Goal: Task Accomplishment & Management: Manage account settings

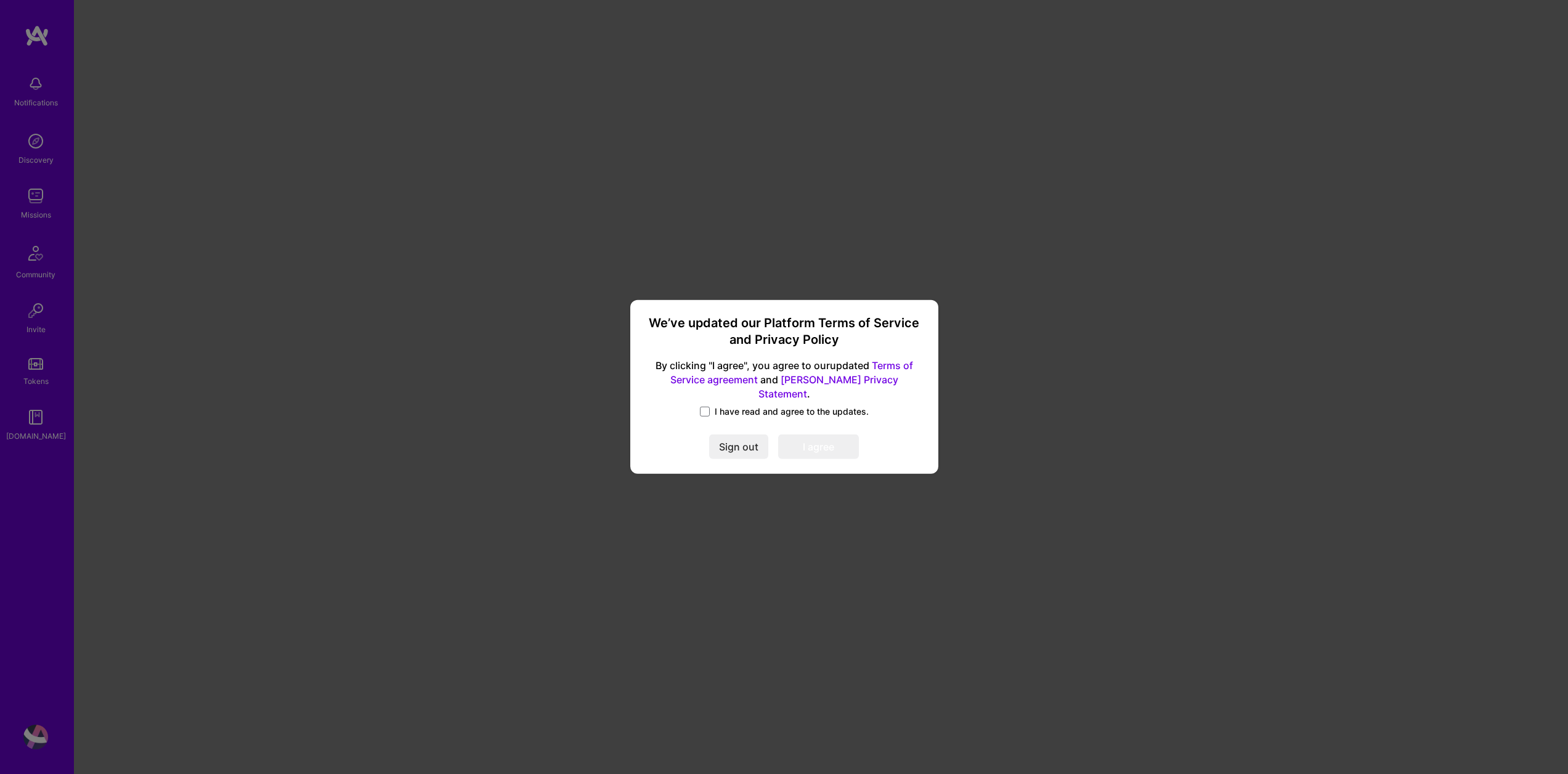
click at [745, 408] on span "I have read and agree to the updates." at bounding box center [792, 412] width 154 height 13
click at [0, 0] on input "I have read and agree to the updates." at bounding box center [0, 0] width 0 height 0
click at [821, 439] on button "I agree" at bounding box center [818, 447] width 81 height 25
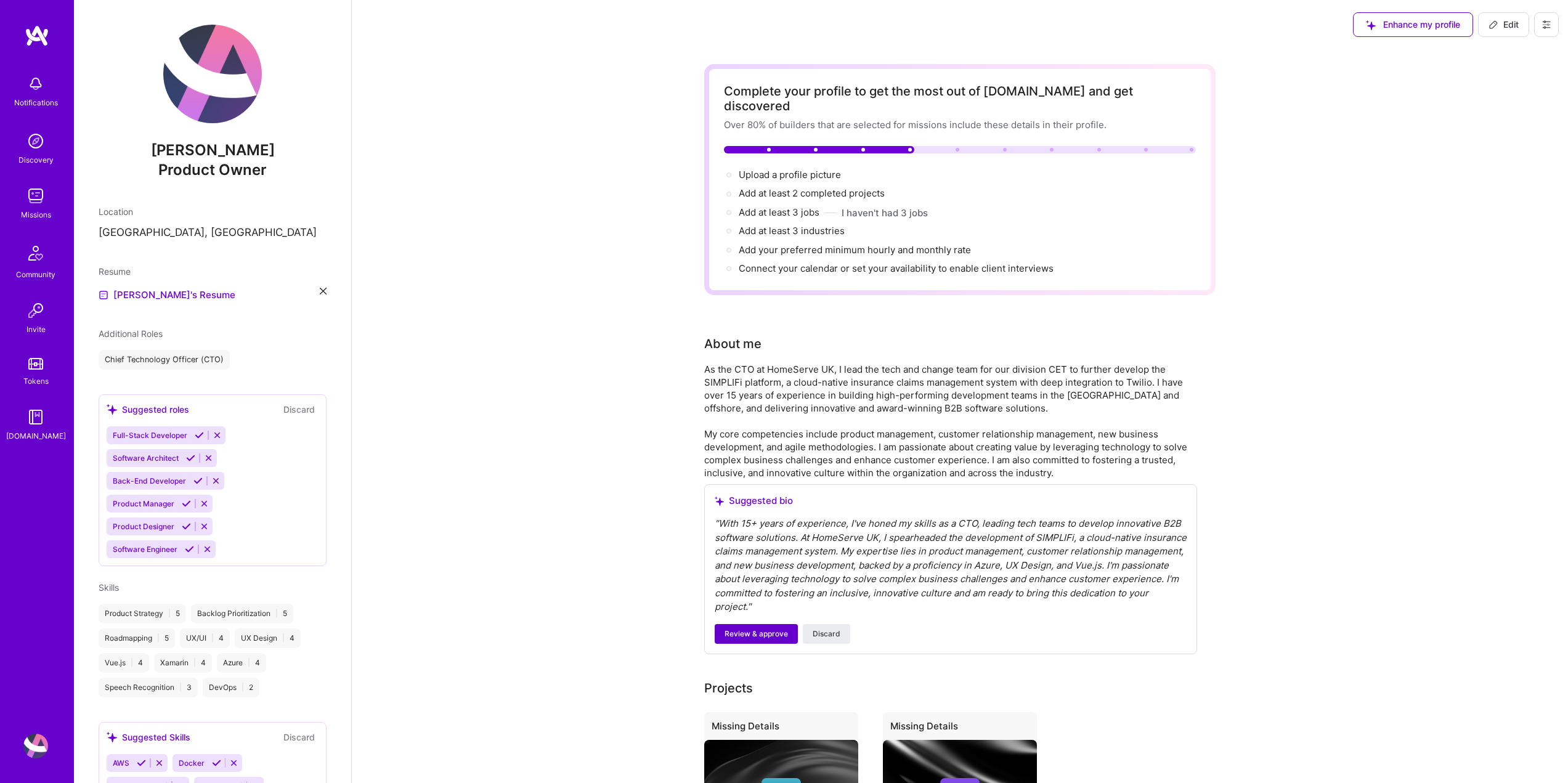
click at [760, 629] on span "Review & approve" at bounding box center [757, 634] width 64 height 11
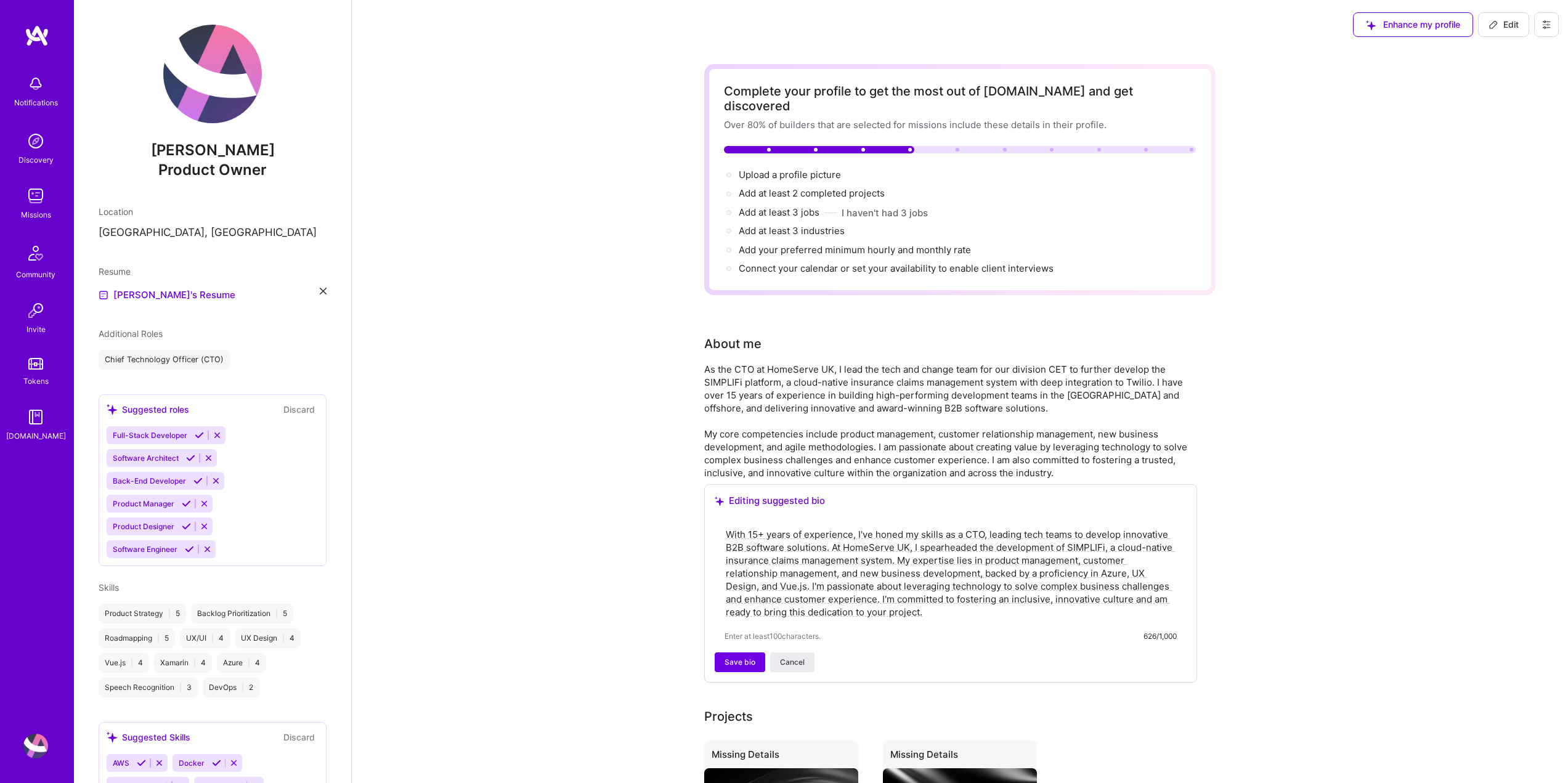
click at [735, 656] on span "Save bio" at bounding box center [740, 662] width 30 height 11
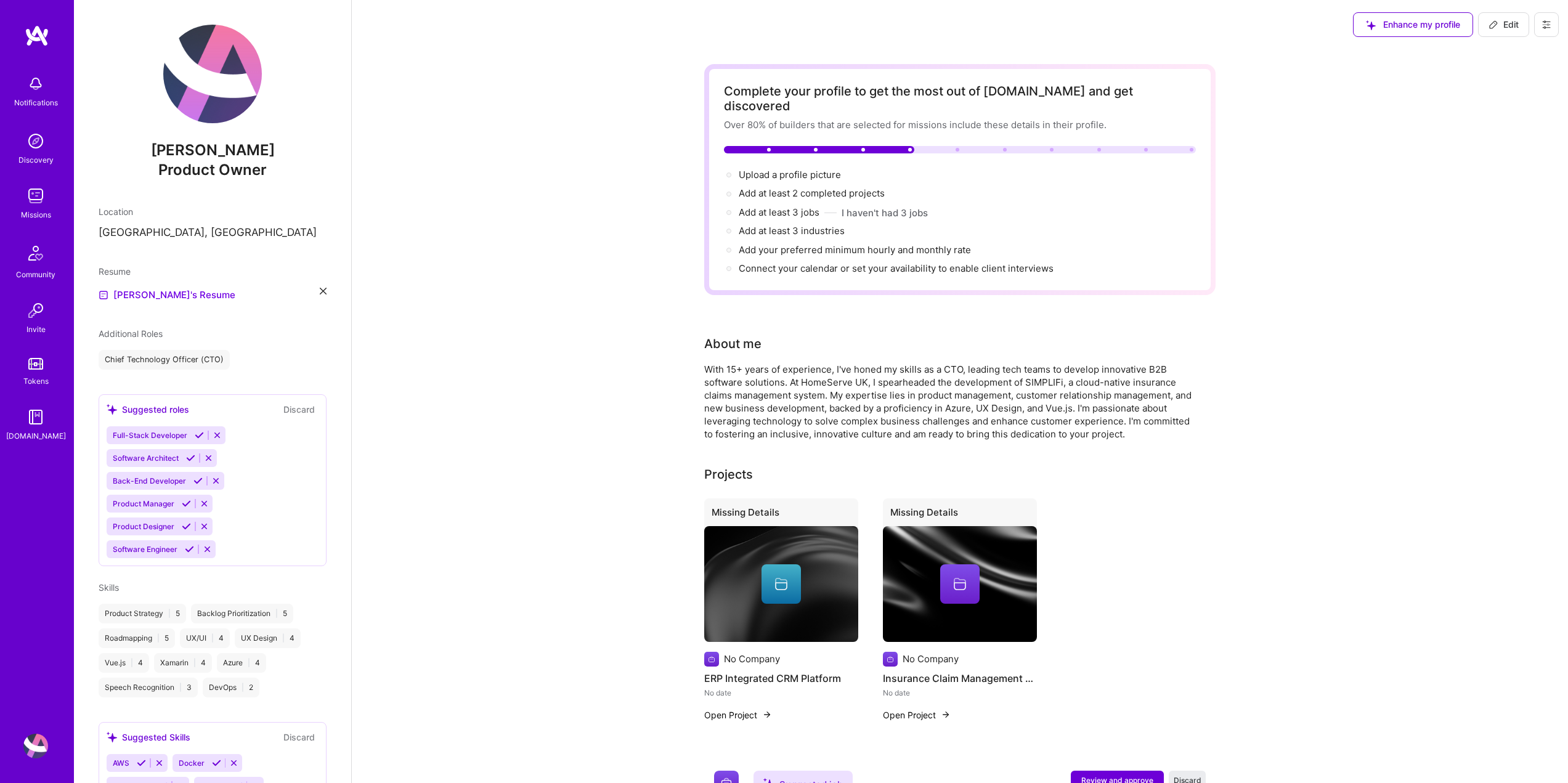
scroll to position [185, 0]
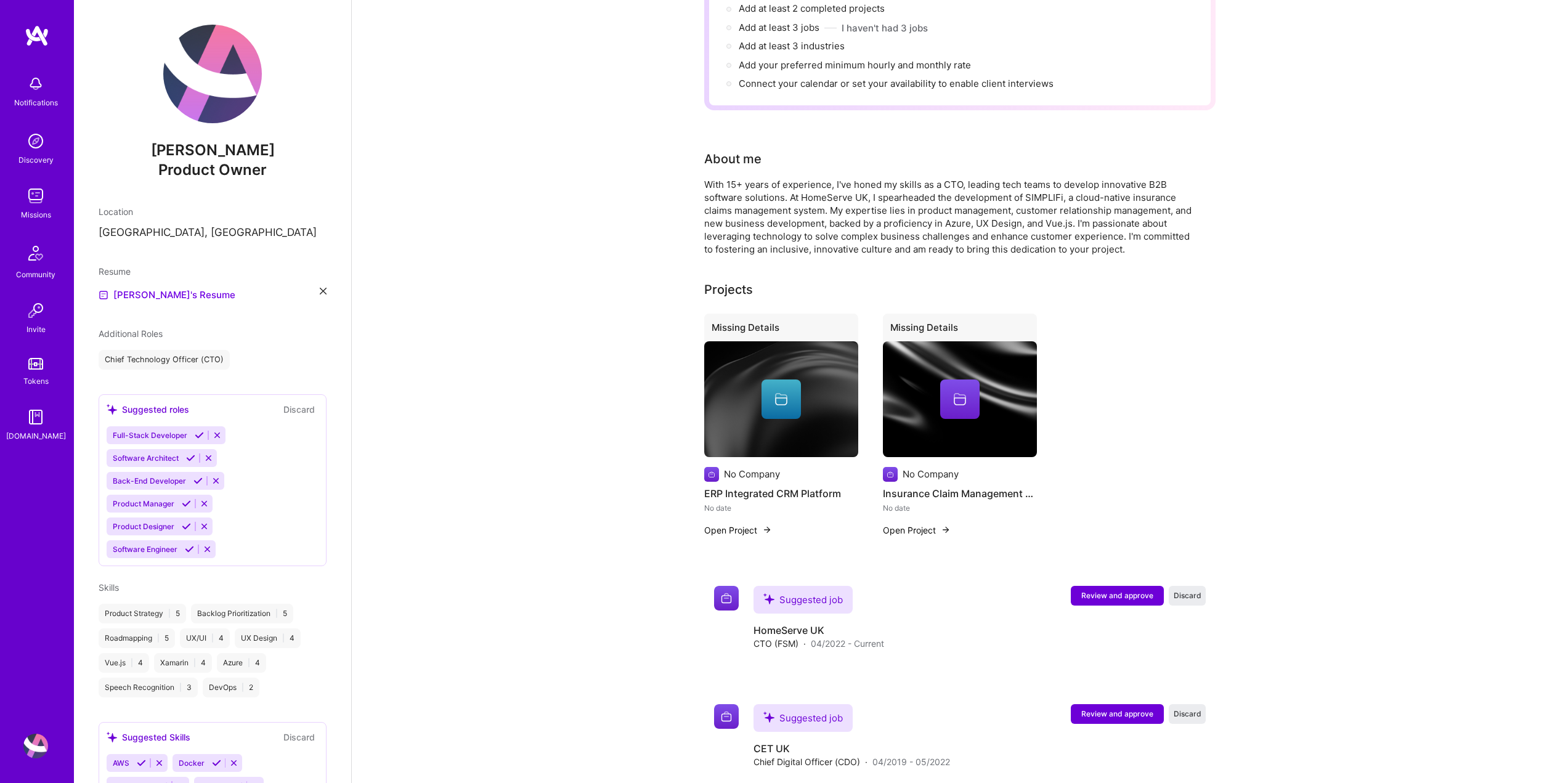
click at [180, 72] on img at bounding box center [212, 74] width 99 height 99
click at [320, 289] on icon at bounding box center [323, 291] width 7 height 7
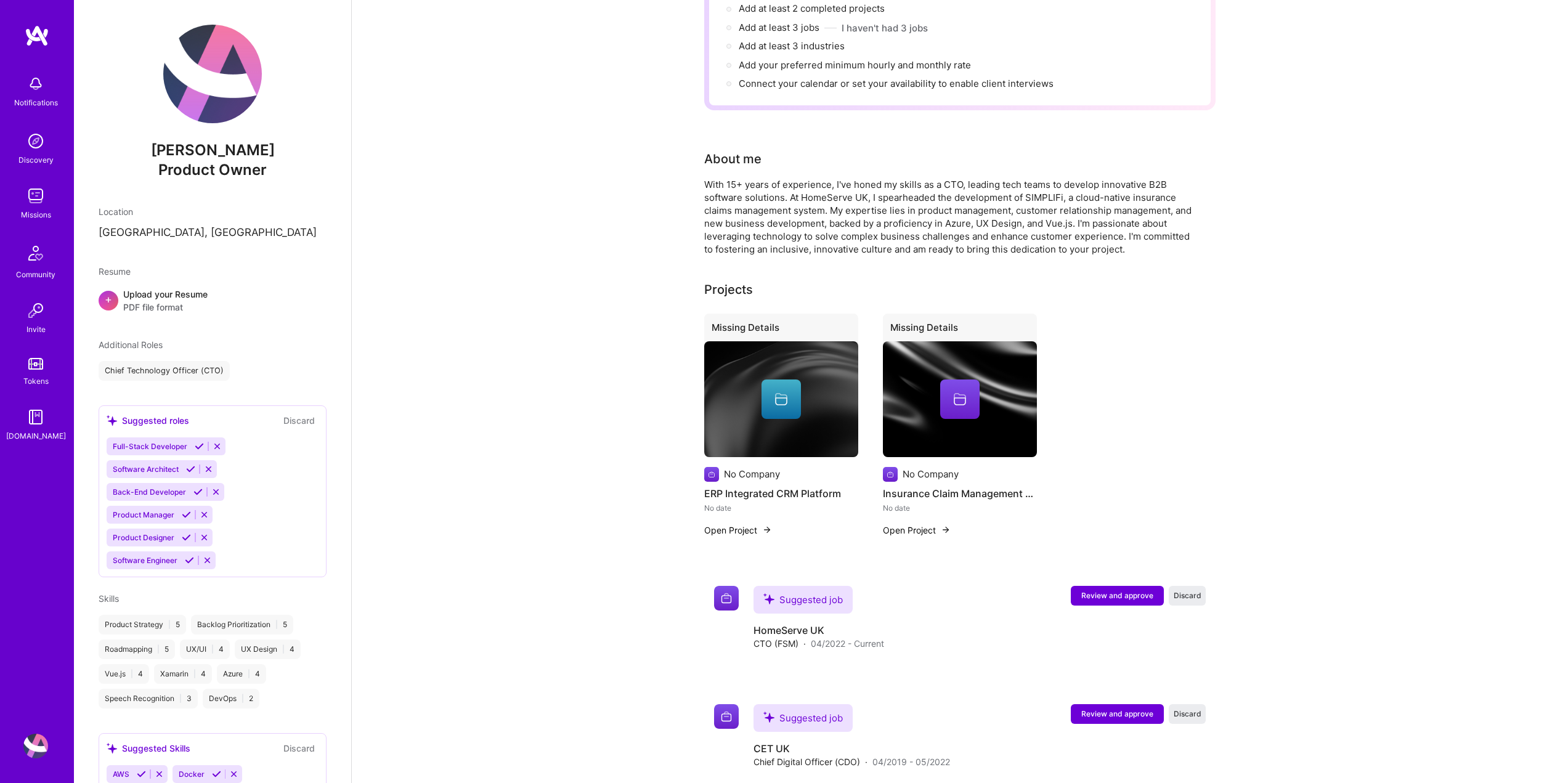
click at [156, 301] on span "PDF file format" at bounding box center [165, 307] width 84 height 13
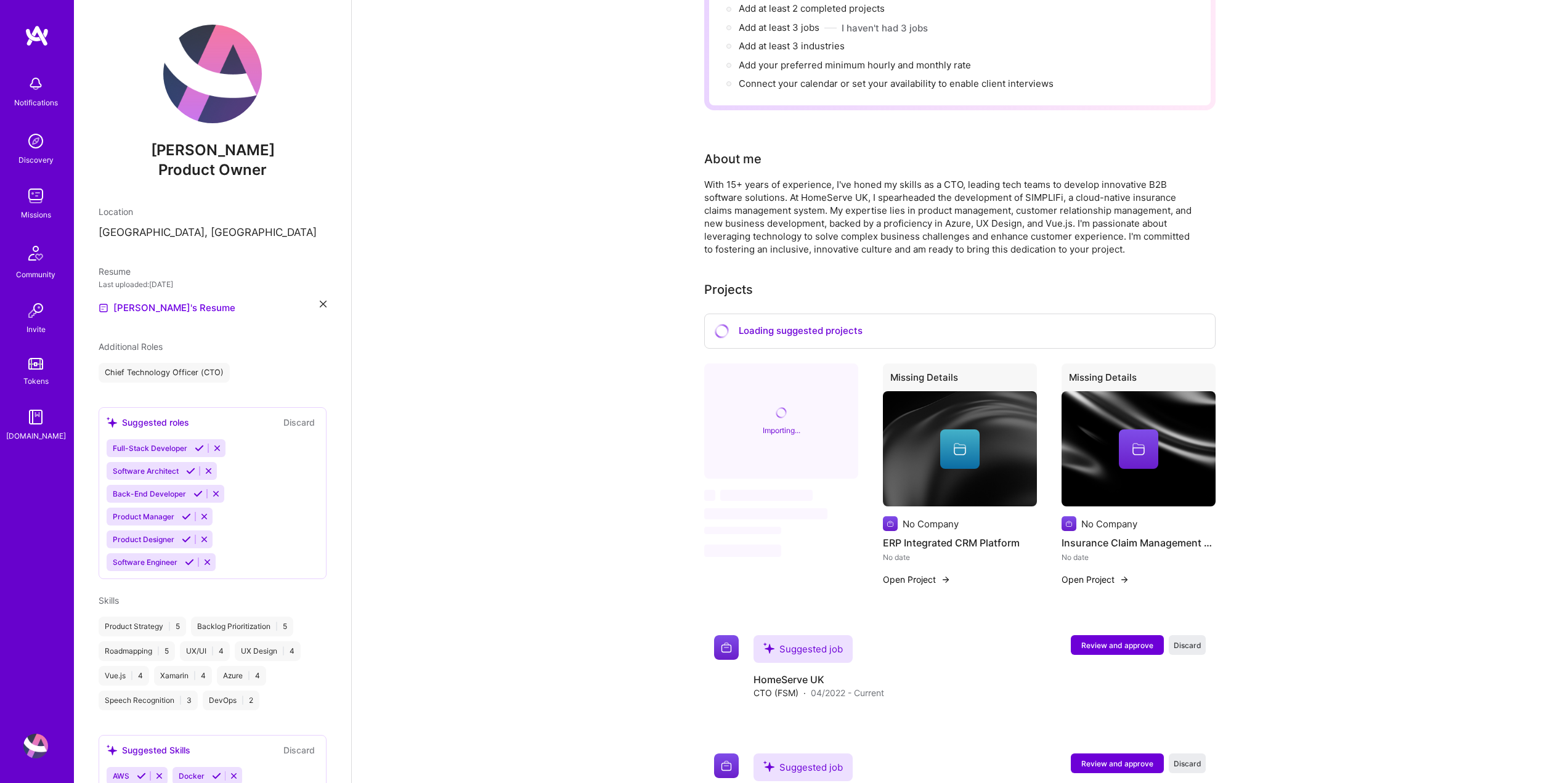
click at [215, 446] on icon at bounding box center [217, 448] width 9 height 9
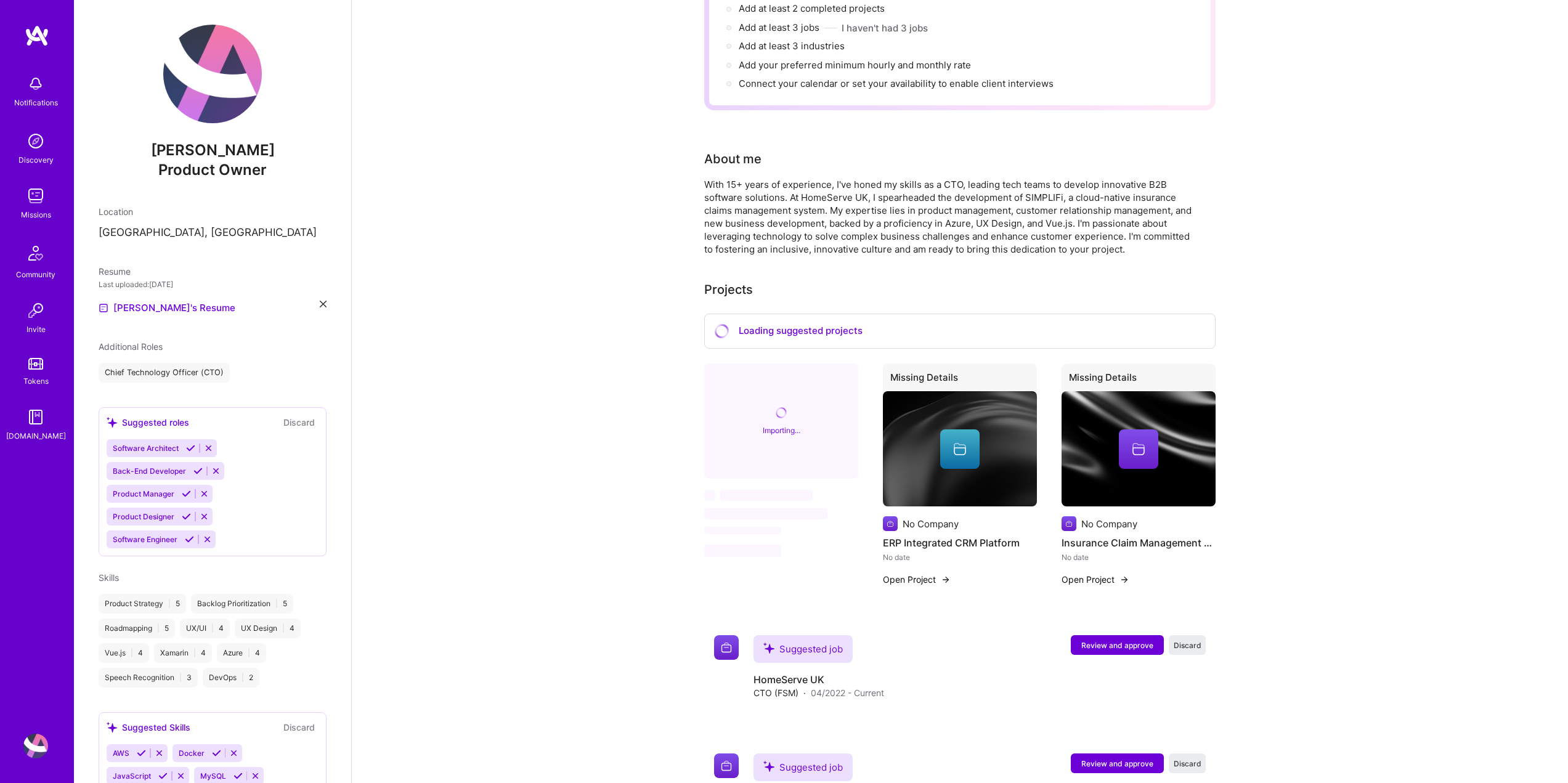
click at [207, 446] on icon at bounding box center [209, 448] width 9 height 9
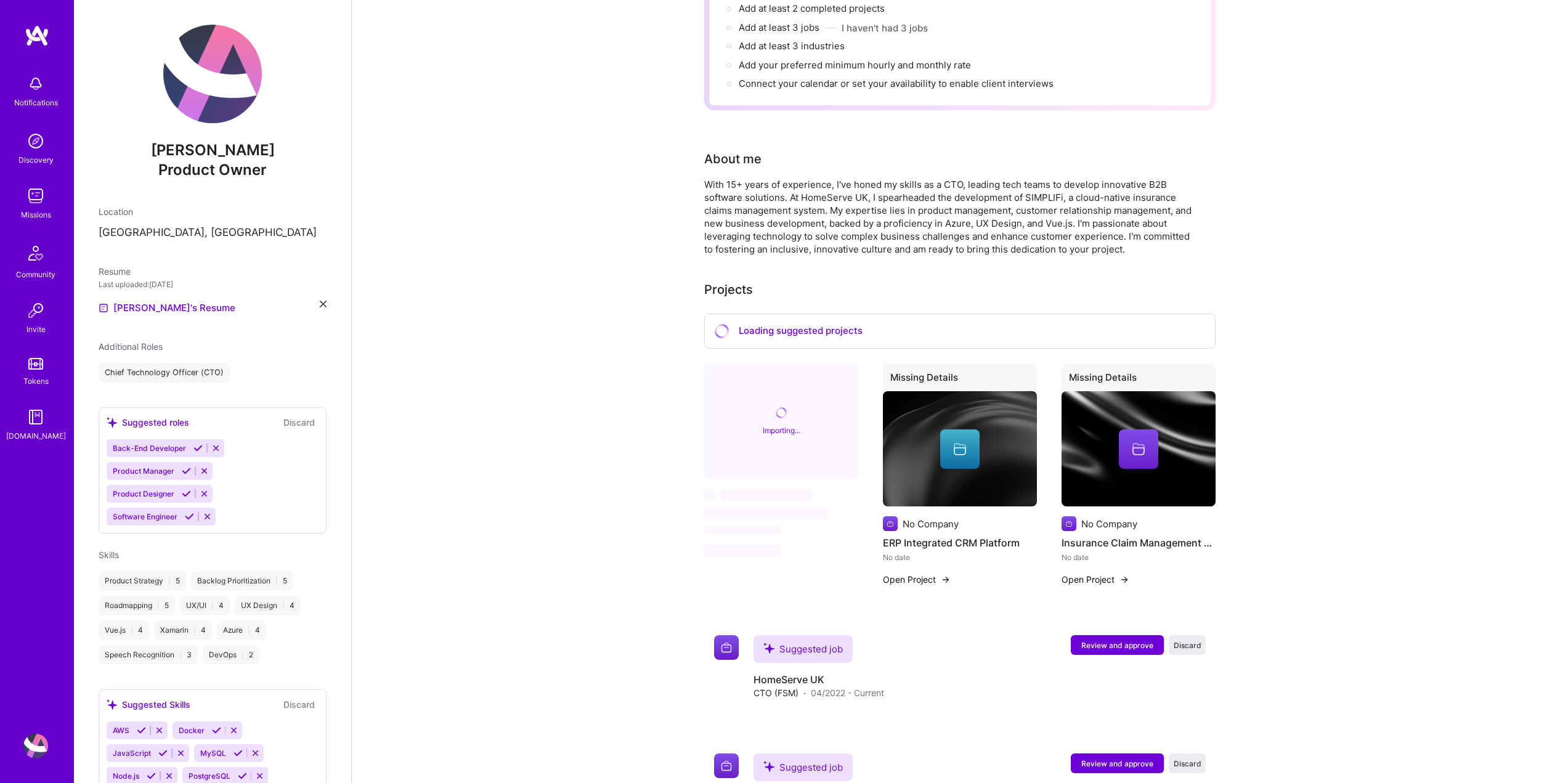
click at [212, 448] on icon at bounding box center [216, 448] width 9 height 9
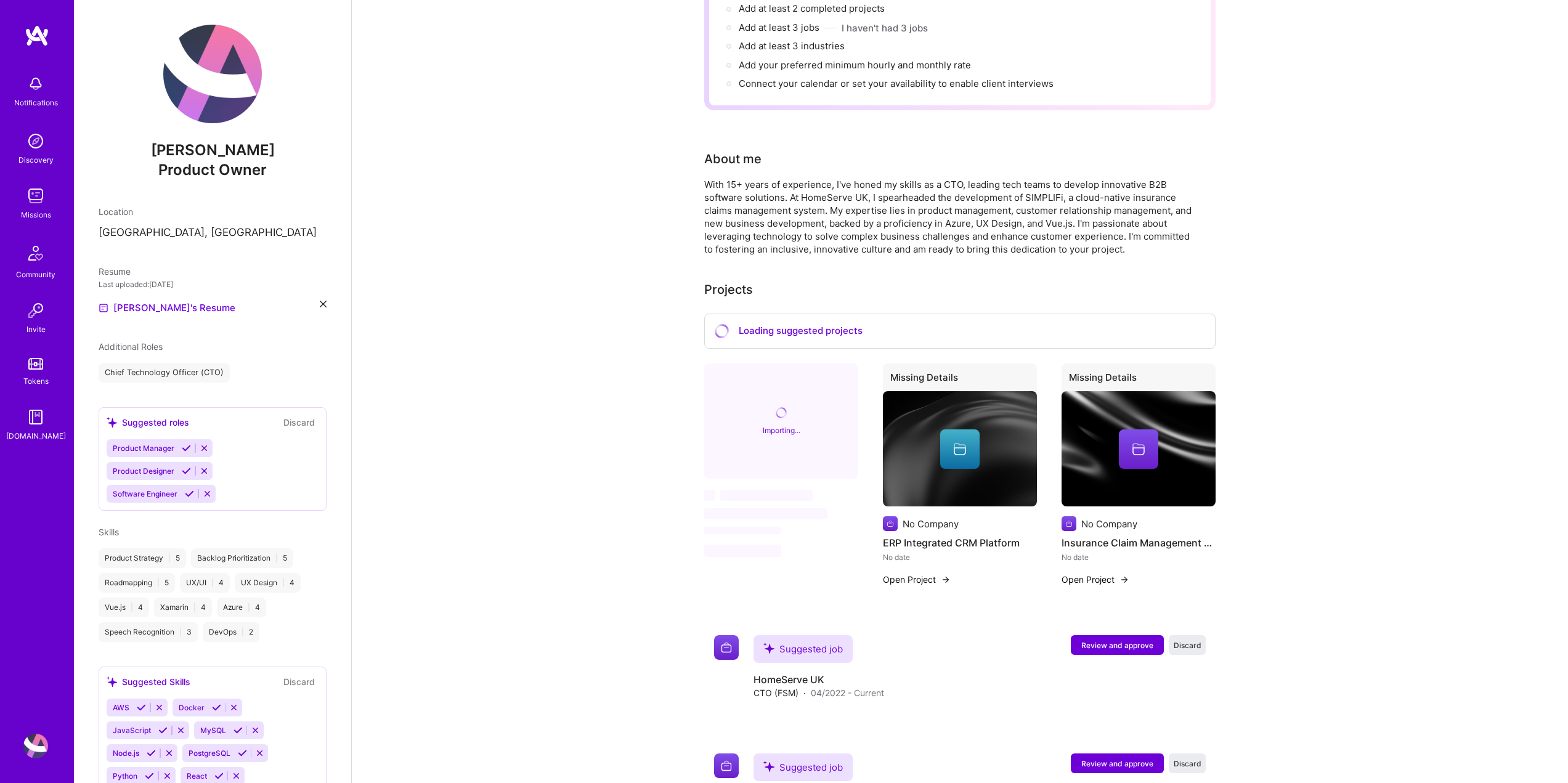
click at [207, 494] on icon at bounding box center [207, 494] width 9 height 9
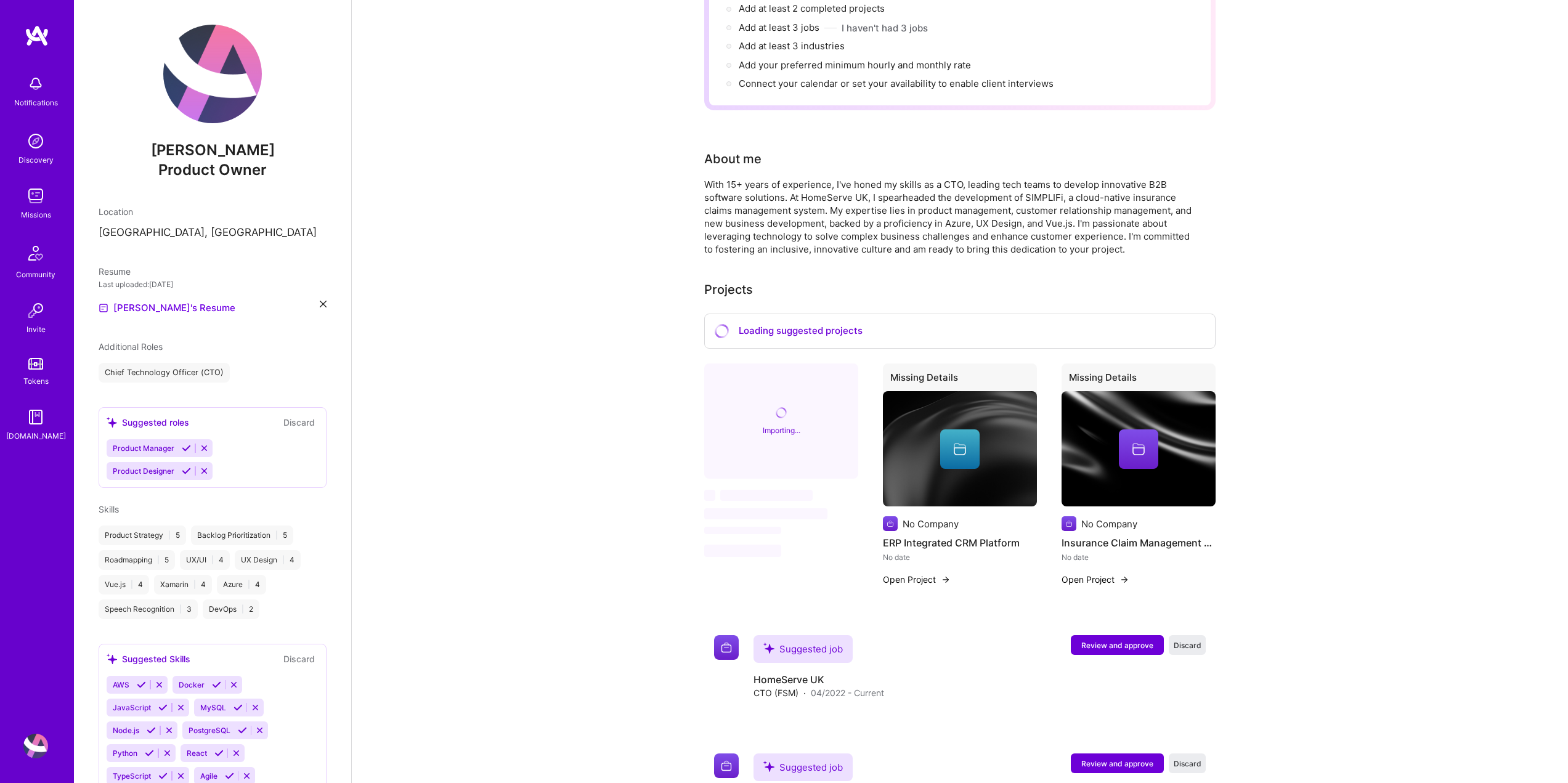
click at [246, 454] on div "Product Manager Product Designer" at bounding box center [213, 459] width 212 height 40
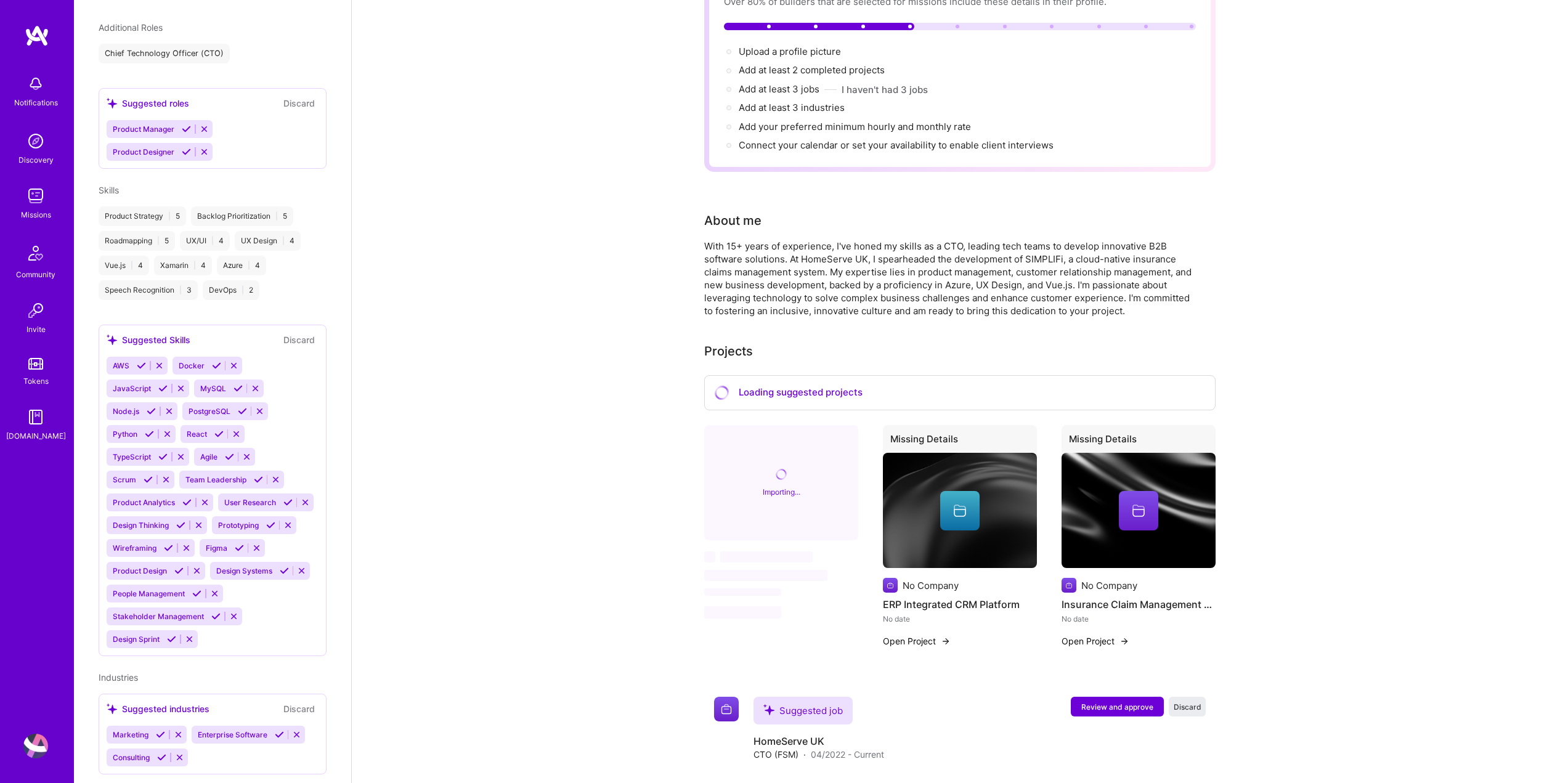
scroll to position [331, 0]
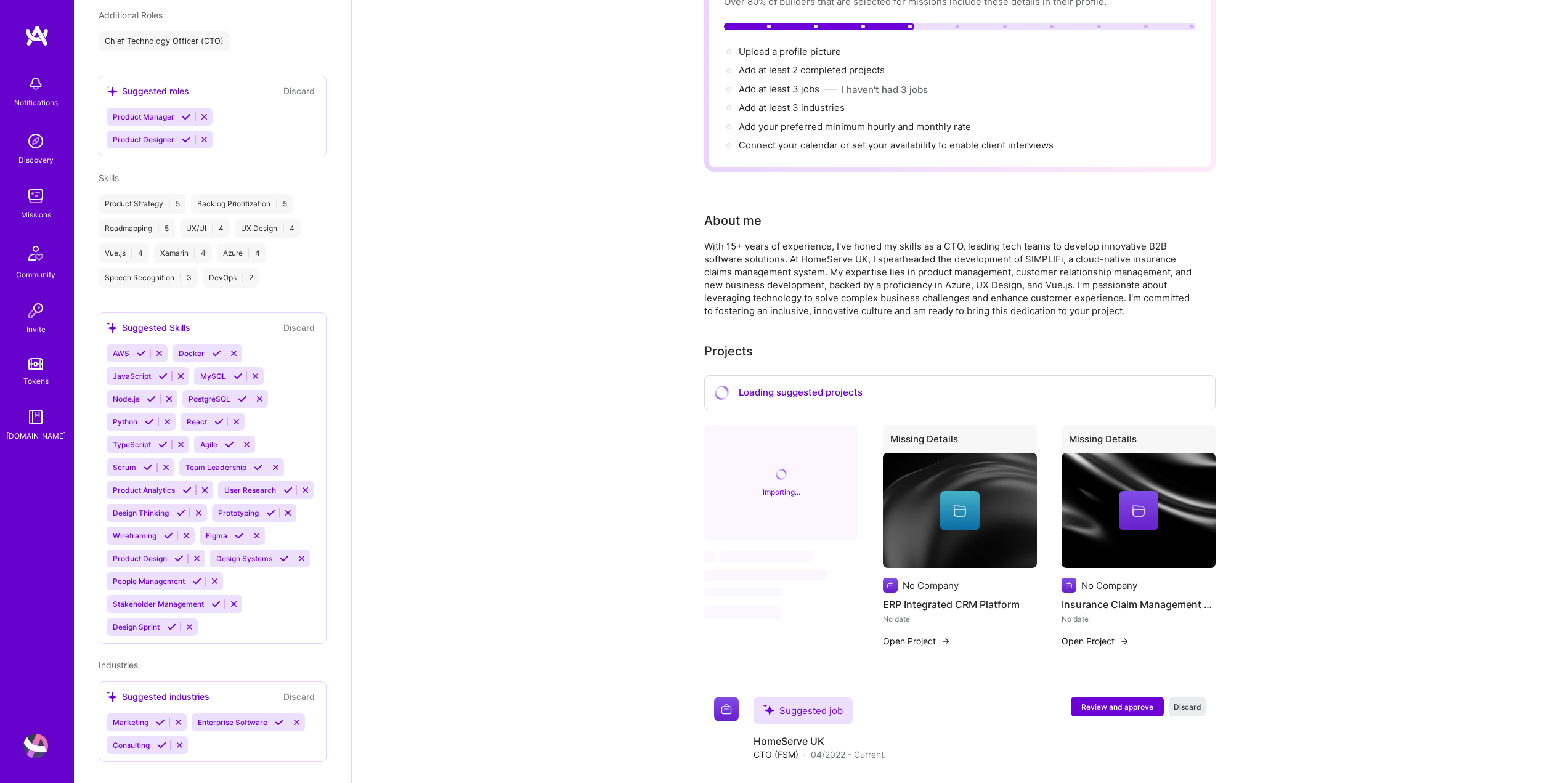
click at [261, 398] on icon at bounding box center [260, 399] width 9 height 9
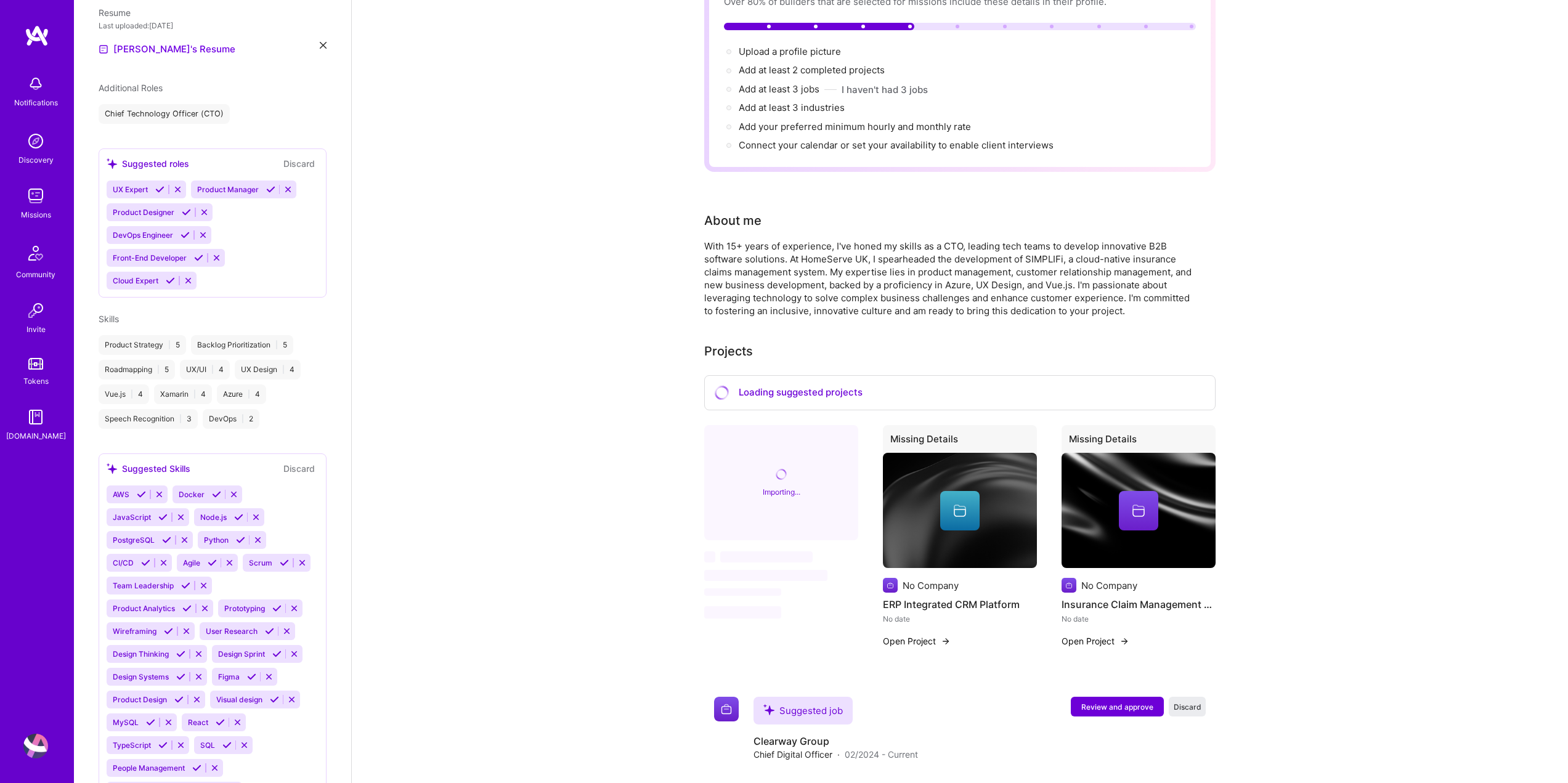
scroll to position [404, 0]
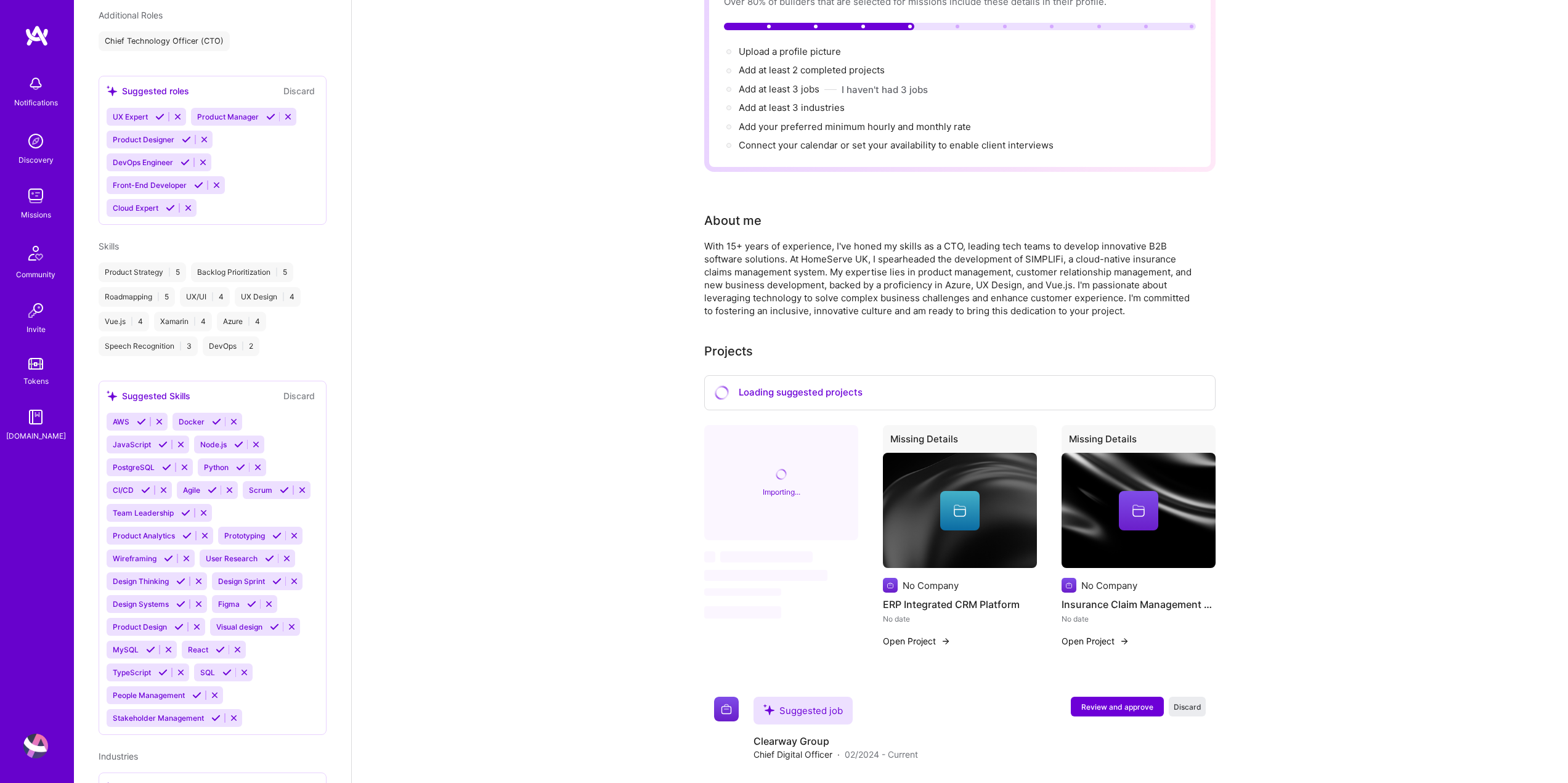
click at [233, 419] on icon at bounding box center [234, 422] width 9 height 9
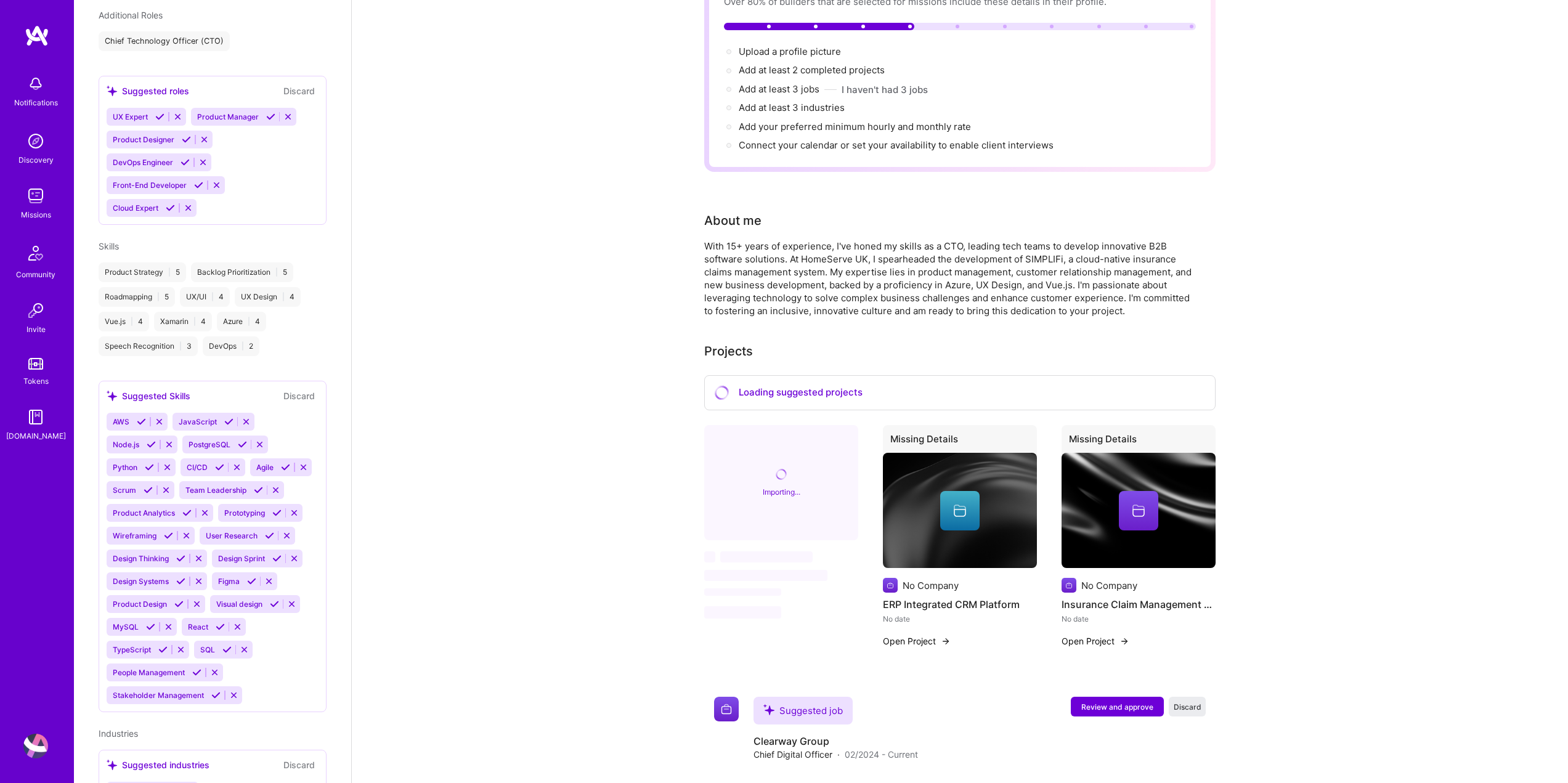
click at [158, 423] on icon at bounding box center [159, 422] width 9 height 9
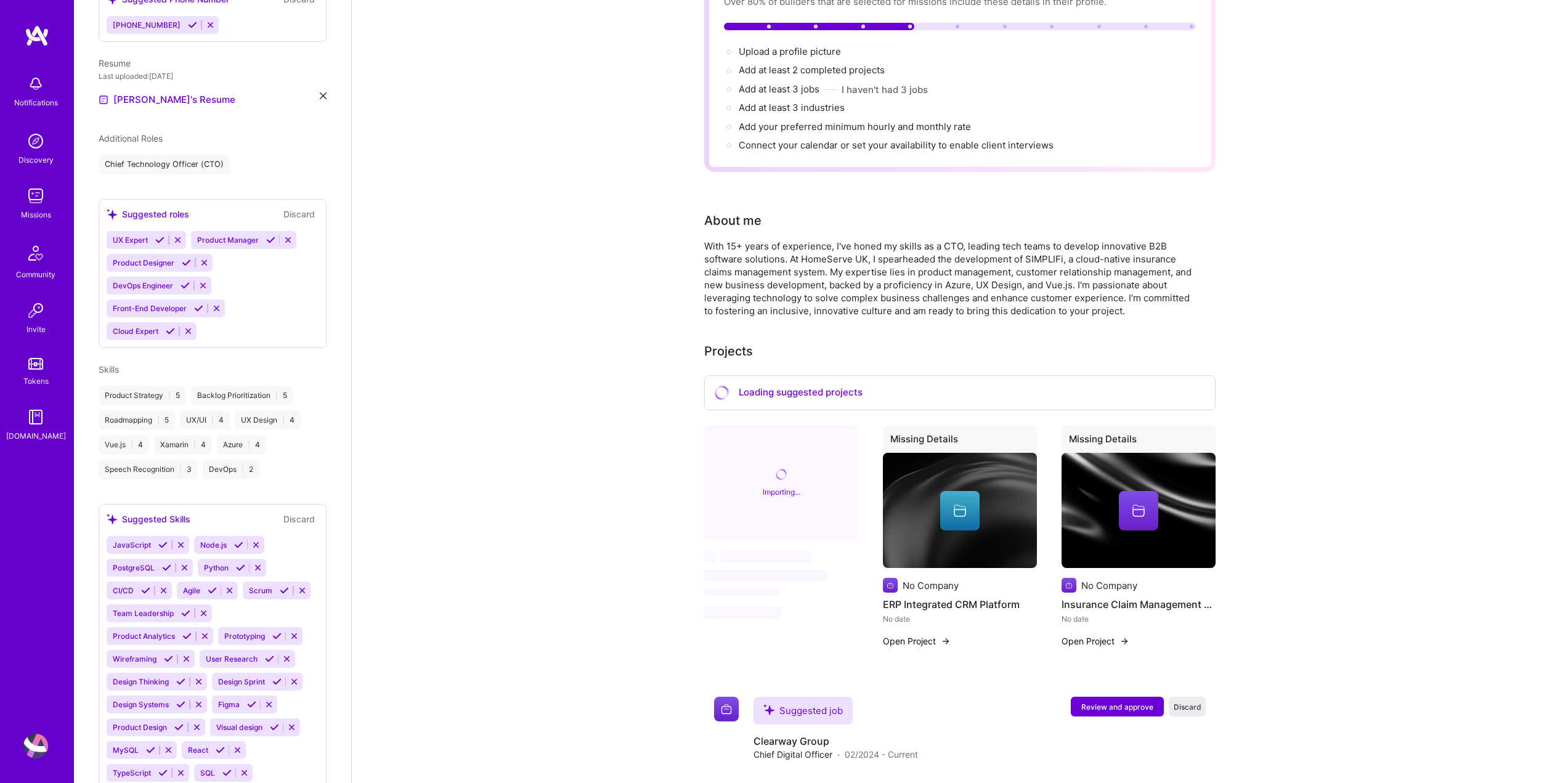
scroll to position [219, 0]
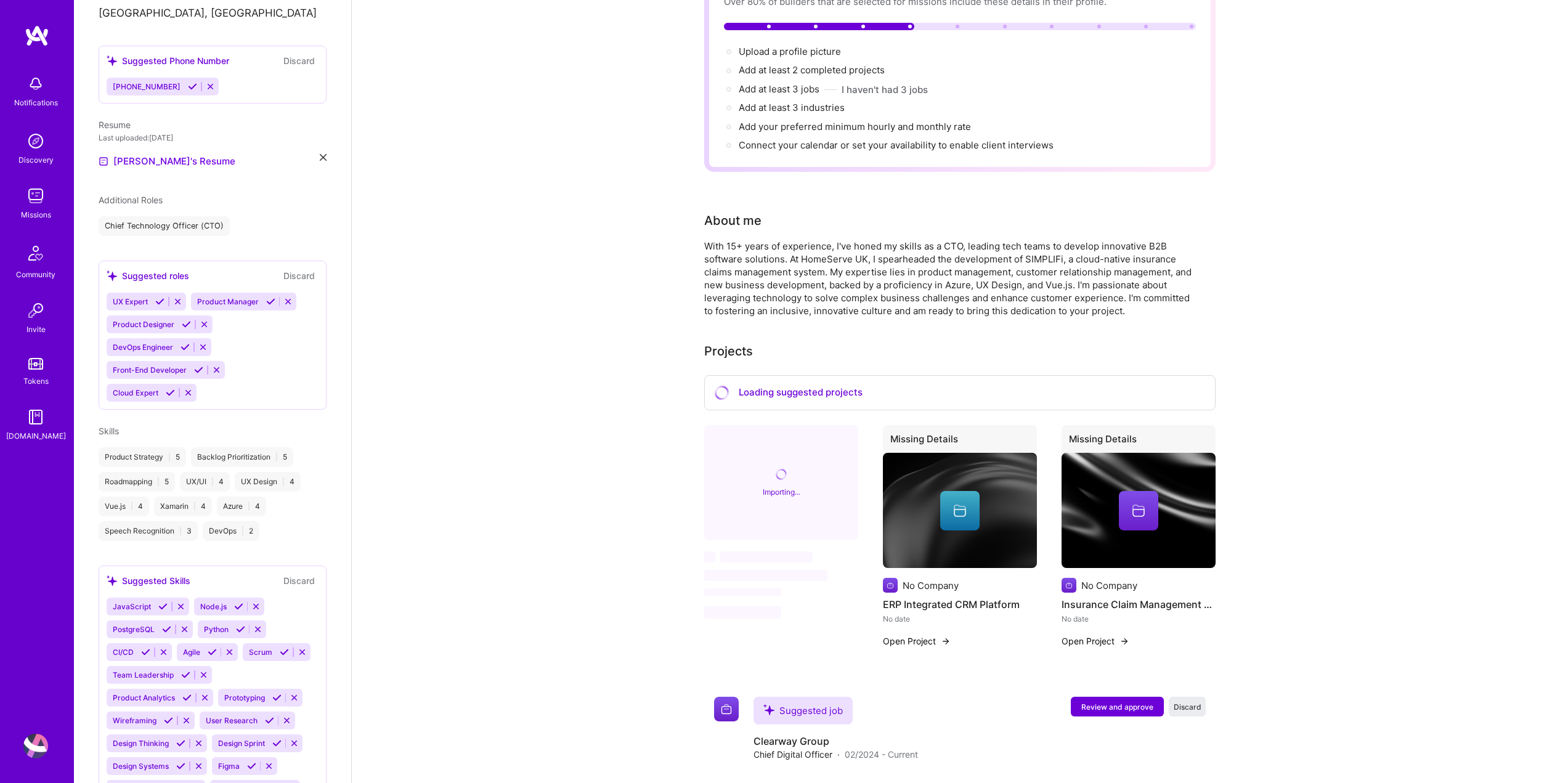
click at [267, 213] on div "Additional Roles Chief Technology Officer (CTO)" at bounding box center [213, 215] width 228 height 42
click at [207, 86] on button at bounding box center [210, 87] width 17 height 11
click at [206, 83] on icon at bounding box center [211, 87] width 9 height 9
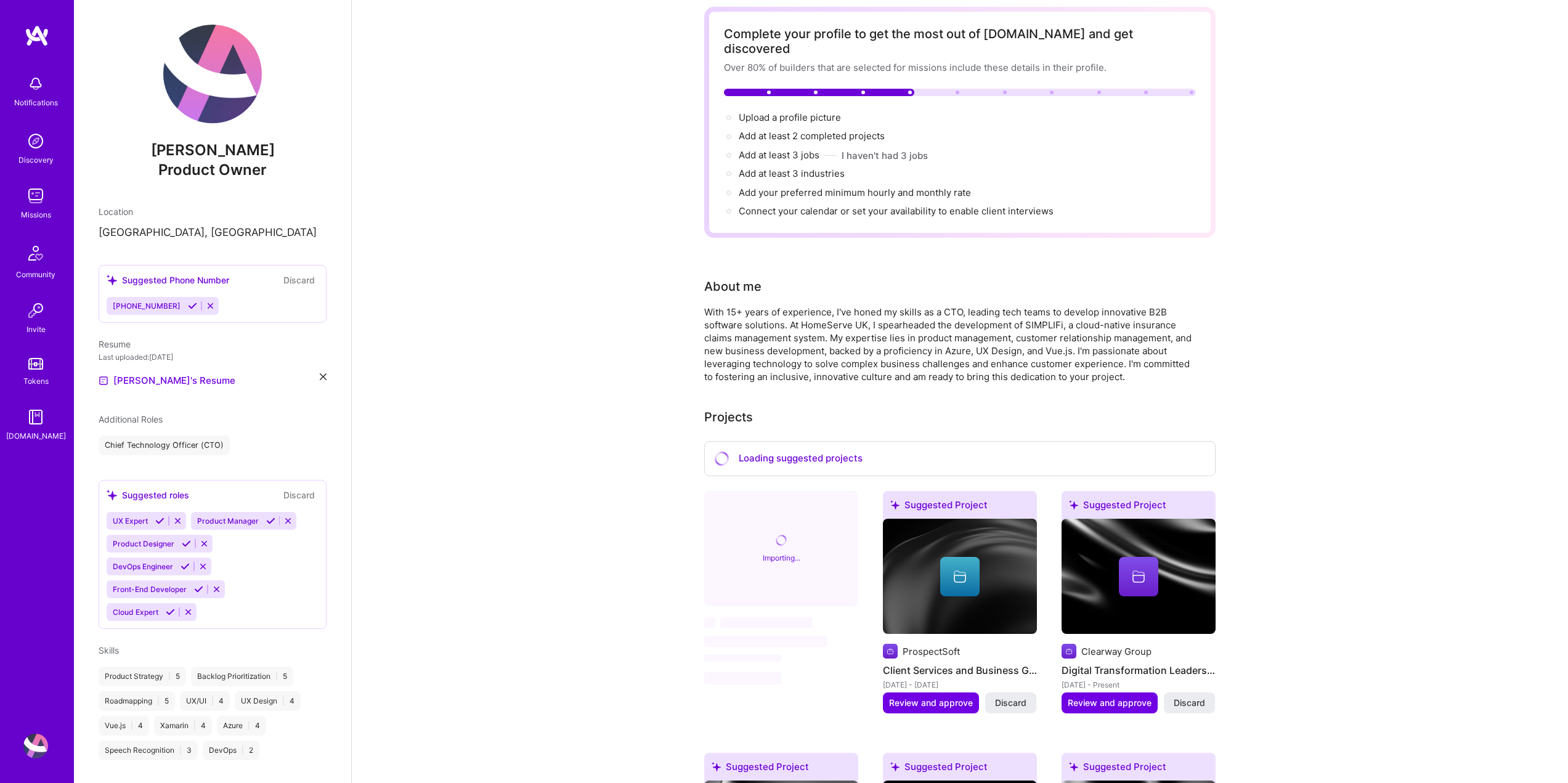
scroll to position [0, 0]
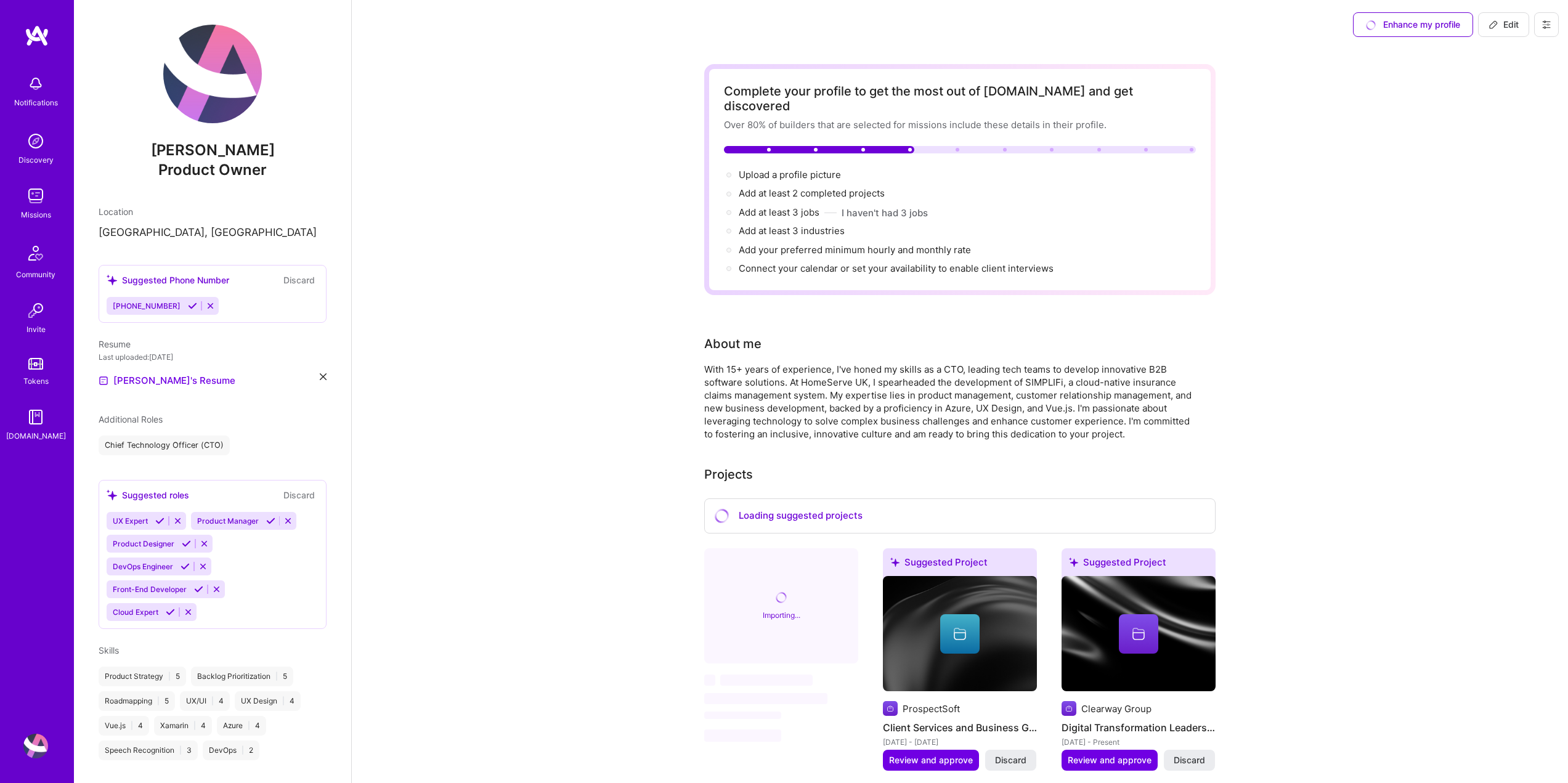
click at [1507, 26] on span "Edit" at bounding box center [1504, 25] width 30 height 13
select select "US"
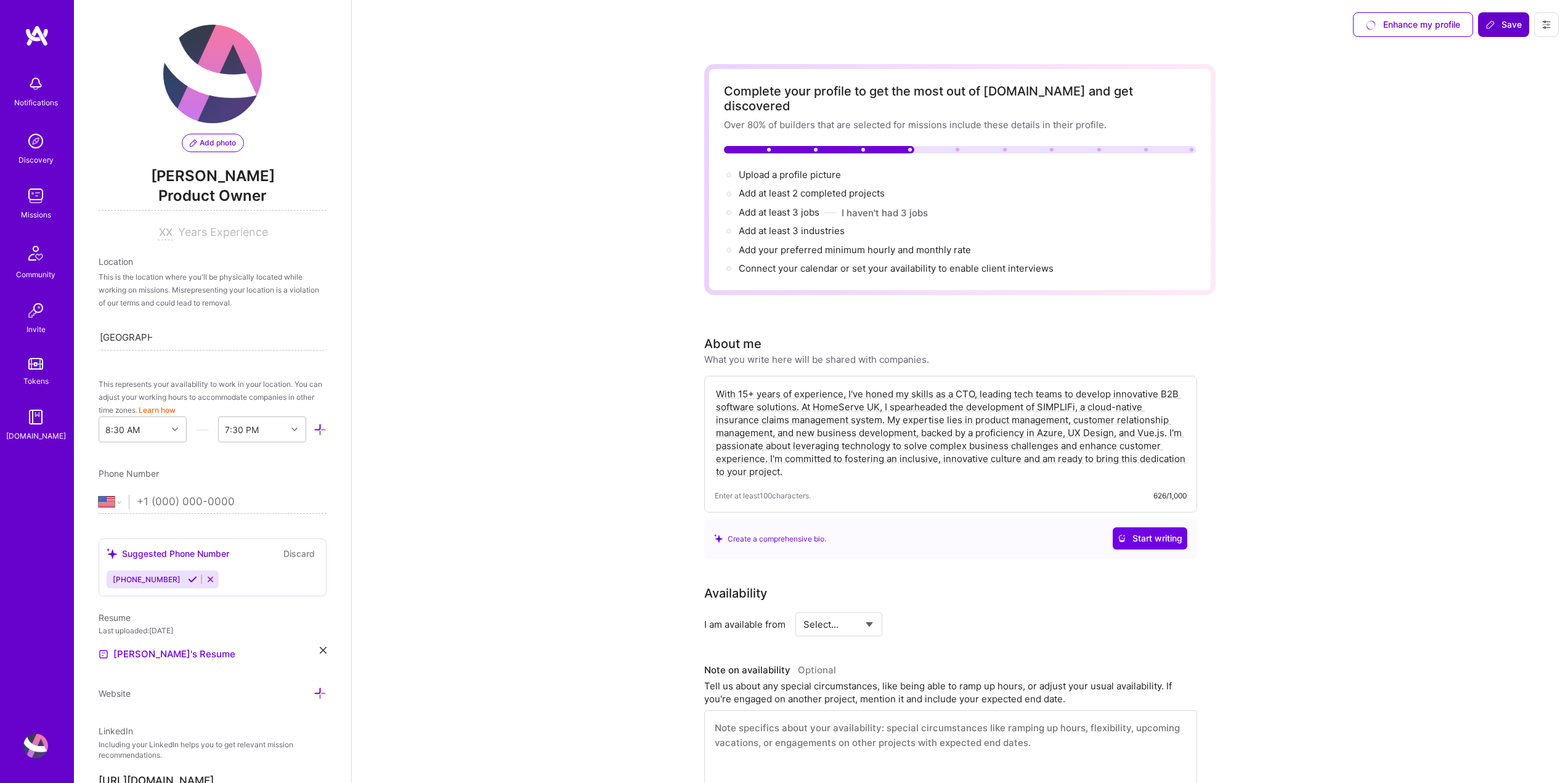
scroll to position [8, 0]
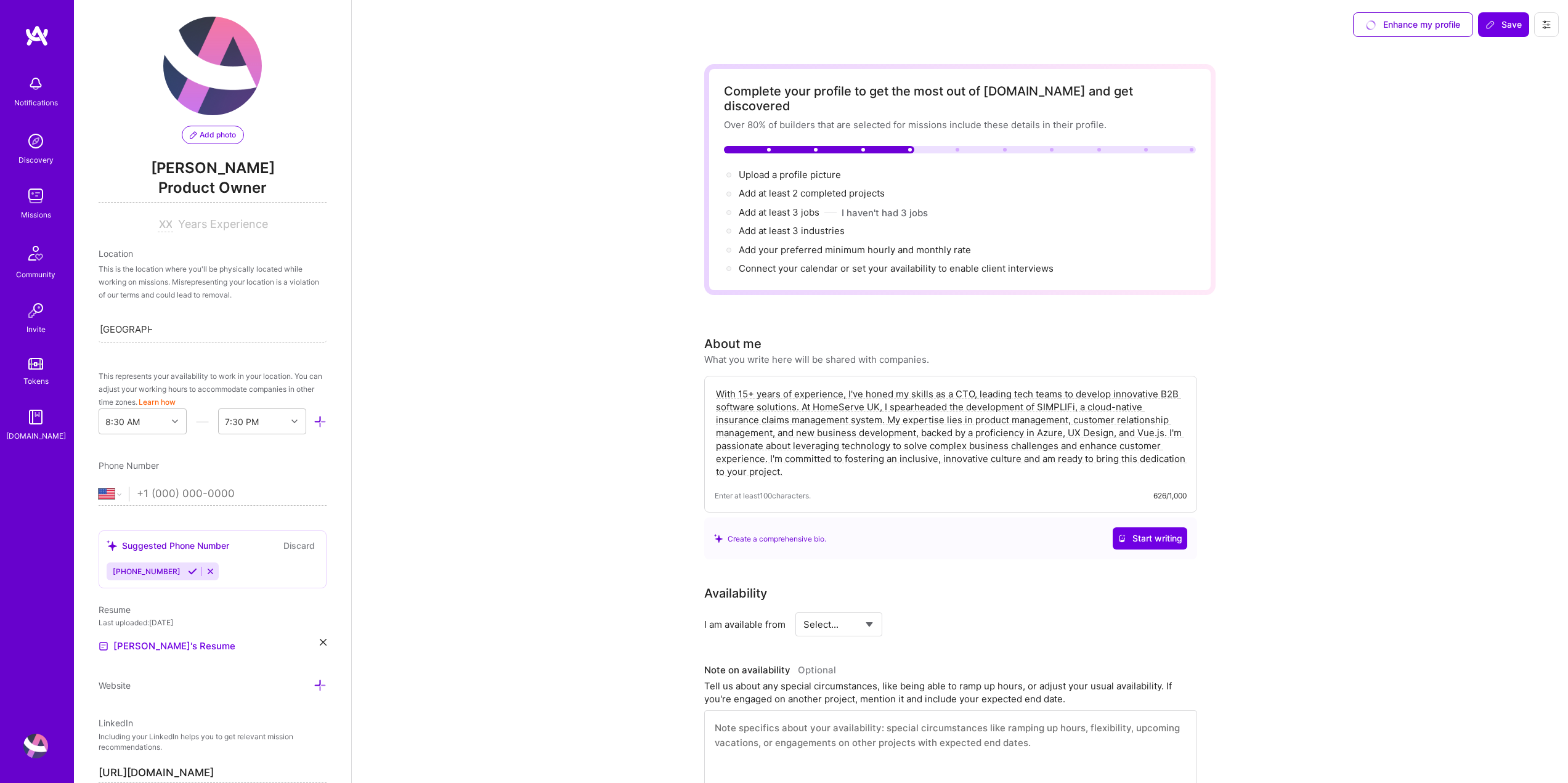
click at [864, 610] on select "Select... Right Now Future Date Not Available" at bounding box center [839, 624] width 71 height 31
select select "Future Date"
click at [804, 609] on select "Select... Right Now Future Date Not Available" at bounding box center [839, 624] width 71 height 31
drag, startPoint x: 963, startPoint y: 609, endPoint x: 868, endPoint y: 612, distance: 95.0
click at [868, 612] on div "Select... Right Now Future Date Not Available Aug 11 Next Month August 2025 Su …" at bounding box center [938, 624] width 286 height 24
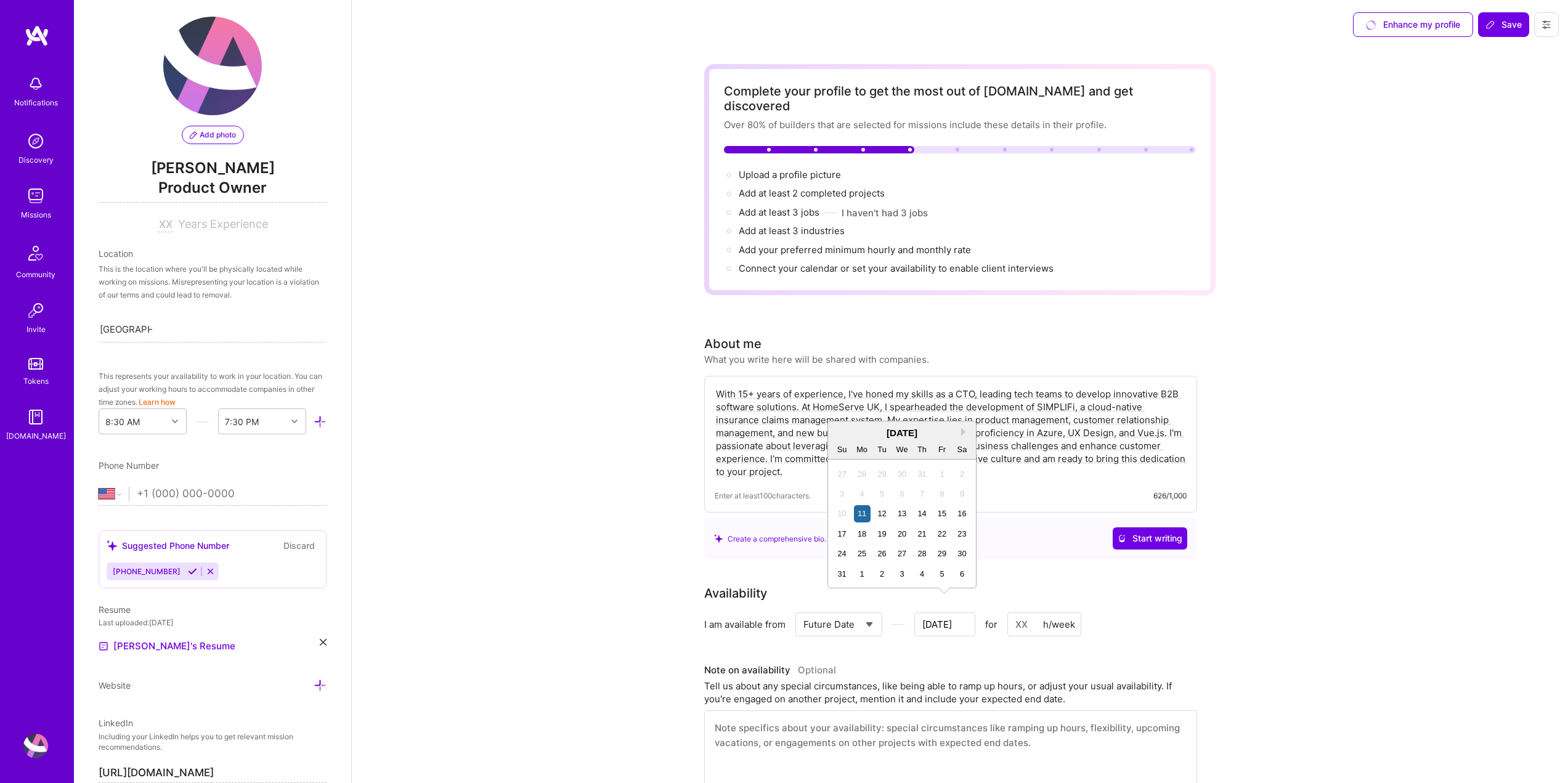
click at [963, 427] on div "August 2025" at bounding box center [902, 433] width 148 height 13
click at [964, 429] on button "Next Month" at bounding box center [965, 431] width 9 height 9
click at [857, 477] on div "1" at bounding box center [862, 474] width 17 height 17
click at [949, 617] on input "Aug 31" at bounding box center [945, 624] width 61 height 24
click at [861, 578] on div "1" at bounding box center [862, 574] width 17 height 17
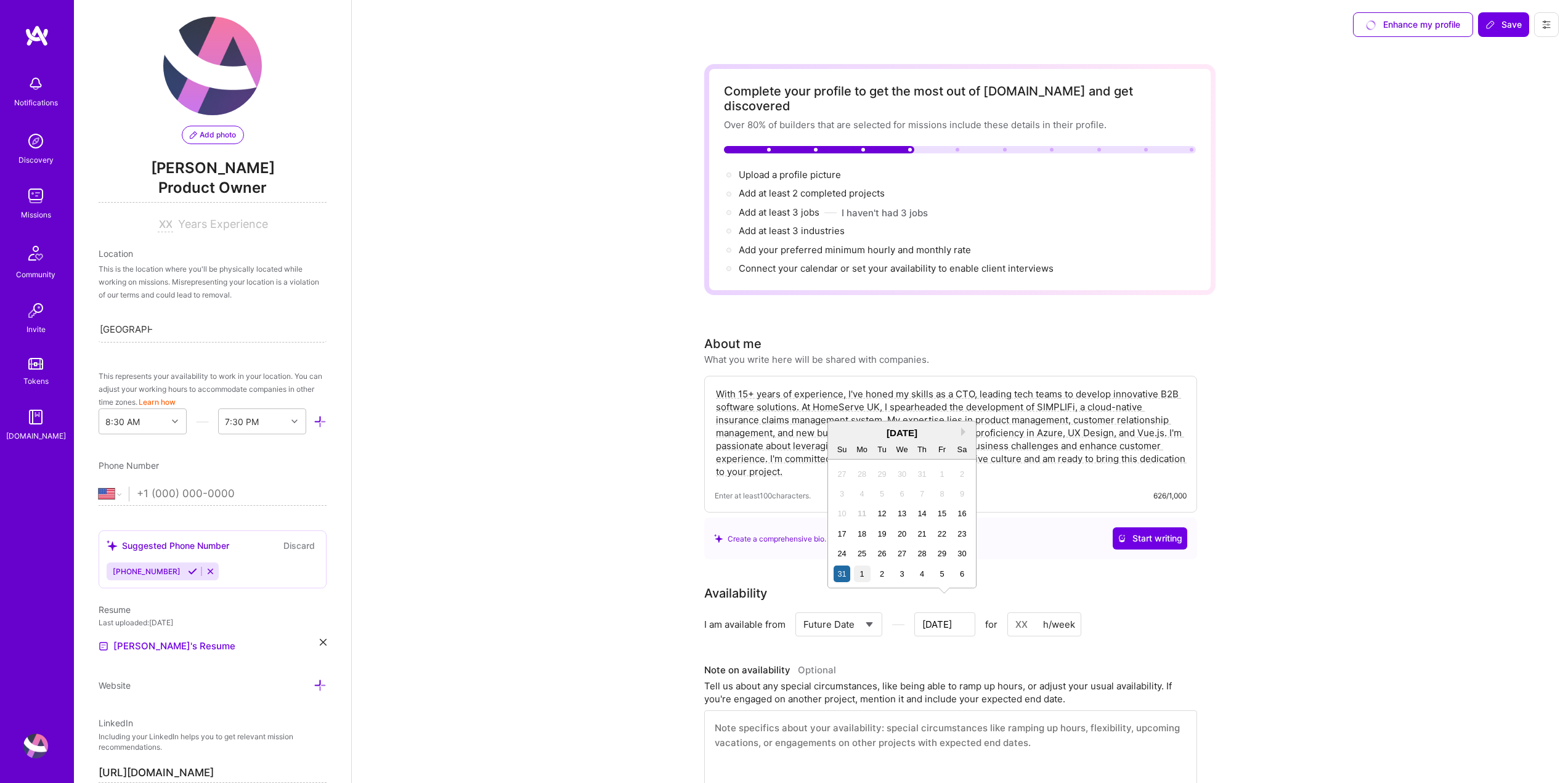
type input "Sep 1"
click at [1034, 612] on input at bounding box center [1044, 624] width 74 height 24
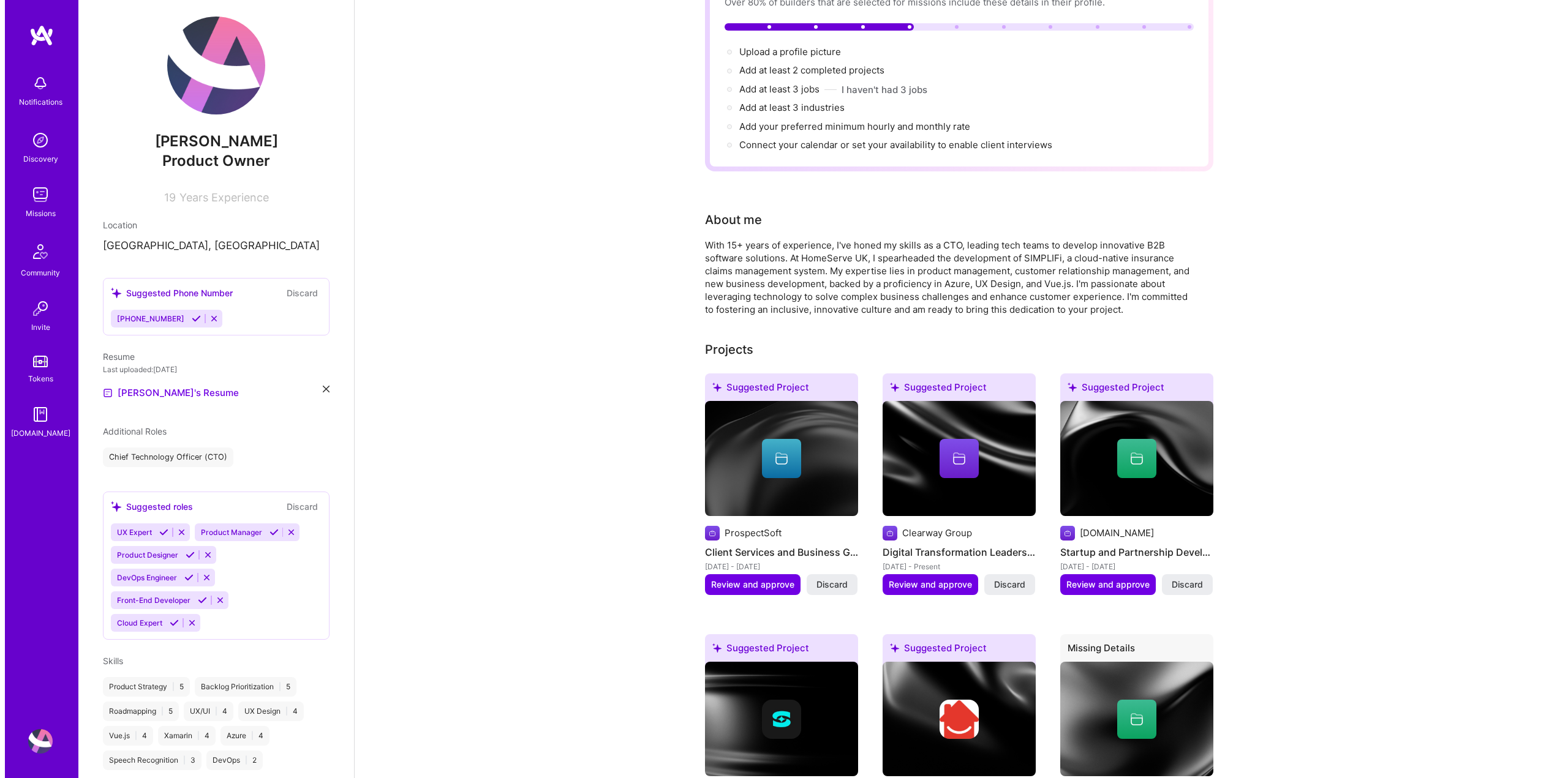
scroll to position [122, 0]
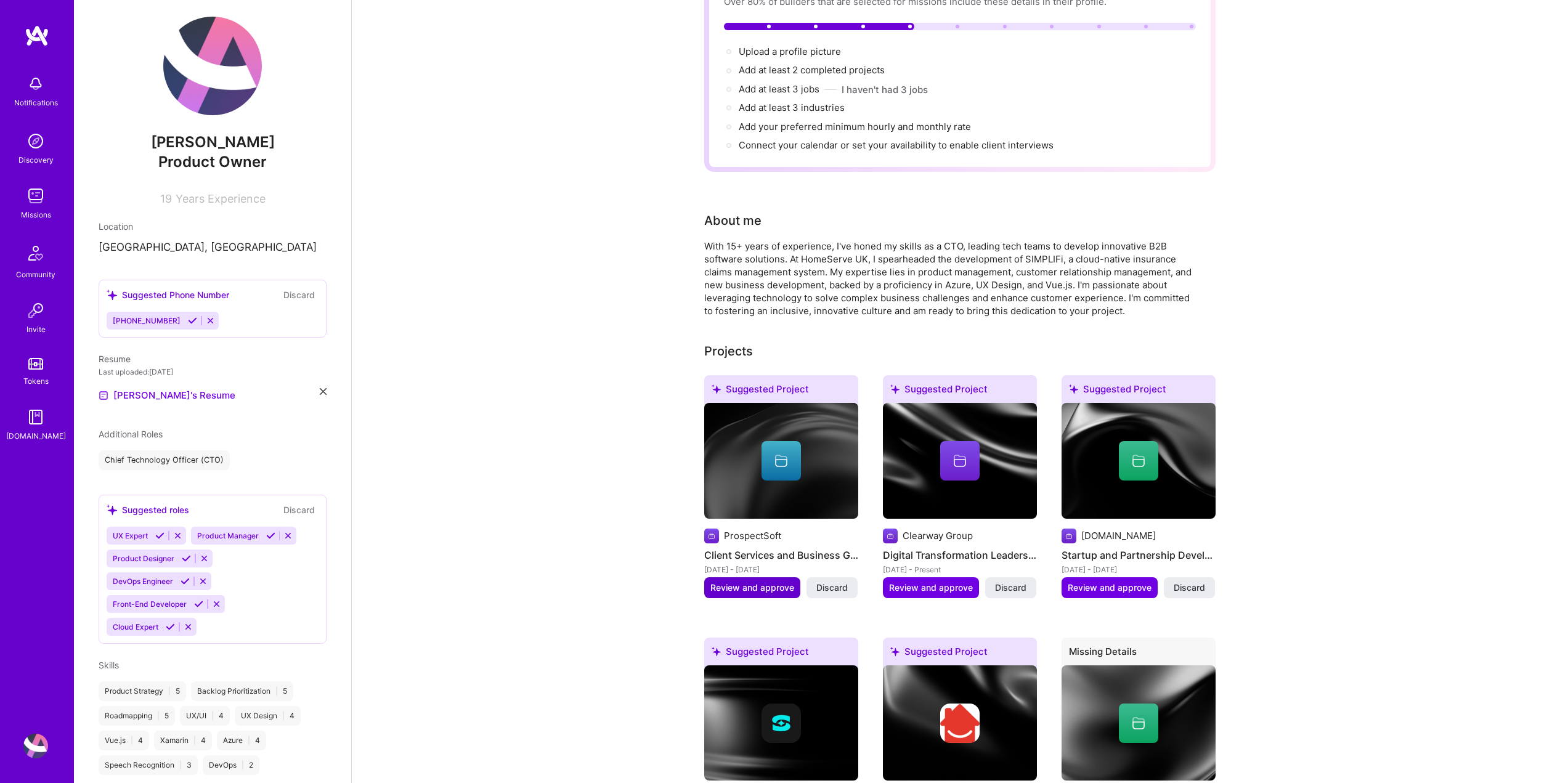
click at [772, 582] on span "Review and approve" at bounding box center [752, 588] width 83 height 13
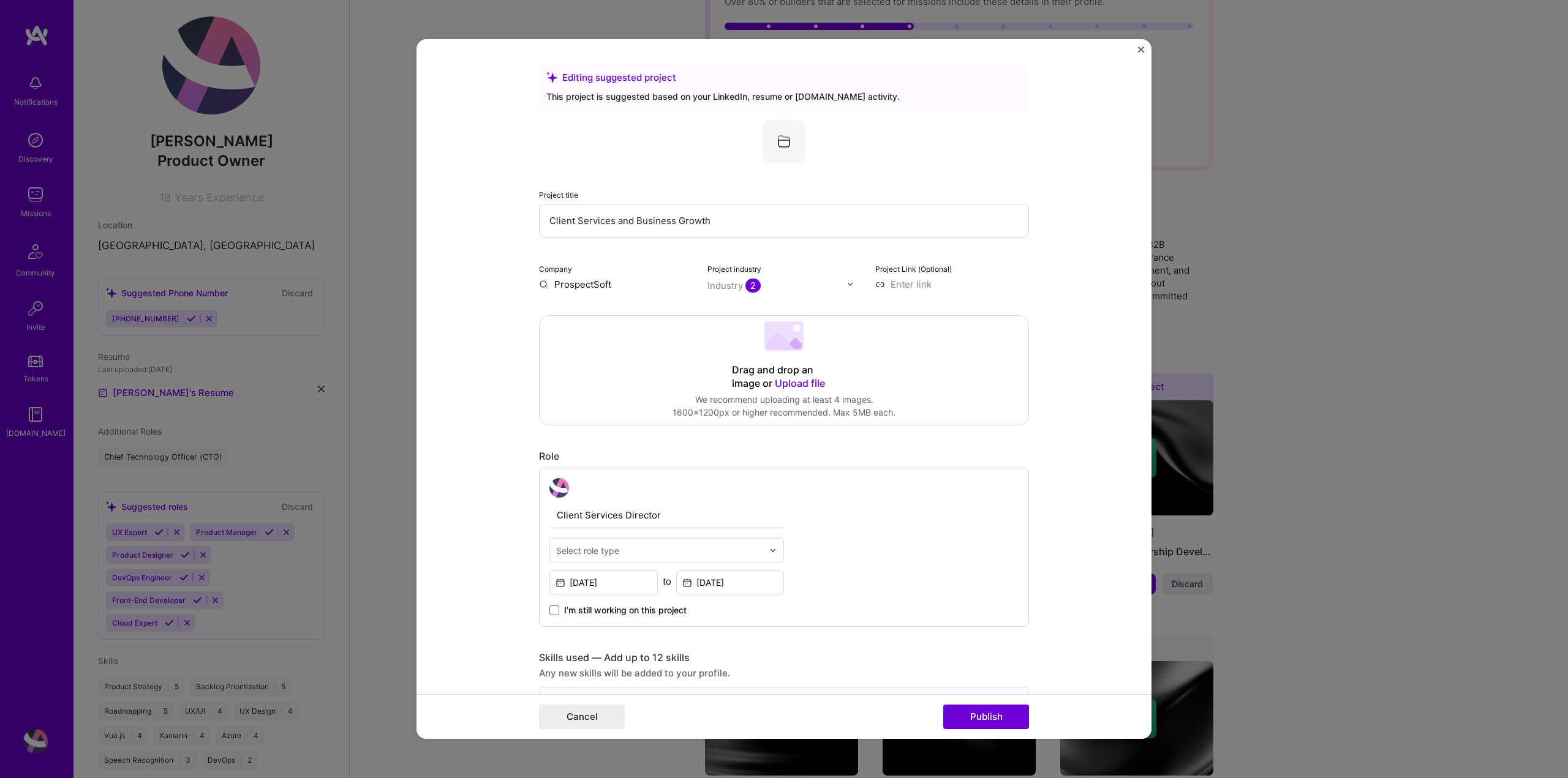
click at [803, 383] on span "Upload file" at bounding box center [799, 383] width 50 height 13
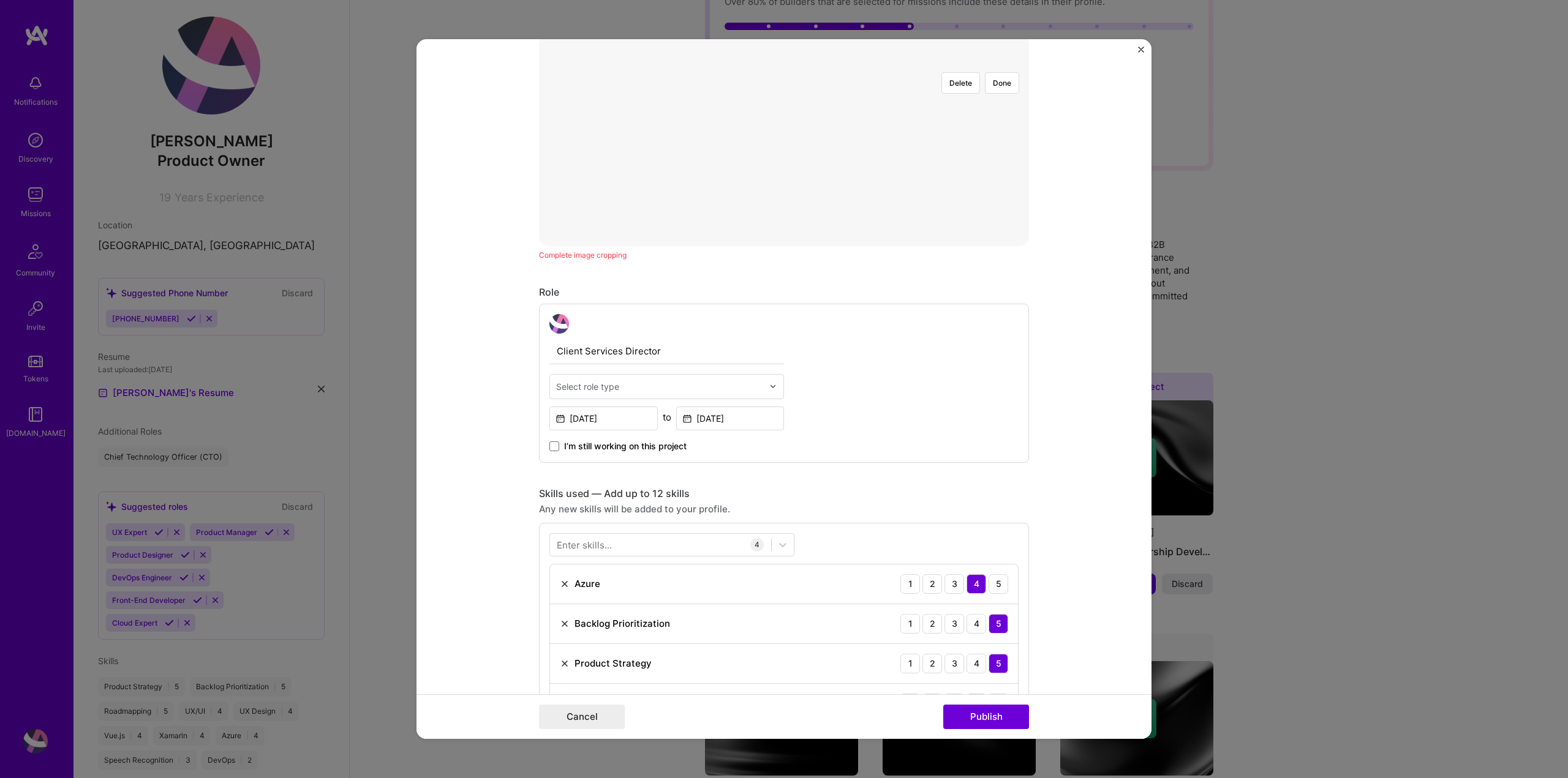
scroll to position [443, 0]
click at [713, 376] on input "text" at bounding box center [659, 380] width 207 height 13
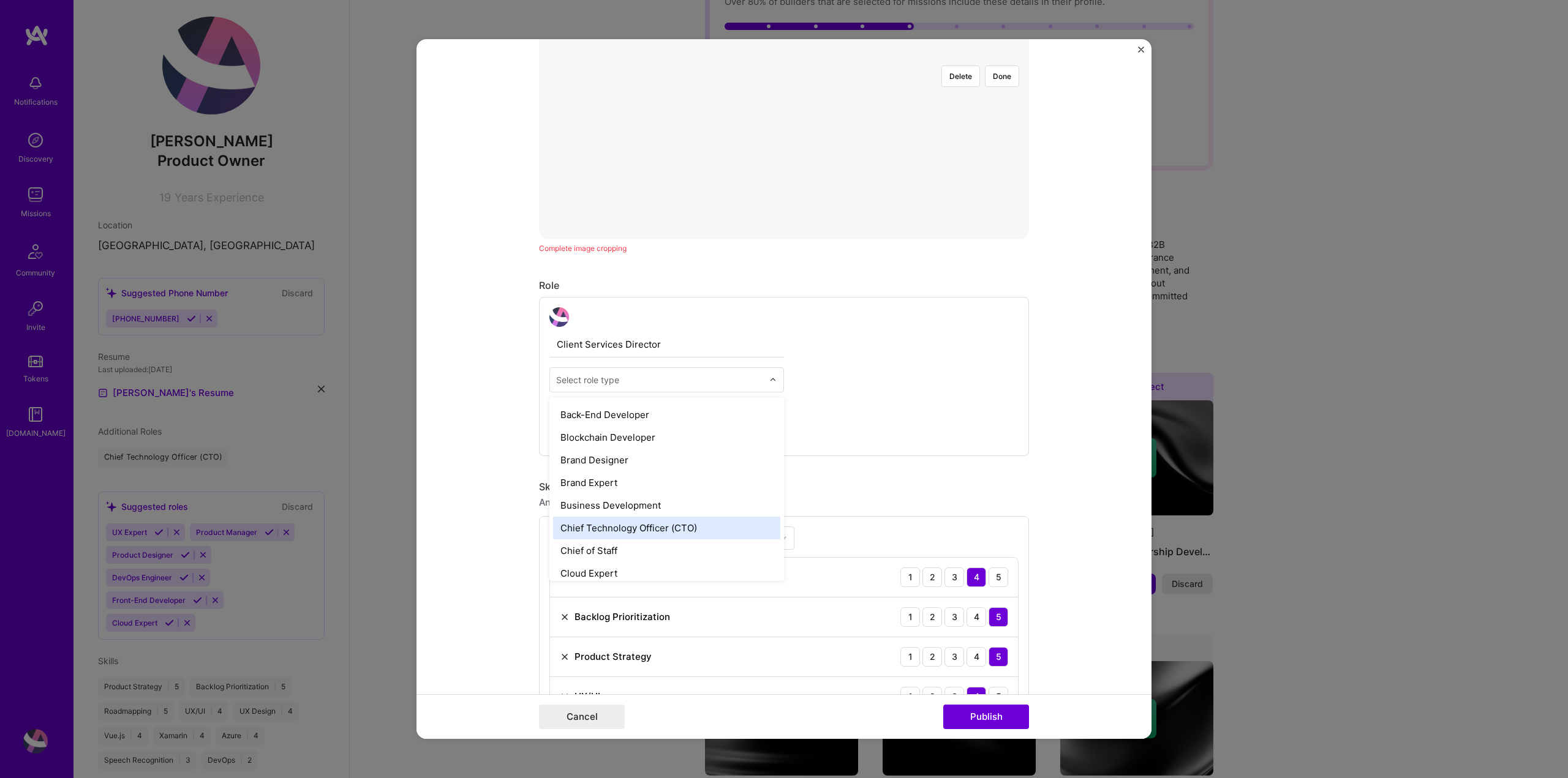
scroll to position [184, 0]
click at [713, 517] on div "Business Development" at bounding box center [666, 523] width 227 height 22
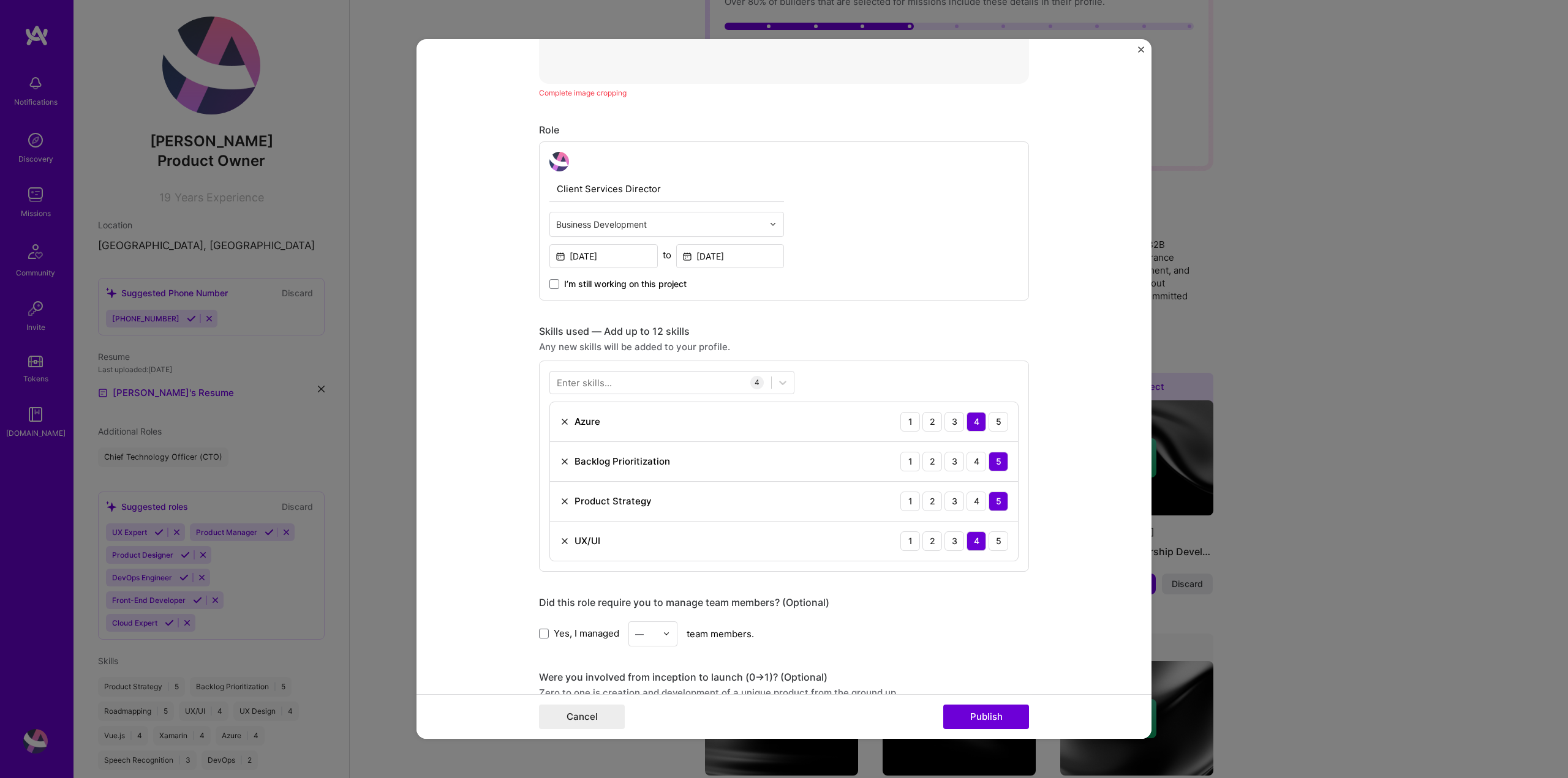
scroll to position [627, 0]
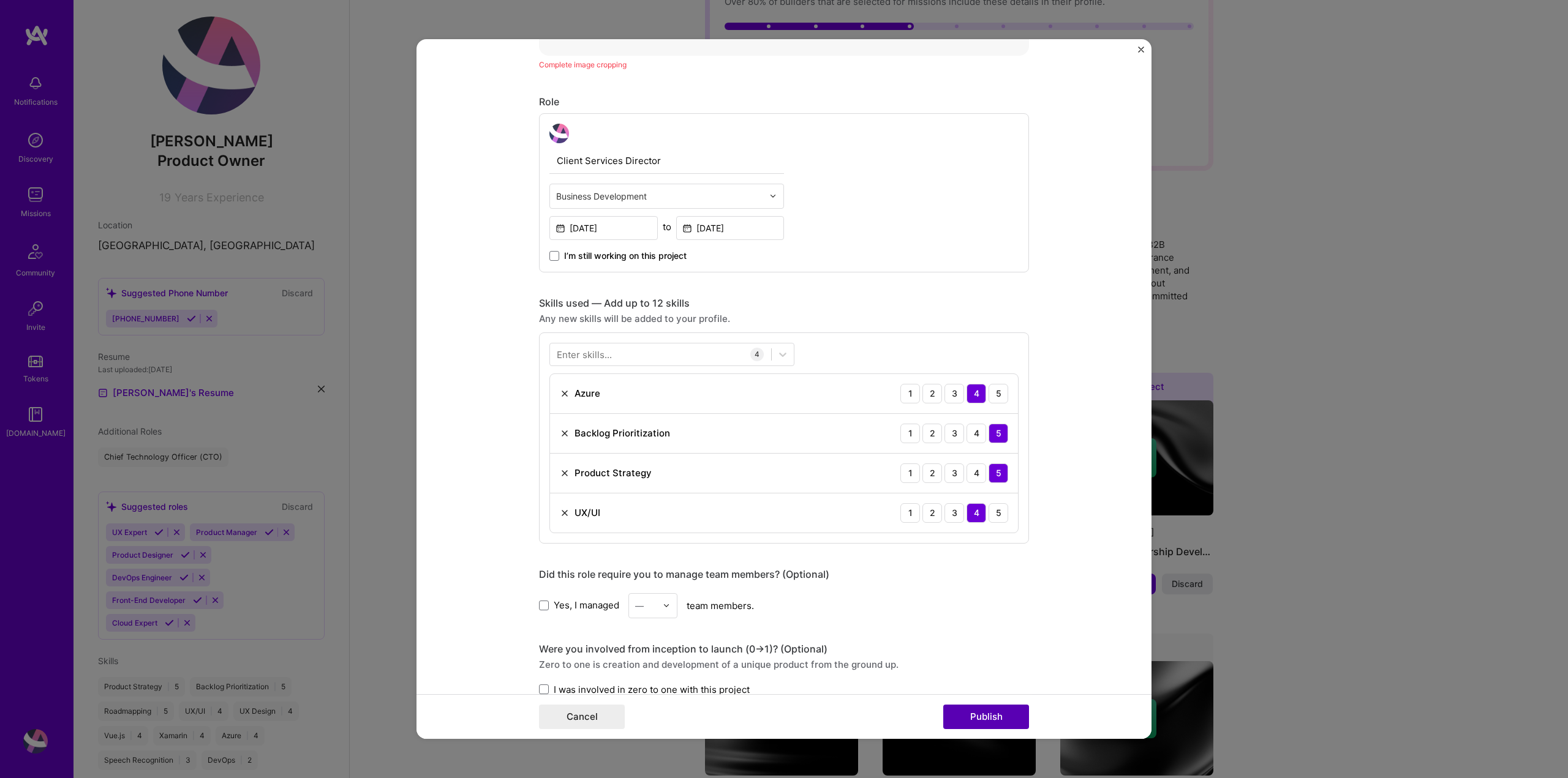
click at [994, 711] on button "Publish" at bounding box center [986, 716] width 86 height 24
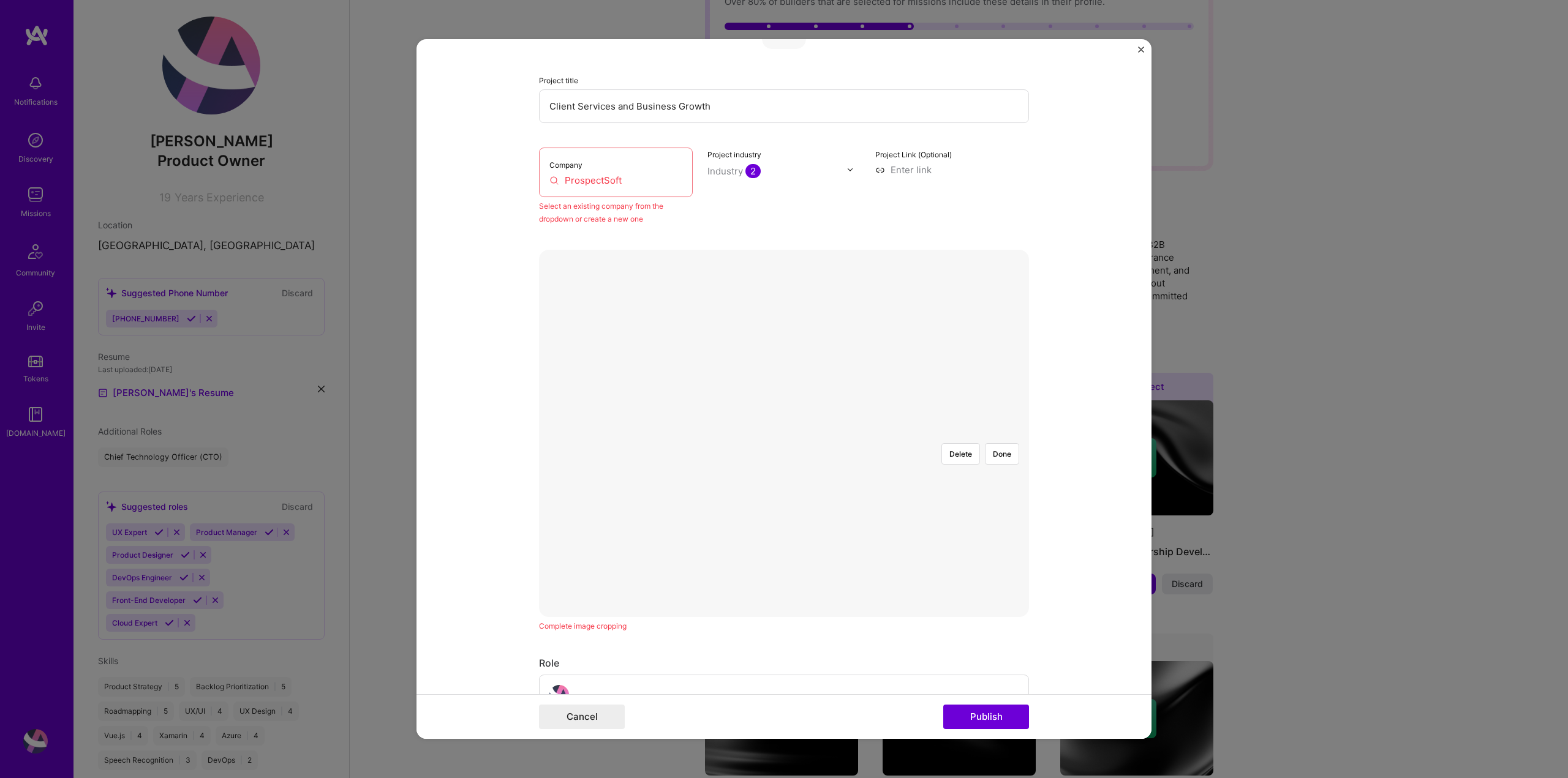
scroll to position [142, 0]
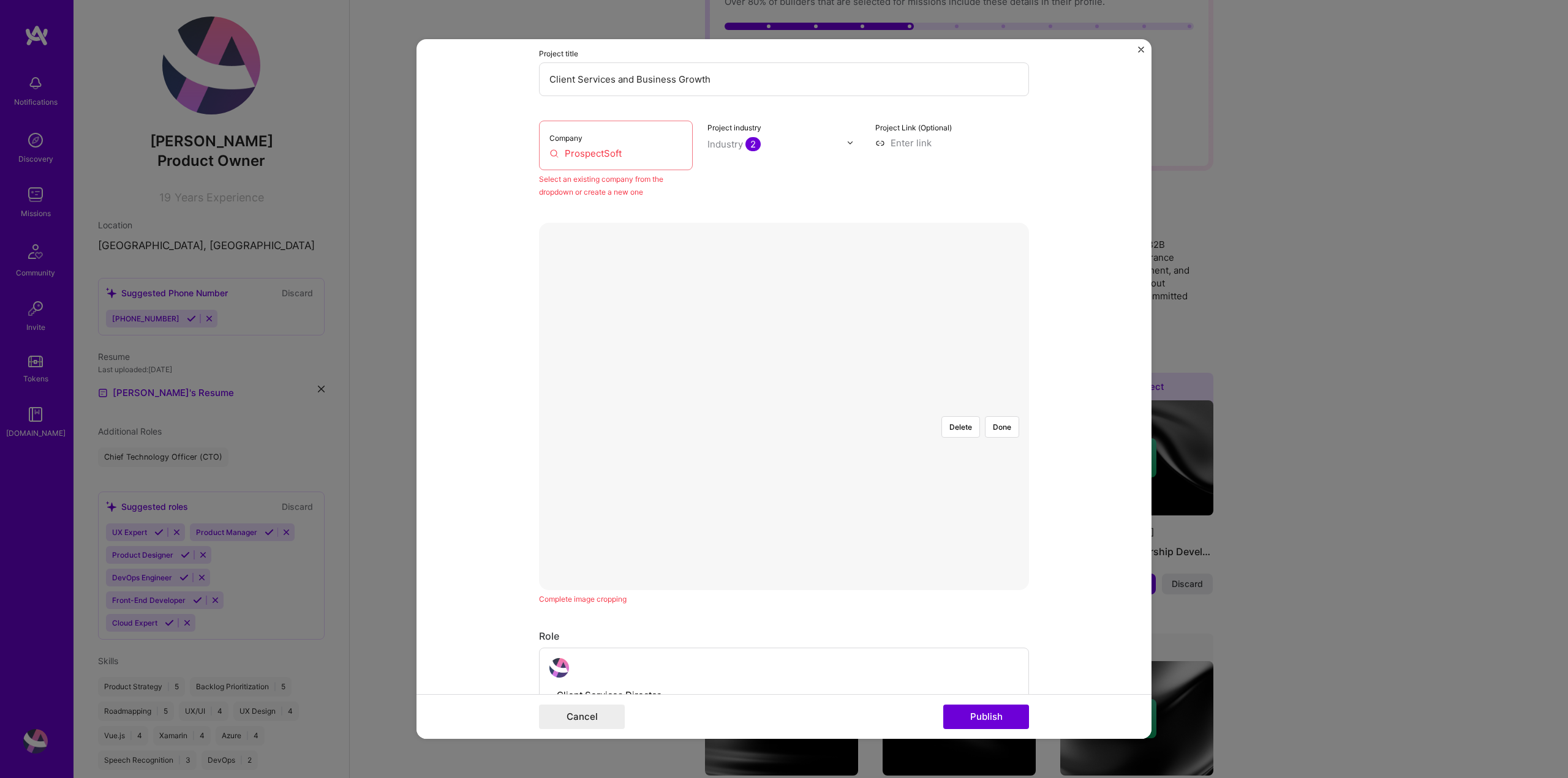
click at [852, 406] on div at bounding box center [861, 461] width 146 height 110
click at [1006, 416] on button "Done" at bounding box center [1002, 427] width 34 height 22
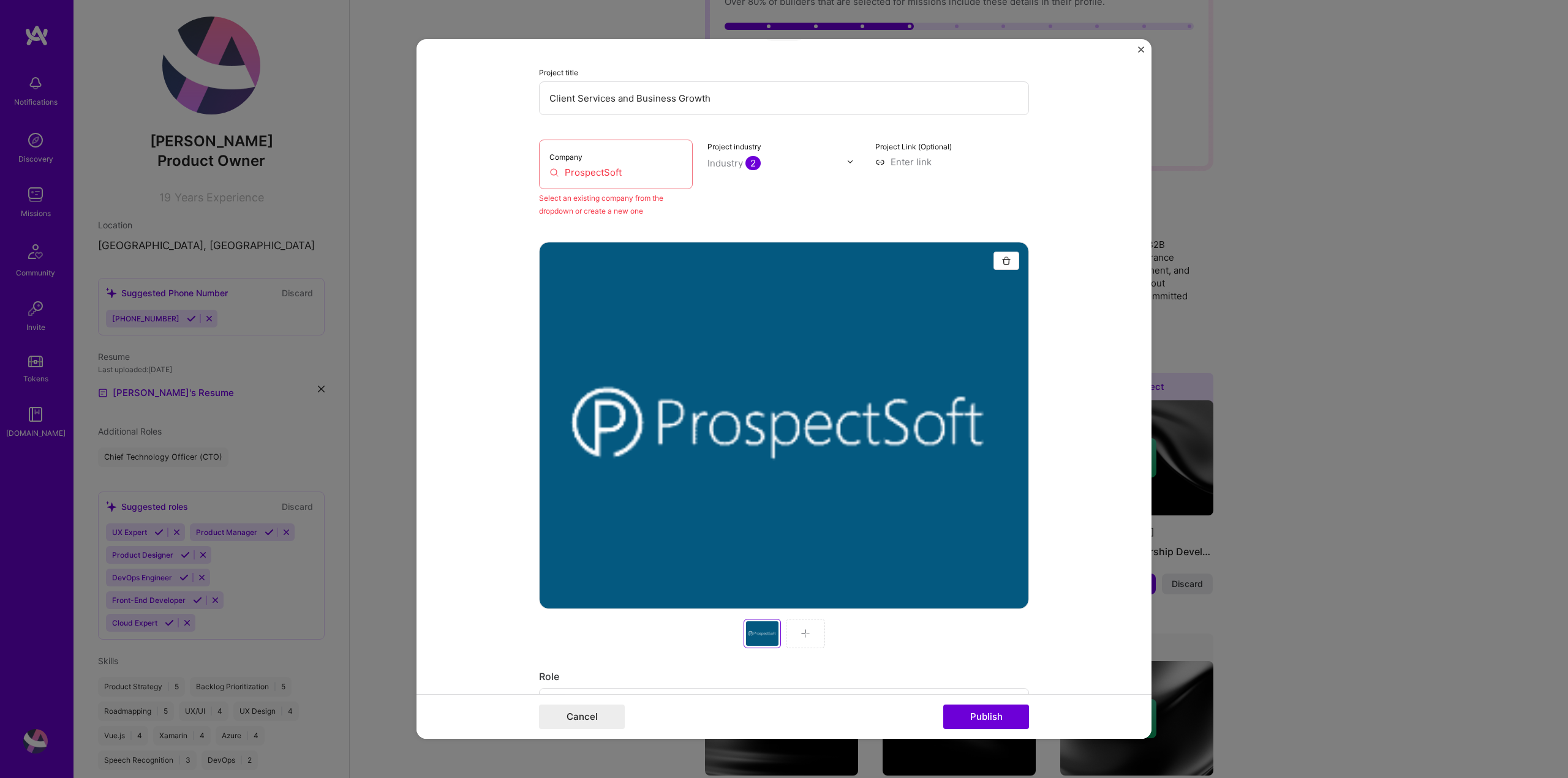
scroll to position [184, 0]
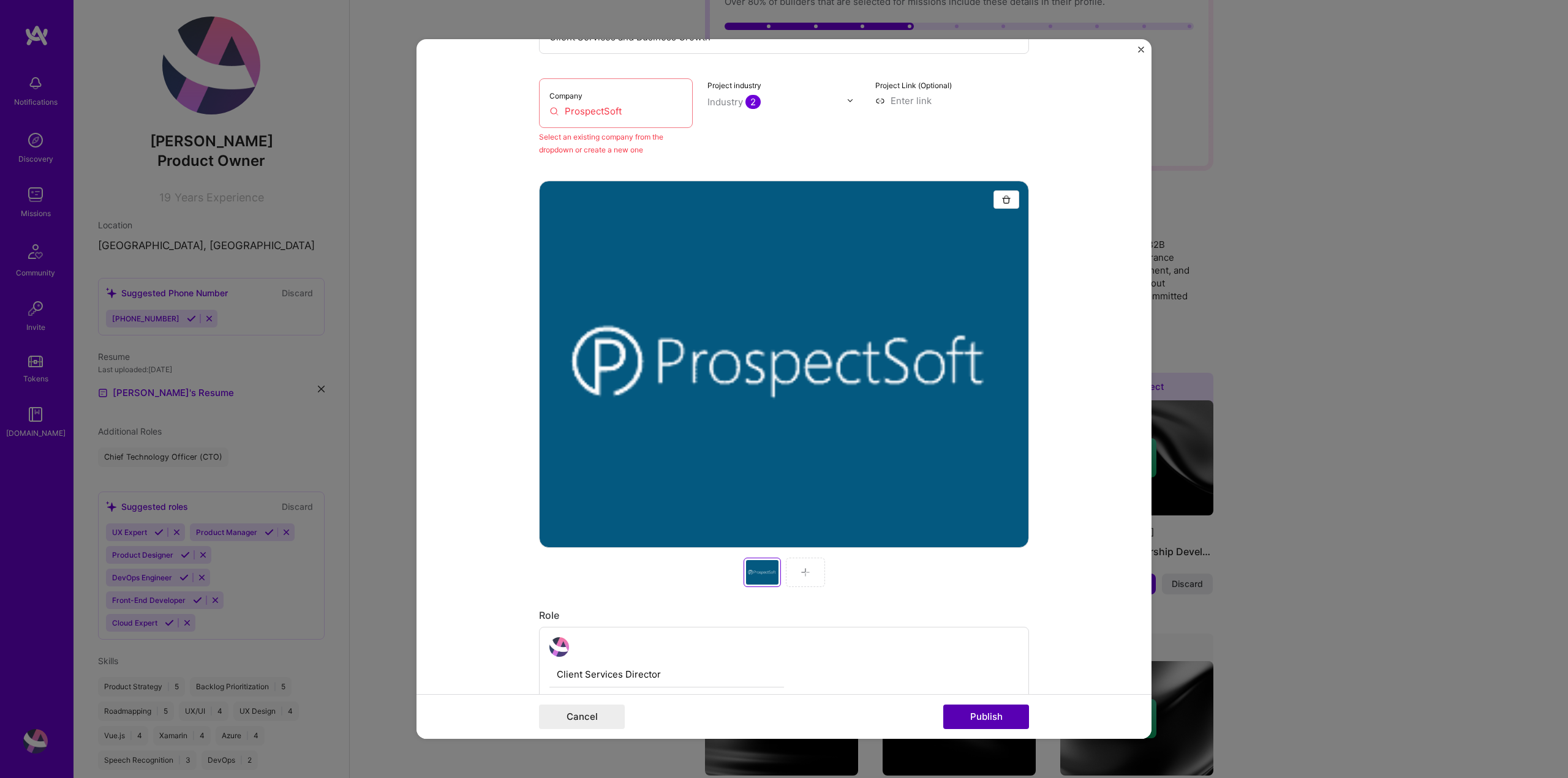
click at [1014, 717] on button "Publish" at bounding box center [986, 716] width 86 height 24
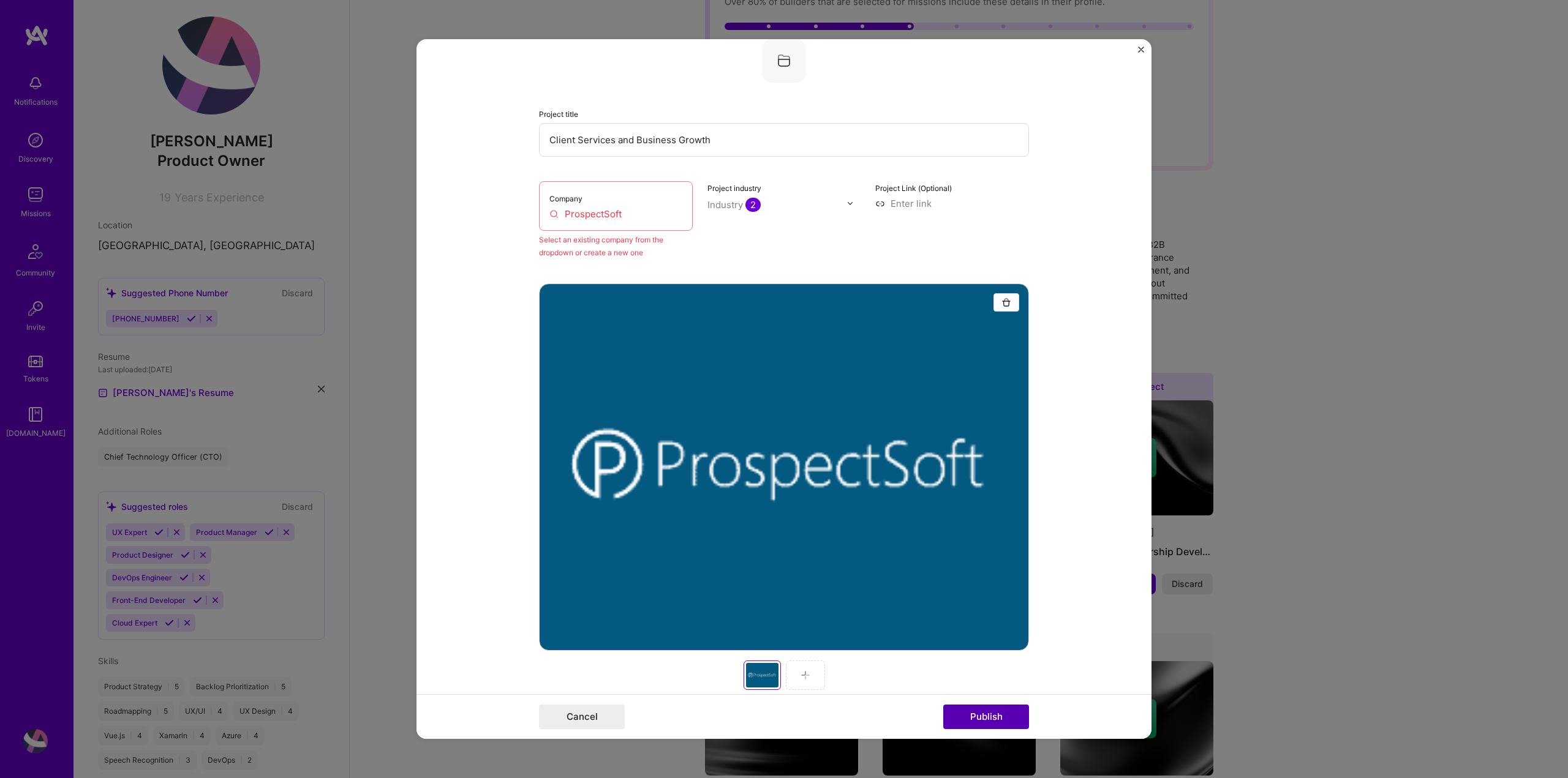
scroll to position [80, 0]
click at [620, 213] on input "ProspectSoft" at bounding box center [616, 215] width 133 height 13
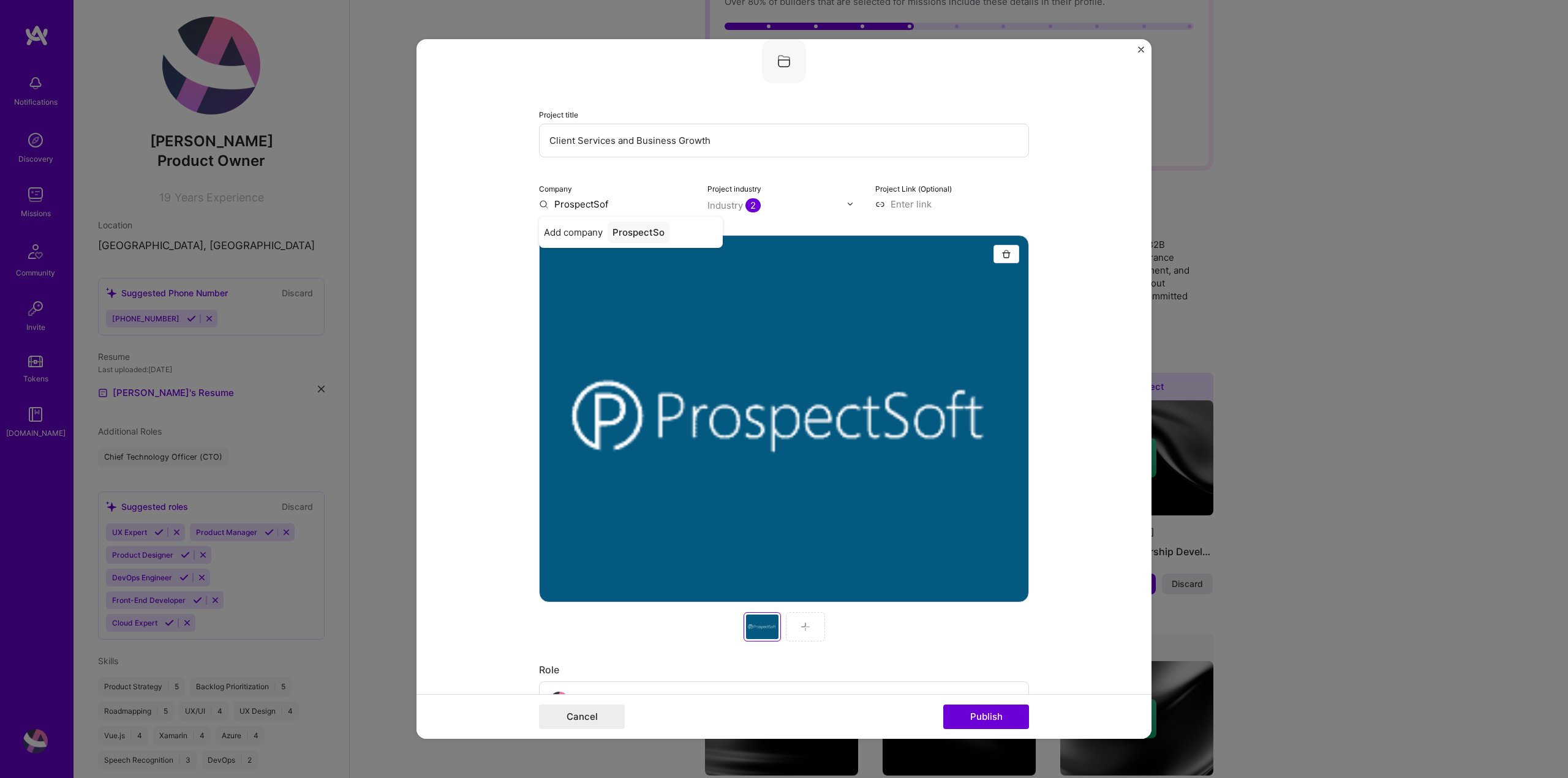
type input "ProspectSoft"
click at [661, 232] on div "ProspectSoft" at bounding box center [641, 232] width 69 height 22
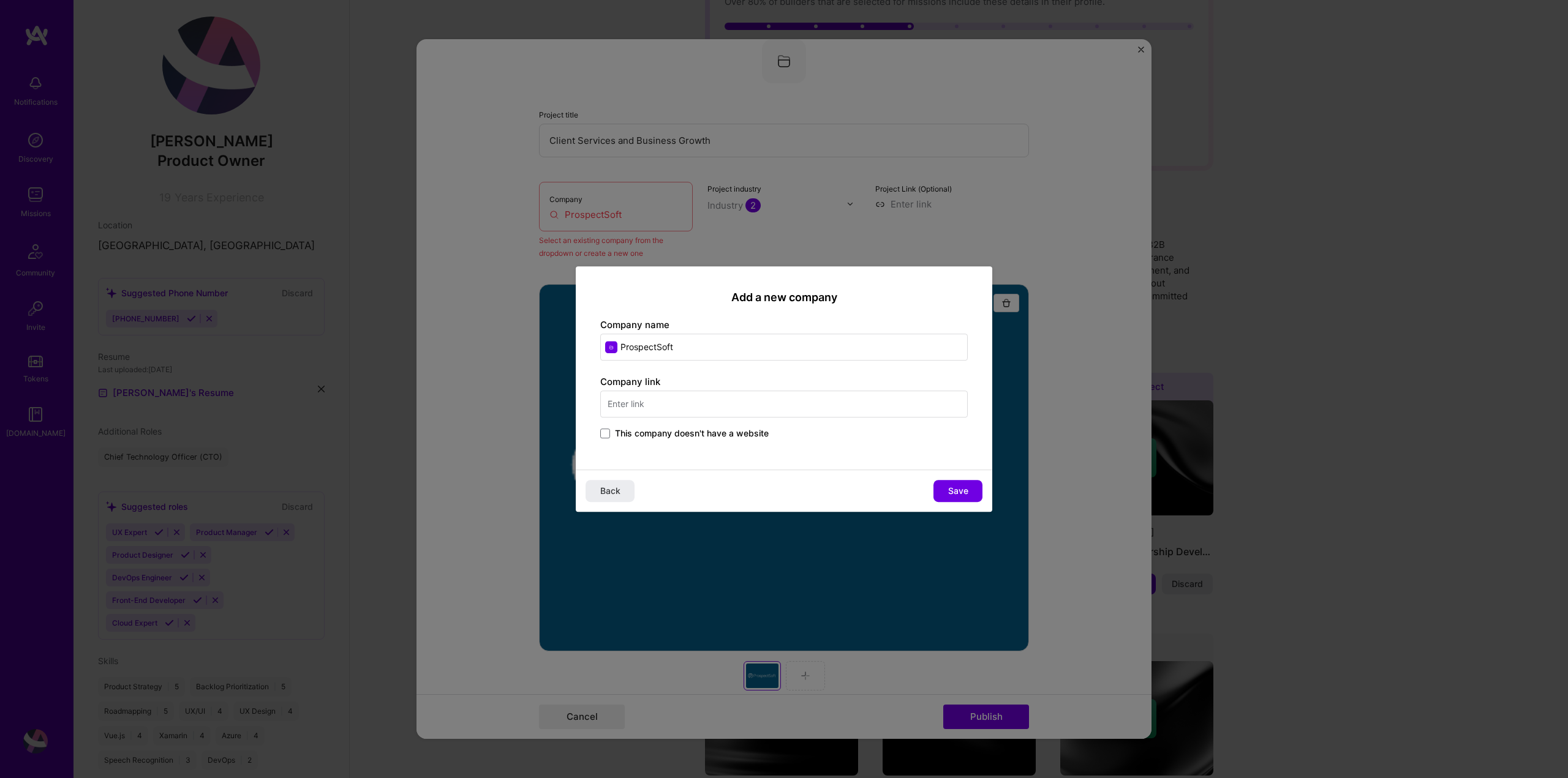
click at [716, 405] on input "text" at bounding box center [784, 403] width 367 height 27
type input "www.prospectsoft.com"
click at [959, 492] on span "Save" at bounding box center [958, 490] width 20 height 13
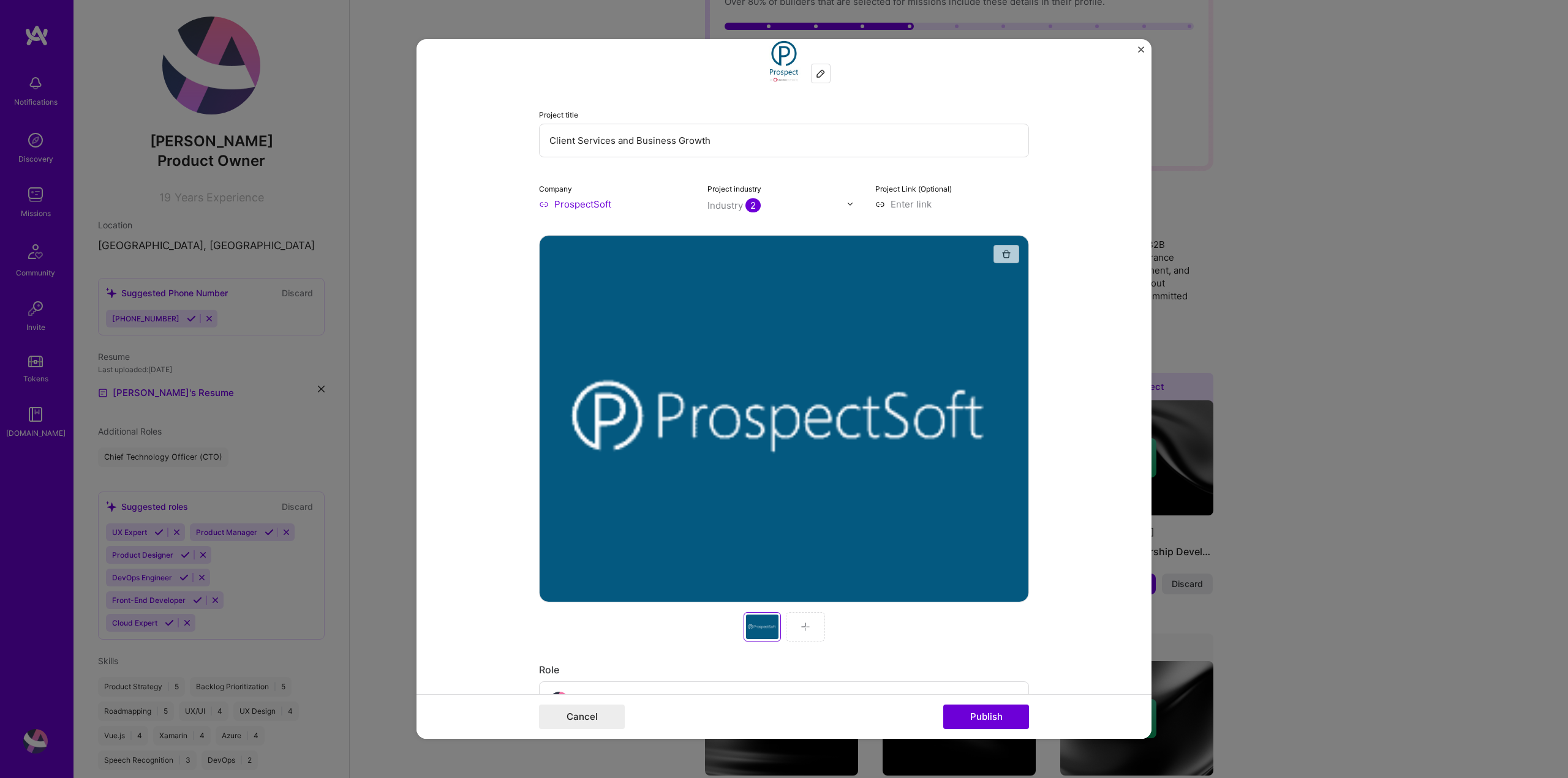
click at [1001, 249] on img "button" at bounding box center [1006, 253] width 10 height 10
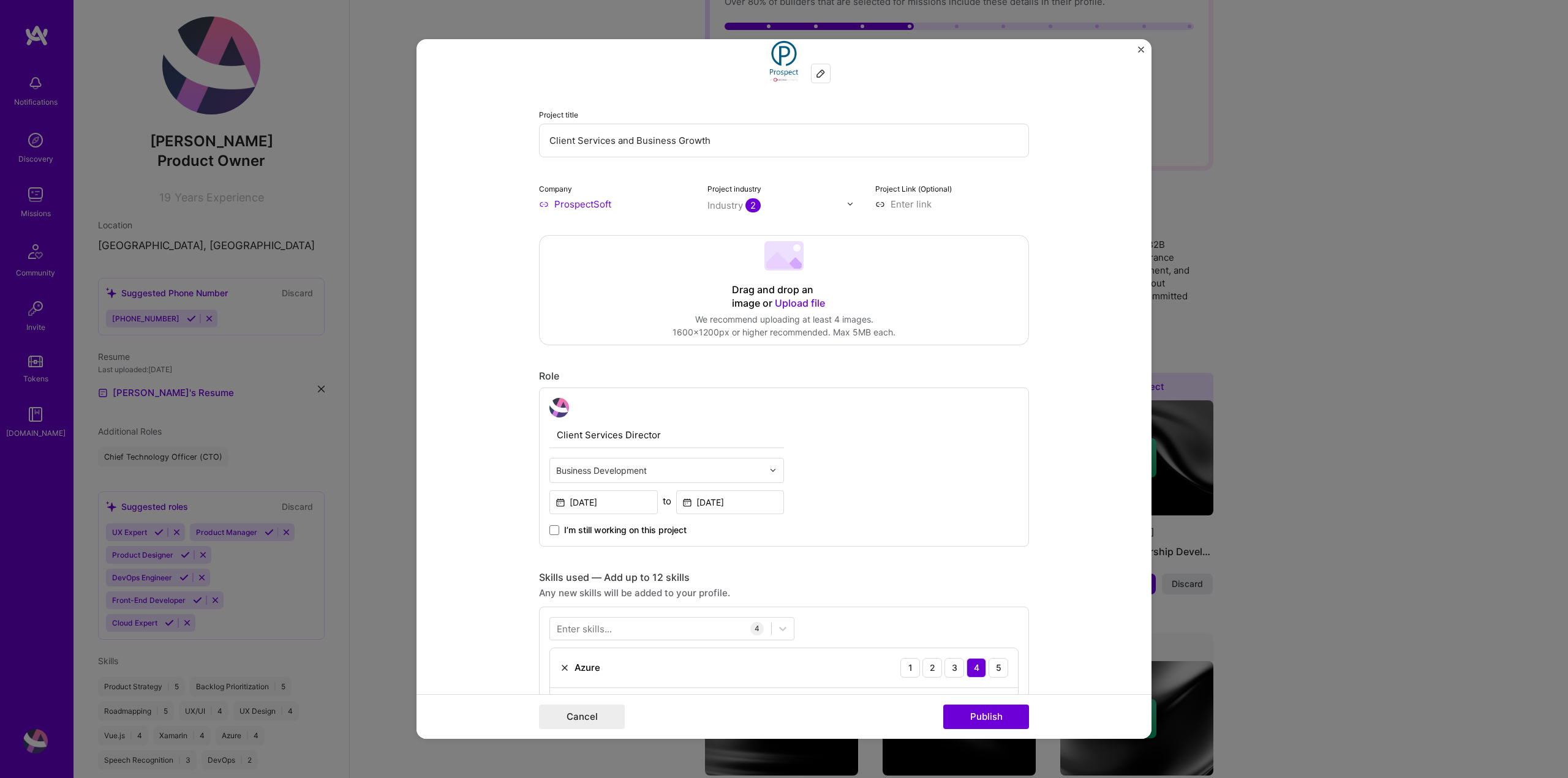
click at [809, 298] on span "Upload file" at bounding box center [799, 303] width 50 height 13
click at [796, 298] on span "Upload file" at bounding box center [799, 303] width 50 height 13
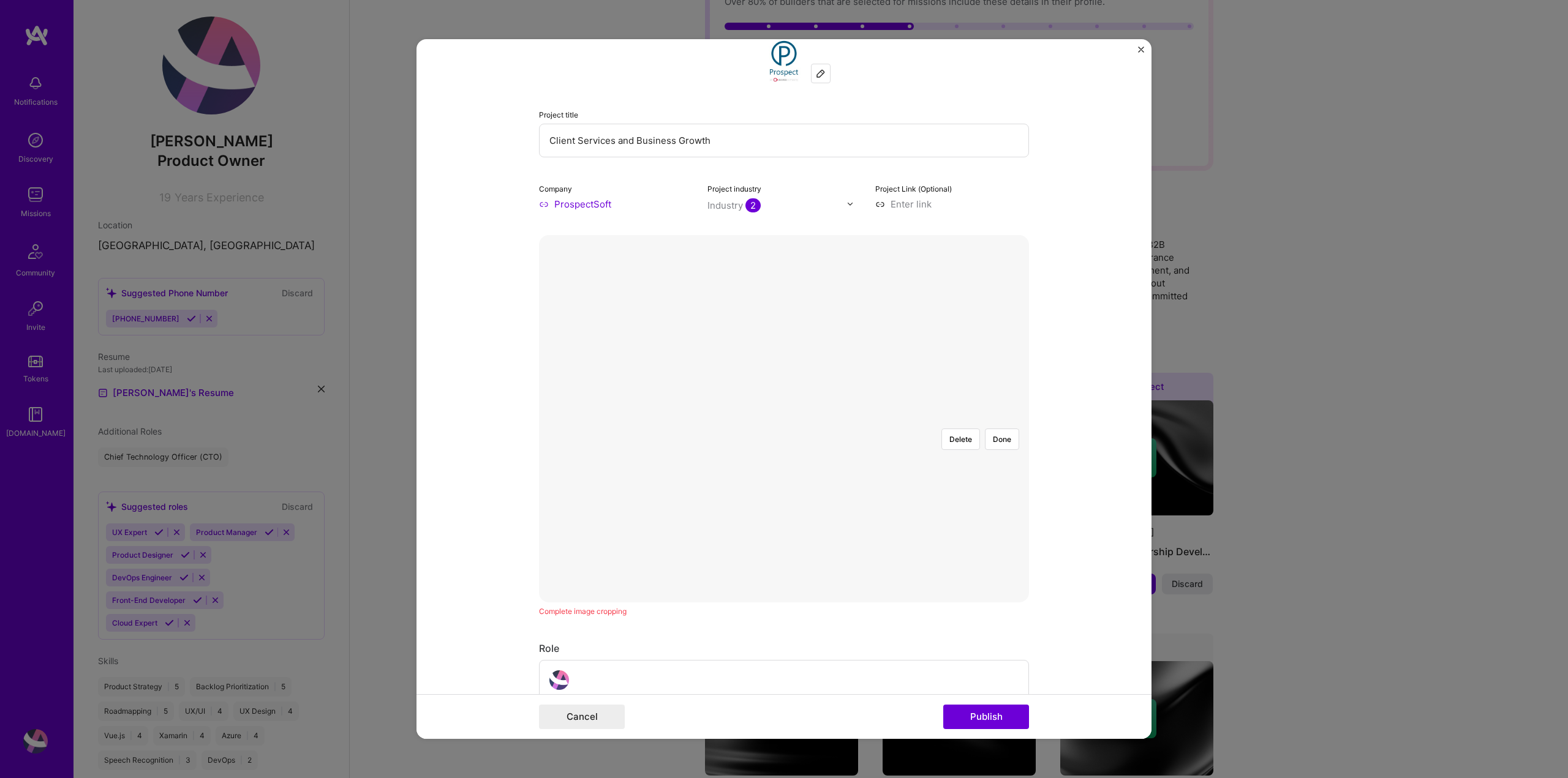
click at [818, 419] on div at bounding box center [989, 547] width 342 height 257
click at [855, 419] on div at bounding box center [955, 547] width 342 height 257
click at [961, 428] on button "Delete" at bounding box center [960, 439] width 39 height 22
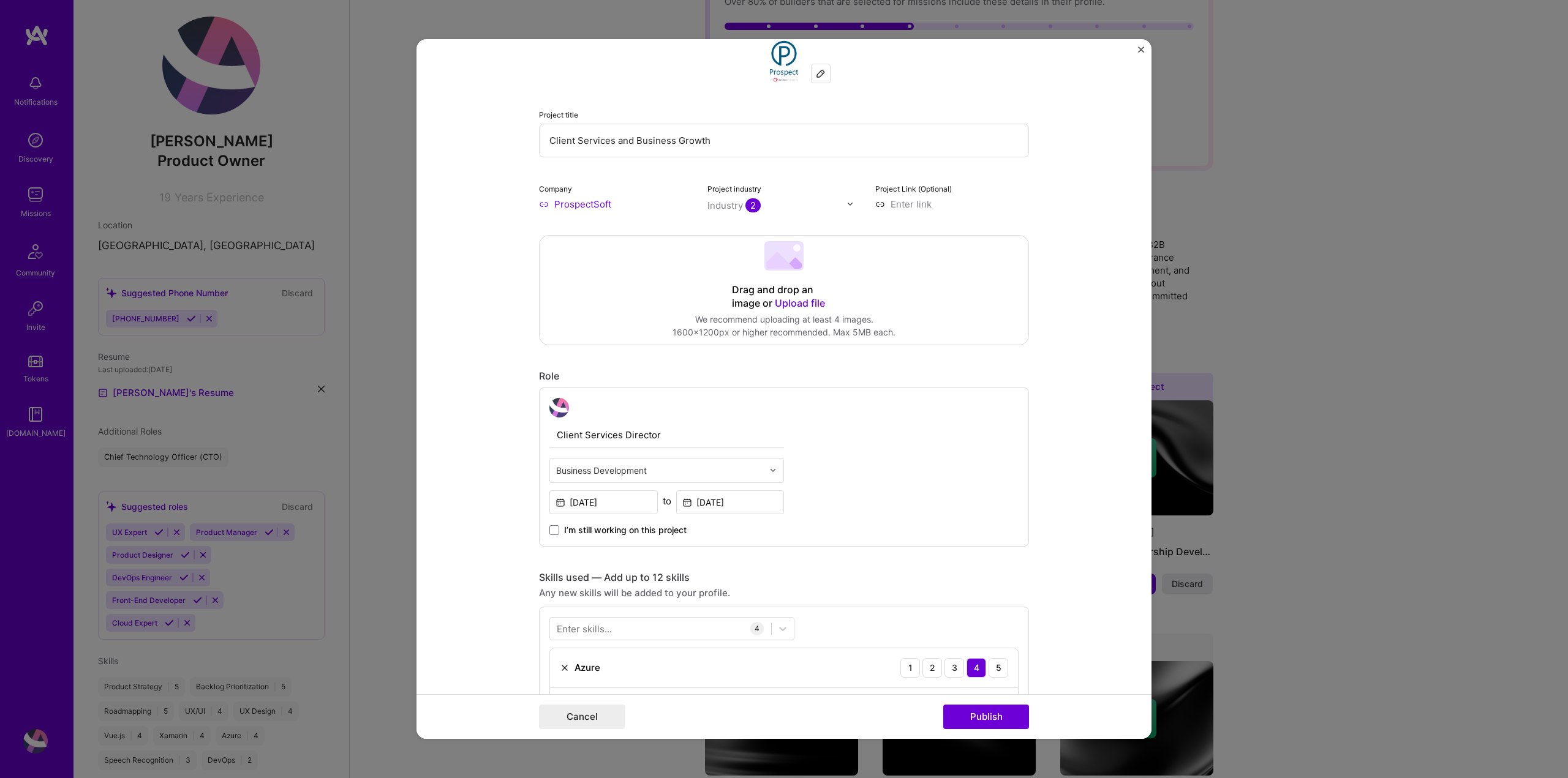
click at [799, 299] on span "Upload file" at bounding box center [799, 303] width 50 height 13
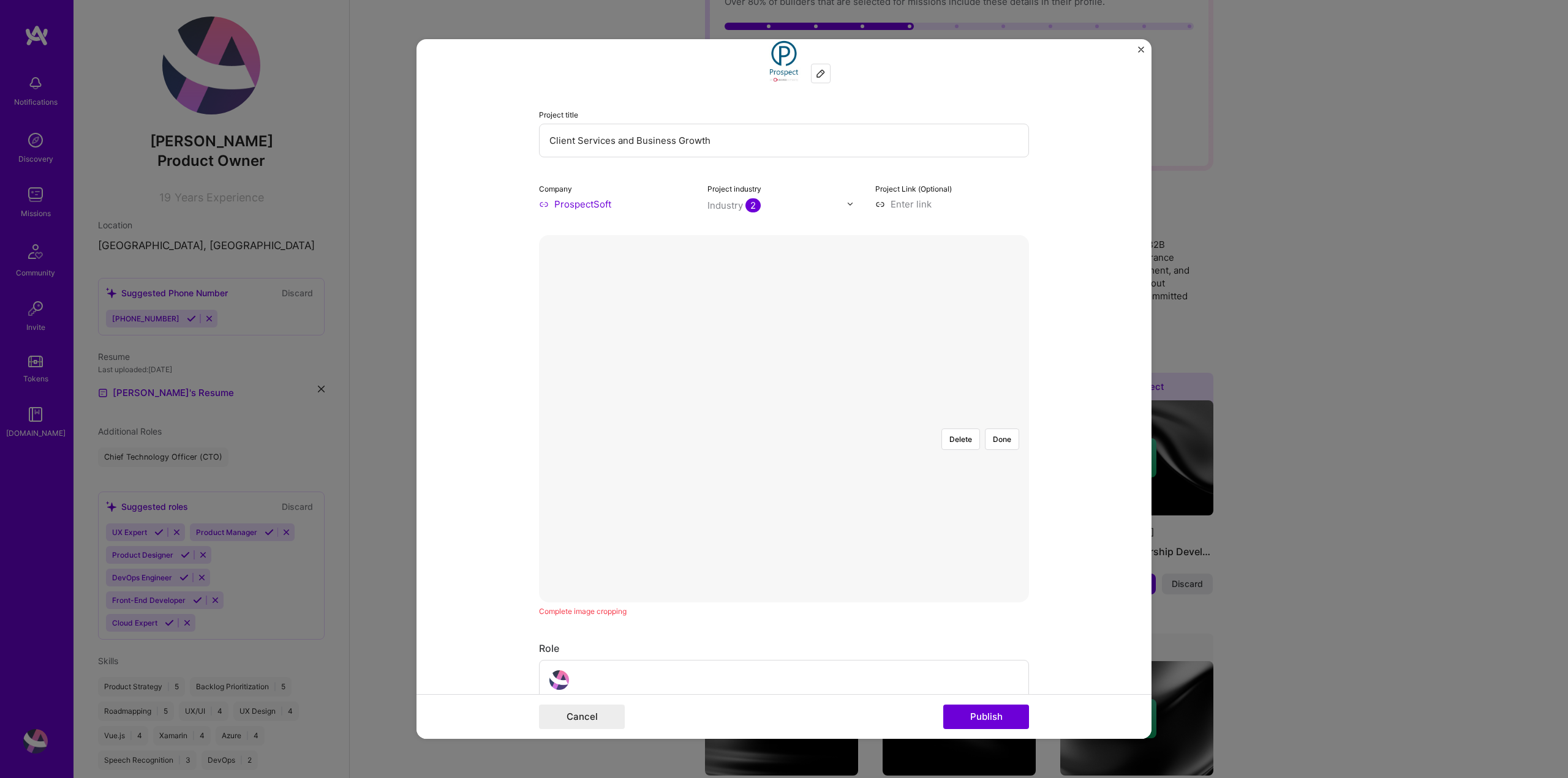
click at [448, 329] on form "Editing suggested project This project is suggested based on your LinkedIn, res…" at bounding box center [784, 390] width 735 height 700
click at [573, 723] on button "Cancel" at bounding box center [581, 716] width 86 height 24
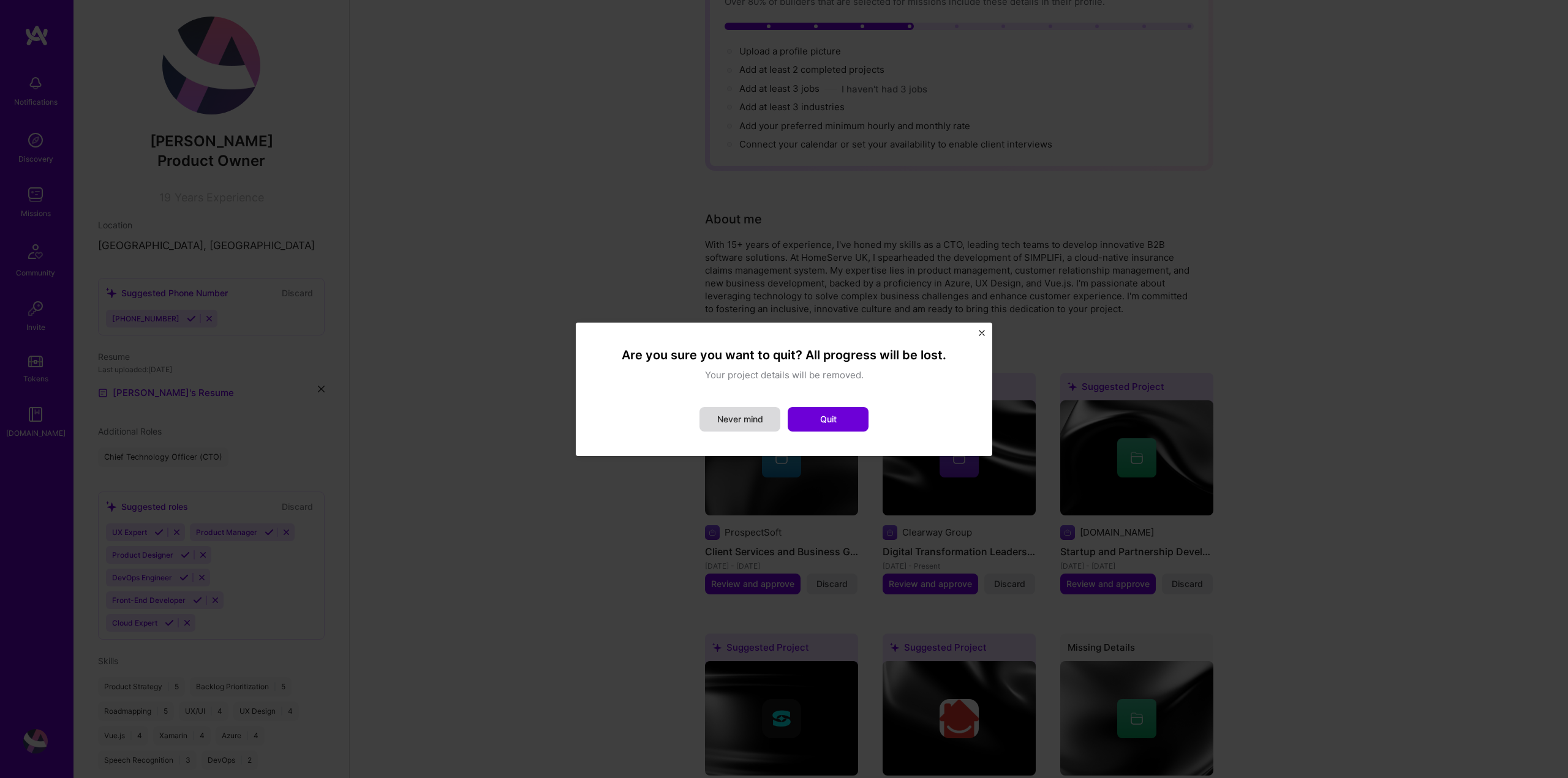
click at [756, 417] on button "Never mind" at bounding box center [740, 419] width 81 height 24
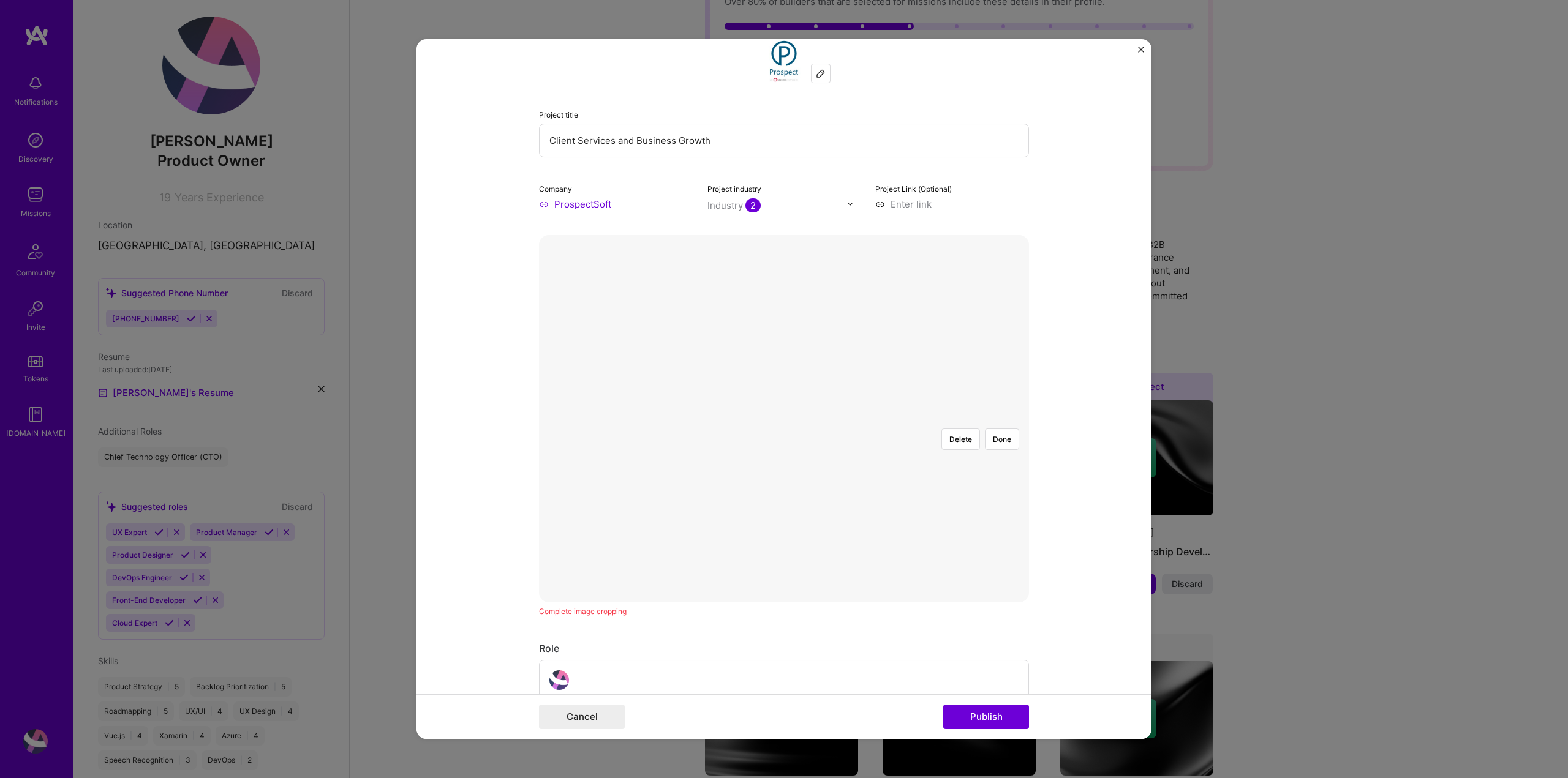
click at [838, 205] on input "text" at bounding box center [777, 205] width 140 height 13
click at [1043, 212] on form "Editing suggested project This project is suggested based on your LinkedIn, res…" at bounding box center [784, 390] width 735 height 700
click at [950, 428] on button "Delete" at bounding box center [960, 439] width 39 height 22
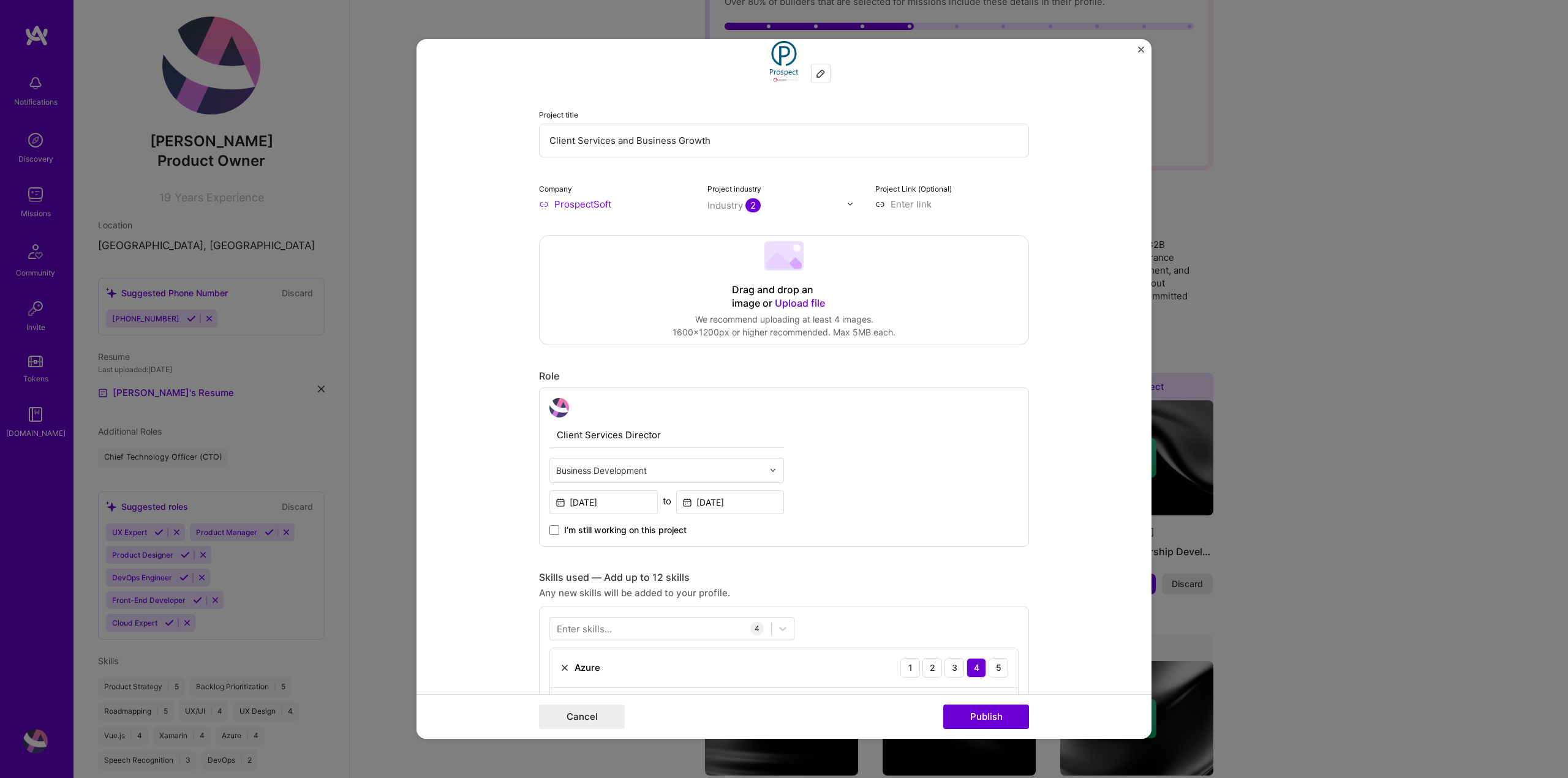
click at [802, 301] on span "Upload file" at bounding box center [799, 303] width 50 height 13
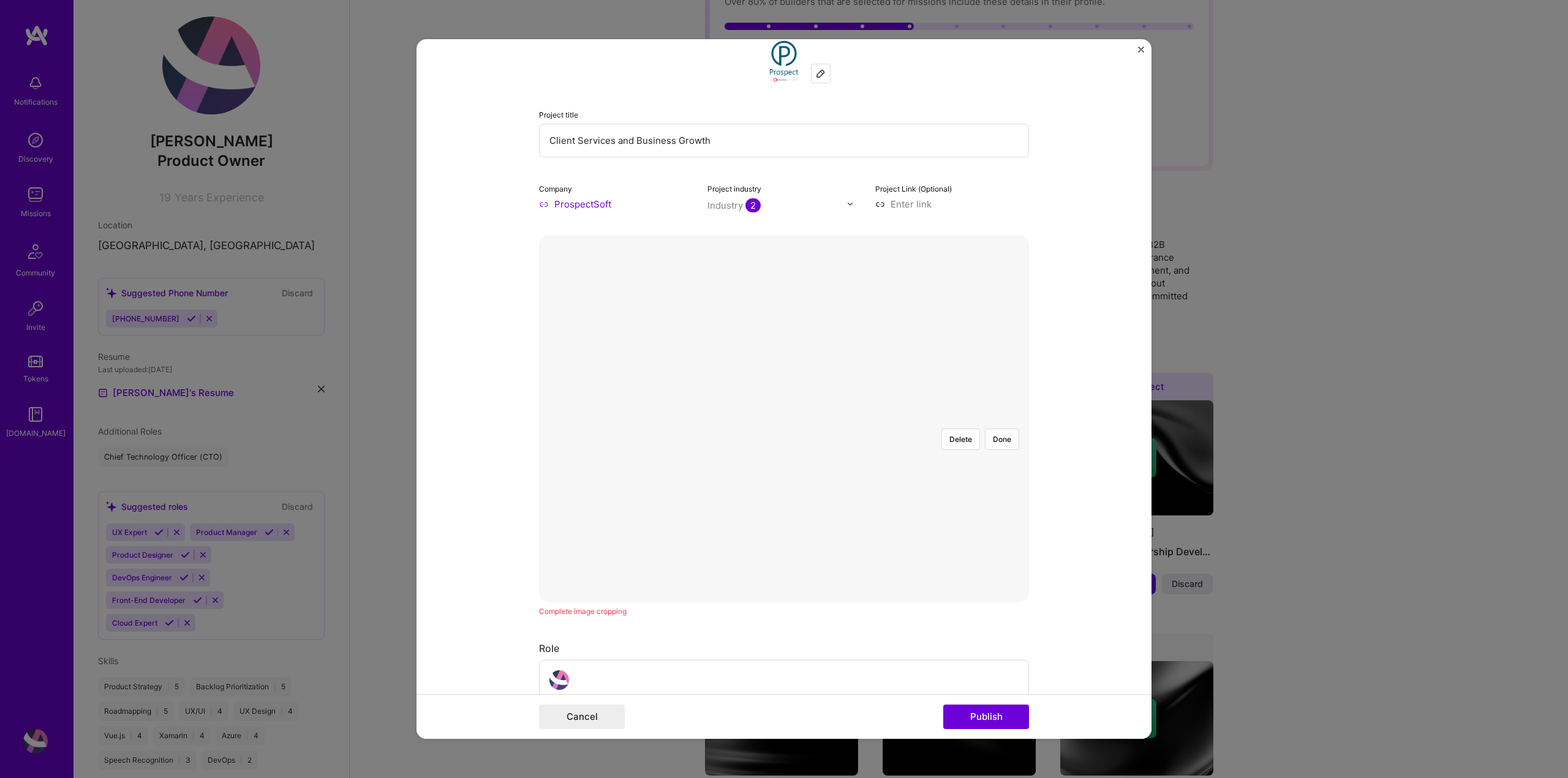
click at [831, 452] on div at bounding box center [875, 513] width 184 height 138
click at [994, 428] on button "Done" at bounding box center [1002, 439] width 34 height 22
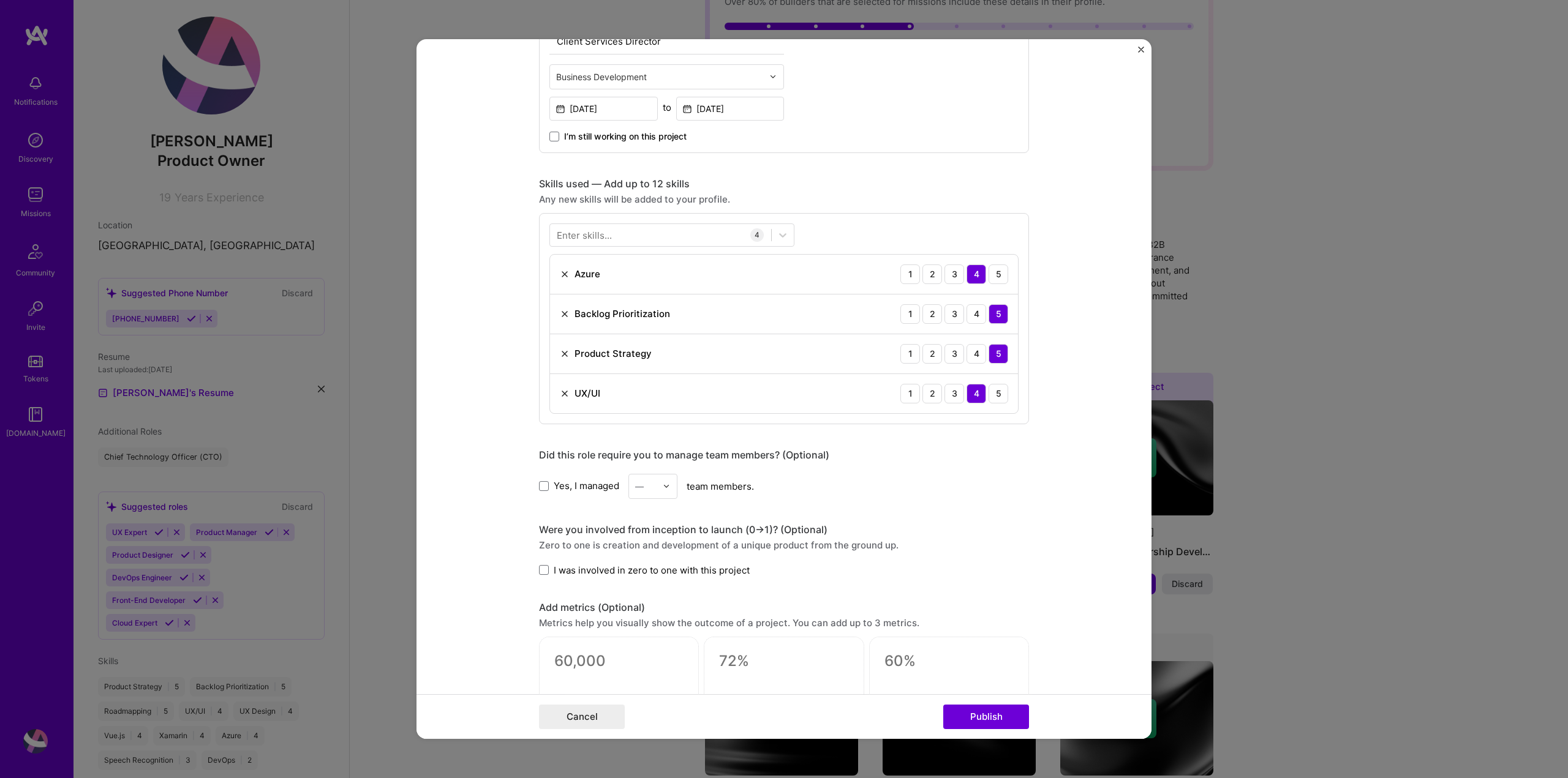
scroll to position [796, 0]
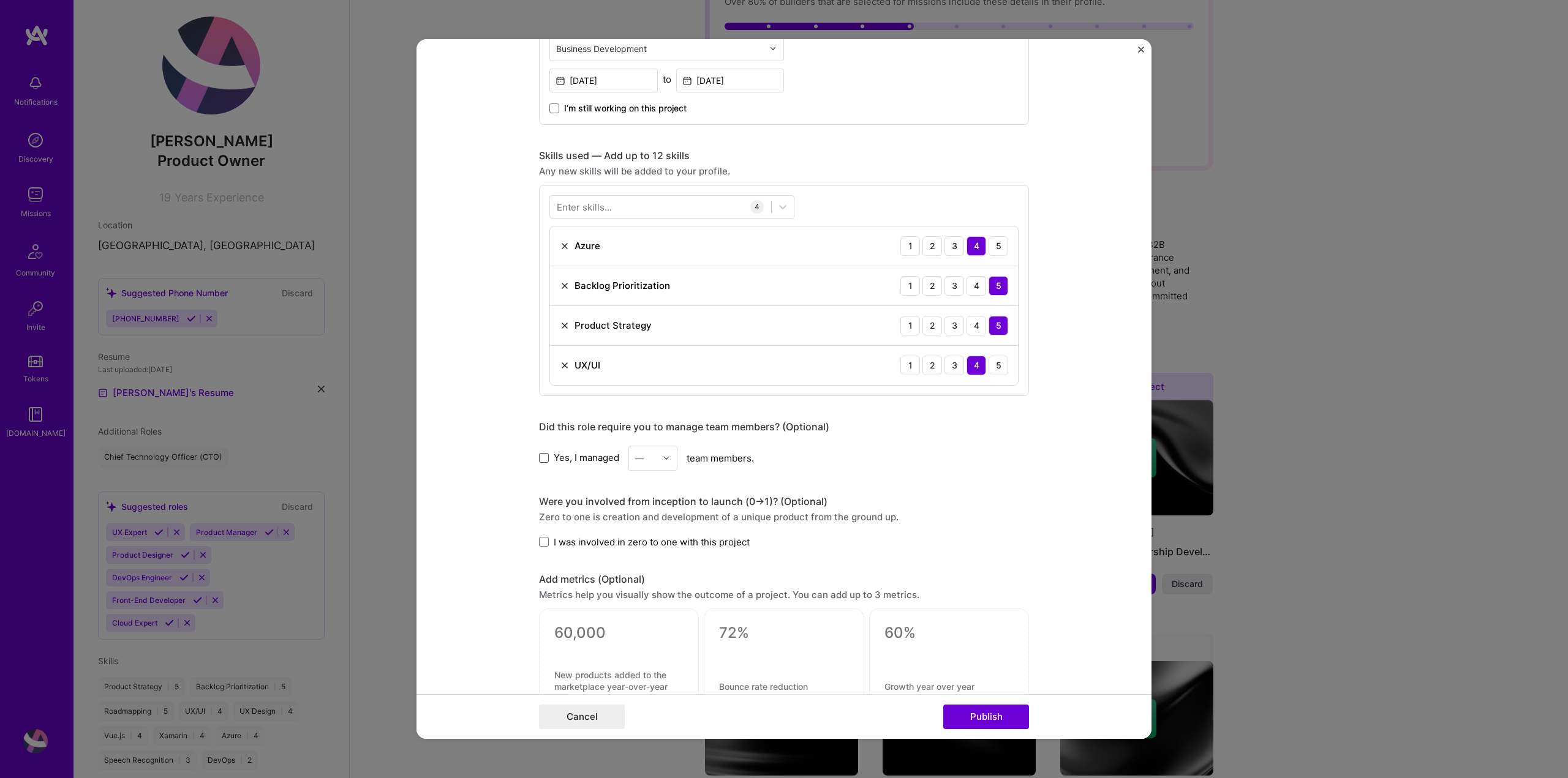
click at [539, 456] on span at bounding box center [543, 457] width 10 height 10
click at [0, 0] on input "Yes, I managed" at bounding box center [0, 0] width 0 height 0
click at [662, 456] on img at bounding box center [666, 457] width 7 height 7
click at [649, 637] on div "12" at bounding box center [653, 642] width 41 height 22
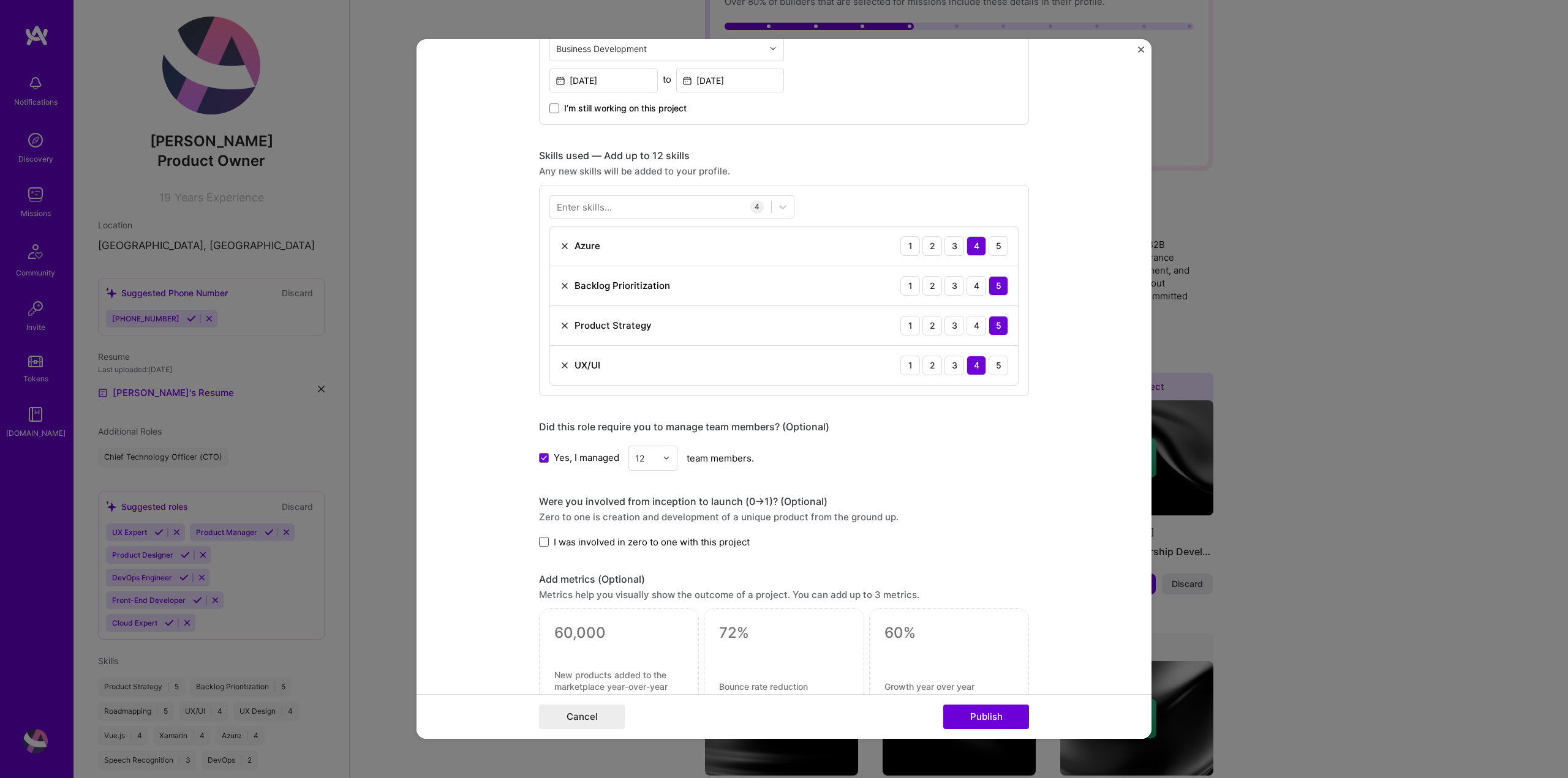
click at [539, 541] on span at bounding box center [543, 542] width 10 height 10
click at [0, 0] on input "I was involved in zero to one with this project" at bounding box center [0, 0] width 0 height 0
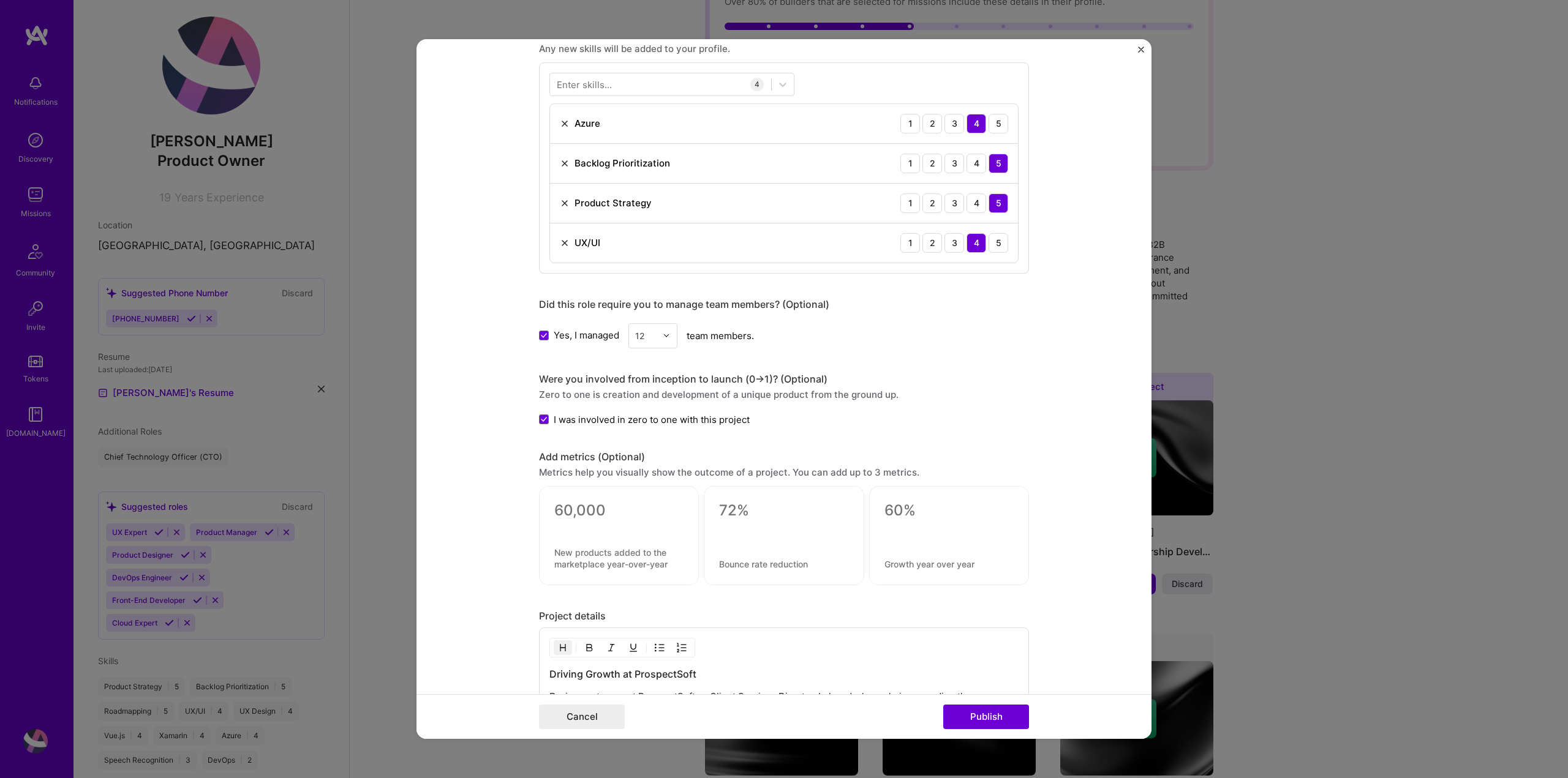
scroll to position [979, 0]
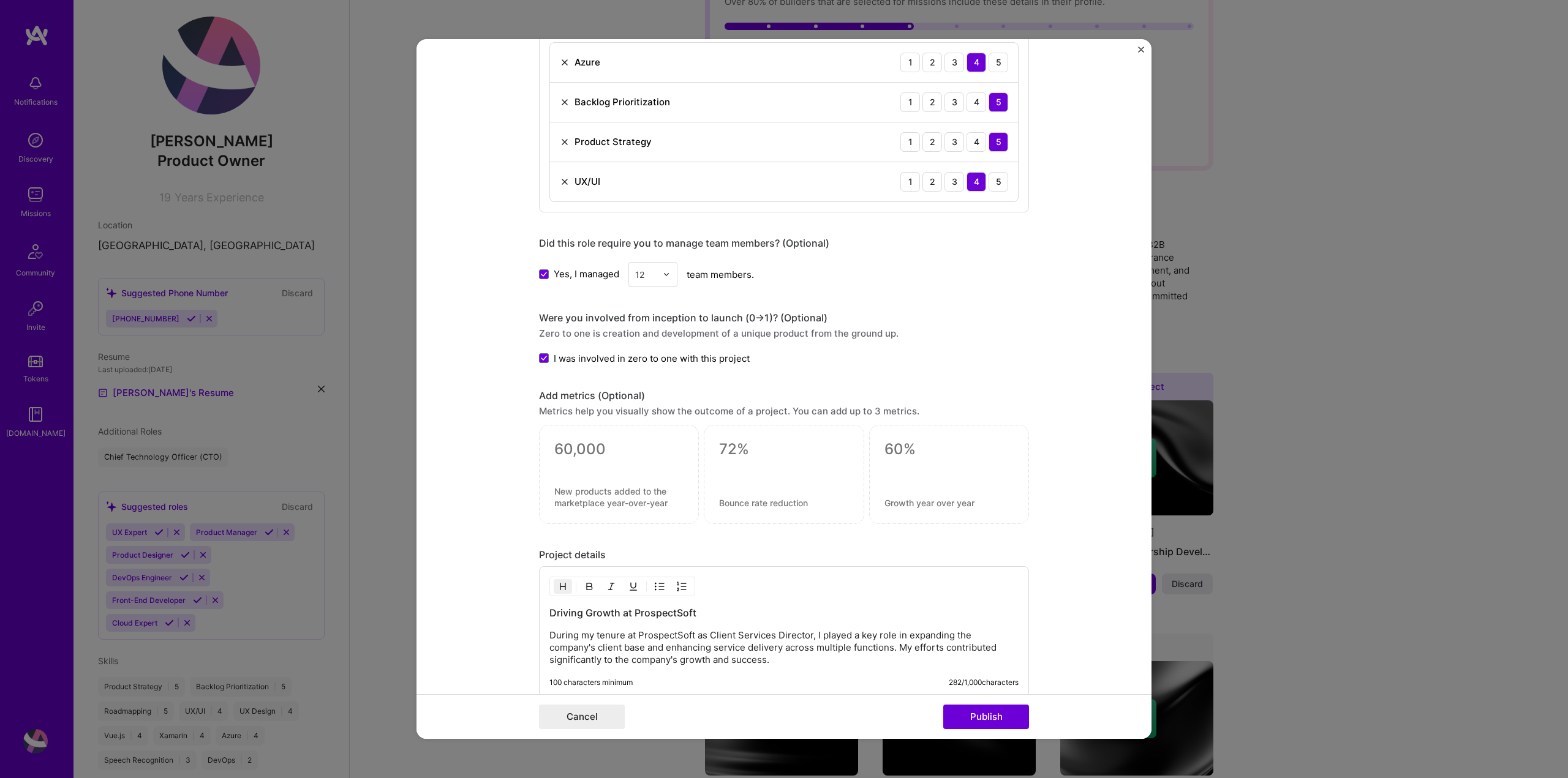
click at [612, 470] on div at bounding box center [619, 465] width 129 height 13
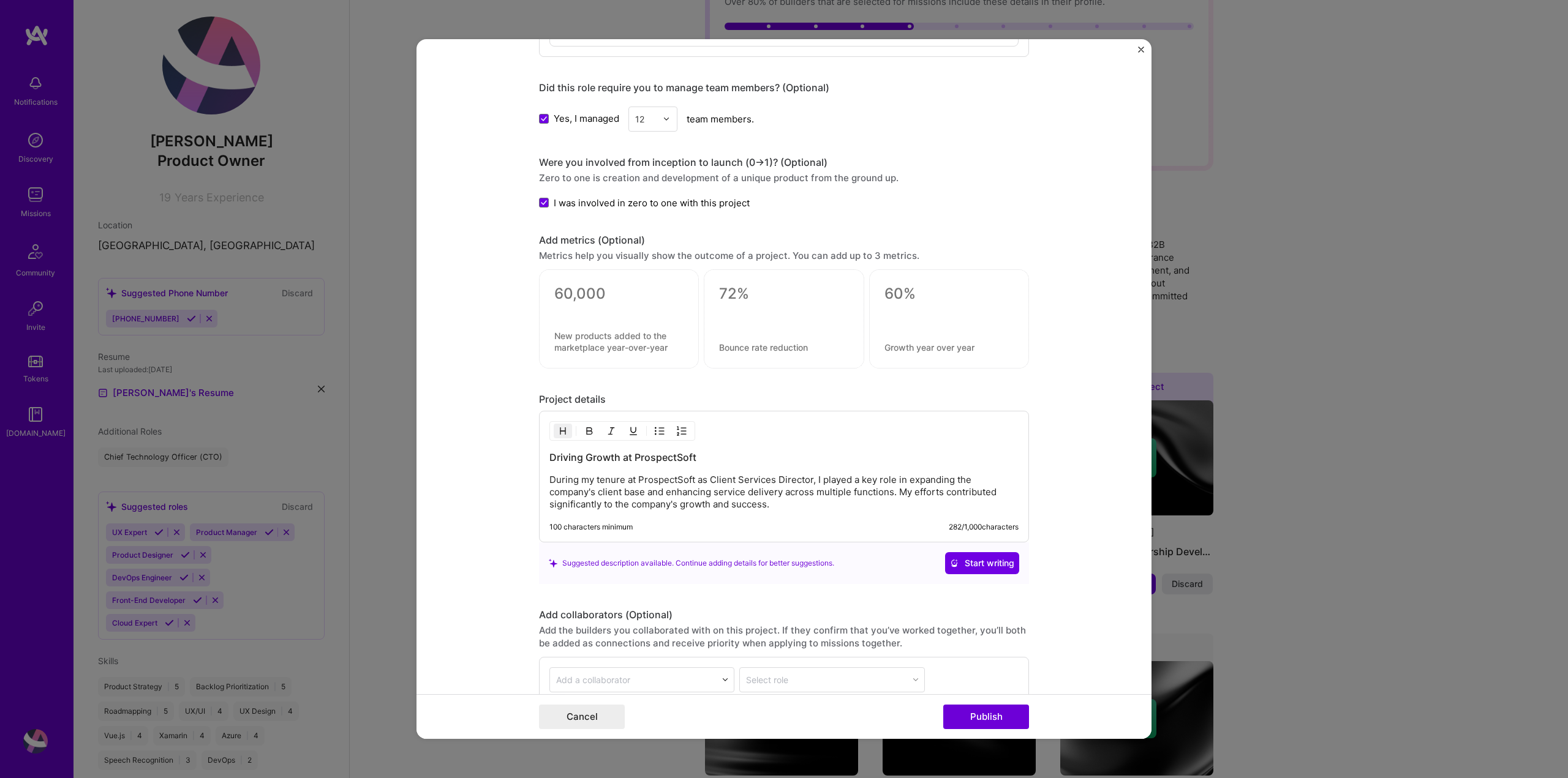
scroll to position [1163, 0]
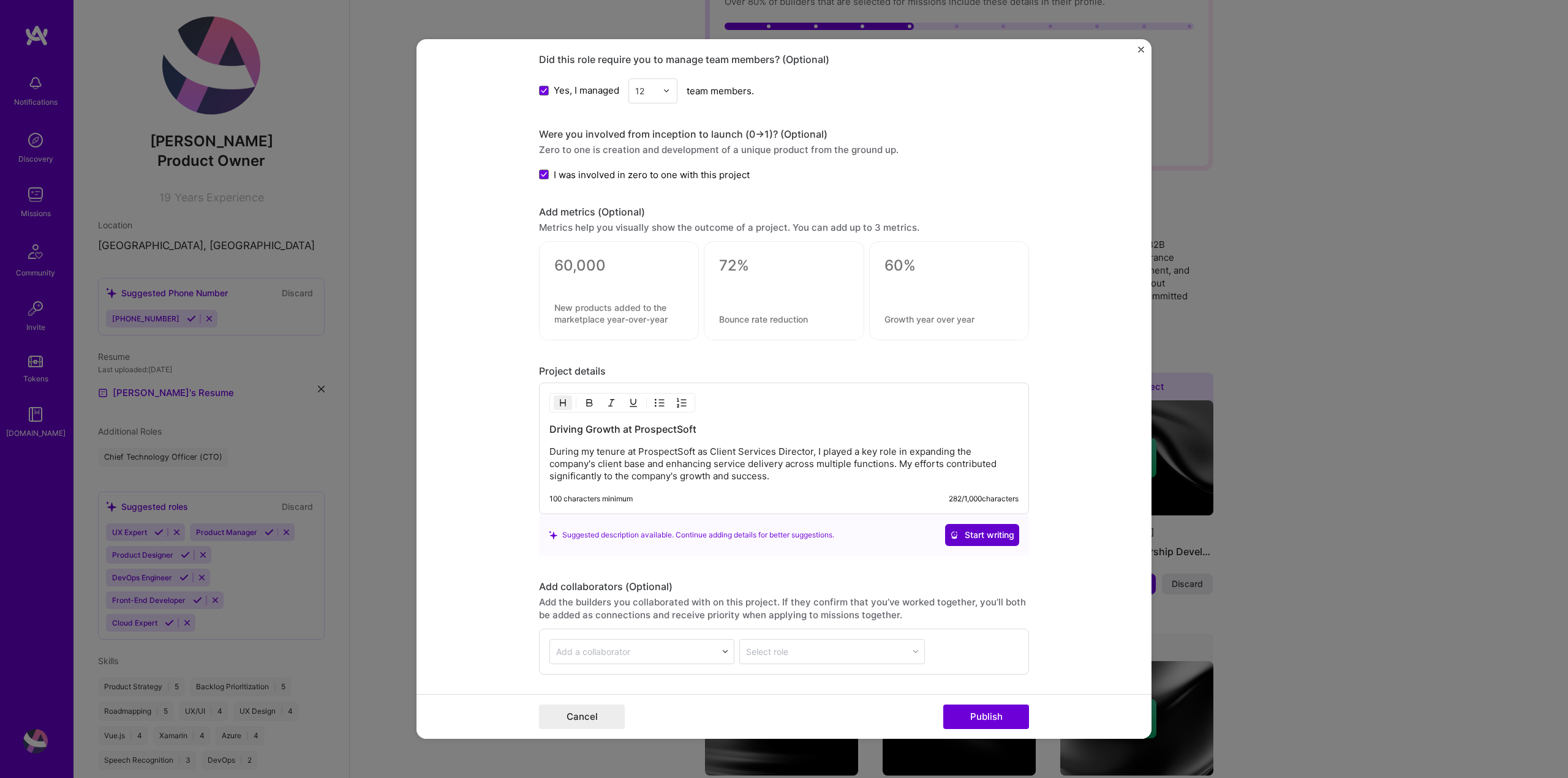
click at [974, 533] on span "Start writing" at bounding box center [982, 534] width 65 height 13
click at [747, 486] on div "Driving Growth at ProspectSoft During my tenure at ProspectSoft as Client Servi…" at bounding box center [784, 448] width 490 height 132
click at [677, 463] on p "During my tenure at ProspectSoft as Client Services Director, I played a key ro…" at bounding box center [784, 464] width 469 height 37
click at [686, 446] on p "During my tenure at ProspectSoft as Client Services Director, I played a key ro…" at bounding box center [784, 464] width 469 height 37
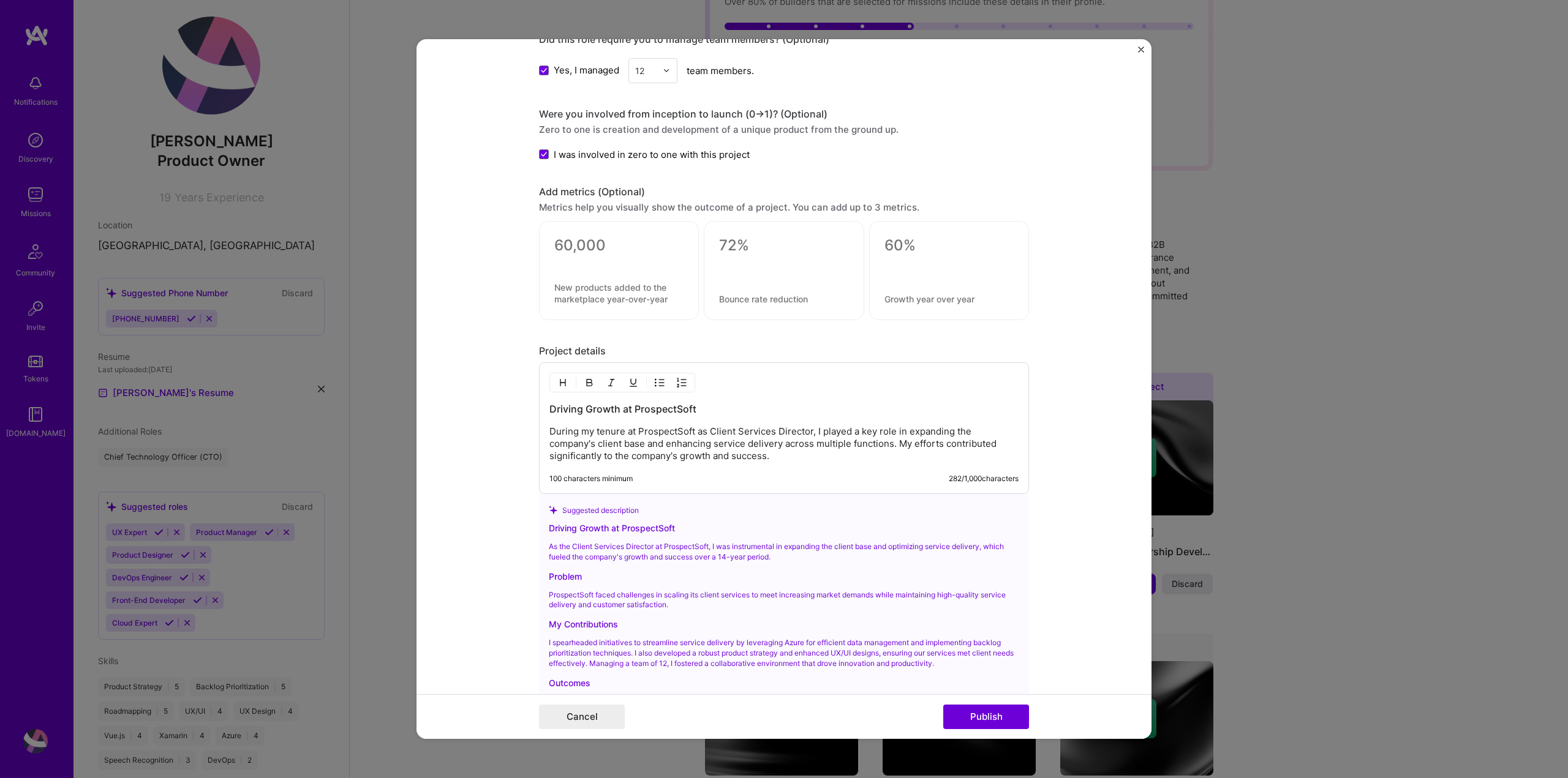
scroll to position [1224, 0]
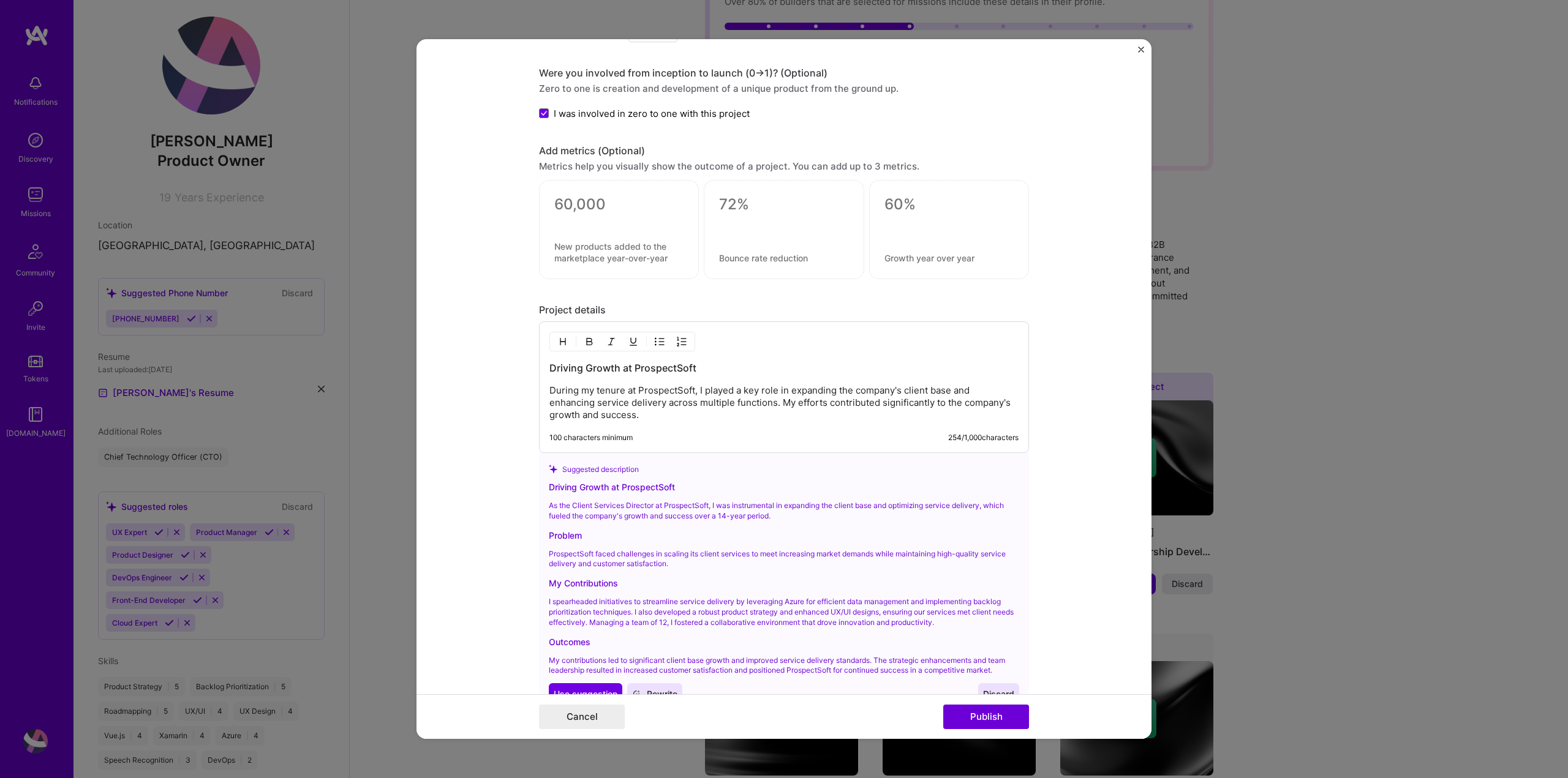
click at [948, 390] on p "During my tenure at ProspectSoft, I played a key role in expanding the company'…" at bounding box center [784, 403] width 469 height 37
drag, startPoint x: 652, startPoint y: 413, endPoint x: 545, endPoint y: 422, distance: 107.4
click at [545, 422] on div "Driving Growth at ProspectSoft During my tenure at ProspectSoft, I played a key…" at bounding box center [784, 387] width 490 height 132
click at [965, 413] on p "During my tenure at ProspectSoft, I played a key role in expanding the company'…" at bounding box center [784, 403] width 469 height 37
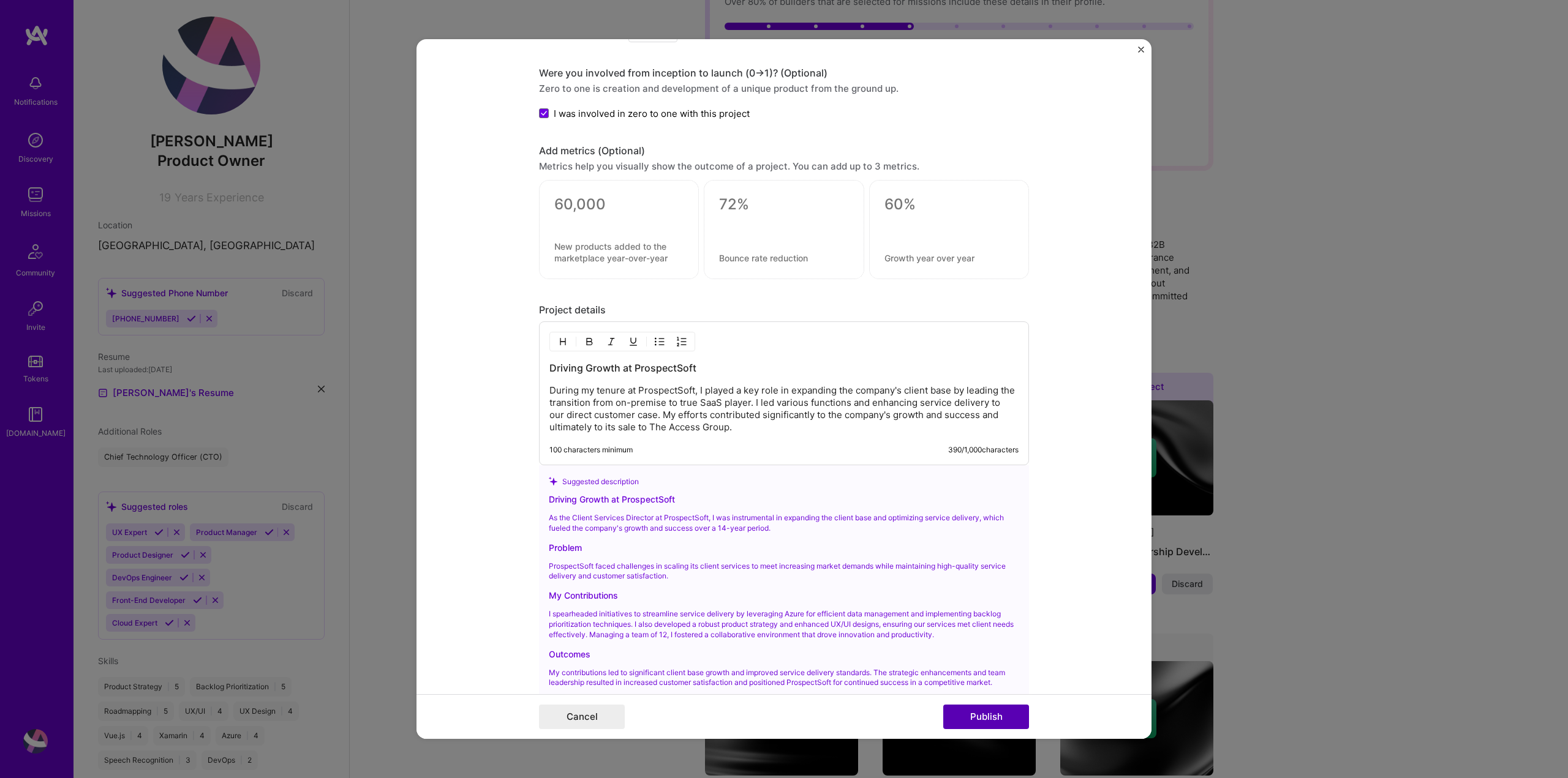
click at [989, 721] on button "Publish" at bounding box center [986, 716] width 86 height 24
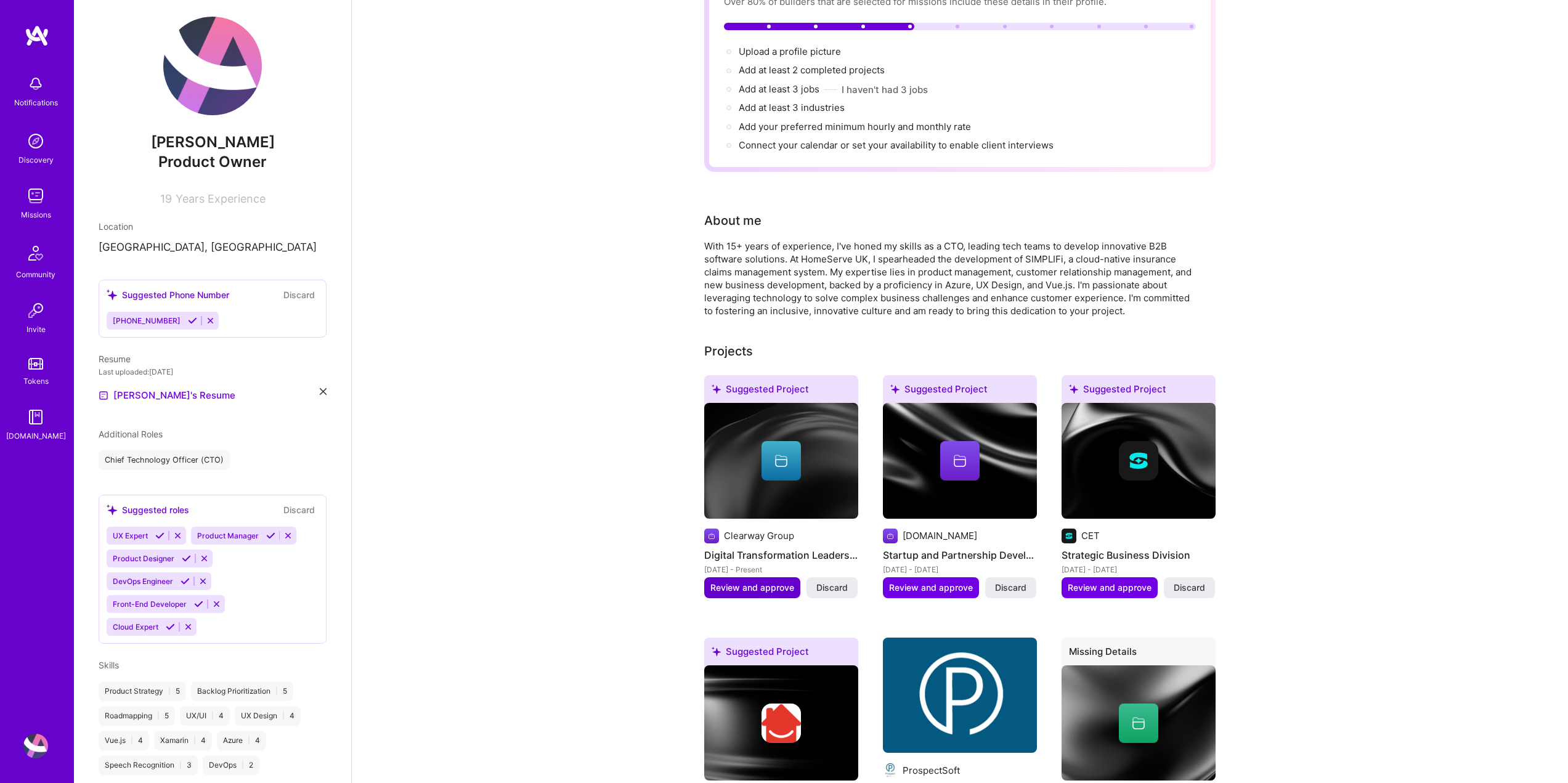
click at [778, 582] on span "Review and approve" at bounding box center [752, 588] width 83 height 13
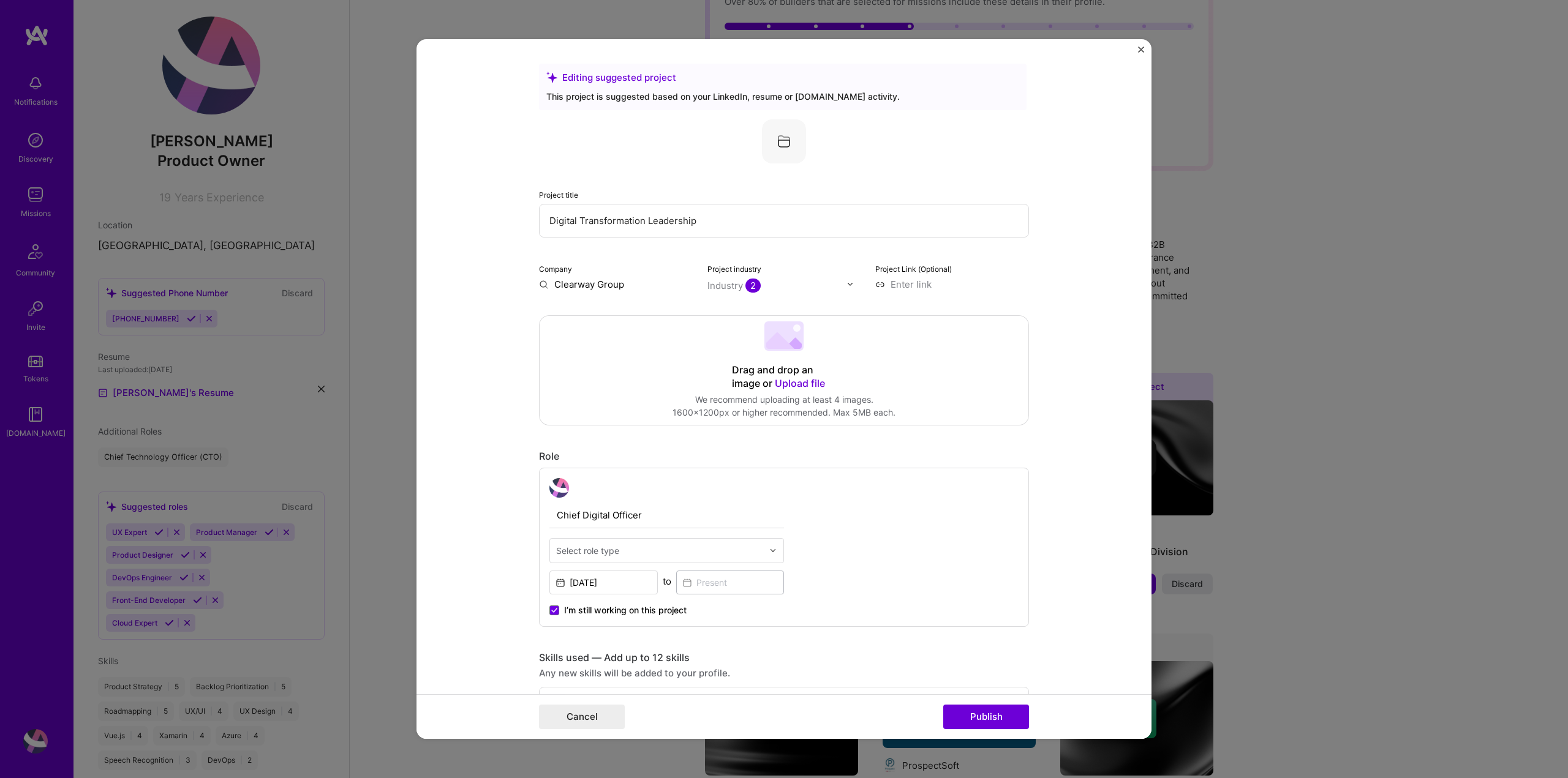
click at [798, 381] on span "Upload file" at bounding box center [799, 383] width 50 height 13
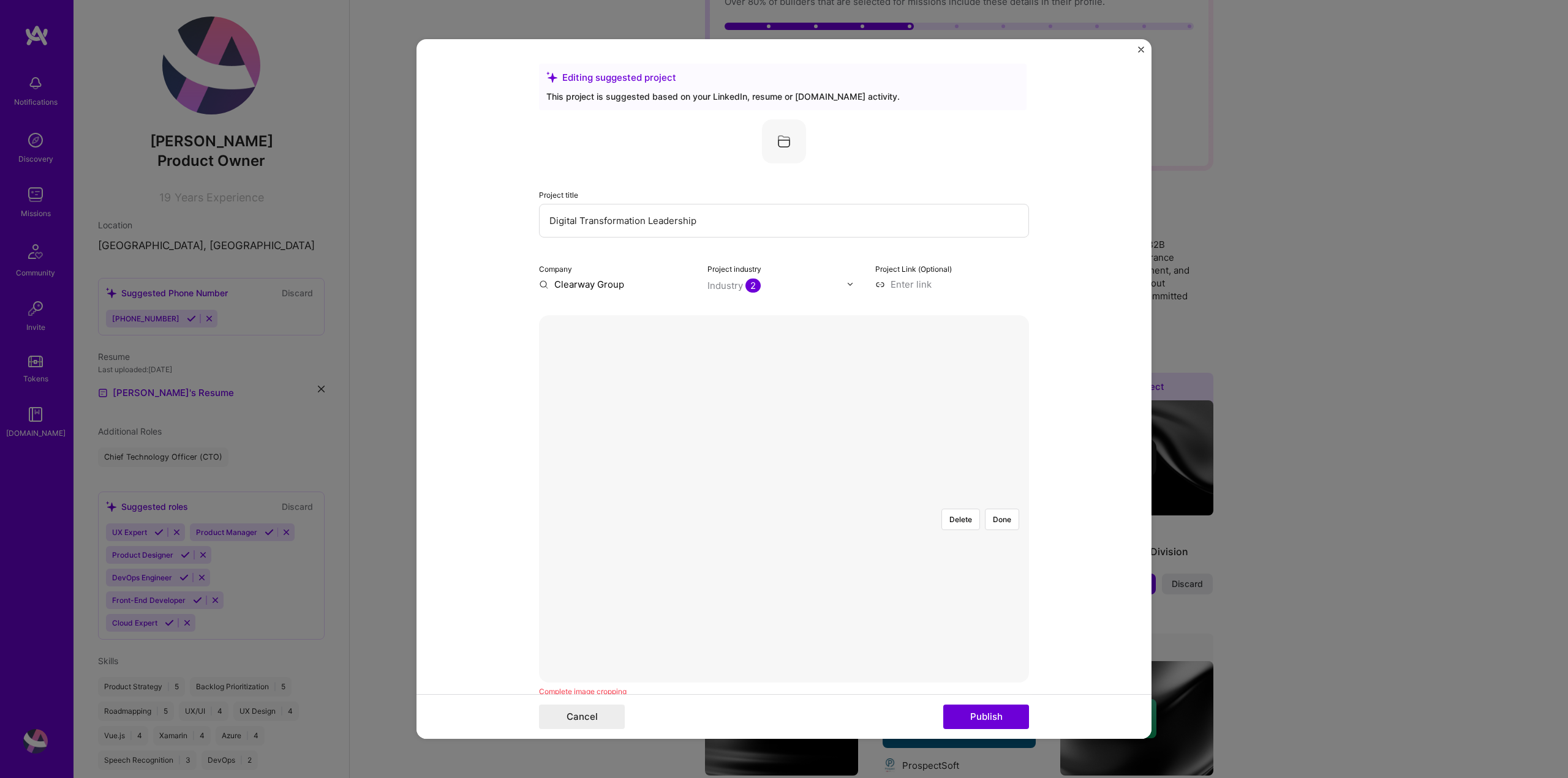
click at [796, 513] on div at bounding box center [845, 559] width 122 height 91
click at [1004, 509] on button "Done" at bounding box center [1002, 519] width 34 height 22
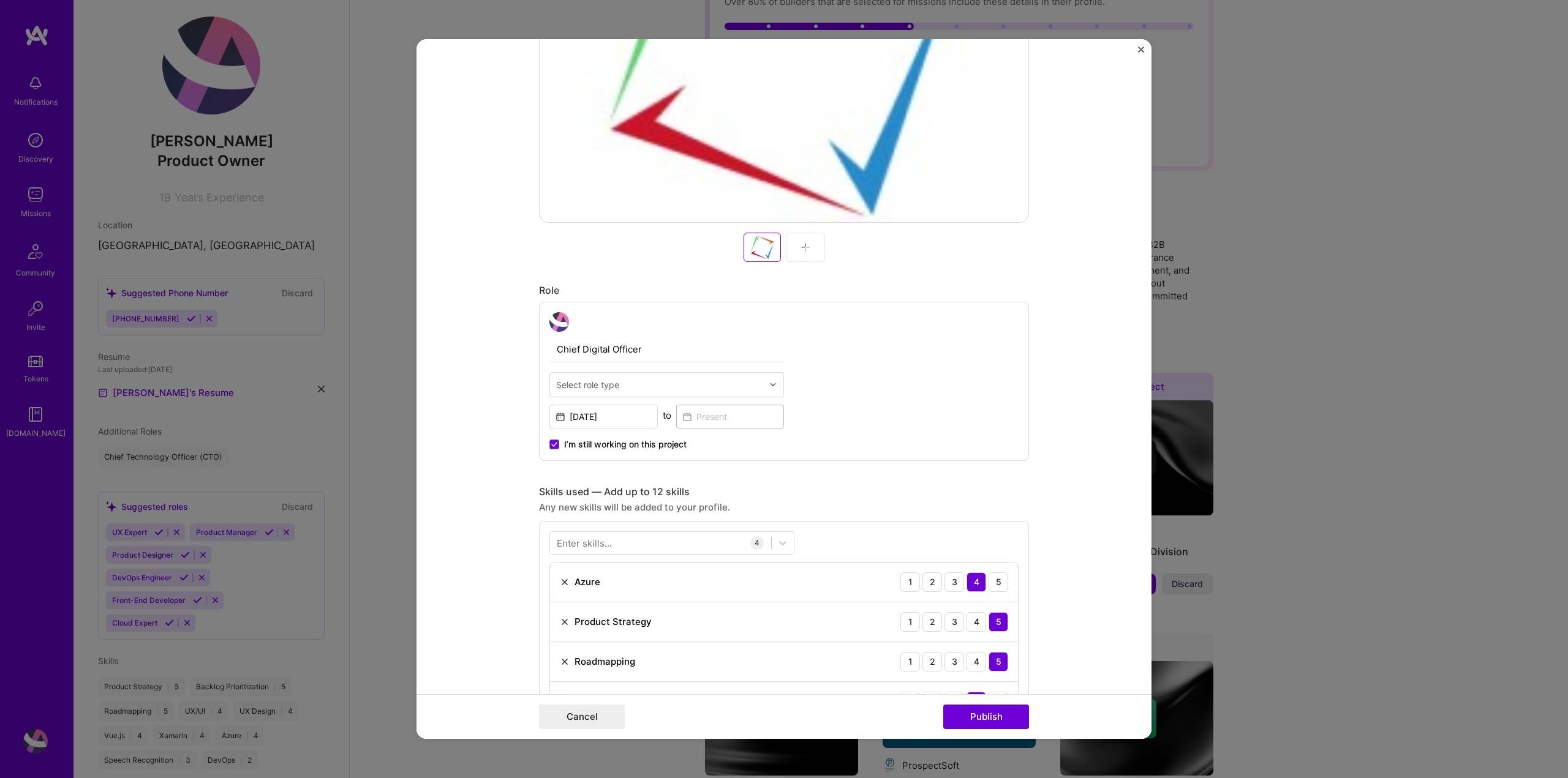
scroll to position [490, 0]
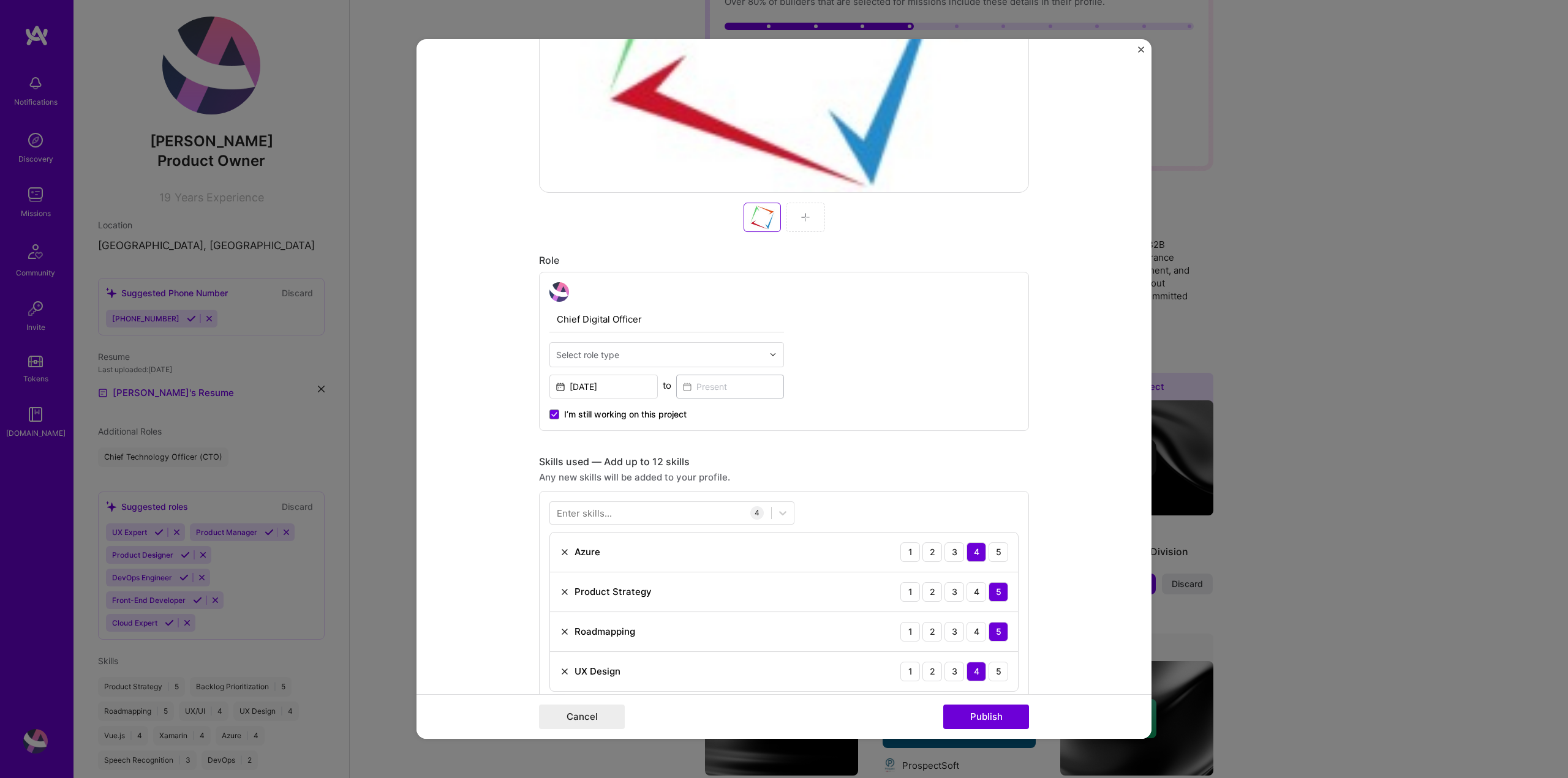
click at [732, 348] on input "text" at bounding box center [659, 355] width 207 height 13
click at [711, 471] on div "Chief Technology Officer (CTO)" at bounding box center [666, 475] width 227 height 22
click at [613, 394] on input "Feb, 2024" at bounding box center [603, 386] width 109 height 24
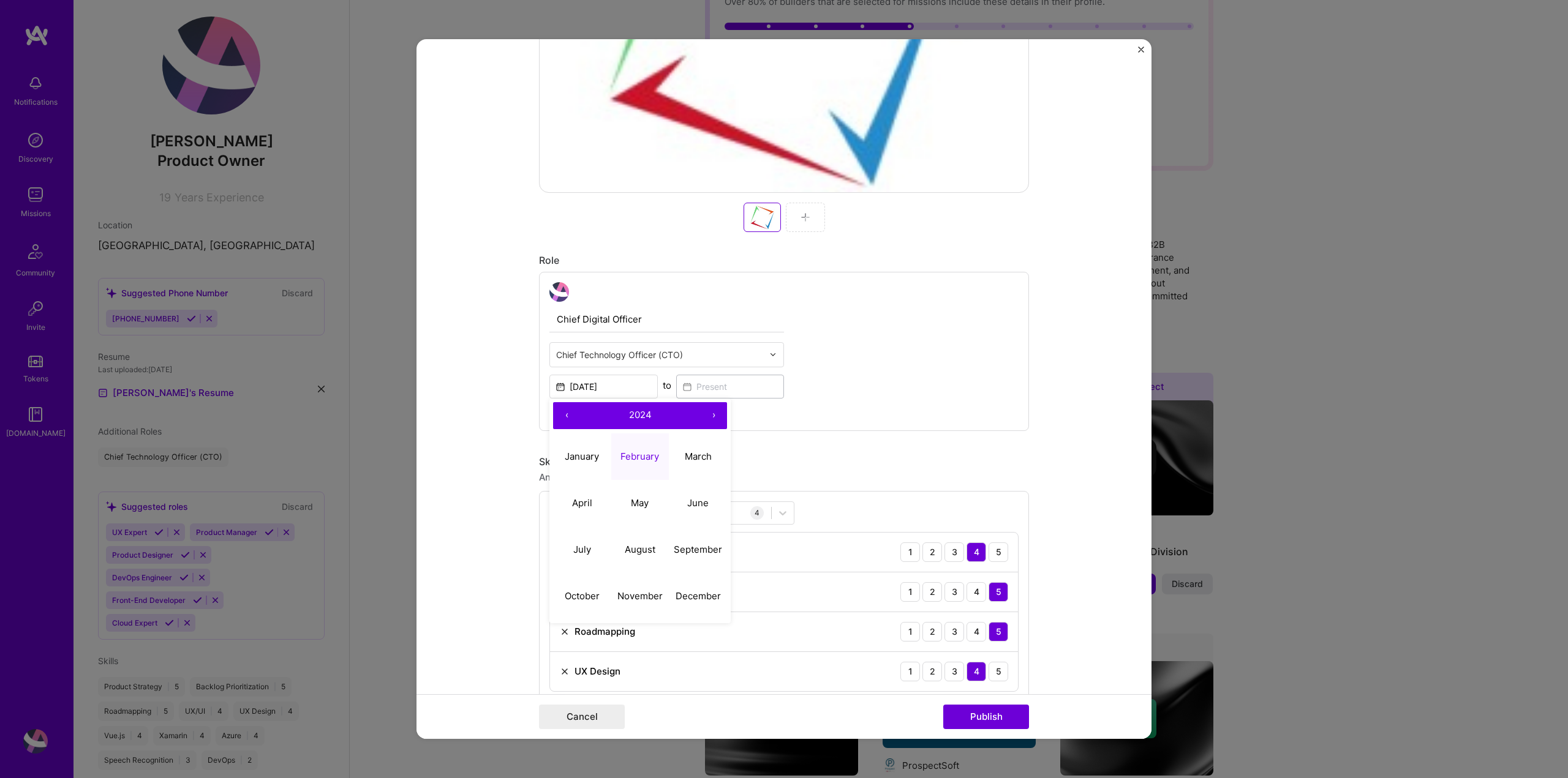
click at [782, 396] on div "Chief Digital Officer Chief Technology Officer (CTO) Feb, 2024 ‹ 2024 › January…" at bounding box center [784, 351] width 490 height 159
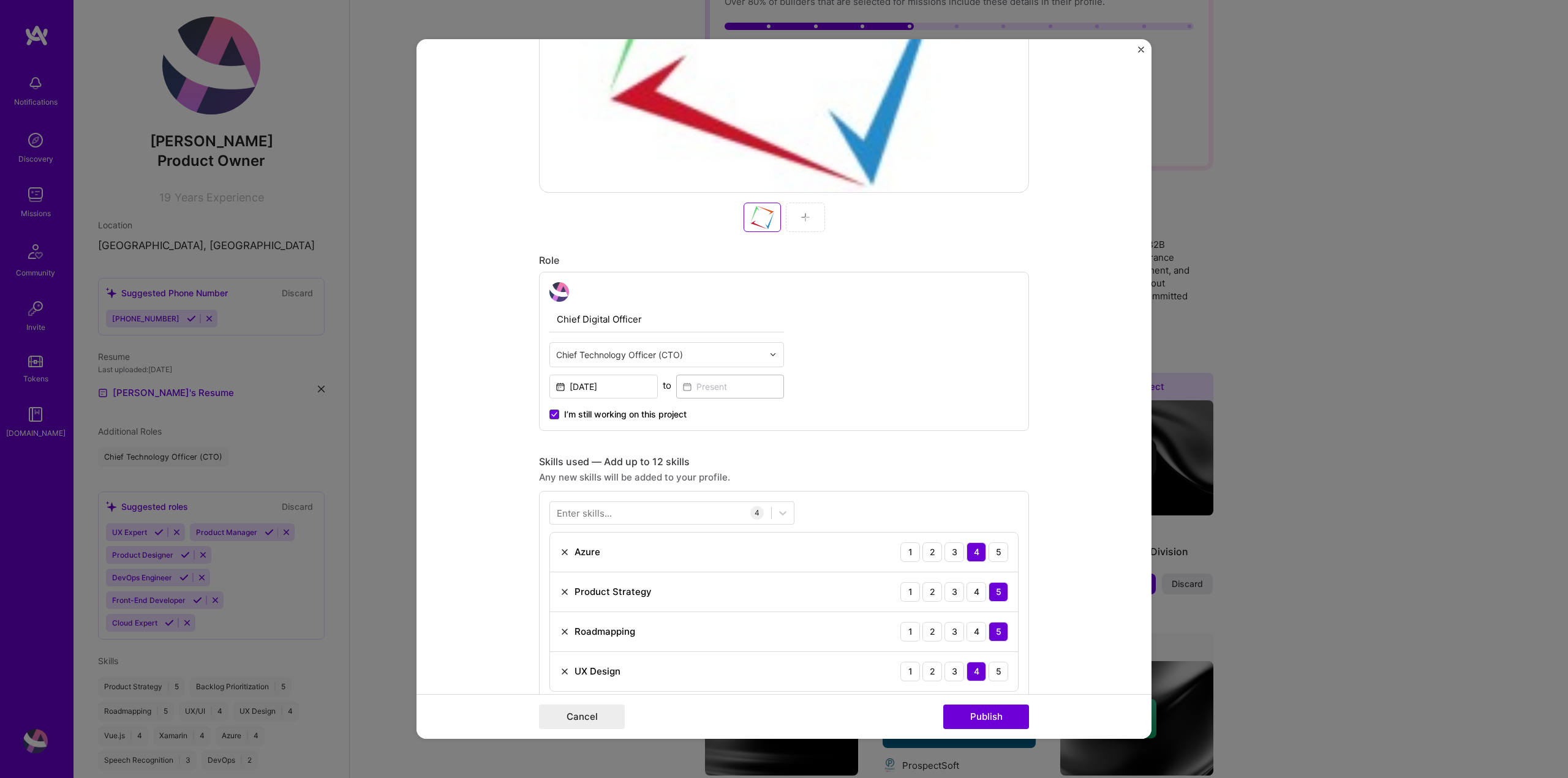
click at [552, 415] on icon at bounding box center [554, 415] width 5 height 4
click at [0, 0] on input "I’m still working on this project" at bounding box center [0, 0] width 0 height 0
click at [703, 380] on input at bounding box center [730, 386] width 109 height 24
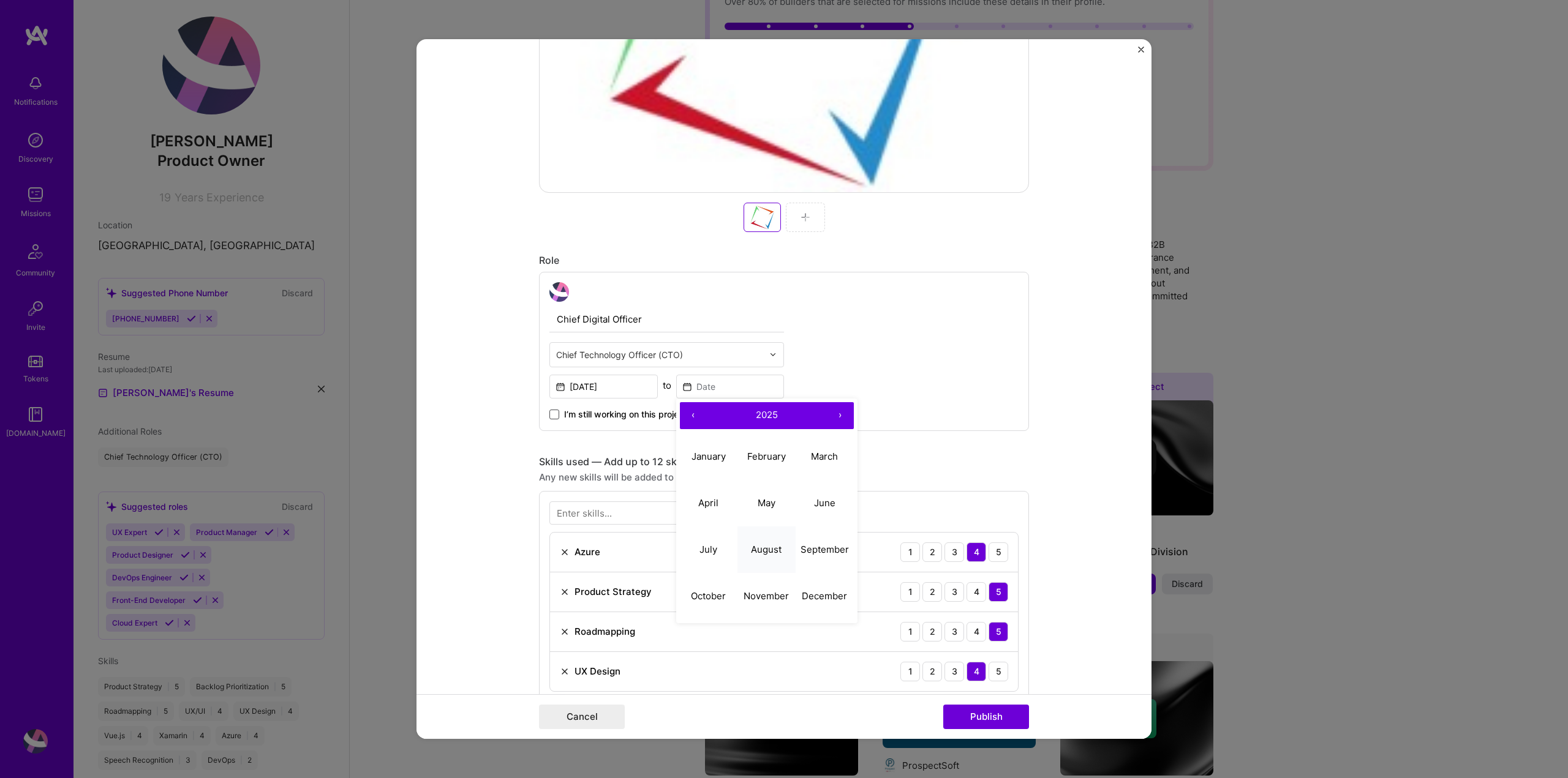
click at [764, 556] on button "August" at bounding box center [767, 550] width 58 height 47
type input "Aug, 2025"
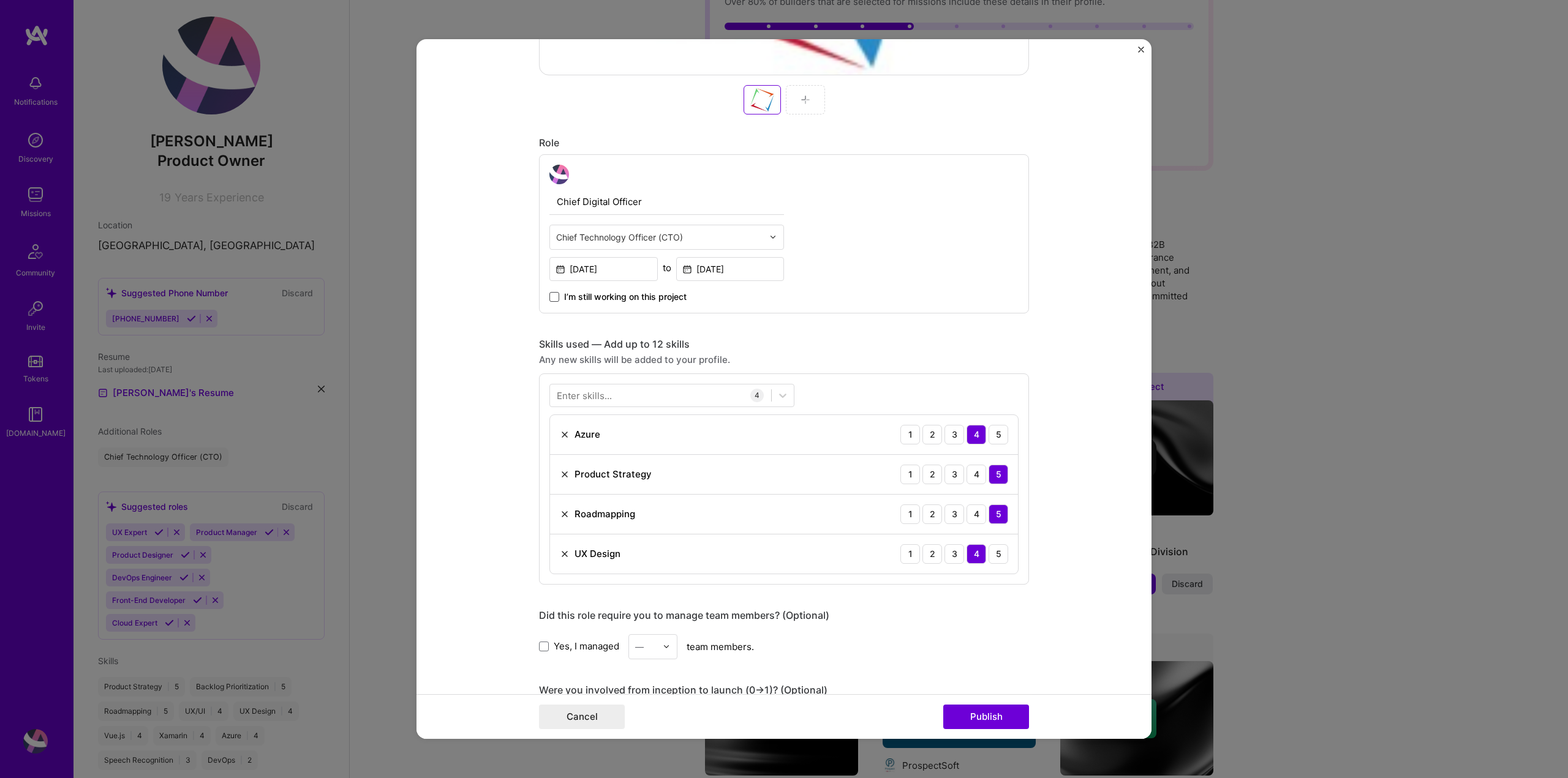
scroll to position [612, 0]
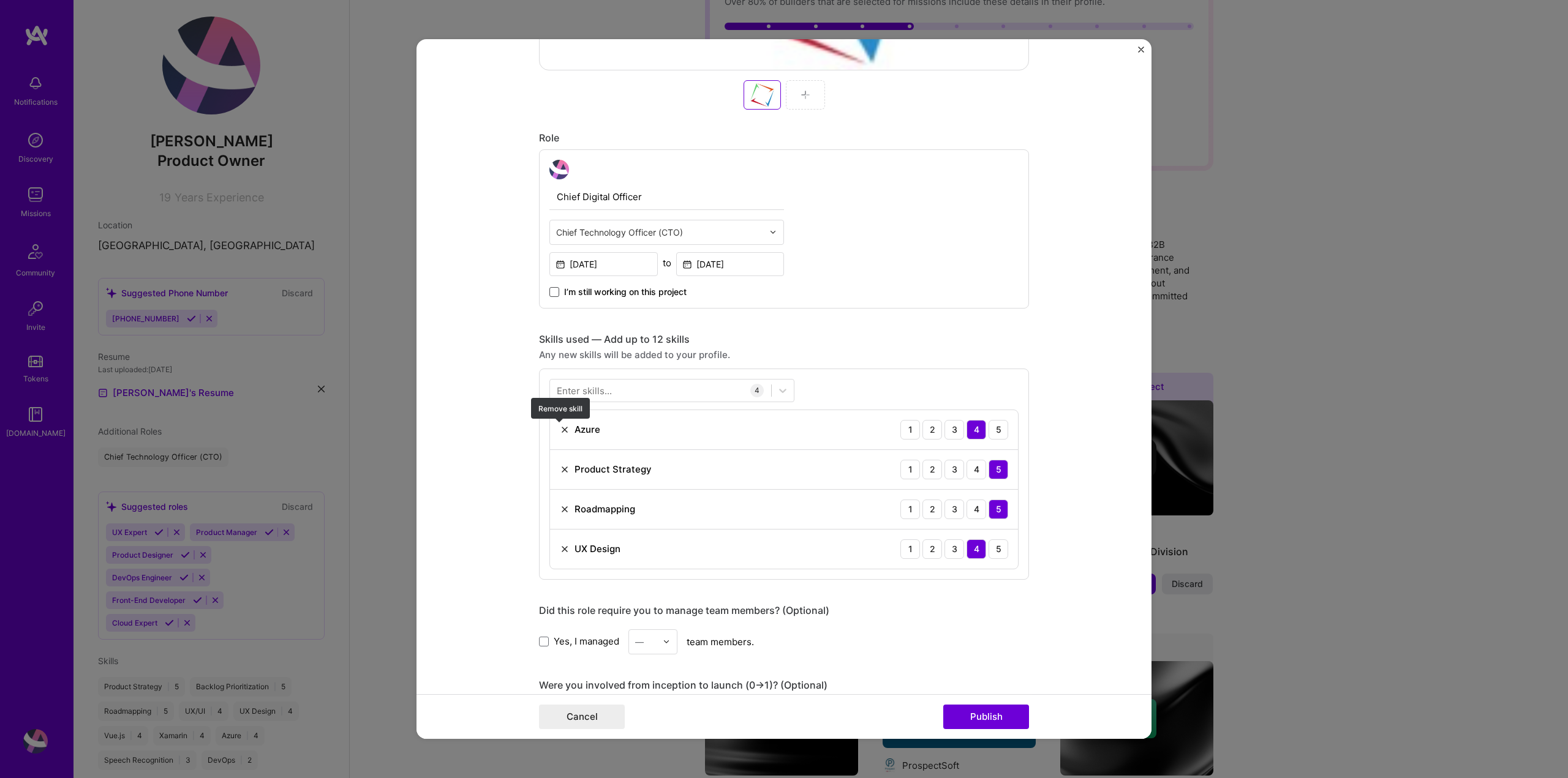
click at [560, 427] on img at bounding box center [564, 429] width 10 height 10
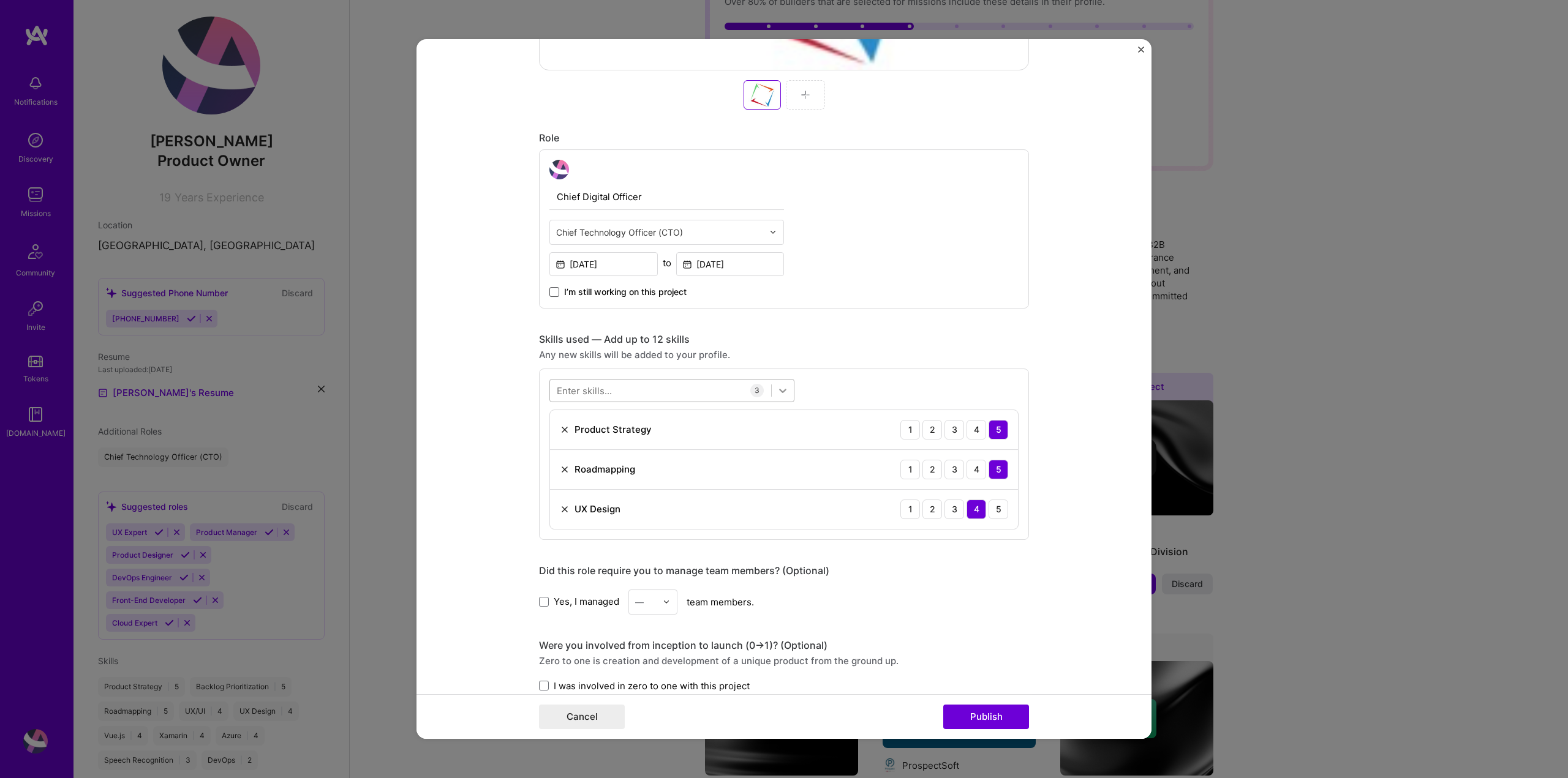
click at [780, 390] on icon at bounding box center [782, 390] width 7 height 5
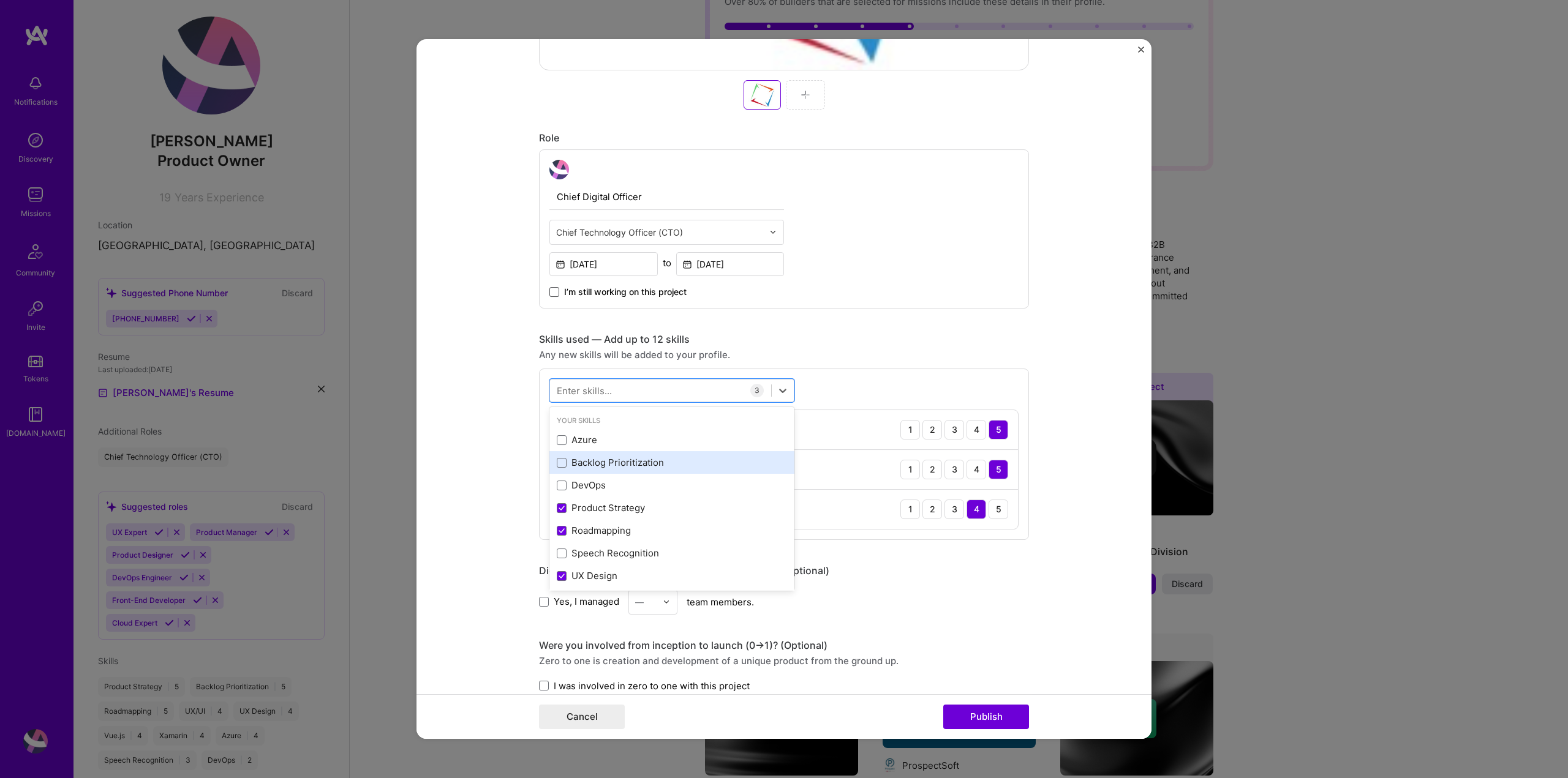
click at [653, 461] on div "Backlog Prioritization" at bounding box center [672, 463] width 230 height 13
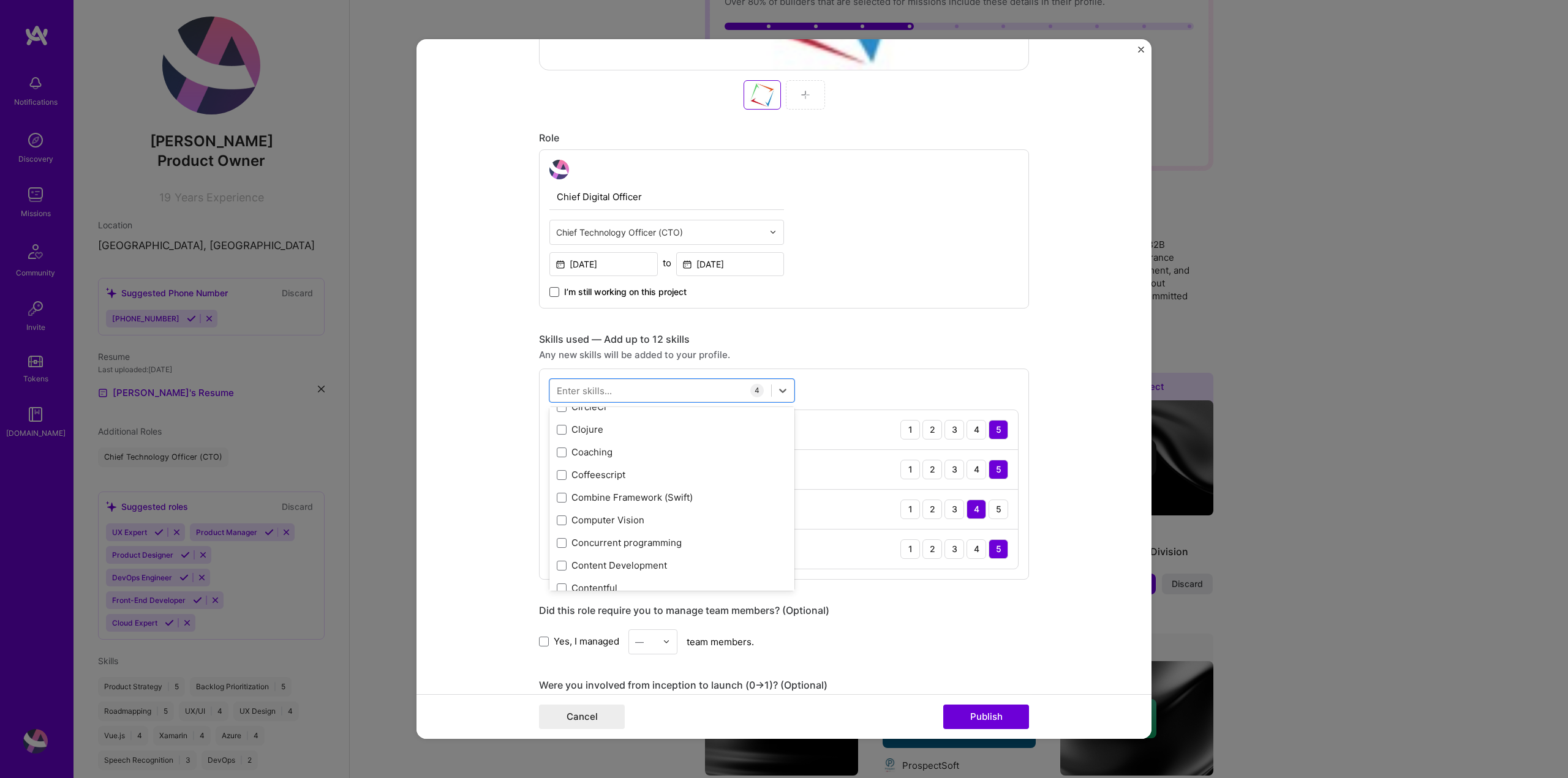
scroll to position [1714, 0]
click at [556, 473] on span at bounding box center [561, 472] width 10 height 10
click at [0, 0] on input "checkbox" at bounding box center [0, 0] width 0 height 0
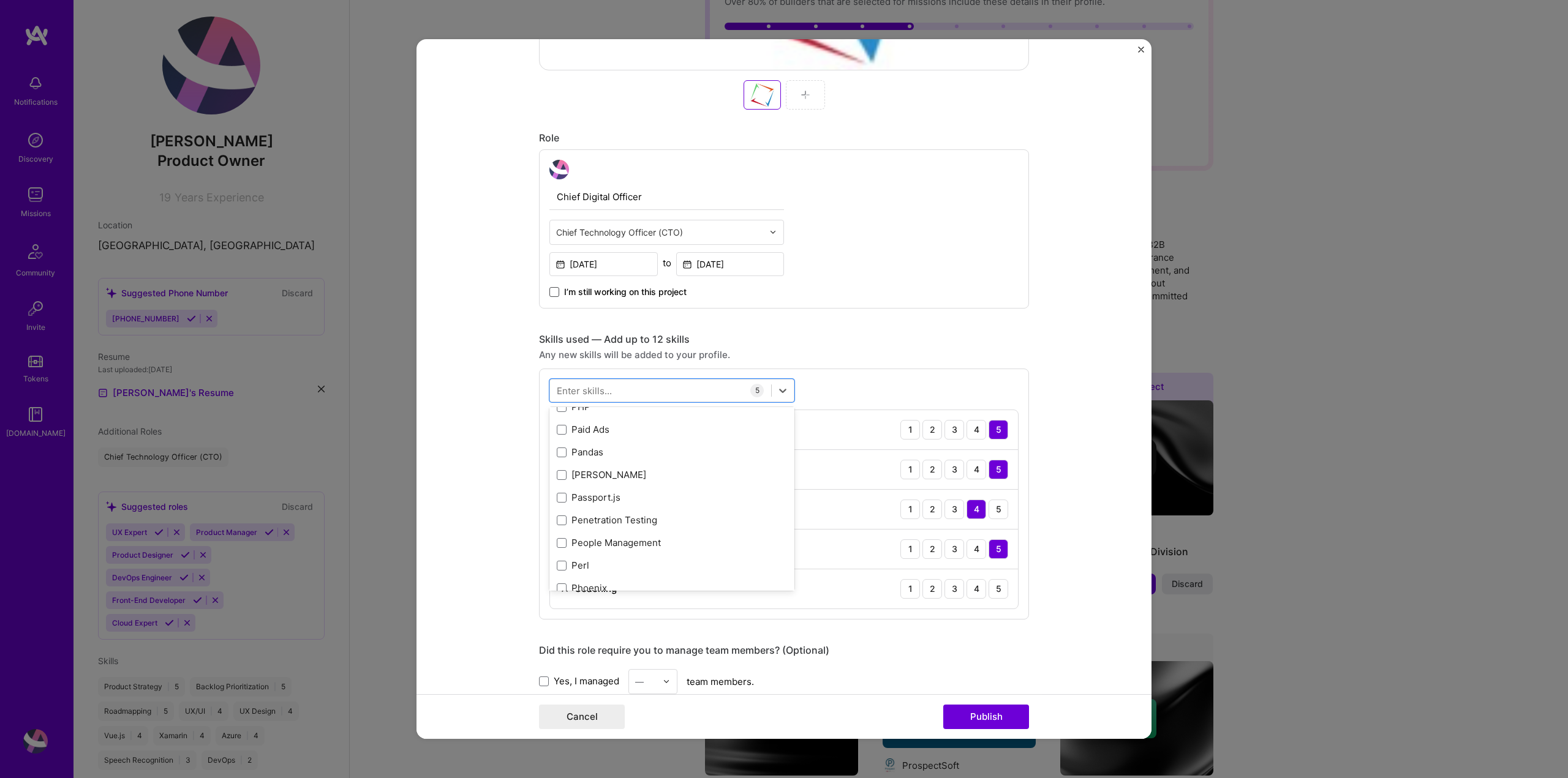
scroll to position [5447, 0]
click at [662, 524] on div "People Management" at bounding box center [672, 520] width 230 height 13
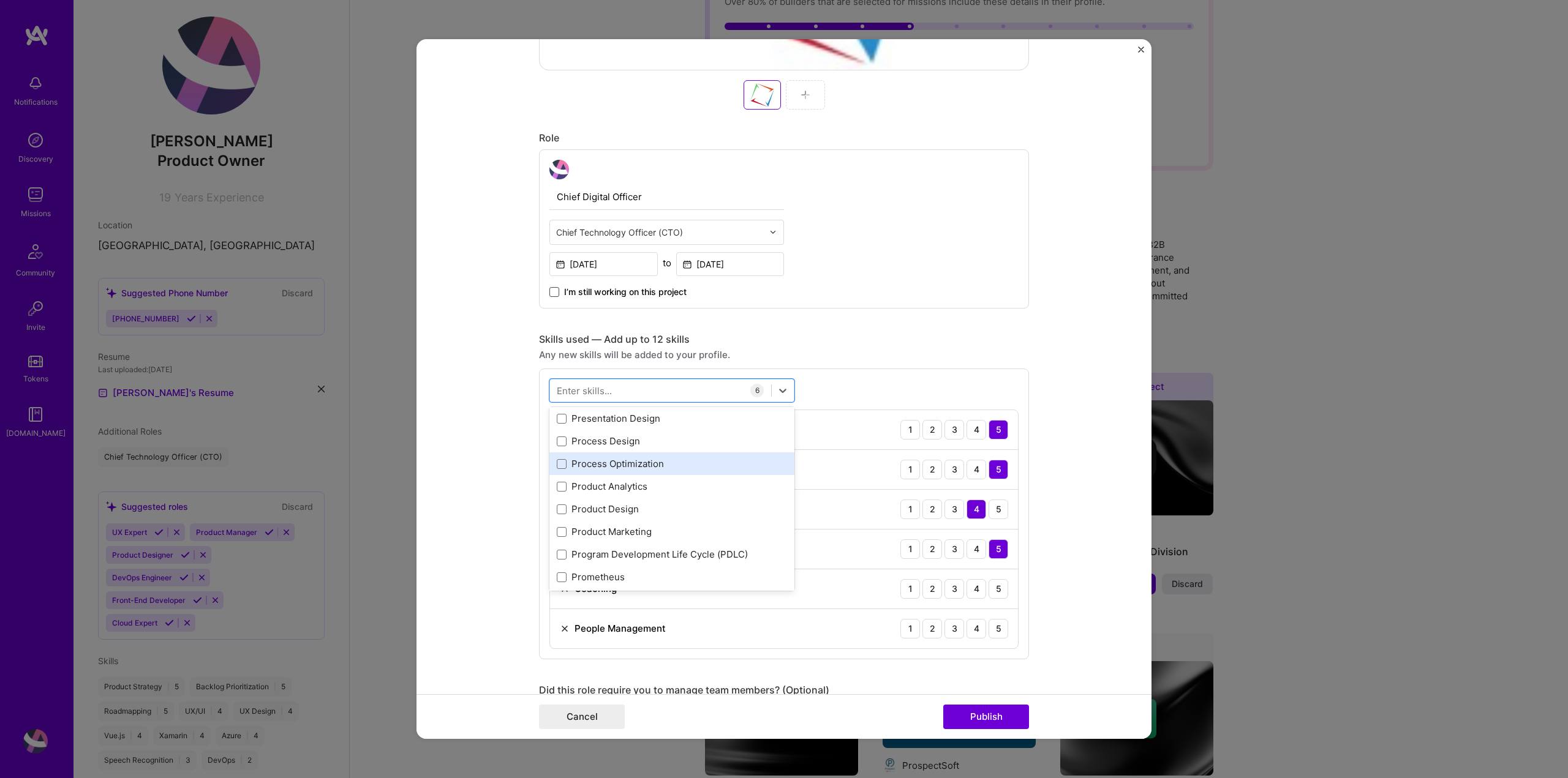
scroll to position [5753, 0]
click at [610, 506] on div "Product Design" at bounding box center [672, 509] width 230 height 13
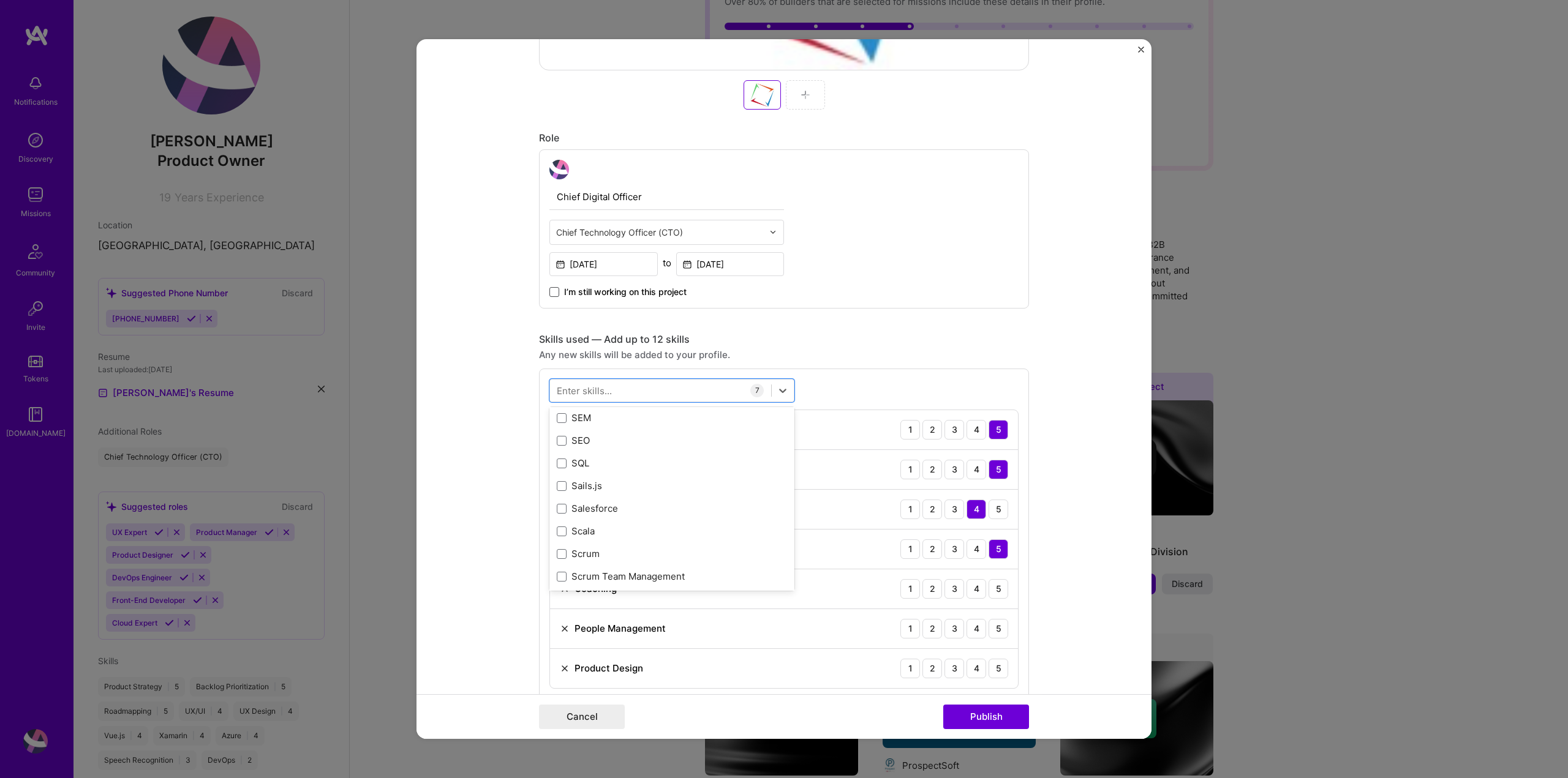
scroll to position [6684, 0]
click at [558, 529] on span at bounding box center [561, 529] width 10 height 10
click at [0, 0] on input "checkbox" at bounding box center [0, 0] width 0 height 0
click at [1123, 495] on form "Editing suggested project This project is suggested based on your LinkedIn, res…" at bounding box center [784, 390] width 735 height 700
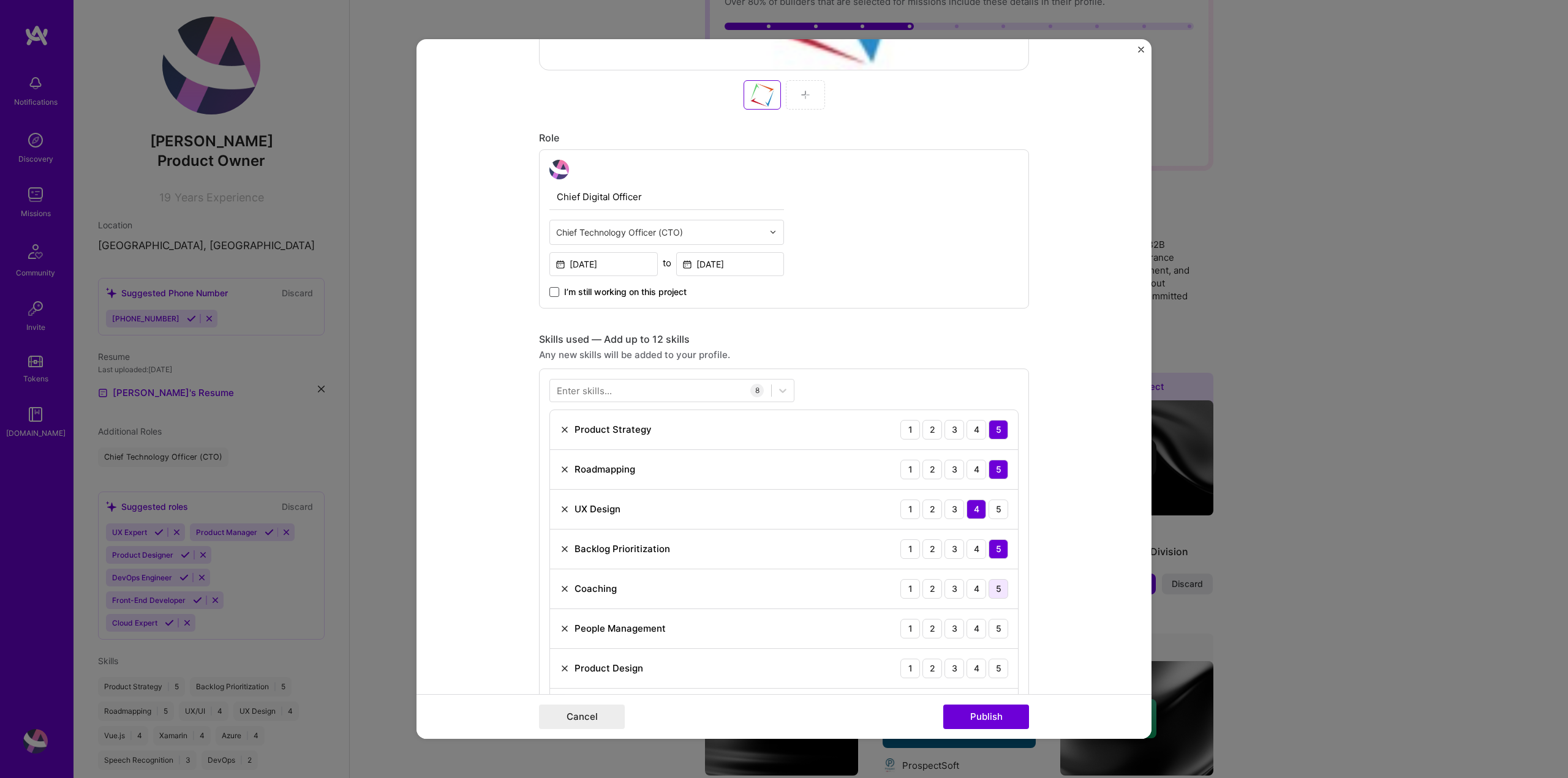
click at [990, 586] on div "5" at bounding box center [998, 589] width 20 height 20
click at [996, 631] on div "5" at bounding box center [998, 629] width 20 height 20
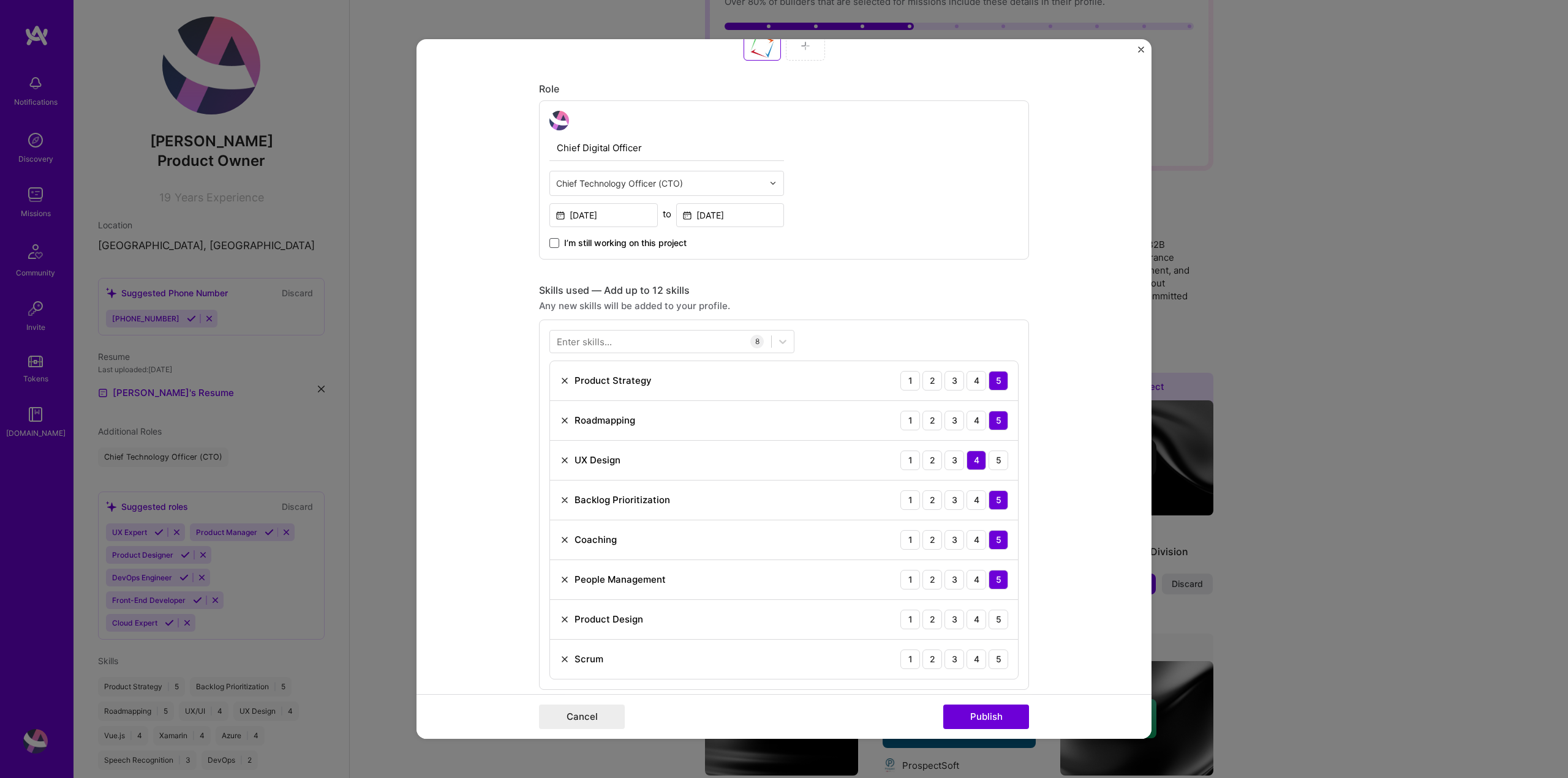
scroll to position [735, 0]
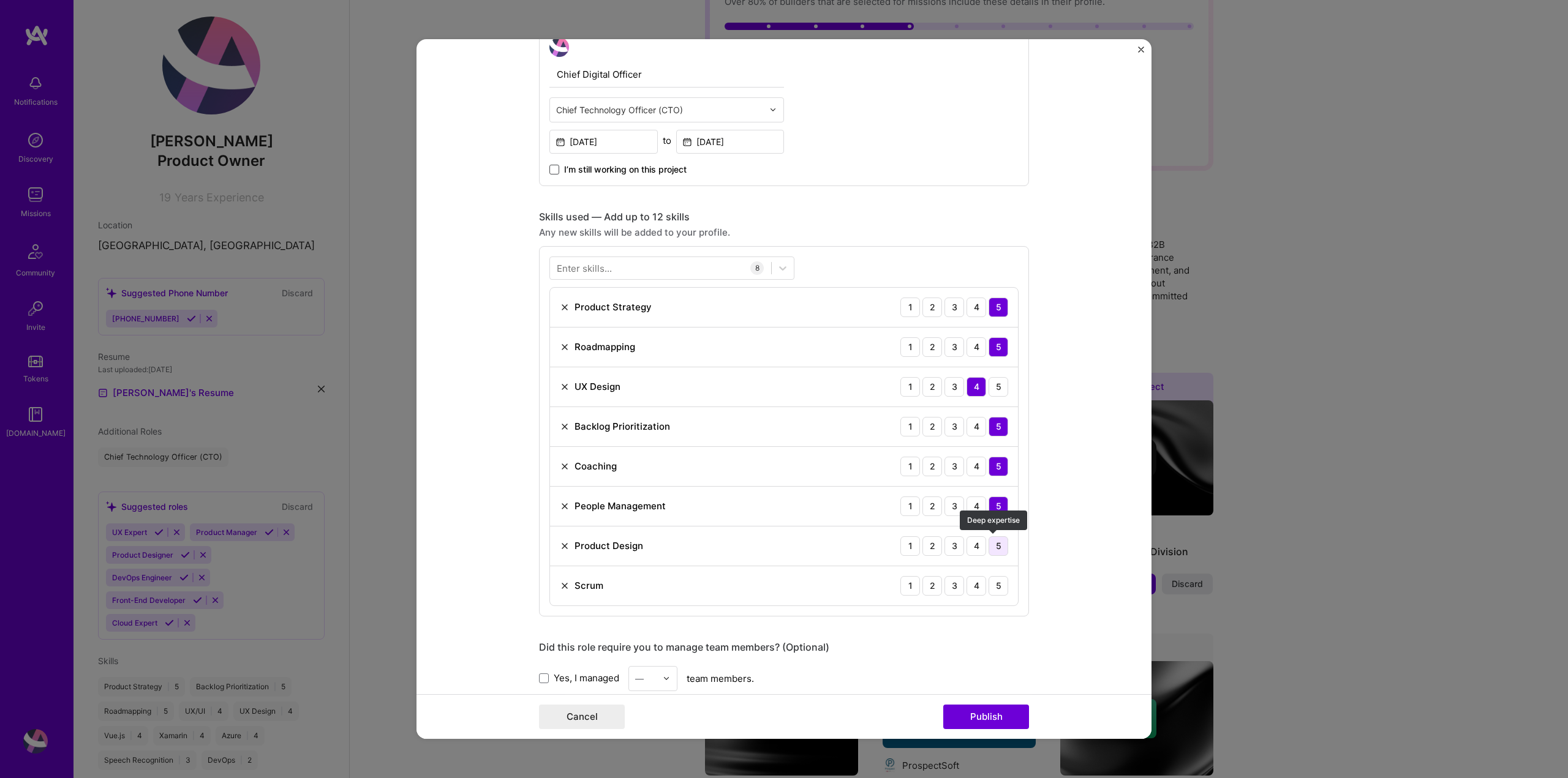
click at [992, 546] on div "5" at bounding box center [998, 546] width 20 height 20
click at [972, 586] on div "4" at bounding box center [976, 586] width 20 height 20
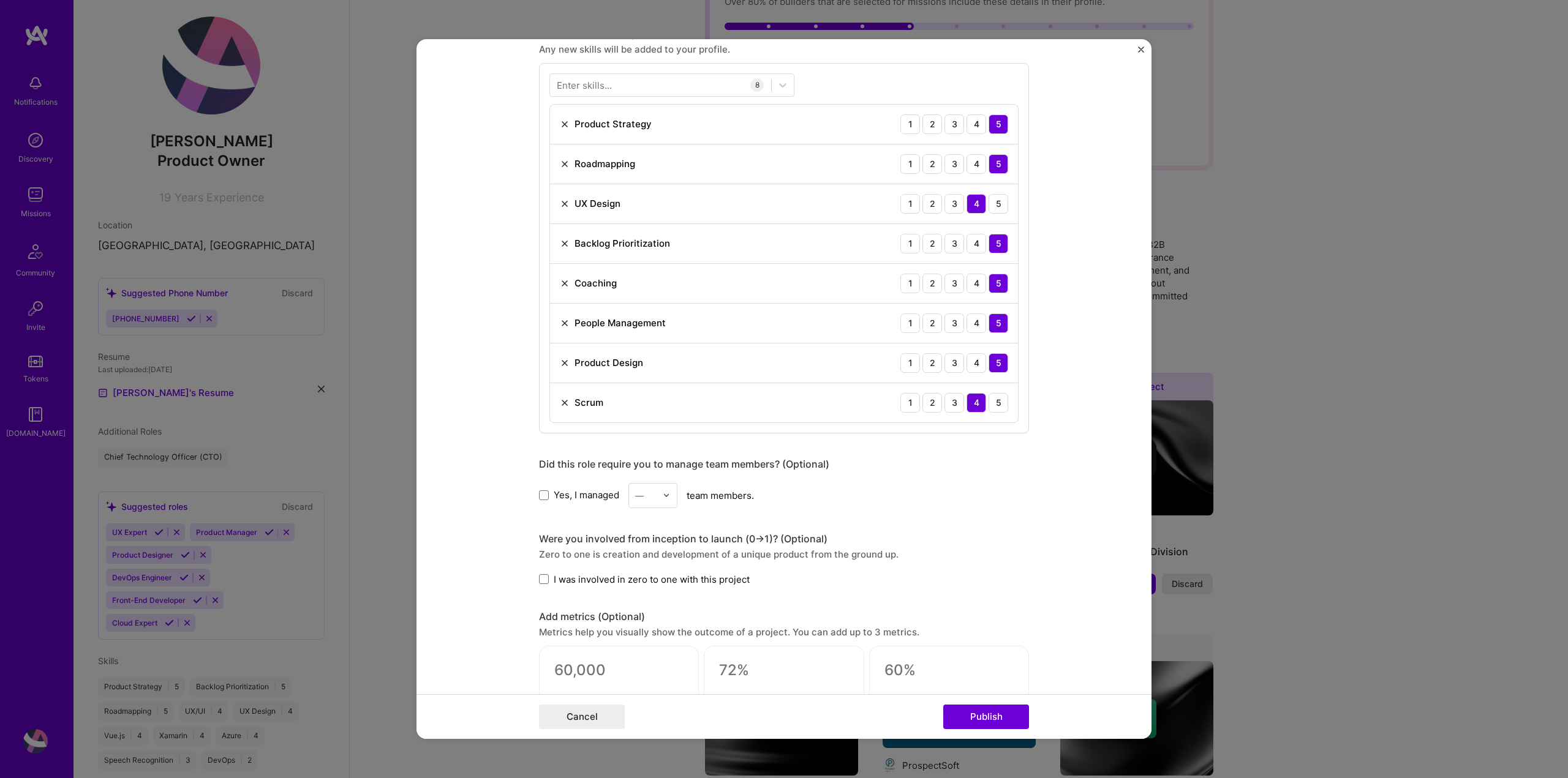
scroll to position [918, 0]
click at [540, 496] on span at bounding box center [543, 494] width 10 height 10
click at [0, 0] on input "Yes, I managed" at bounding box center [0, 0] width 0 height 0
click at [669, 494] on div at bounding box center [669, 495] width 14 height 24
click at [647, 636] on div "6" at bounding box center [653, 640] width 41 height 22
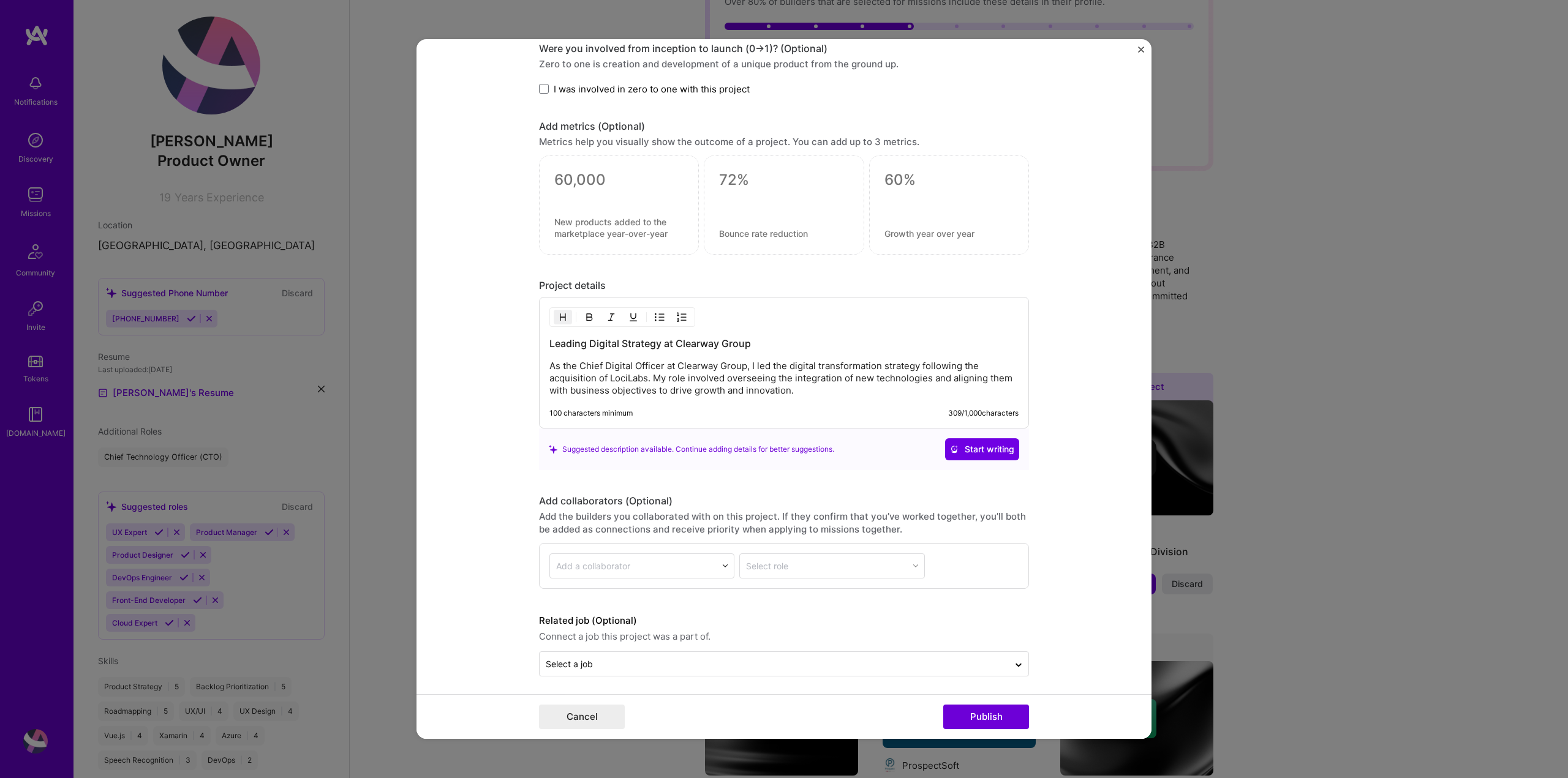
scroll to position [1412, 0]
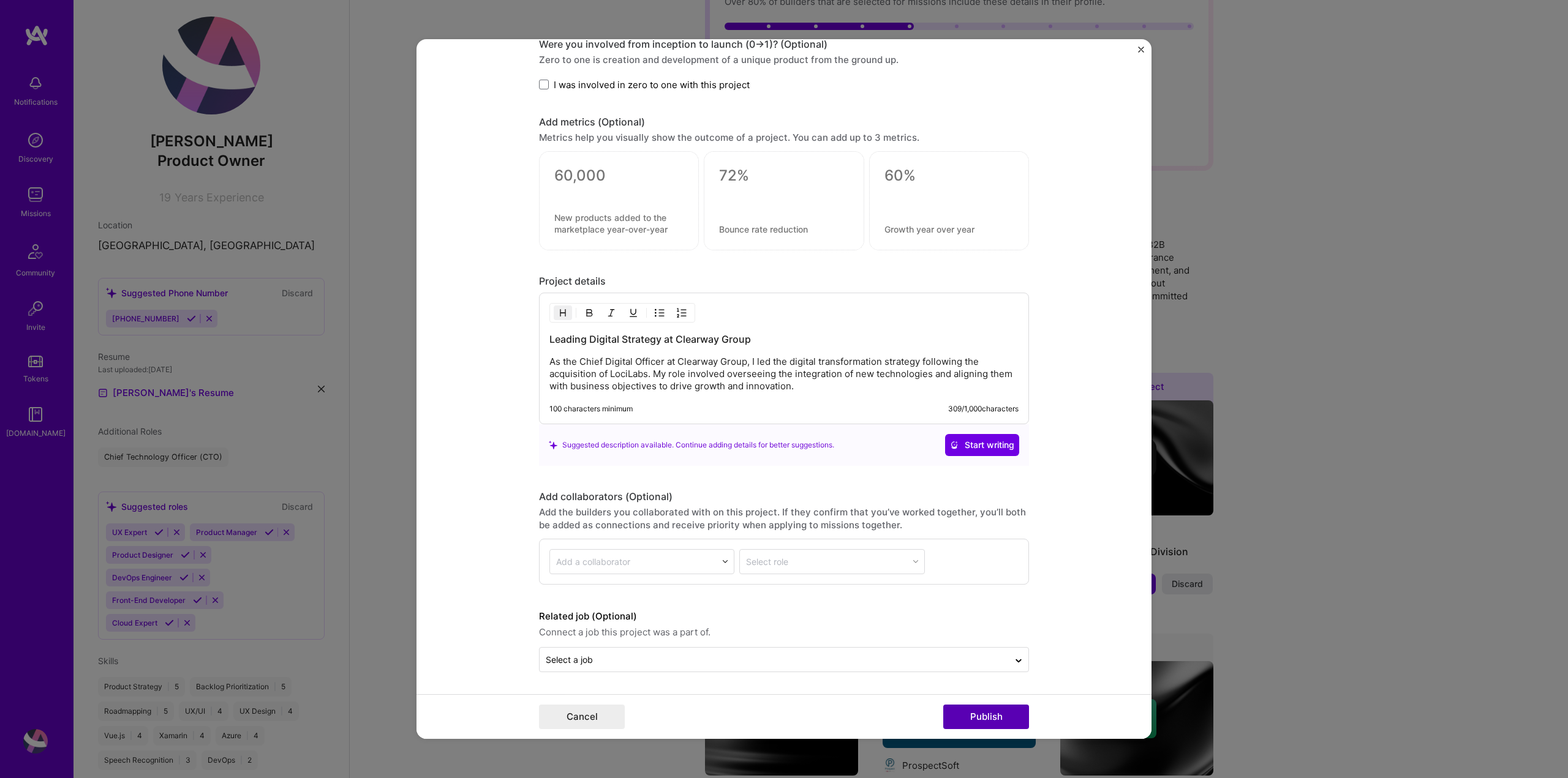
click at [990, 714] on button "Publish" at bounding box center [986, 716] width 86 height 24
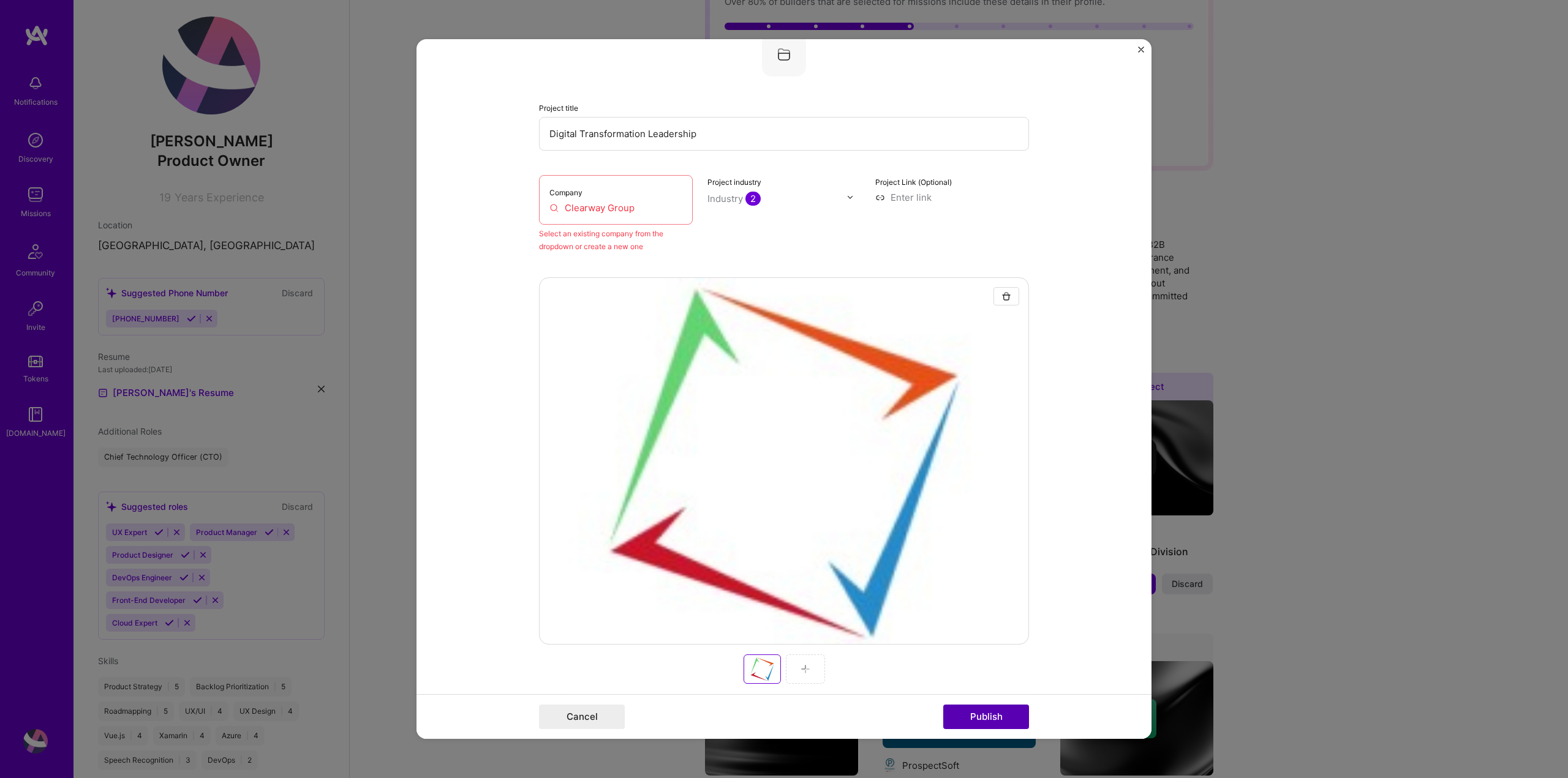
scroll to position [80, 0]
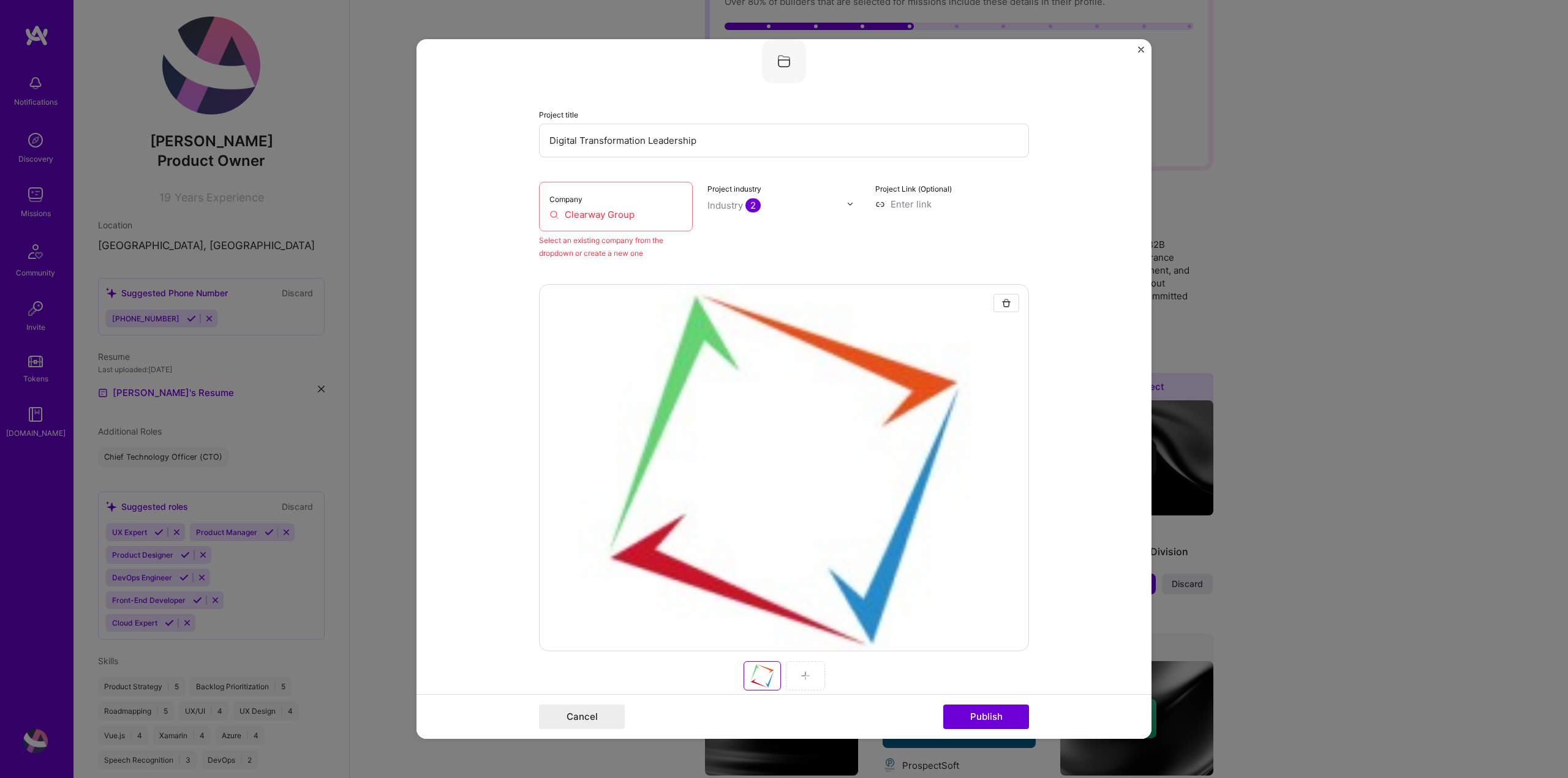
click at [642, 210] on input "Clearway Group" at bounding box center [616, 215] width 133 height 13
drag, startPoint x: 642, startPoint y: 218, endPoint x: 535, endPoint y: 219, distance: 107.0
click at [539, 219] on div "Company Clearway Group" at bounding box center [615, 206] width 153 height 49
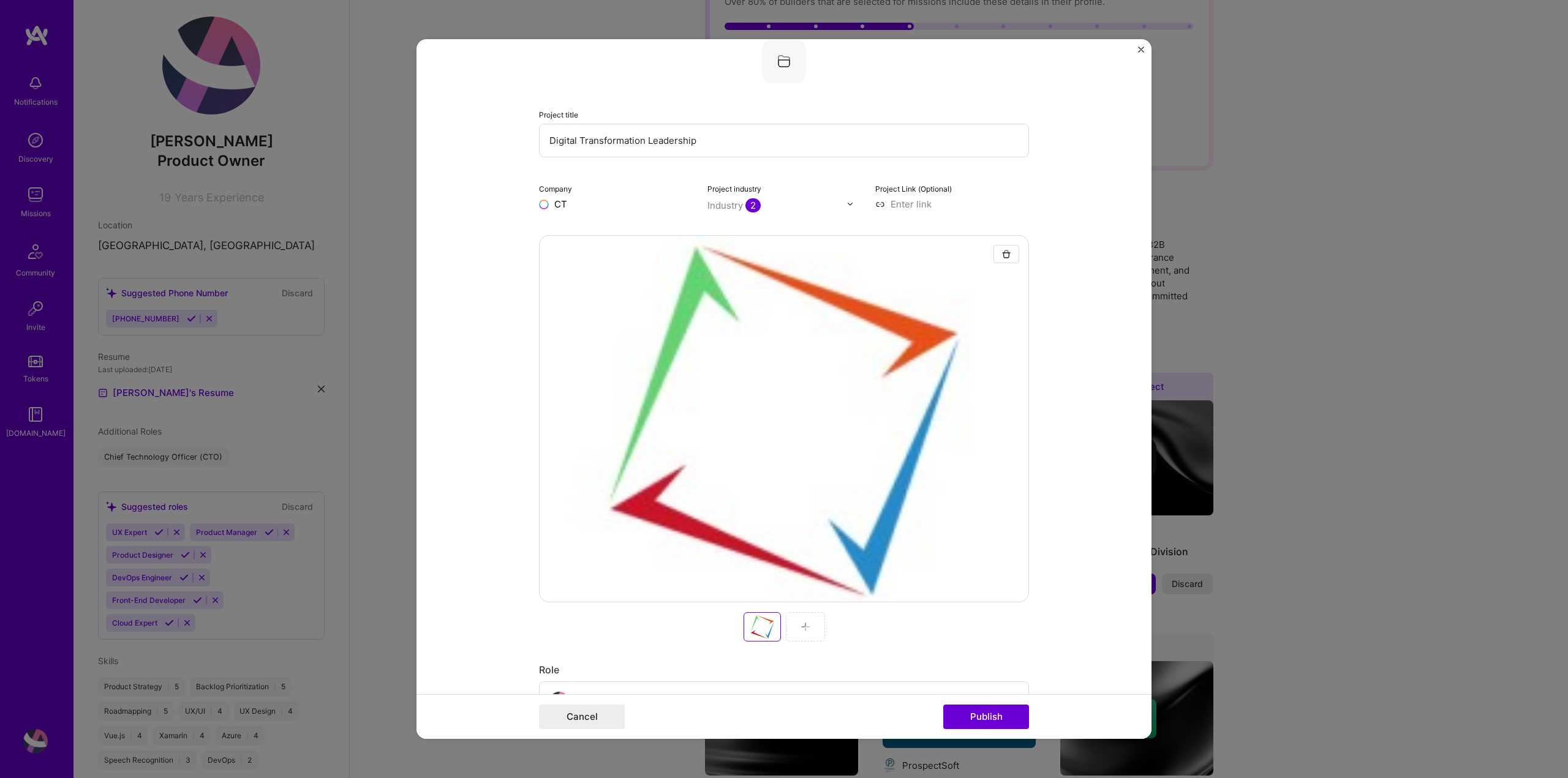
type input "C"
type input "The Clearway Group"
click at [622, 228] on div "The Clearway Group" at bounding box center [657, 232] width 101 height 22
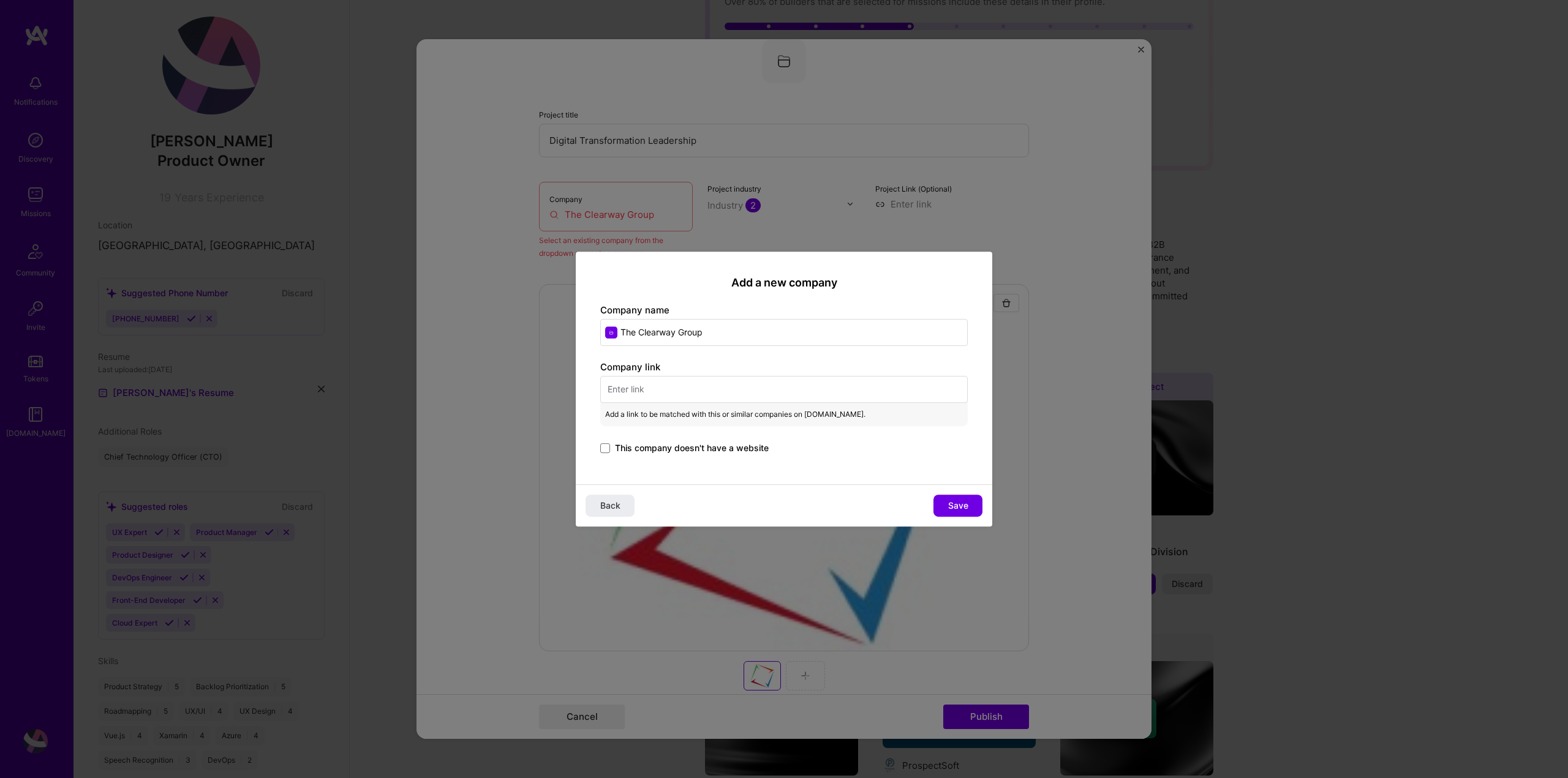
click at [801, 384] on input "text" at bounding box center [784, 389] width 367 height 27
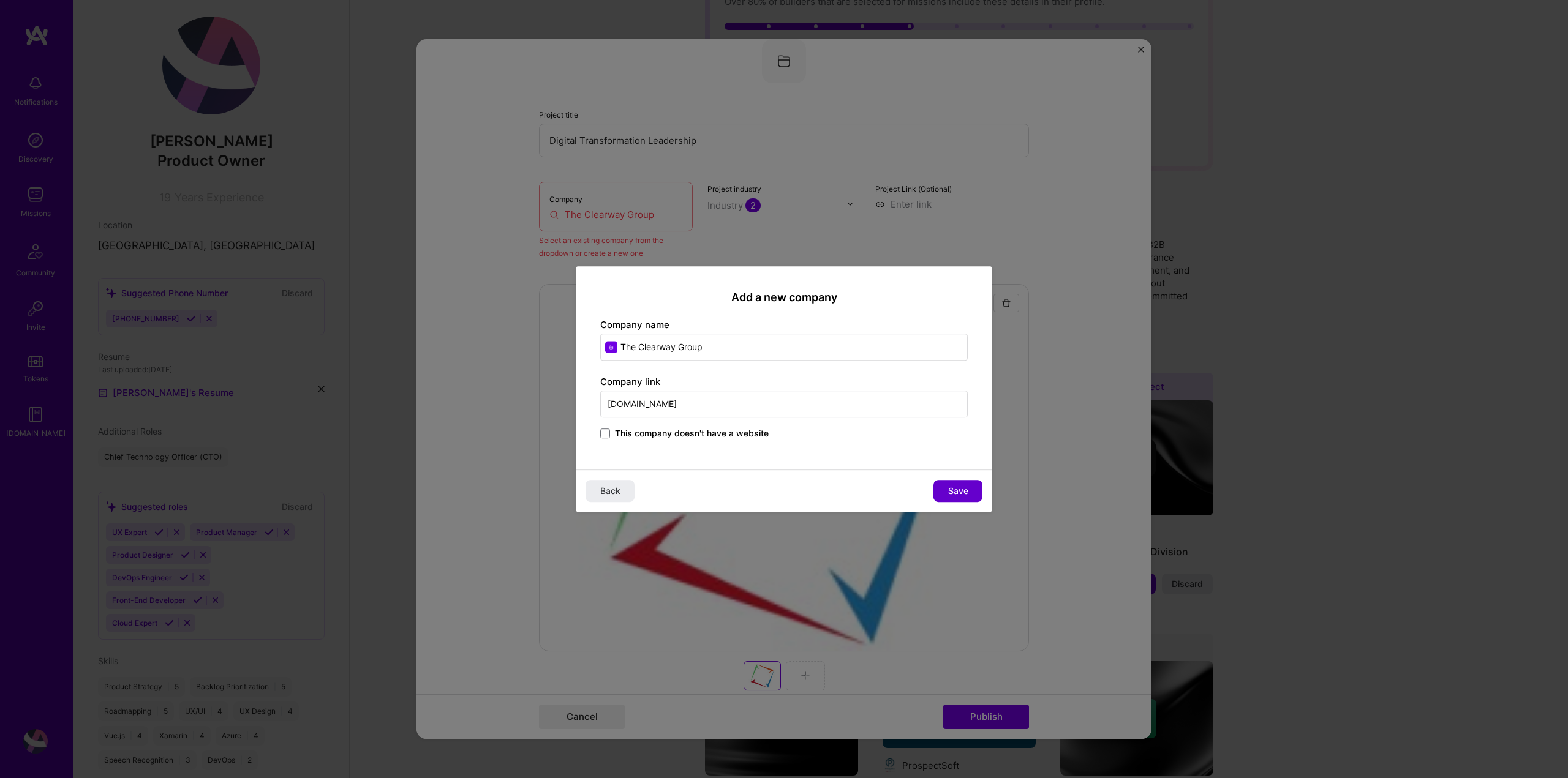
type input "www.clearway.co.uk"
click at [960, 488] on span "Save" at bounding box center [958, 490] width 20 height 13
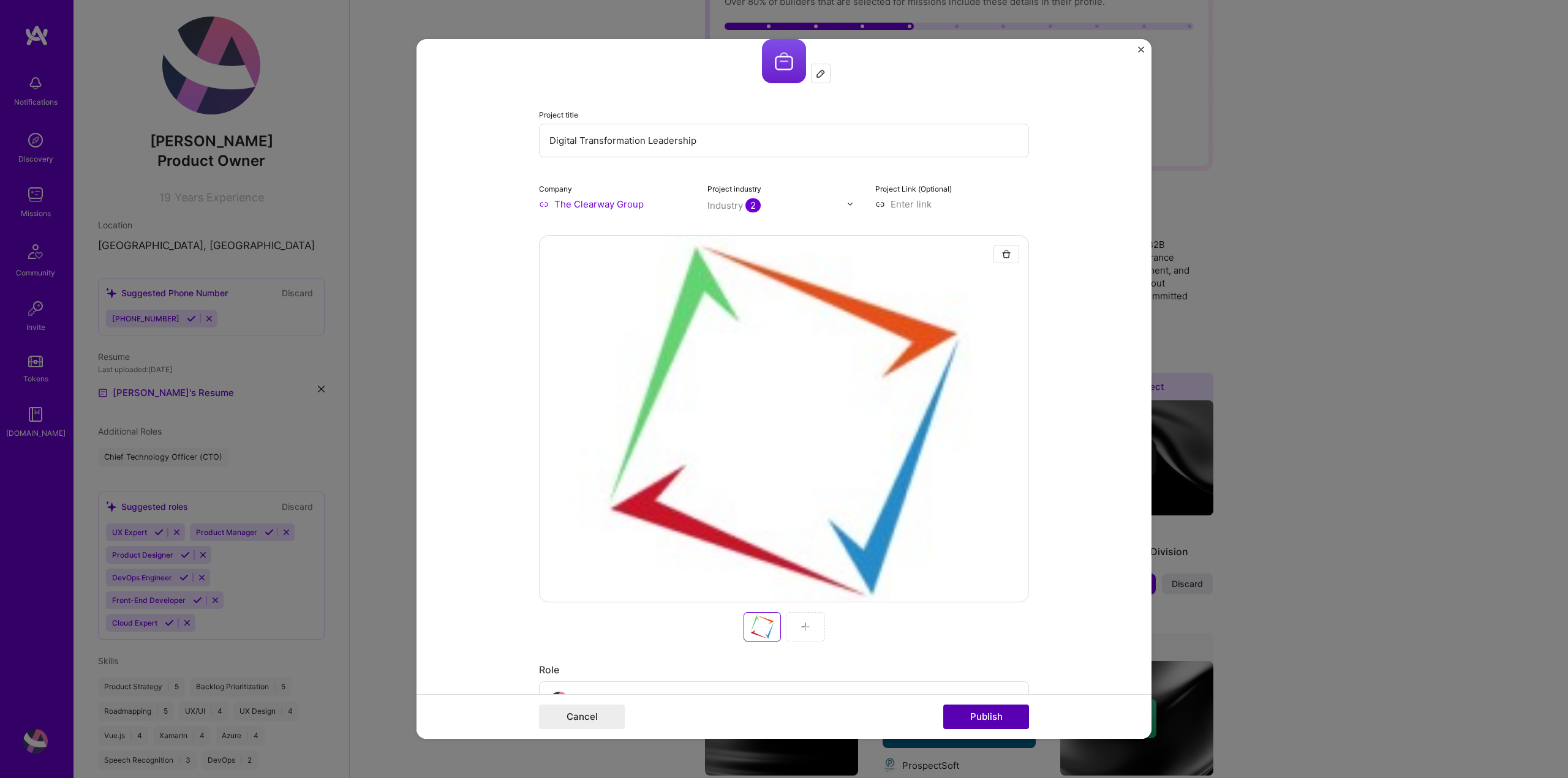
click at [987, 715] on button "Publish" at bounding box center [986, 716] width 86 height 24
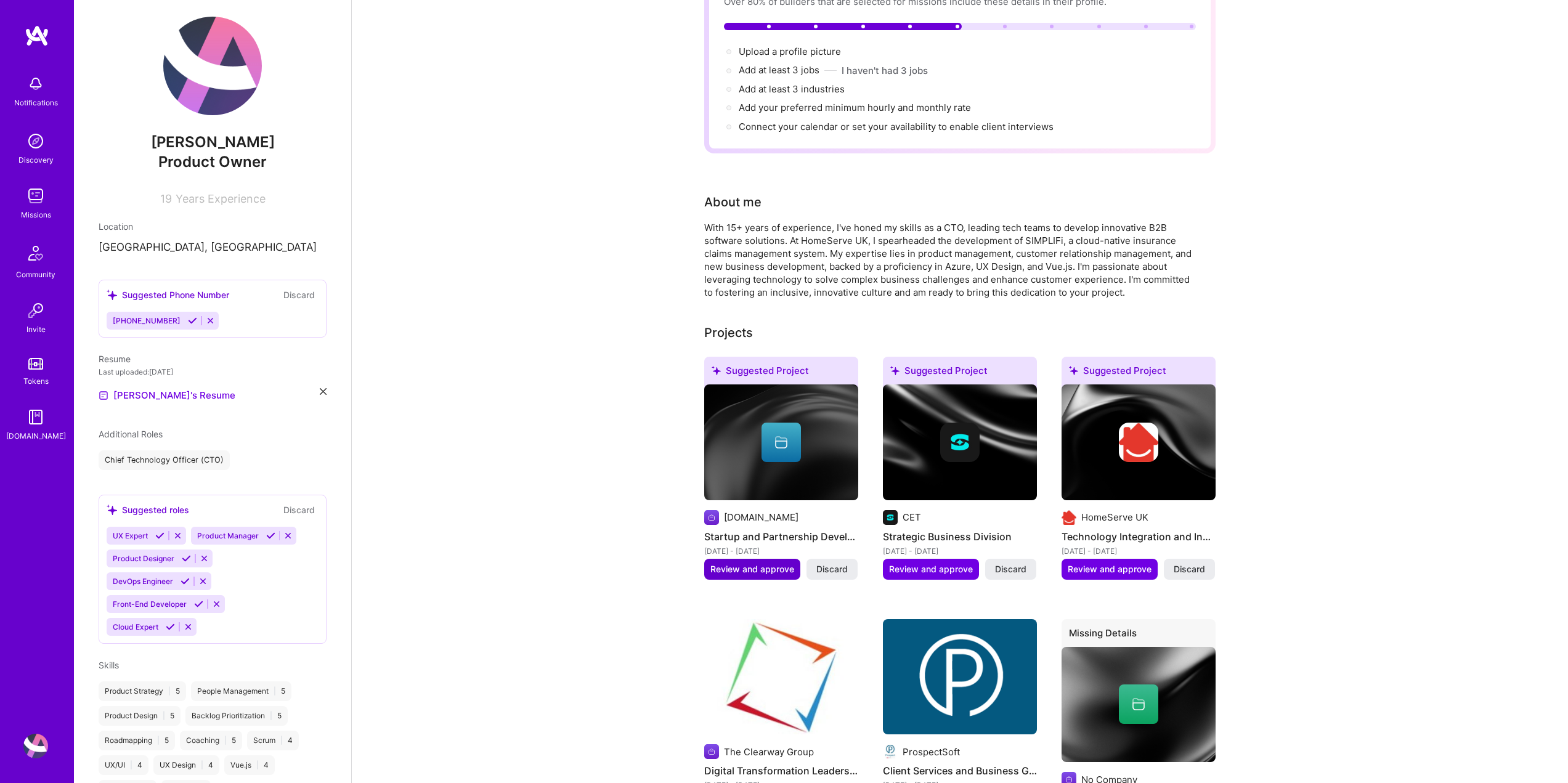
click at [775, 563] on span "Review and approve" at bounding box center [752, 569] width 83 height 13
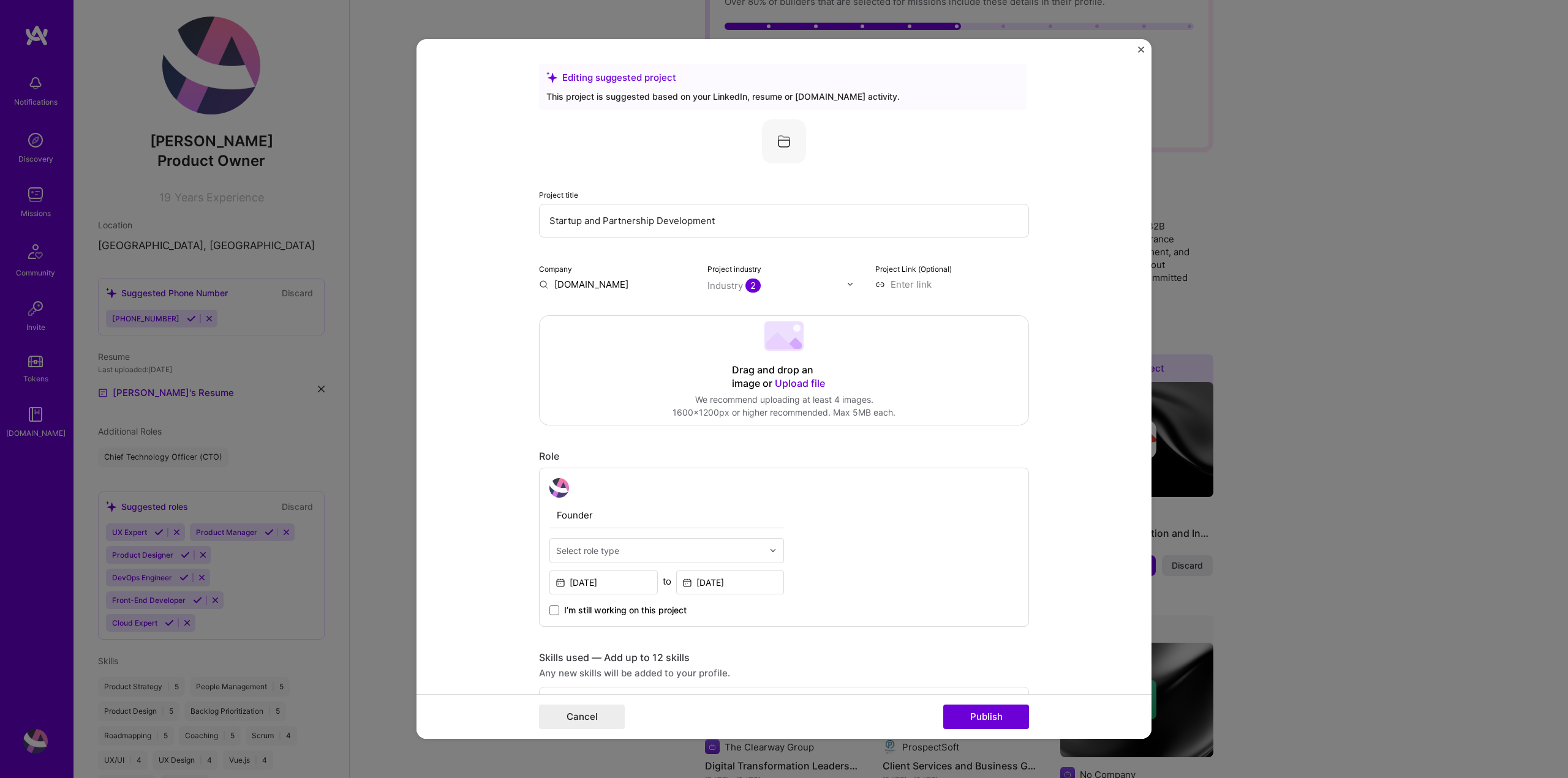
click at [796, 379] on span "Upload file" at bounding box center [799, 383] width 50 height 13
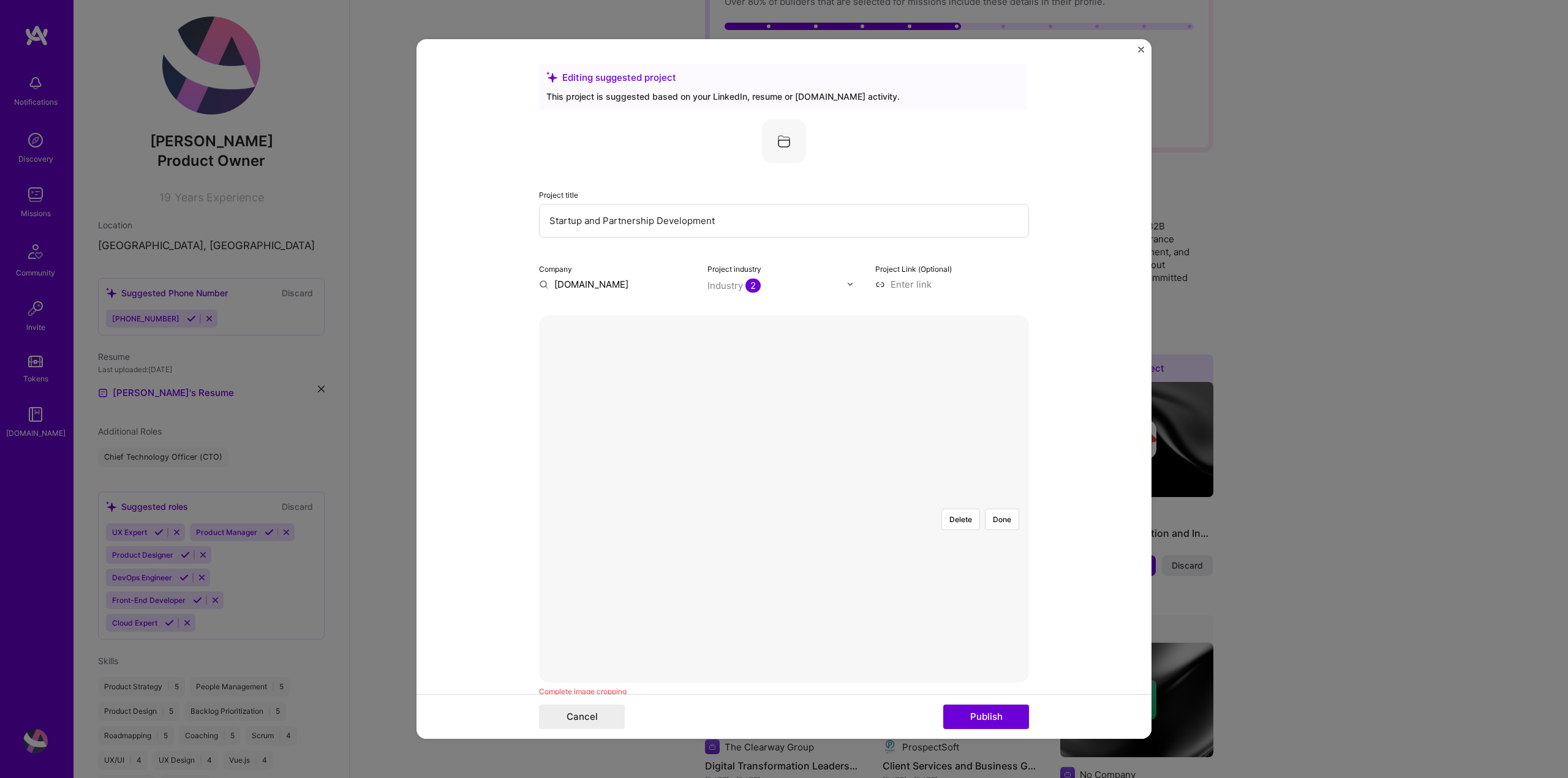
click at [784, 517] on div at bounding box center [845, 562] width 122 height 91
click at [1010, 509] on button "Done" at bounding box center [1002, 519] width 34 height 22
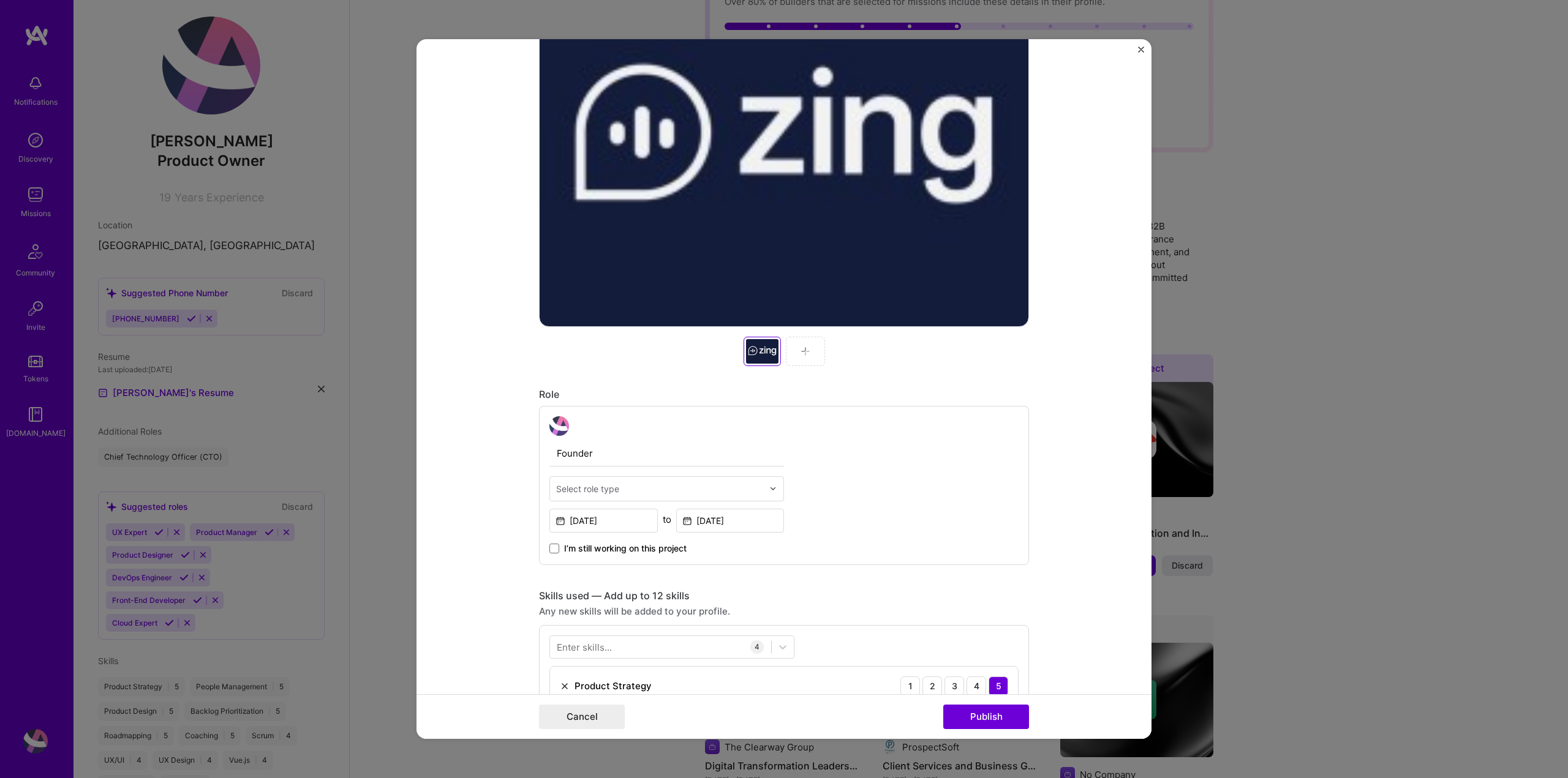
scroll to position [428, 0]
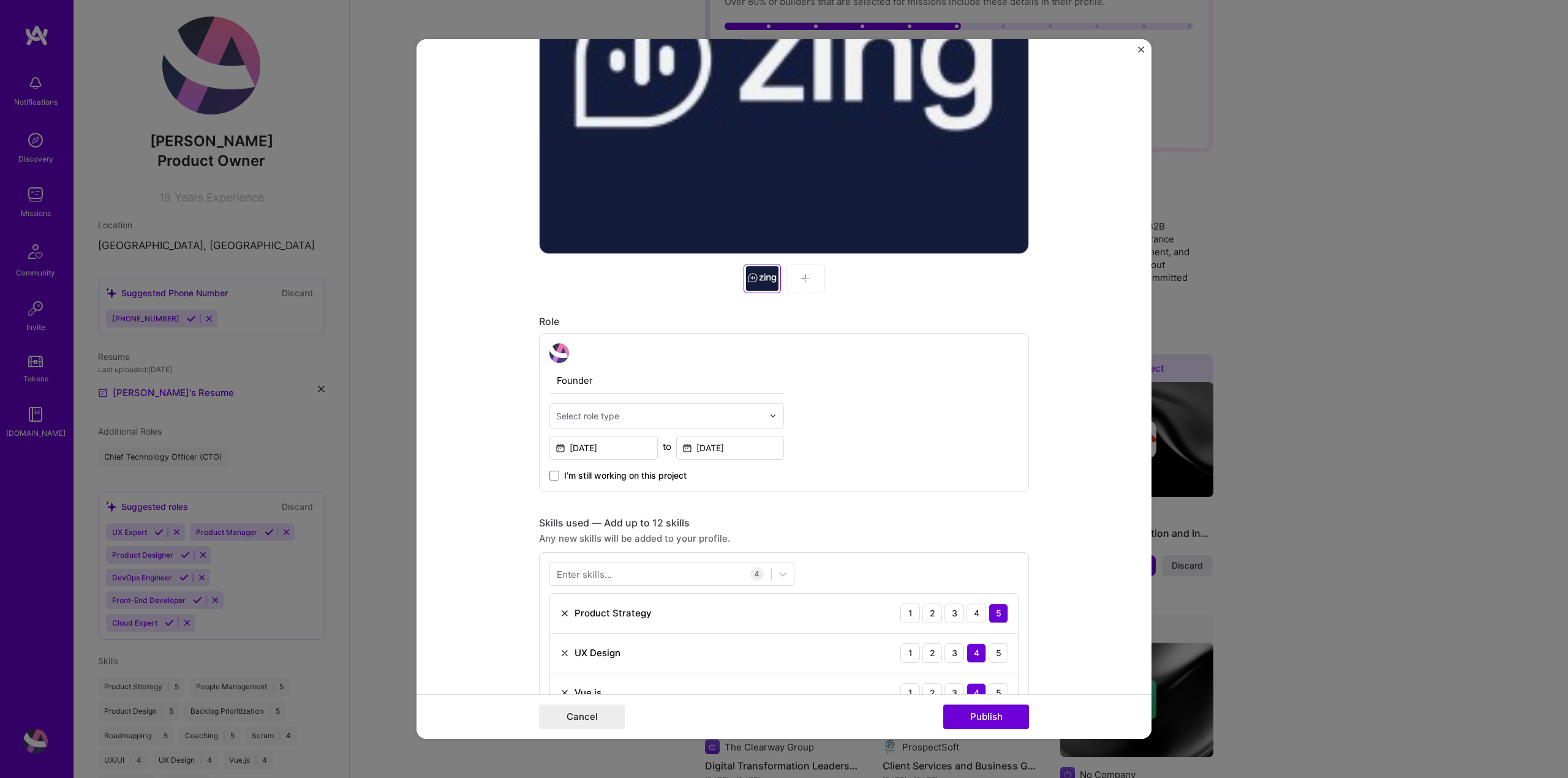
click at [677, 415] on input "text" at bounding box center [659, 416] width 207 height 13
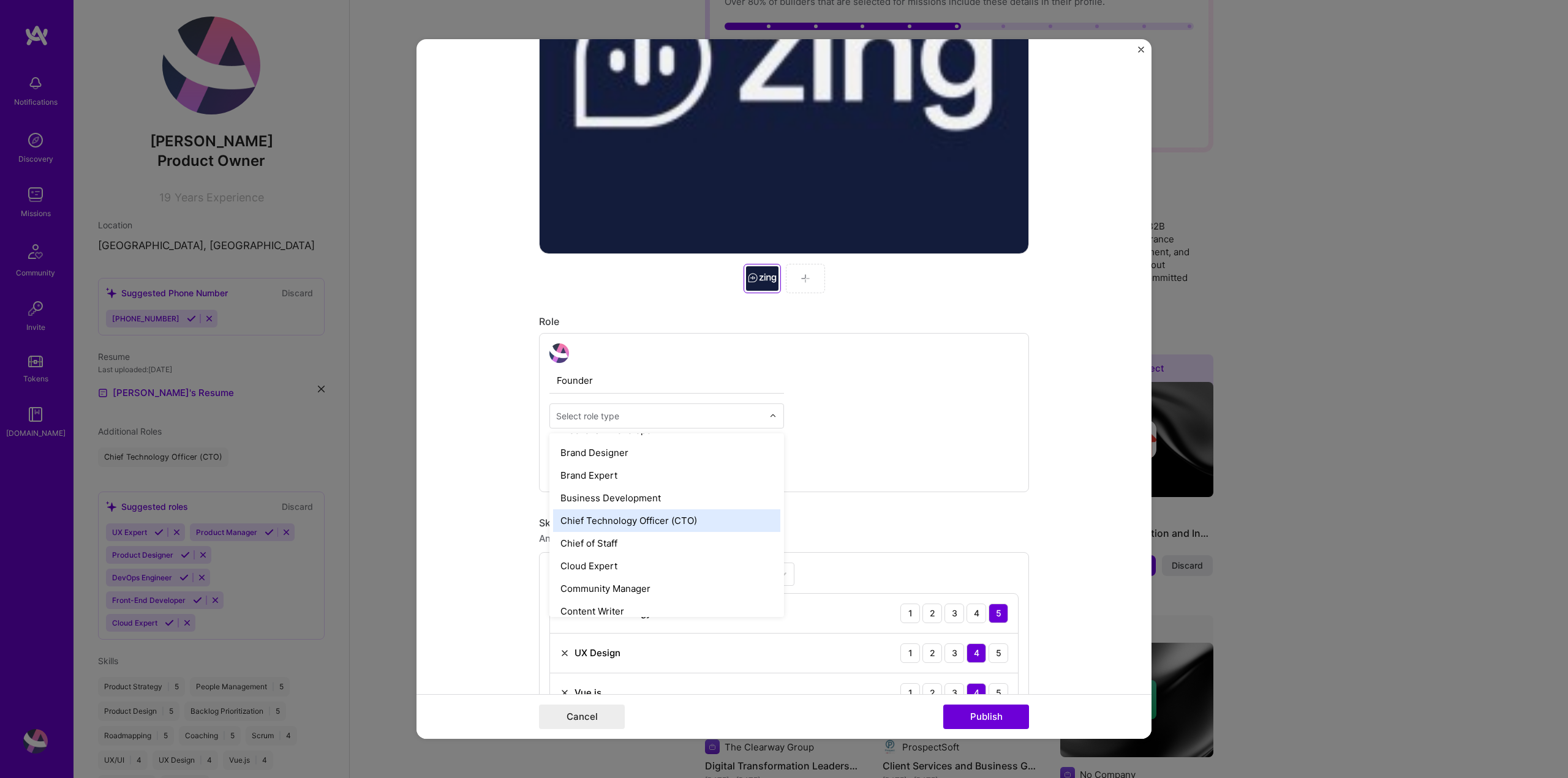
click at [710, 519] on div "Chief Technology Officer (CTO)" at bounding box center [666, 521] width 227 height 22
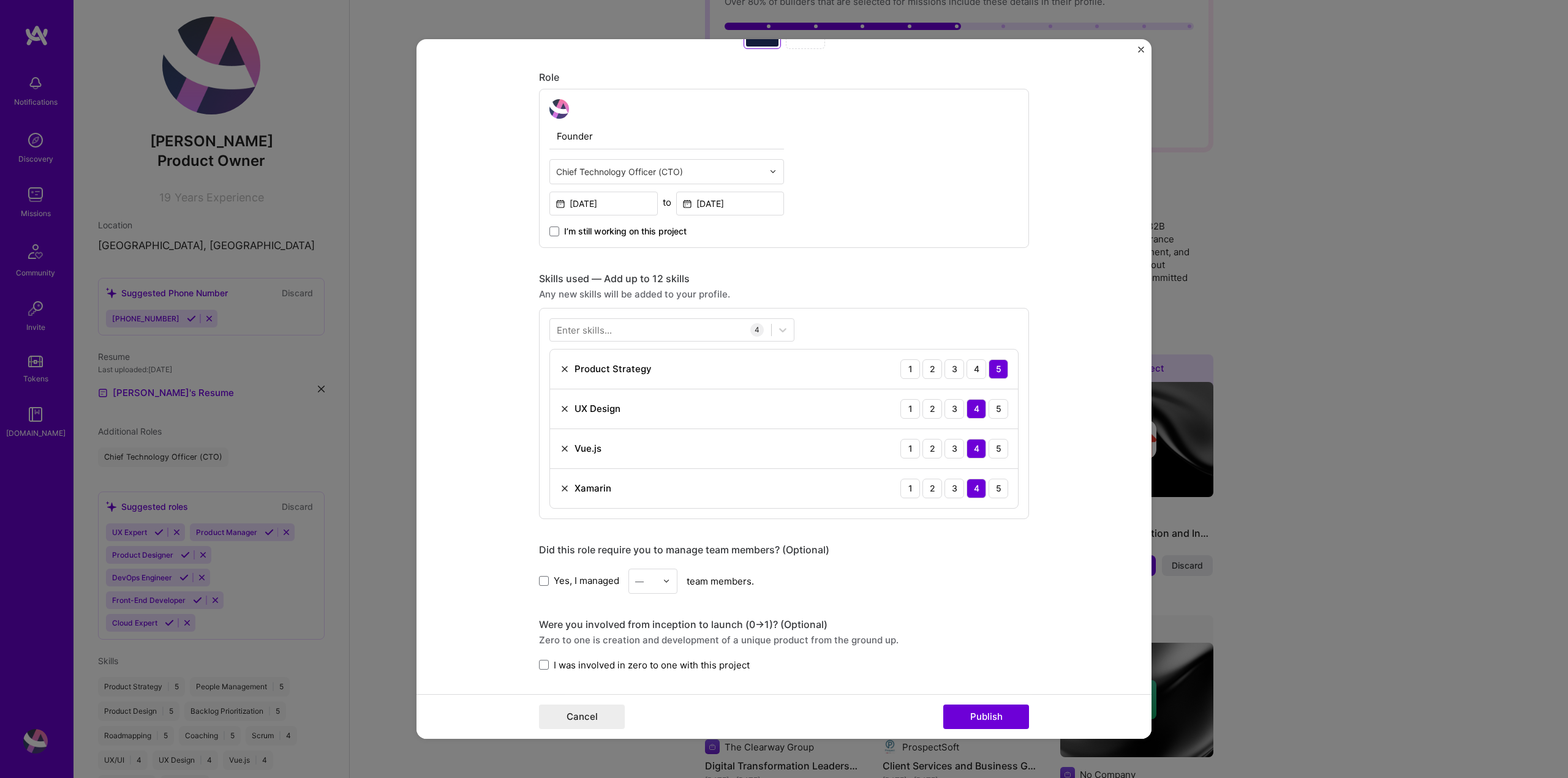
scroll to position [673, 0]
click at [560, 485] on img at bounding box center [564, 488] width 10 height 10
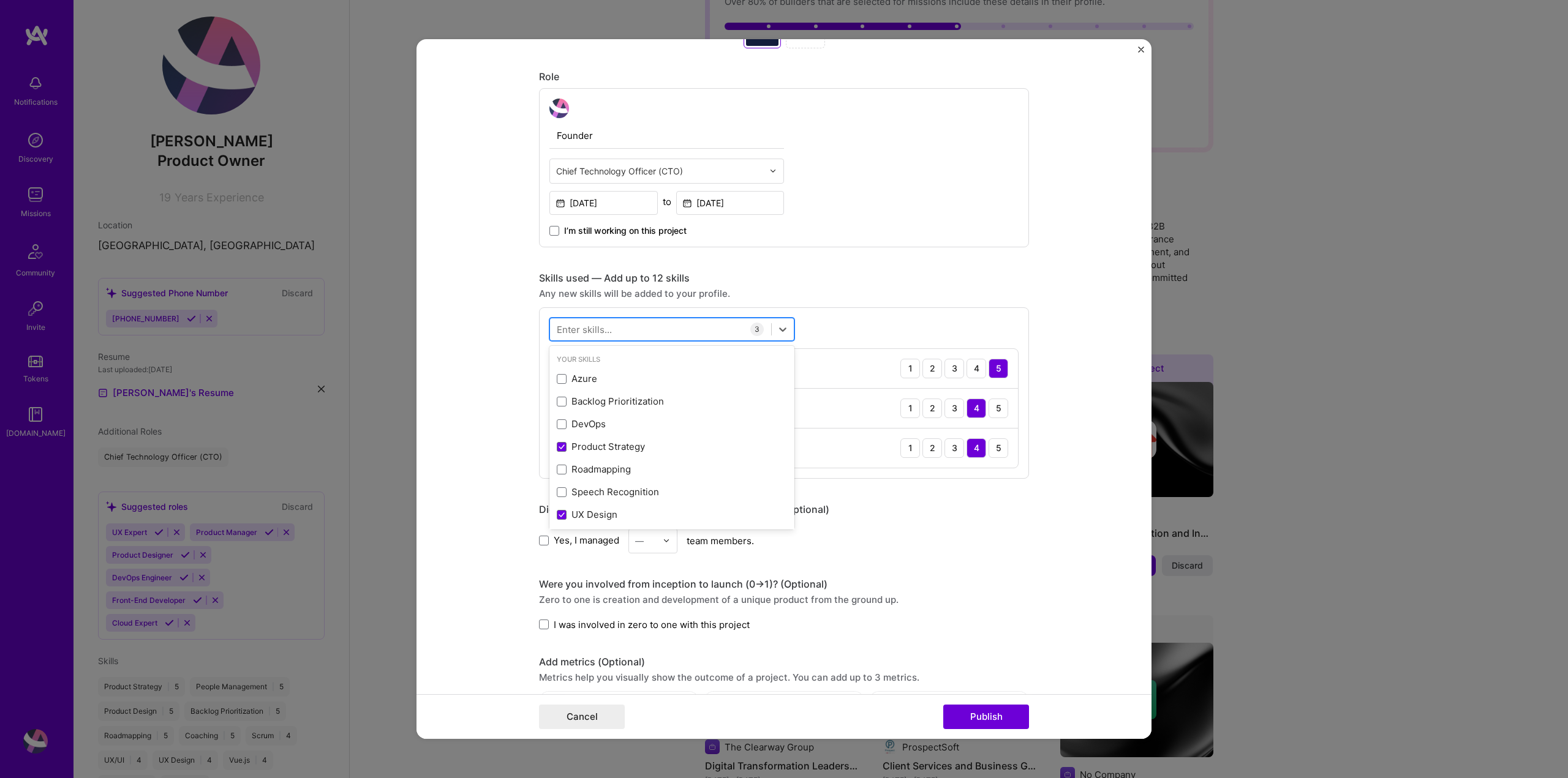
click at [632, 328] on div at bounding box center [661, 328] width 221 height 20
type input "f"
type input "b"
click at [1068, 308] on form "Editing suggested project This project is suggested based on your LinkedIn, res…" at bounding box center [784, 390] width 735 height 700
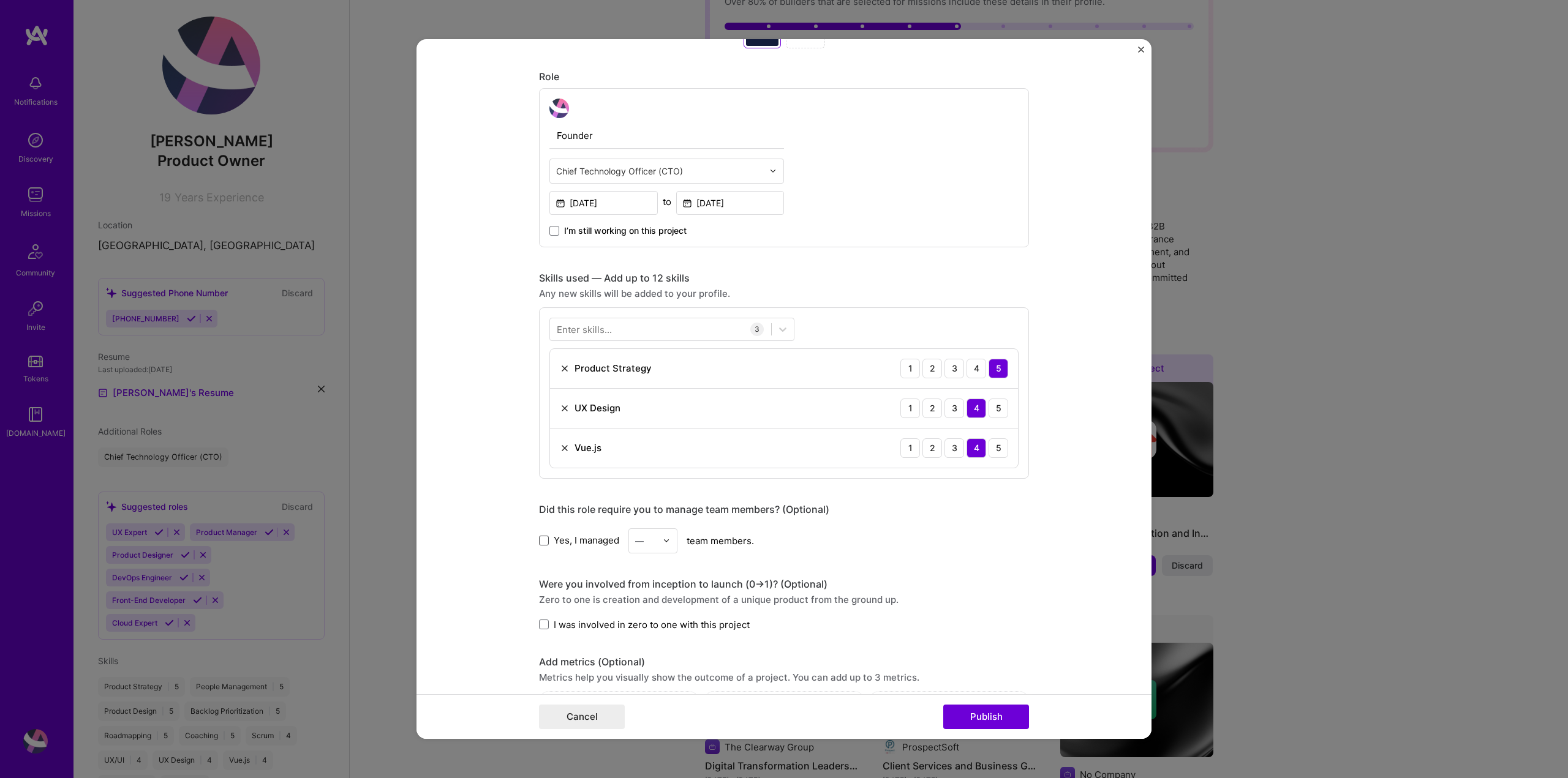
click at [542, 542] on span at bounding box center [543, 540] width 10 height 10
click at [0, 0] on input "Yes, I managed" at bounding box center [0, 0] width 0 height 0
click at [664, 538] on img at bounding box center [666, 540] width 7 height 7
click at [636, 572] on div "4" at bounding box center [653, 571] width 41 height 22
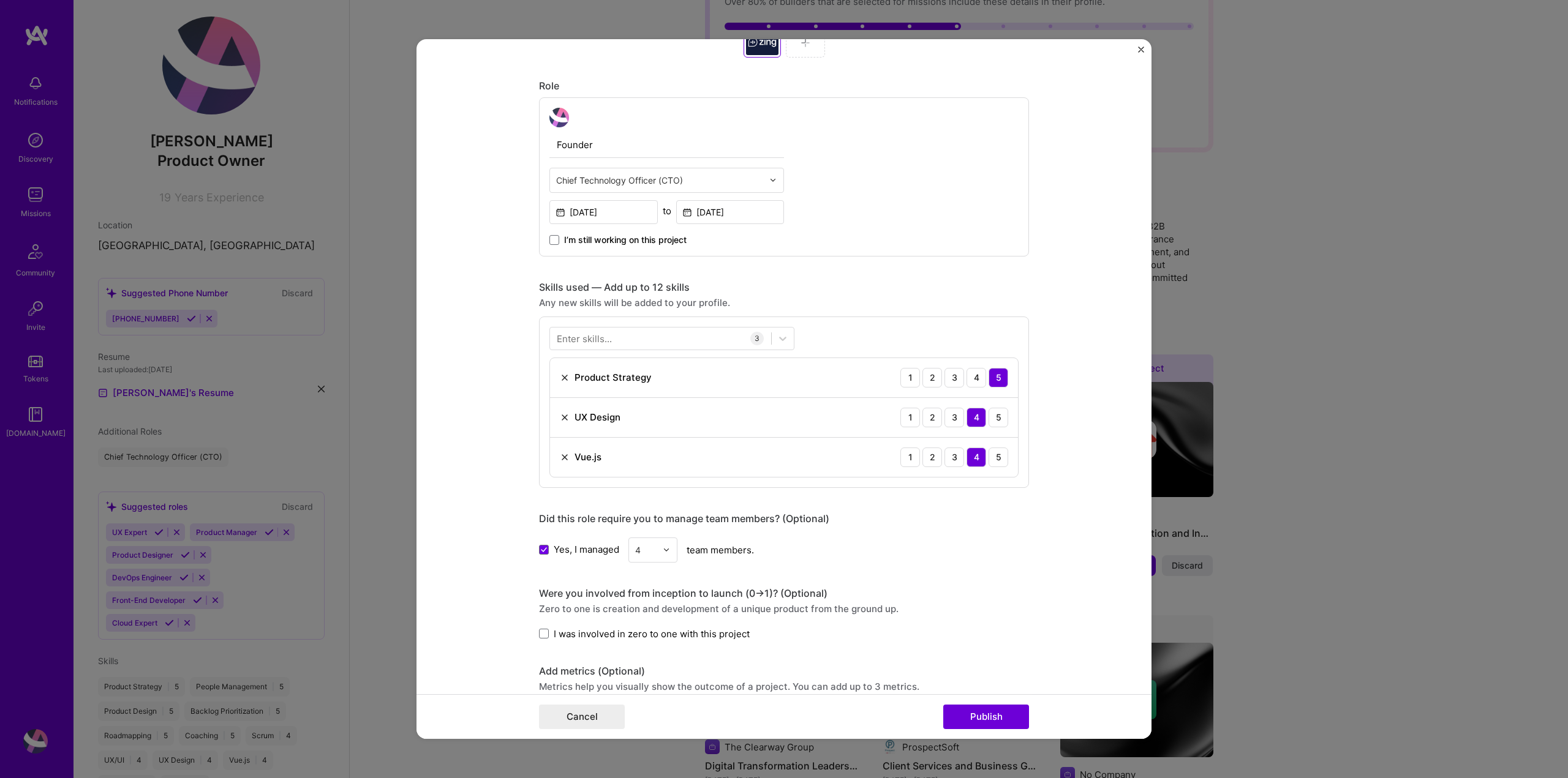
scroll to position [735, 0]
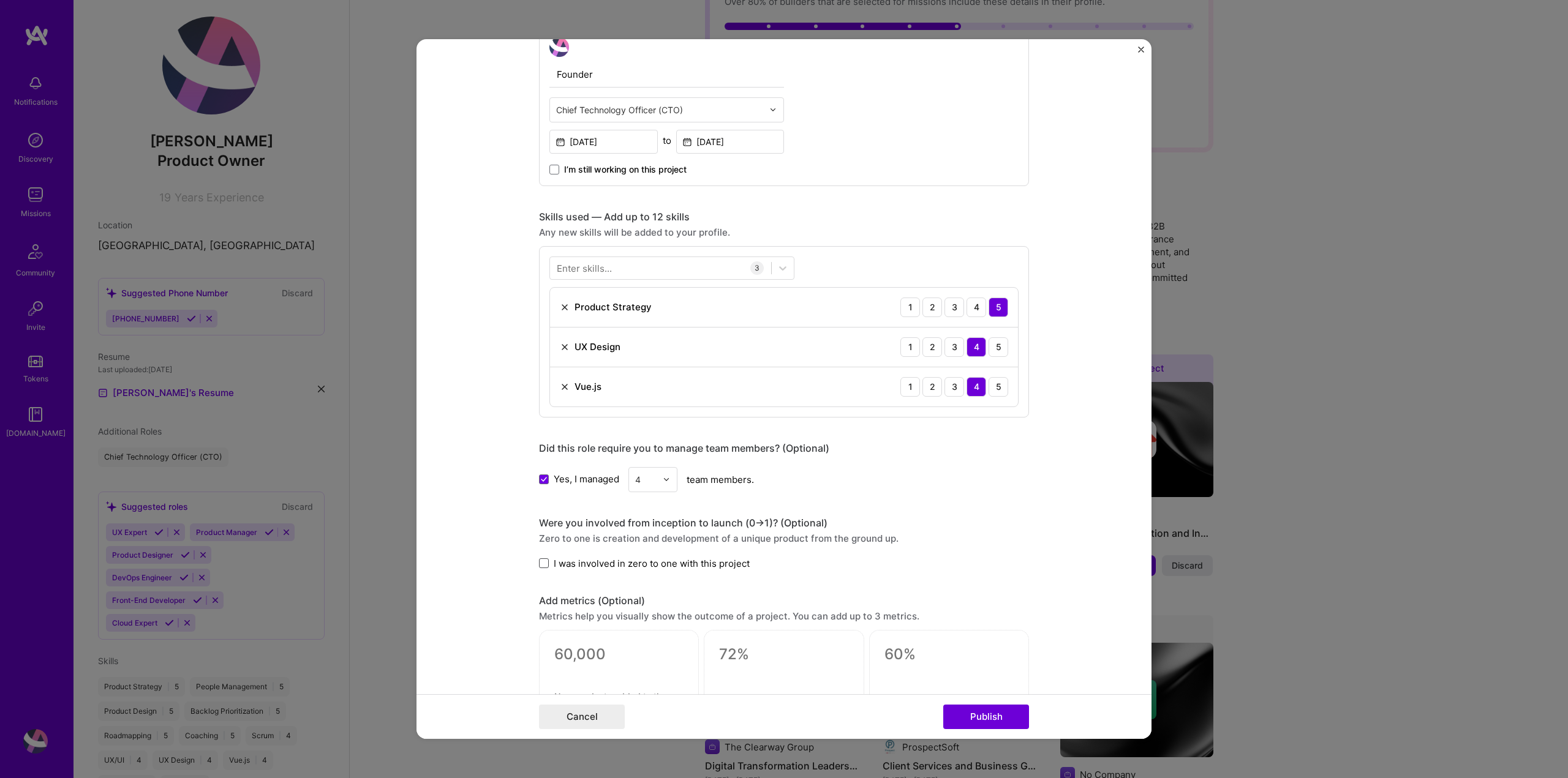
click at [539, 563] on span at bounding box center [543, 563] width 10 height 10
click at [0, 0] on input "I was involved in zero to one with this project" at bounding box center [0, 0] width 0 height 0
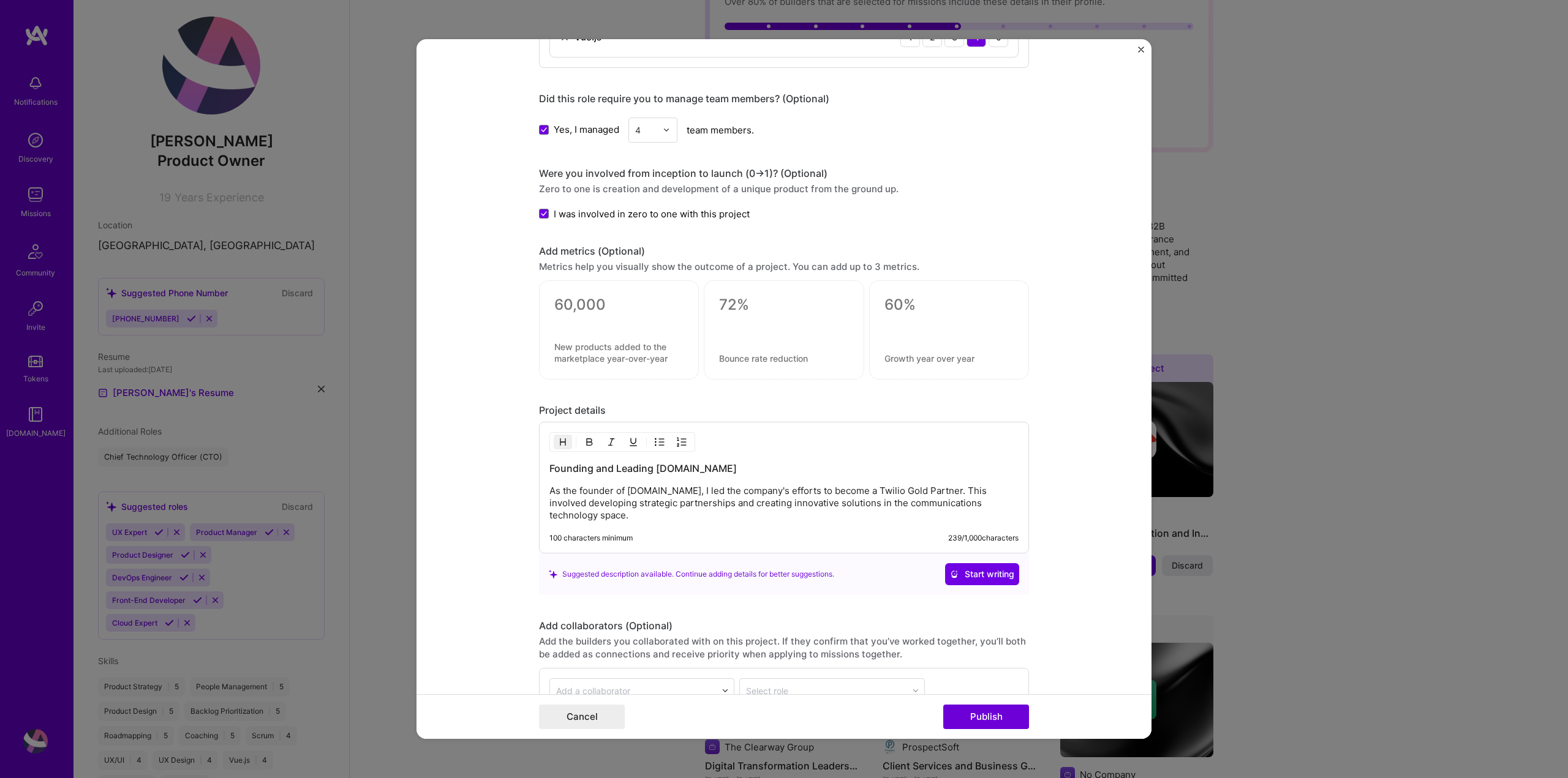
scroll to position [1102, 0]
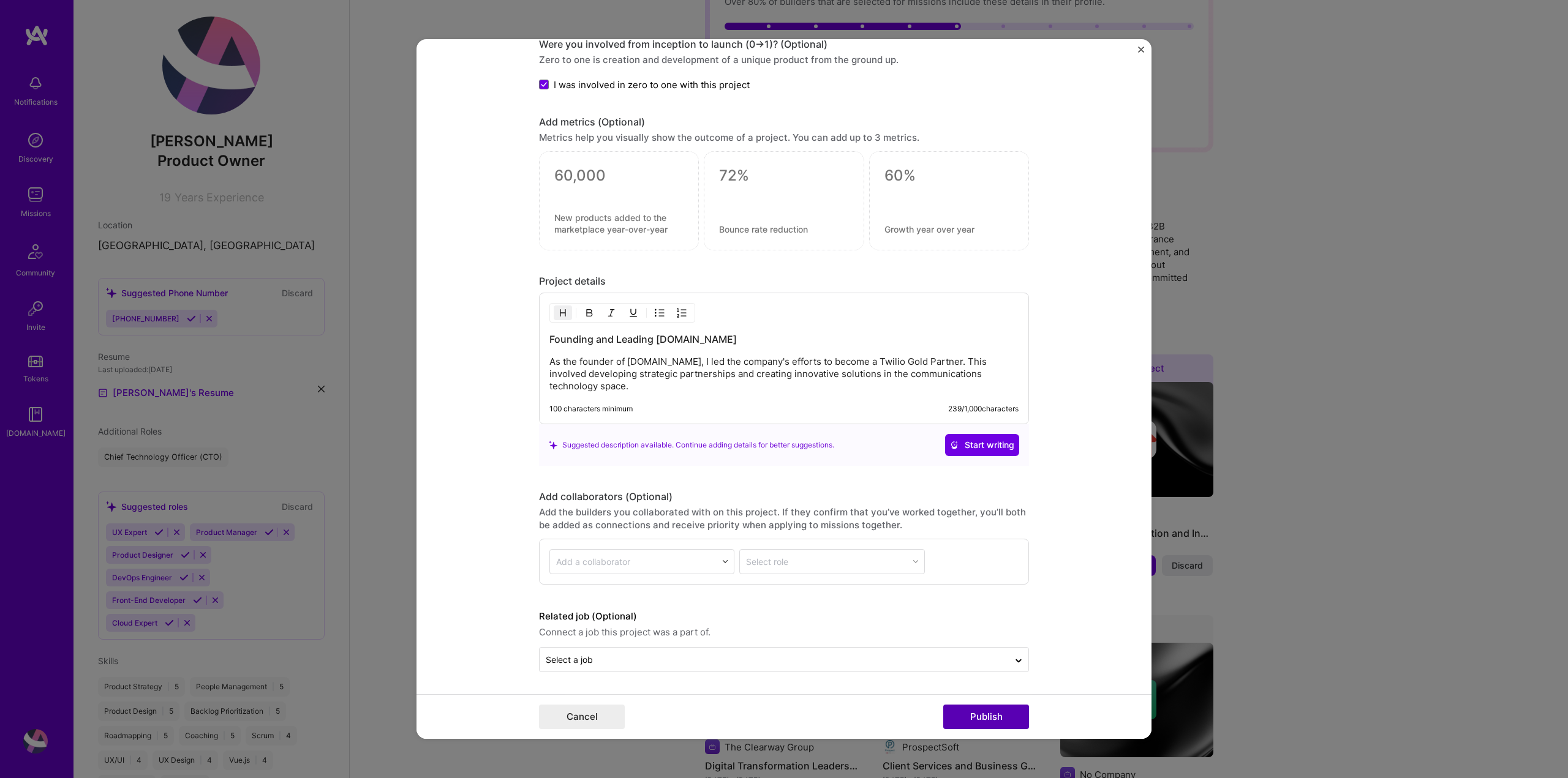
click at [996, 721] on button "Publish" at bounding box center [986, 716] width 86 height 24
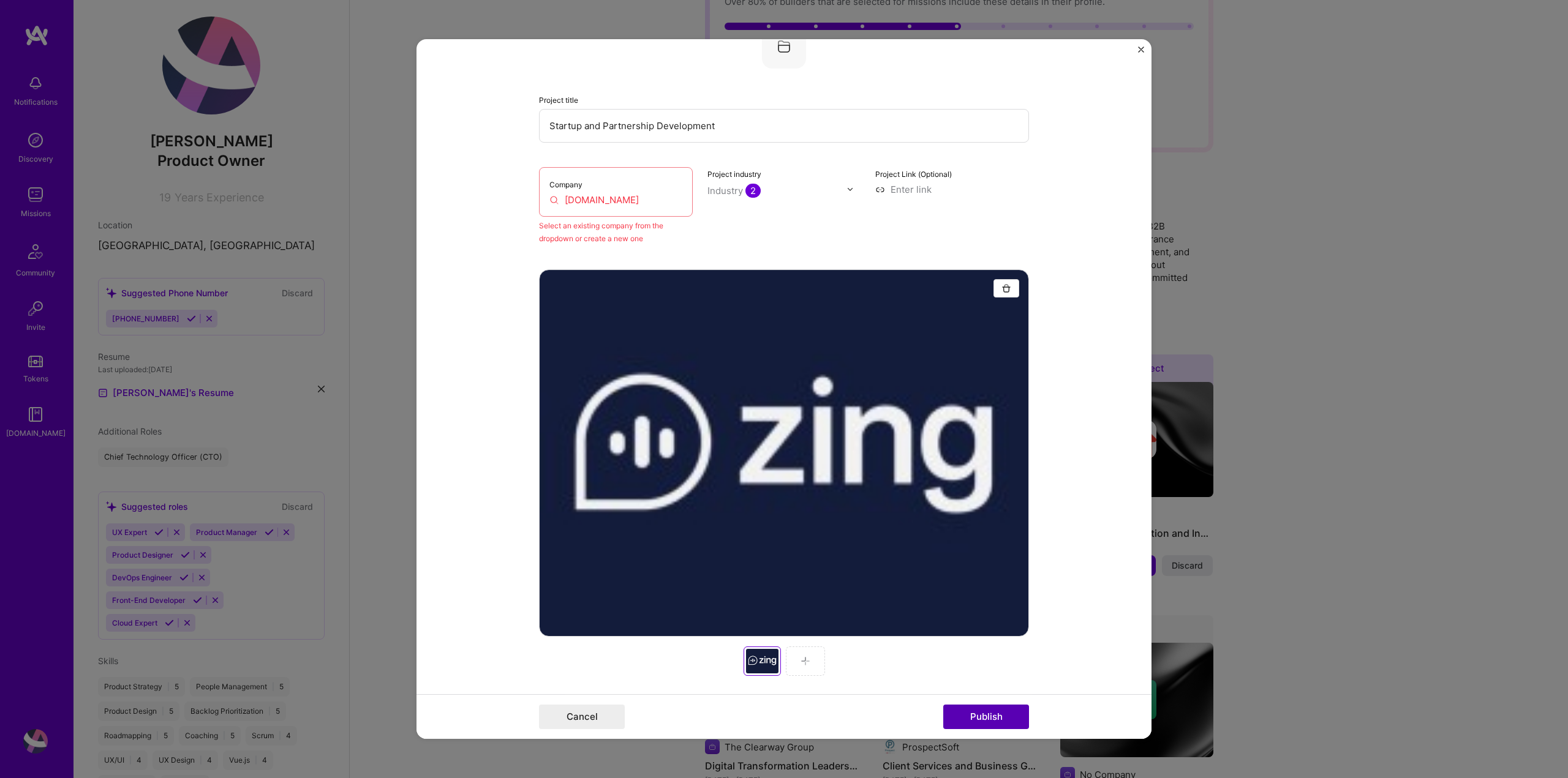
scroll to position [80, 0]
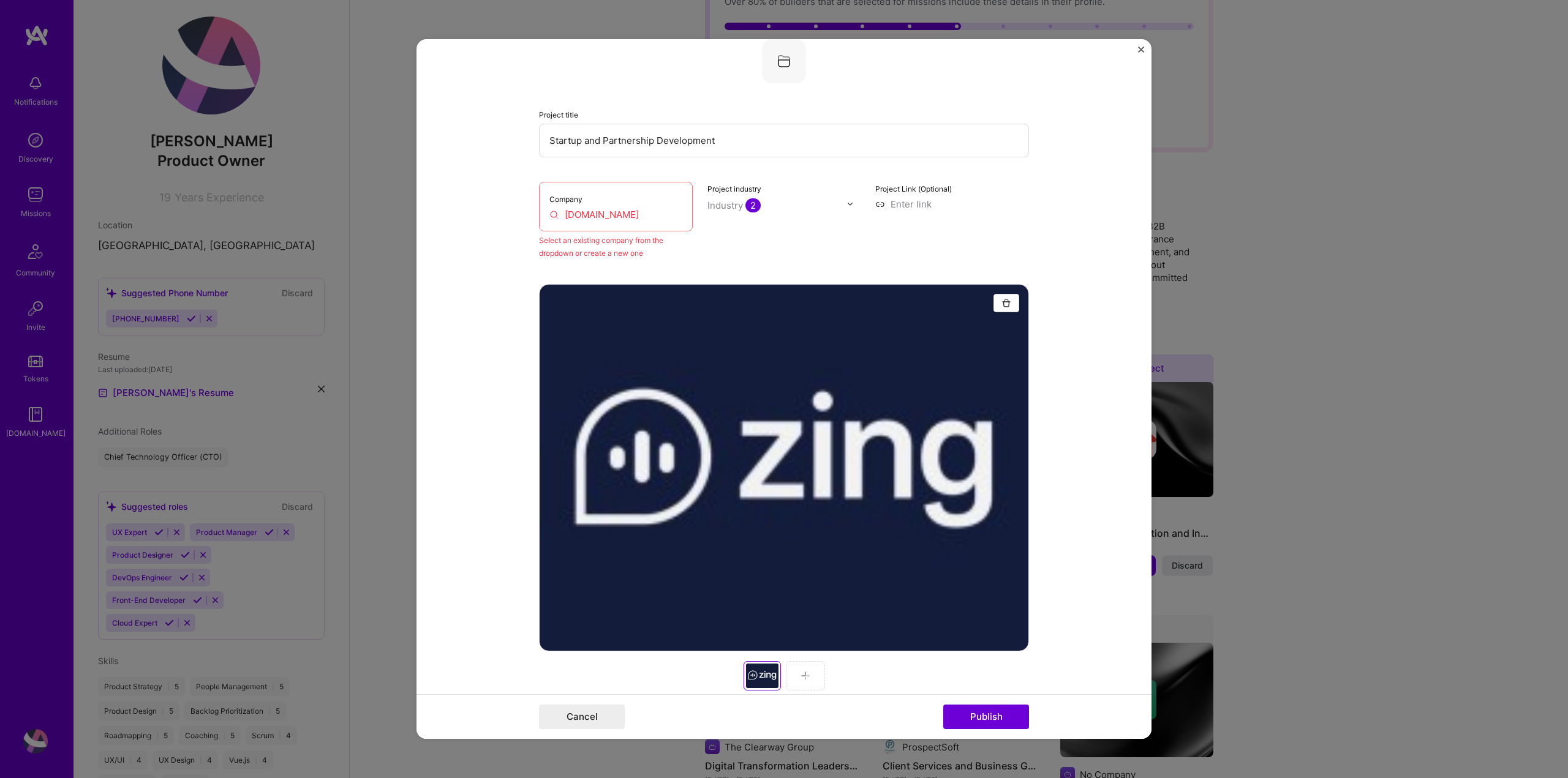
click at [605, 205] on div "Company Zing.dev" at bounding box center [615, 206] width 153 height 49
click at [619, 213] on input "Zing.dev" at bounding box center [616, 215] width 133 height 13
drag, startPoint x: 619, startPoint y: 213, endPoint x: 470, endPoint y: 197, distance: 149.9
click at [470, 197] on form "Editing suggested project This project is suggested based on your LinkedIn, res…" at bounding box center [784, 390] width 735 height 700
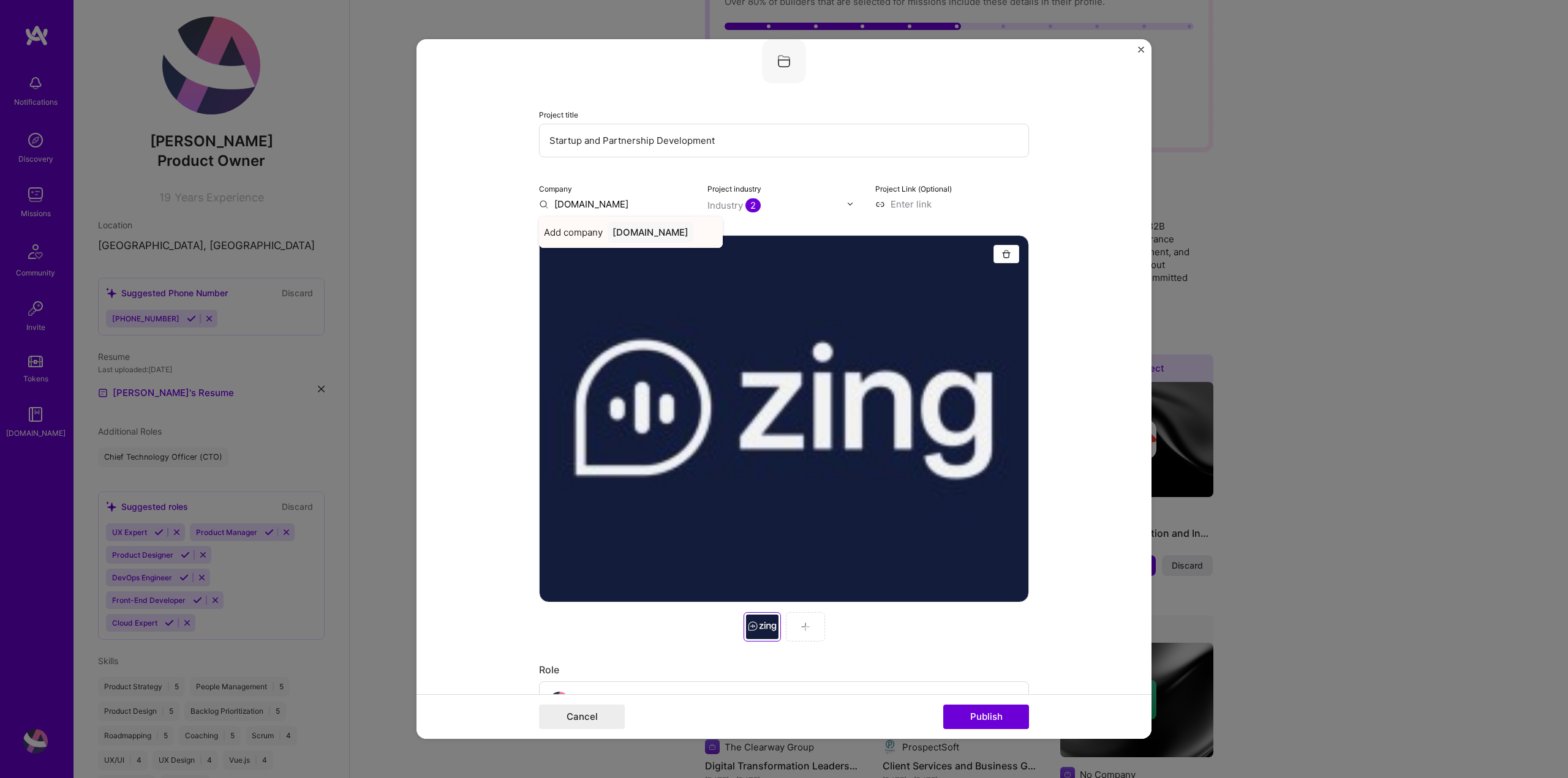
type input "[DOMAIN_NAME]"
click at [599, 230] on span "Add company" at bounding box center [573, 232] width 59 height 13
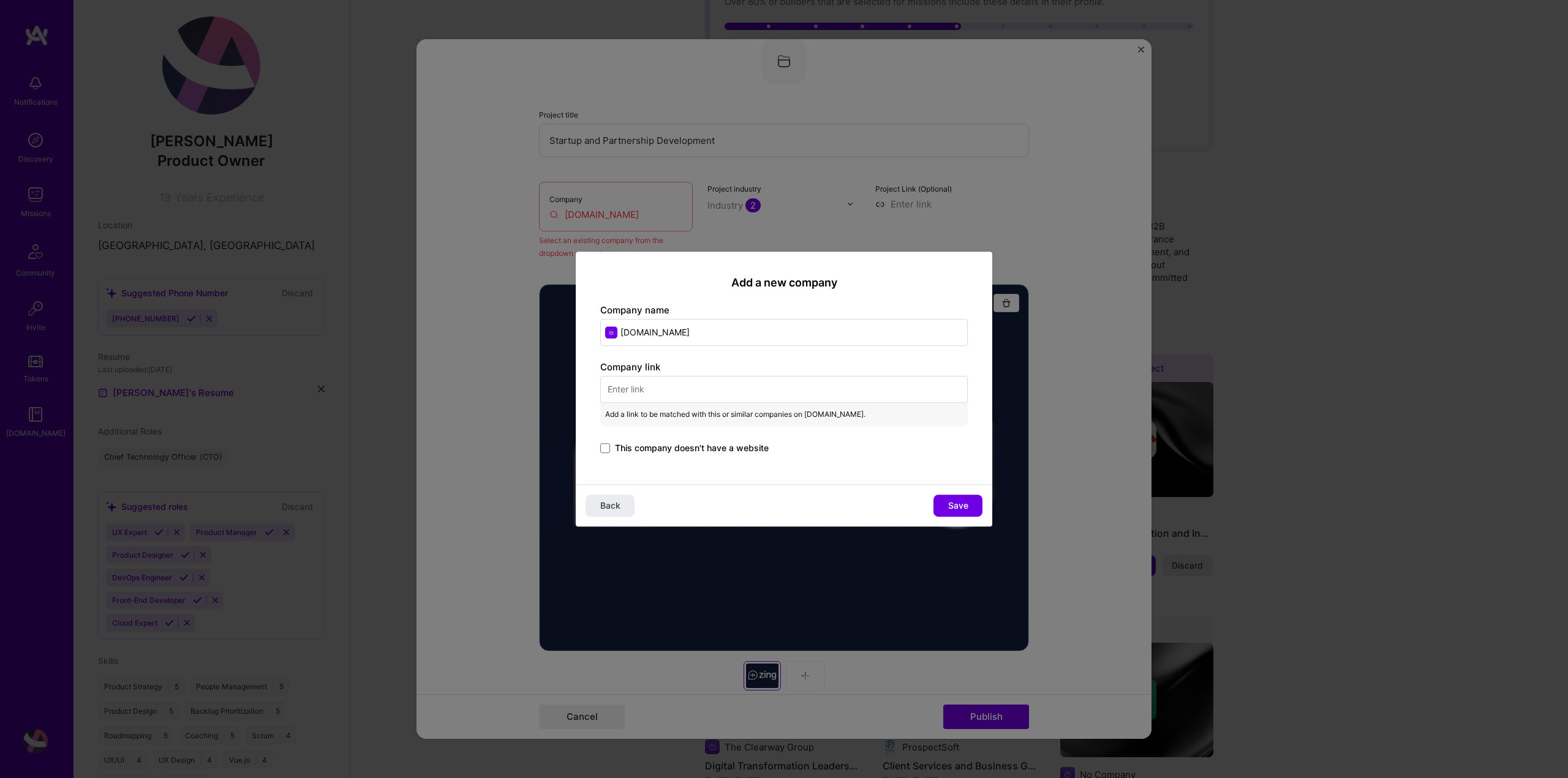
paste input "https://www.zing.dev/"
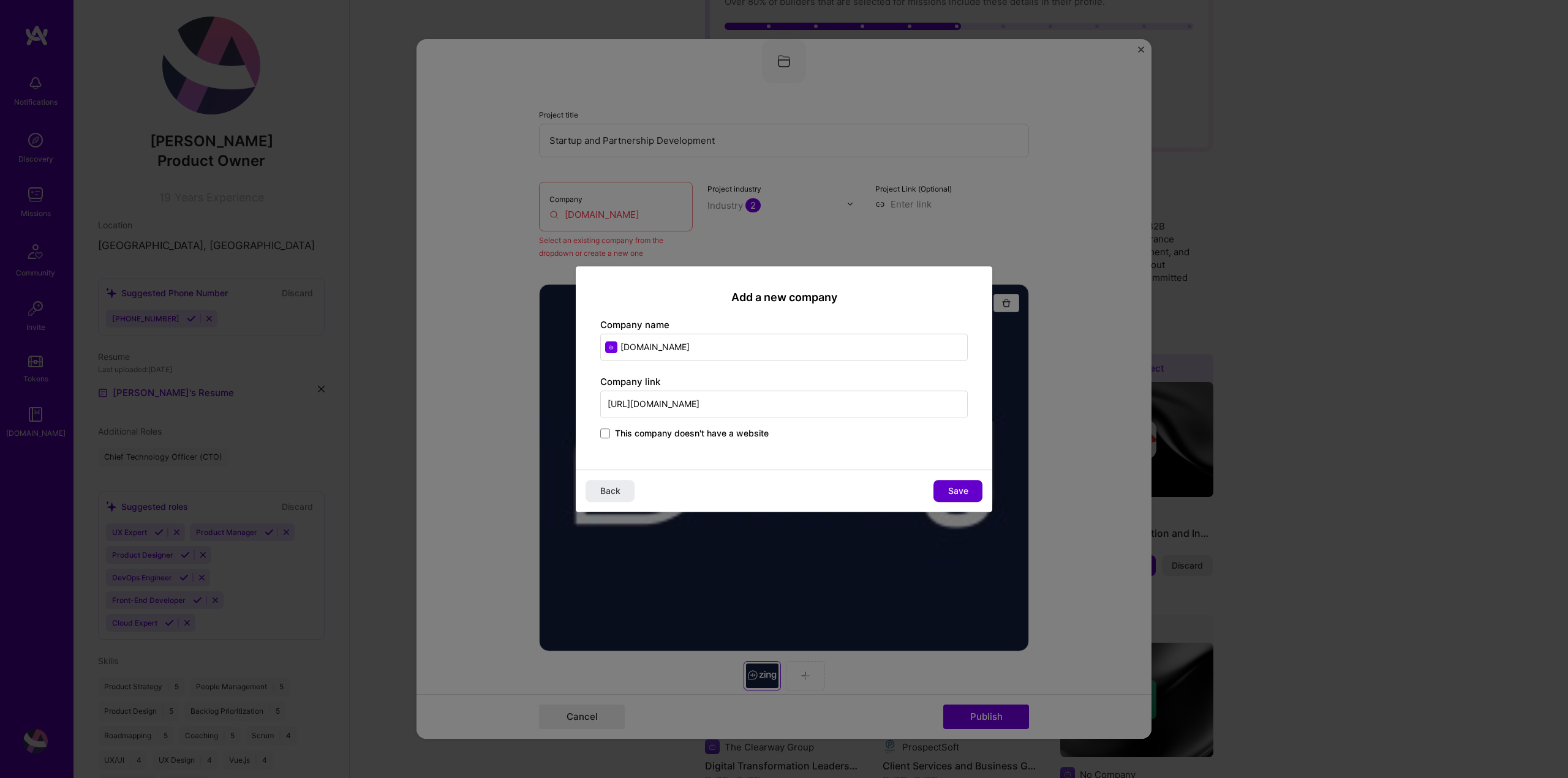
type input "https://www.zing.dev/"
click at [965, 487] on span "Save" at bounding box center [958, 490] width 20 height 13
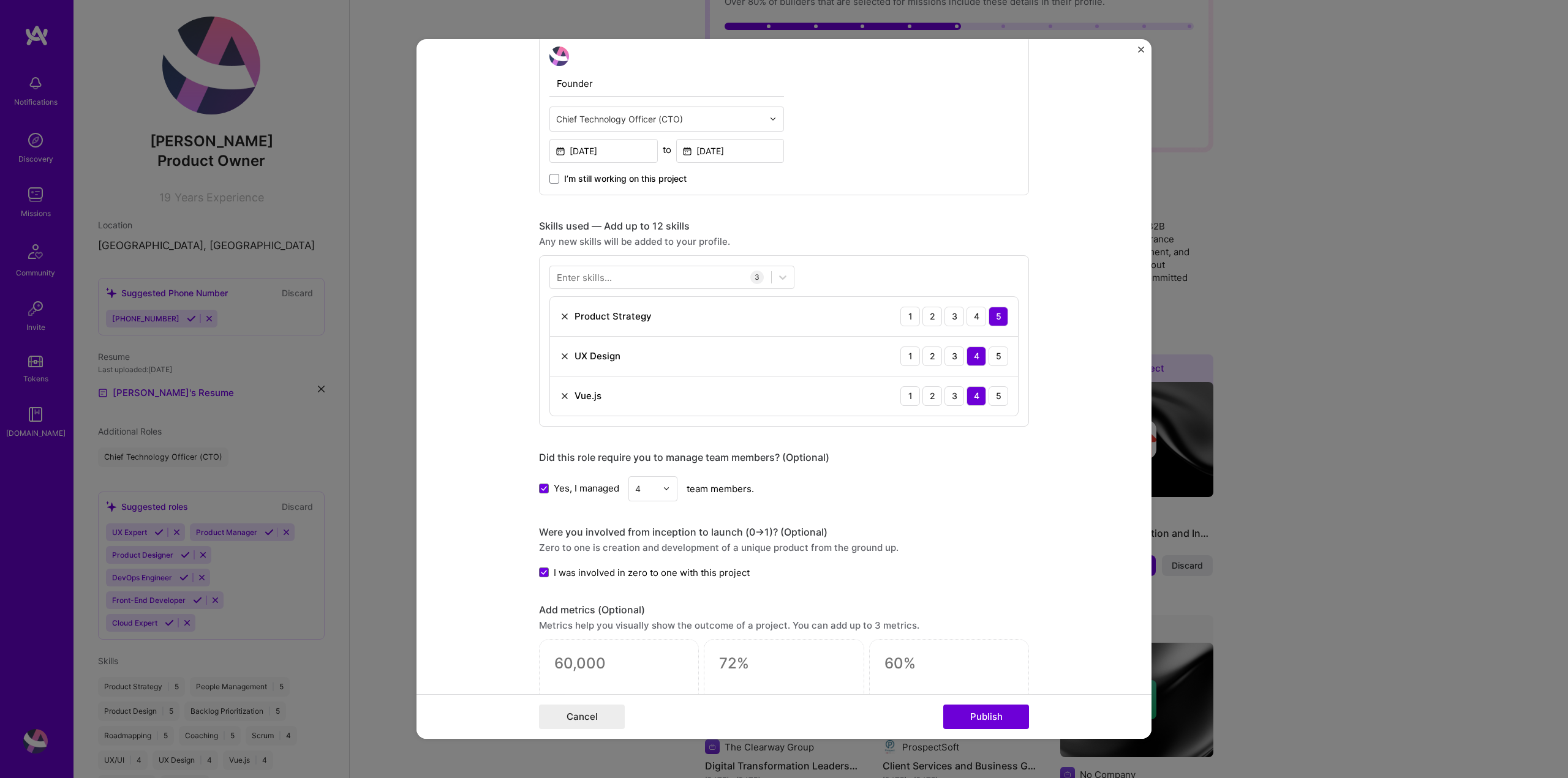
scroll to position [735, 0]
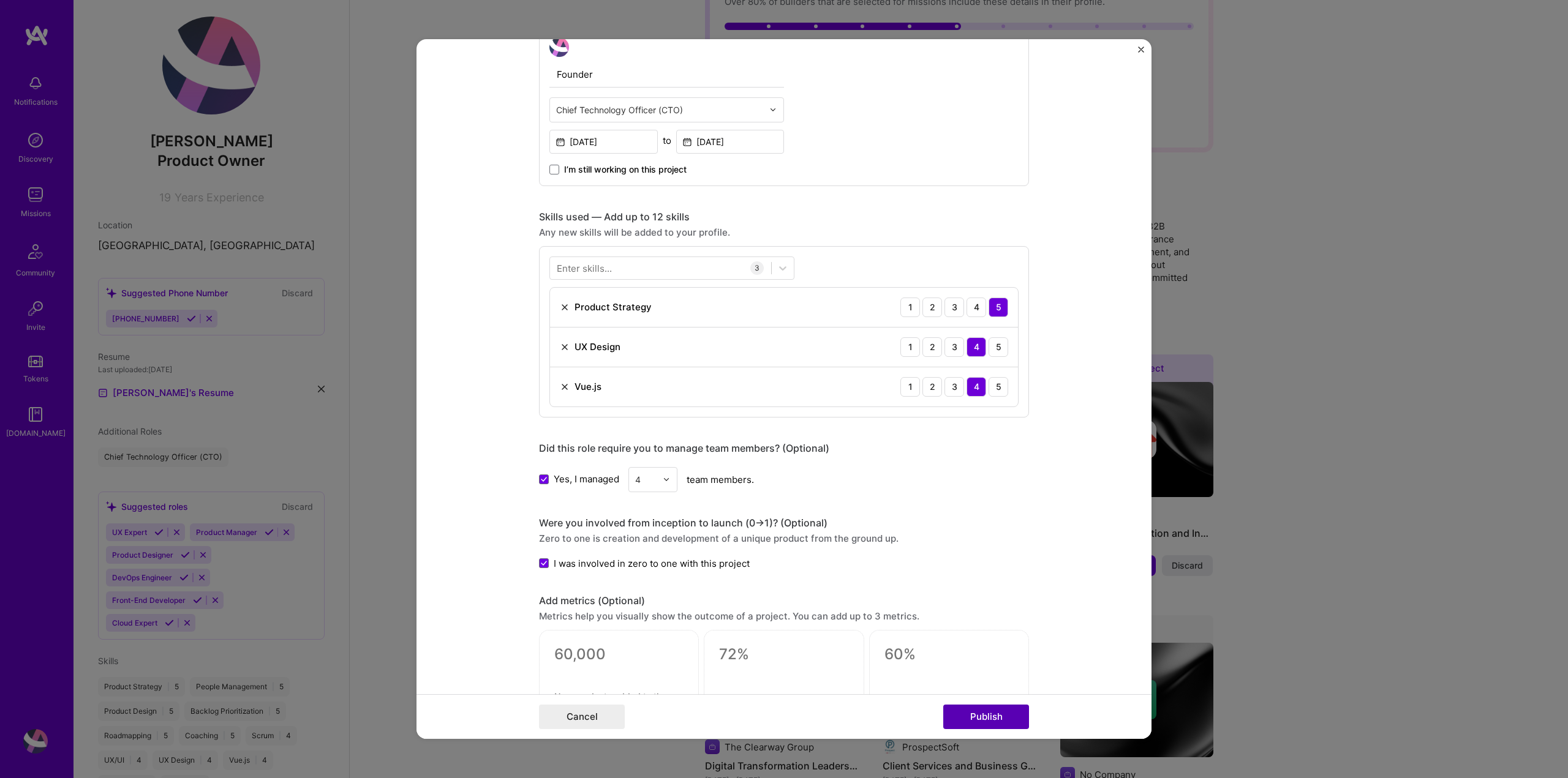
click at [994, 722] on button "Publish" at bounding box center [986, 716] width 86 height 24
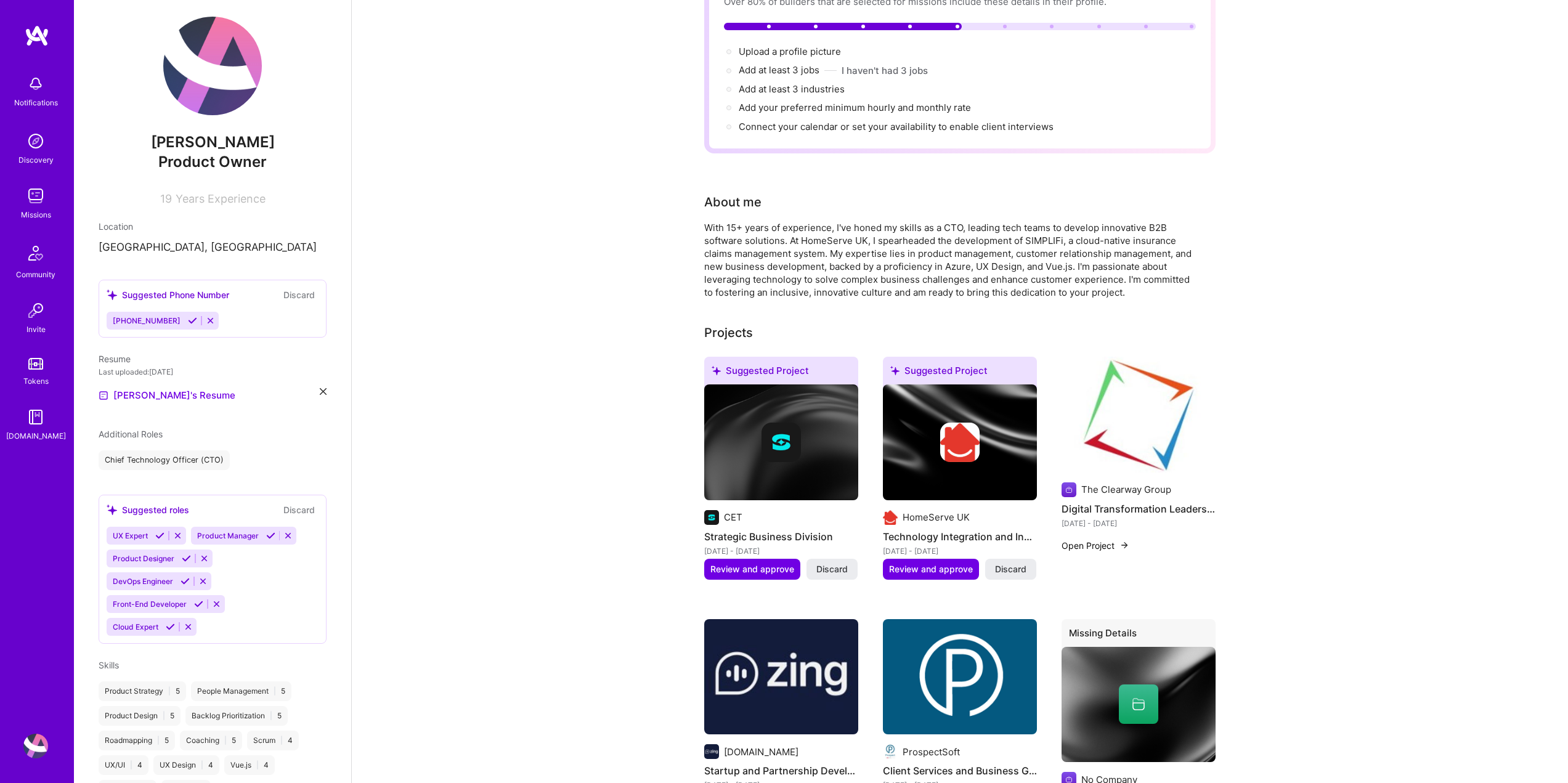
click at [825, 426] on div at bounding box center [781, 443] width 154 height 40
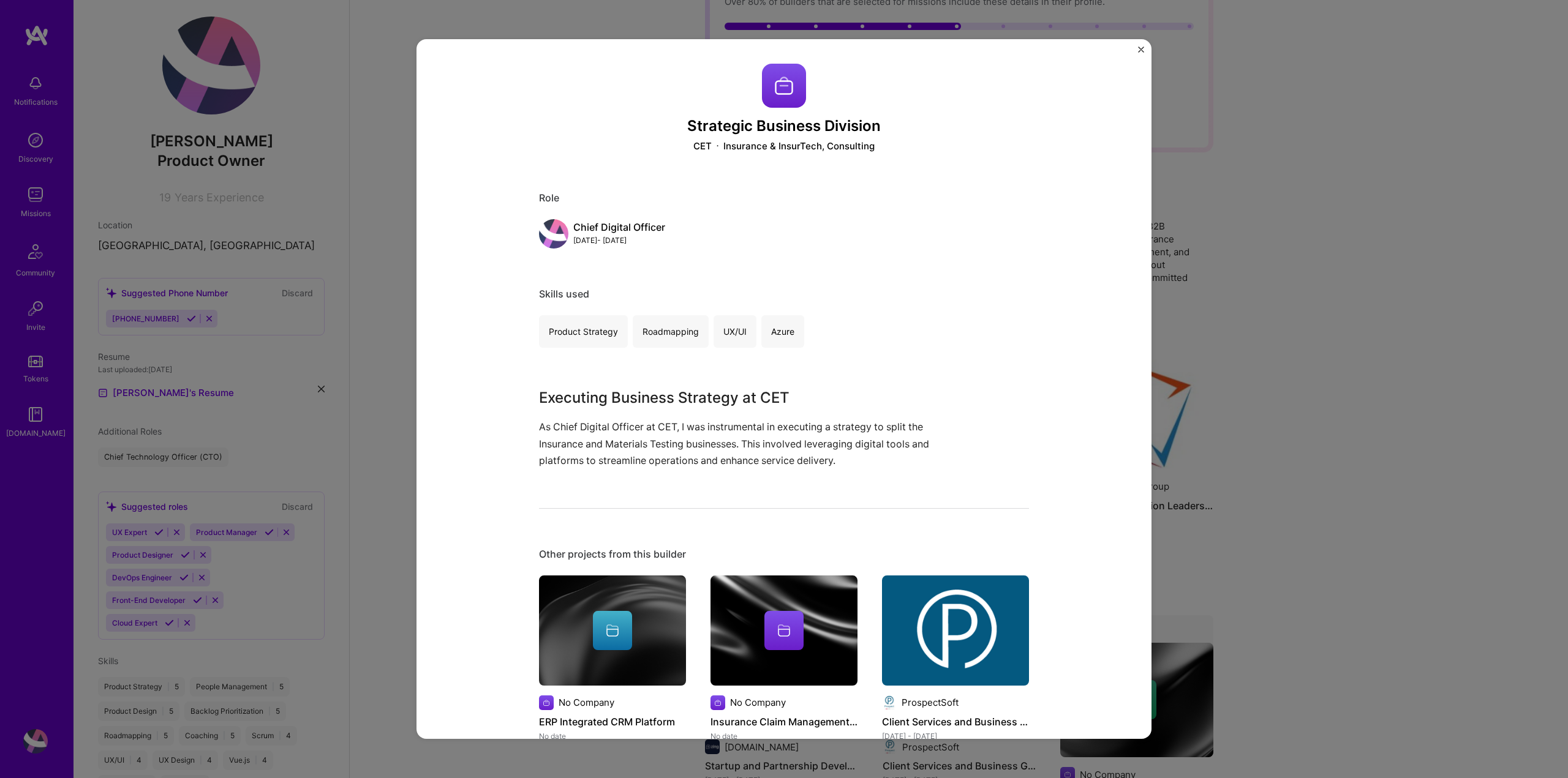
click at [811, 398] on h3 "Executing Business Strategy at CET" at bounding box center [738, 398] width 398 height 22
click at [1301, 383] on div "Strategic Business Division CET Insurance & InsurTech, Consulting Role Chief Di…" at bounding box center [784, 389] width 1568 height 778
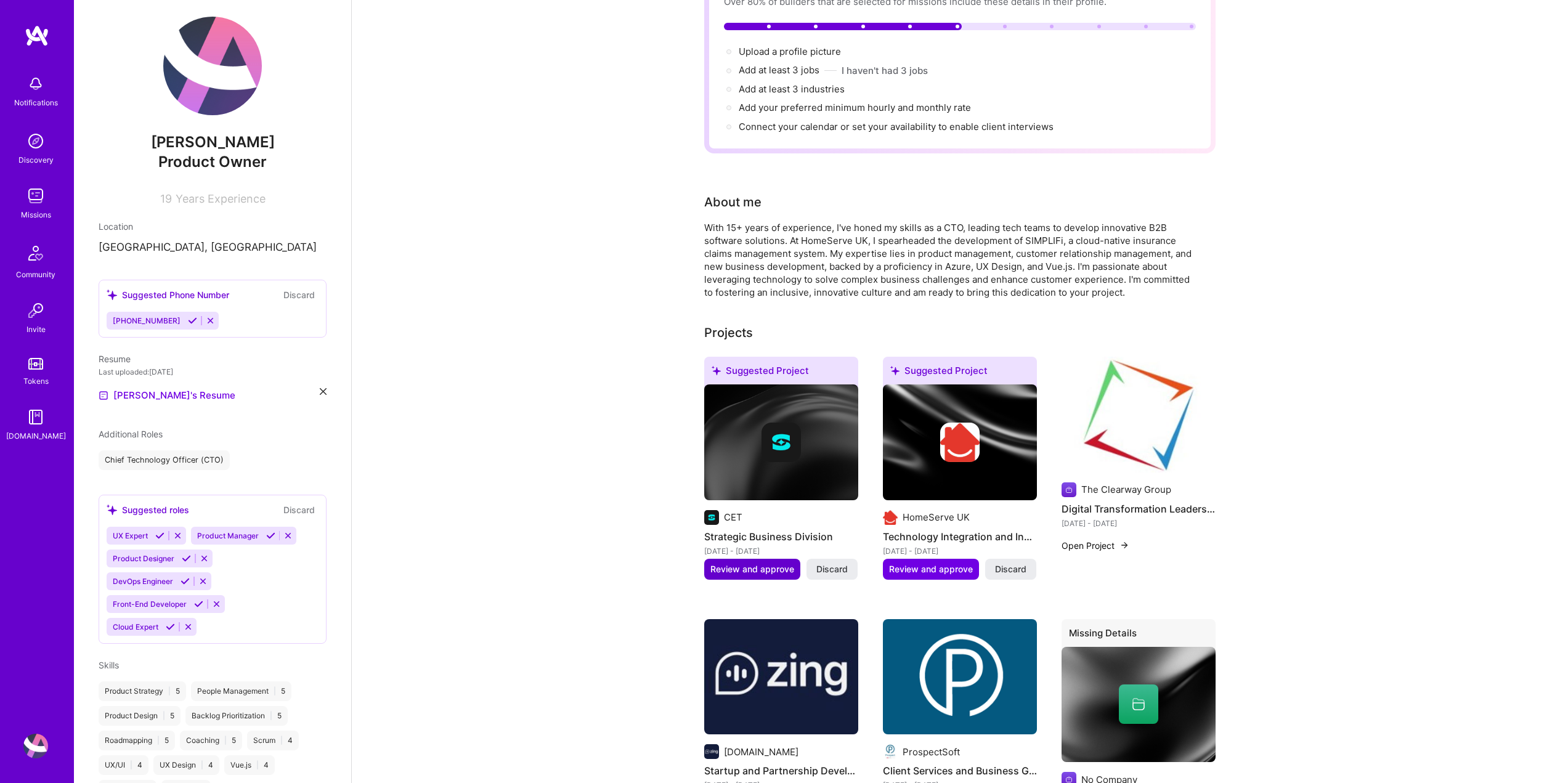
click at [782, 563] on span "Review and approve" at bounding box center [752, 569] width 83 height 13
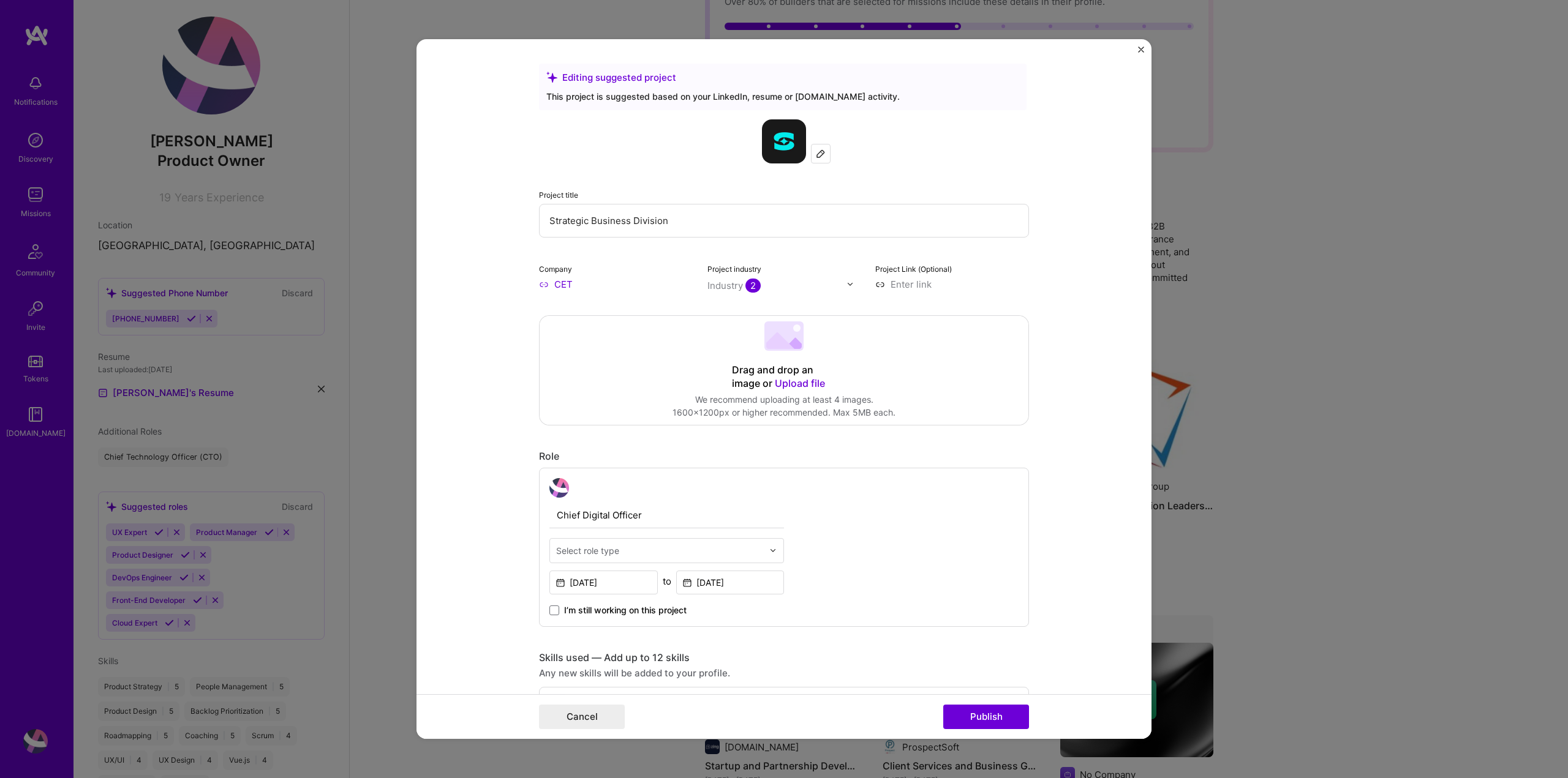
scroll to position [8, 0]
click at [792, 380] on span "Upload file" at bounding box center [799, 383] width 50 height 13
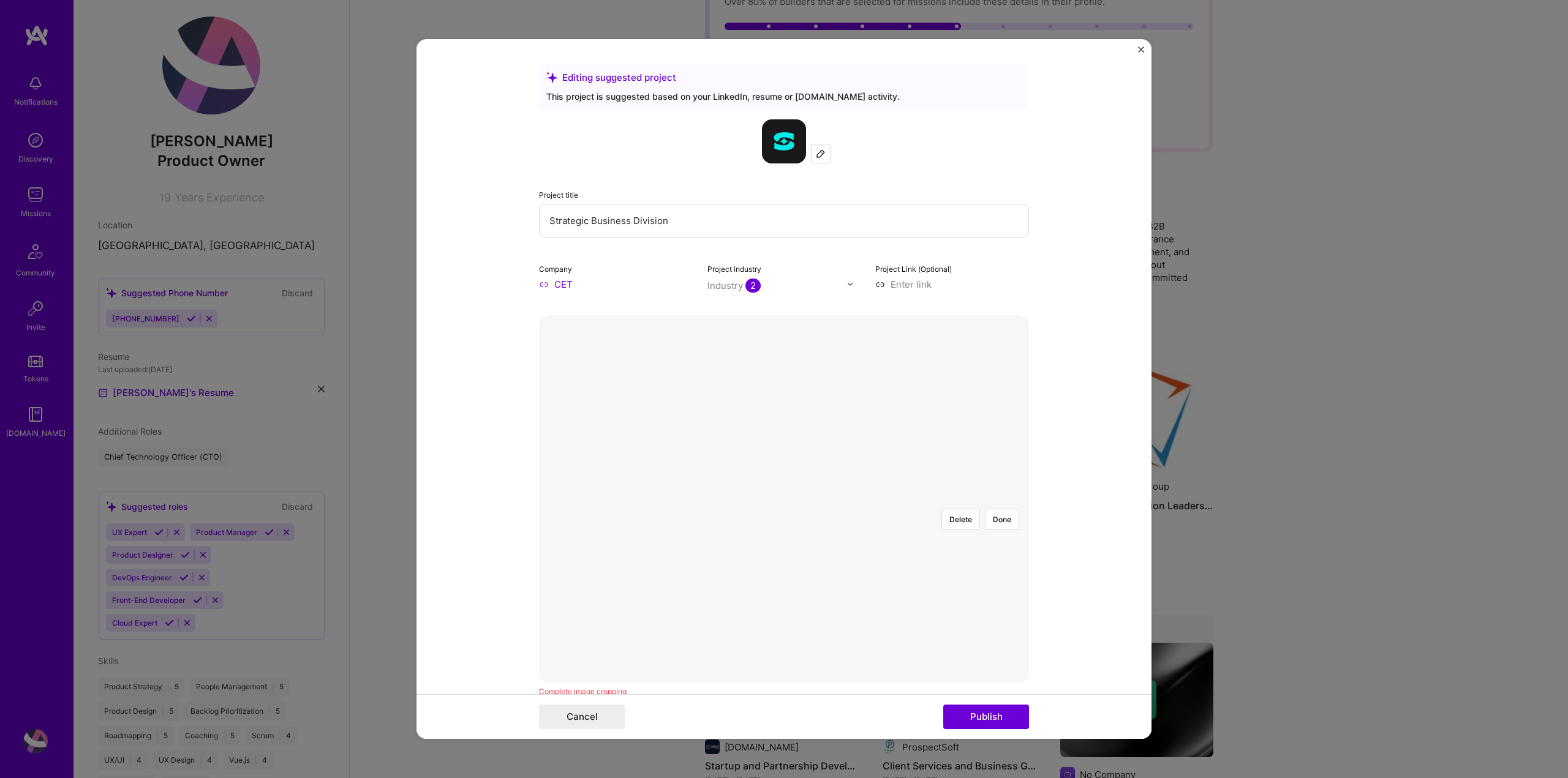
click at [788, 556] on div at bounding box center [967, 694] width 367 height 276
click at [992, 509] on button "Done" at bounding box center [1002, 519] width 34 height 22
click at [694, 220] on input "Strategic Business Division" at bounding box center [784, 220] width 490 height 34
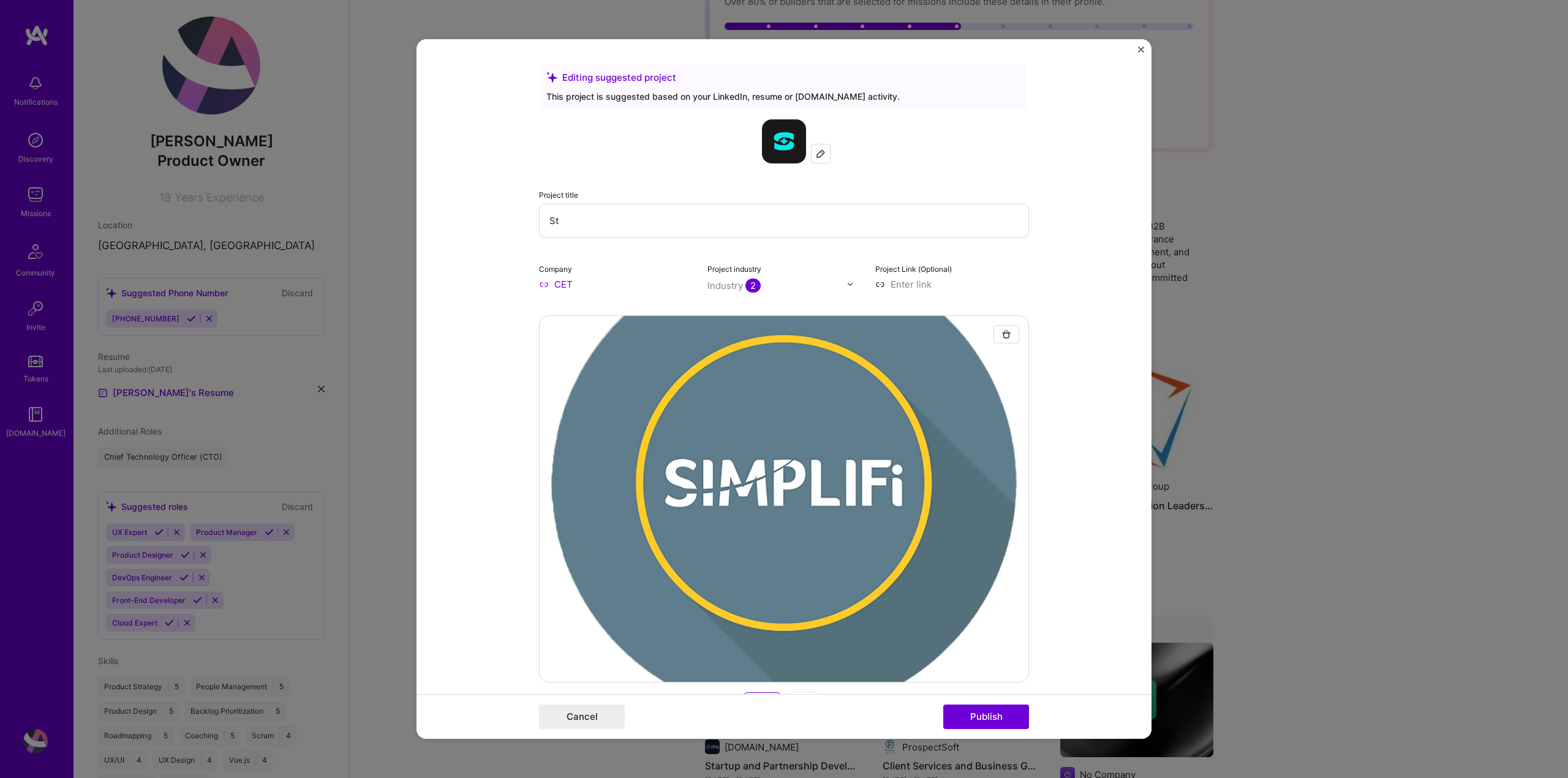
type input "S"
type input "Business Transformation through Product Development"
click at [913, 286] on input at bounding box center [952, 284] width 153 height 13
paste input "https://www.cet-uk.com/simplifi"
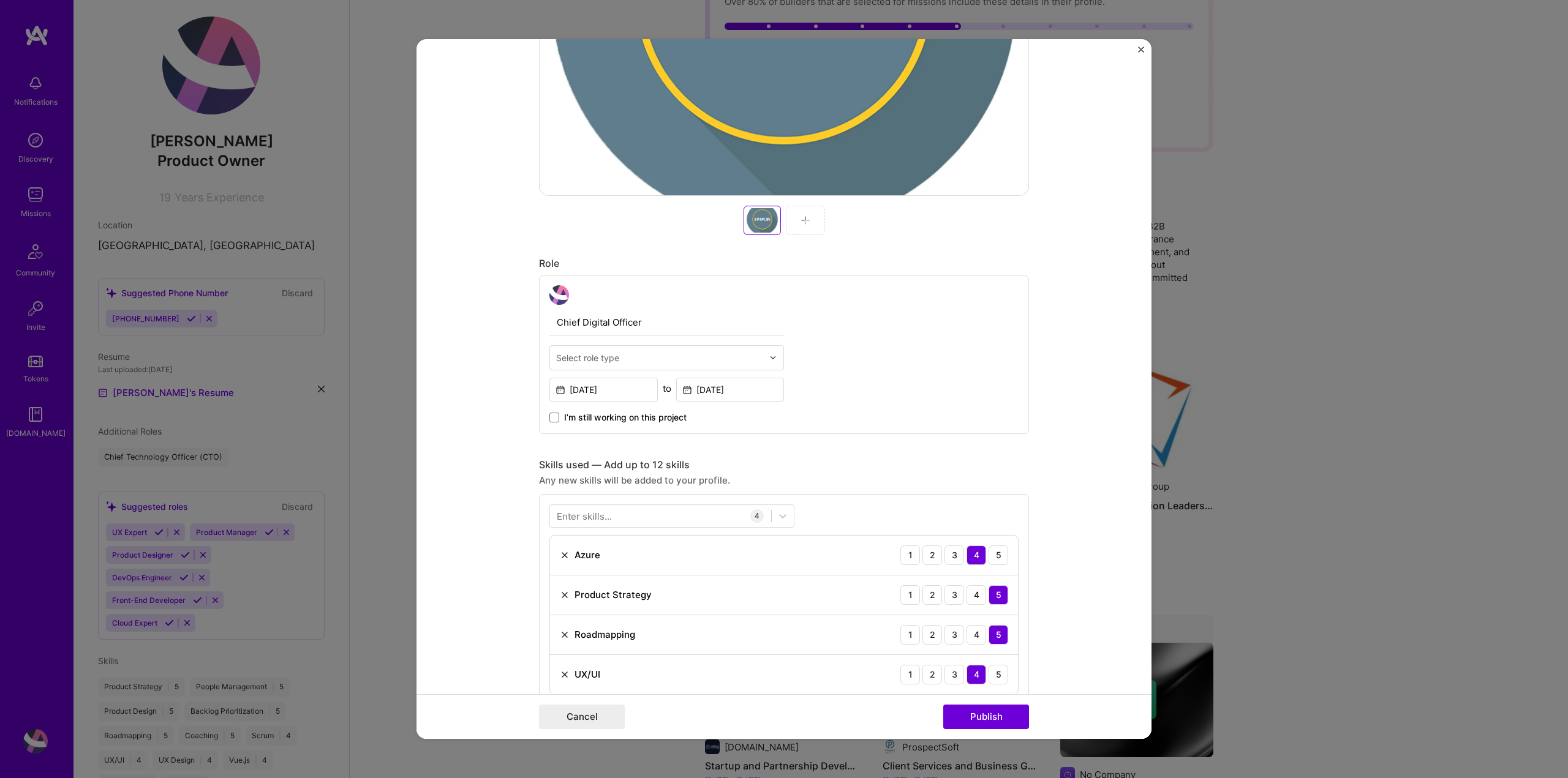
scroll to position [490, 0]
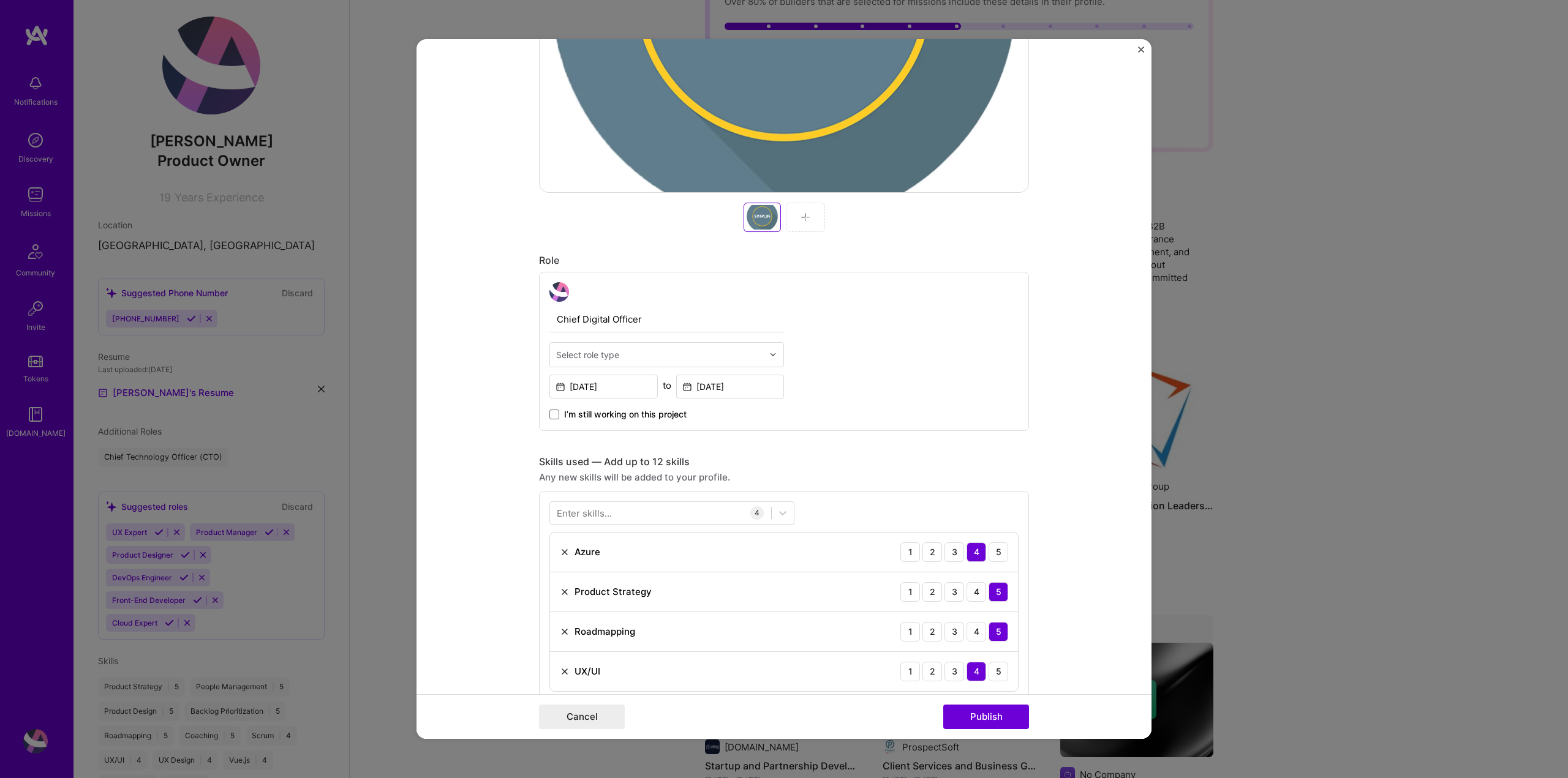
type input "https://www.cet-uk.com/simplifi"
click at [687, 348] on input "text" at bounding box center [659, 355] width 207 height 13
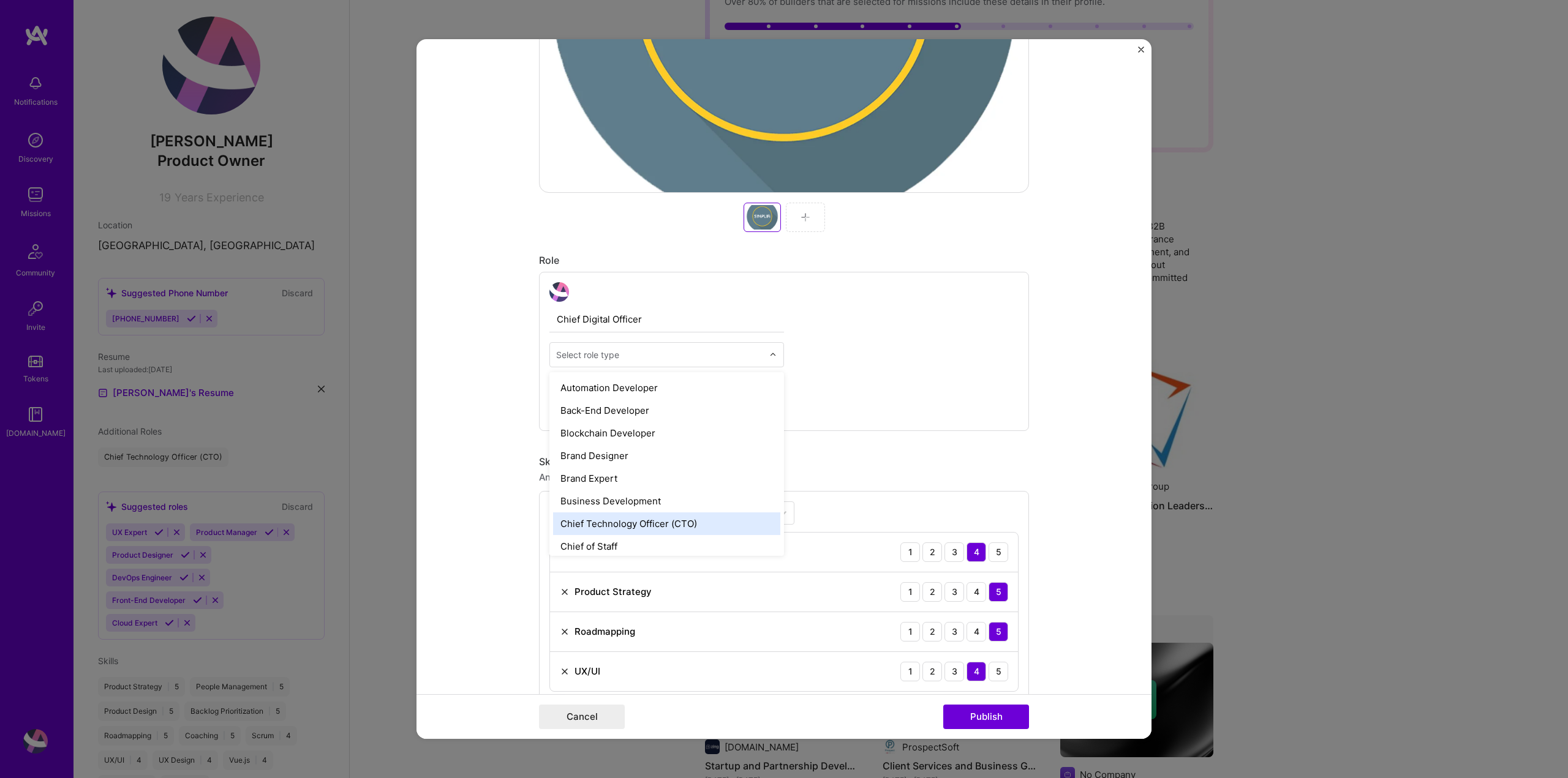
click at [705, 515] on div "Chief Technology Officer (CTO)" at bounding box center [666, 523] width 227 height 22
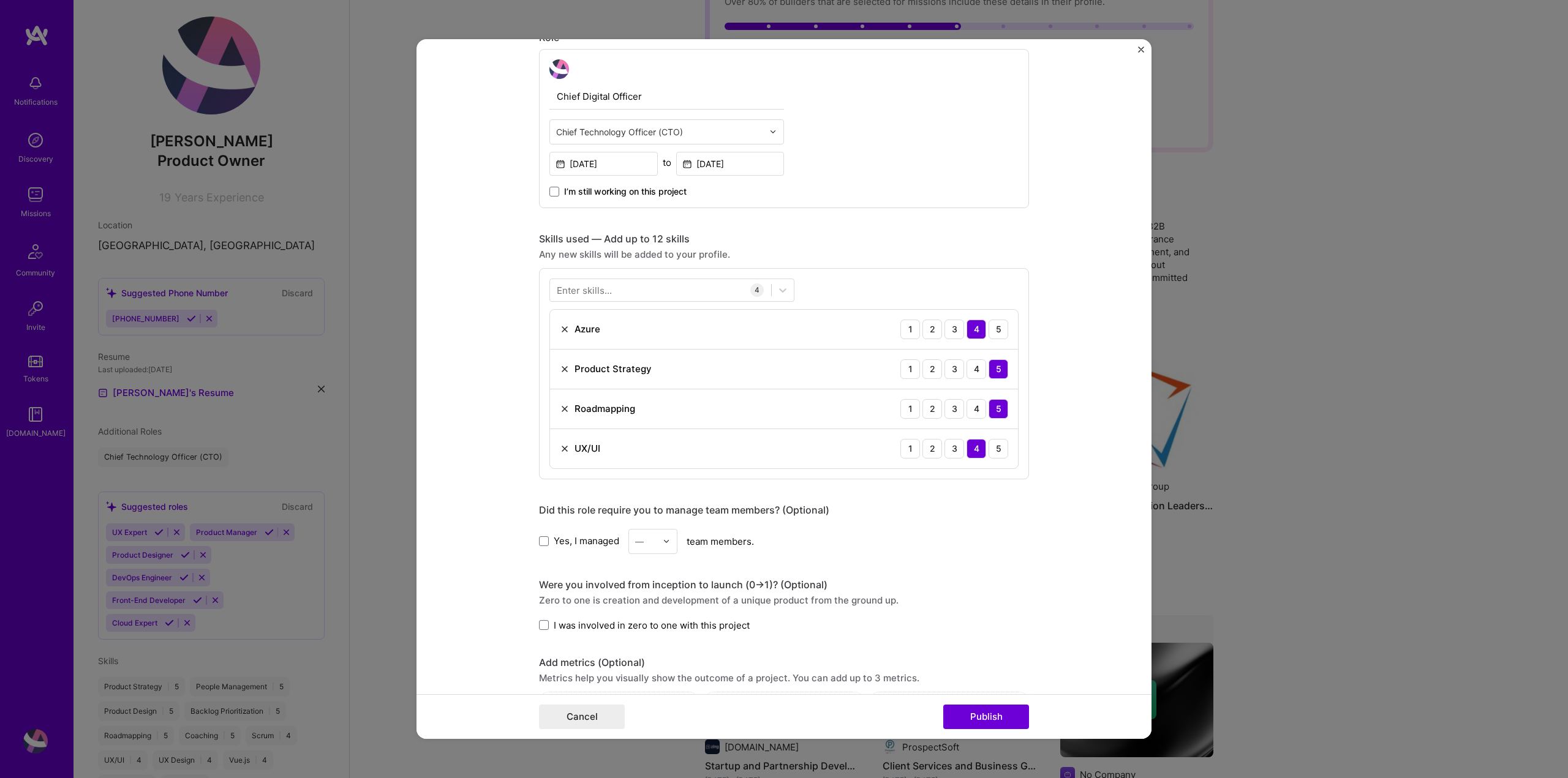
scroll to position [735, 0]
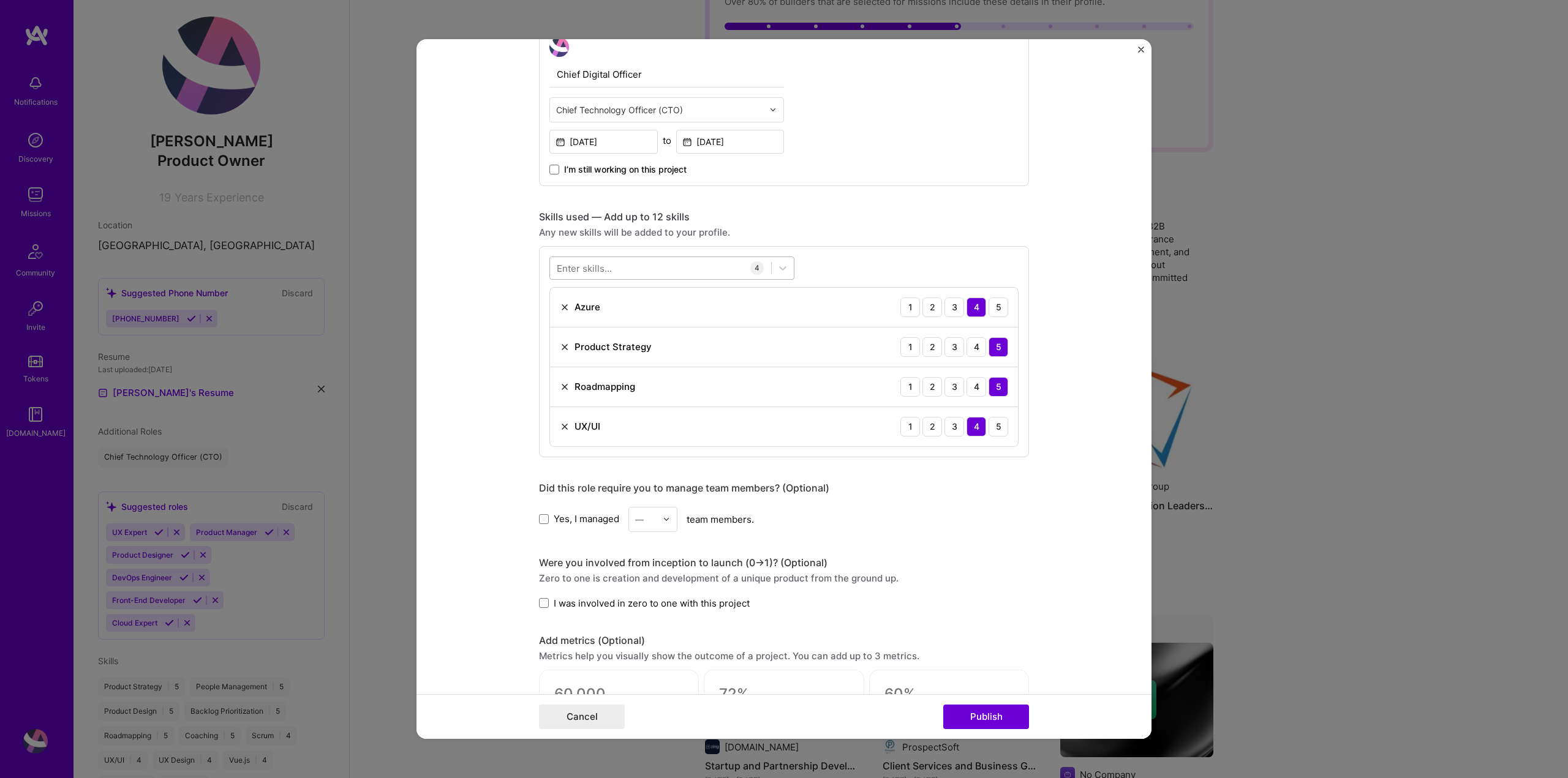
click at [647, 264] on div at bounding box center [661, 267] width 221 height 20
click at [556, 342] on span at bounding box center [561, 340] width 10 height 10
click at [0, 0] on input "checkbox" at bounding box center [0, 0] width 0 height 0
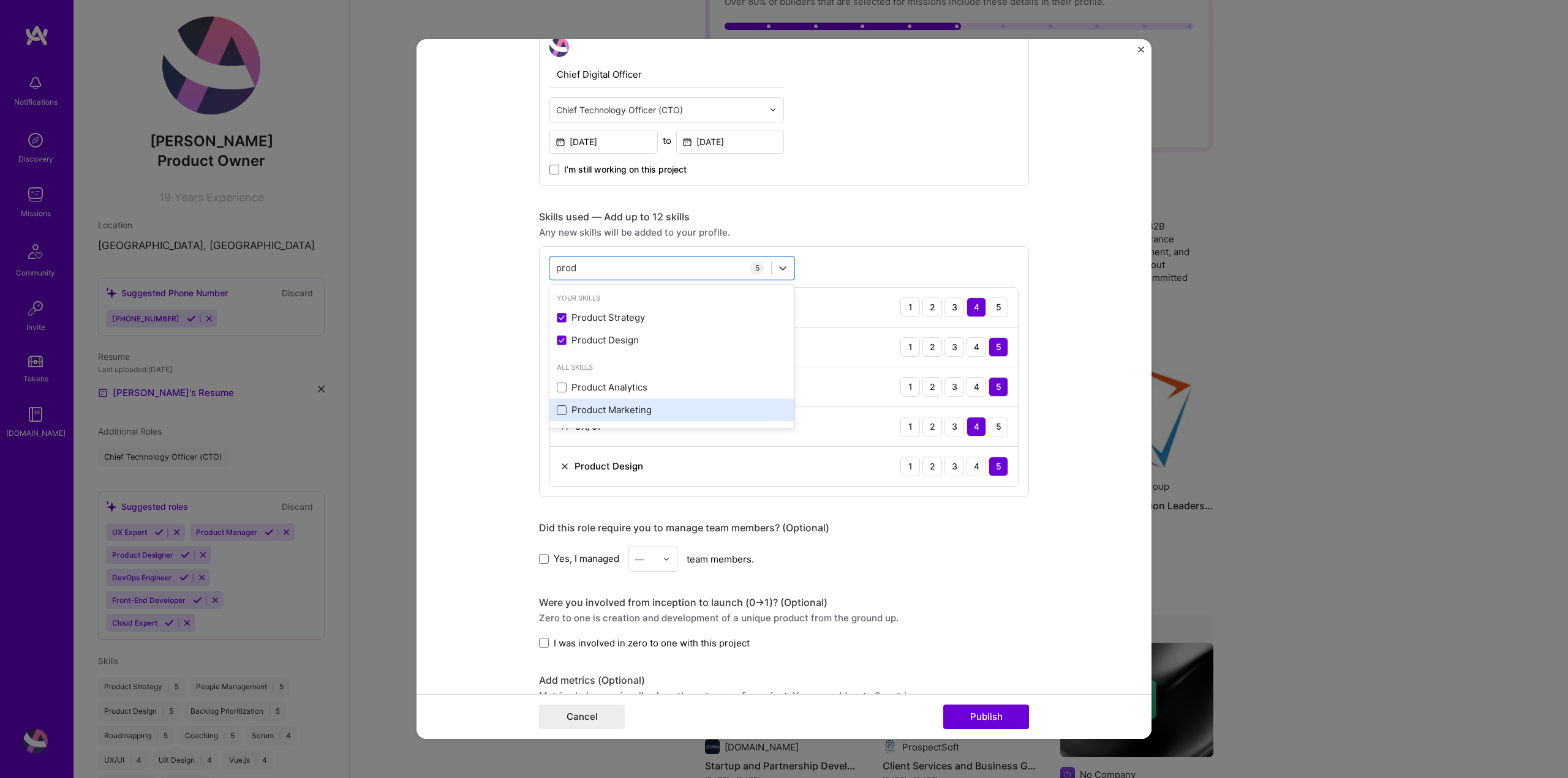
click at [556, 407] on span at bounding box center [561, 410] width 10 height 10
click at [0, 0] on input "checkbox" at bounding box center [0, 0] width 0 height 0
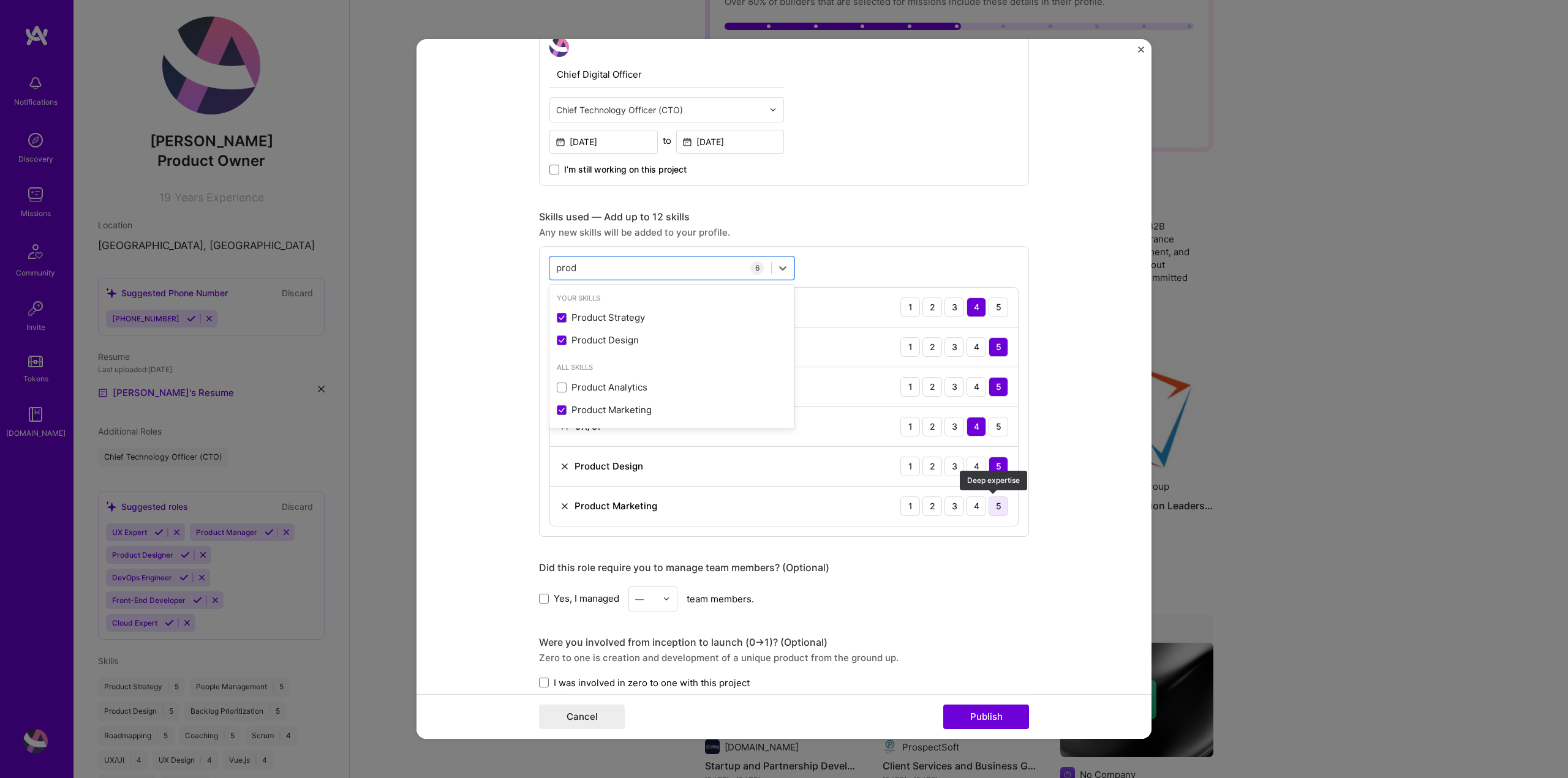
type input "prod"
click at [998, 501] on div "5" at bounding box center [998, 506] width 20 height 20
click at [954, 502] on div "3" at bounding box center [954, 506] width 20 height 20
click at [539, 599] on span at bounding box center [543, 598] width 10 height 10
click at [0, 0] on input "Yes, I managed" at bounding box center [0, 0] width 0 height 0
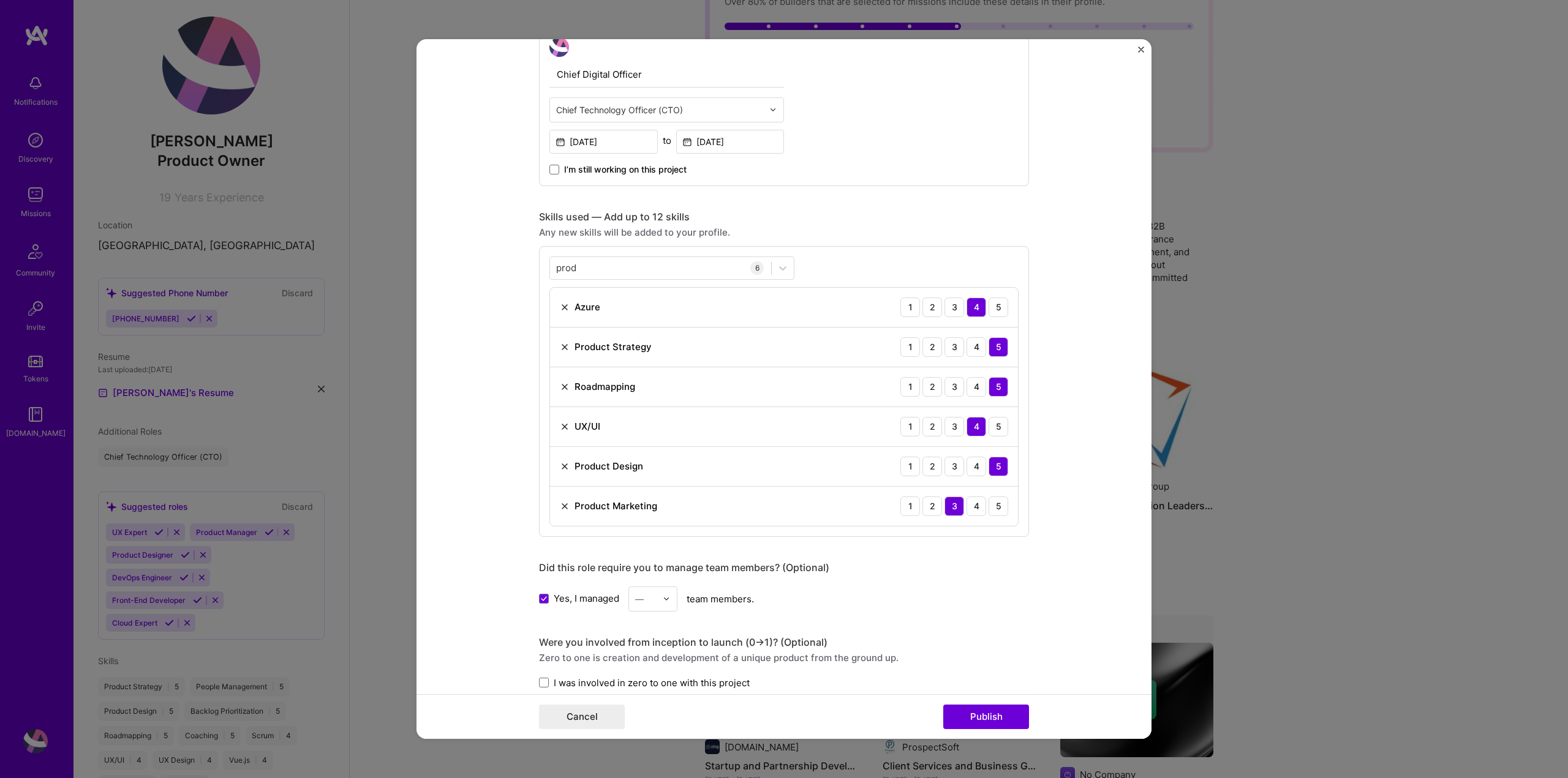
click at [662, 598] on img at bounding box center [666, 598] width 7 height 7
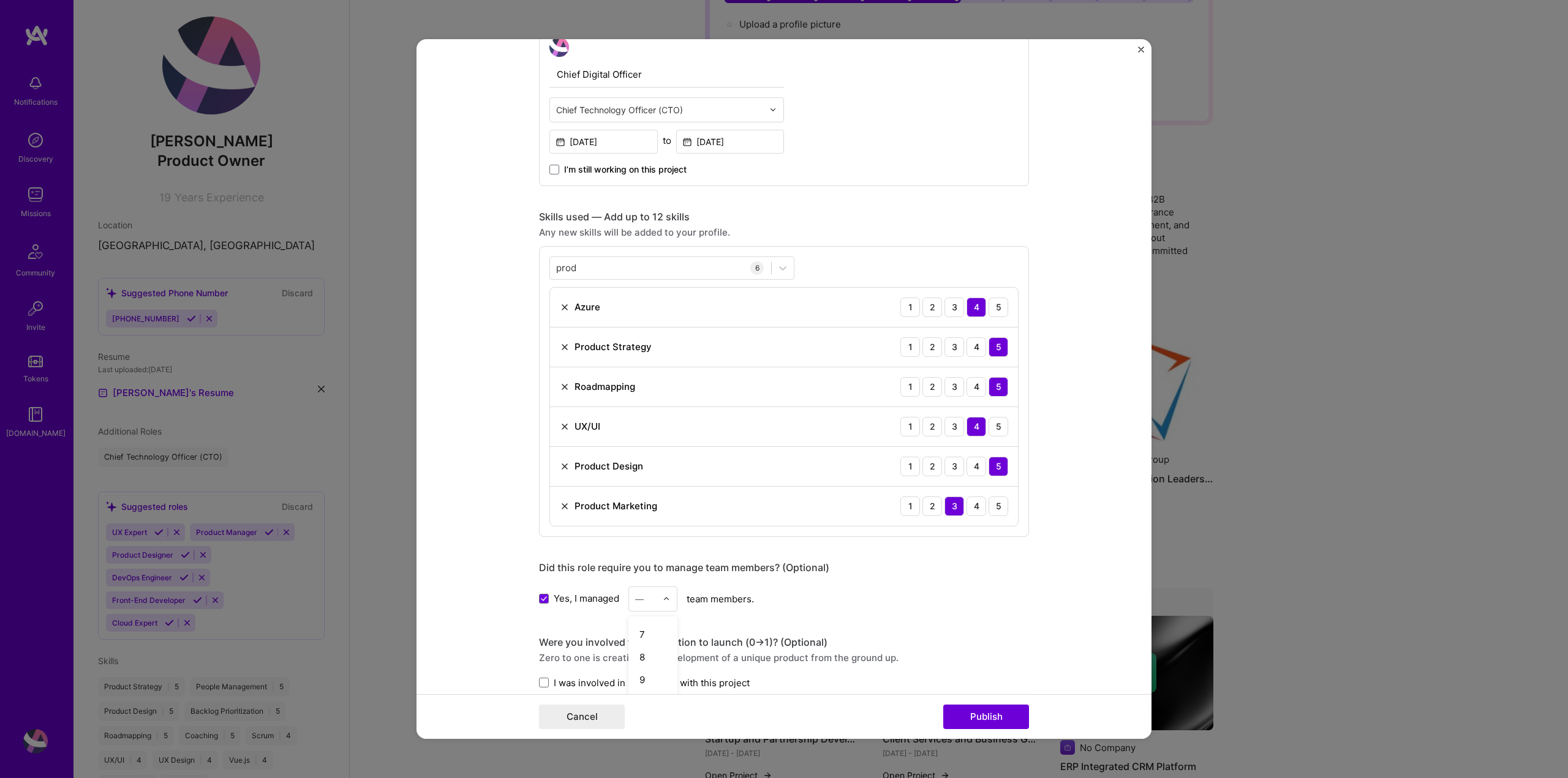
scroll to position [163, 0]
click at [653, 688] on div "11" at bounding box center [653, 694] width 41 height 22
drag, startPoint x: 542, startPoint y: 682, endPoint x: 769, endPoint y: 635, distance: 231.8
click at [543, 681] on span at bounding box center [543, 682] width 10 height 10
click at [0, 0] on input "I was involved in zero to one with this project" at bounding box center [0, 0] width 0 height 0
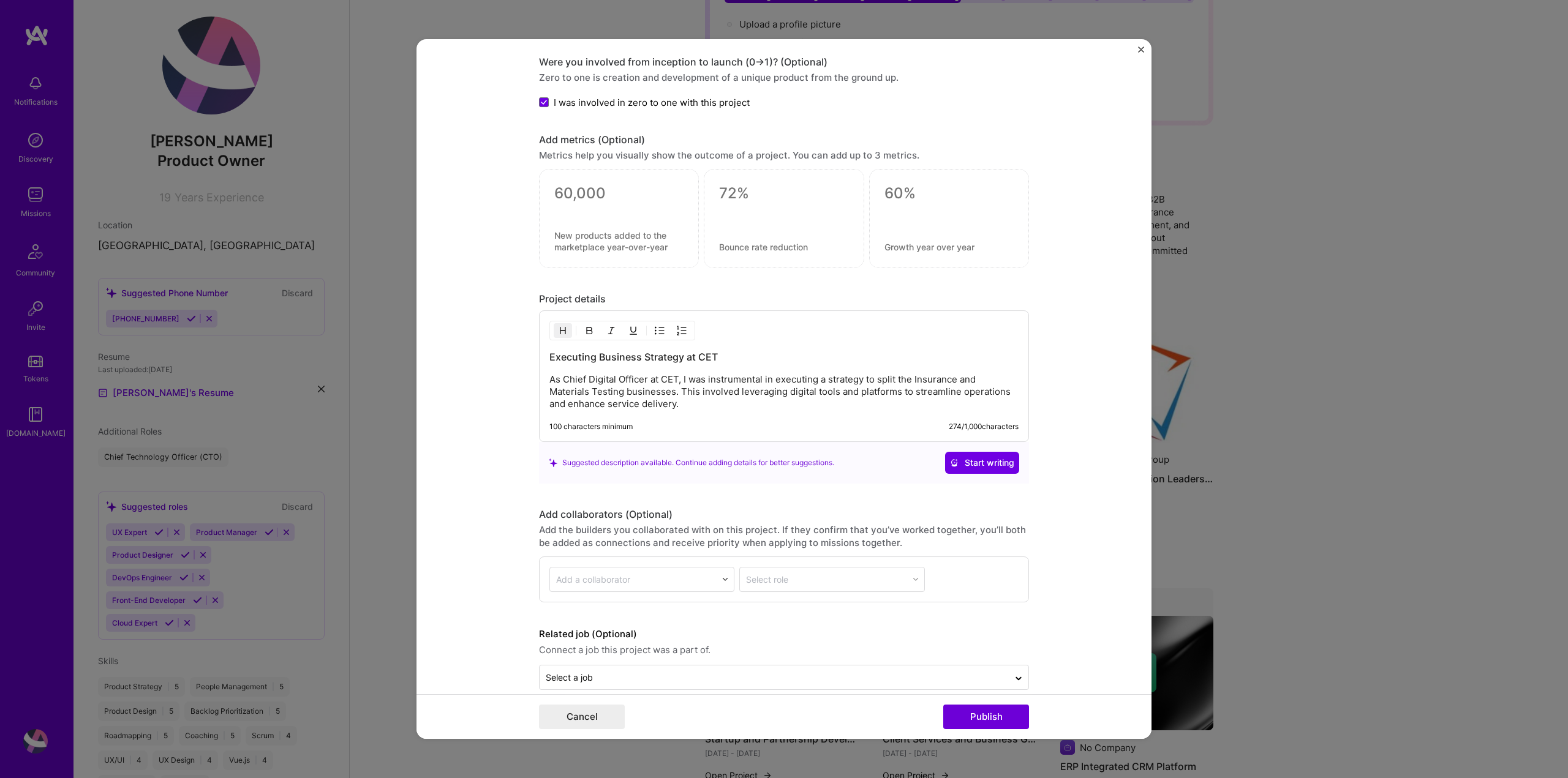
scroll to position [1332, 0]
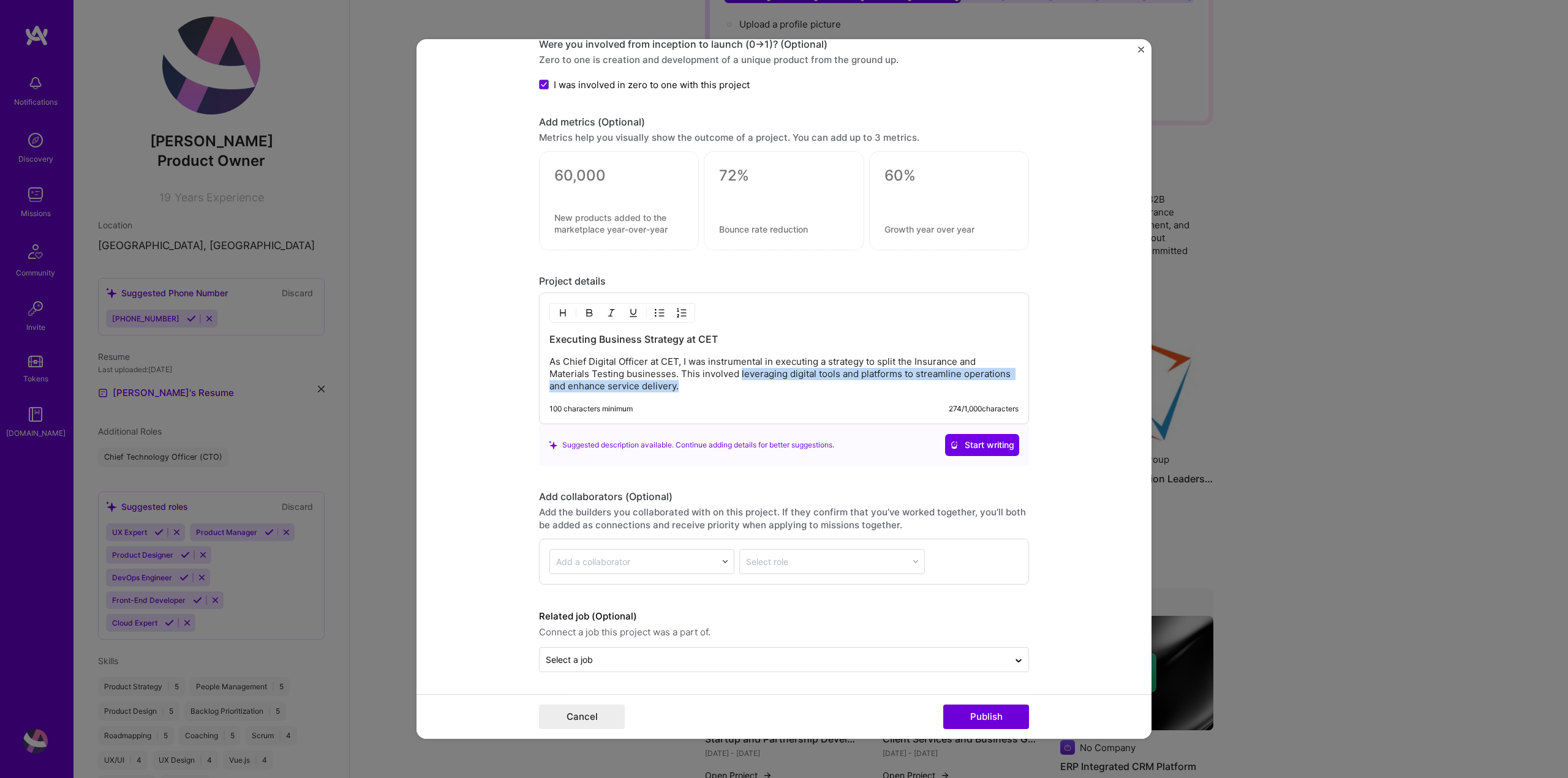
drag, startPoint x: 734, startPoint y: 373, endPoint x: 769, endPoint y: 389, distance: 38.5
click at [769, 389] on p "As Chief Digital Officer at CET, I was instrumental in executing a strategy to …" at bounding box center [784, 374] width 469 height 37
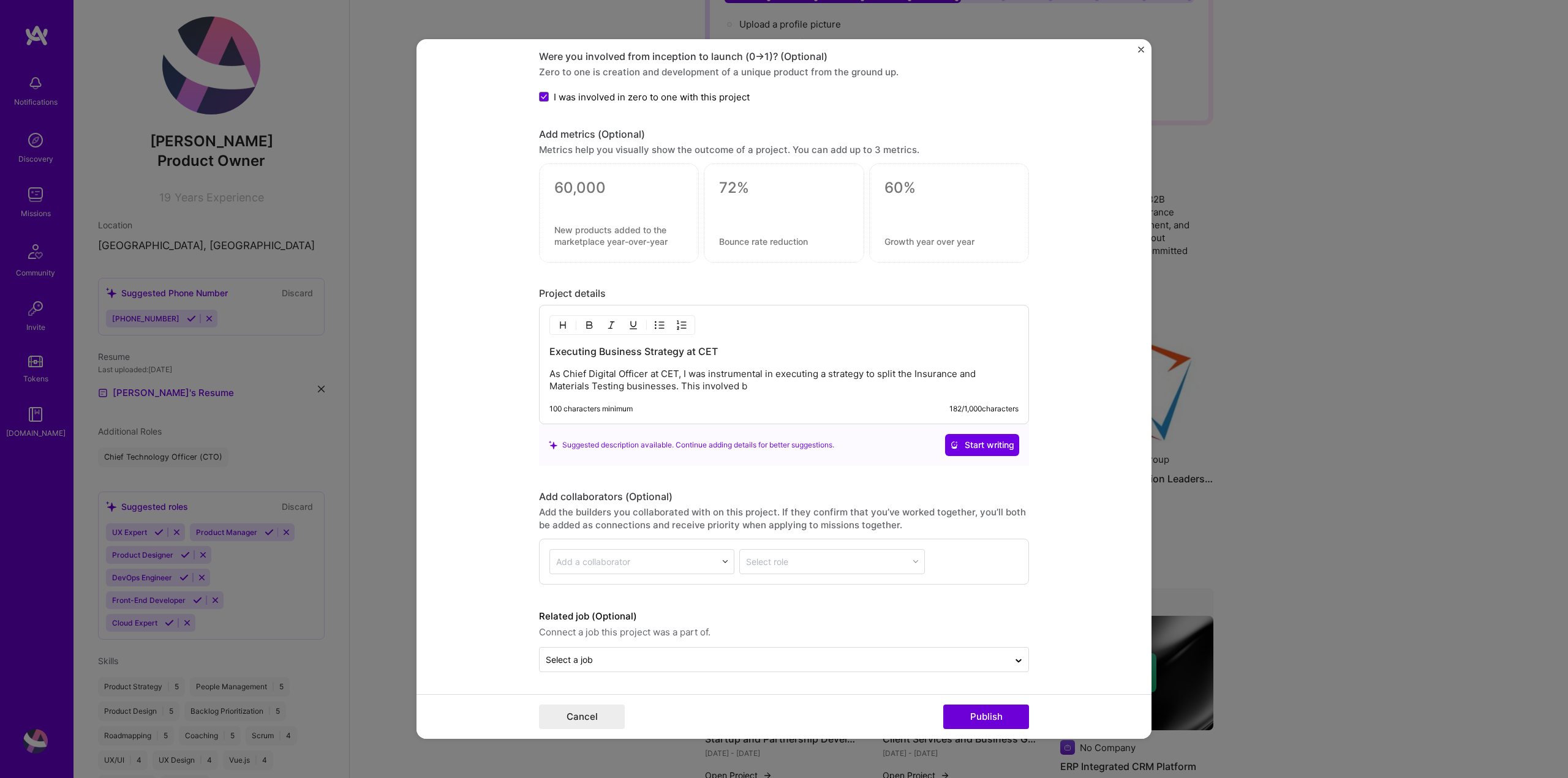
scroll to position [1320, 0]
click at [905, 383] on p "As Chief Digital Officer at CET, I was instrumental in executing a strategy to …" at bounding box center [784, 380] width 469 height 24
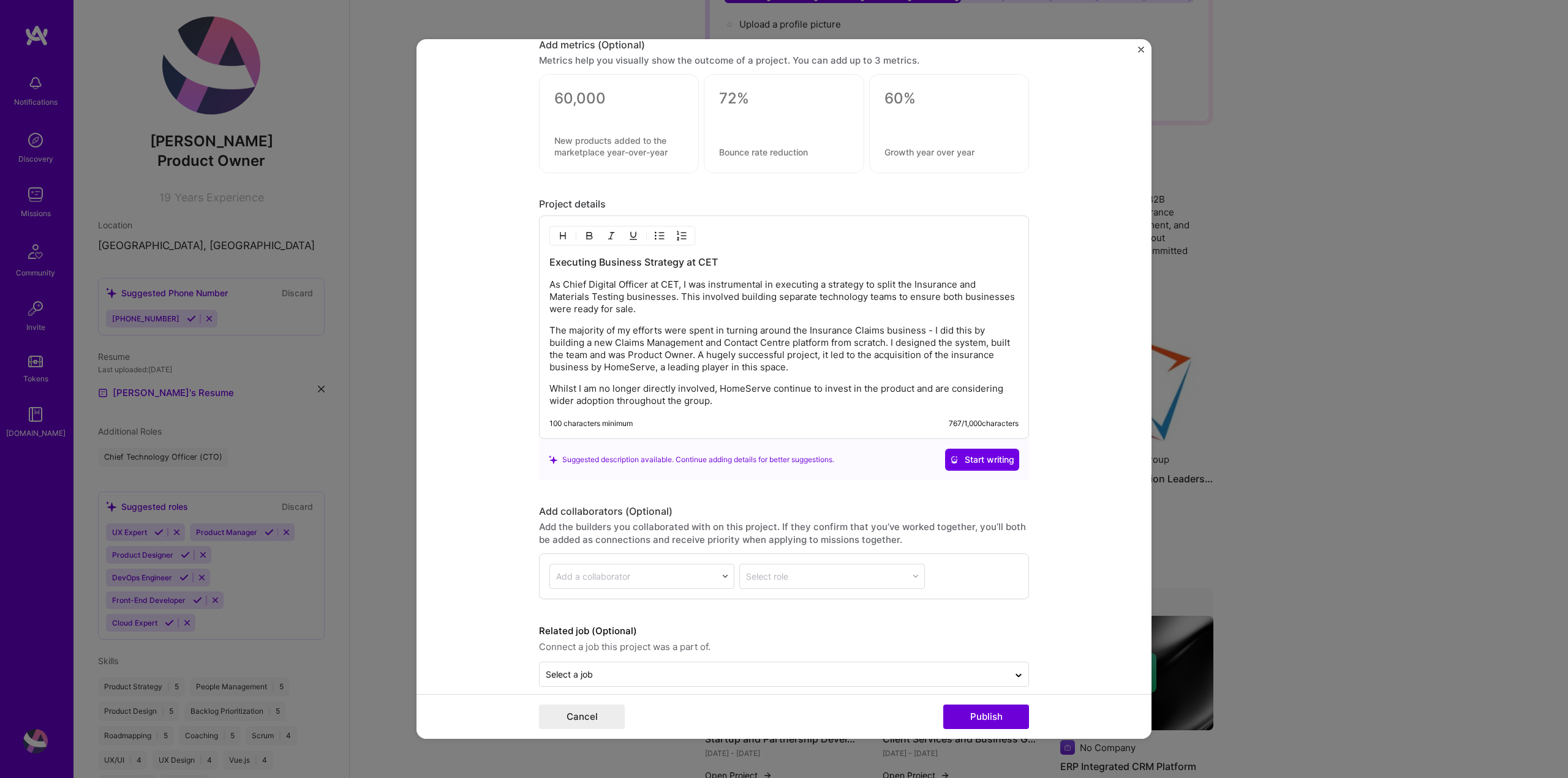
scroll to position [1424, 0]
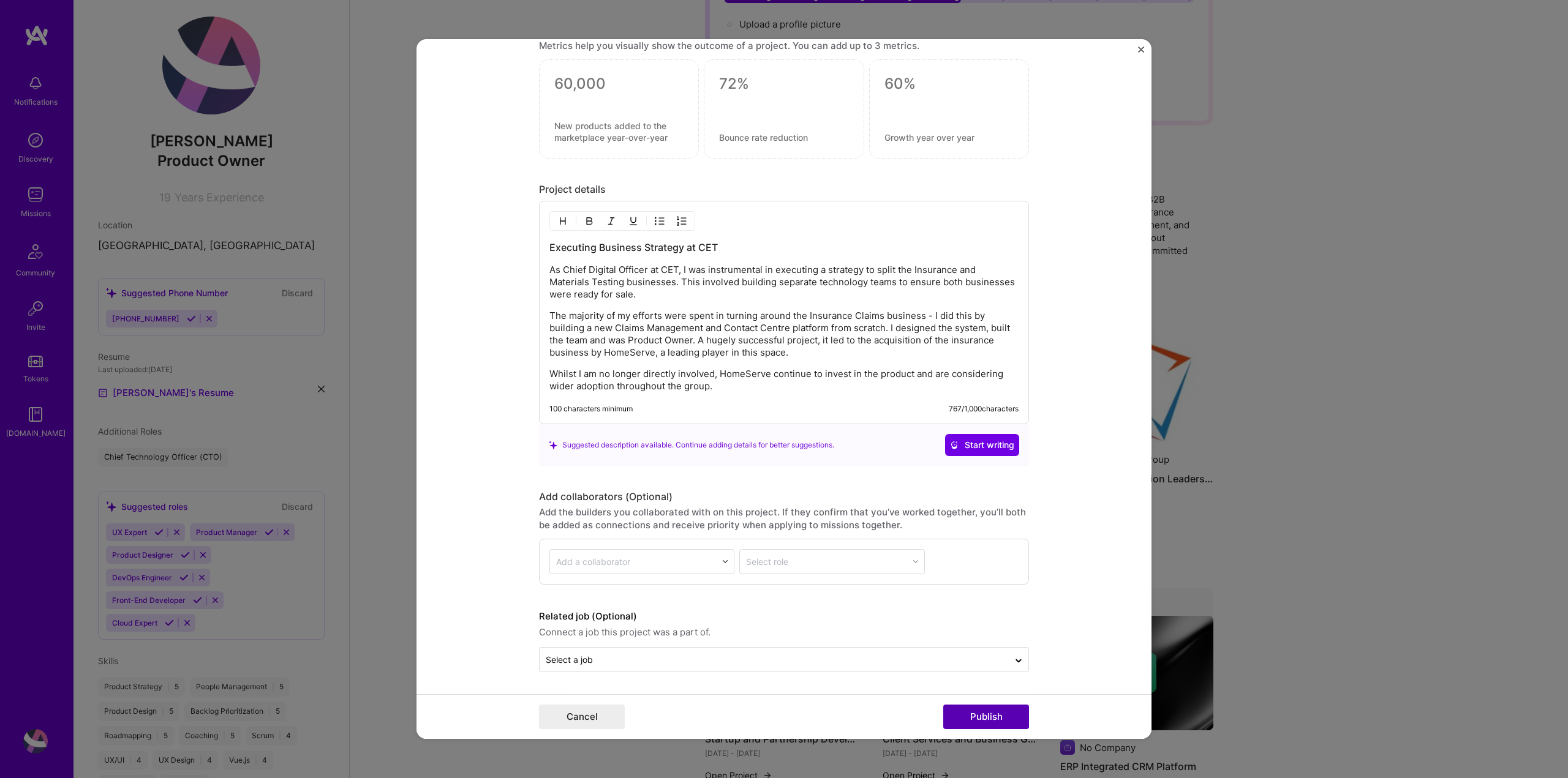
click at [996, 715] on button "Publish" at bounding box center [986, 716] width 86 height 24
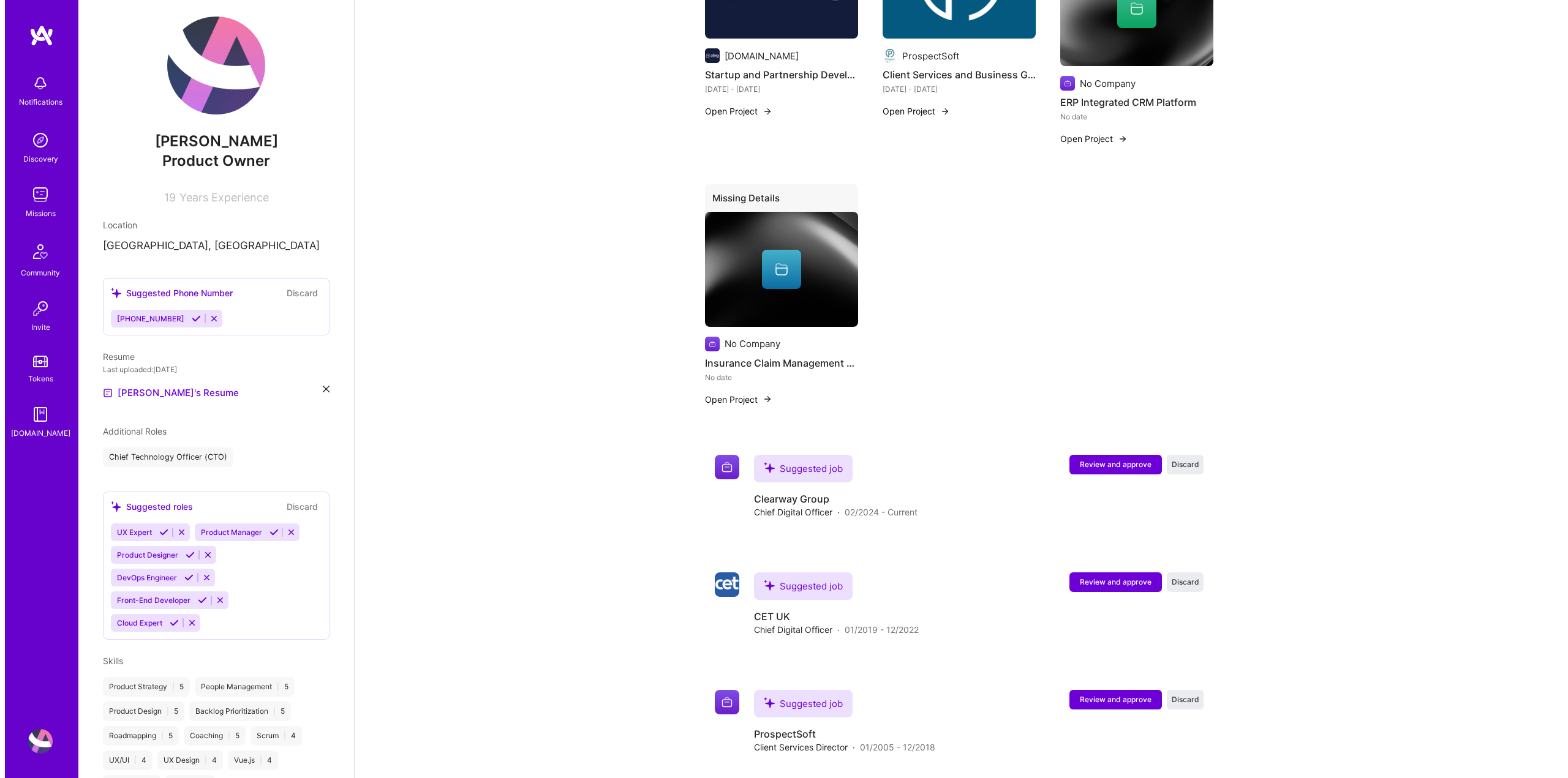
scroll to position [823, 0]
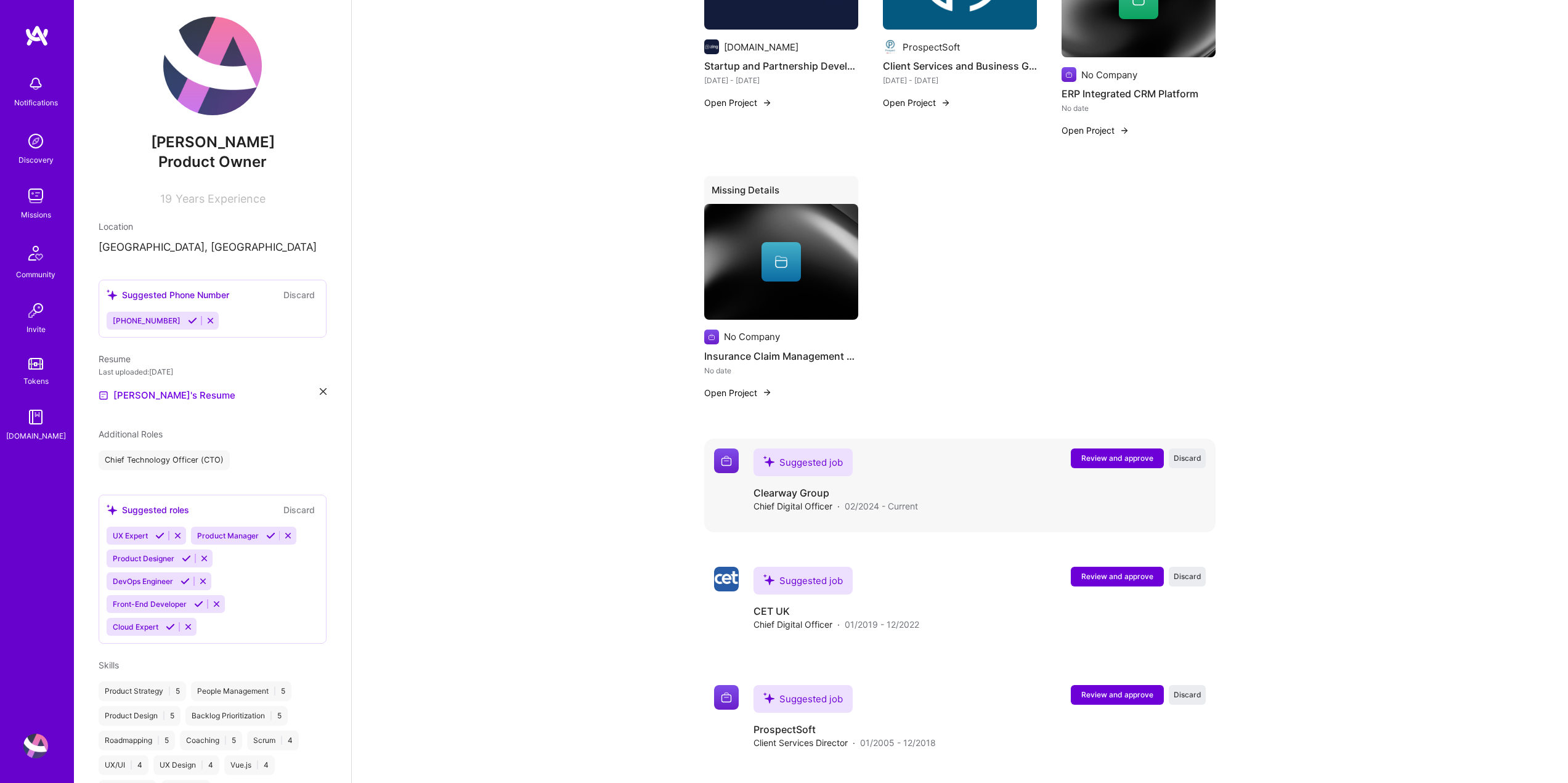
click at [1137, 452] on span "Review and approve" at bounding box center [1117, 458] width 72 height 11
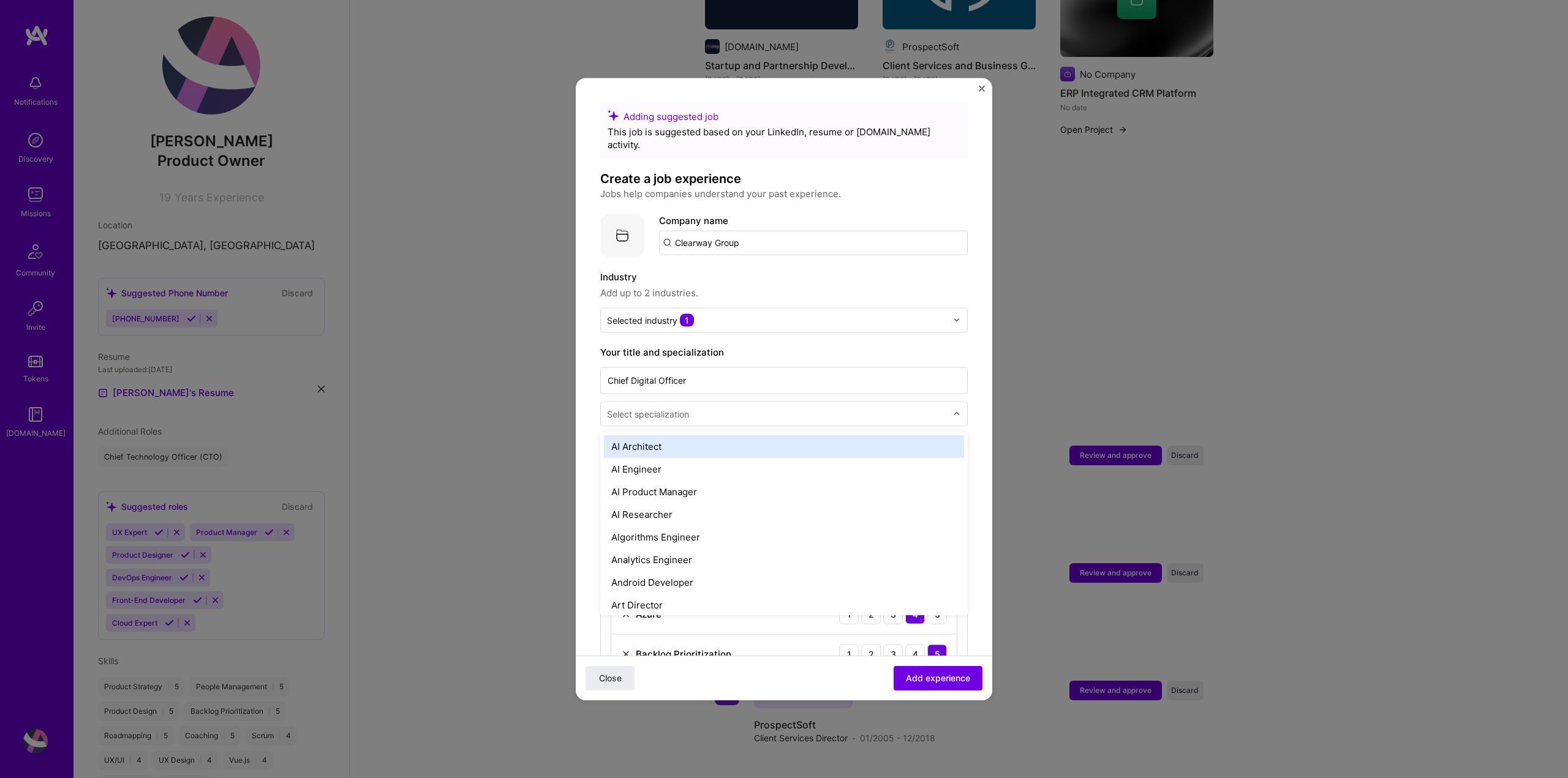
click at [953, 410] on img at bounding box center [956, 413] width 7 height 7
type input "pro"
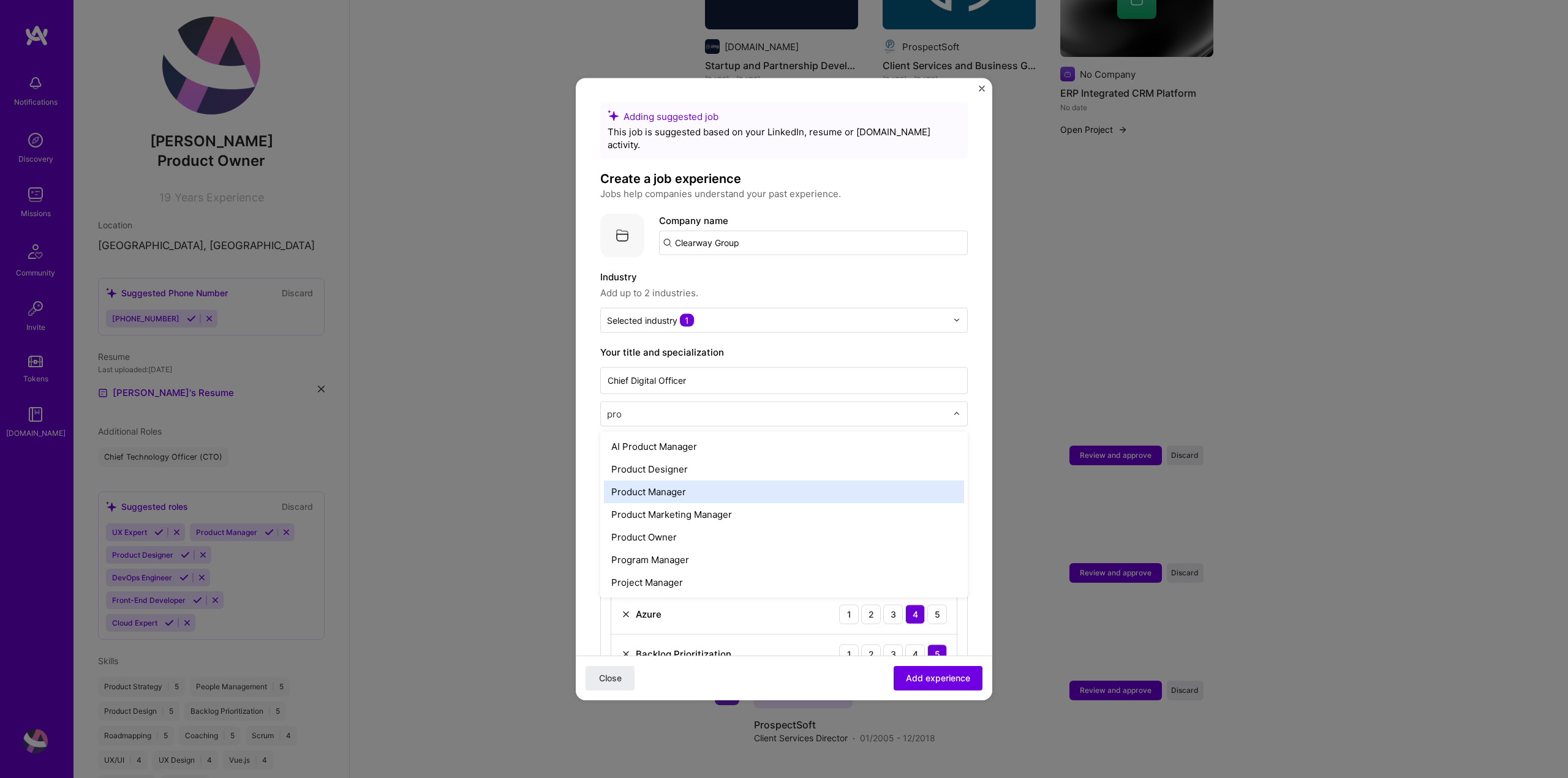
click at [853, 480] on div "Product Manager" at bounding box center [784, 491] width 360 height 22
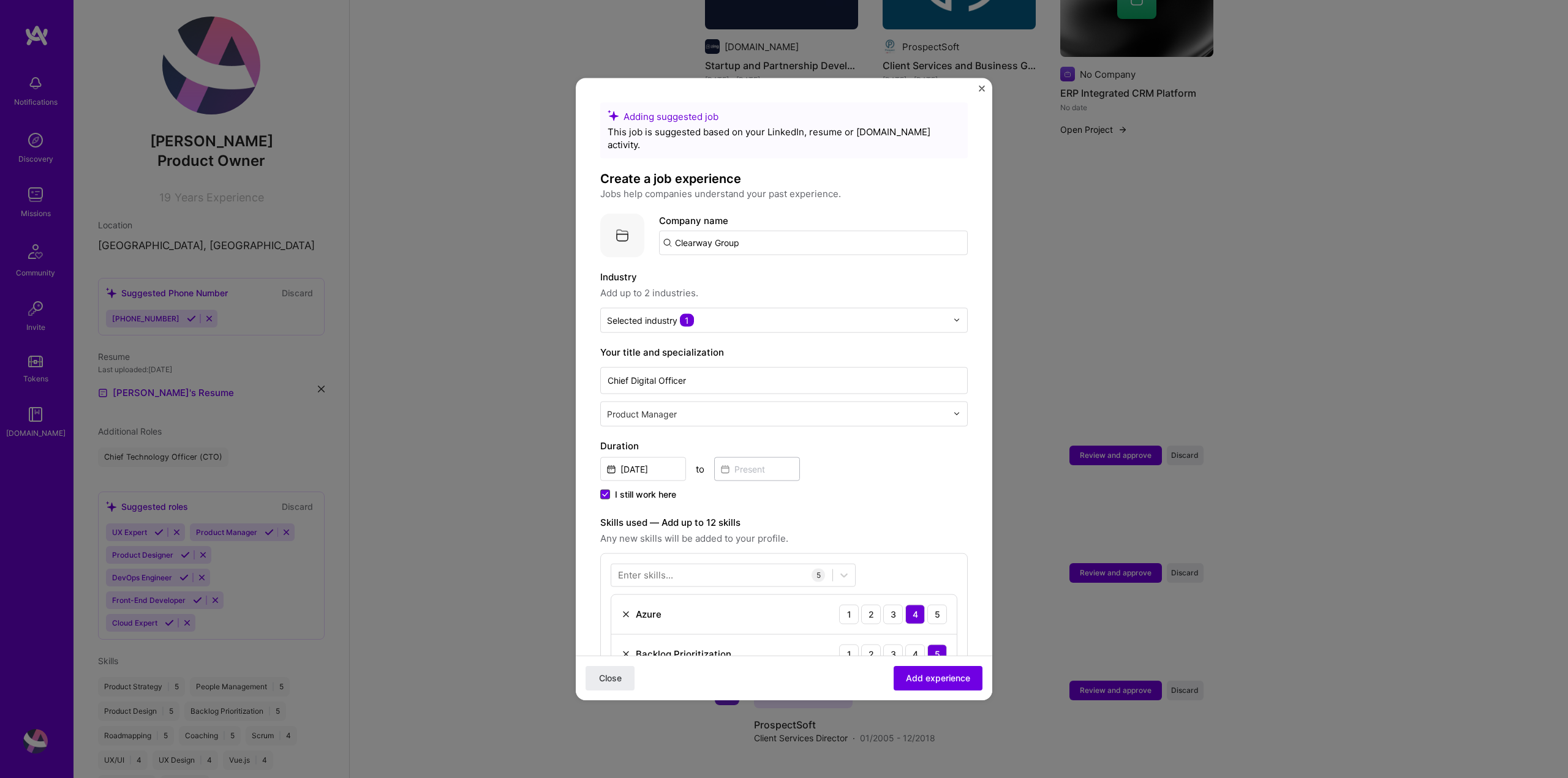
click at [604, 492] on icon at bounding box center [605, 494] width 5 height 4
click at [0, 0] on input "I still work here" at bounding box center [0, 0] width 0 height 0
click at [746, 458] on input at bounding box center [757, 469] width 86 height 24
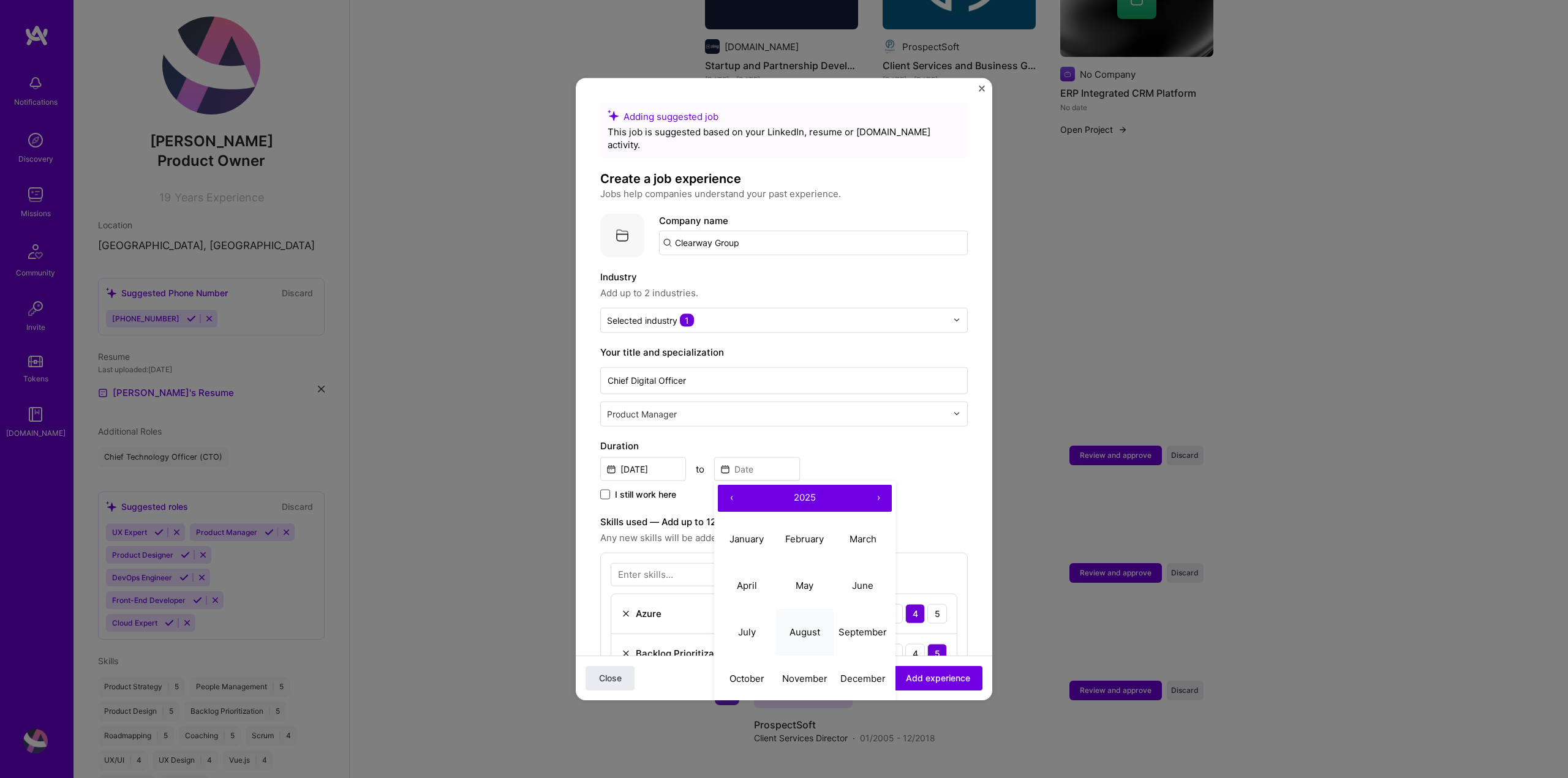
click at [821, 623] on button "August" at bounding box center [805, 632] width 58 height 47
type input "Aug, 2025"
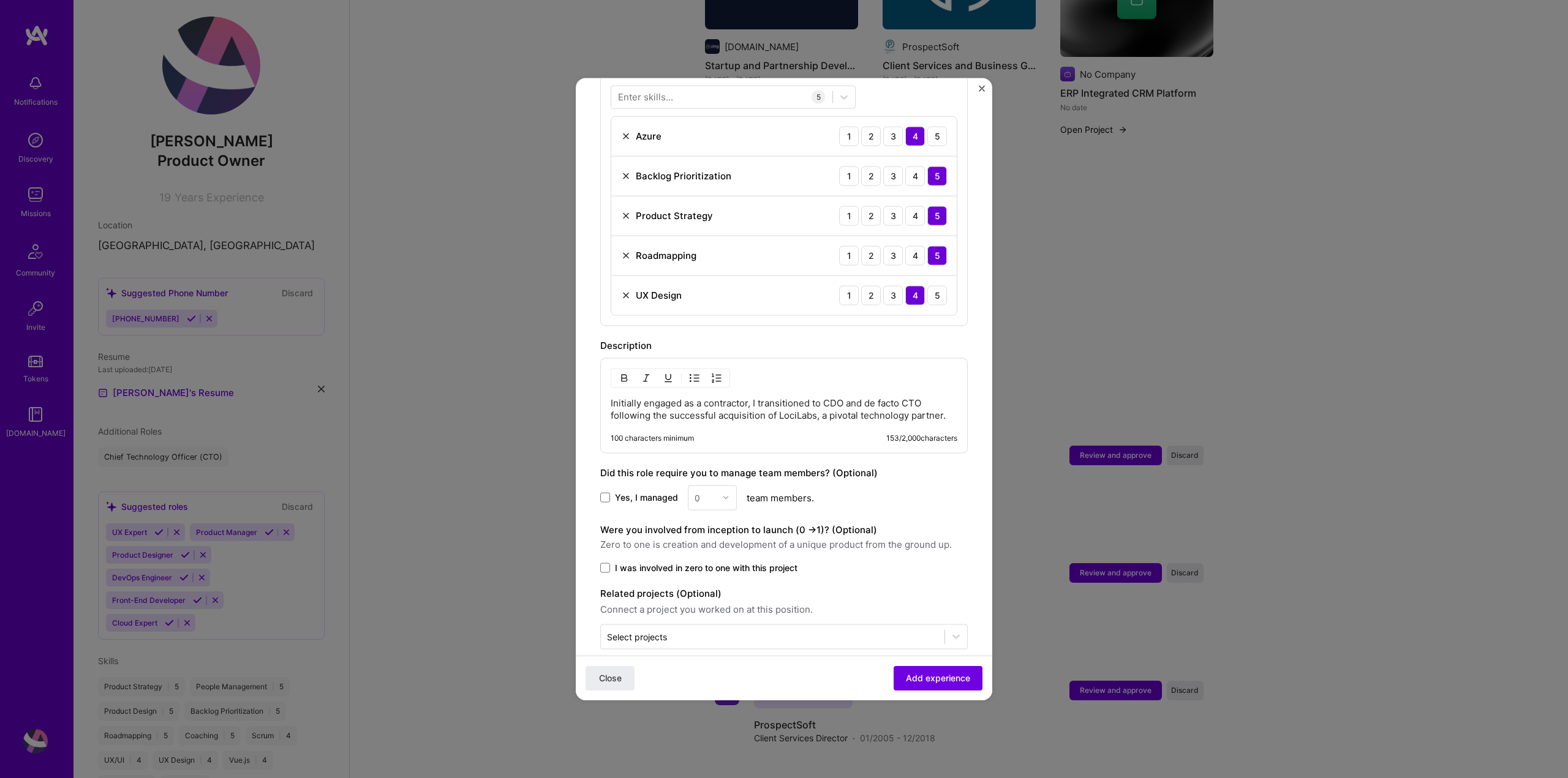
scroll to position [482, 0]
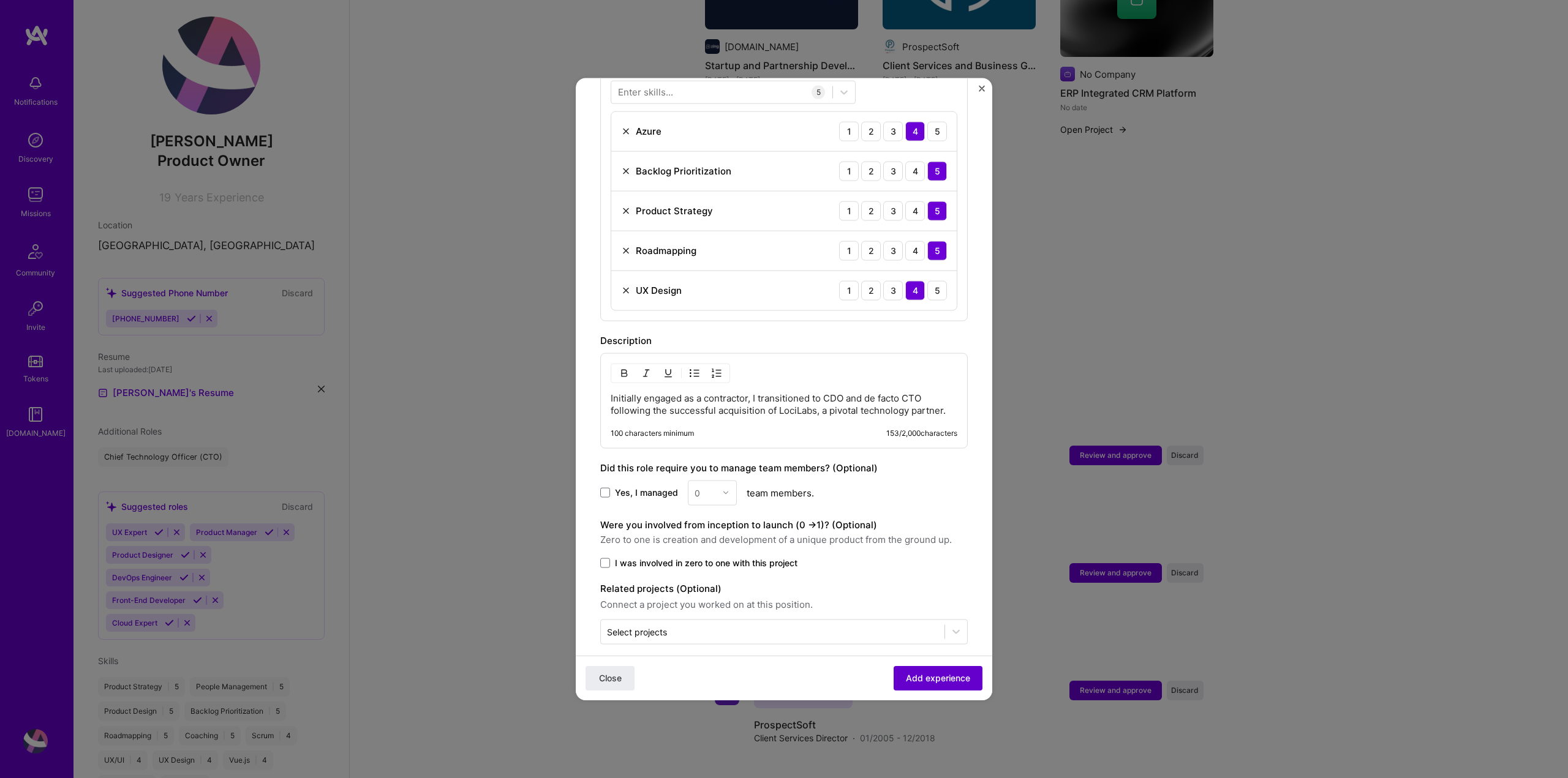
click at [939, 675] on span "Add experience" at bounding box center [938, 678] width 65 height 13
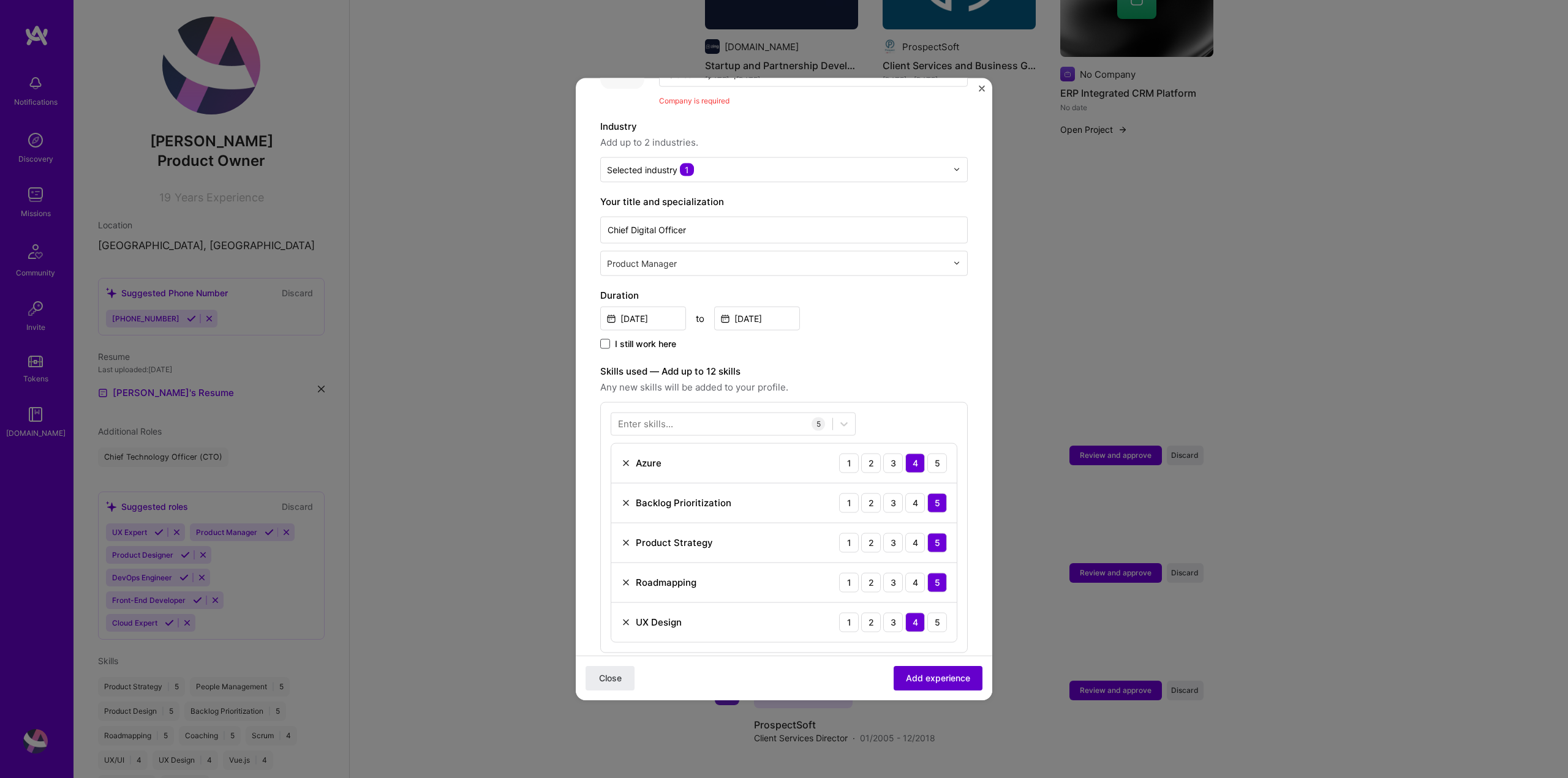
scroll to position [122, 0]
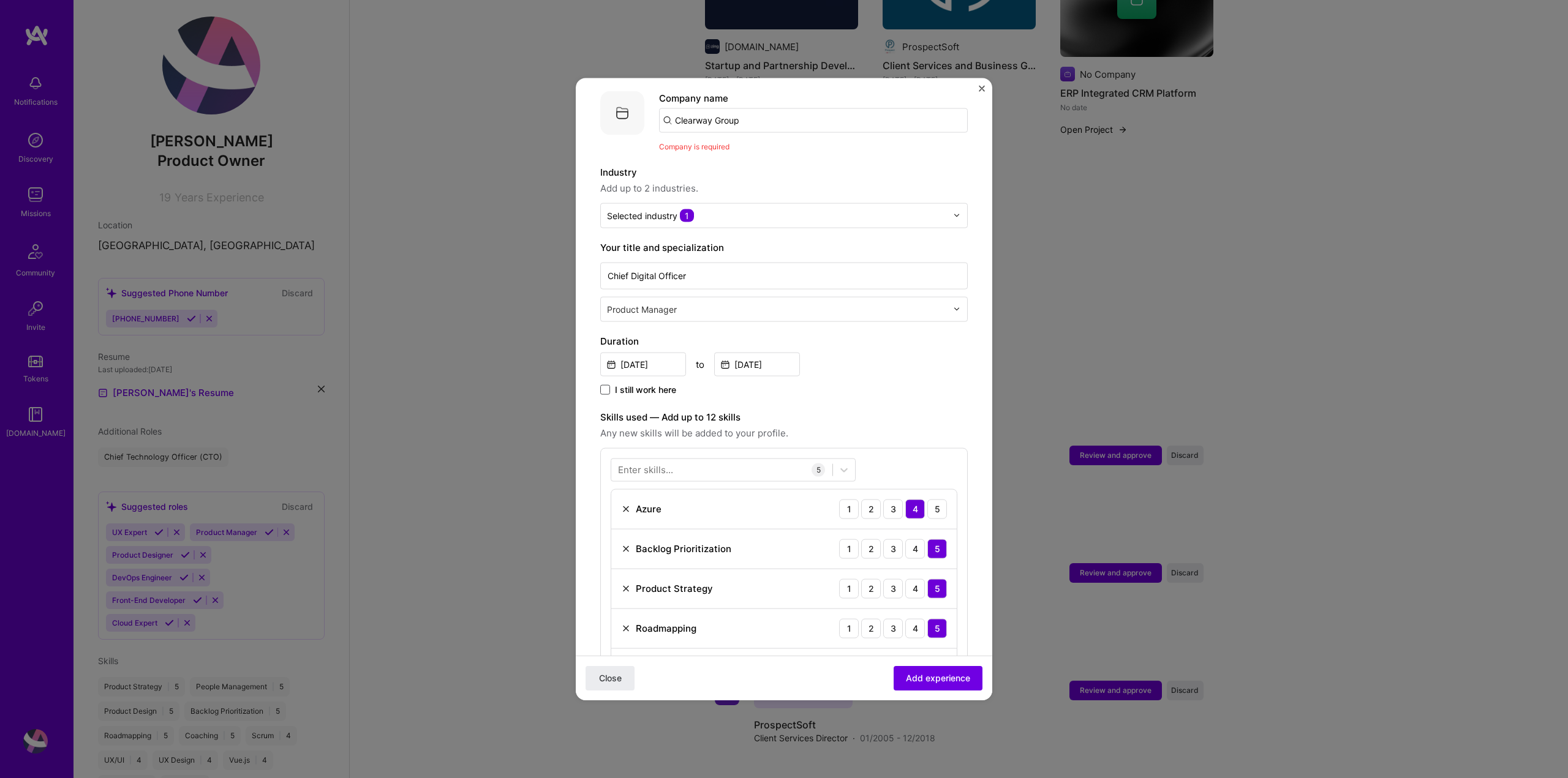
click at [746, 111] on input "Clearway Group" at bounding box center [813, 120] width 309 height 24
drag, startPoint x: 748, startPoint y: 108, endPoint x: 619, endPoint y: 109, distance: 129.0
click at [619, 109] on div "Company logo Company name Clearway Group Company is required" at bounding box center [784, 122] width 367 height 62
type input "the clearway group"
click at [765, 143] on div "the clearway group" at bounding box center [776, 154] width 96 height 22
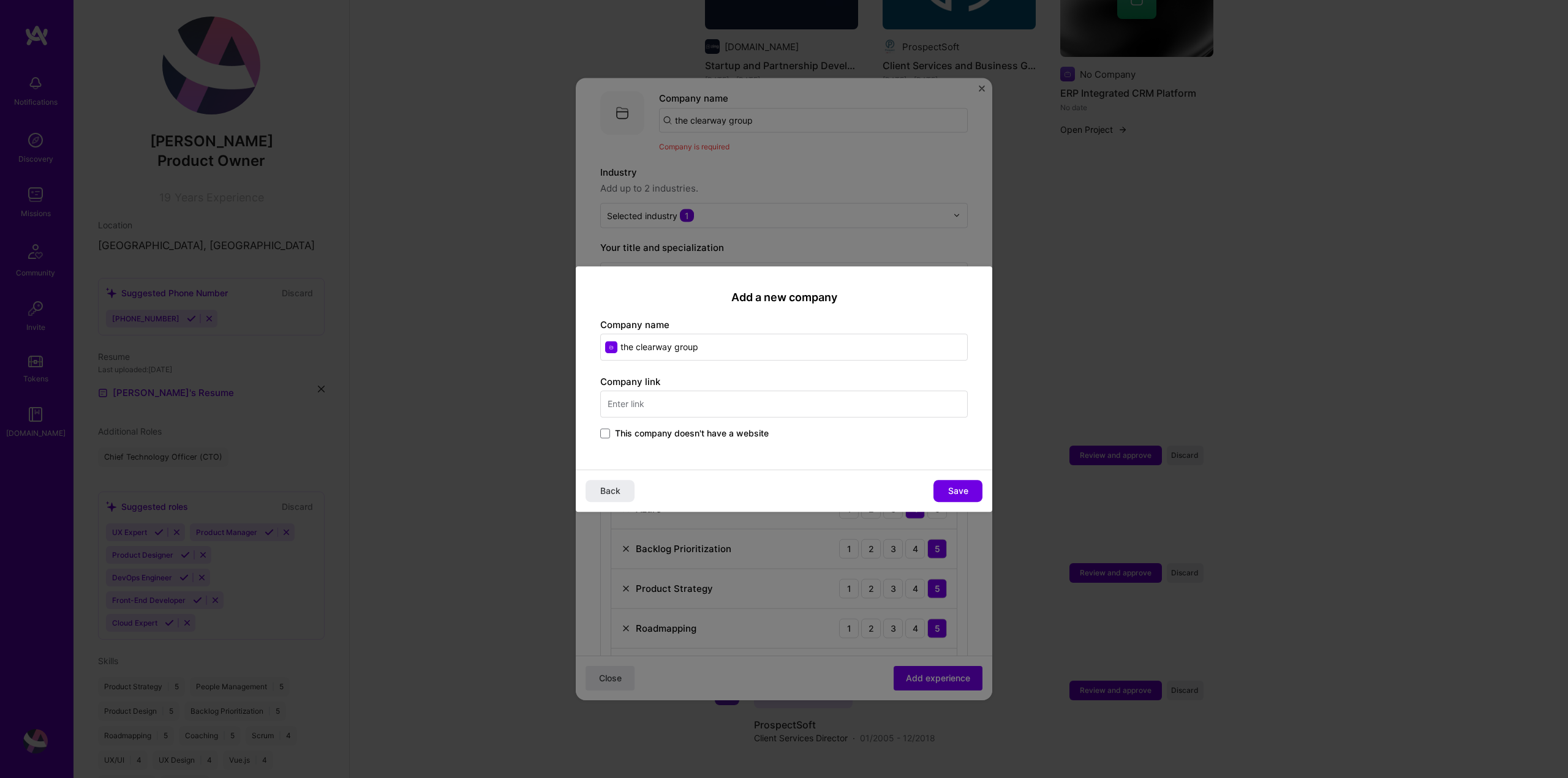
click at [850, 409] on input "text" at bounding box center [784, 403] width 367 height 27
type input "www.clearway.co.uk"
click at [948, 486] on button "Save" at bounding box center [958, 490] width 49 height 22
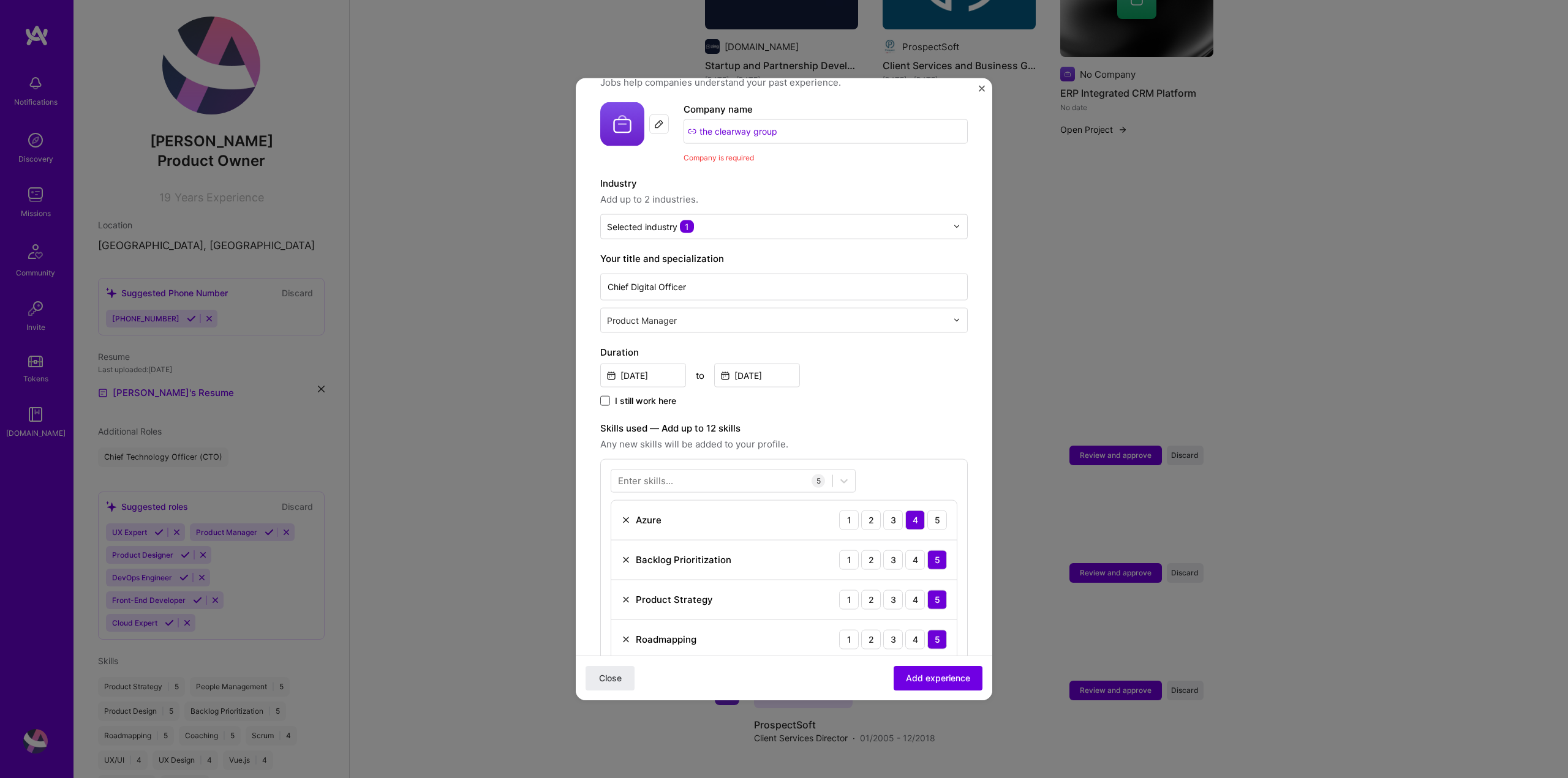
scroll to position [0, 0]
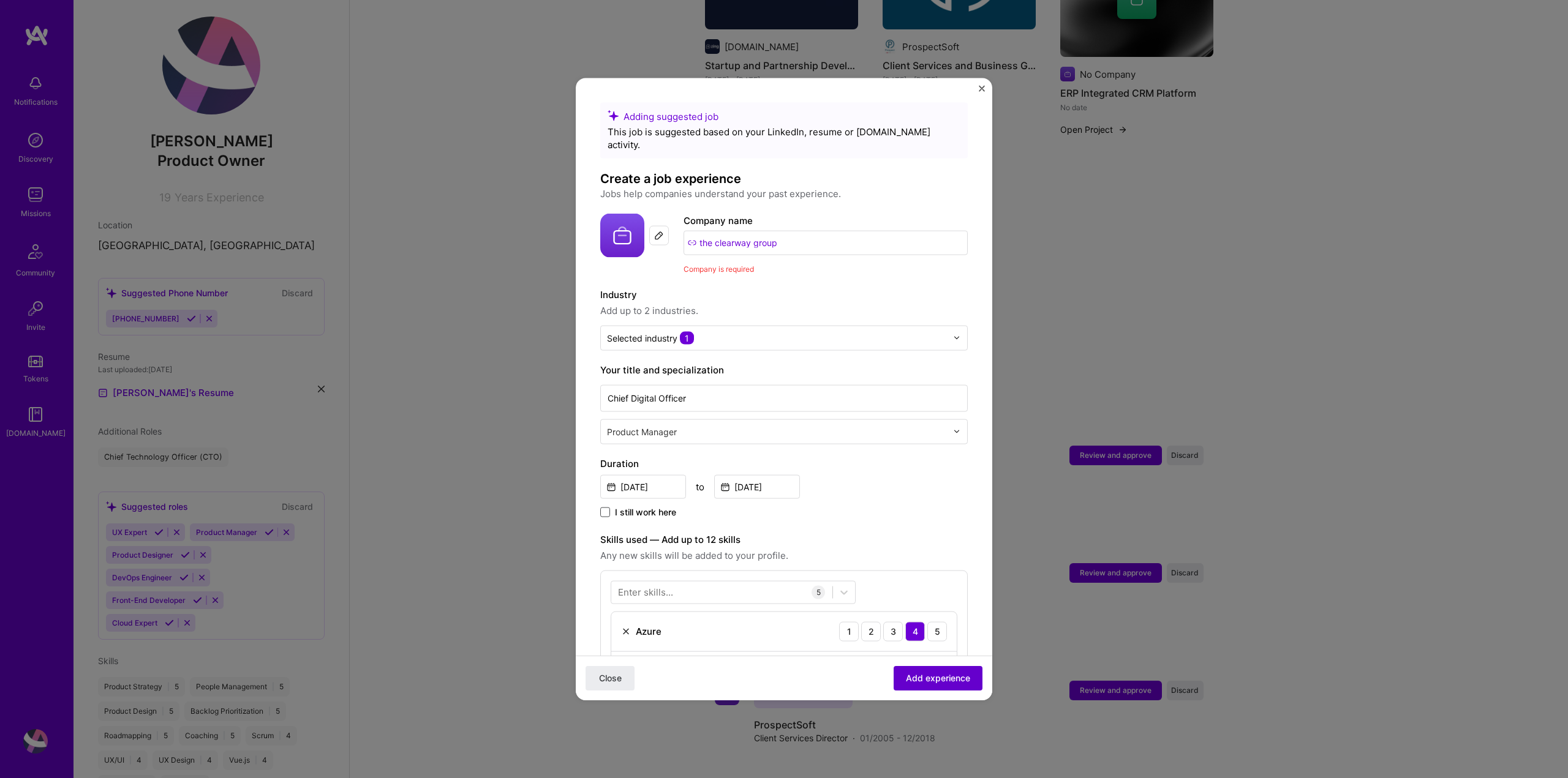
click at [935, 675] on span "Add experience" at bounding box center [938, 678] width 65 height 13
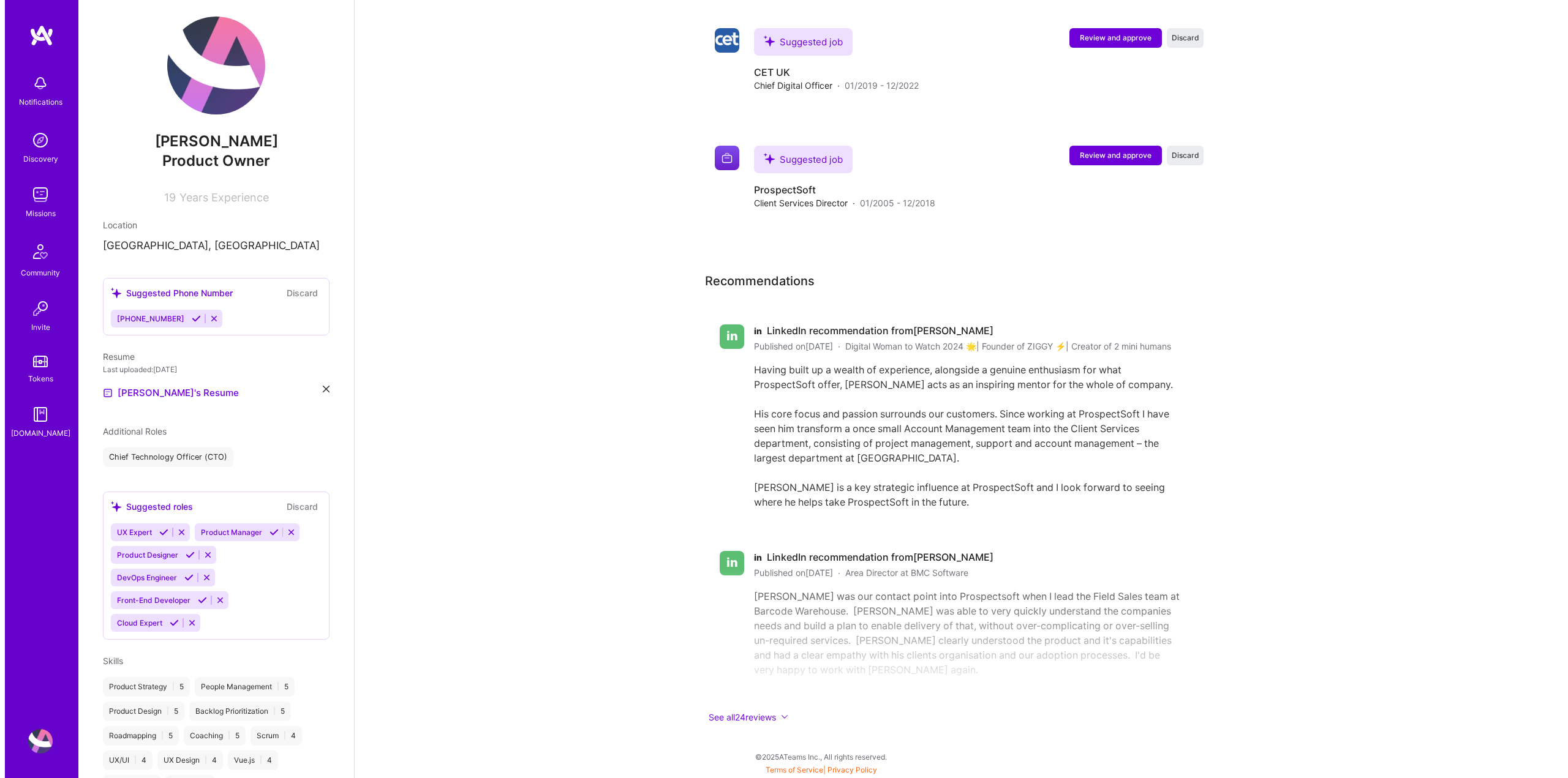
scroll to position [1468, 0]
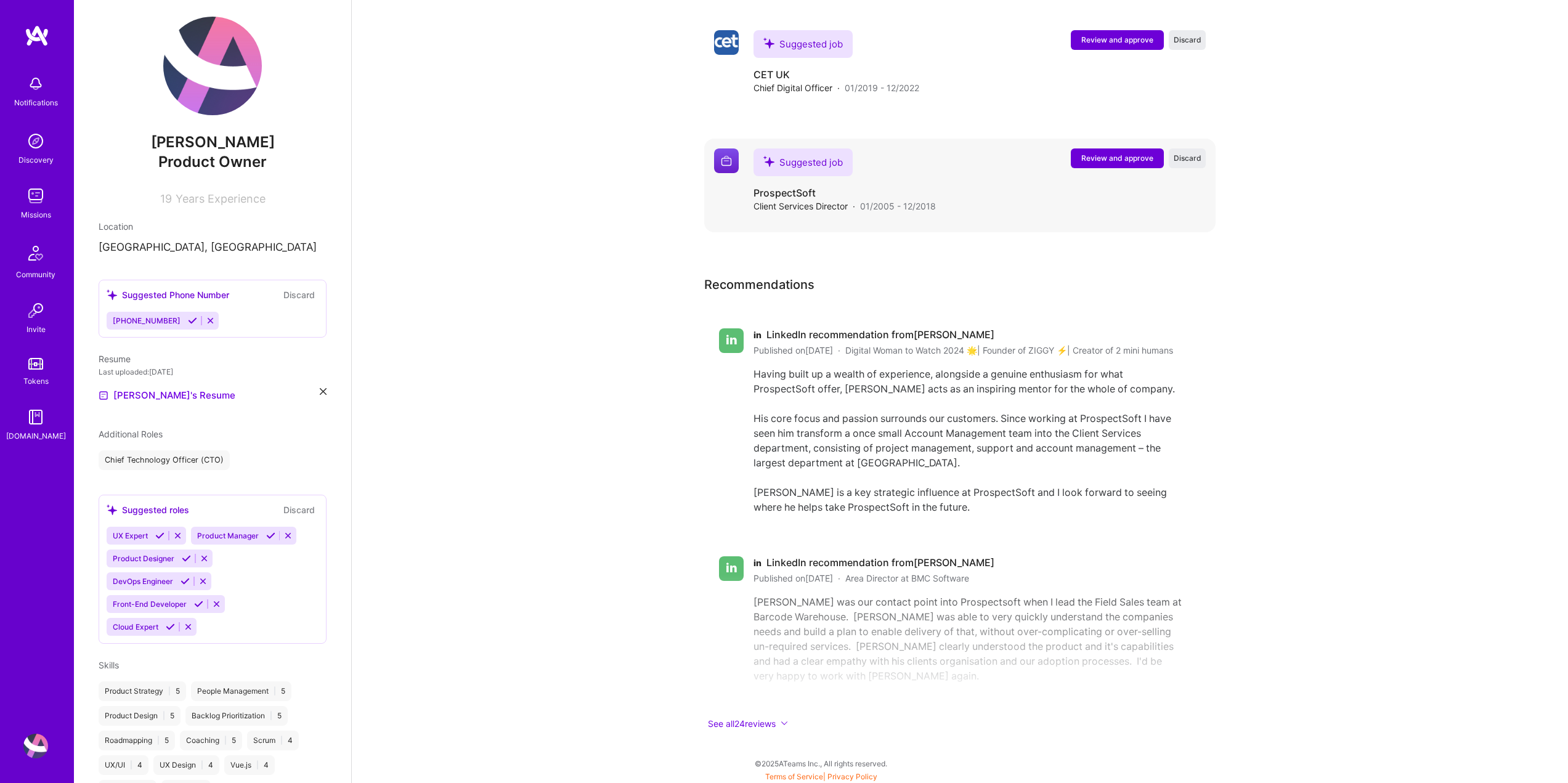
click at [1120, 153] on span "Review and approve" at bounding box center [1117, 158] width 72 height 11
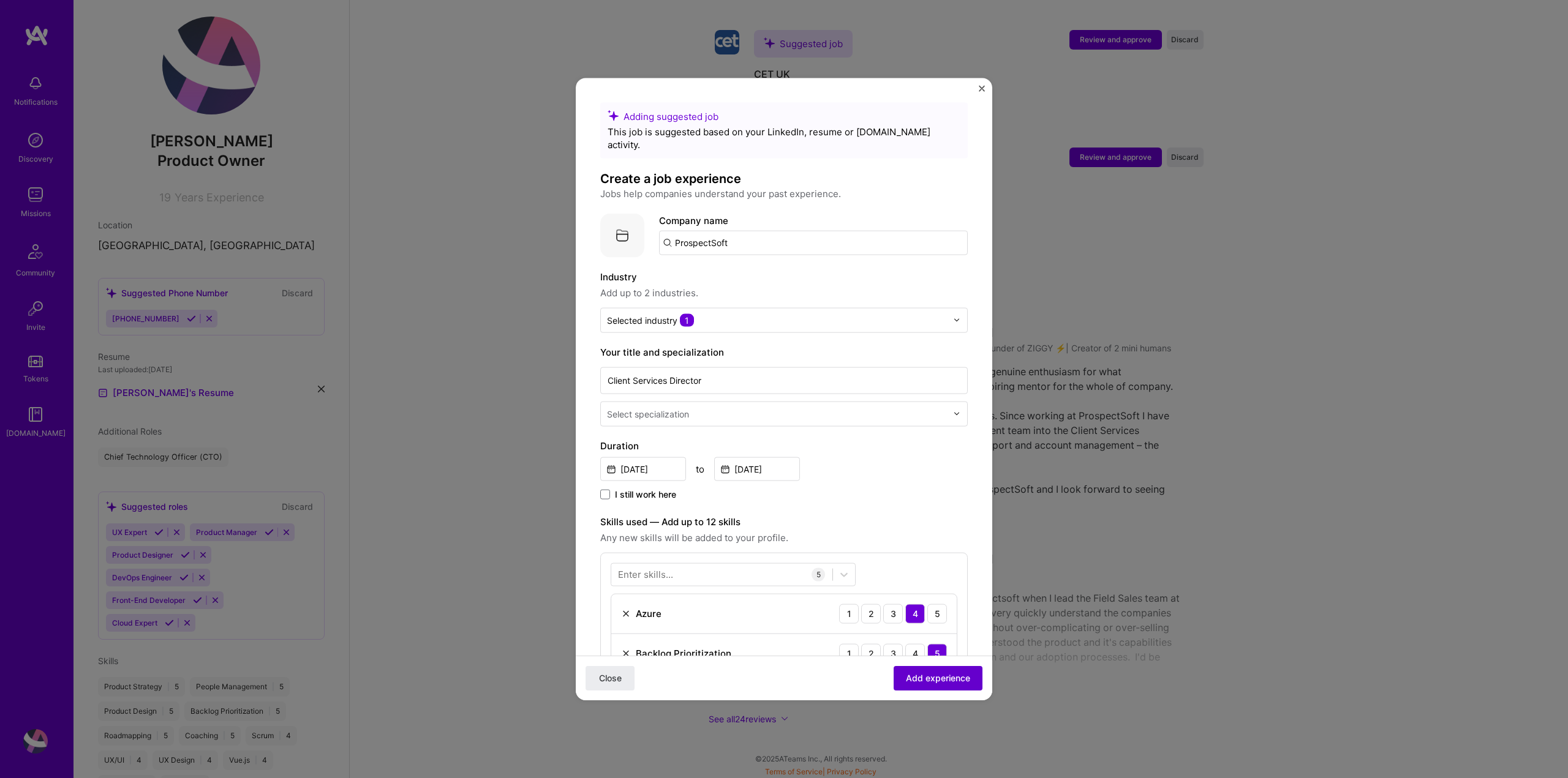
click at [952, 679] on span "Add experience" at bounding box center [938, 678] width 65 height 13
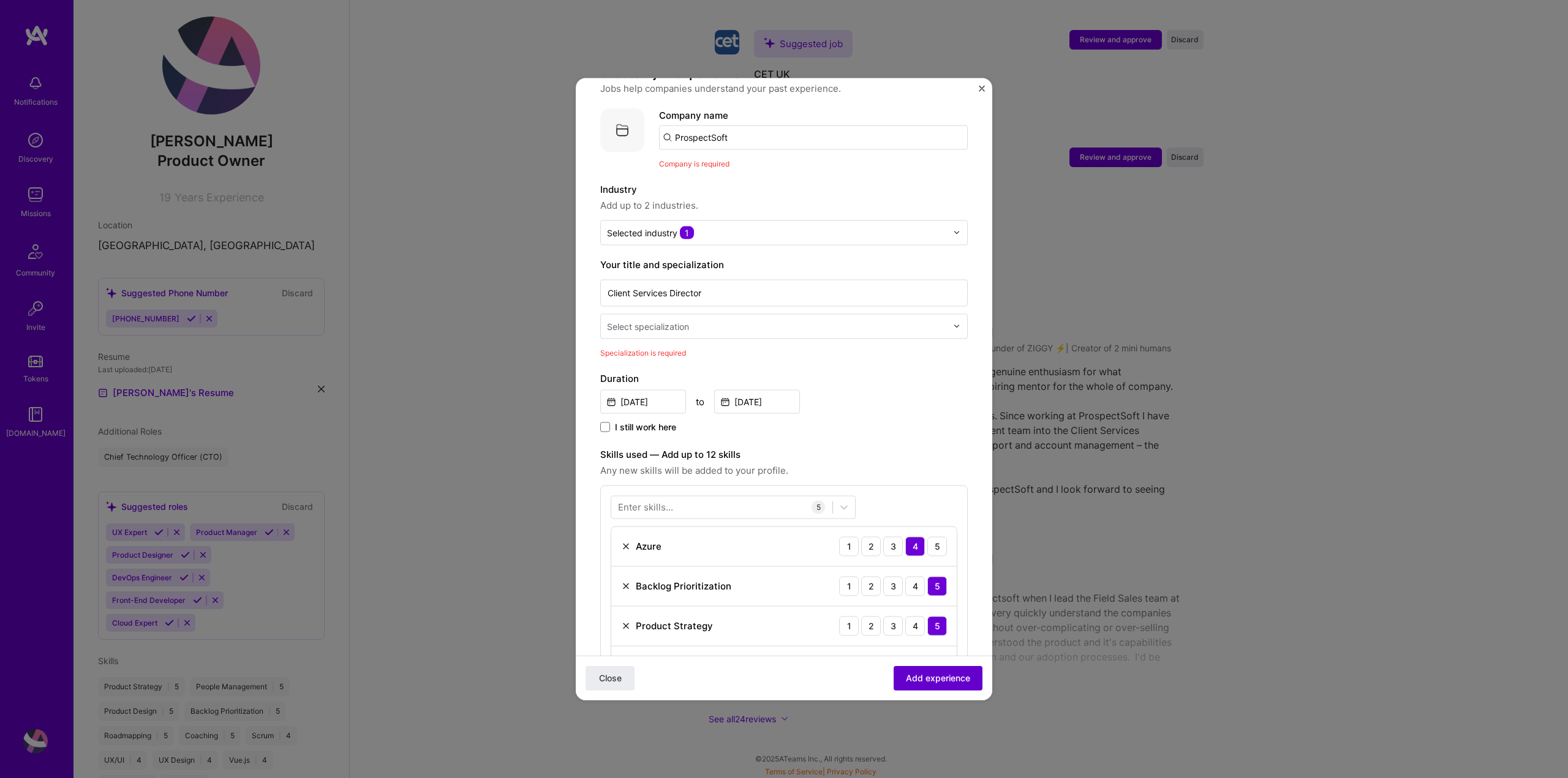
scroll to position [122, 0]
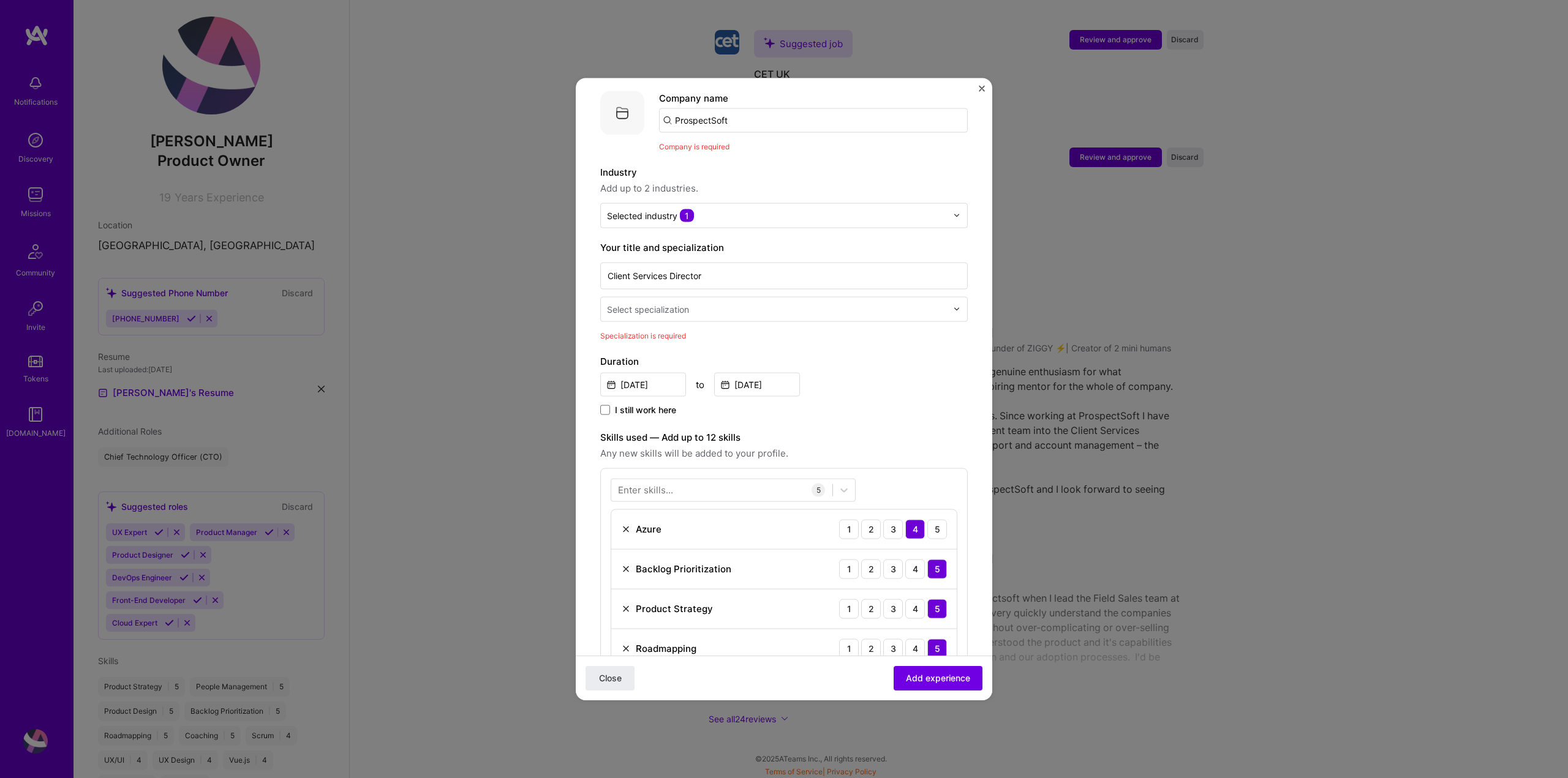
click at [861, 302] on input "text" at bounding box center [778, 309] width 342 height 13
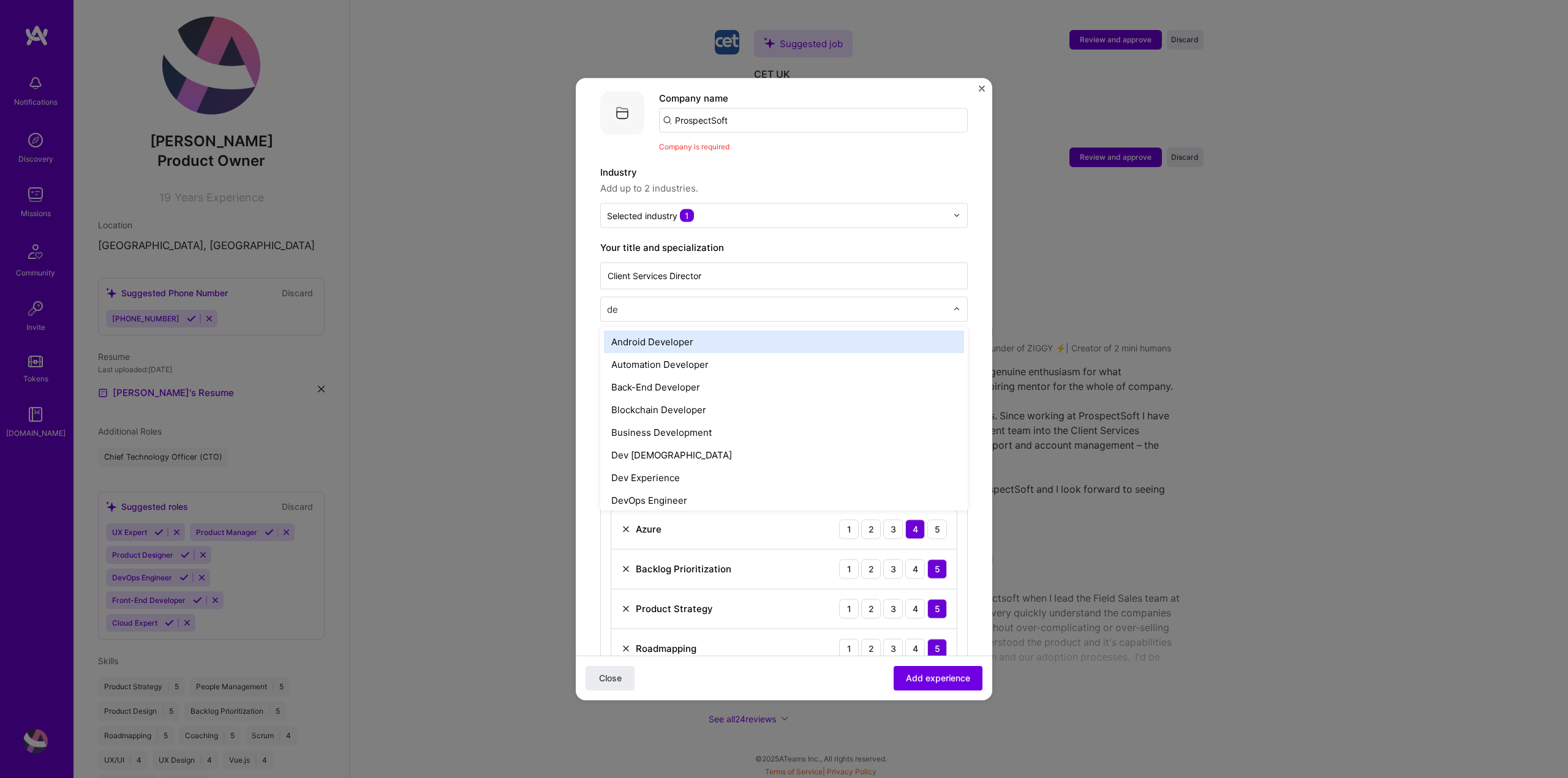
type input "d"
click at [915, 302] on input "text" at bounding box center [778, 309] width 342 height 13
type input "bu"
click at [911, 330] on div "Business Development" at bounding box center [784, 341] width 360 height 22
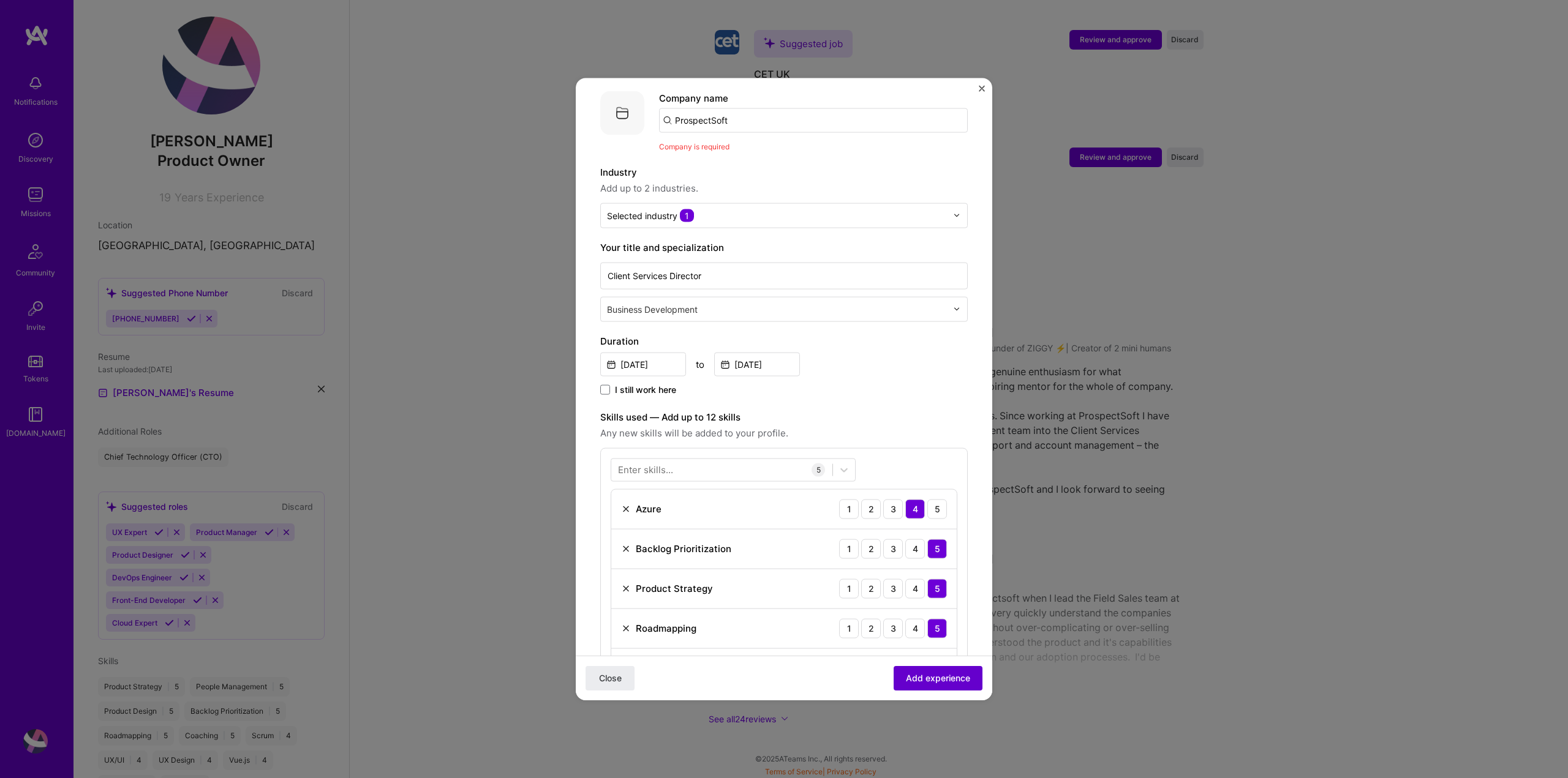
click at [934, 675] on span "Add experience" at bounding box center [938, 678] width 65 height 13
click at [758, 109] on input "ProspectSoft" at bounding box center [813, 120] width 309 height 24
drag, startPoint x: 758, startPoint y: 109, endPoint x: 551, endPoint y: 107, distance: 207.0
click at [551, 107] on div "Adding suggested job This job is suggested based on your LinkedIn, resume or A.…" at bounding box center [784, 389] width 1568 height 778
click at [746, 144] on span "Prospect CRM" at bounding box center [726, 151] width 63 height 13
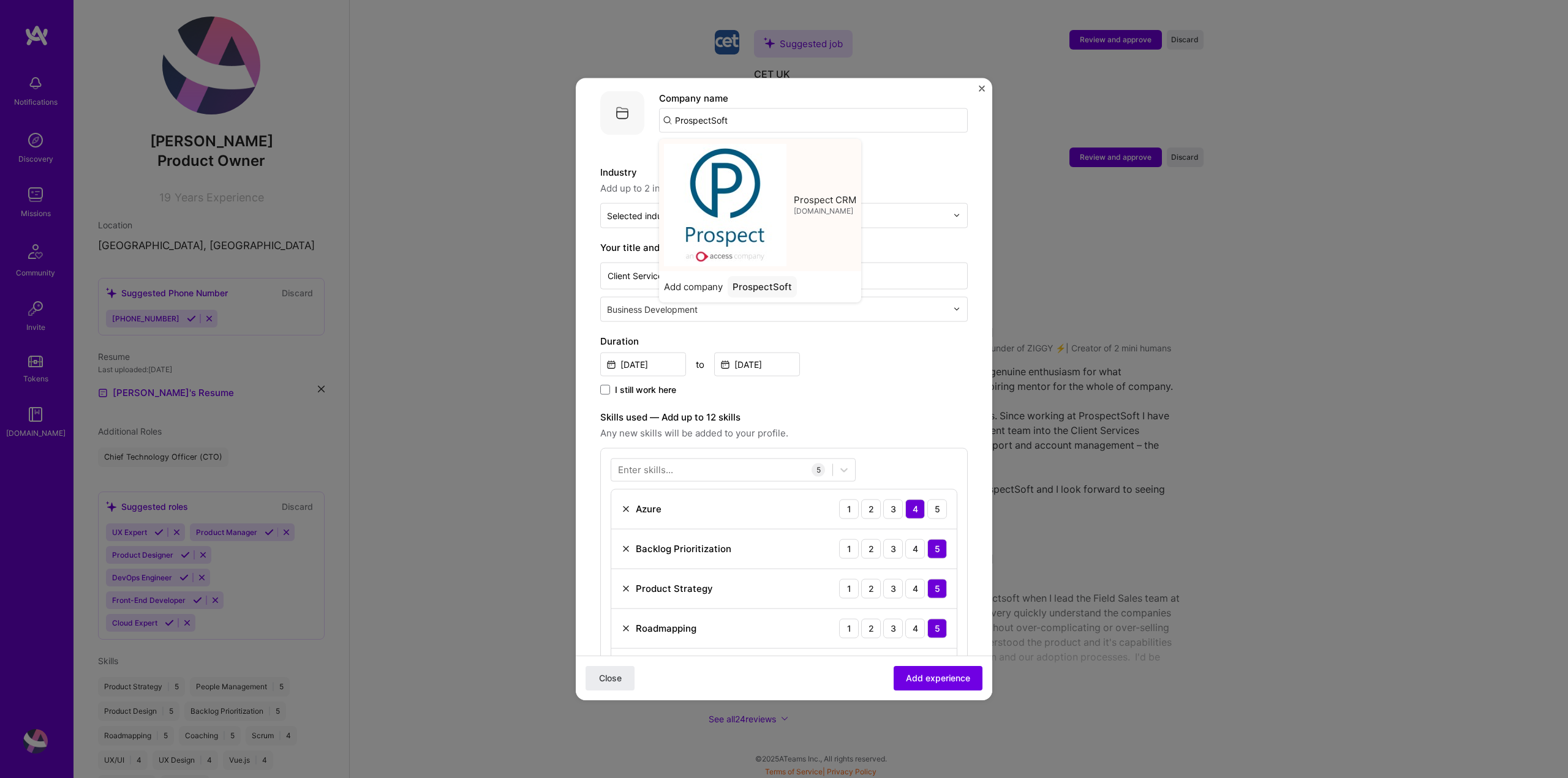
type input "Prospect CRM"
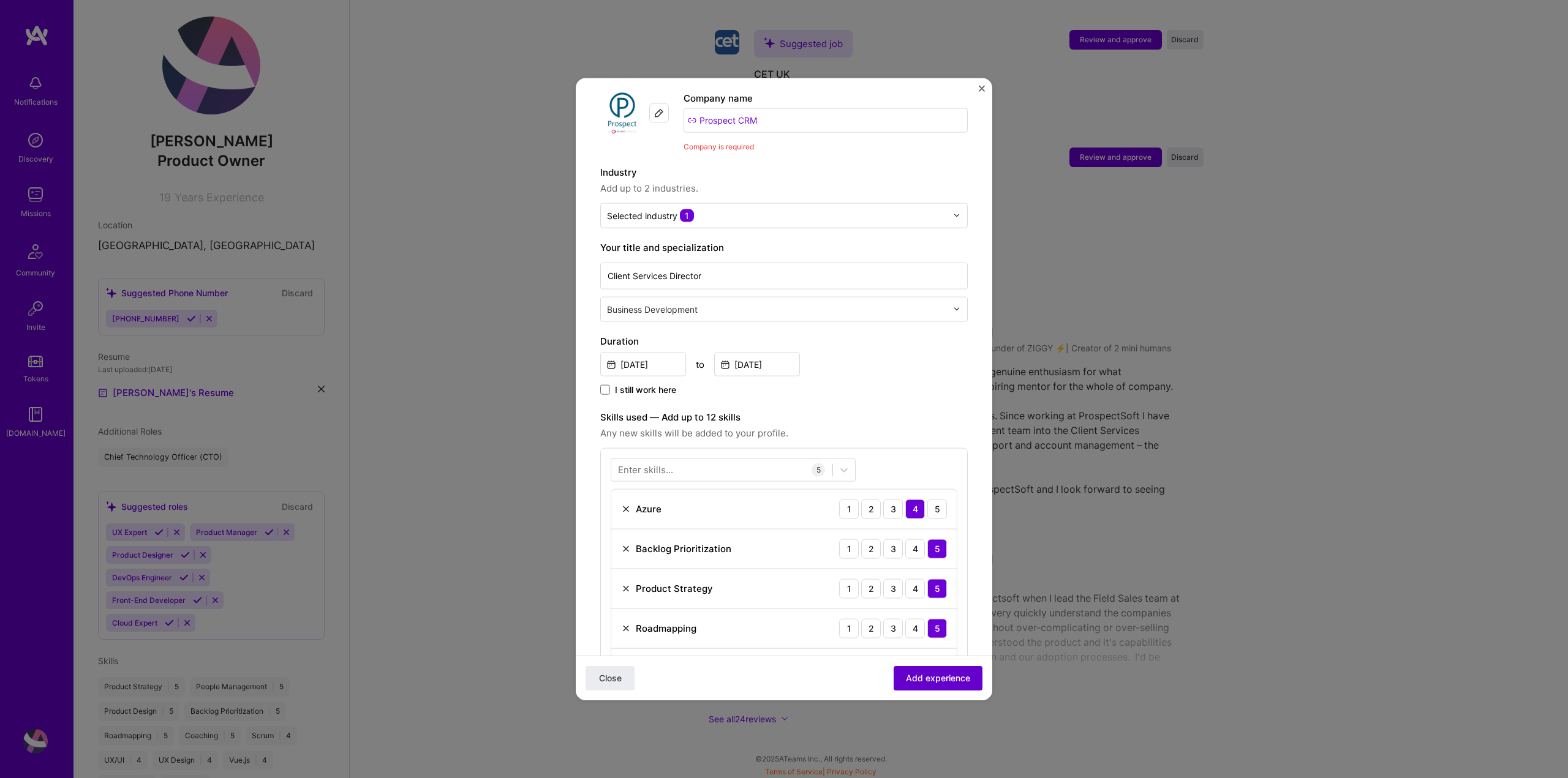
click at [930, 680] on span "Add experience" at bounding box center [938, 678] width 65 height 13
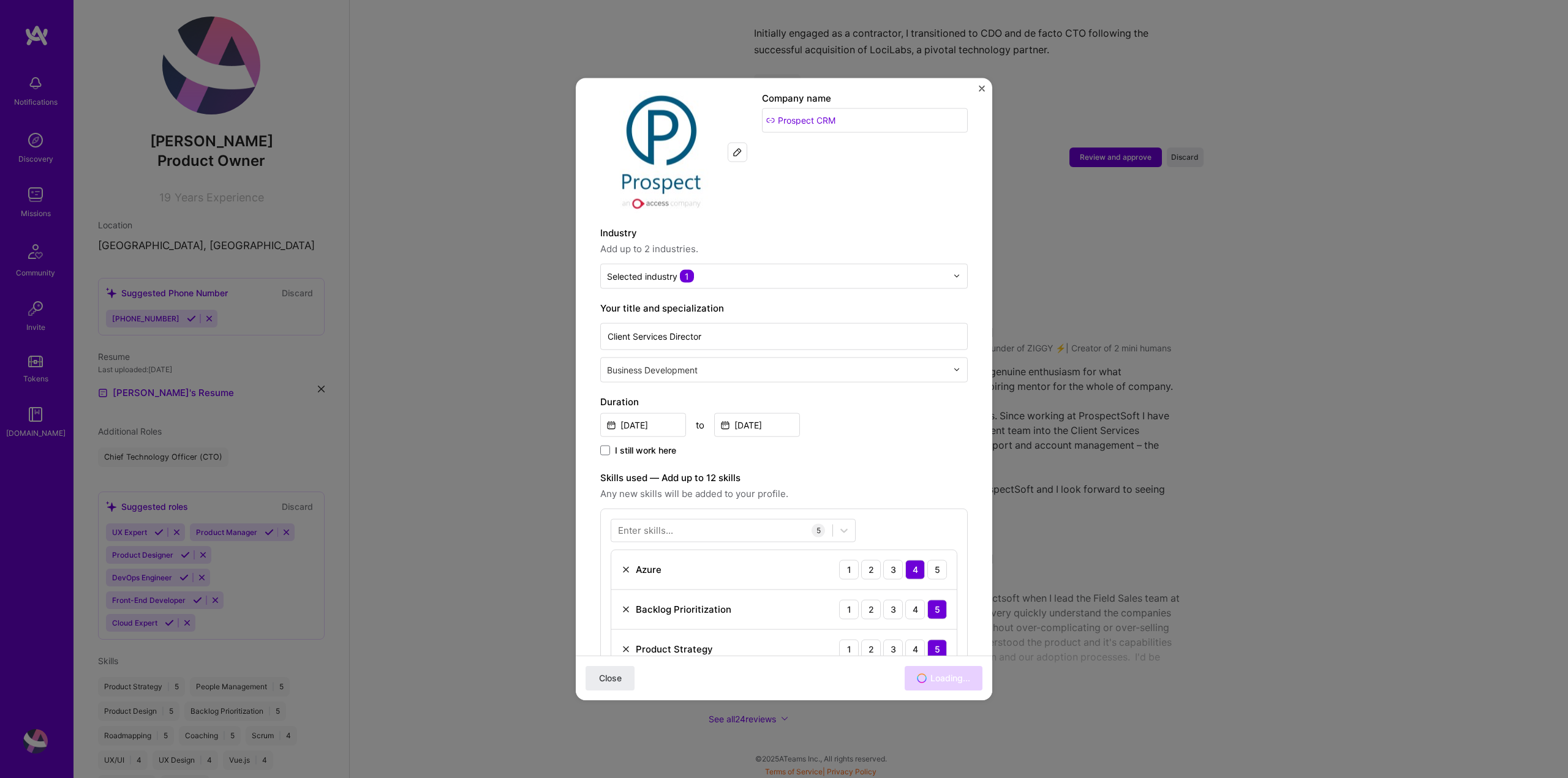
scroll to position [1468, 0]
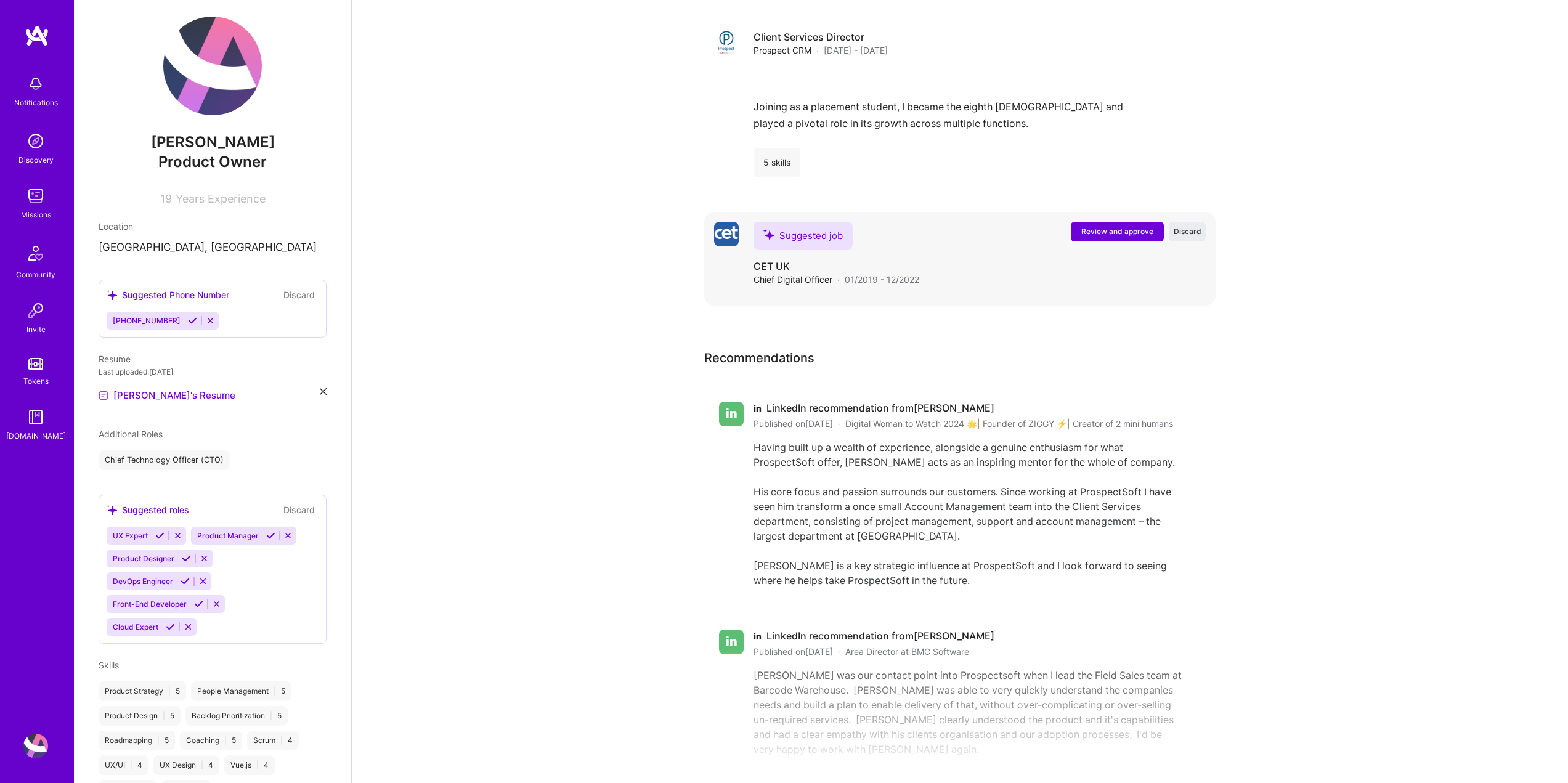
click at [1115, 226] on span "Review and approve" at bounding box center [1117, 231] width 72 height 11
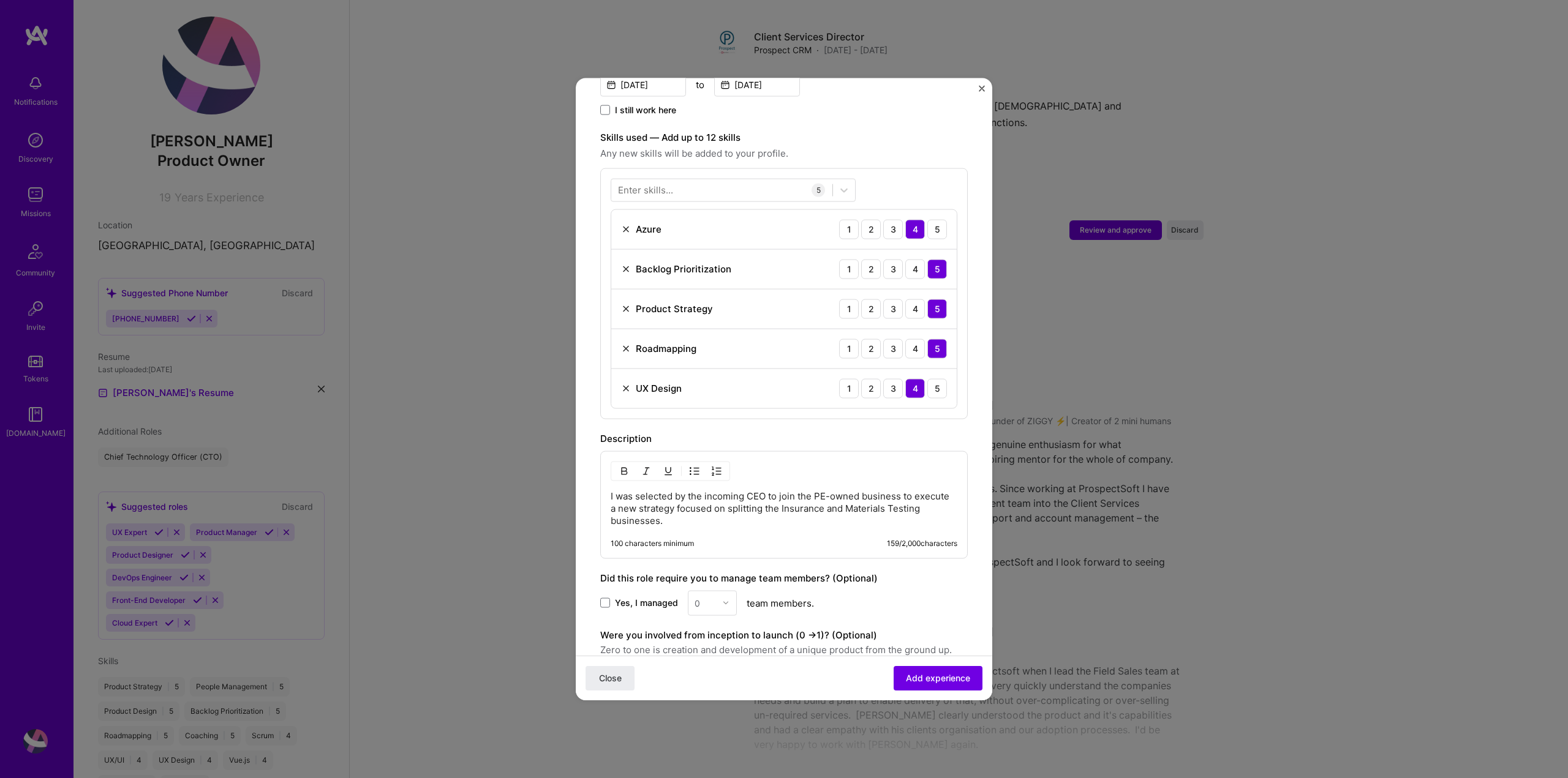
scroll to position [395, 0]
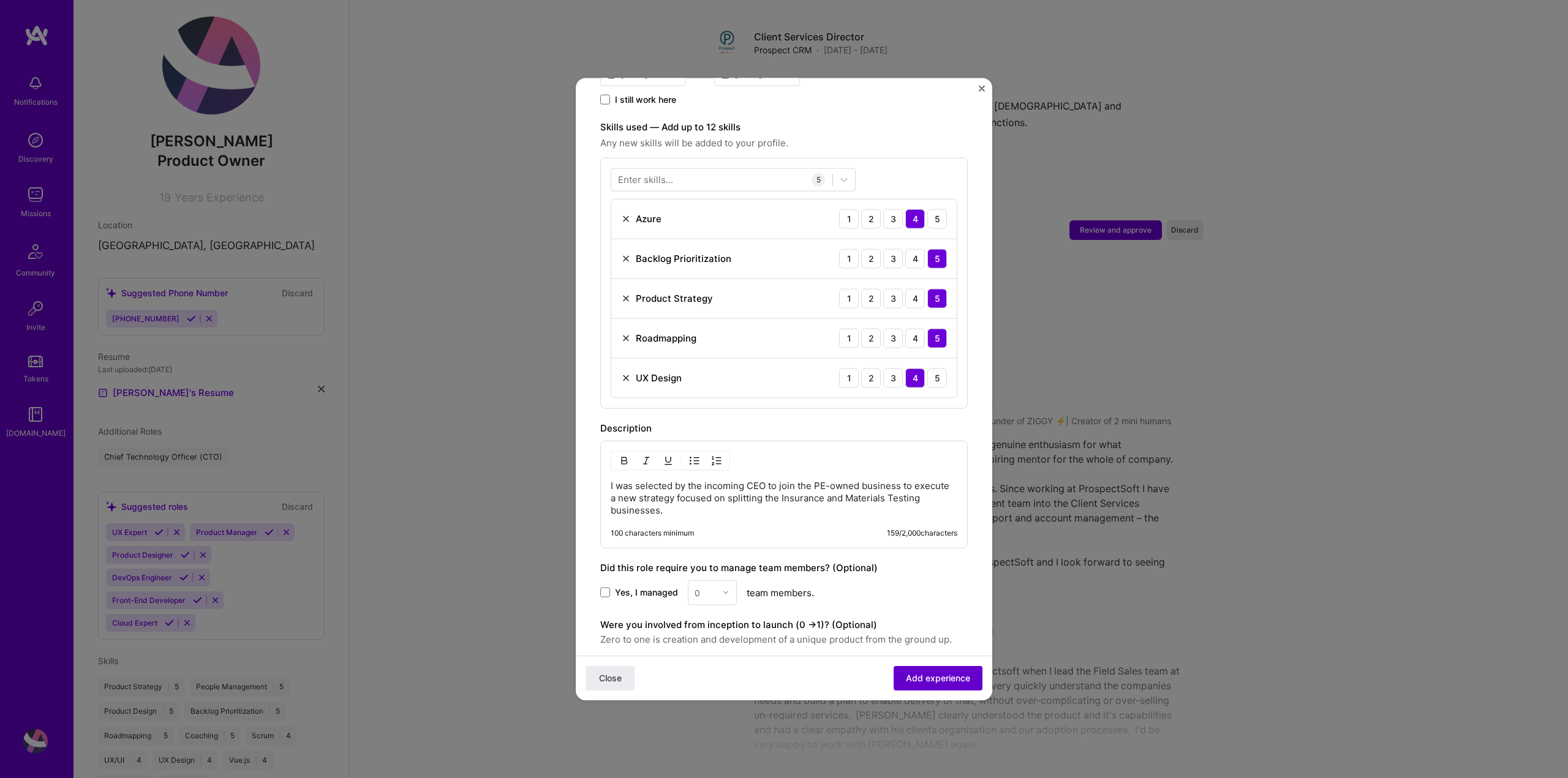
click at [942, 678] on span "Add experience" at bounding box center [938, 678] width 65 height 13
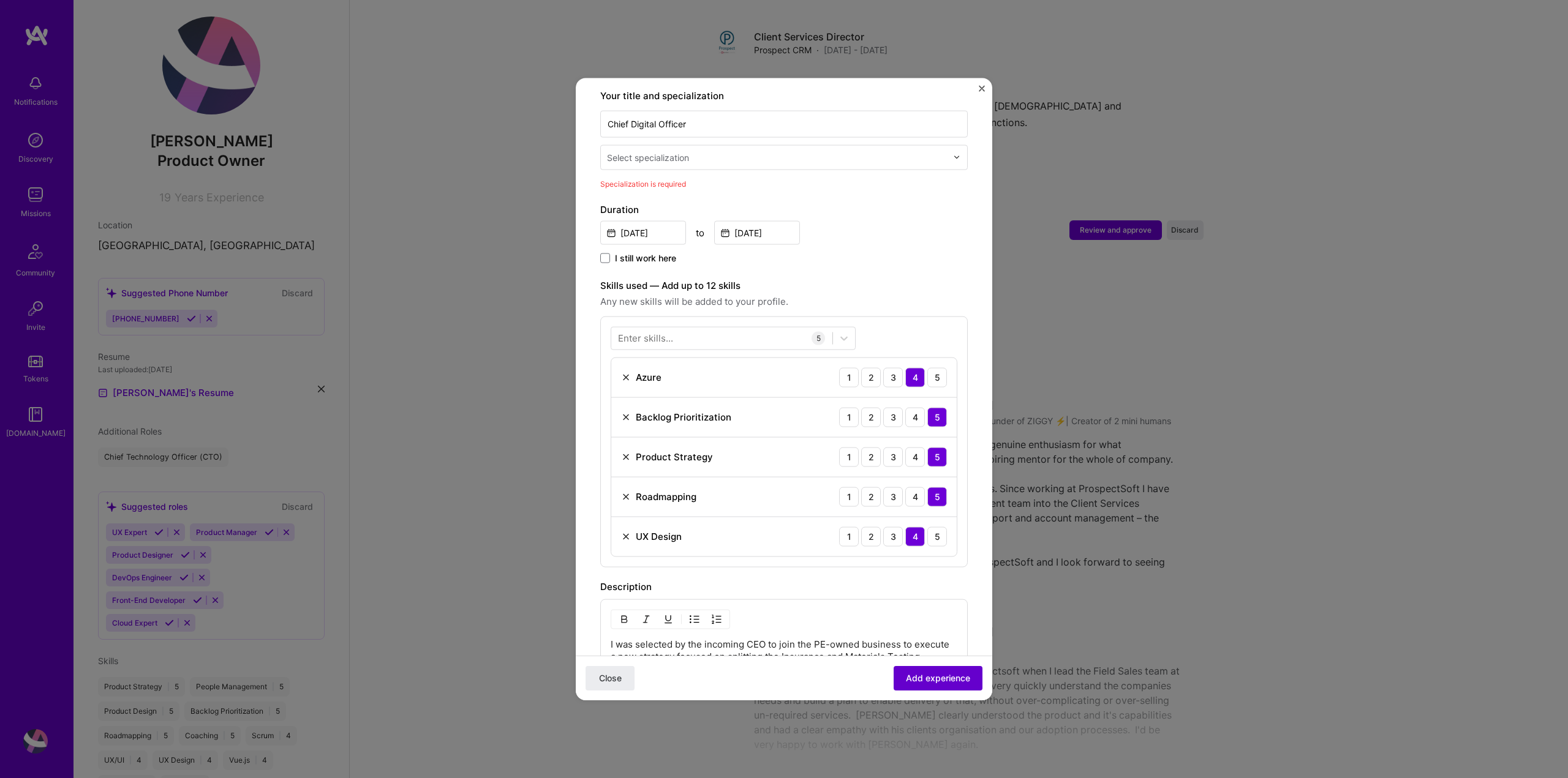
scroll to position [254, 0]
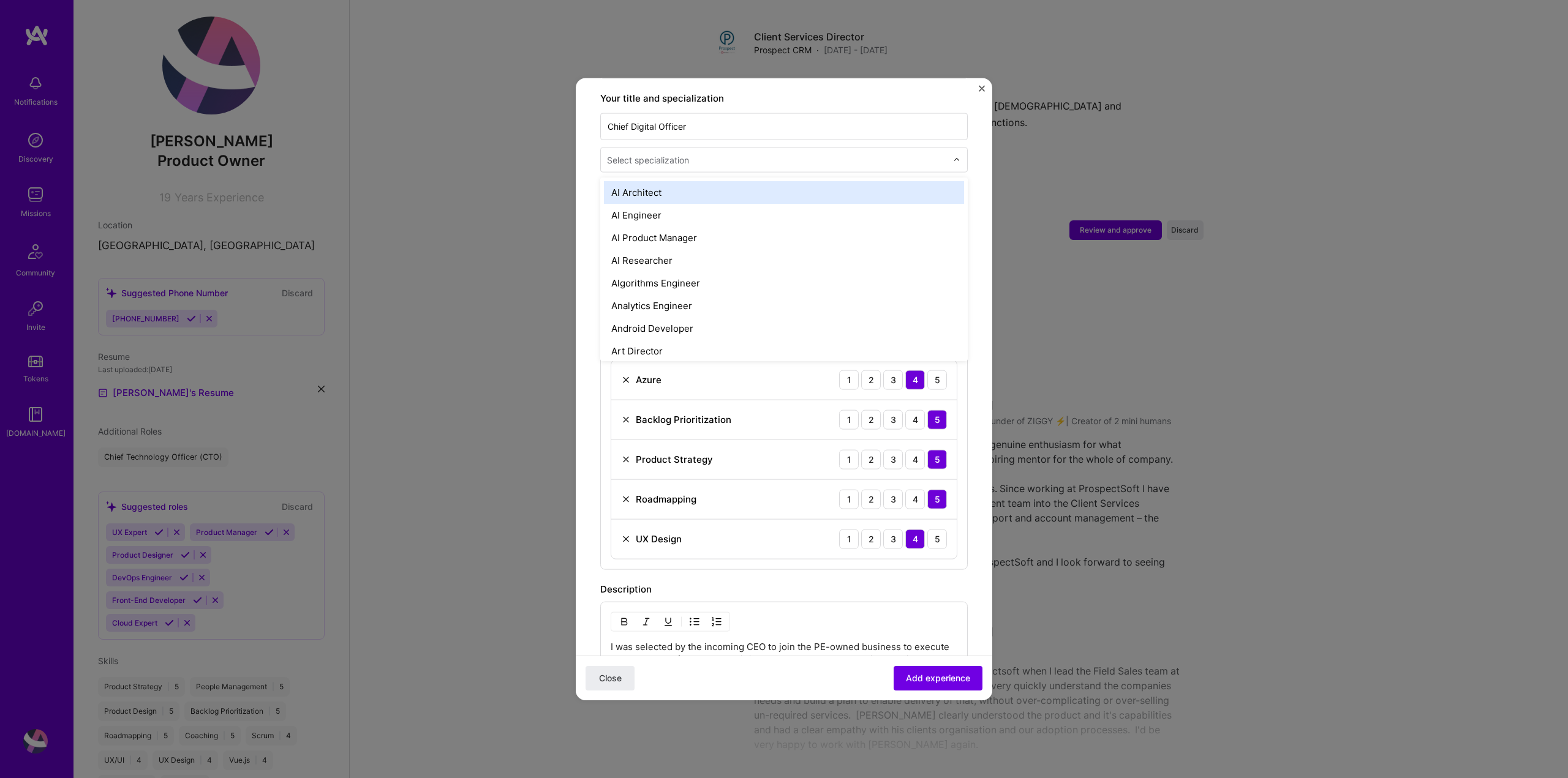
click at [759, 153] on input "text" at bounding box center [778, 159] width 342 height 13
type input "ct"
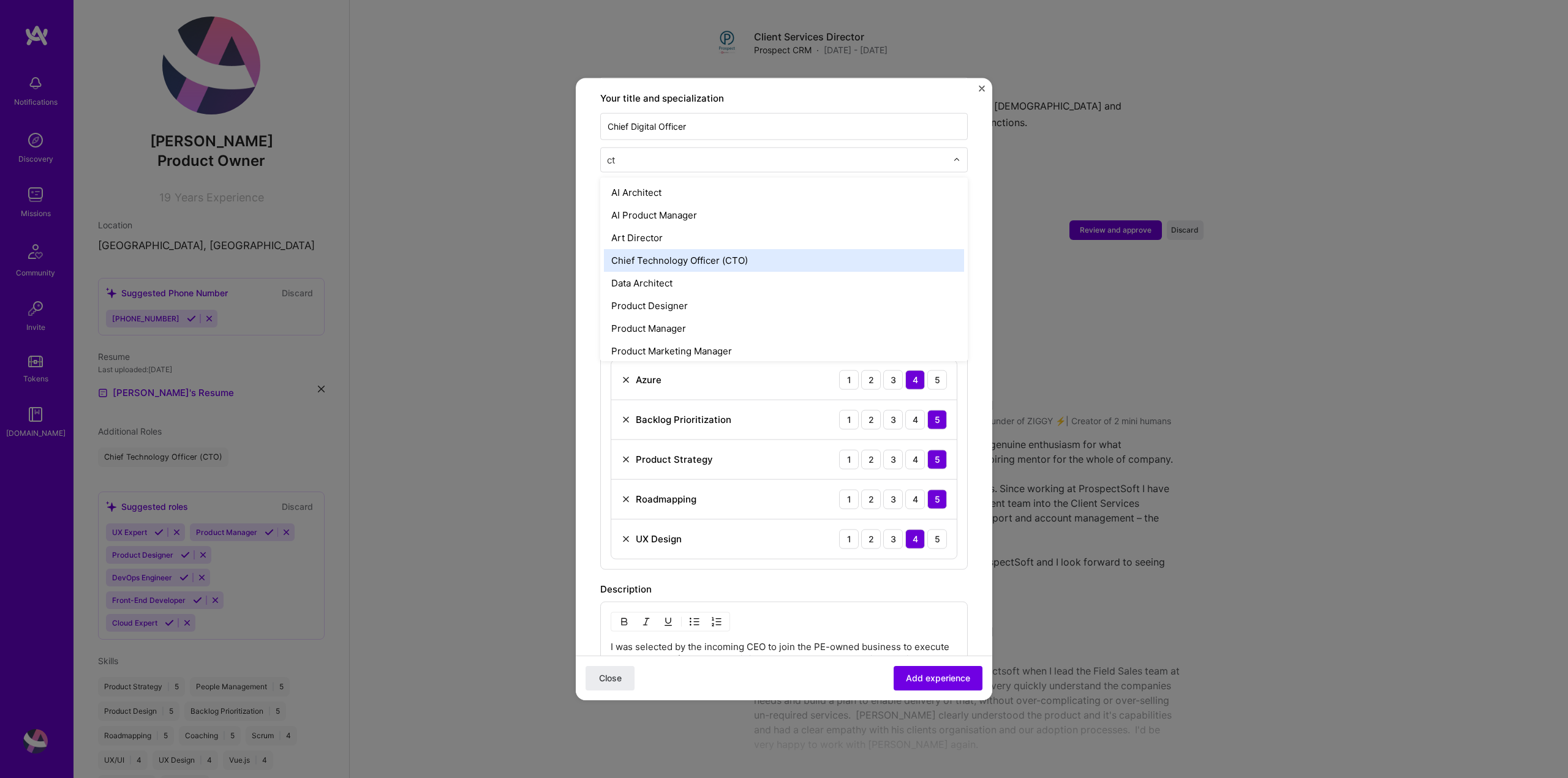
click at [734, 249] on div "Chief Technology Officer (CTO)" at bounding box center [784, 260] width 360 height 22
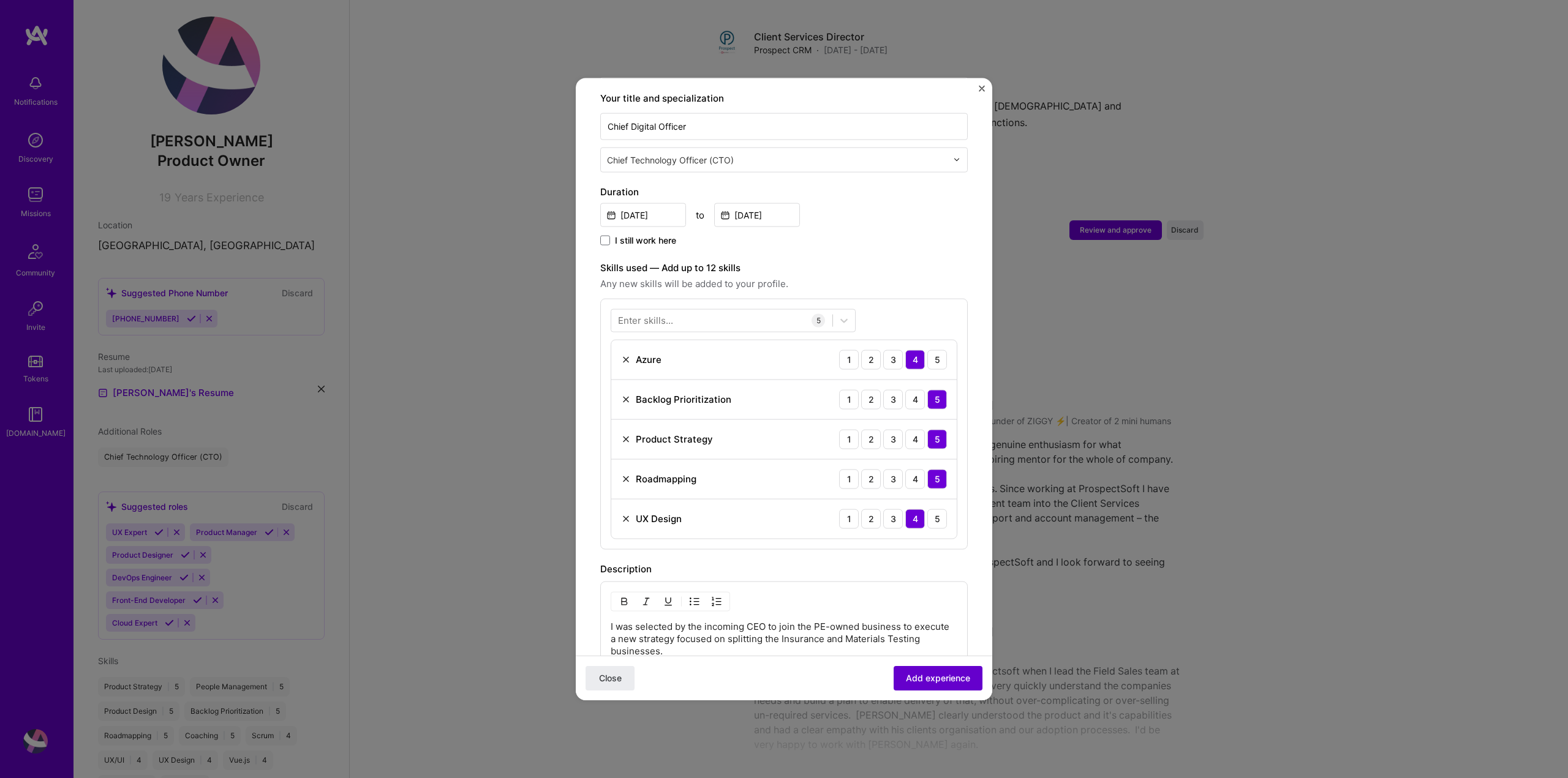
click at [940, 678] on span "Add experience" at bounding box center [938, 678] width 65 height 13
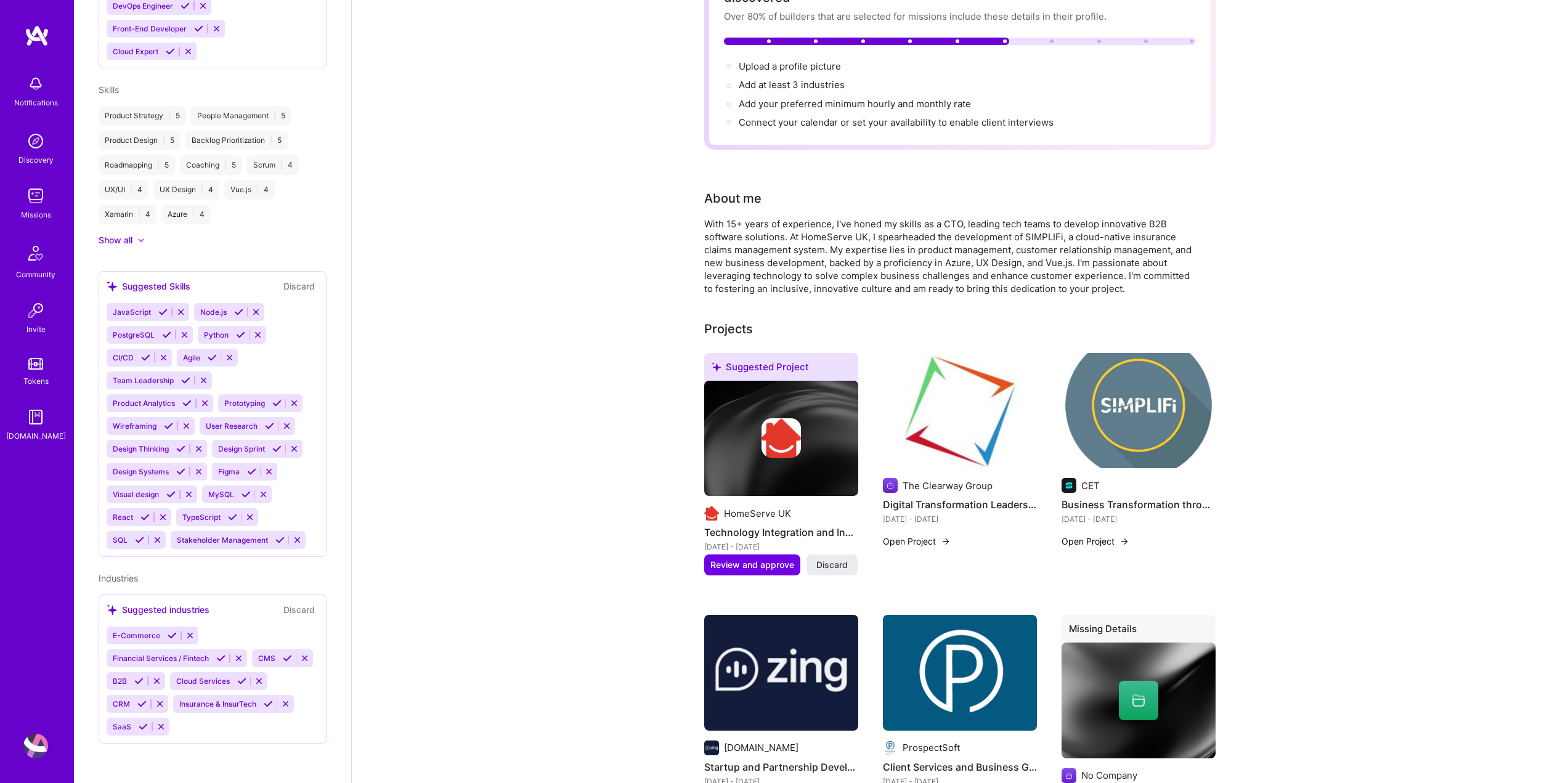
scroll to position [0, 0]
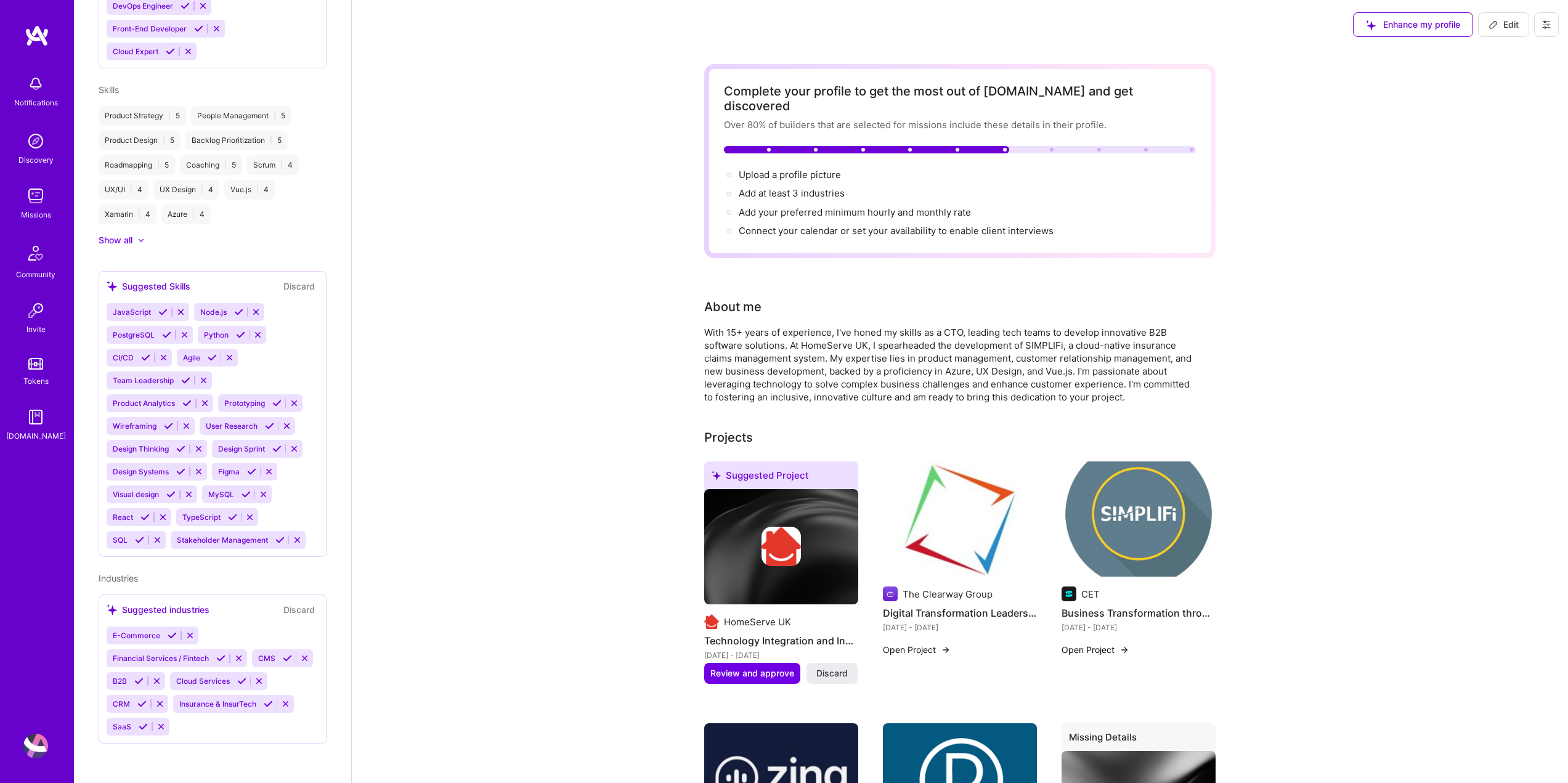
click at [1498, 17] on button "Edit" at bounding box center [1503, 25] width 51 height 25
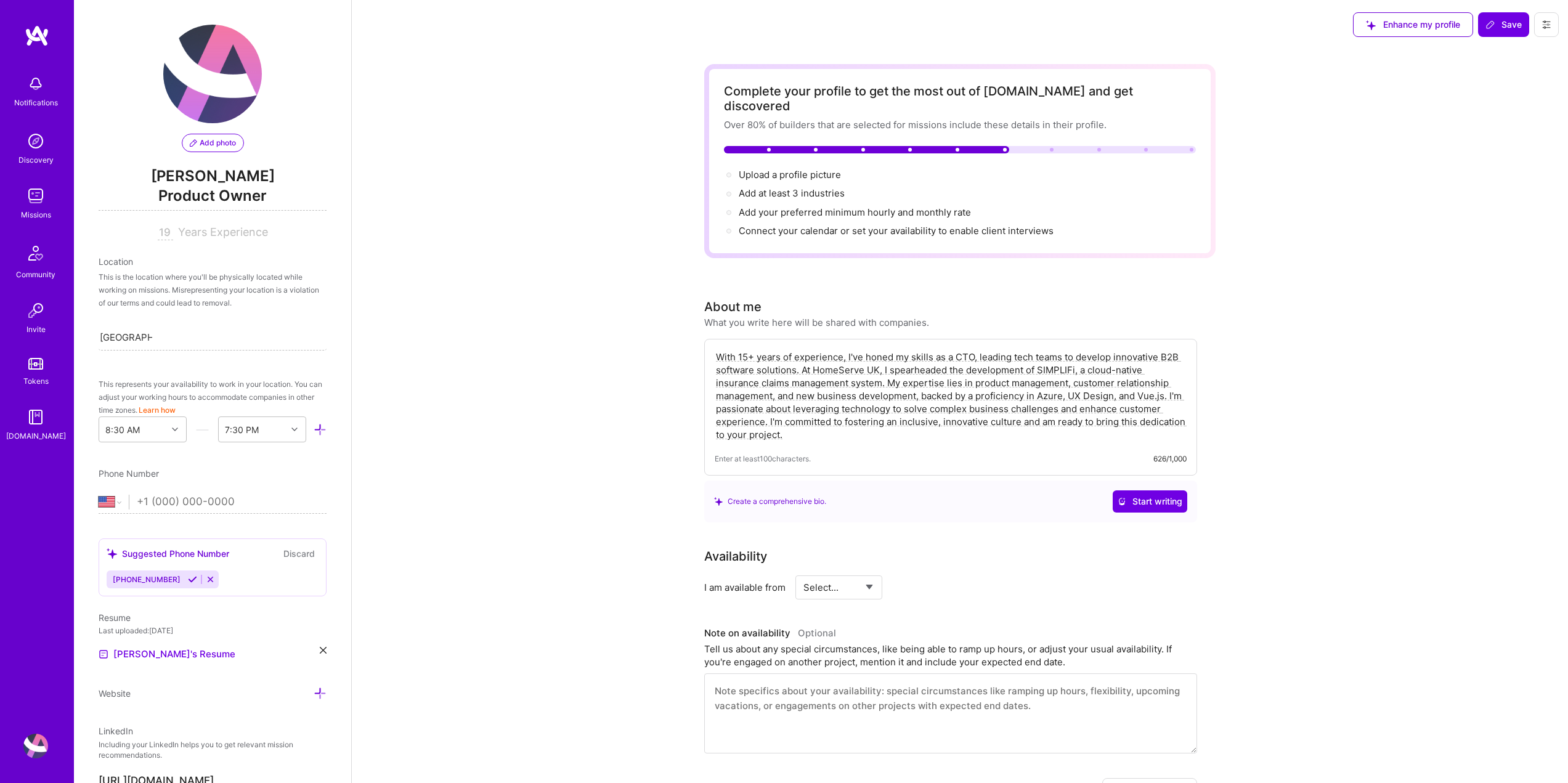
click at [213, 138] on span "Add photo" at bounding box center [213, 142] width 46 height 11
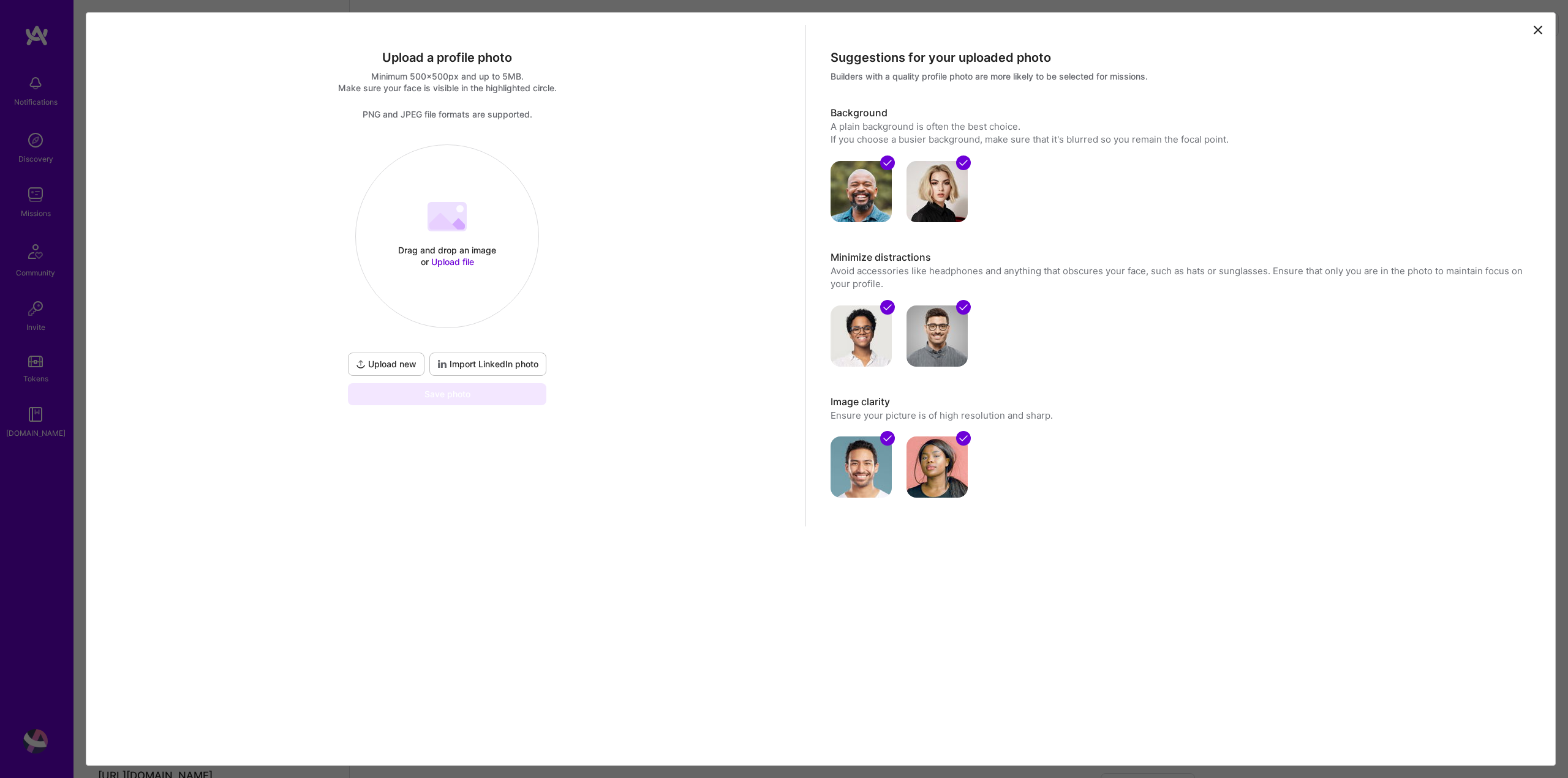
click at [443, 259] on span "Upload file" at bounding box center [452, 262] width 43 height 11
click at [437, 167] on button "Done" at bounding box center [420, 165] width 34 height 22
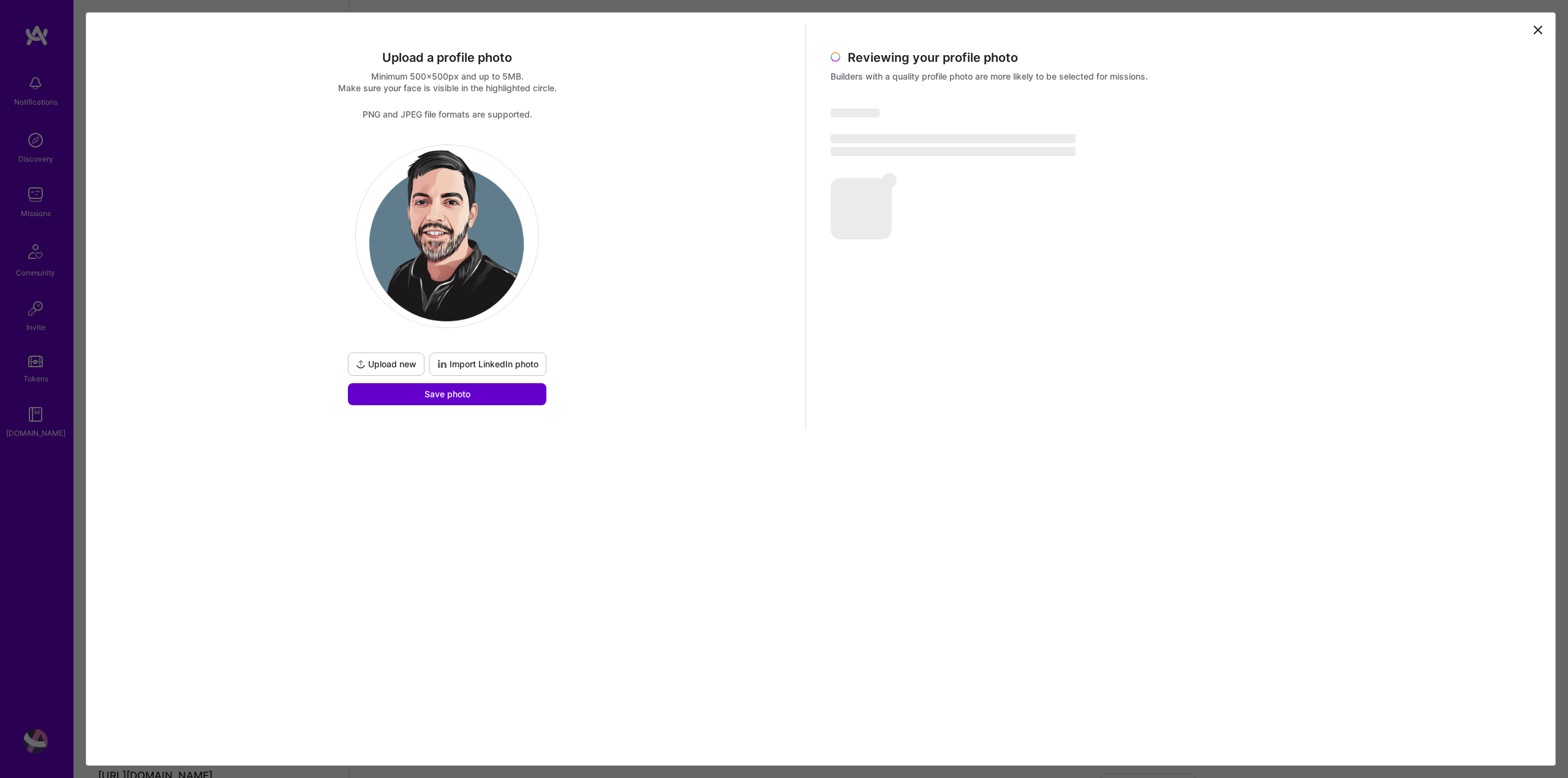
click at [452, 396] on span "Save photo" at bounding box center [447, 394] width 46 height 13
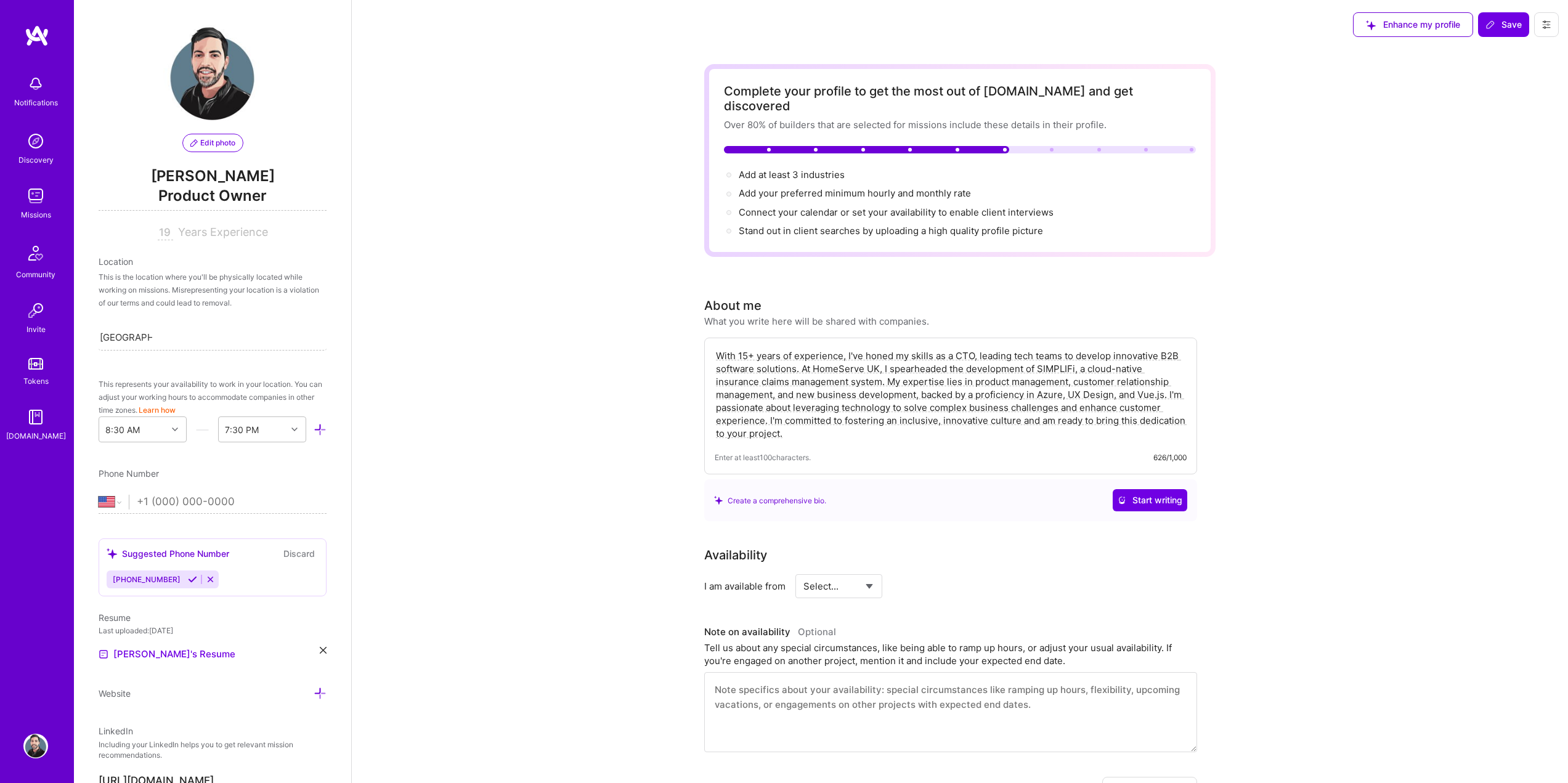
click at [231, 506] on input "tel" at bounding box center [231, 502] width 189 height 36
click at [117, 498] on select "Afghanistan Åland Islands Albania Algeria American Samoa Andorra Angola Anguill…" at bounding box center [114, 502] width 30 height 15
select select "GB"
click at [99, 495] on select "Afghanistan Åland Islands Albania Algeria American Samoa Andorra Angola Anguill…" at bounding box center [114, 502] width 30 height 15
click at [182, 492] on input "+44" at bounding box center [231, 502] width 189 height 36
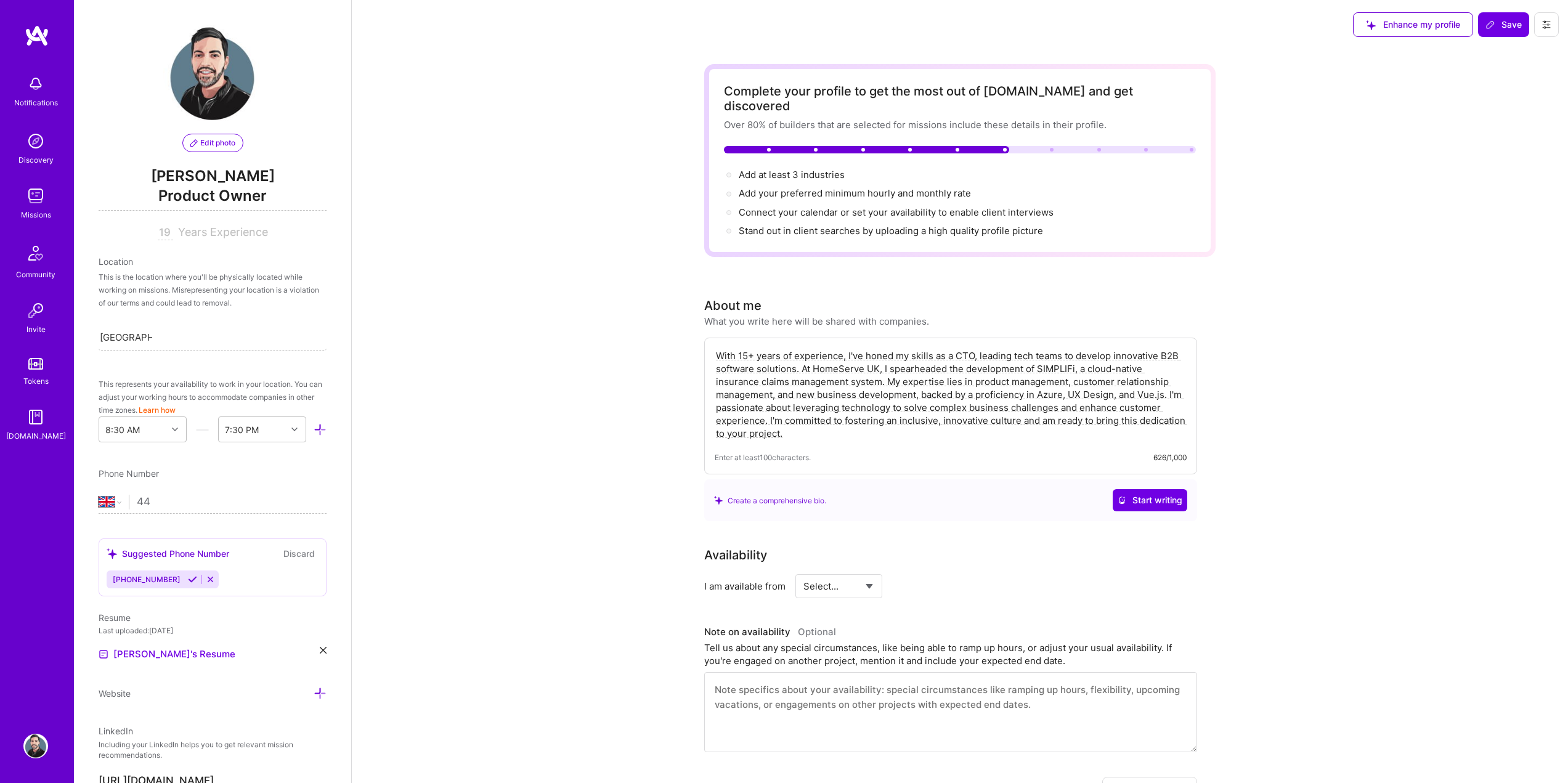
type input "4"
select select "US"
type input "+44 118 234 945"
select select "GB"
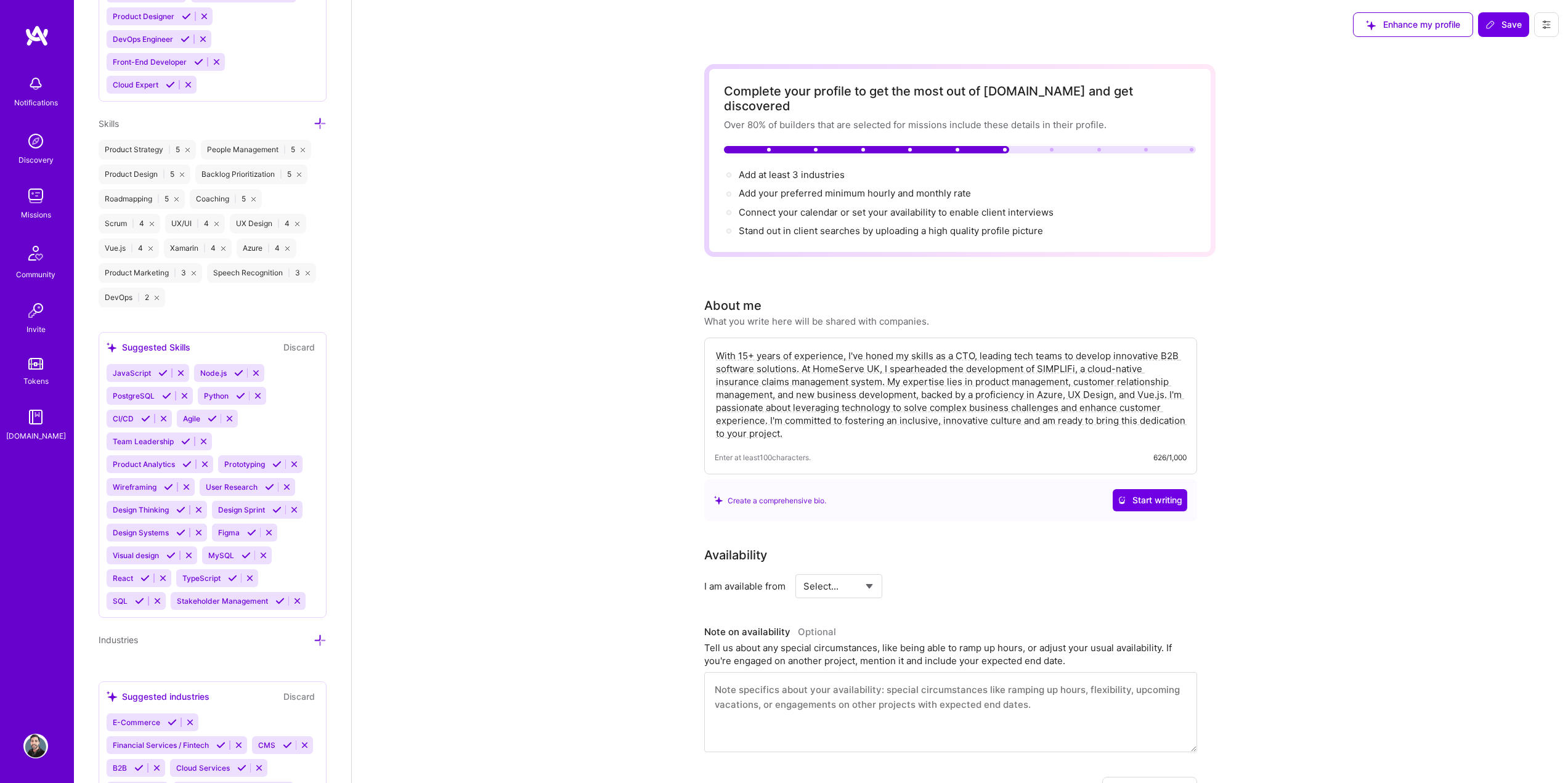
scroll to position [1106, 0]
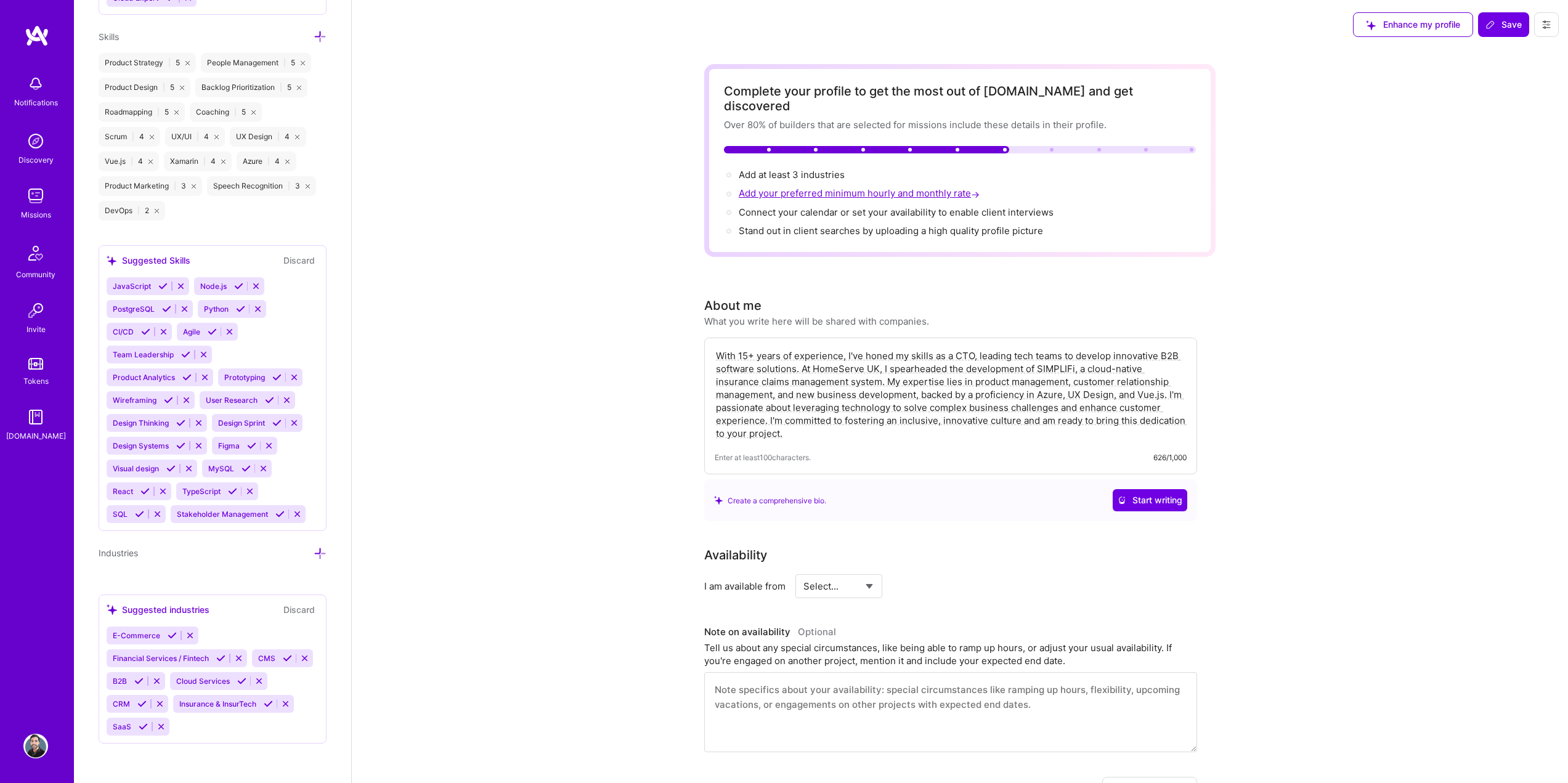
type input "+44 118 234 9458"
click at [948, 187] on span "Add your preferred minimum hourly and monthly rate →" at bounding box center [860, 193] width 243 height 12
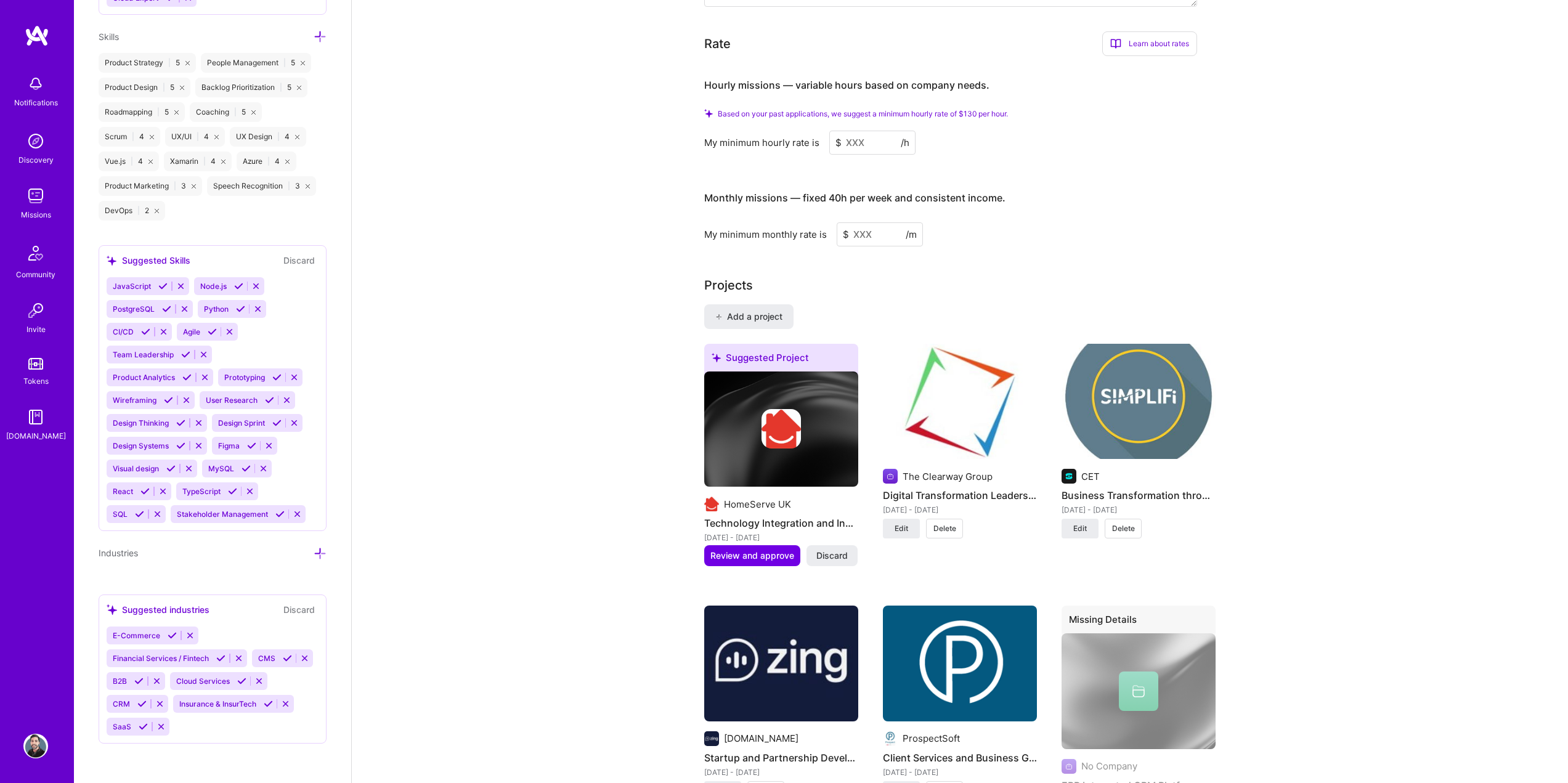
scroll to position [762, 0]
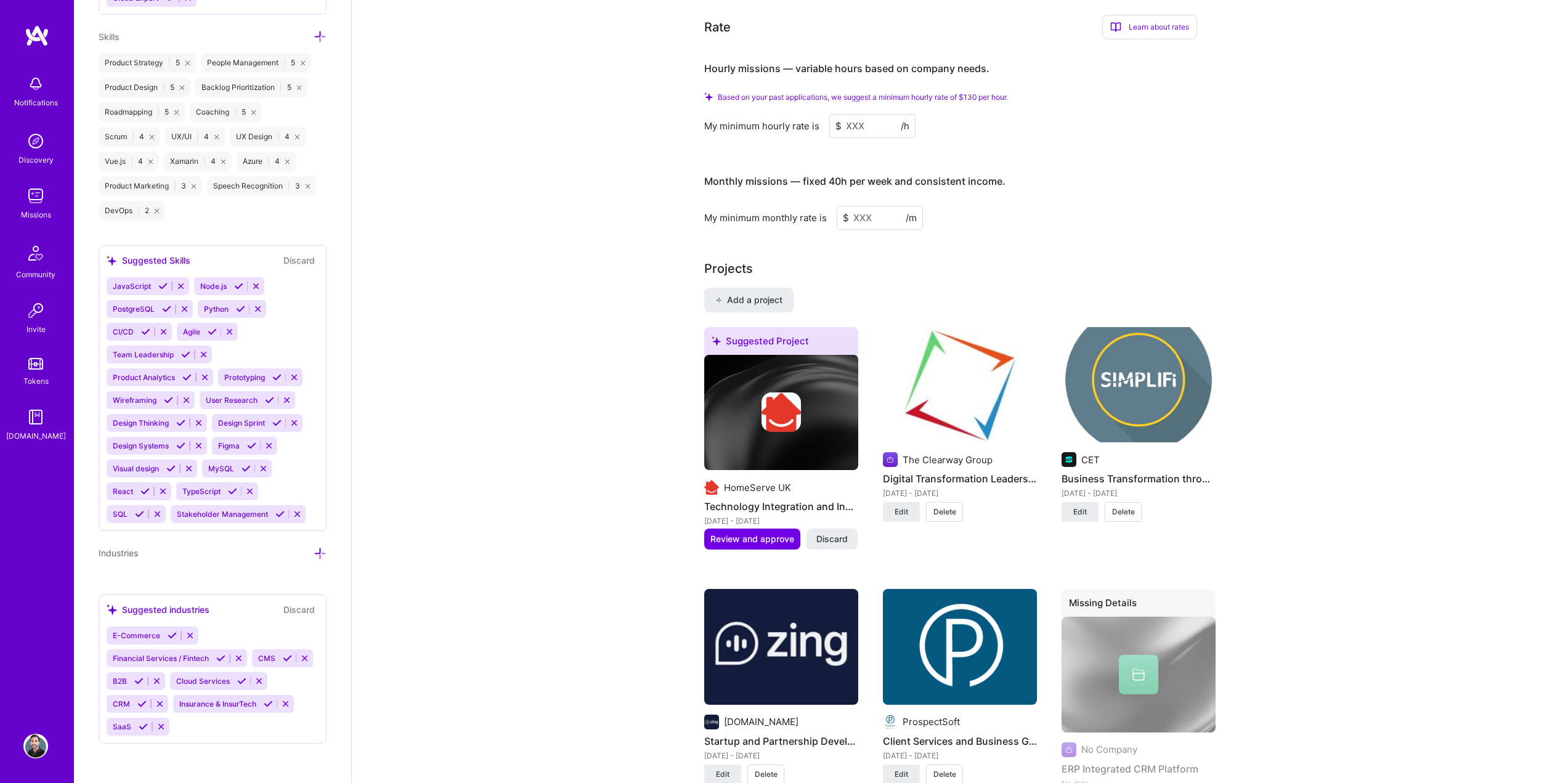
click at [867, 114] on input at bounding box center [872, 126] width 86 height 24
type input "150"
click at [872, 206] on input at bounding box center [880, 218] width 86 height 24
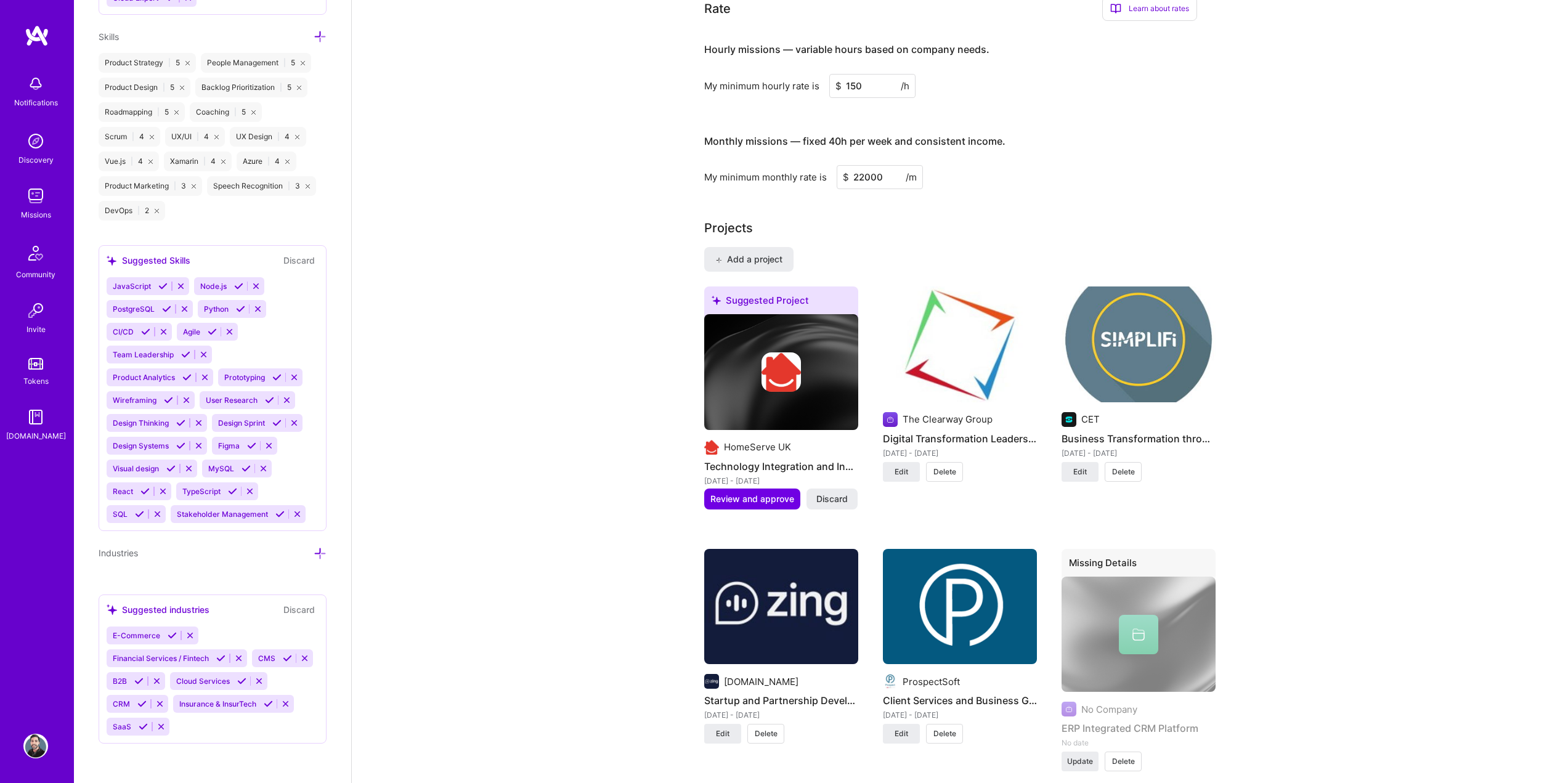
click at [1030, 180] on div "Complete your profile to get the most out of A.Team and get discovered Over 80%…" at bounding box center [960, 798] width 511 height 2992
drag, startPoint x: 884, startPoint y: 160, endPoint x: 848, endPoint y: 161, distance: 36.0
click at [848, 165] on div "$ 22000 /m" at bounding box center [880, 177] width 86 height 24
type input "20000"
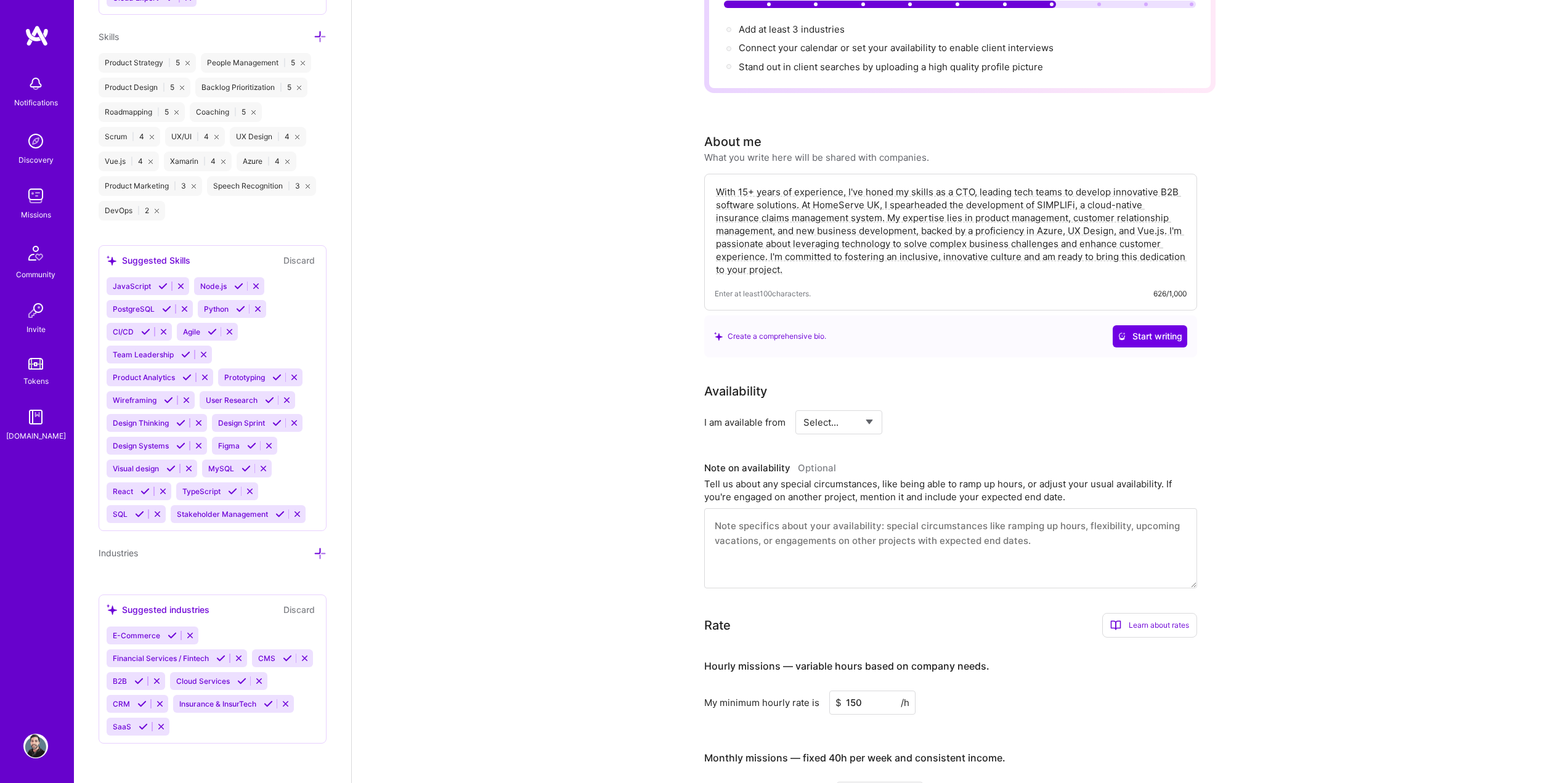
scroll to position [0, 0]
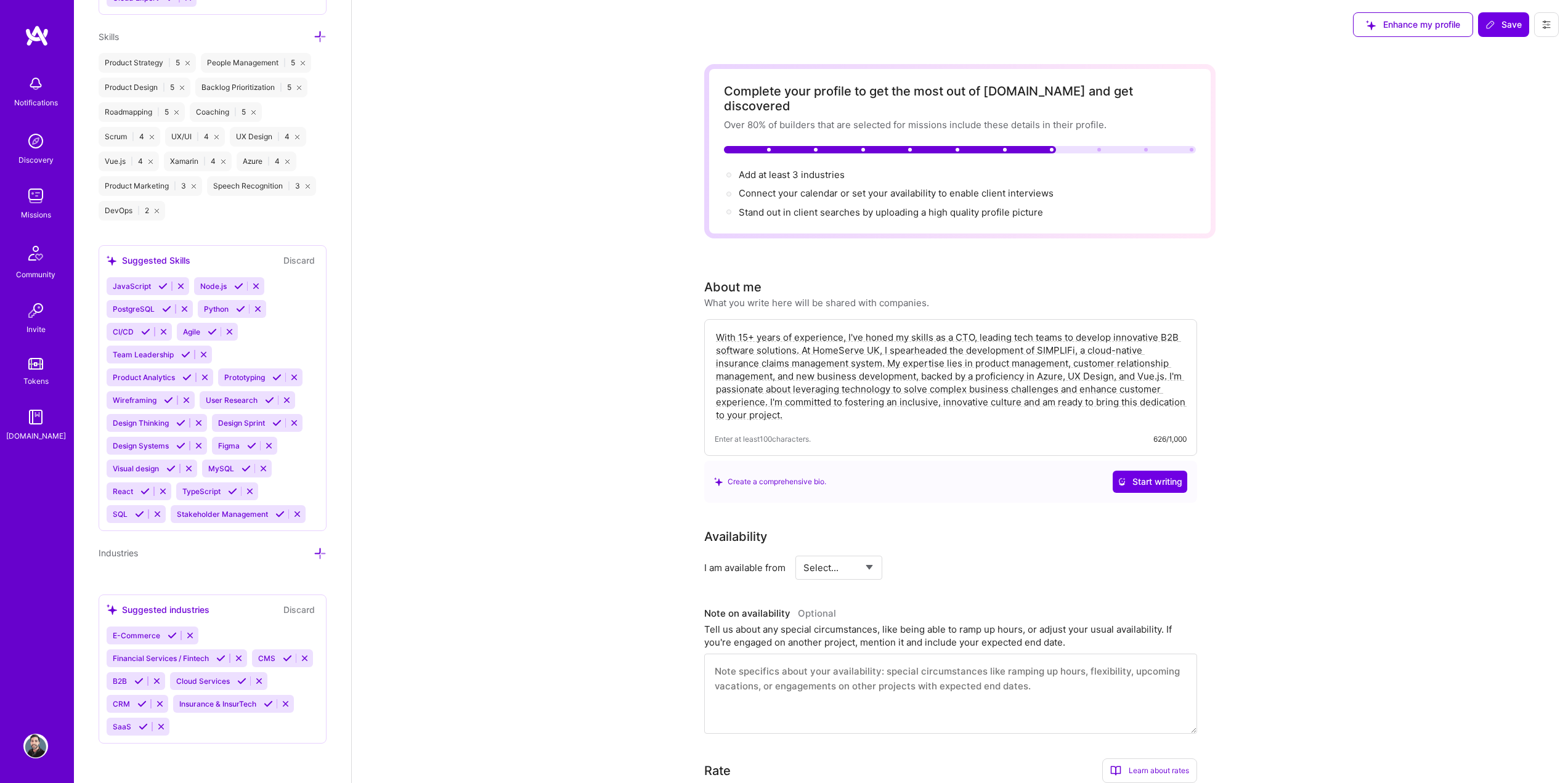
click at [868, 553] on select "Select... Right Now Future Date Not Available" at bounding box center [839, 567] width 71 height 31
select select "Future Date"
click at [804, 552] on select "Select... Right Now Future Date Not Available" at bounding box center [839, 567] width 71 height 31
click at [950, 557] on input "Aug 11" at bounding box center [945, 568] width 61 height 24
click at [864, 517] on div "1" at bounding box center [862, 517] width 17 height 17
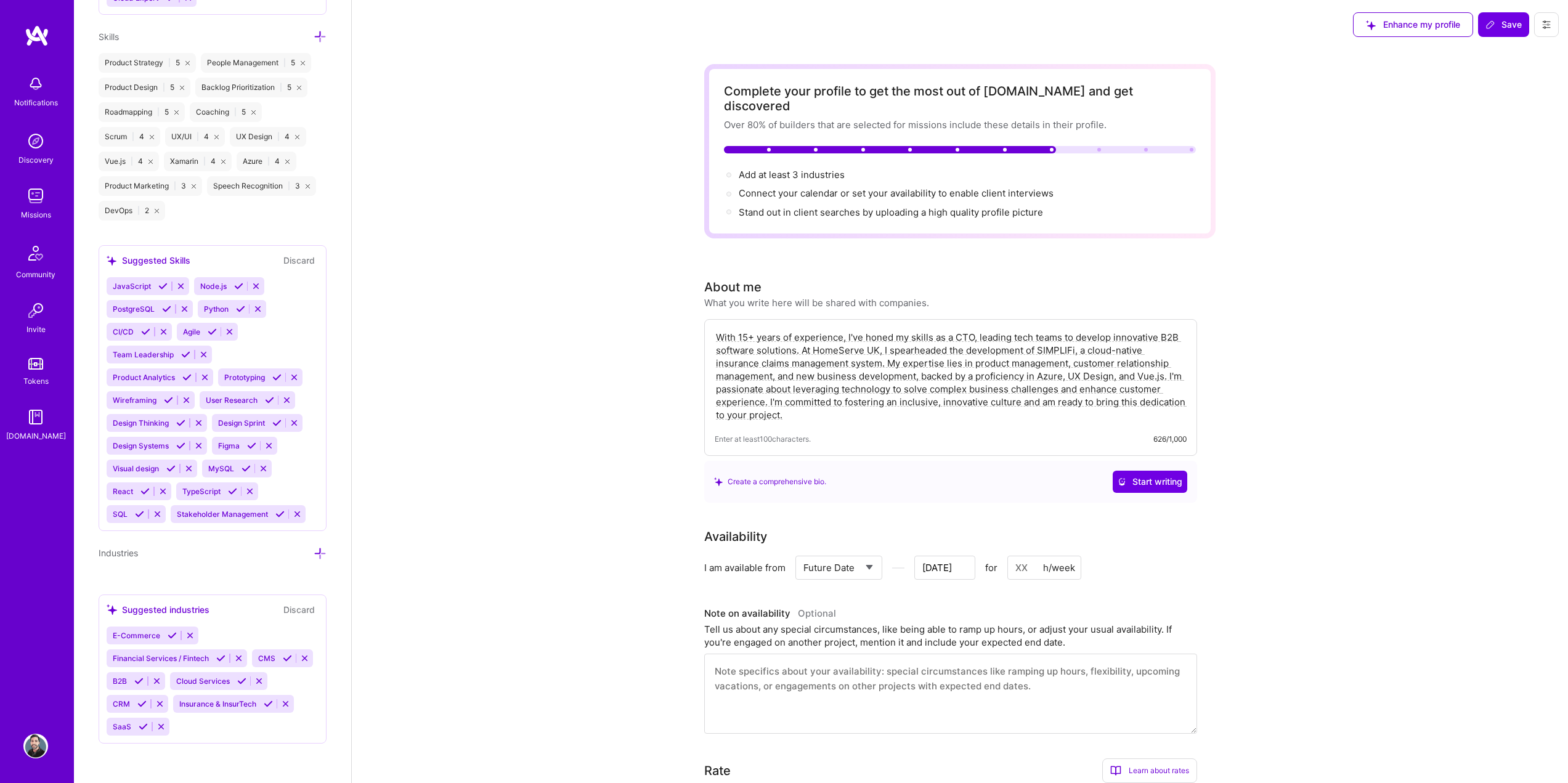
click at [971, 558] on input "Aug 31" at bounding box center [945, 568] width 61 height 24
click at [963, 374] on button "Next Month" at bounding box center [965, 375] width 9 height 9
click at [863, 417] on div "1" at bounding box center [862, 417] width 17 height 17
type input "Sep 1"
click at [1034, 556] on input at bounding box center [1044, 568] width 74 height 24
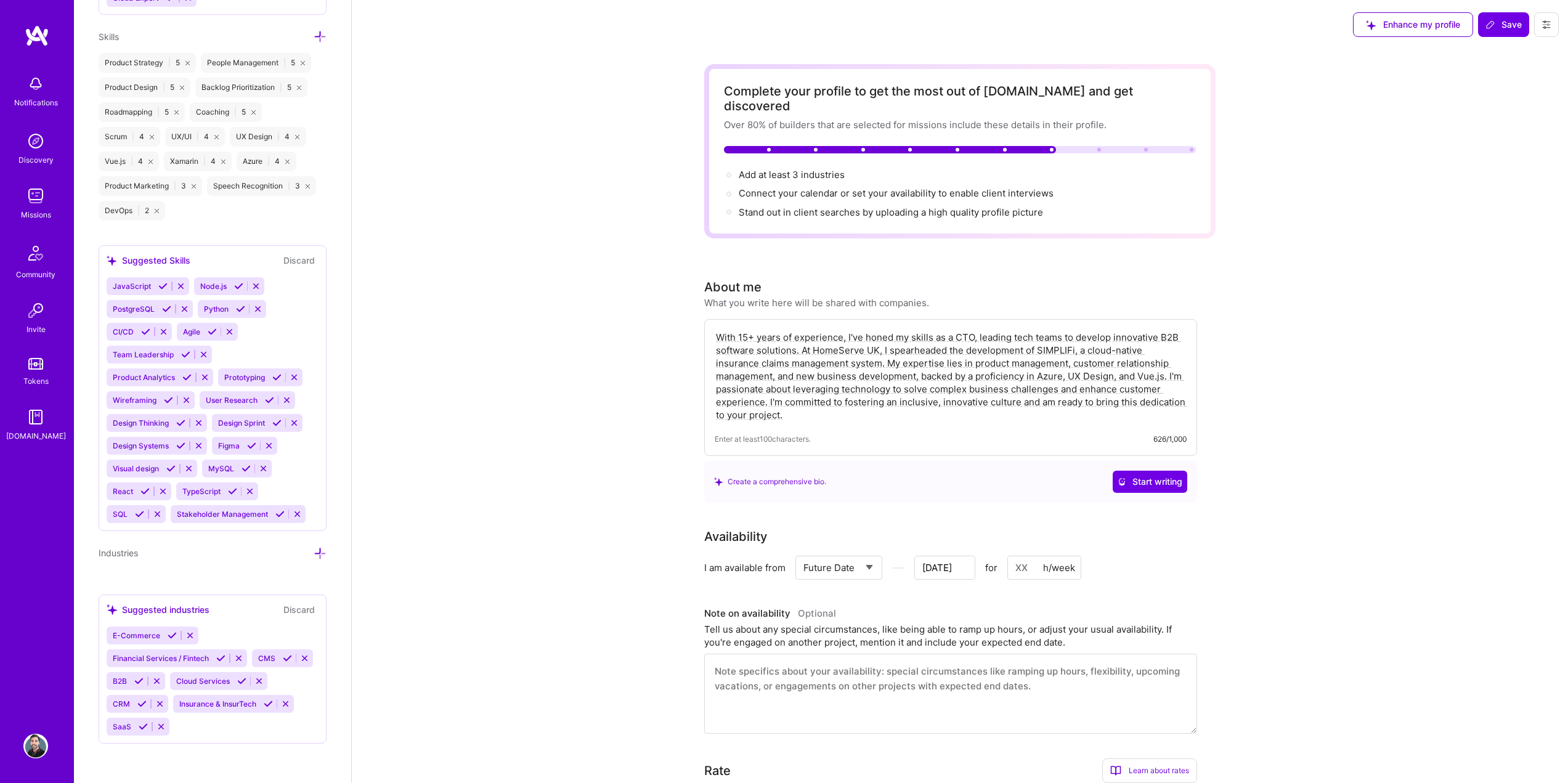
click at [1031, 556] on input at bounding box center [1044, 568] width 74 height 24
type input "2"
type input "Aug 29"
type input "20"
click at [954, 556] on input "Aug 29" at bounding box center [945, 568] width 61 height 24
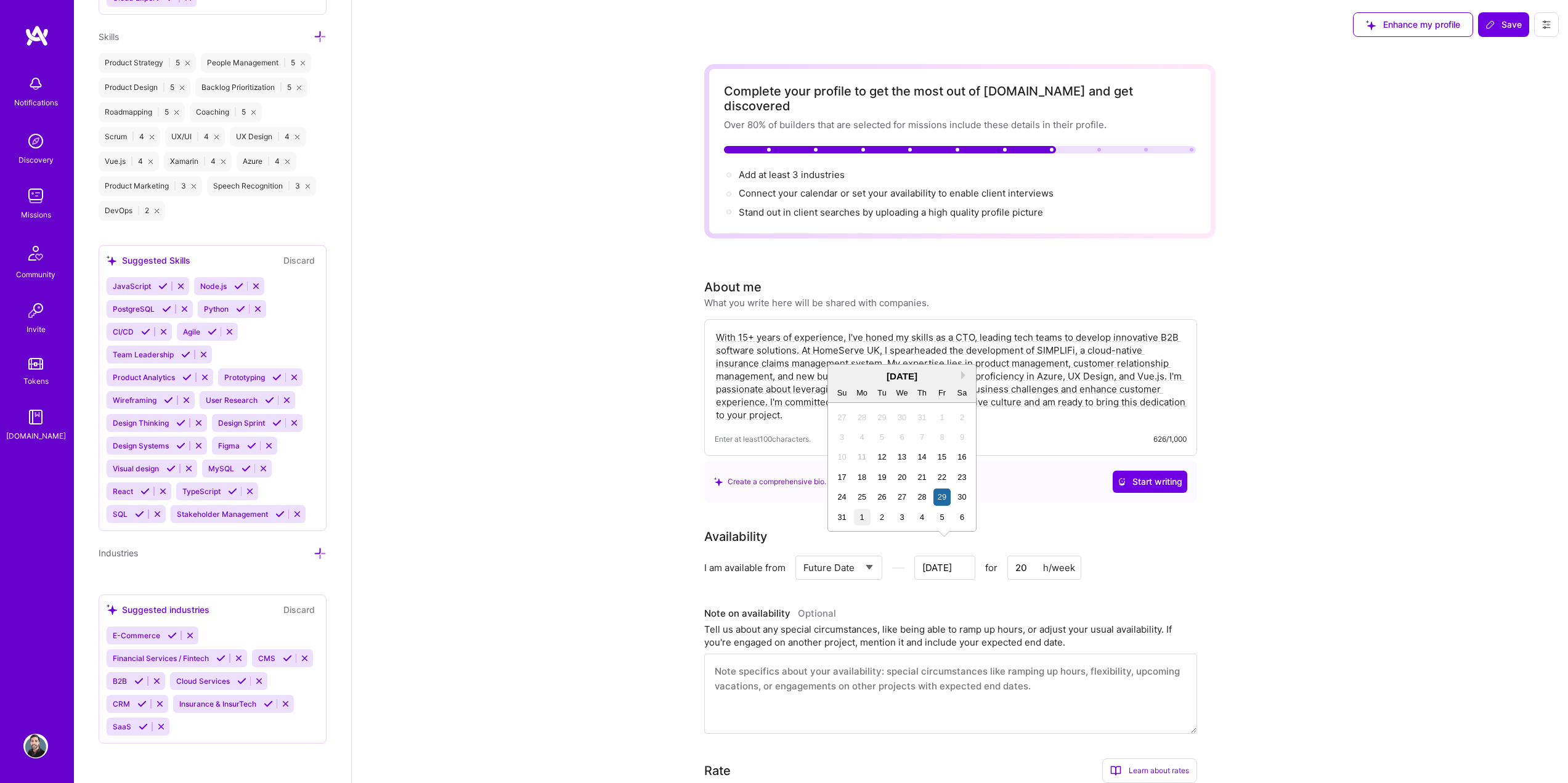
click at [865, 520] on div "1" at bounding box center [862, 517] width 17 height 17
click at [957, 556] on input "Aug 31" at bounding box center [945, 568] width 61 height 24
click at [962, 368] on div "August 2025 Su Mo Tu We Th Fr Sa" at bounding box center [902, 384] width 148 height 38
click at [964, 375] on button "Next Month" at bounding box center [965, 375] width 9 height 9
click at [861, 417] on div "1" at bounding box center [862, 417] width 17 height 17
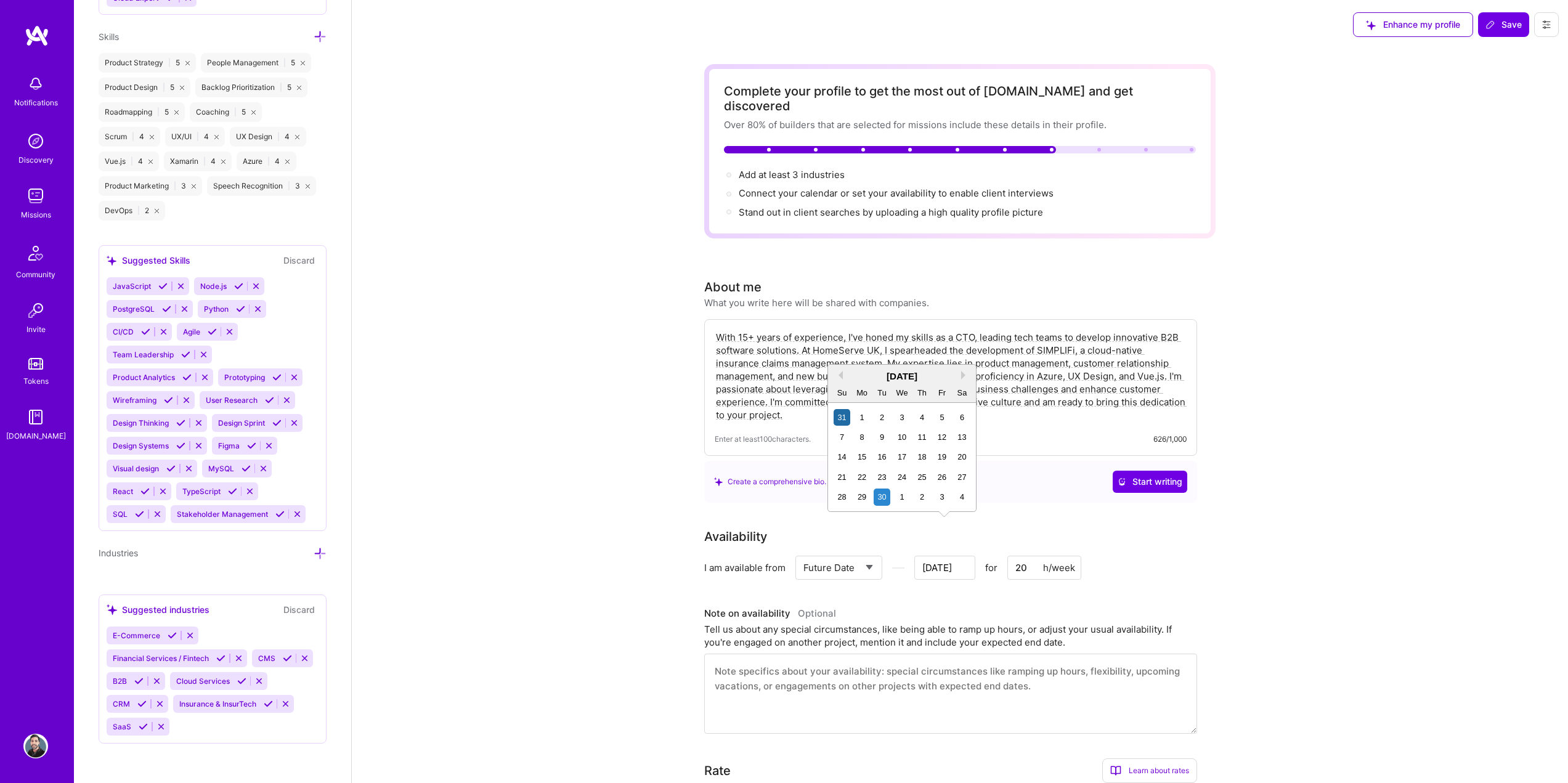
type input "Sep 1"
click at [1069, 680] on textarea at bounding box center [951, 694] width 493 height 80
type textarea "I"
type input "Aug 30"
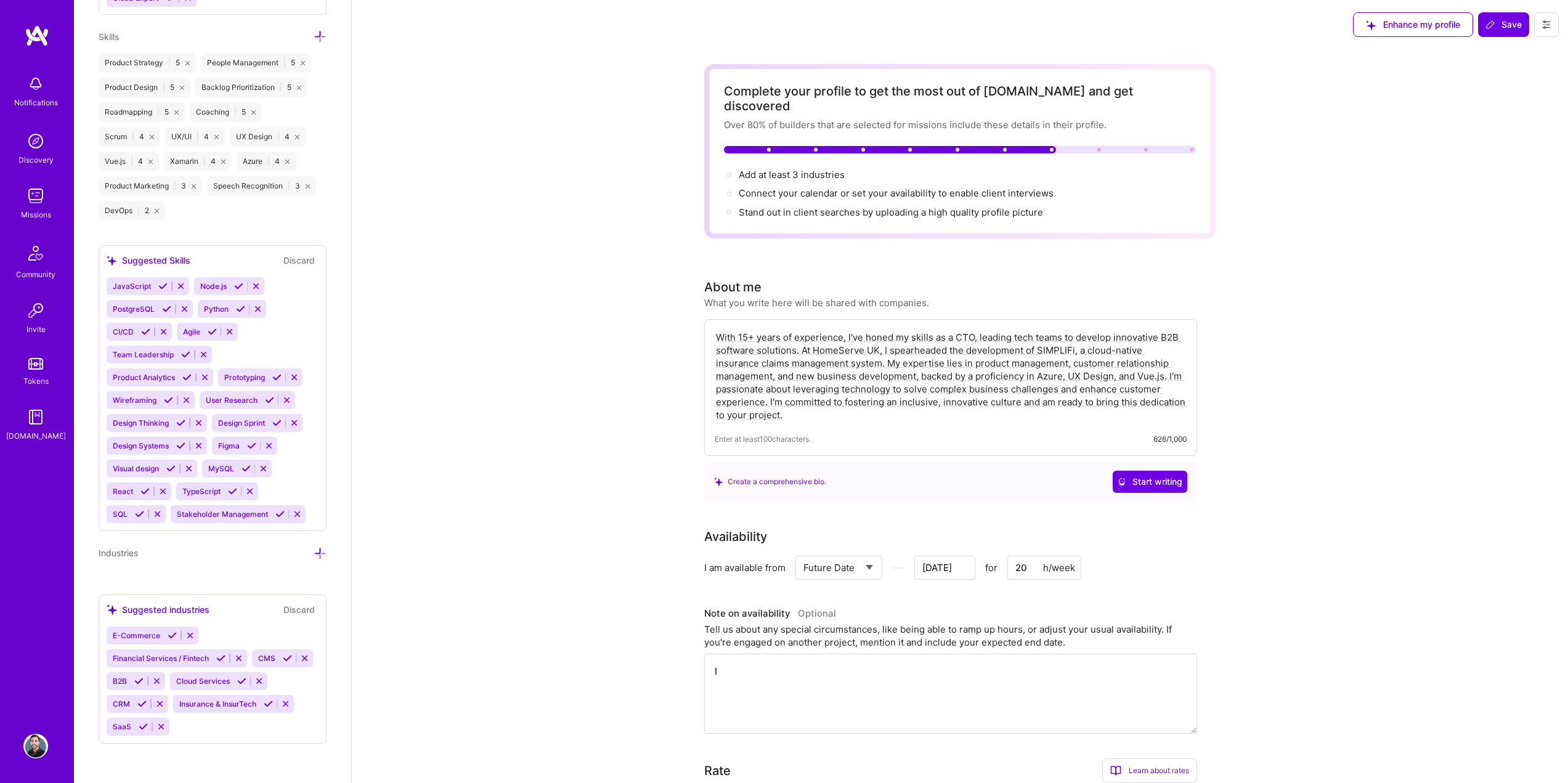
type textarea "I"
type input "Aug 29"
type textarea "I a"
type input "Aug 28"
type textarea "I am,"
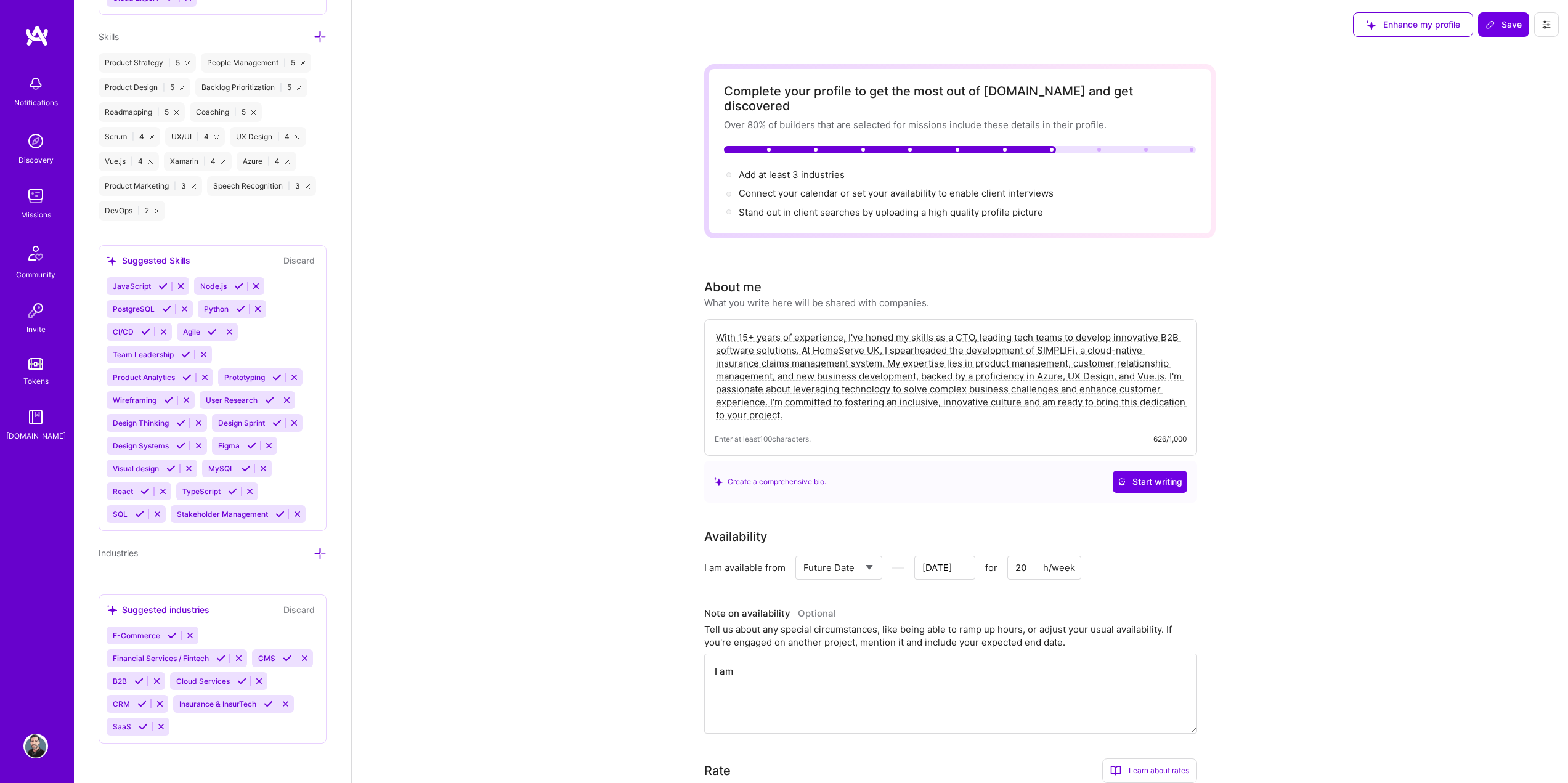
type input "Aug 26"
type textarea "I am,"
type input "Aug 25"
type textarea "I am,"
type input "Aug 24"
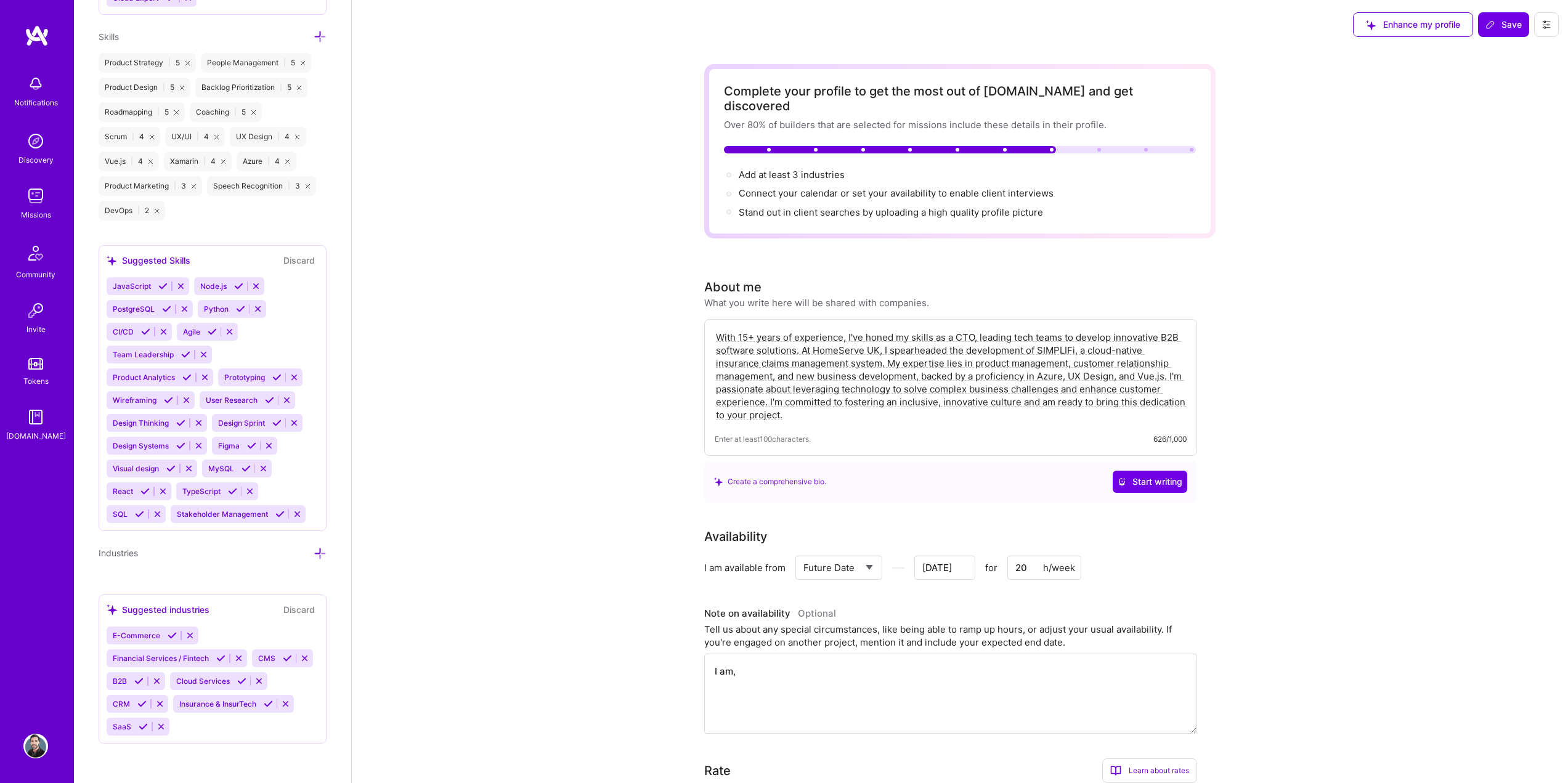
type textarea "I am"
type input "Aug 23"
type textarea "I am"
type input "Aug 22"
type textarea "I am c"
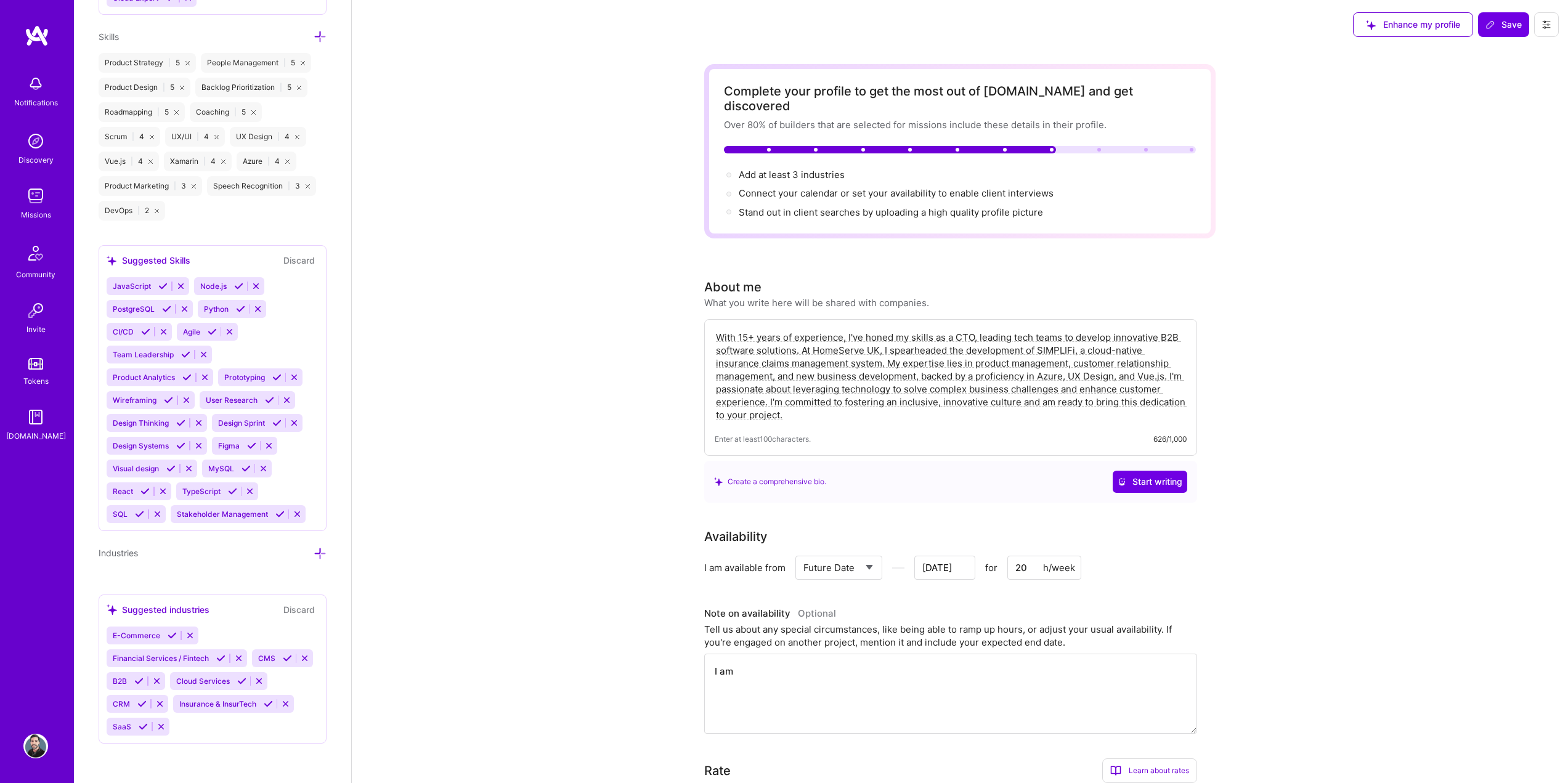
type input "Aug 21"
type textarea "I am cu"
type input "Aug 20"
type textarea "I am cur"
type input "Aug 19"
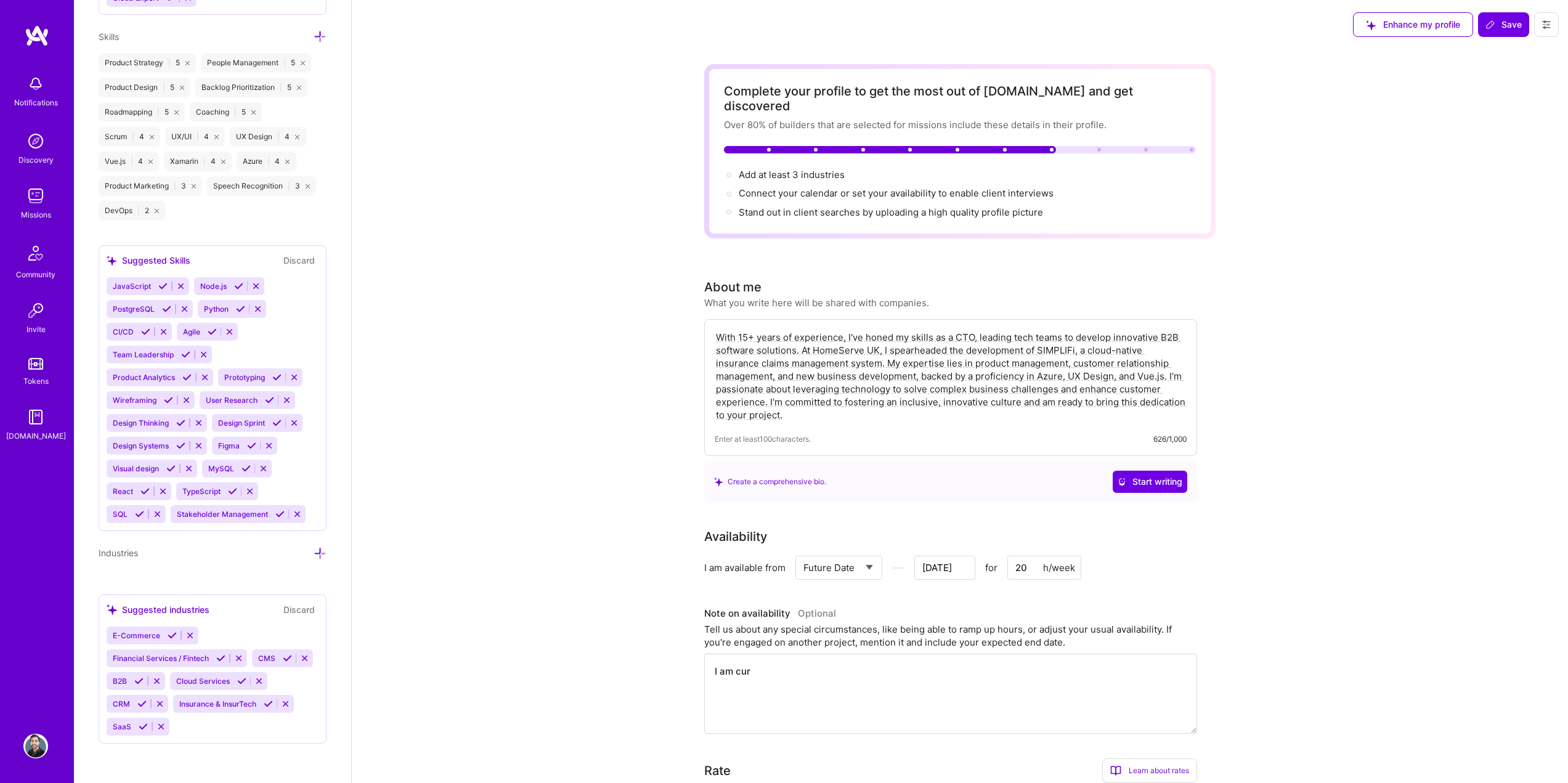
type textarea "I am curr"
type input "Aug 18"
type textarea "I am curre"
type input "Aug 17"
type textarea "I am curren"
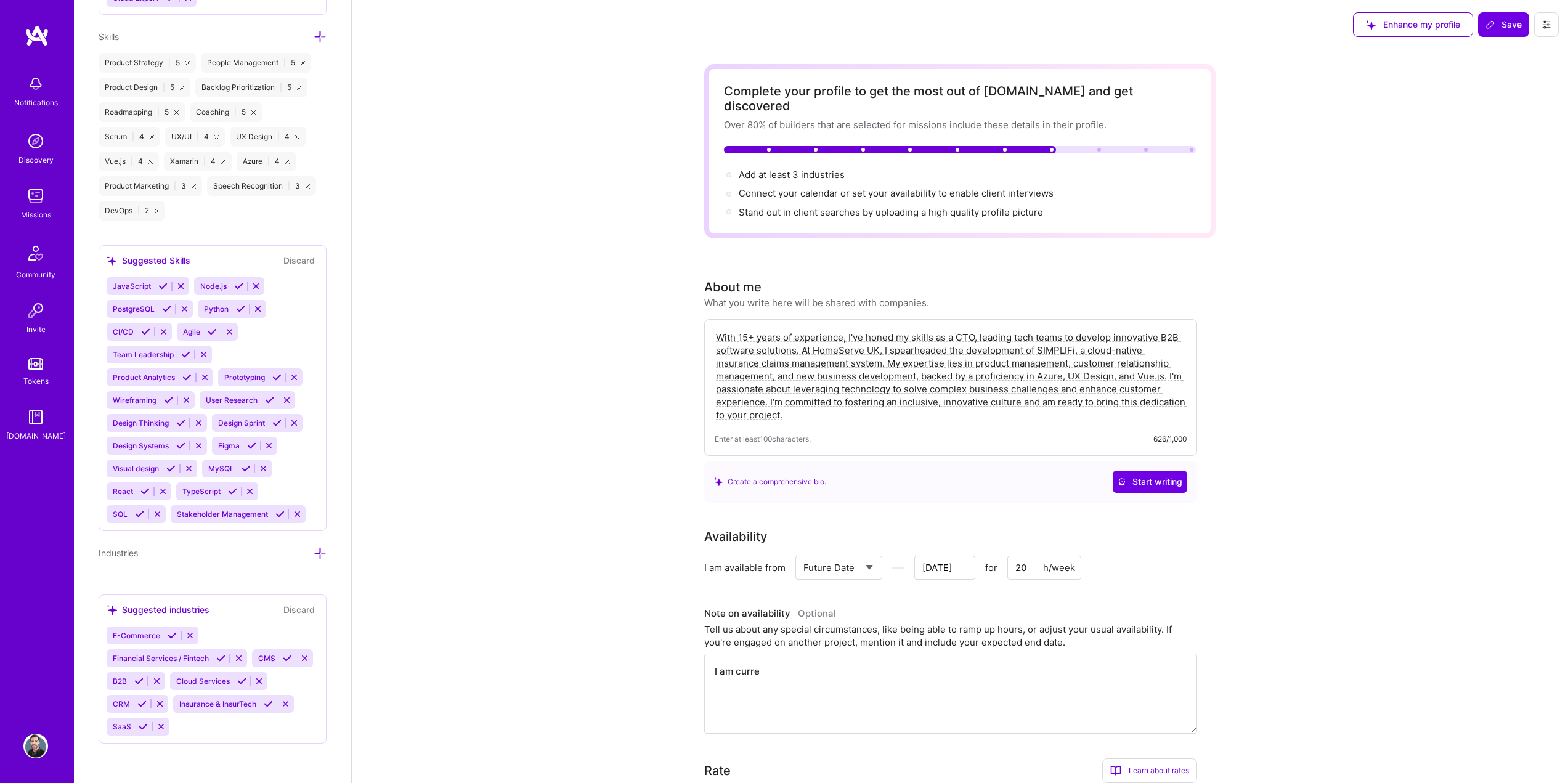
type input "Aug 16"
type textarea "I am current"
type input "Aug 15"
type textarea "I am currentl"
type input "Aug 14"
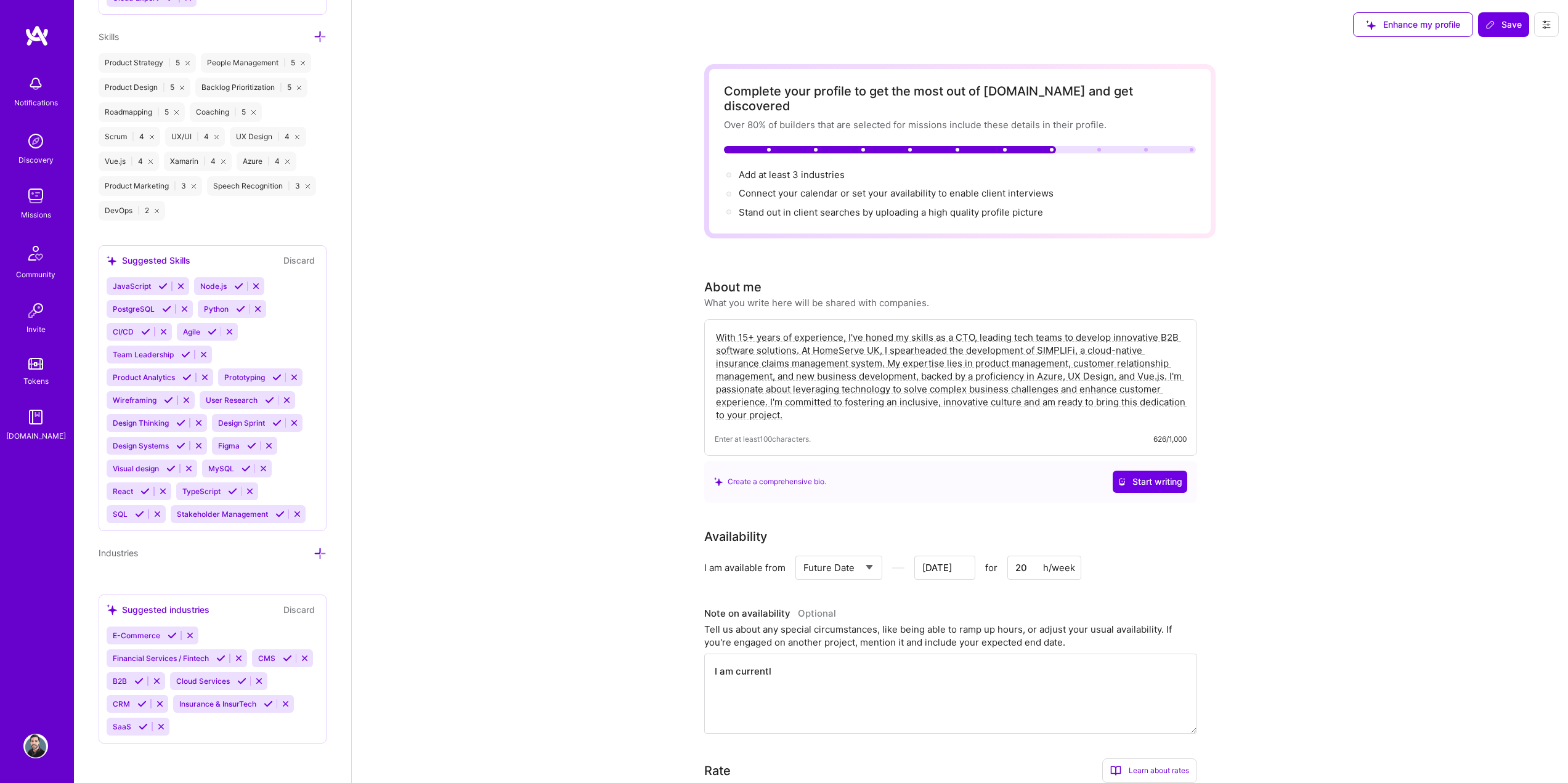
type textarea "I am currently"
type input "Aug 13"
type textarea "I am currently"
type input "Aug 12"
type textarea "I am currently i"
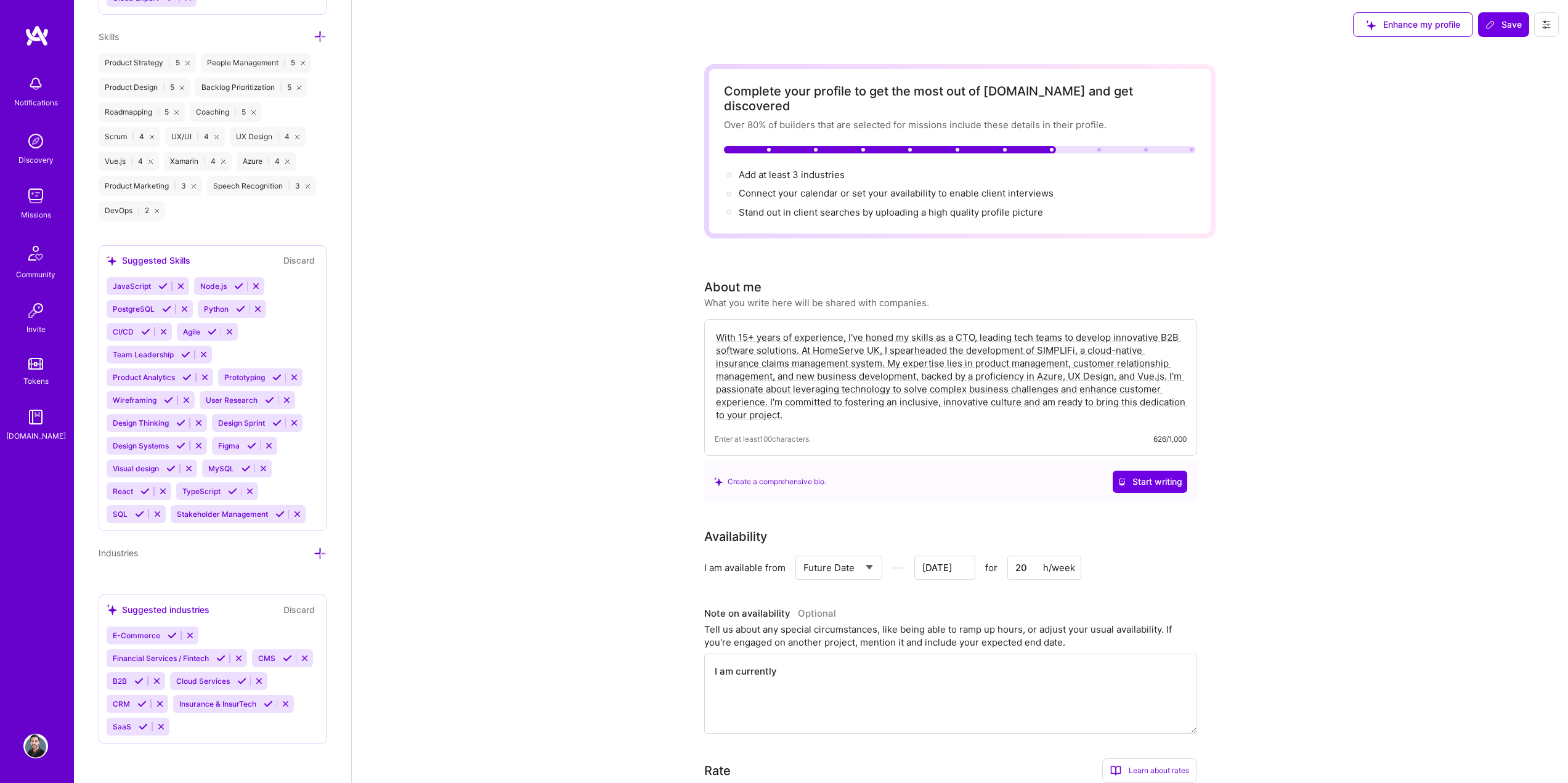
type input "Aug 11"
type textarea "I am currently in"
type input "Aug 10"
type textarea "I am currently inv"
type input "Aug 9"
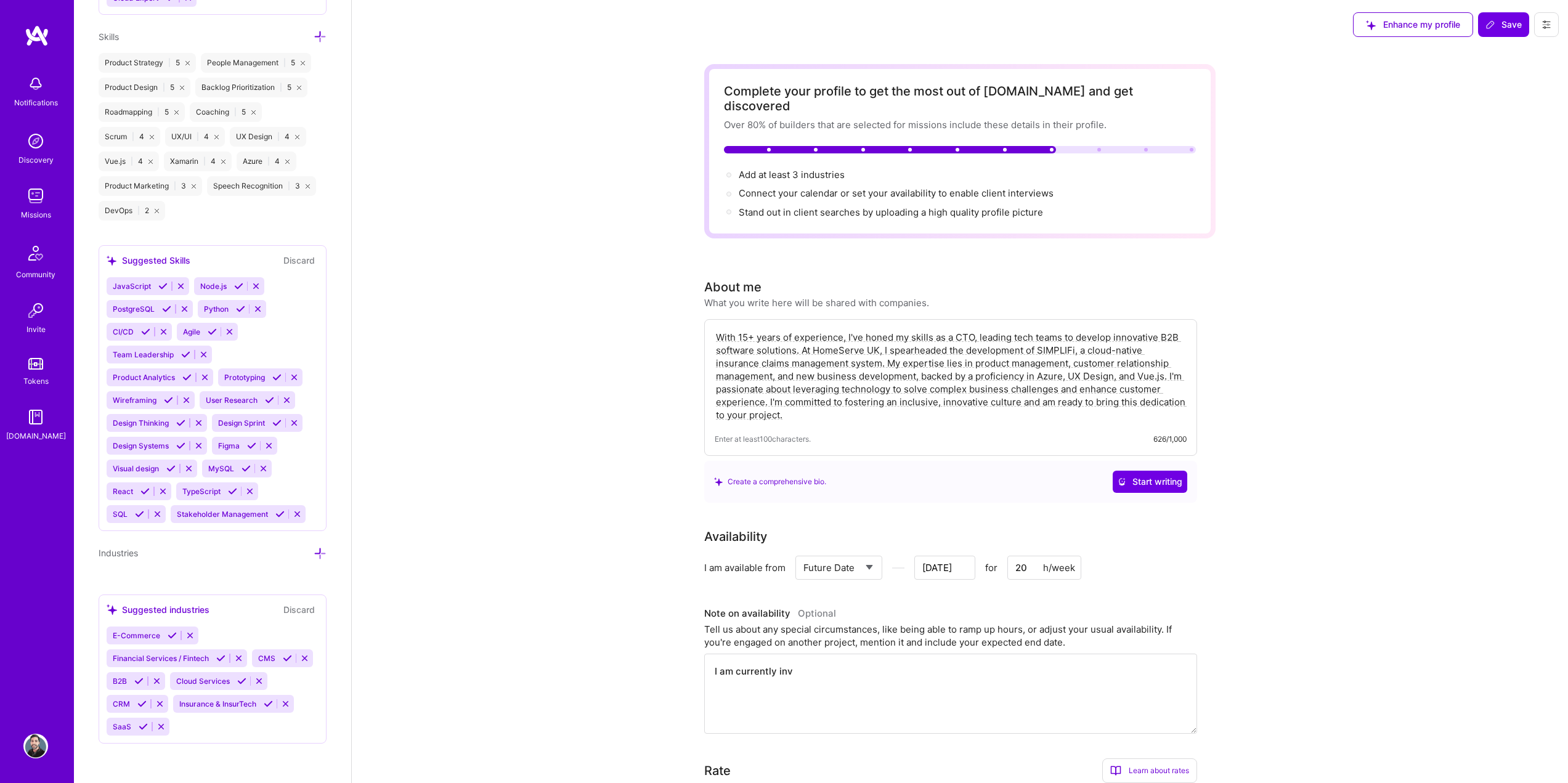
type textarea "I am currently invo"
type input "Aug 8"
type textarea "I am currently invol"
type input "Aug 7"
type textarea "I am currently involv"
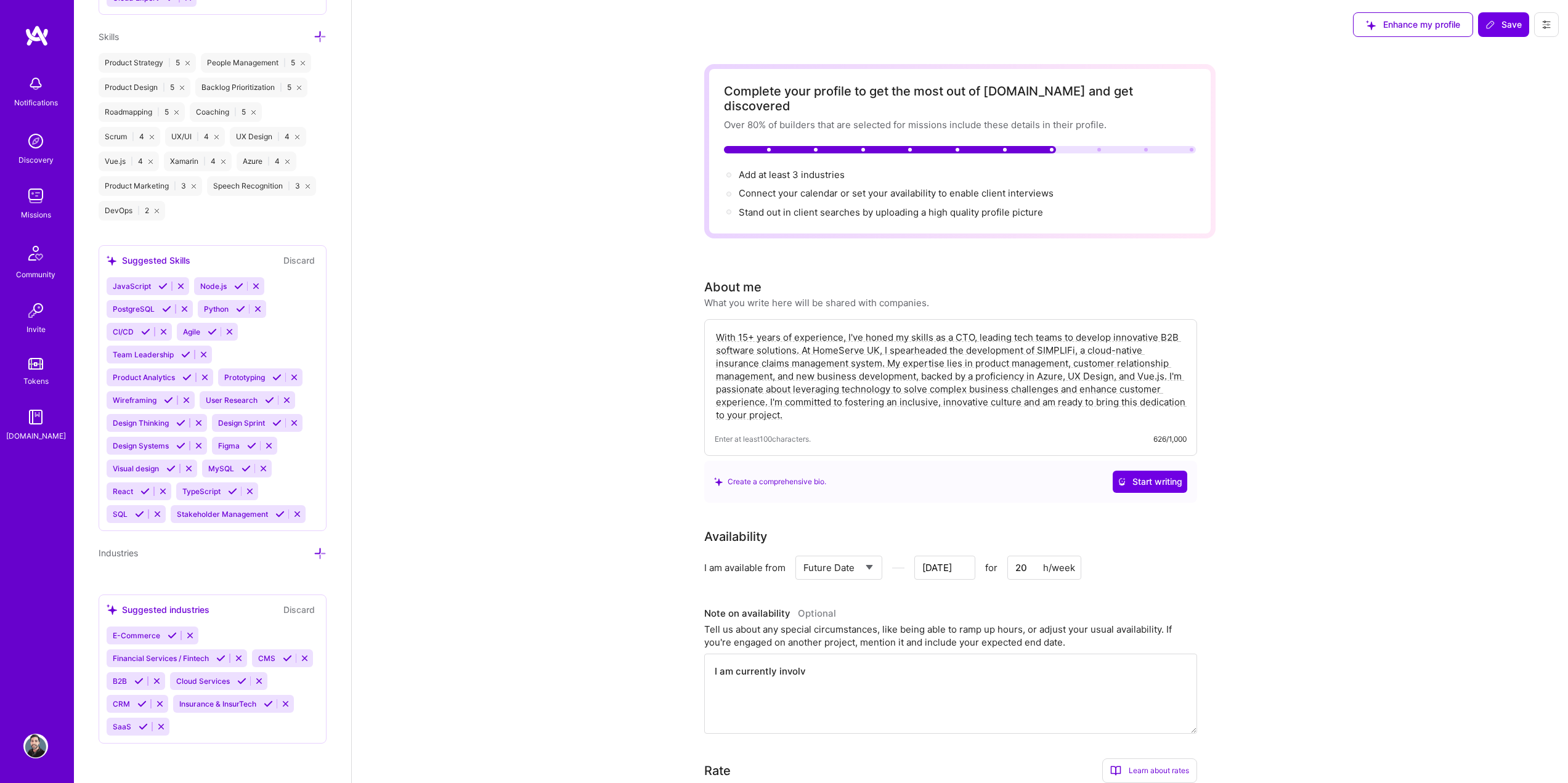
type input "Aug 6"
type textarea "I am currently involve"
type input "Aug 5"
type textarea "I am currently involved"
type input "Aug 4"
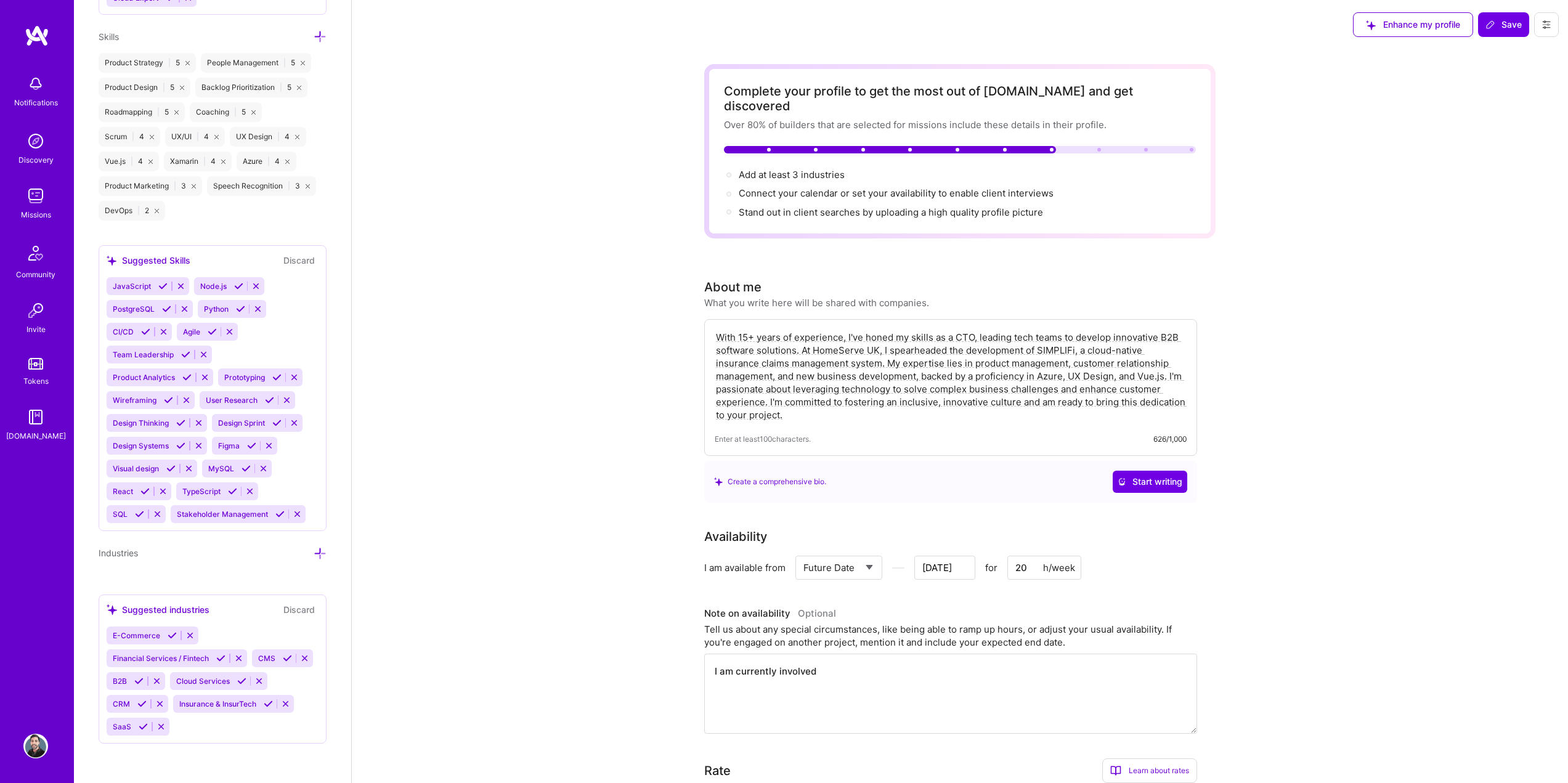
type textarea "I am currently involved"
type input "Aug 3"
type textarea "I am currently involved w"
type input "Aug 2"
type textarea "I am currently involved"
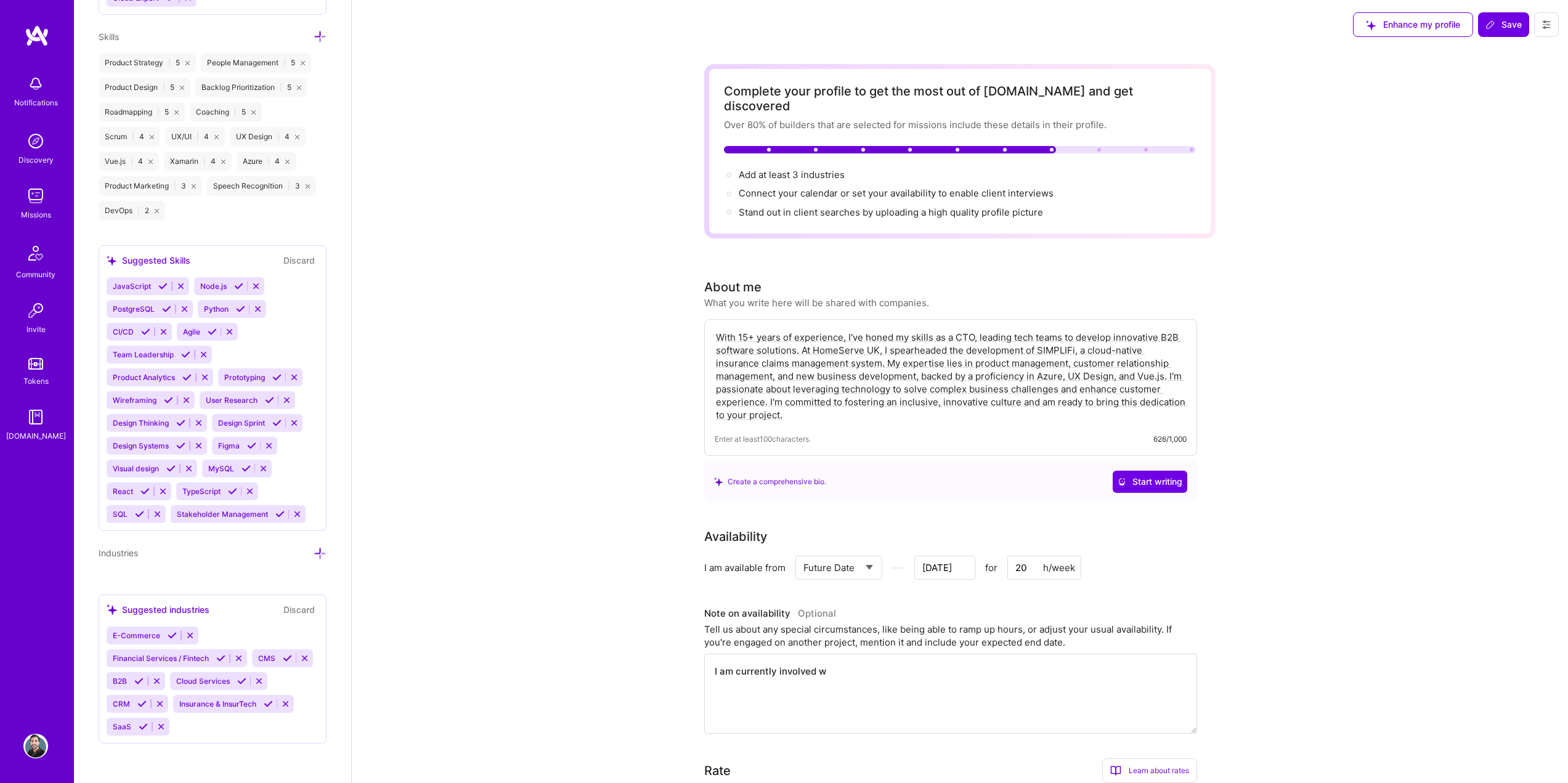
type input "Aug 1"
type textarea "I am currently involved o"
type input "Jul 31"
type textarea "I am currently involved on"
type input "Jul 30"
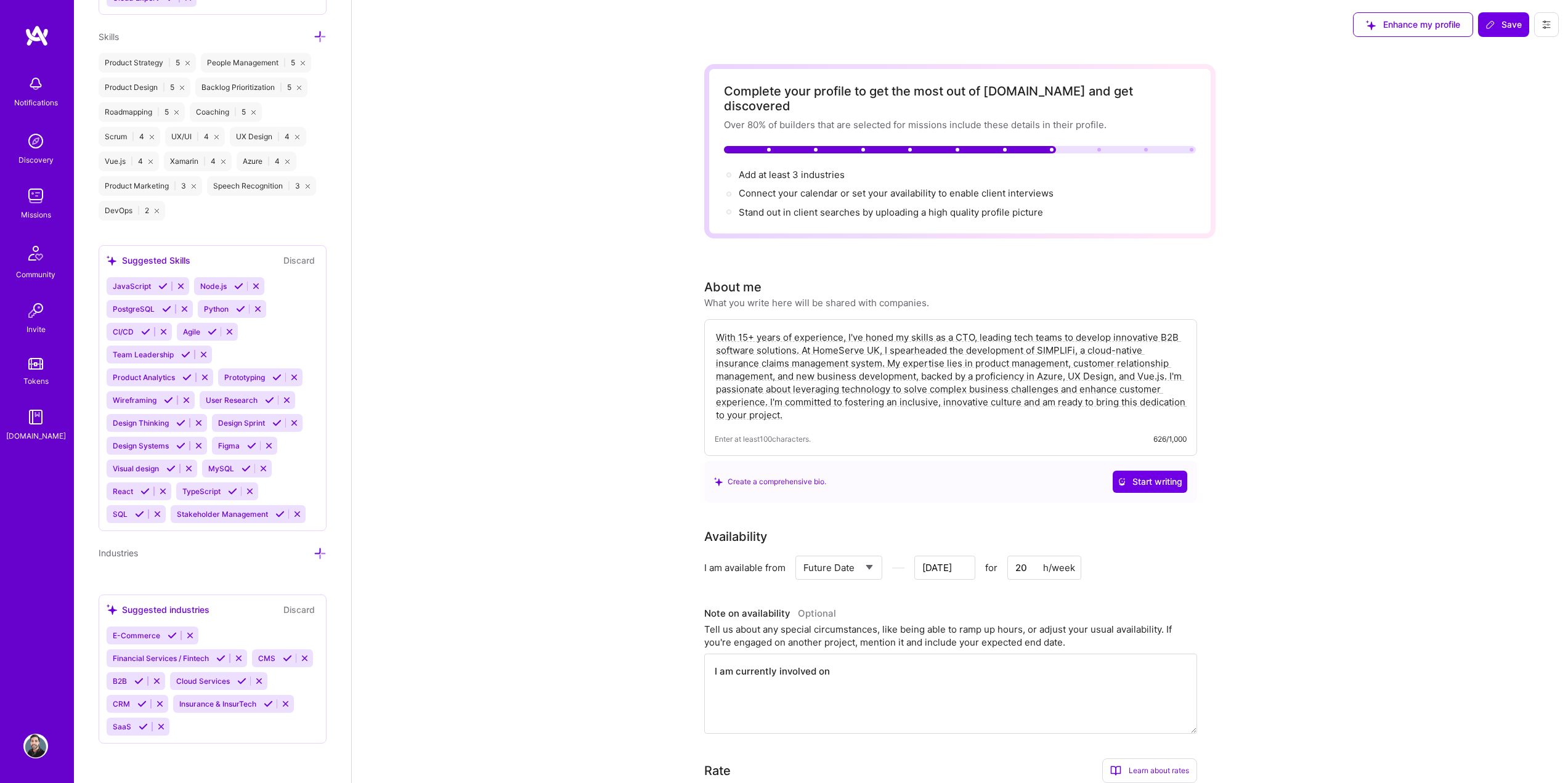
type textarea "I am currently involved on"
type input "Jul 29"
type textarea "I am currently involved on a"
type input "Jul 28"
type textarea "I am currently involved on a"
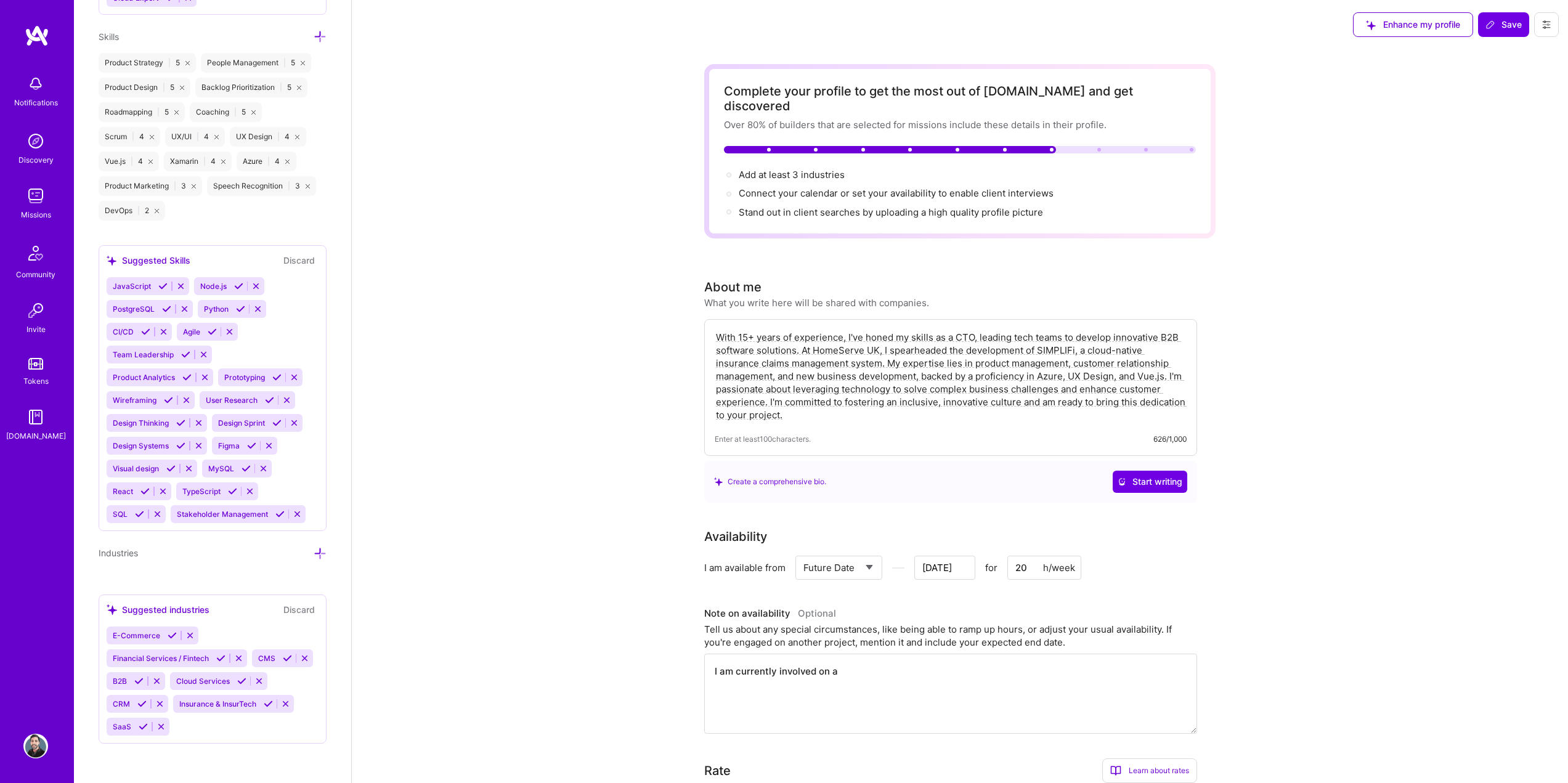
type input "Jul 27"
type textarea "I am currently involved on a 2"
type input "Jul 26"
type textarea "I am currently involved on a 20"
type input "Jul 25"
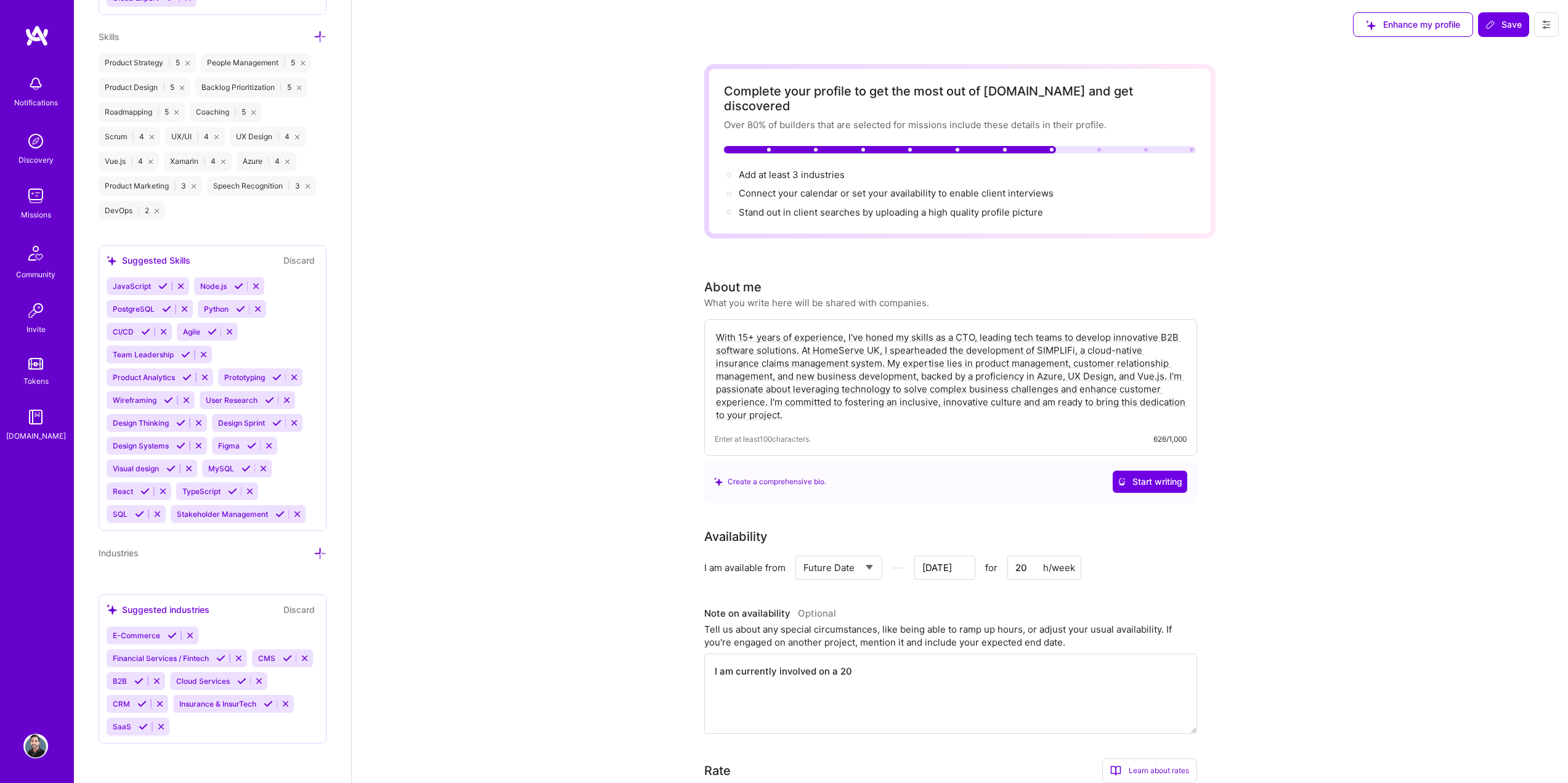
type textarea "I am currently involved on a 20"
type input "Jul 24"
type textarea "I am currently involved on a 20 h"
type input "Jul 23"
type textarea "I am currently involved on a 20 ho"
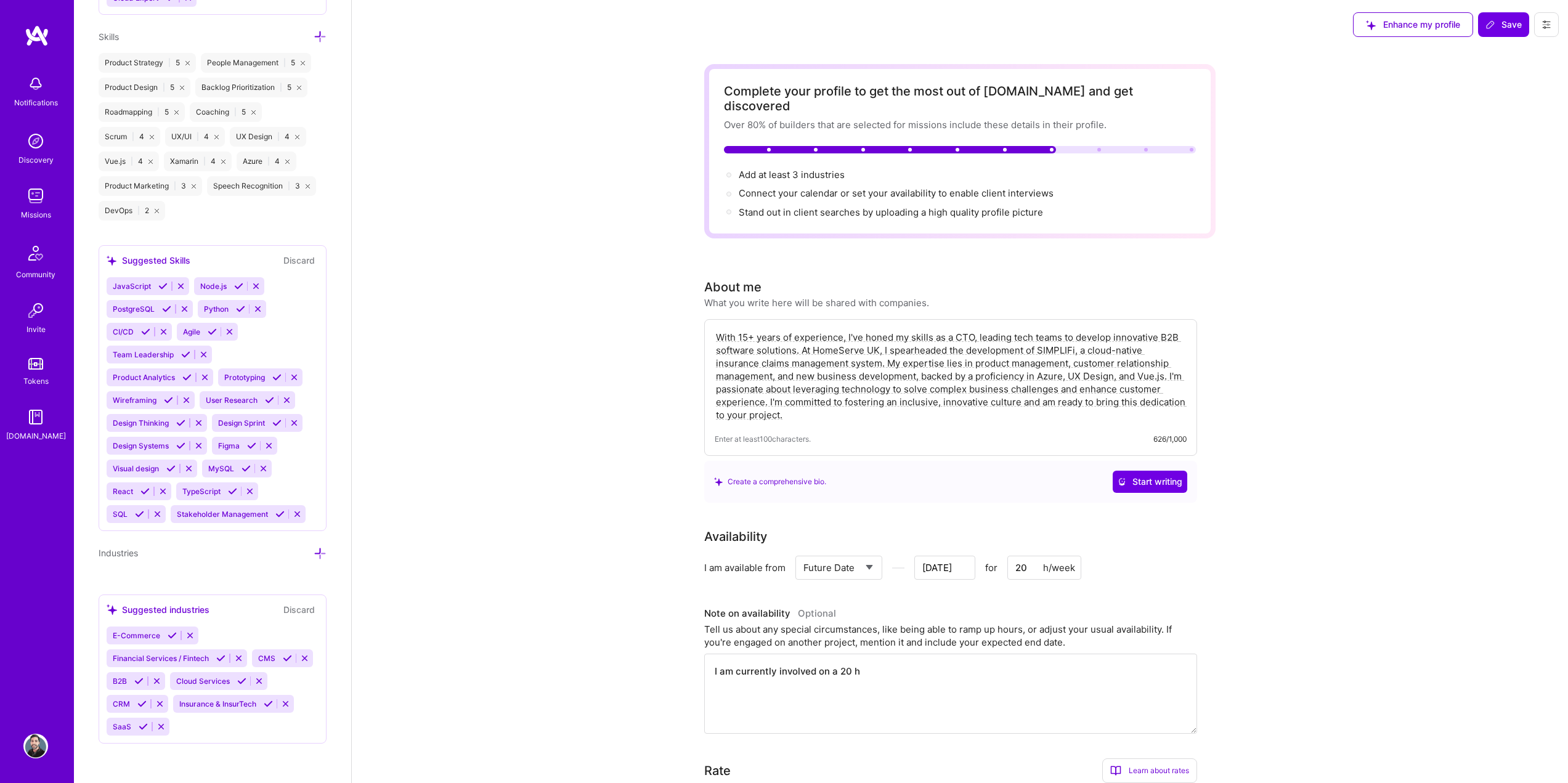
type input "Jul 22"
type textarea "I am currently involved on a 20 hou"
type input "Jul 21"
type textarea "I am currently involved on a 20 hour"
type input "Jul 20"
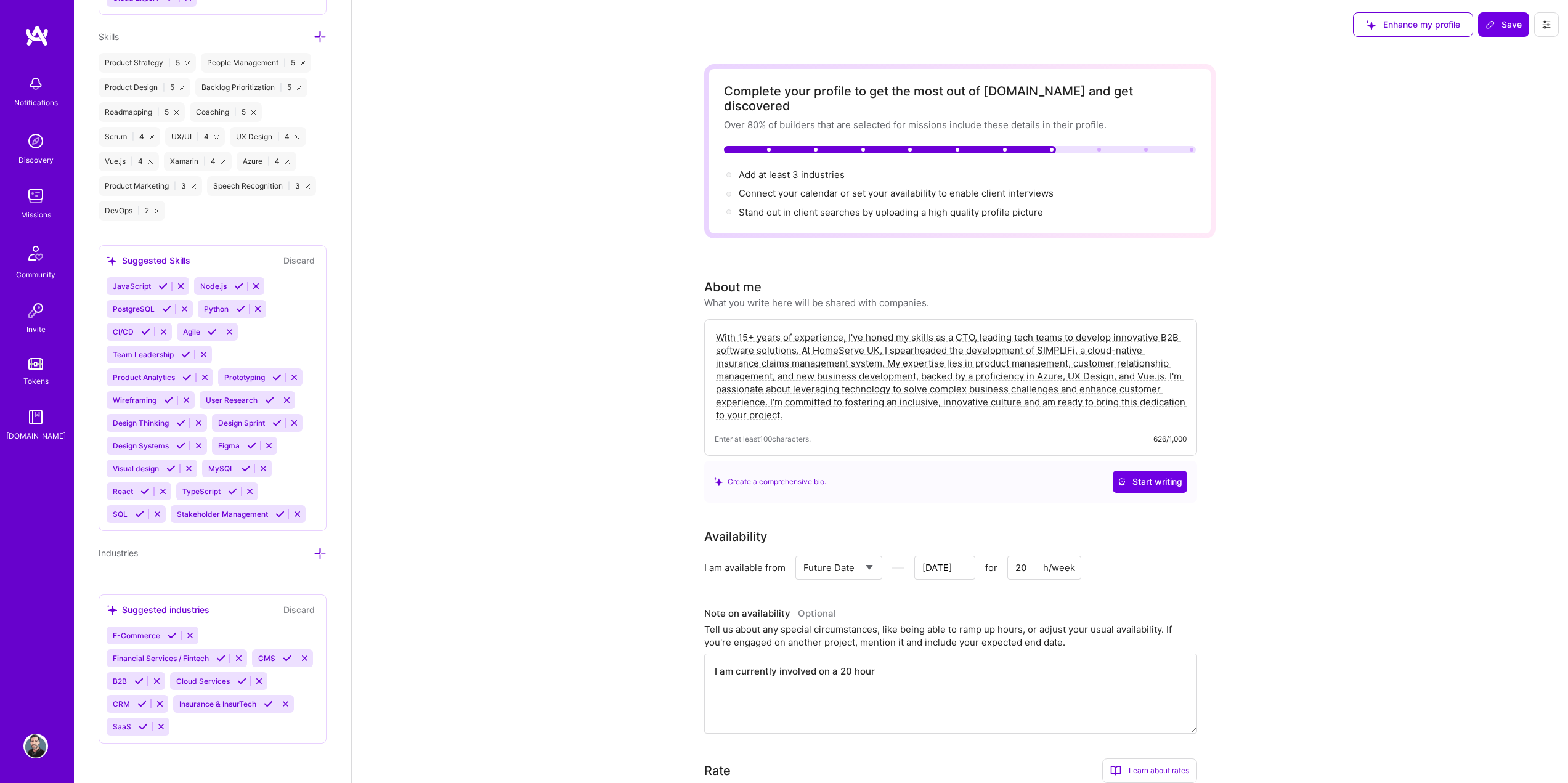
type textarea "I am currently involved on a 20 hour"
type input "Jul 19"
type textarea "I am currently involved on a 20 hour p"
type input "Jul 18"
type textarea "I am currently involved on a 20 hour pe"
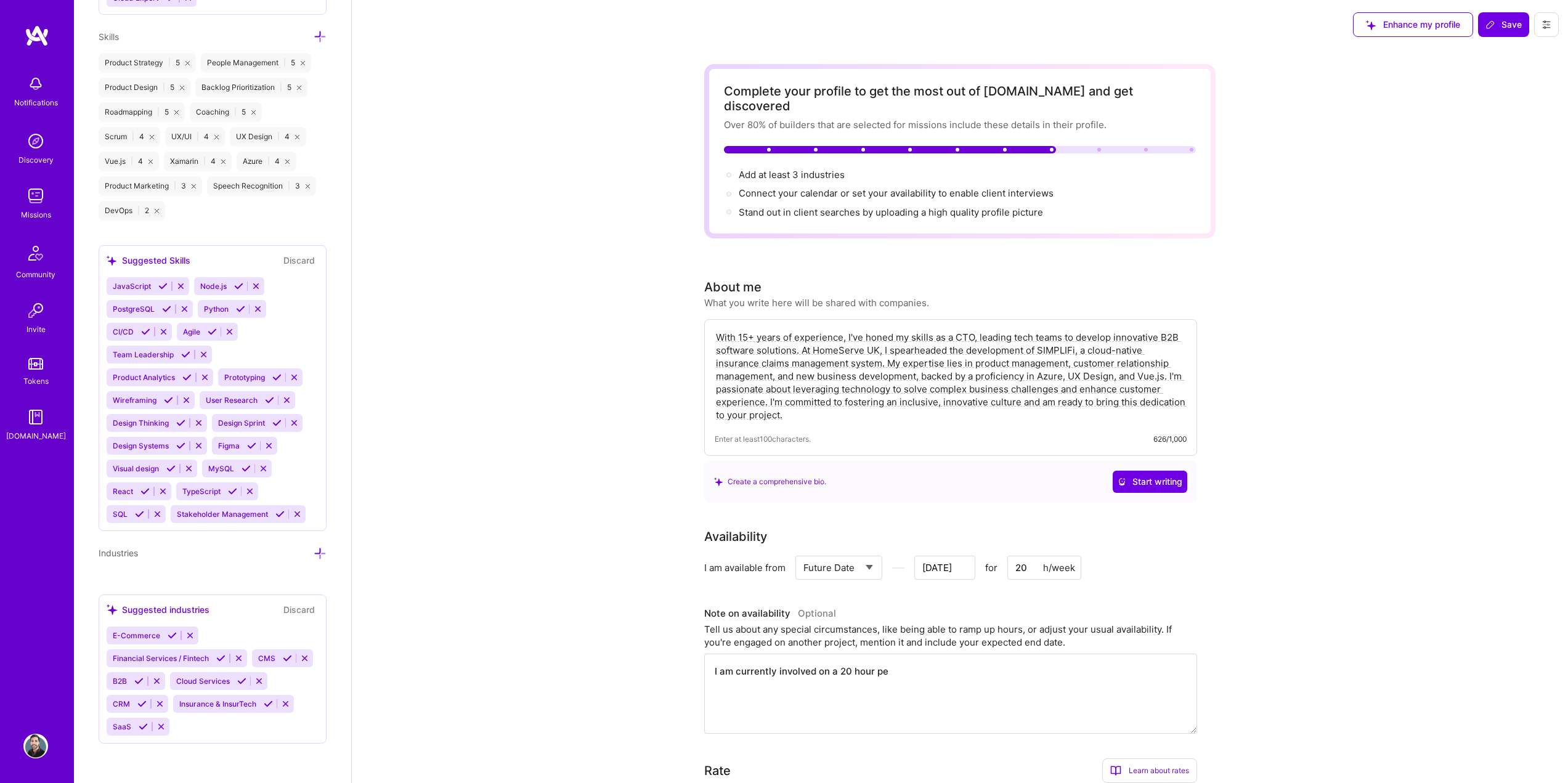
type input "Jul 17"
type textarea "I am currently involved on a 20 hour per"
type input "Jul 16"
type textarea "I am currently involved on a 20 hour per"
type input "Jul 15"
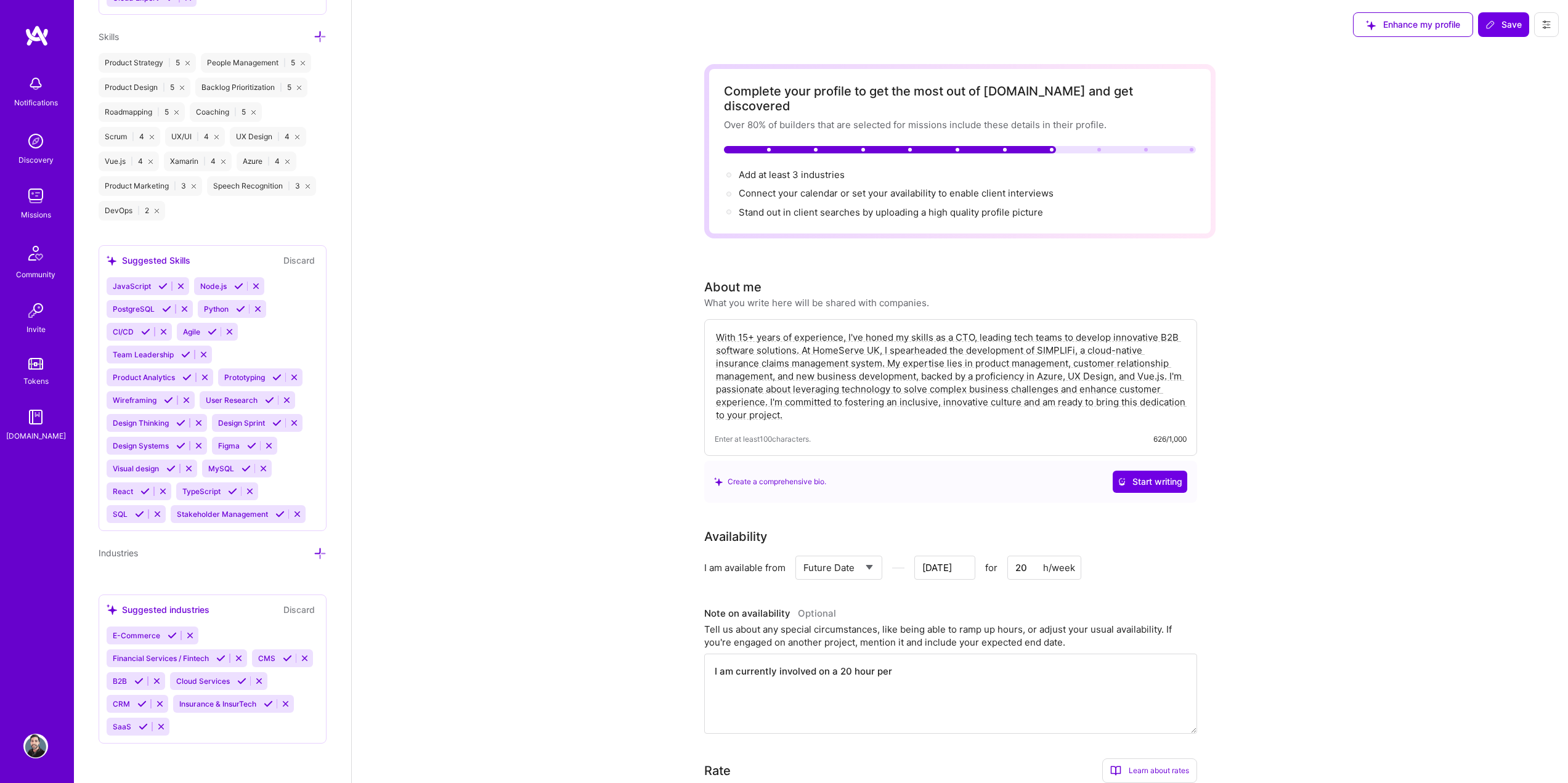
type textarea "I am currently involved on a 20 hour per w"
type input "Jul 14"
type textarea "I am currently involved on a 20 hour per we"
type input "Jul 13"
type textarea "I am currently involved on a 20 hour per wee"
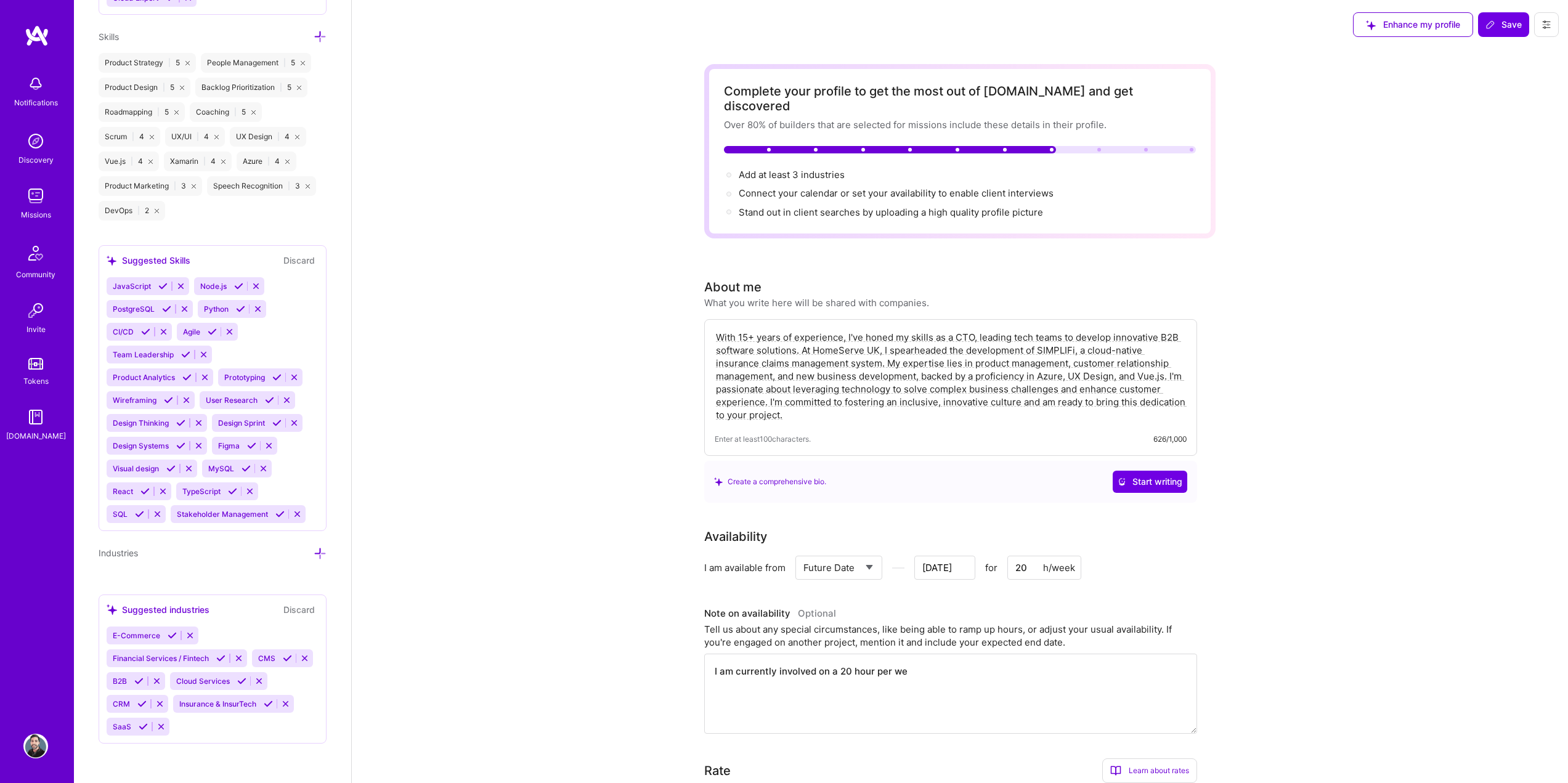
type input "Jul 12"
type textarea "I am currently involved on a 20 hour per week"
type input "Jul 11"
type textarea "I am currently involved on a 20 hour per week"
type input "Jul 10"
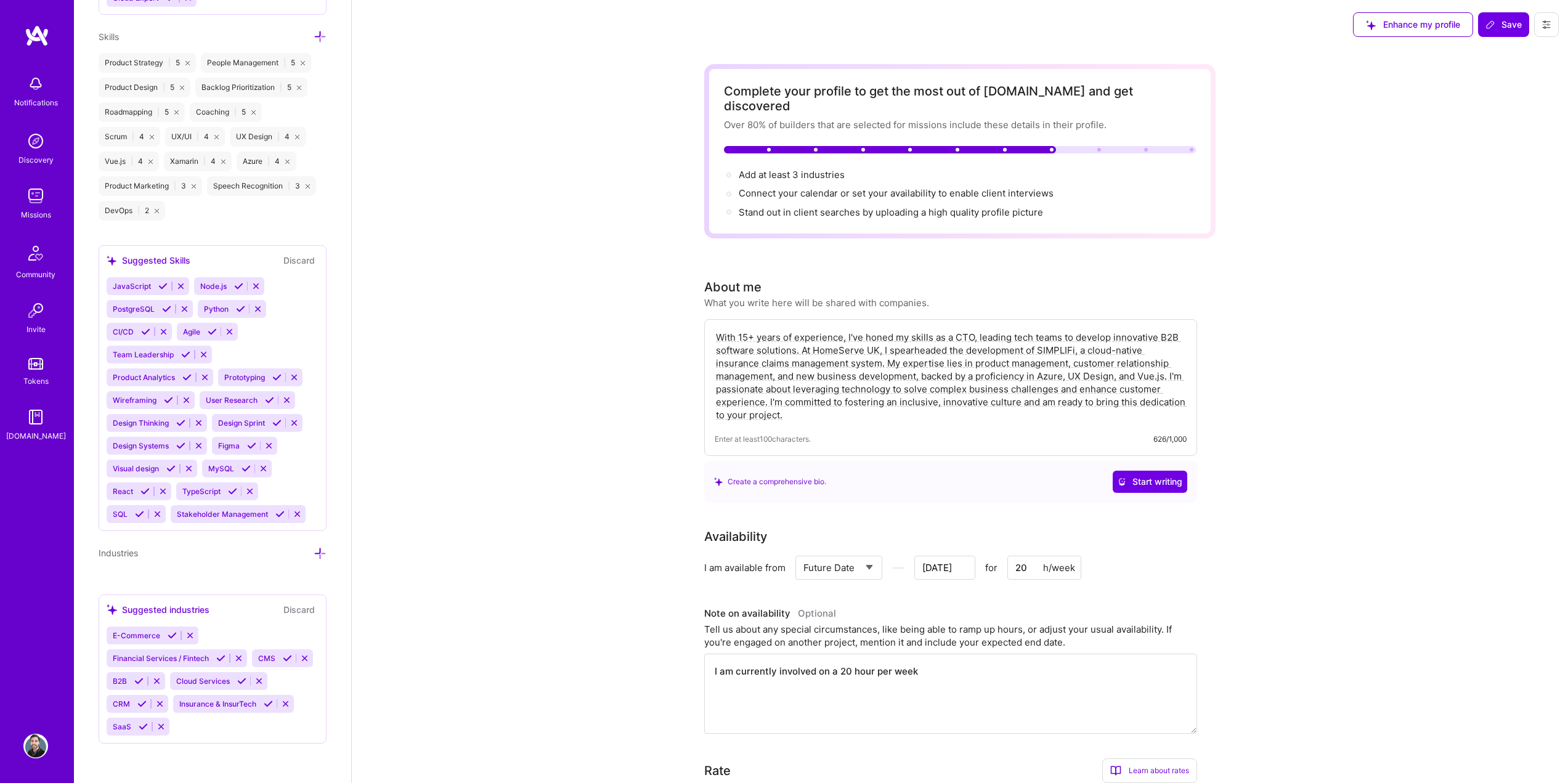
type textarea "I am currently involved on a 20 hour per week e"
type input "Jul 9"
type textarea "I am currently involved on a 20 hour per week en"
type input "Jul 8"
type textarea "I am currently involved on a 20 hour per week eng"
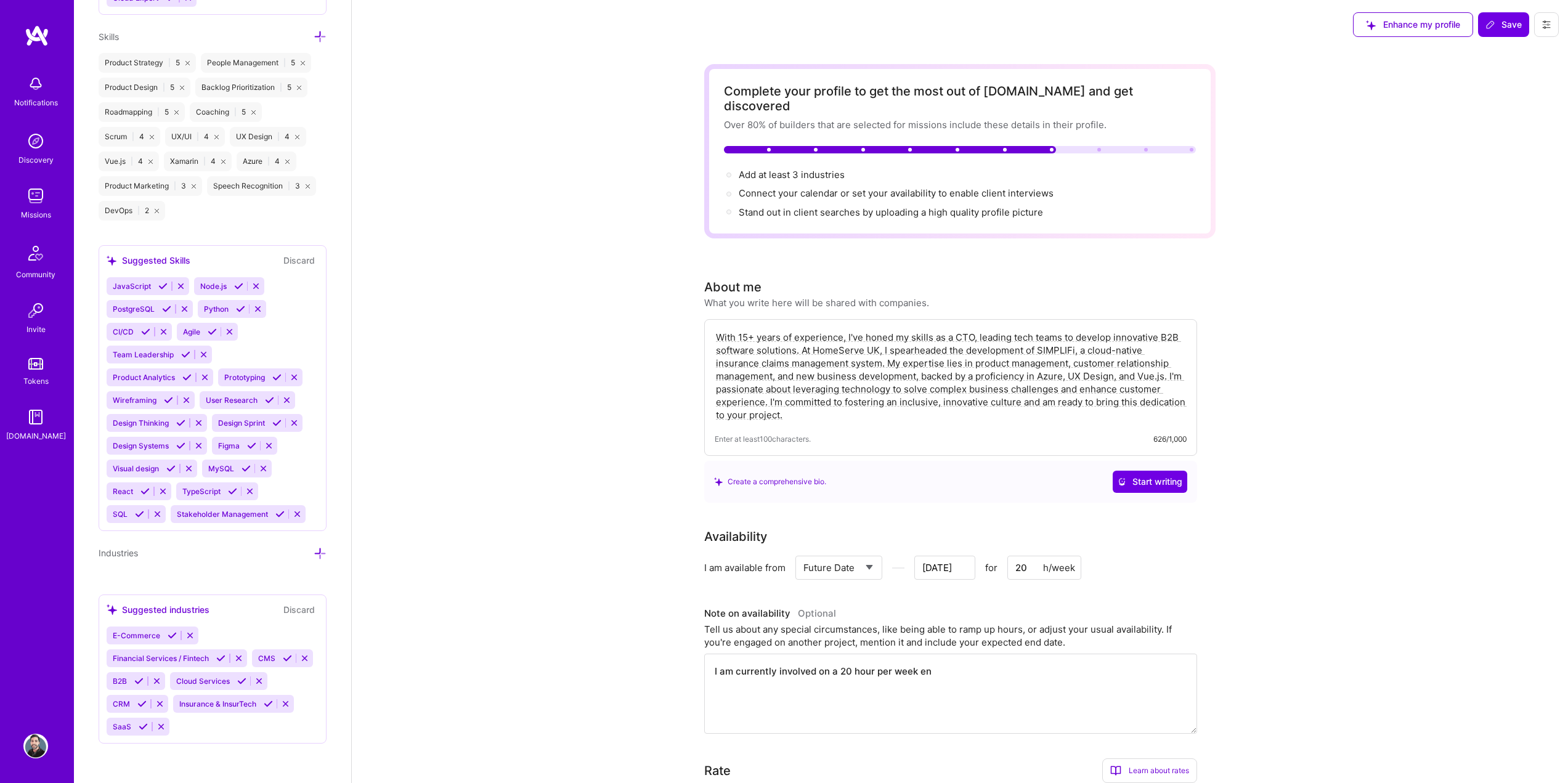
type input "Jul 7"
type textarea "I am currently involved on a 20 hour per week enga"
type input "Jul 6"
type textarea "I am currently involved on a 20 hour per week engan"
type input "Jul 5"
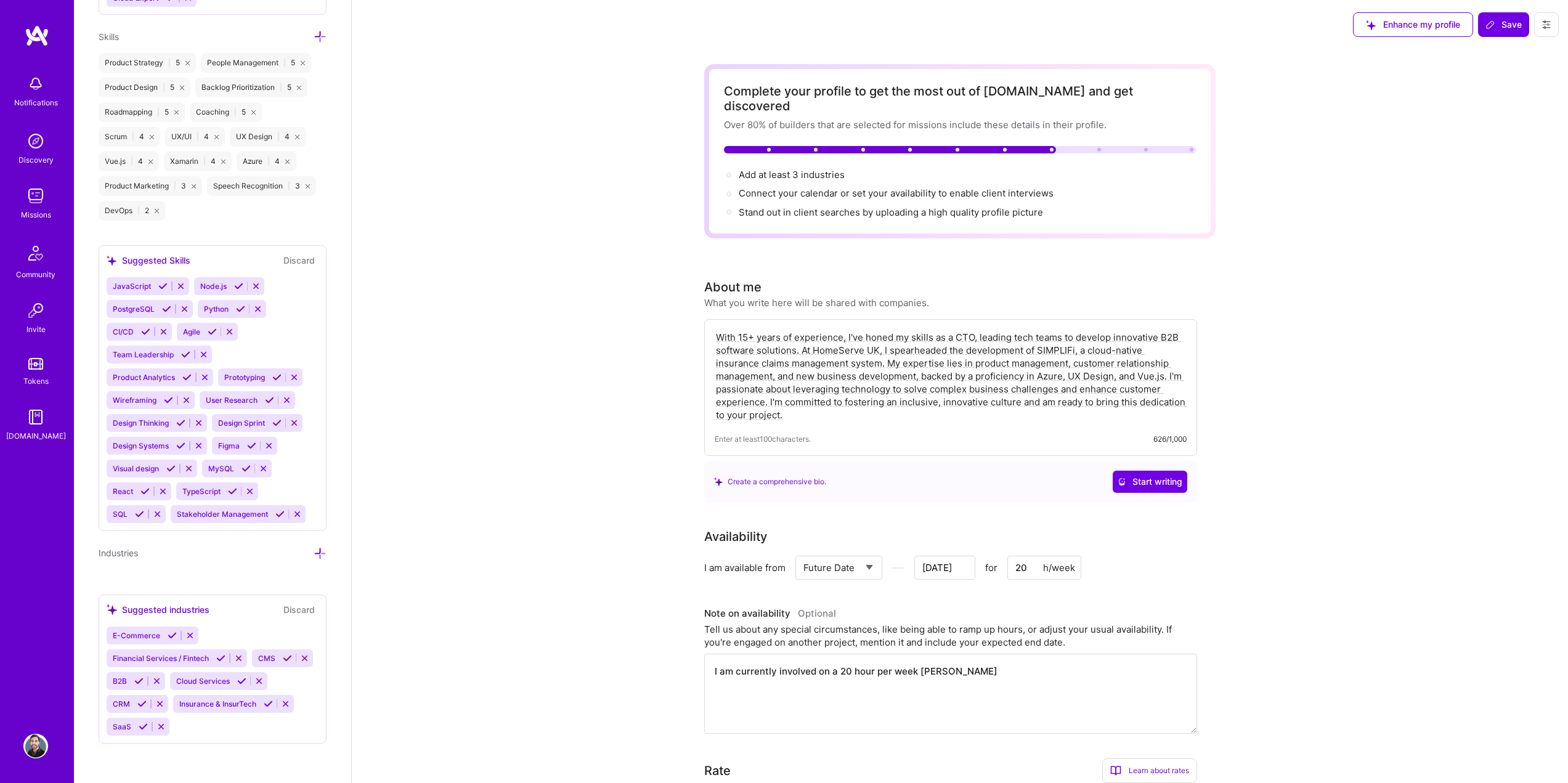
type textarea "I am currently involved on a 20 hour per week enga"
type input "Jul 4"
type textarea "I am currently involved on a 20 hour per week engag"
type input "Jul 3"
type textarea "I am currently involved on a 20 hour per week engage"
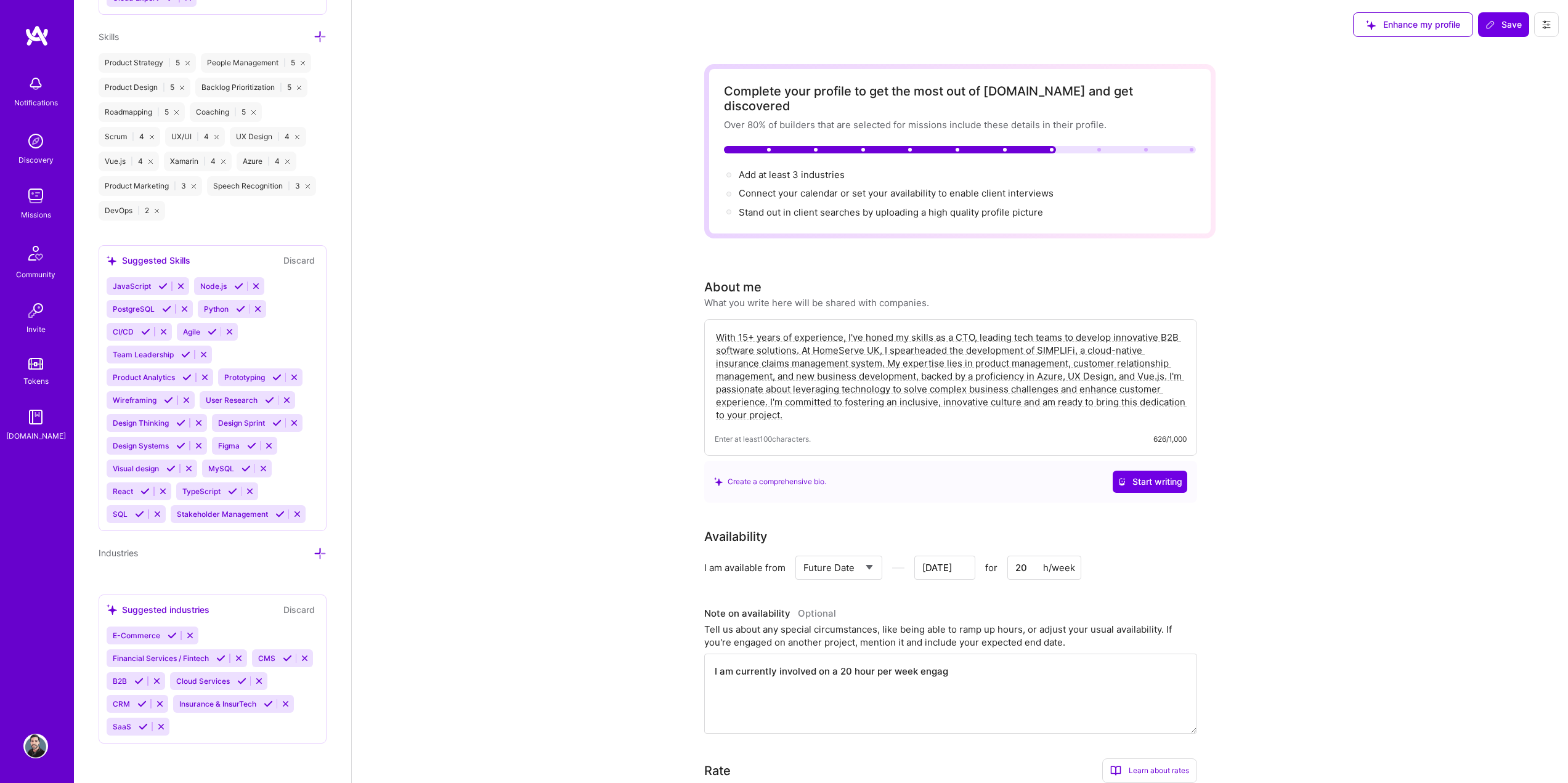
type input "Jul 2"
type textarea "I am currently involved on a 20 hour per week engagem"
type input "Jul 1"
type textarea "I am currently involved on a 20 hour per week engageme"
type input "Jun 30"
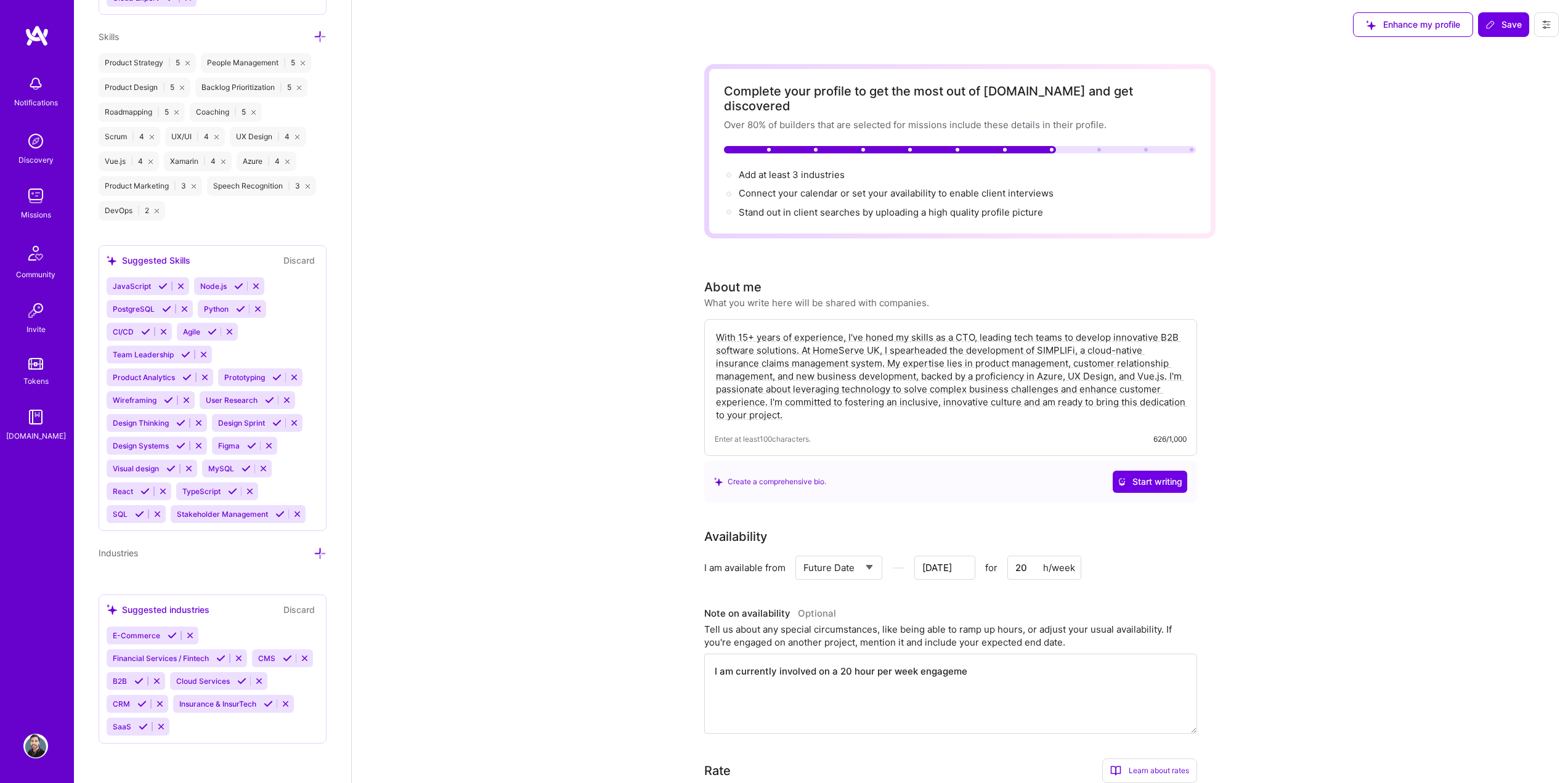
type textarea "I am currently involved on a 20 hour per week engagemen"
type input "Jun 29"
type textarea "I am currently involved on a 20 hour per week engagement"
type input "Jun 28"
type textarea "I am currently involved on a 20 hour per week engagement"
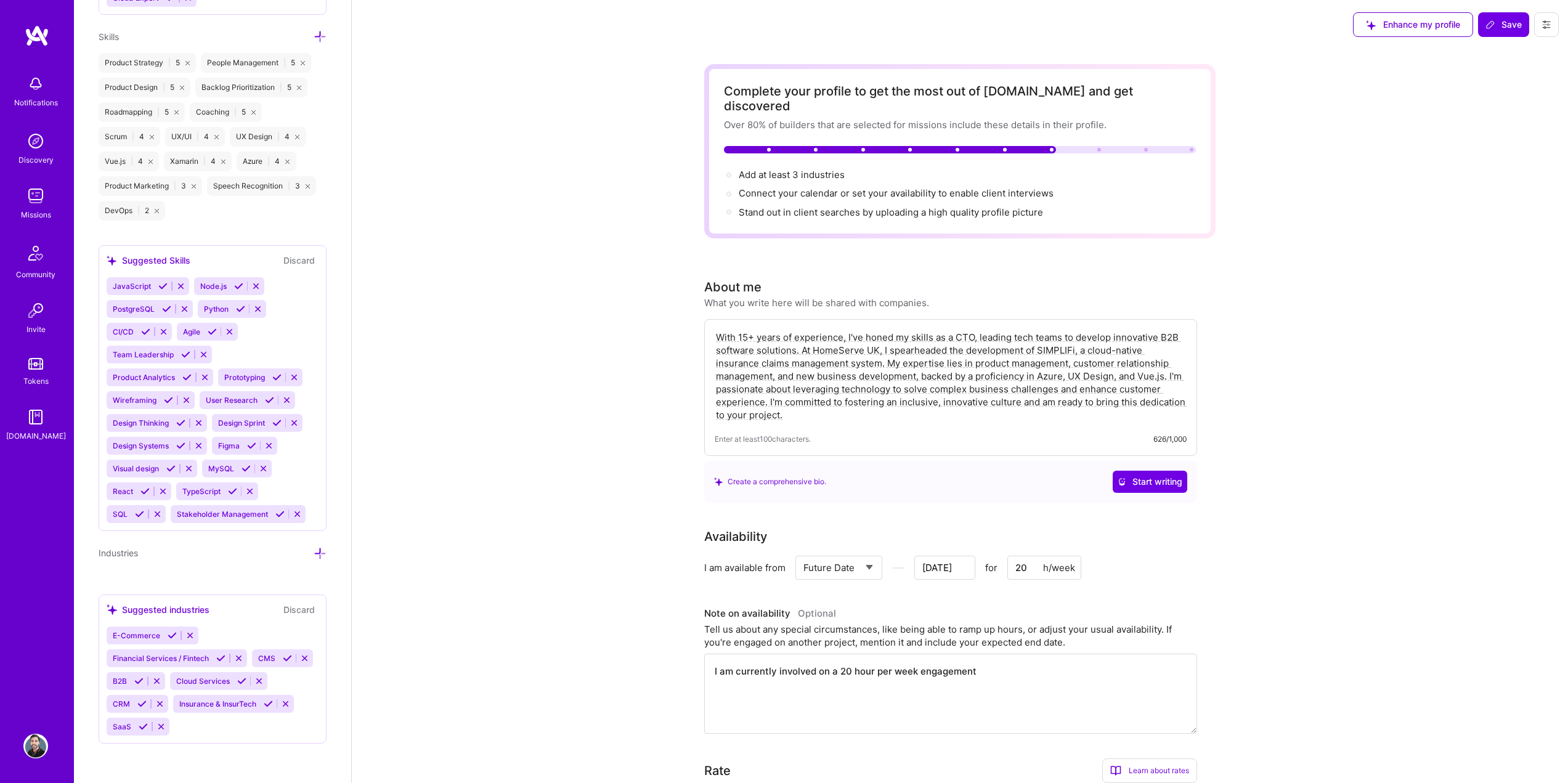
type input "Jun 27"
type textarea "I am currently involved on a 20 hour per week engagement b"
type input "Jun 26"
type textarea "I am currently involved on a 20 hour per week engagement bu"
type input "Jun 25"
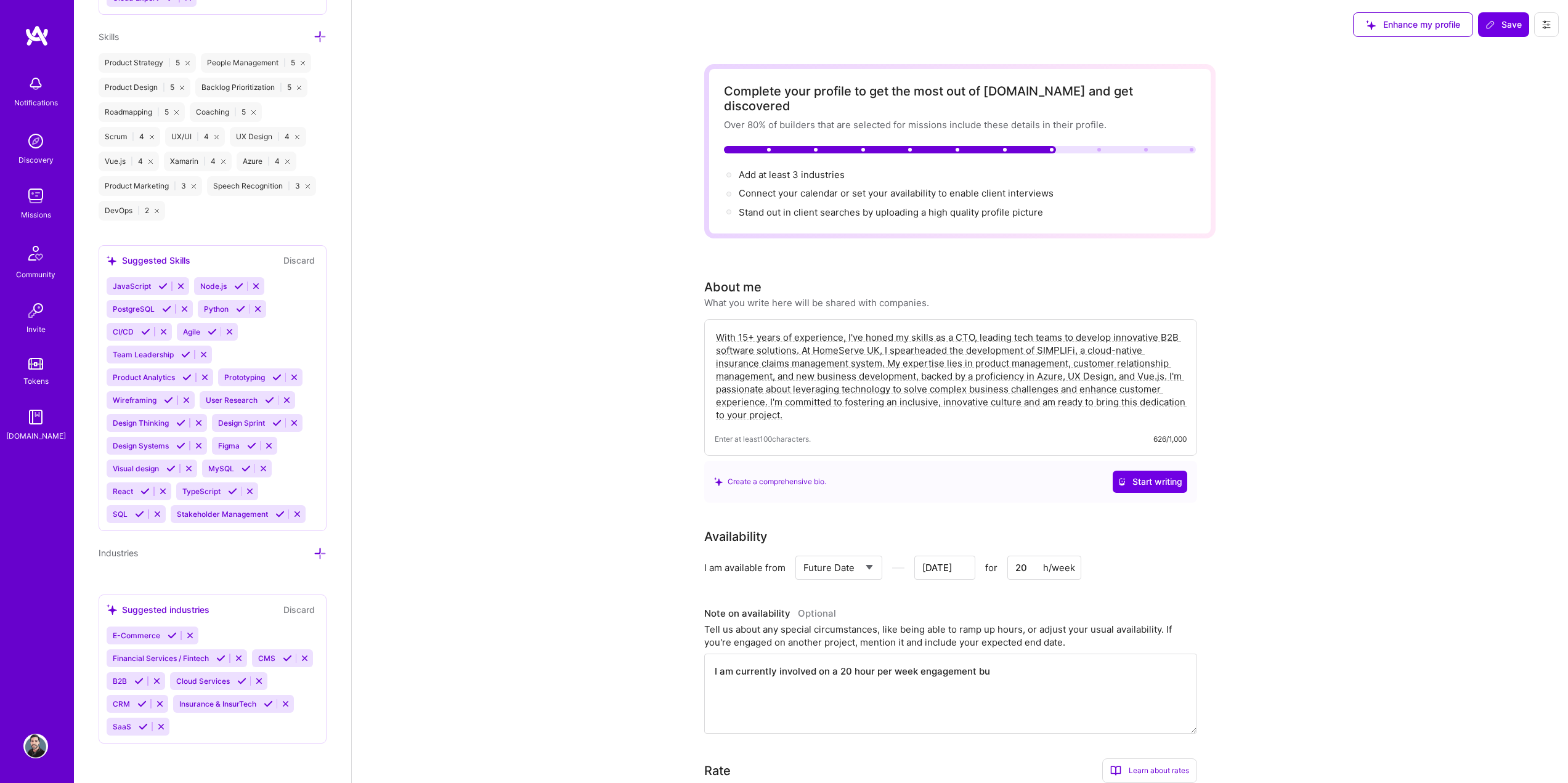
type textarea "I am currently involved on a 20 hour per week engagement but"
type input "Jun 24"
type textarea "I am currently involved on a 20 hour per week engagement but"
type input "Jun 23"
type textarea "I am currently involved on a 20 hour per week engagement but h"
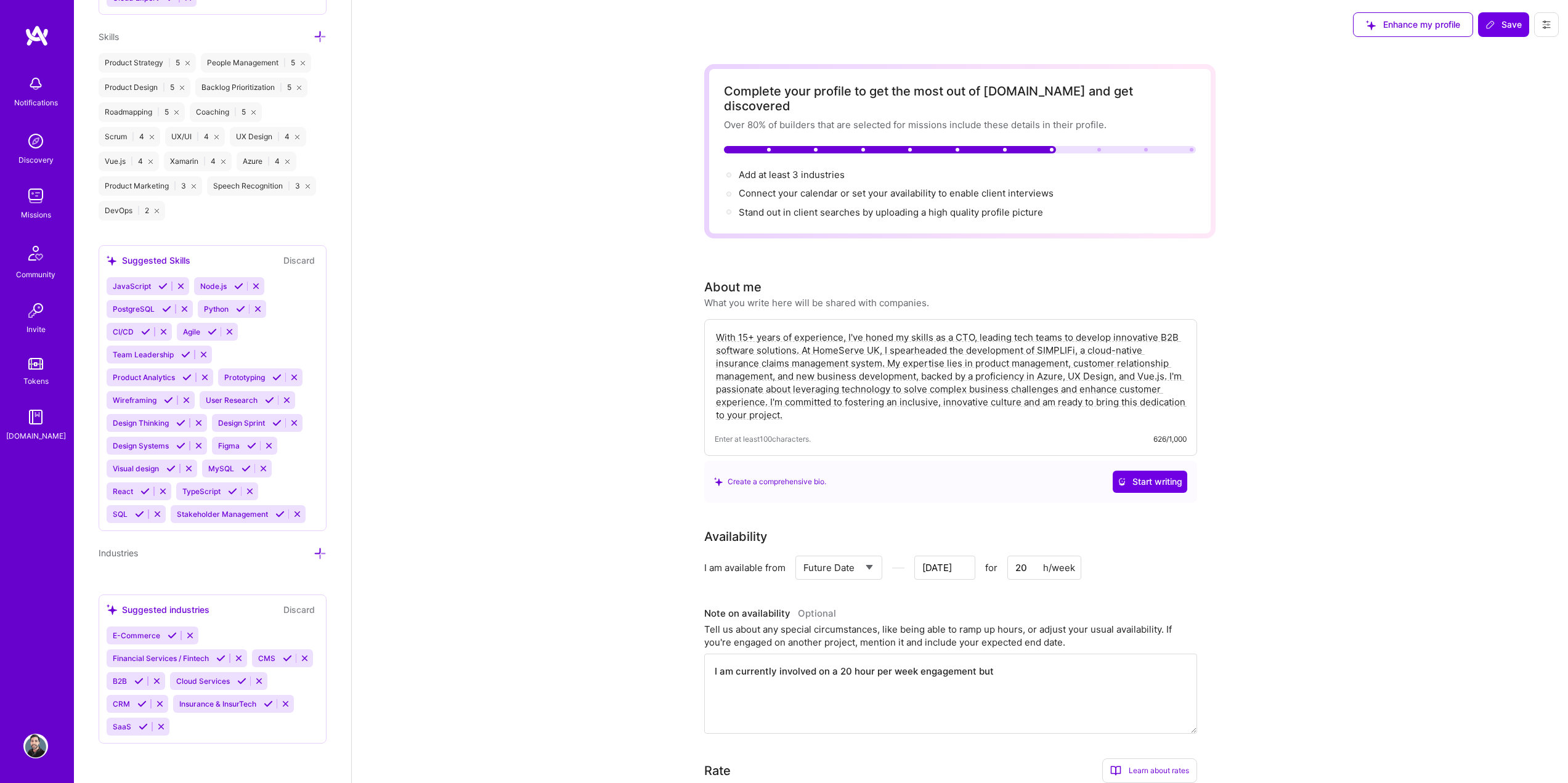
type input "Jun 22"
type textarea "I am currently involved on a 20 hour per week engagement but ha"
type input "Jun 21"
type textarea "I am currently involved on a 20 hour per week engagement but hap"
type input "Jun 20"
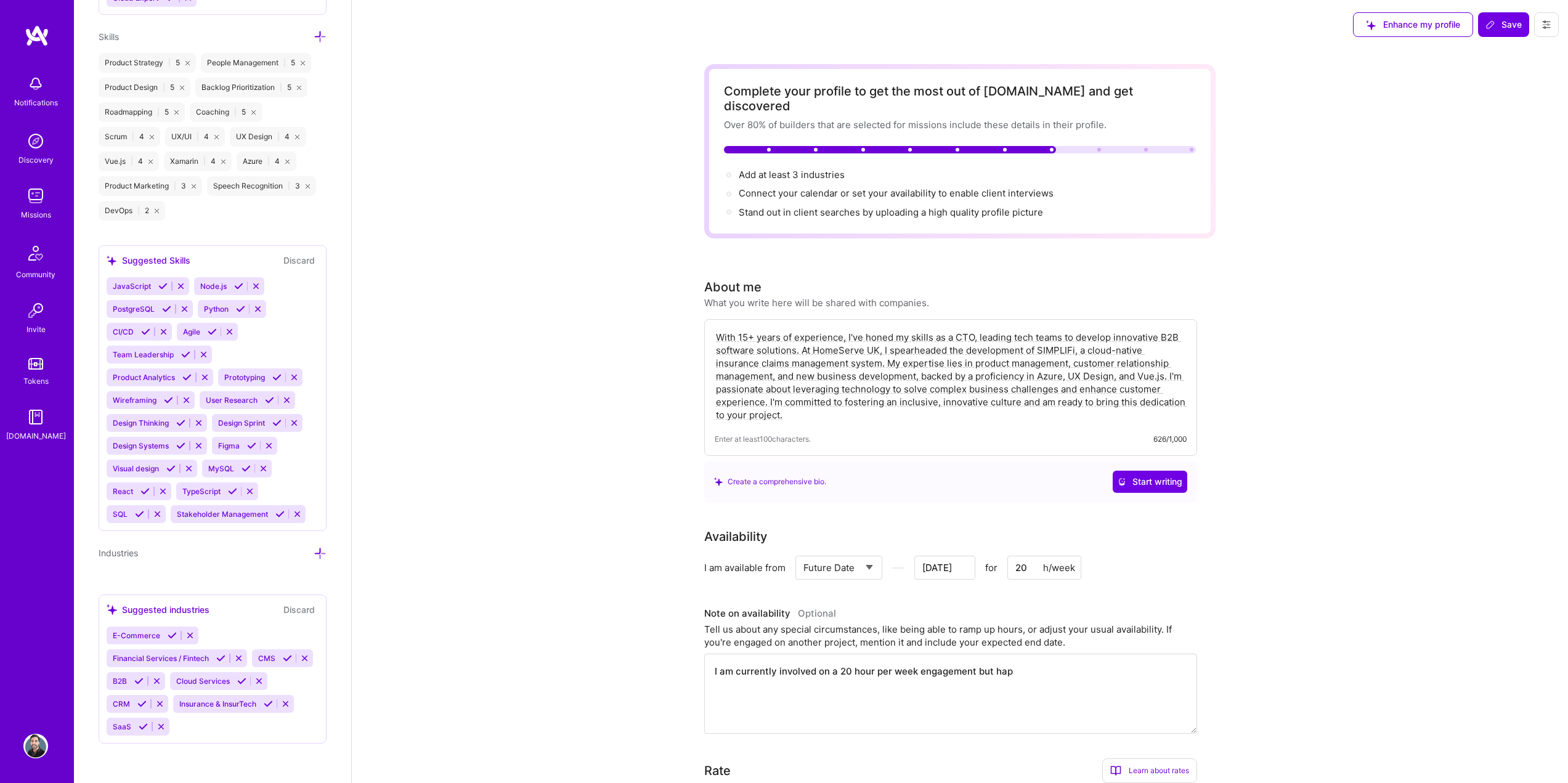
type textarea "I am currently involved on a 20 hour per week engagement but happ"
type input "Jun 19"
type textarea "I am currently involved on a 20 hour per week engagement but happy"
type input "Jun 18"
type textarea "I am currently involved on a 20 hour per week engagement but happy"
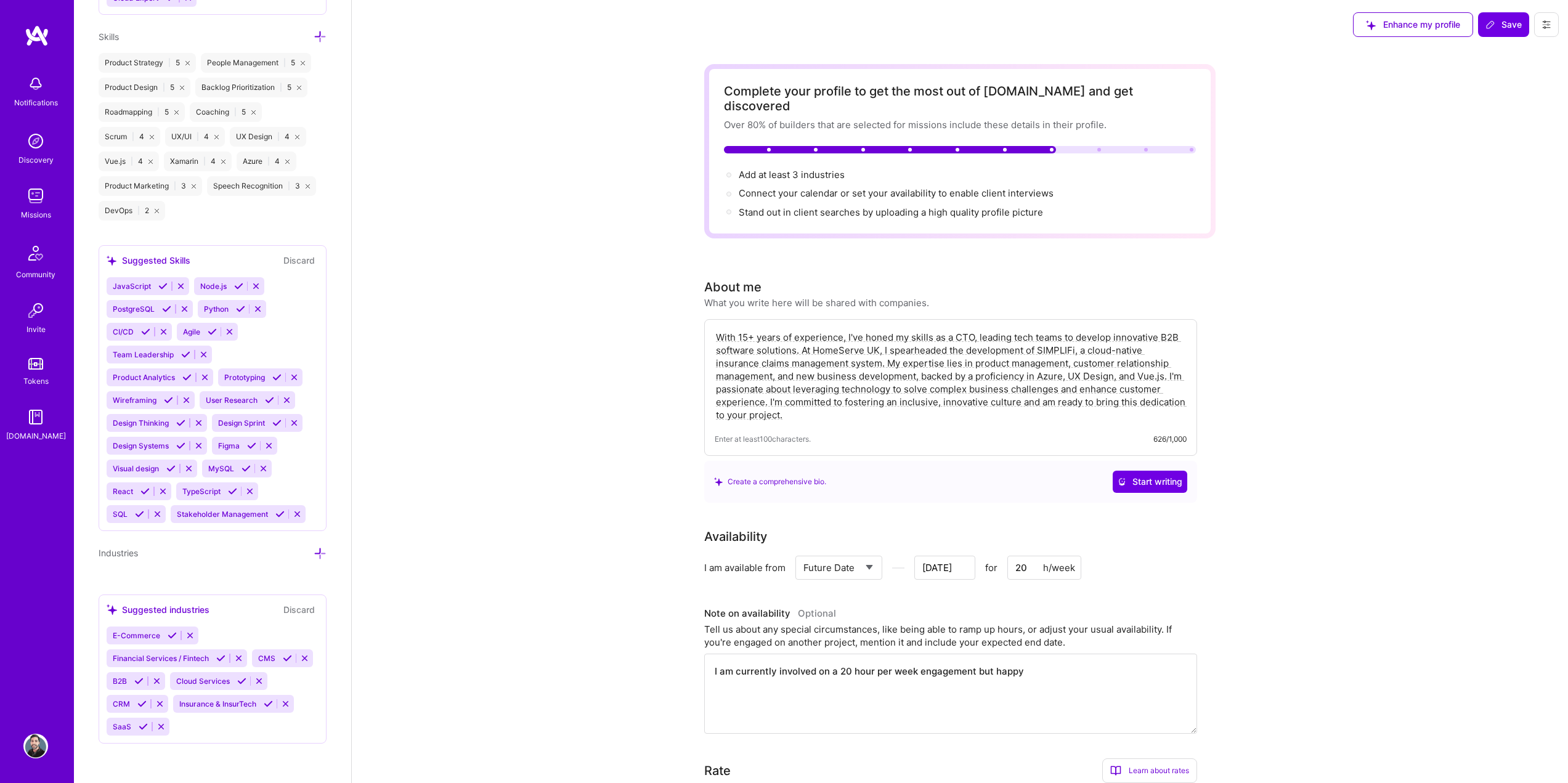
type input "Jun 17"
type textarea "I am currently involved on a 20 hour per week engagement but happy t"
type input "Jun 16"
type textarea "I am currently involved on a 20 hour per week engagement but happy to"
type input "Jun 15"
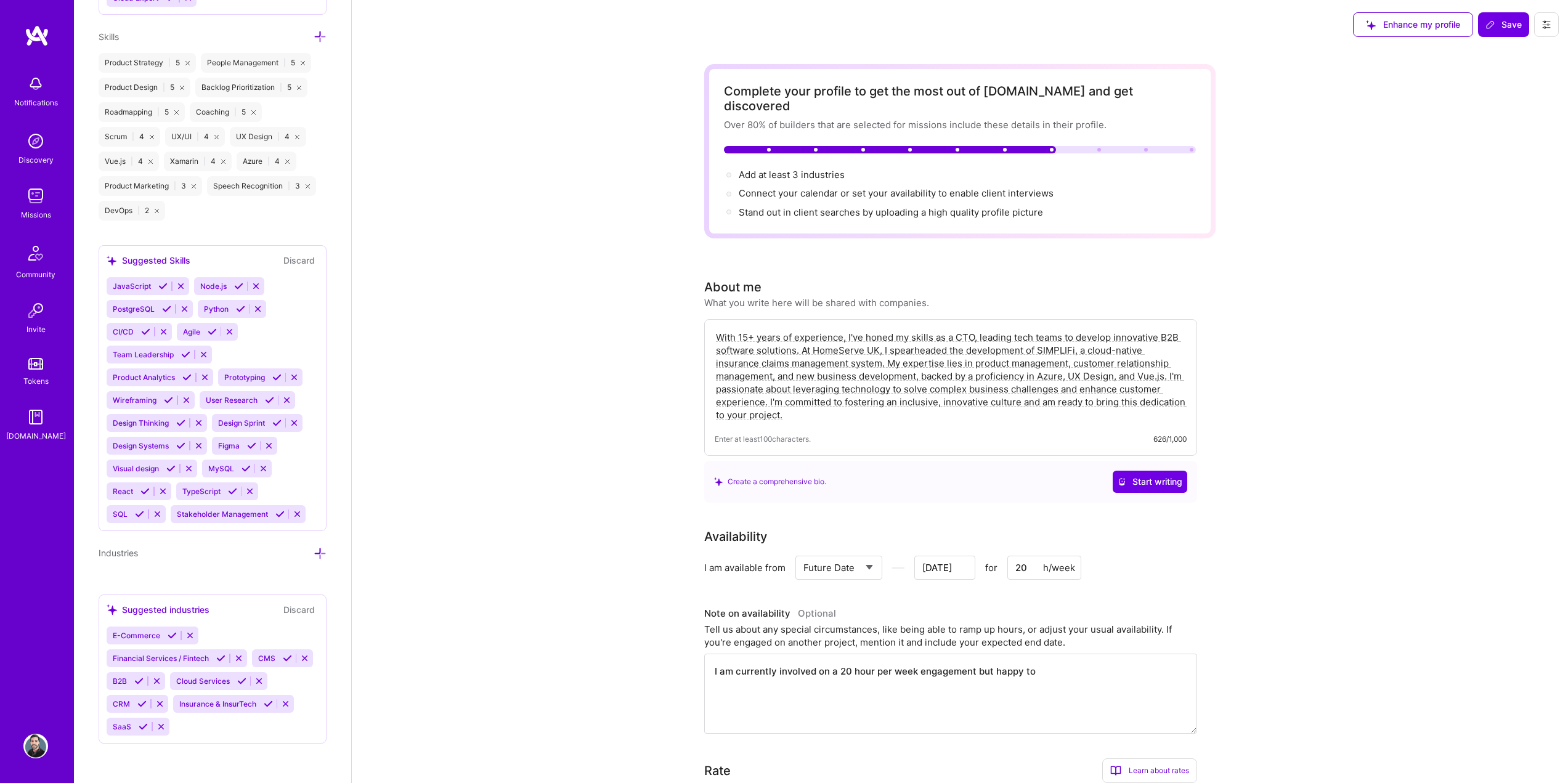
type textarea "I am currently involved on a 20 hour per week engagement but happy to"
click at [972, 556] on input "Apr 16" at bounding box center [945, 568] width 61 height 24
click at [964, 391] on button "Next Month" at bounding box center [965, 395] width 9 height 9
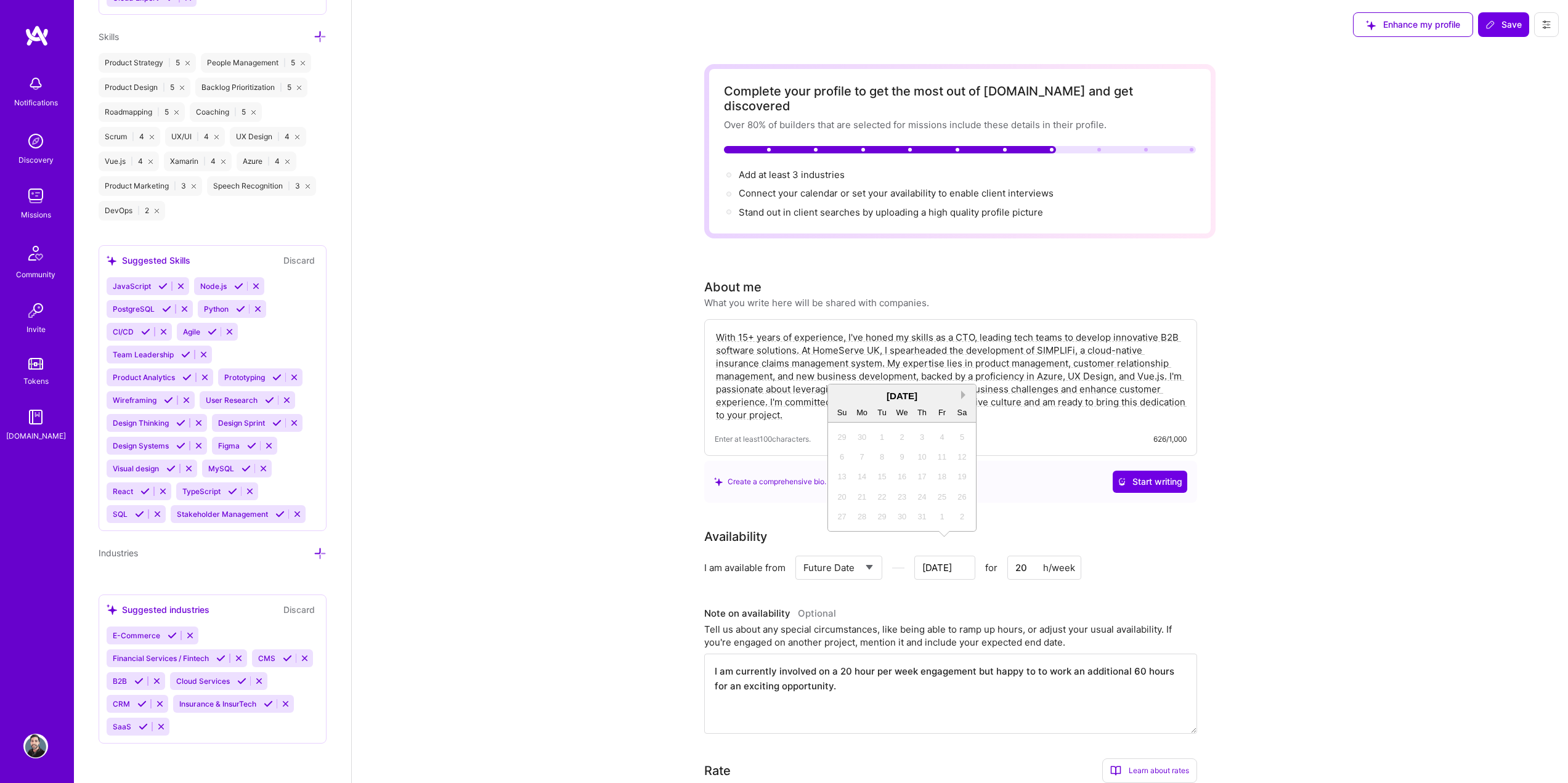
click at [964, 392] on button "Next Month" at bounding box center [965, 395] width 9 height 9
click at [963, 393] on button "Next Month" at bounding box center [965, 395] width 9 height 9
click at [859, 433] on div "1" at bounding box center [862, 437] width 17 height 17
click at [1502, 25] on span "Save" at bounding box center [1503, 25] width 36 height 13
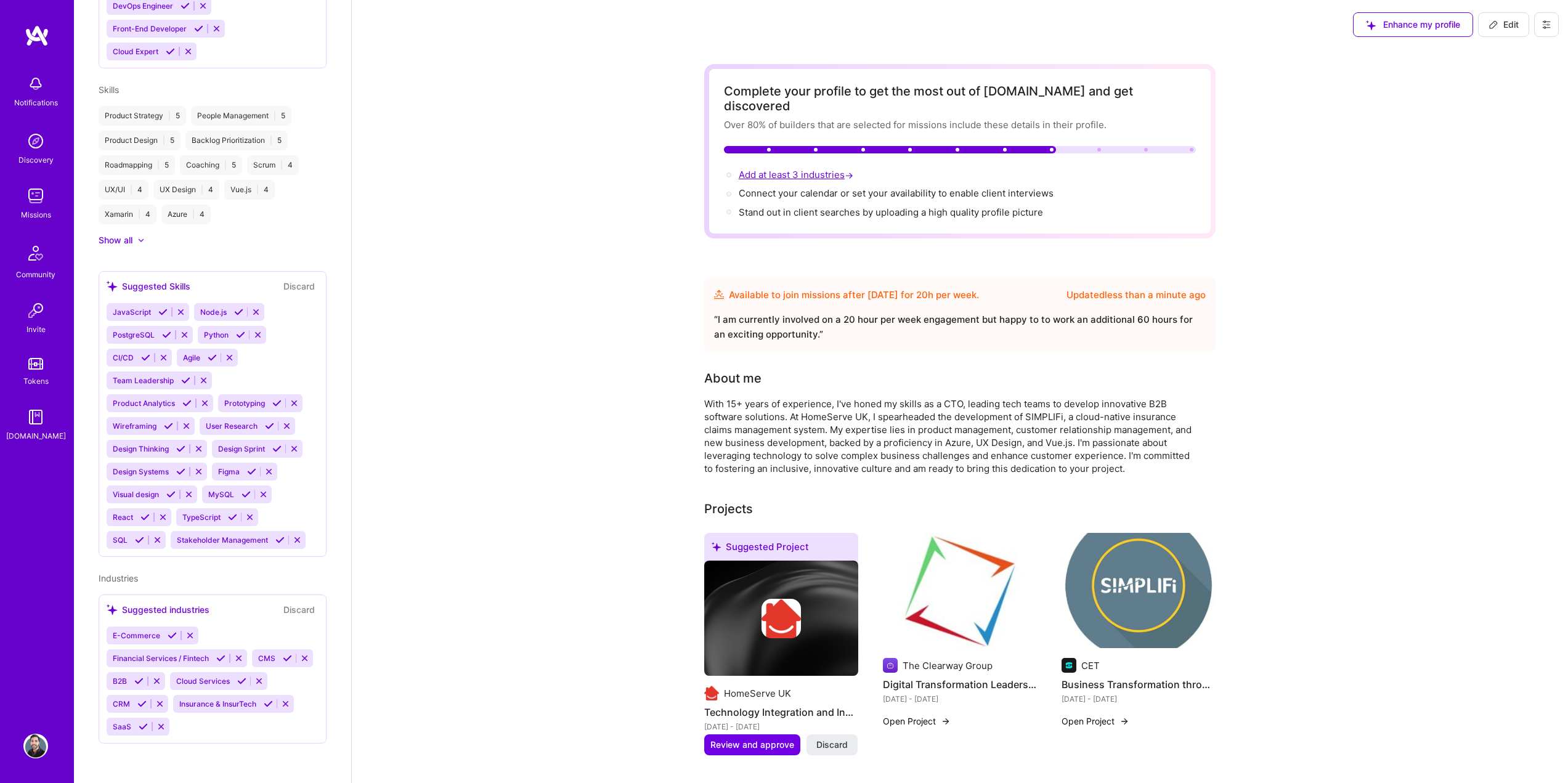
click at [795, 169] on span "Add at least 3 industries →" at bounding box center [797, 175] width 117 height 12
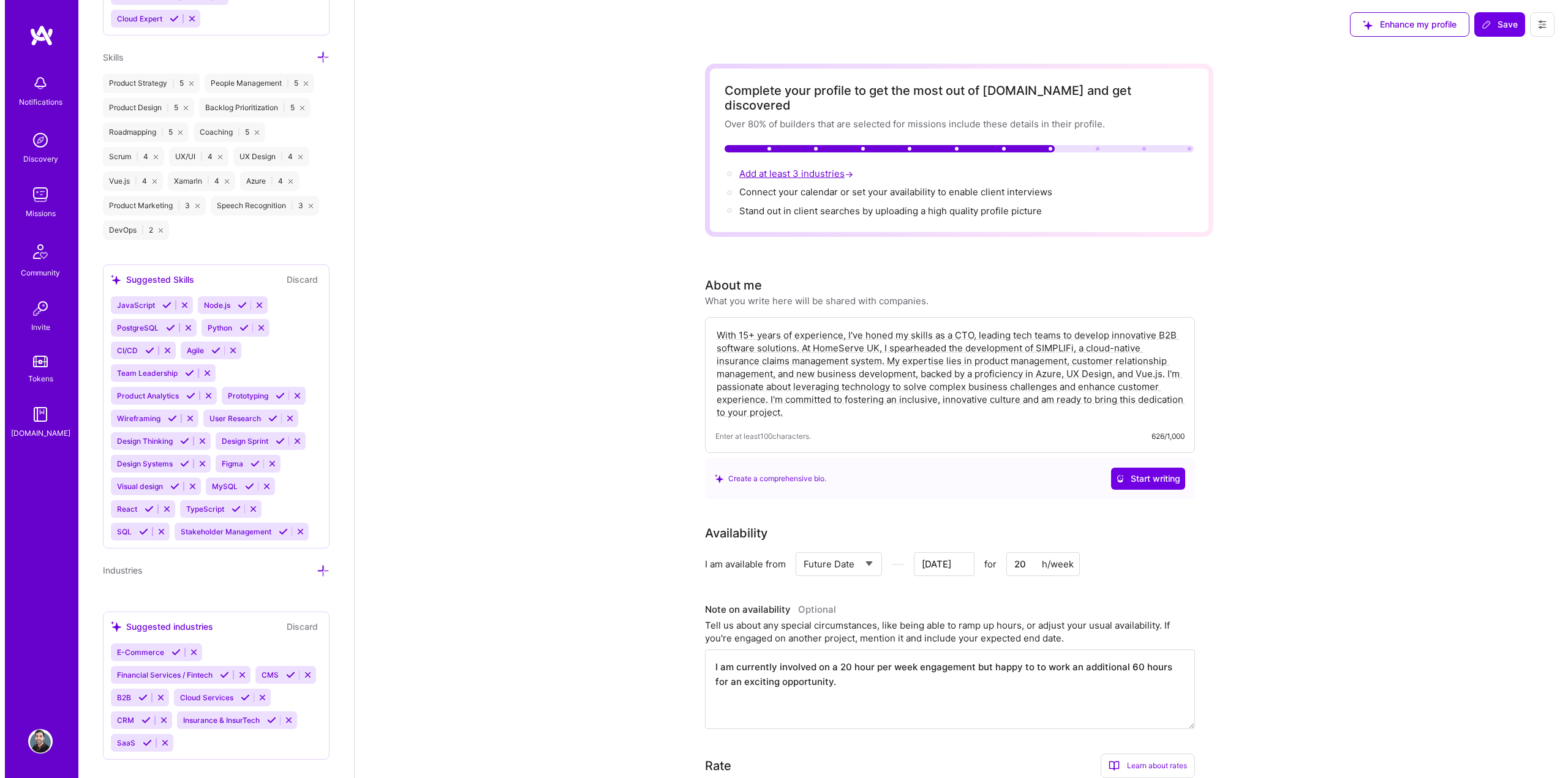
scroll to position [1112, 0]
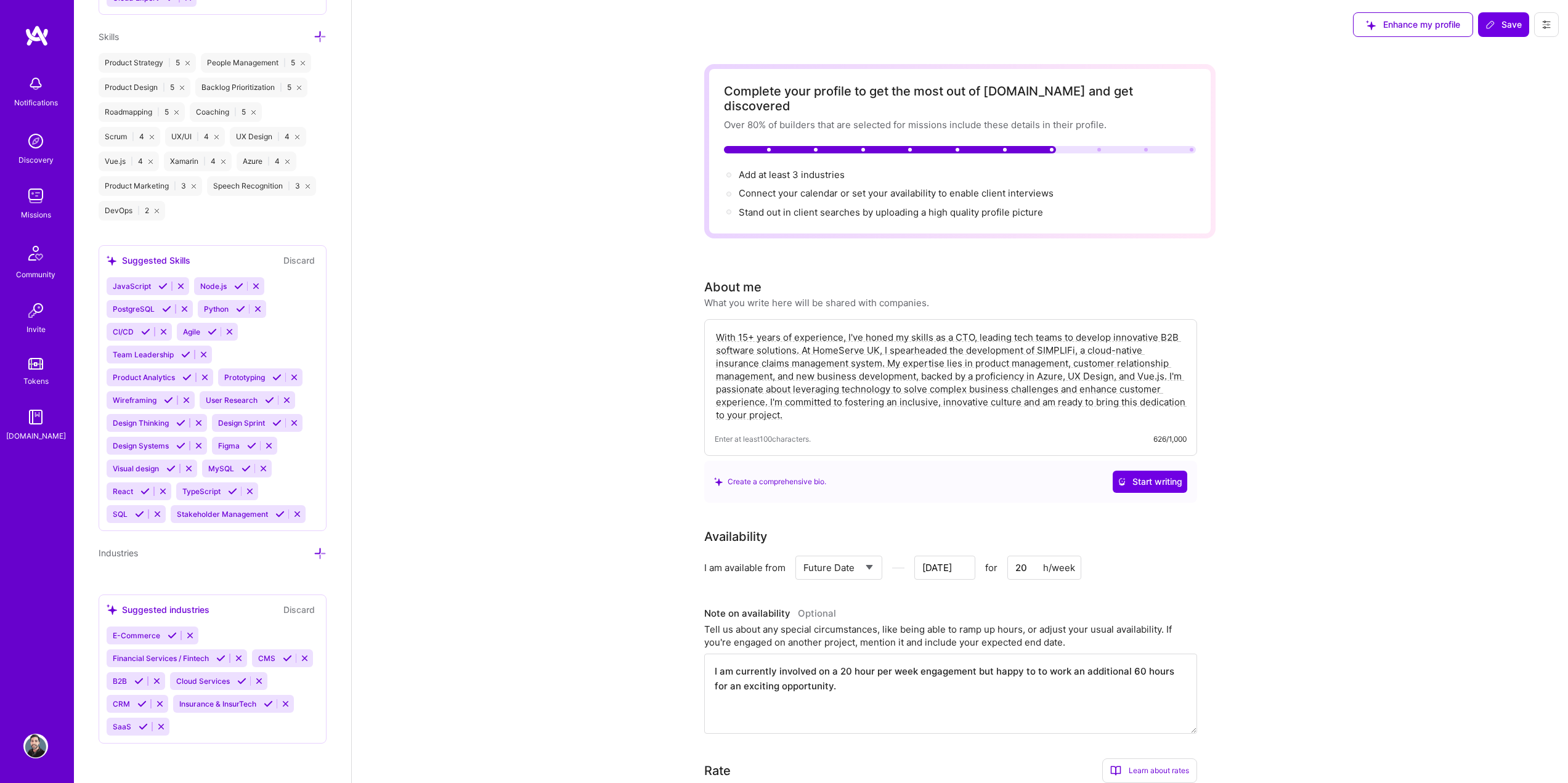
click at [313, 555] on icon at bounding box center [320, 554] width 13 height 13
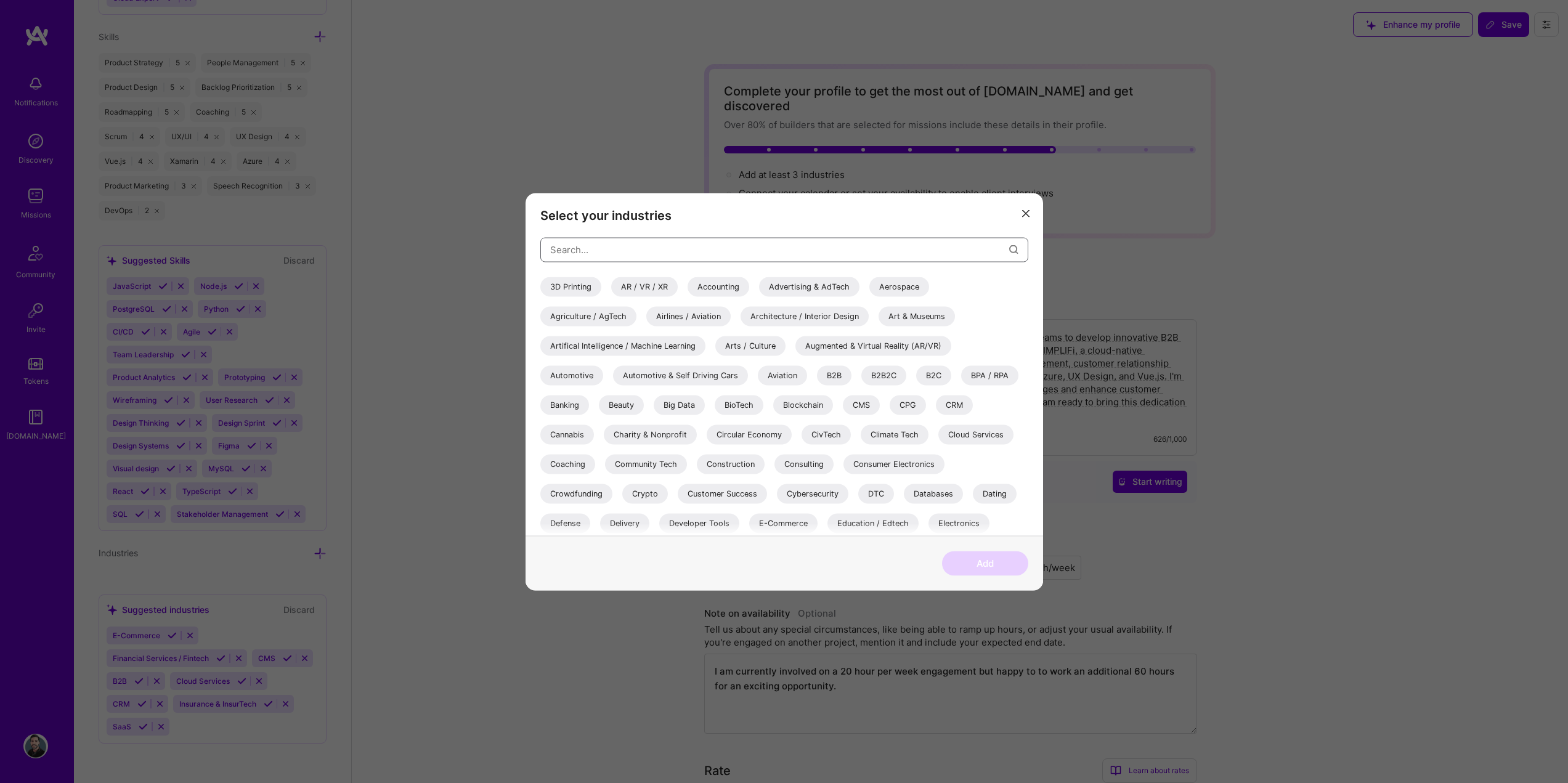
click at [647, 255] on input "modal" at bounding box center [779, 249] width 459 height 31
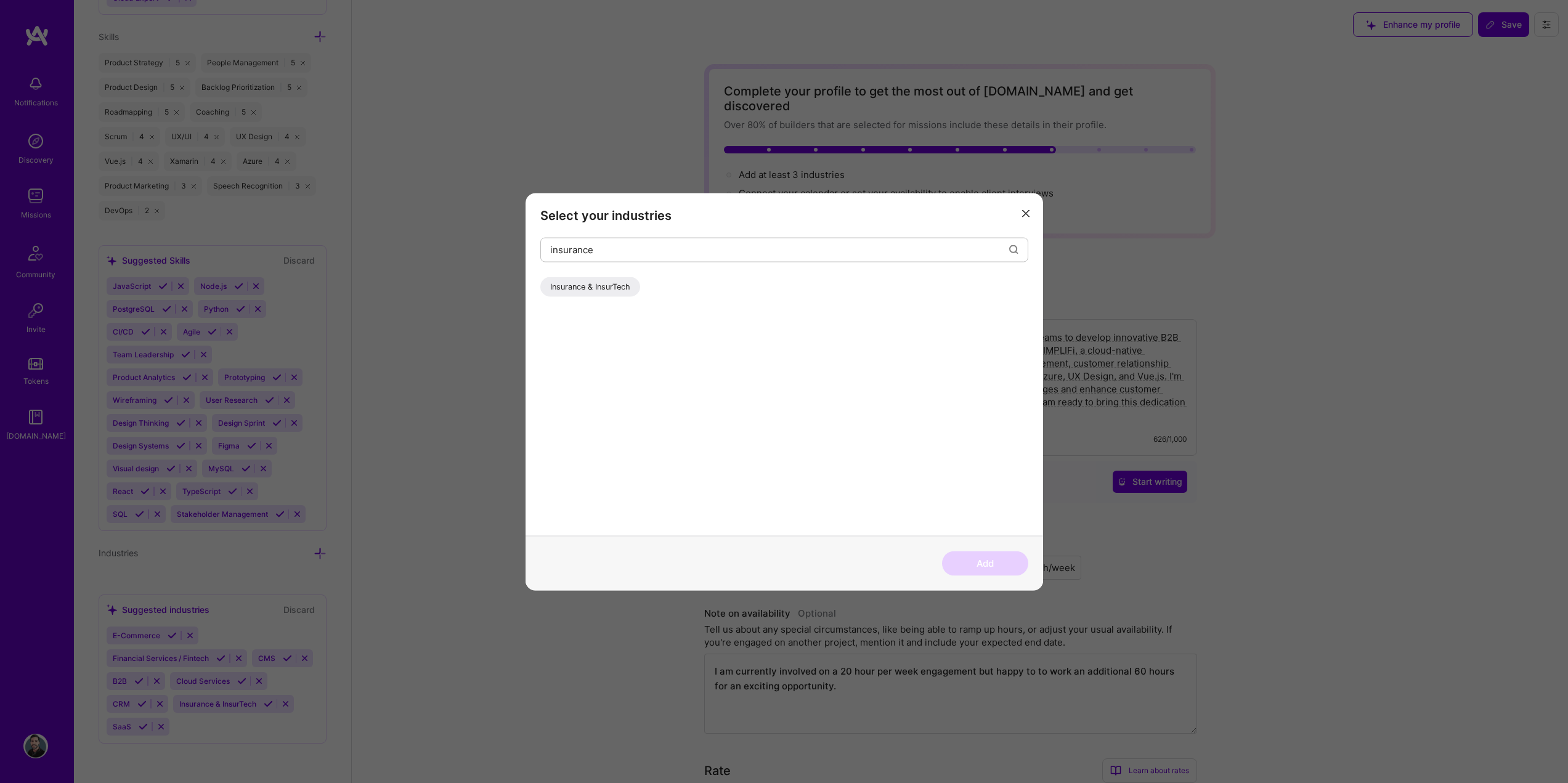
click at [616, 286] on div "Insurance & InsurTech" at bounding box center [590, 287] width 100 height 20
drag, startPoint x: 641, startPoint y: 254, endPoint x: 493, endPoint y: 242, distance: 148.5
click at [493, 242] on div "Select your industries insurance Insurance & InsurTech Add" at bounding box center [784, 392] width 1568 height 783
click at [584, 283] on div "Enterprise Software" at bounding box center [588, 287] width 94 height 20
click at [962, 562] on button "Add" at bounding box center [985, 562] width 86 height 25
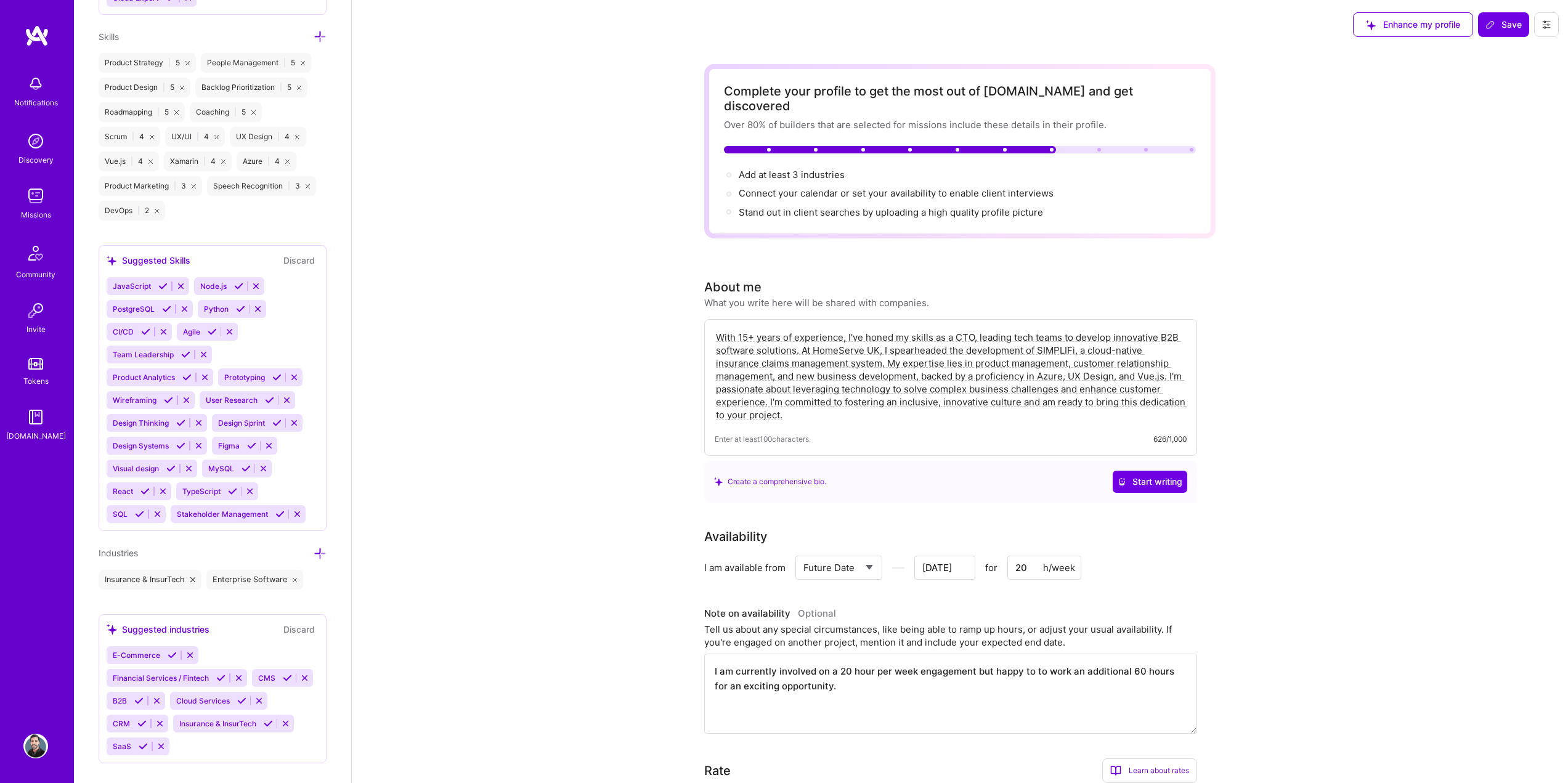
click at [313, 553] on icon at bounding box center [320, 554] width 13 height 13
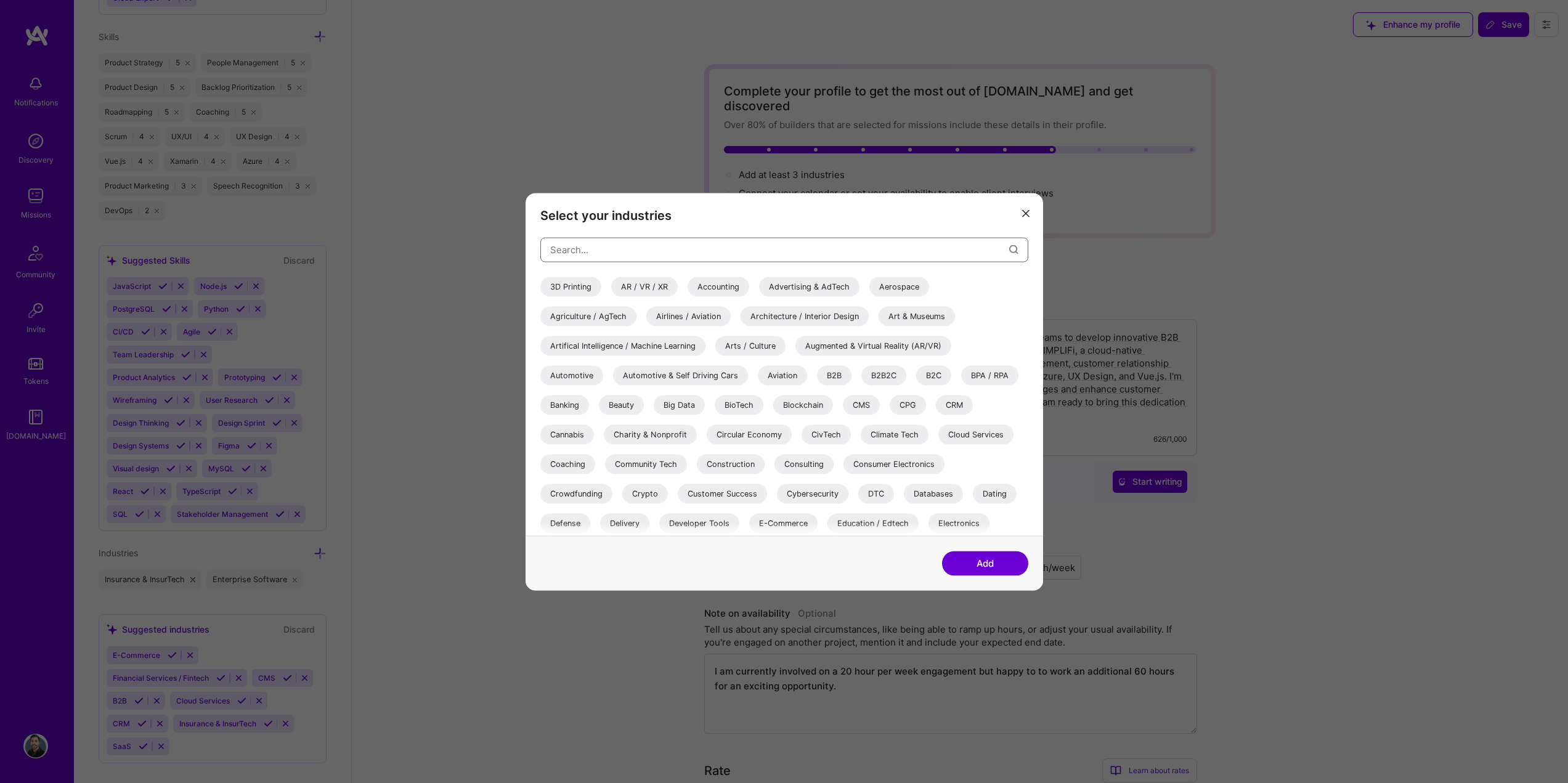
click at [611, 248] on input "modal" at bounding box center [779, 249] width 459 height 31
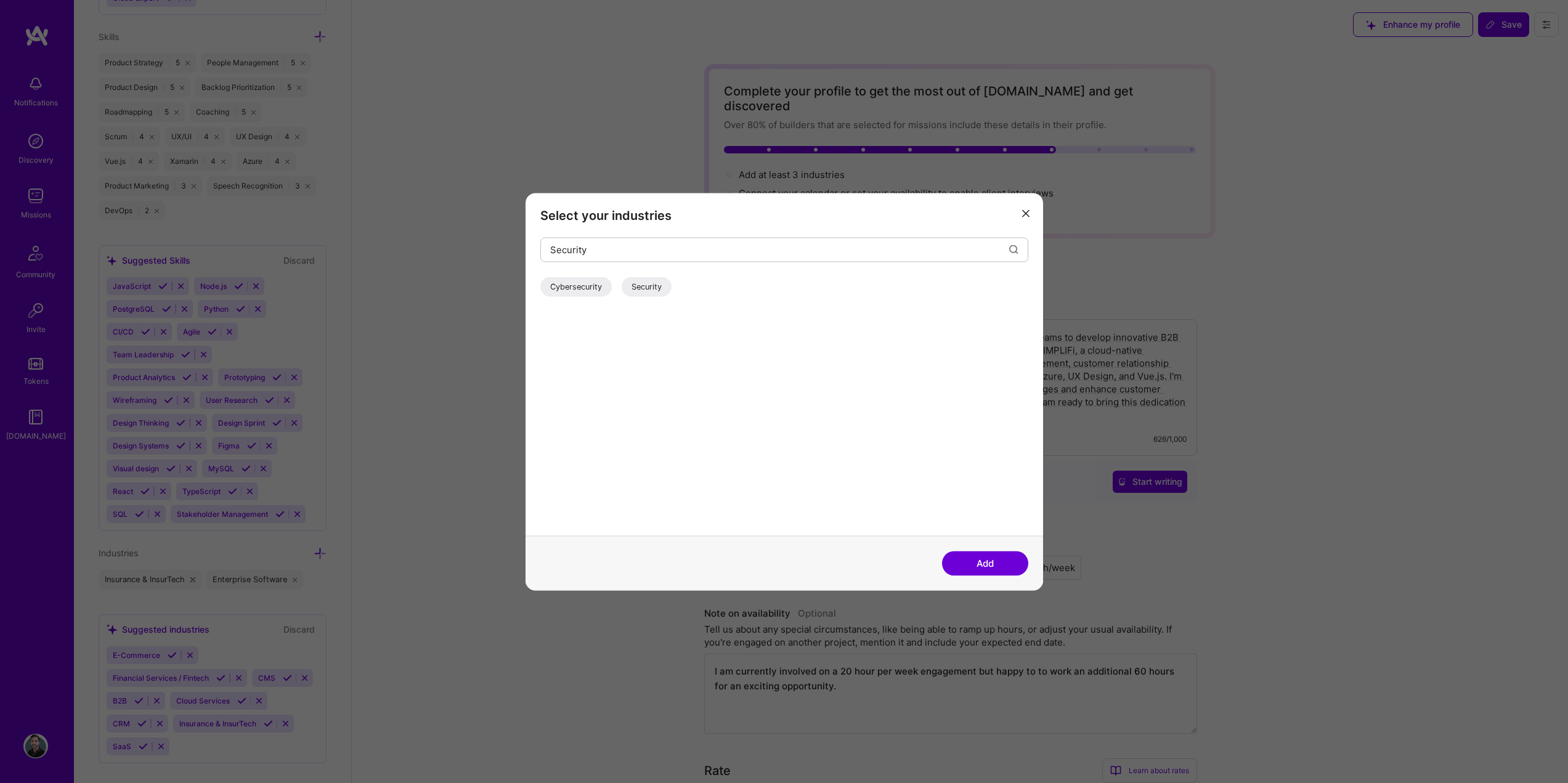
click at [644, 287] on div "Security" at bounding box center [646, 287] width 50 height 20
click at [986, 558] on button "Add" at bounding box center [985, 562] width 86 height 25
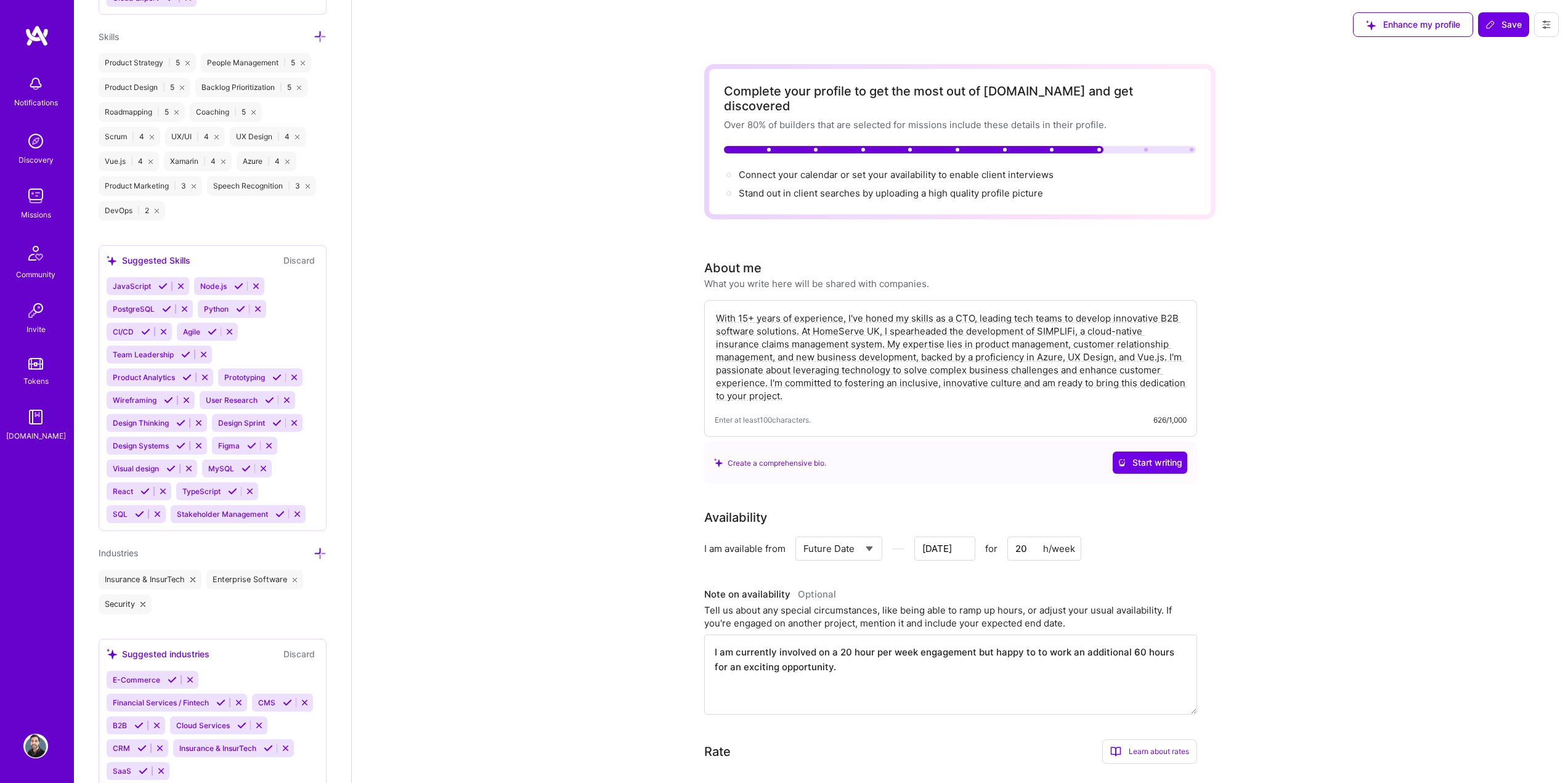
click at [313, 548] on icon at bounding box center [320, 554] width 13 height 13
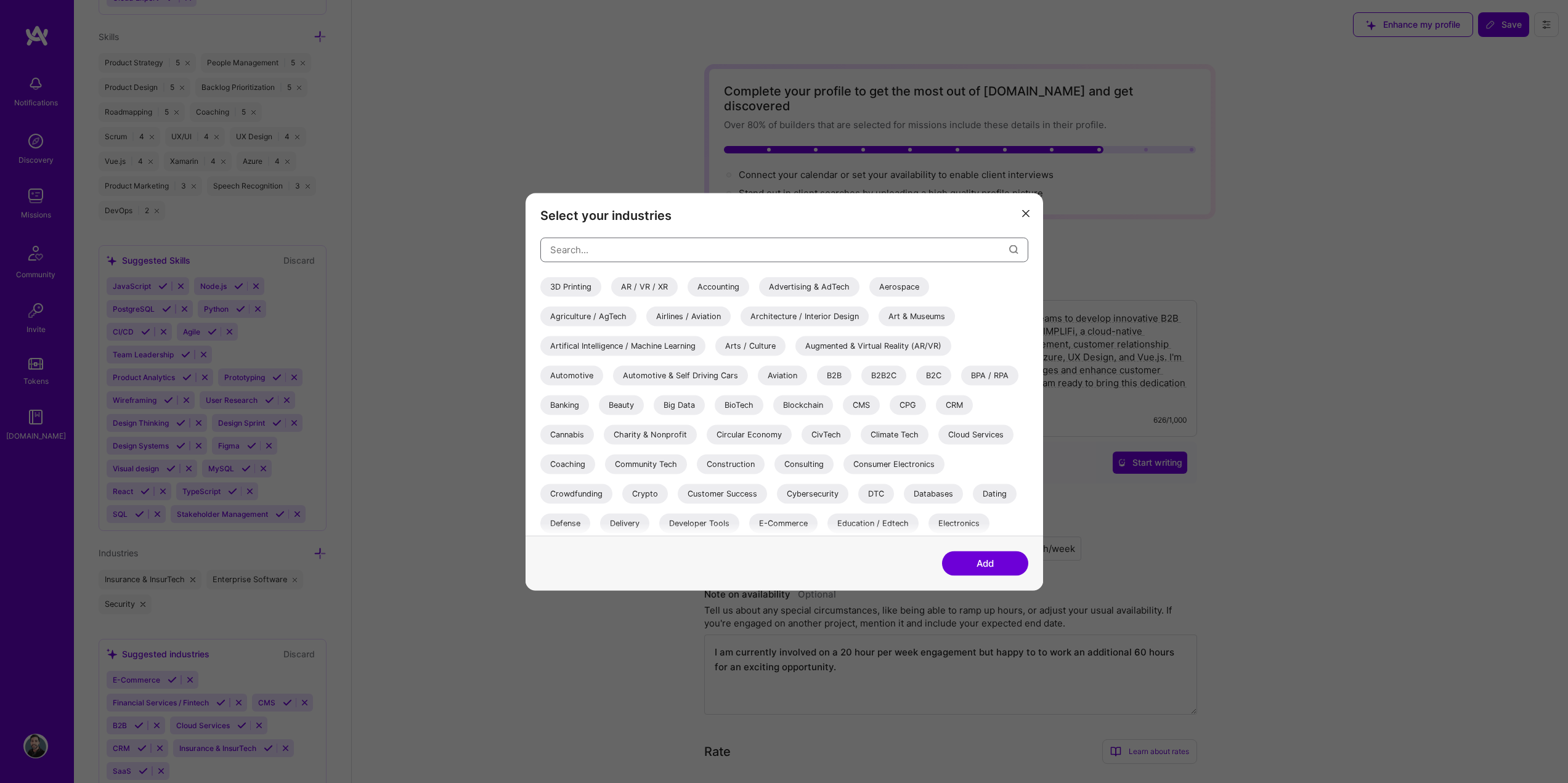
click at [566, 250] on input "modal" at bounding box center [779, 249] width 459 height 31
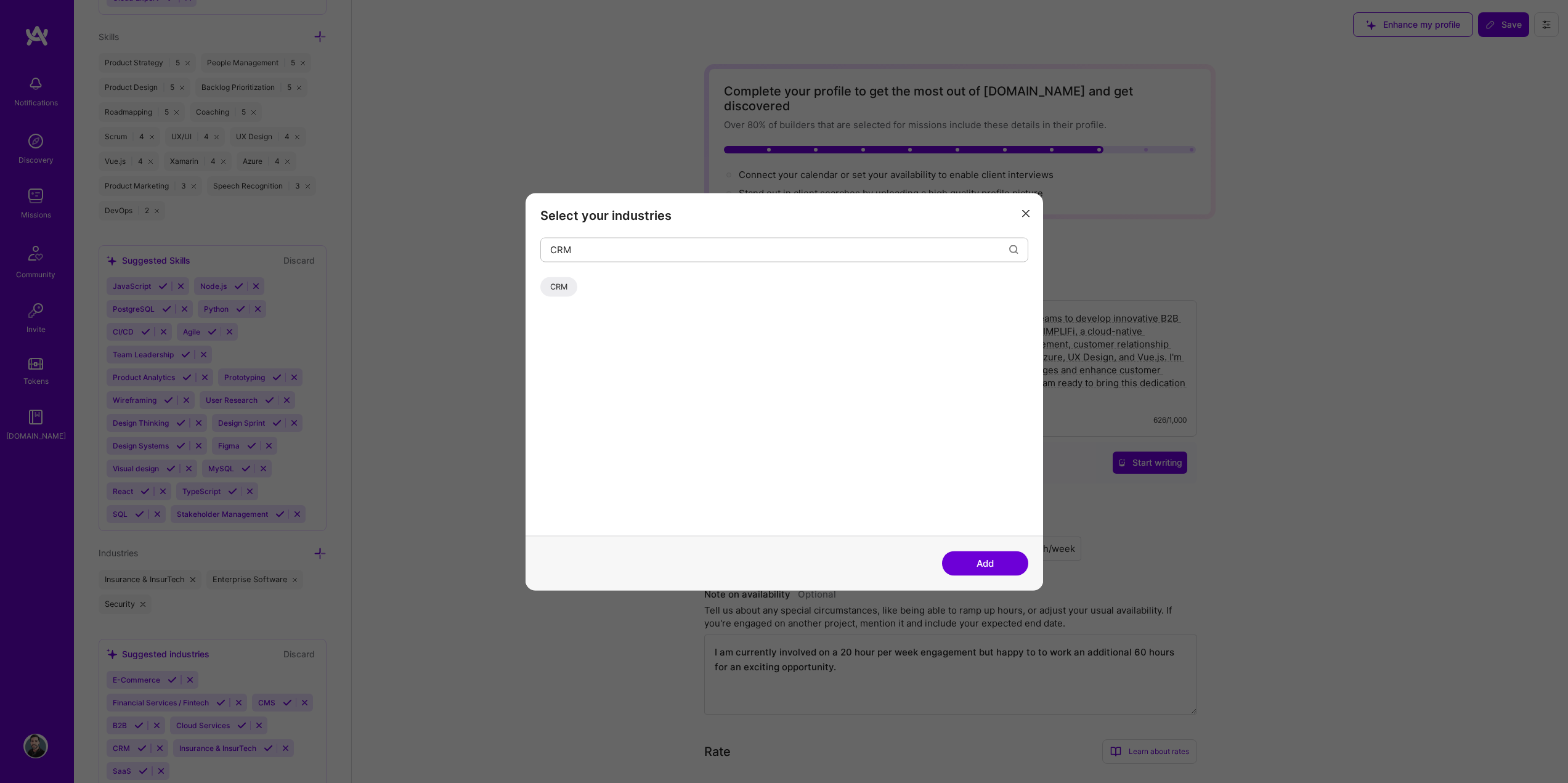
click at [561, 287] on div "CRM" at bounding box center [559, 287] width 37 height 20
click at [1007, 563] on button "Add" at bounding box center [985, 562] width 86 height 25
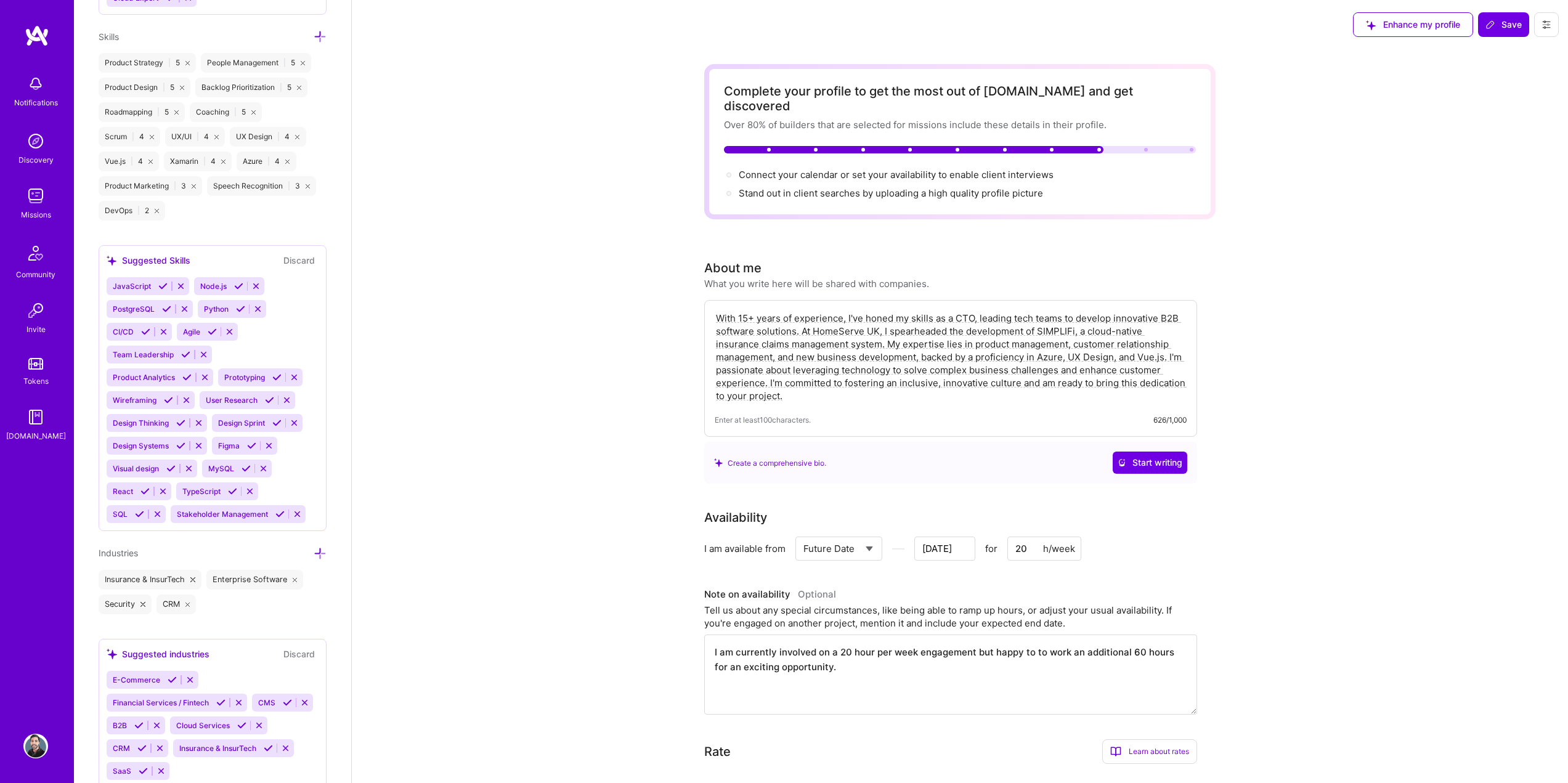
click at [313, 555] on icon at bounding box center [320, 554] width 13 height 13
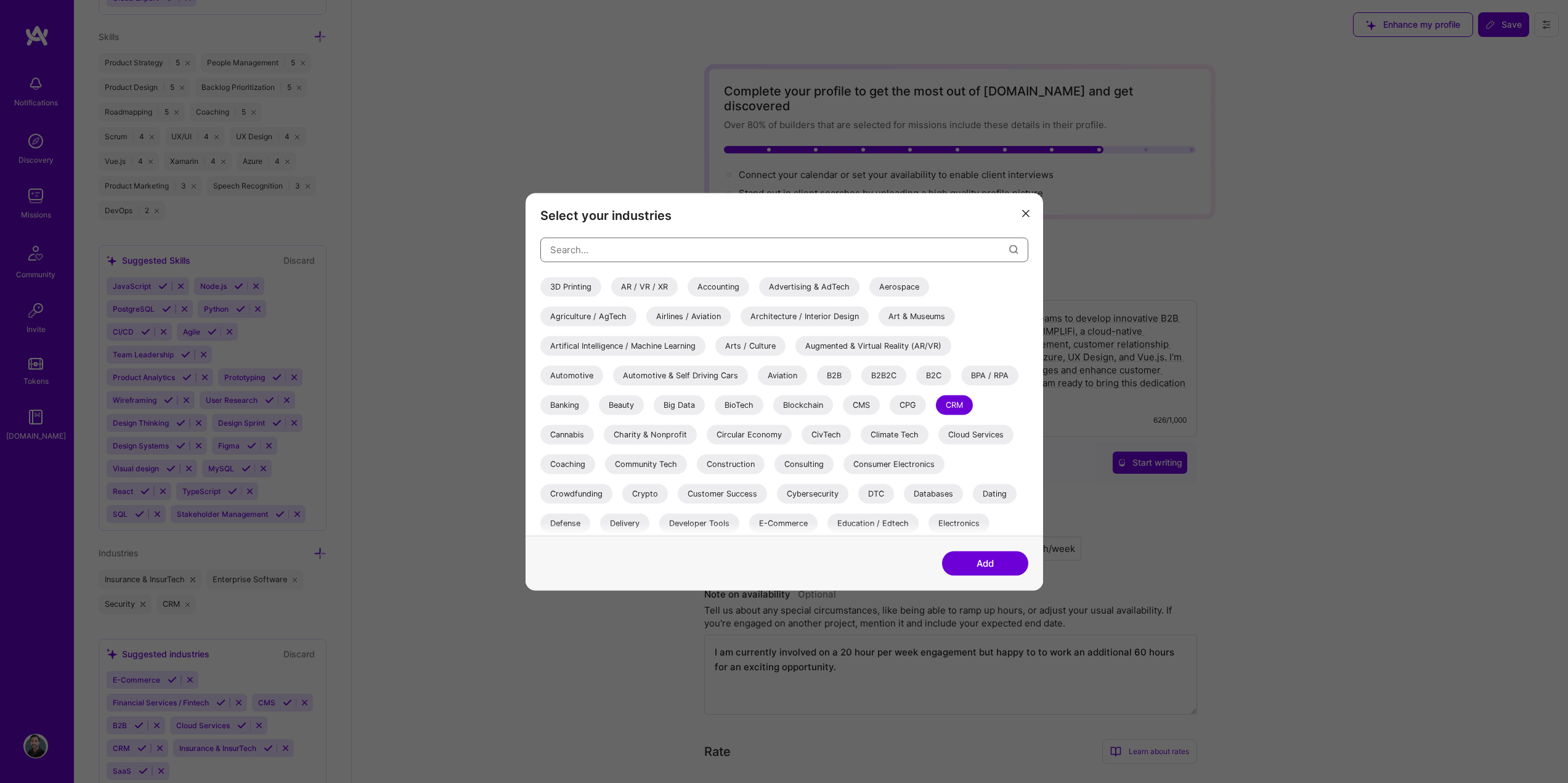
click at [568, 248] on input "modal" at bounding box center [779, 249] width 459 height 31
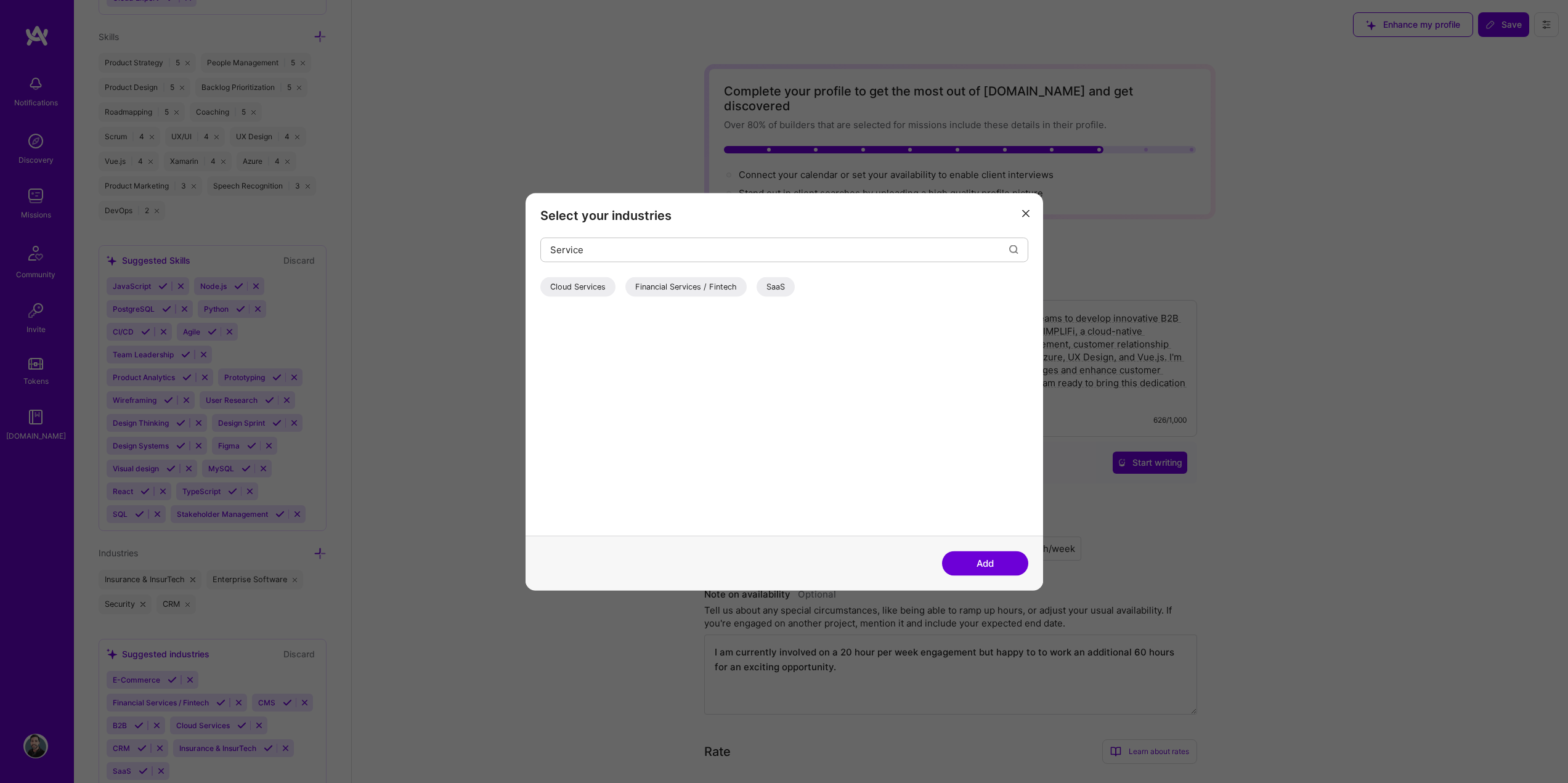
click at [786, 286] on div "SaaS" at bounding box center [776, 287] width 38 height 20
click at [994, 561] on button "Add" at bounding box center [985, 562] width 86 height 25
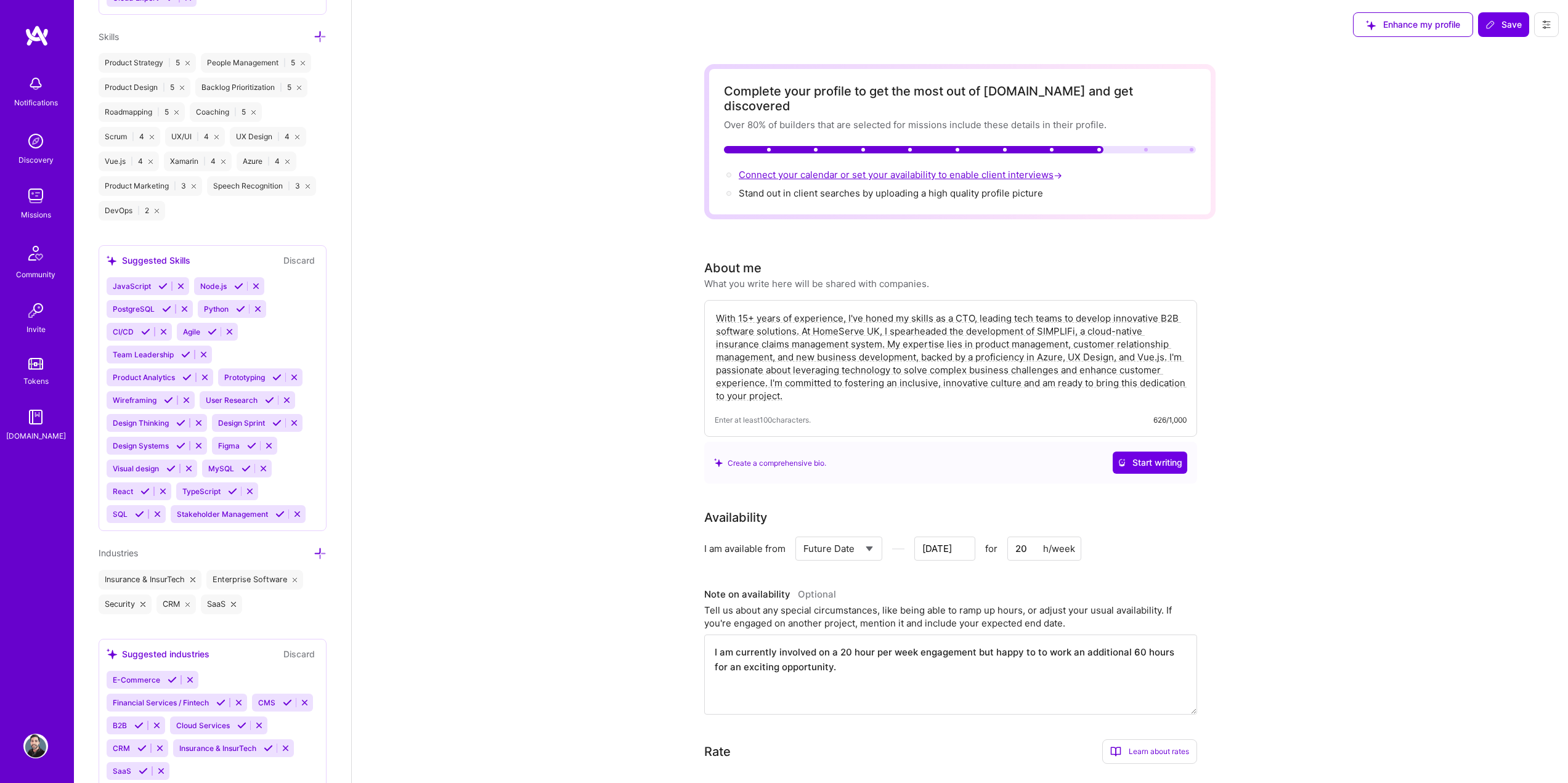
click at [935, 169] on span "Connect your calendar or set your availability to enable client interviews →" at bounding box center [902, 175] width 326 height 12
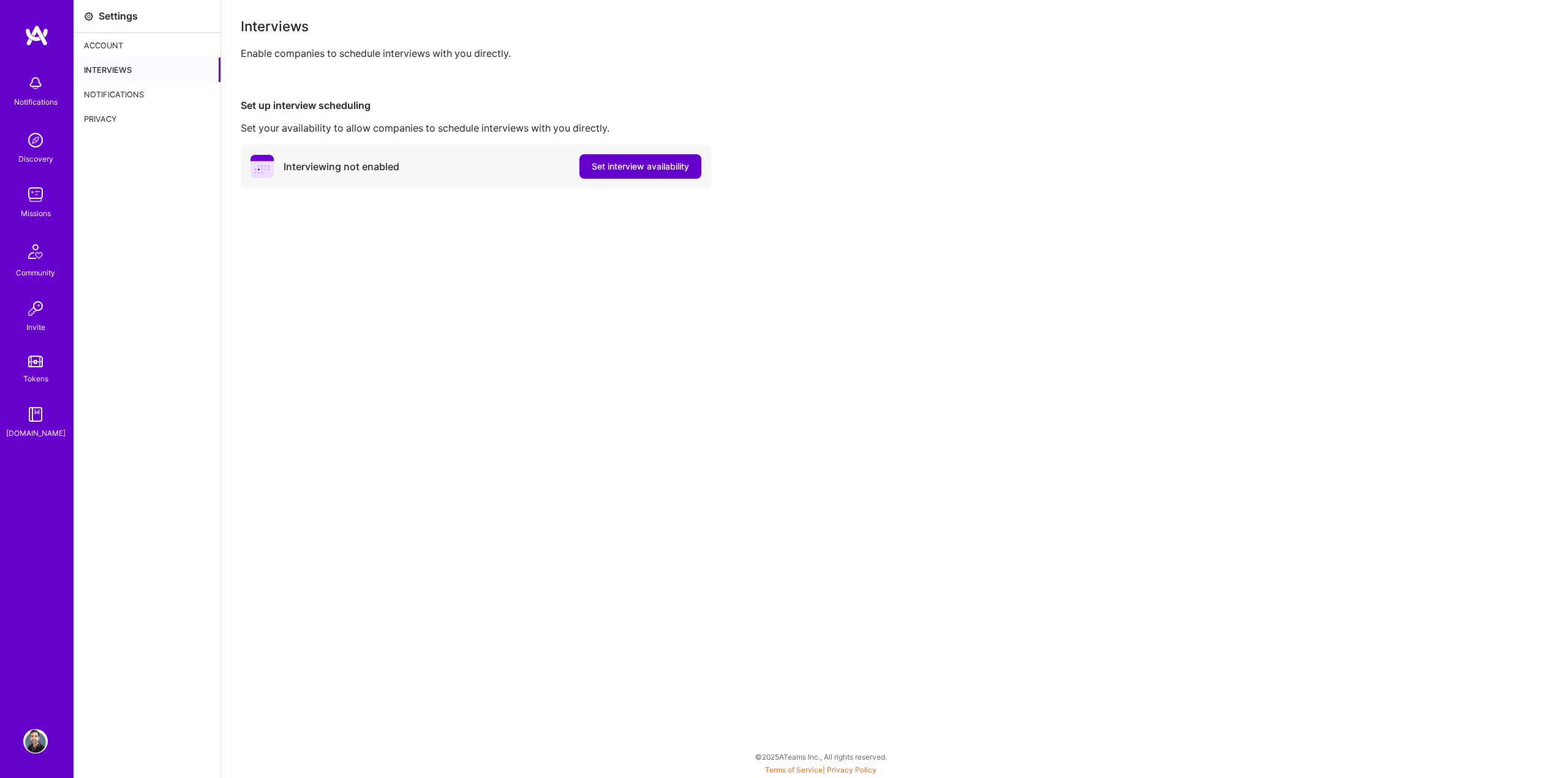
click at [634, 165] on span "Set interview availability" at bounding box center [640, 167] width 97 height 13
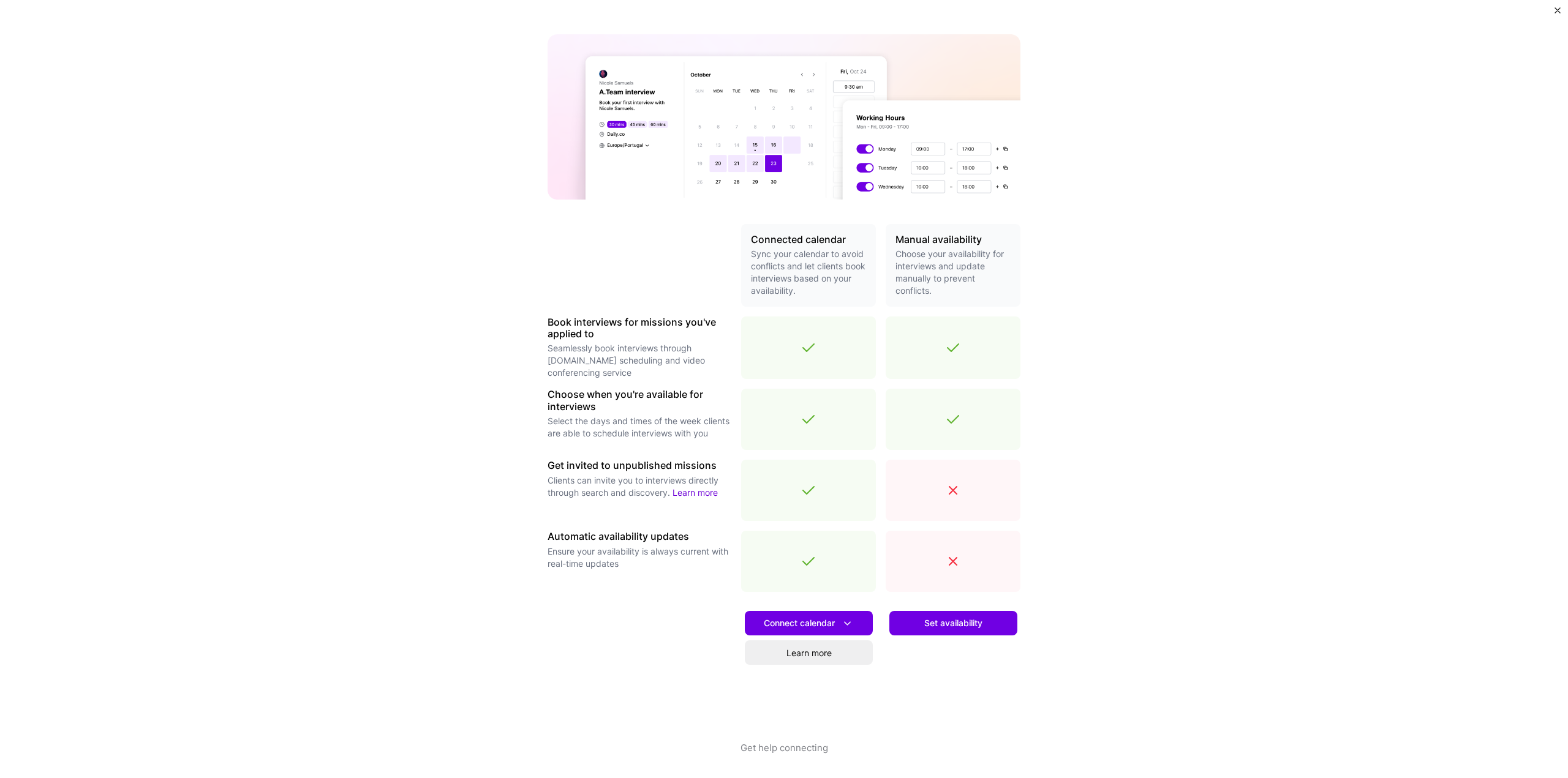
scroll to position [80, 0]
click at [816, 619] on span "Connect calendar" at bounding box center [809, 623] width 90 height 13
click at [808, 655] on button "Google calendar" at bounding box center [793, 657] width 159 height 32
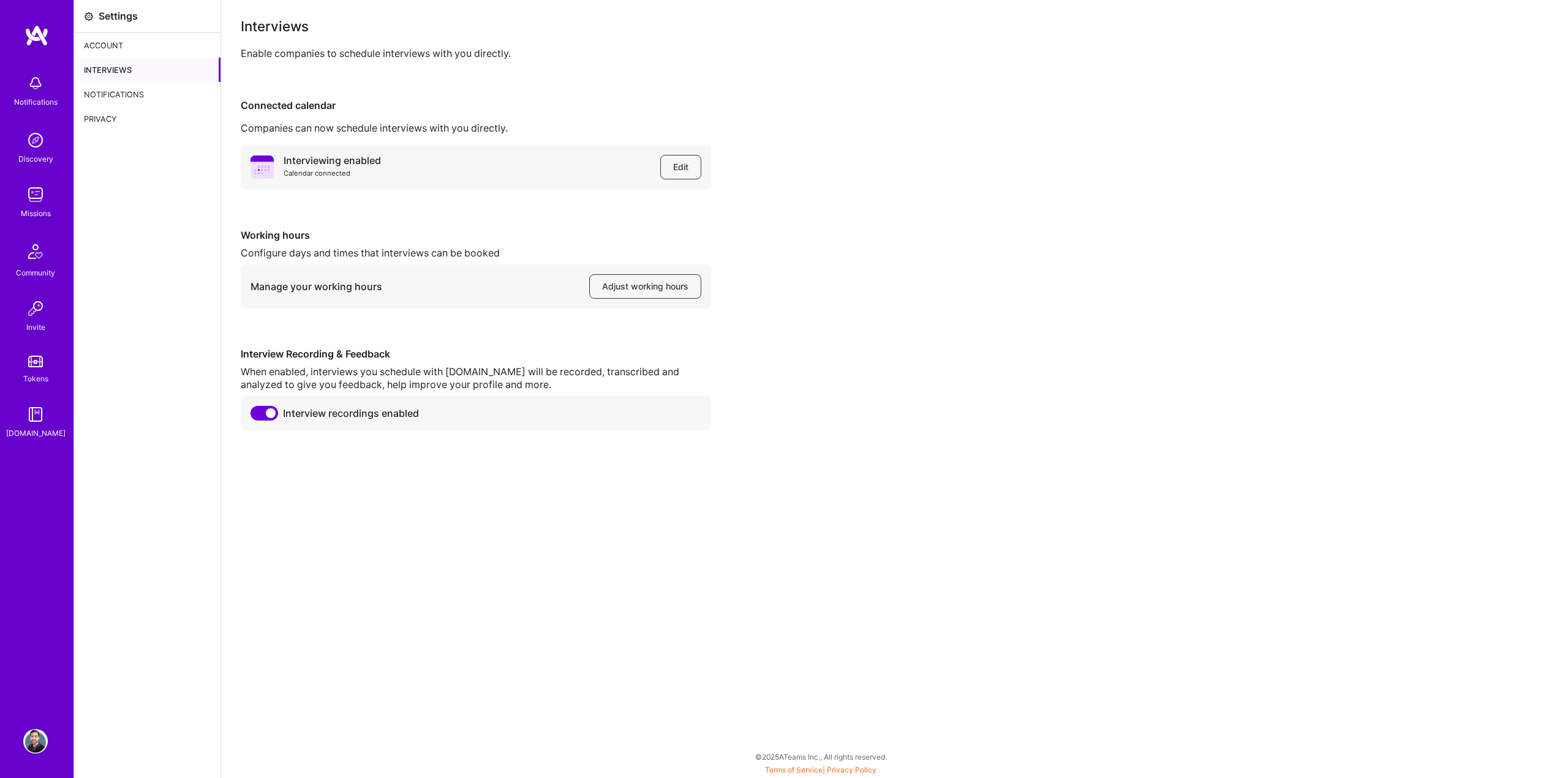
click at [36, 30] on img at bounding box center [36, 35] width 24 height 22
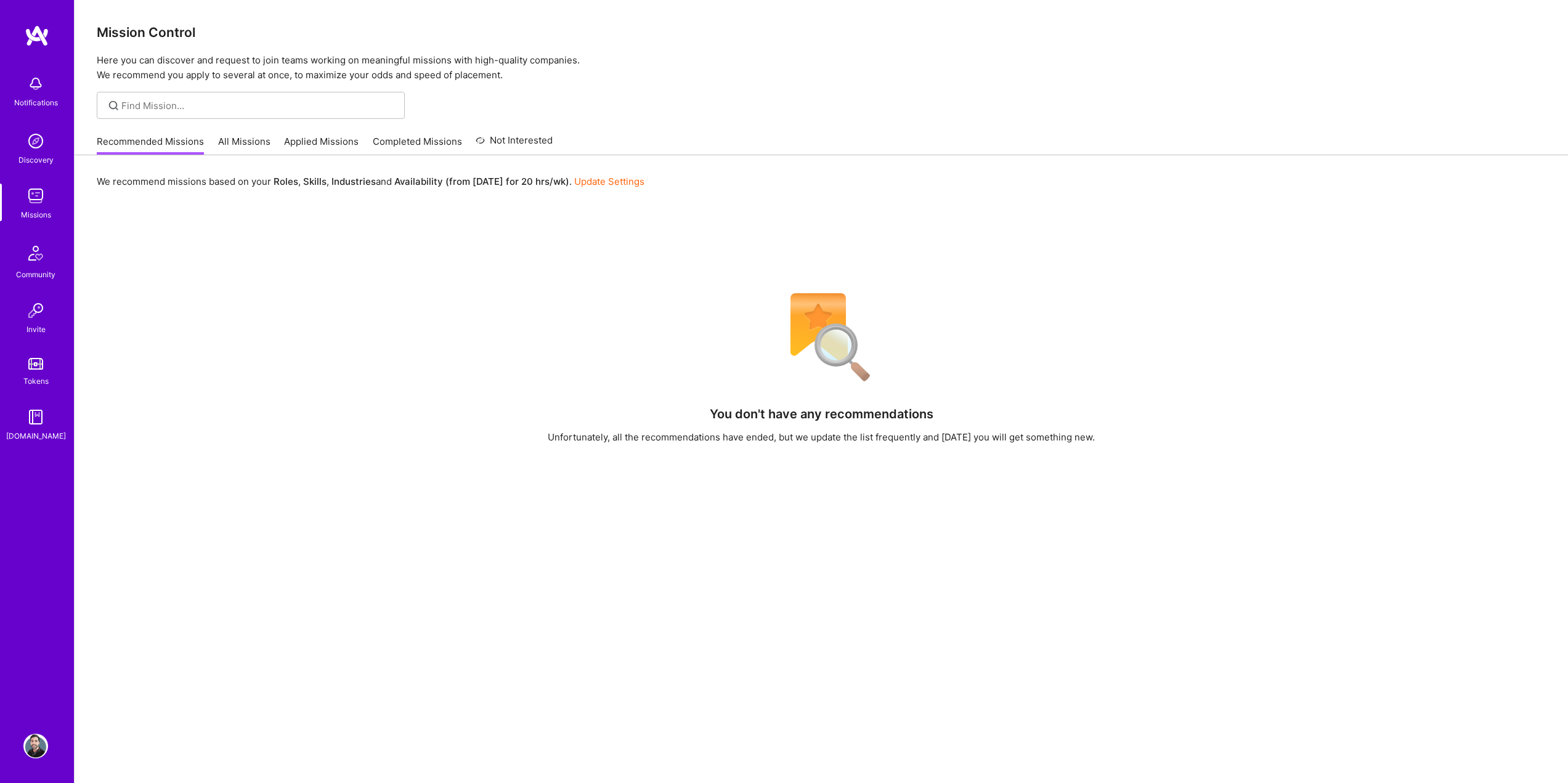
click at [40, 748] on img at bounding box center [35, 746] width 25 height 25
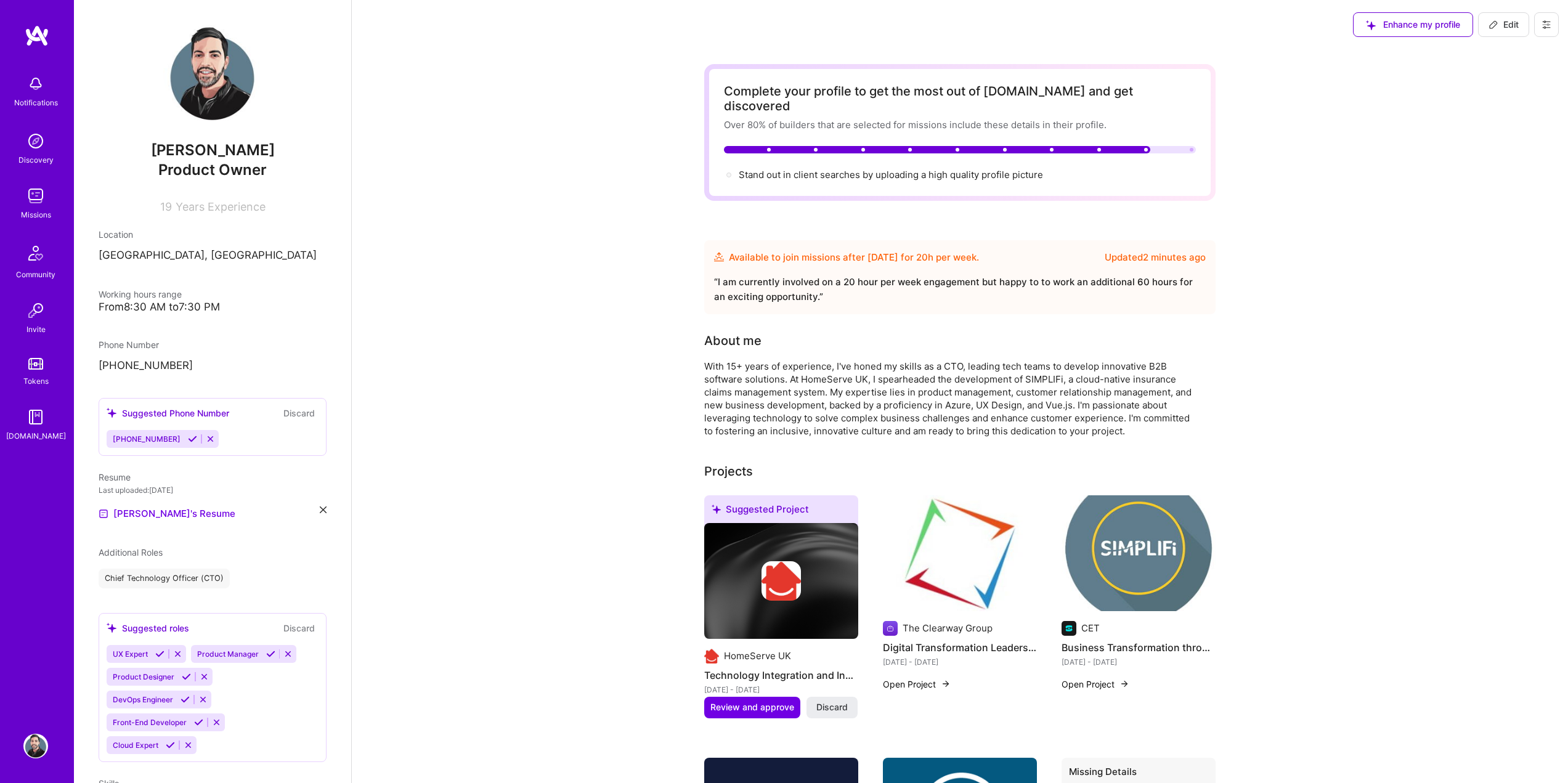
click at [38, 195] on img at bounding box center [35, 195] width 25 height 25
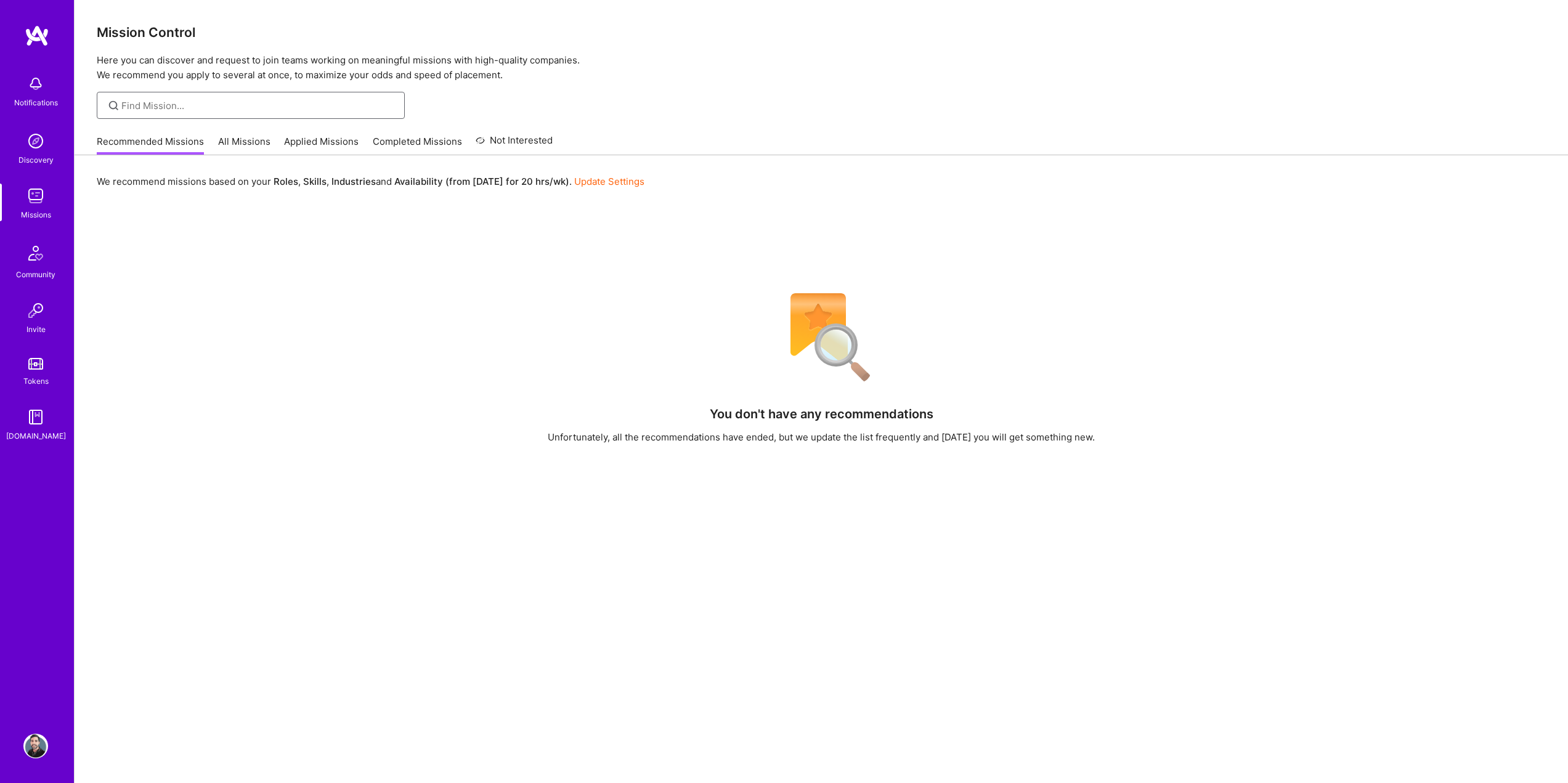
click at [196, 107] on input at bounding box center [258, 106] width 274 height 13
type input "product"
click at [247, 141] on link "All Missions" at bounding box center [244, 145] width 52 height 21
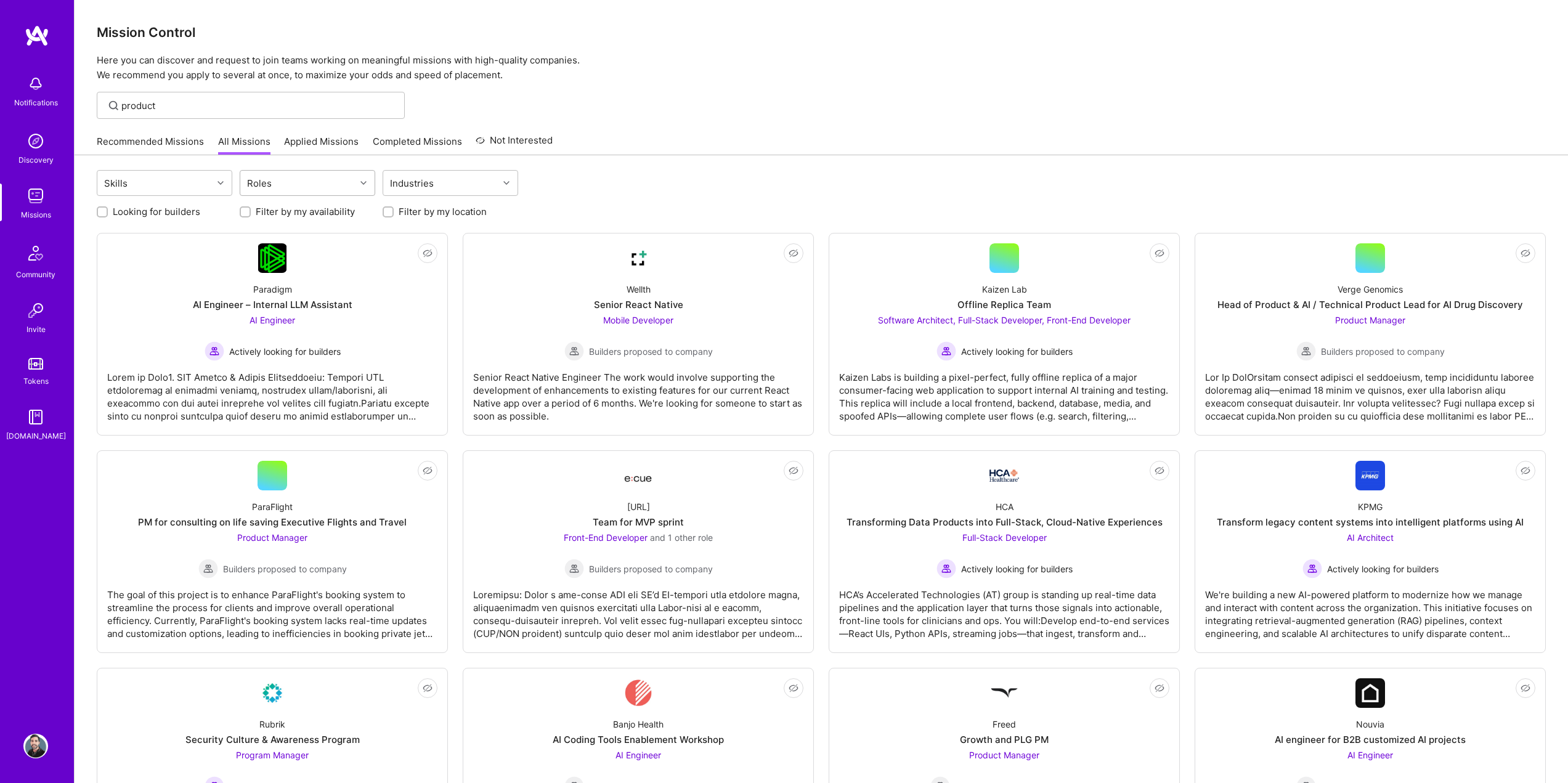
click at [330, 180] on div "Roles" at bounding box center [298, 183] width 115 height 25
click at [319, 304] on div "Product Manager" at bounding box center [307, 304] width 121 height 13
checkbox input "true"
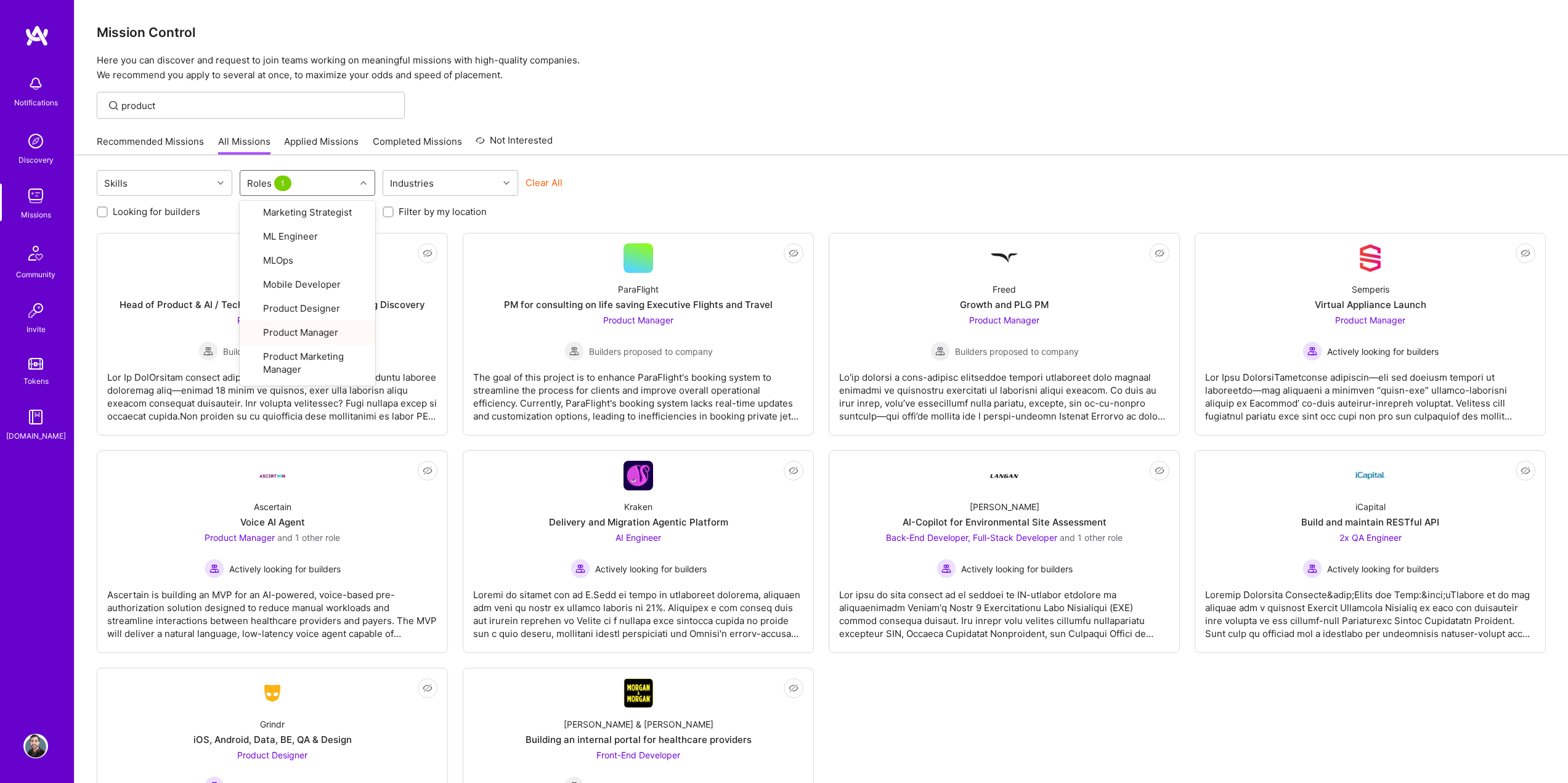
click at [870, 125] on div "Mission Control Here you can discover and request to join teams working on mean…" at bounding box center [821, 450] width 1493 height 900
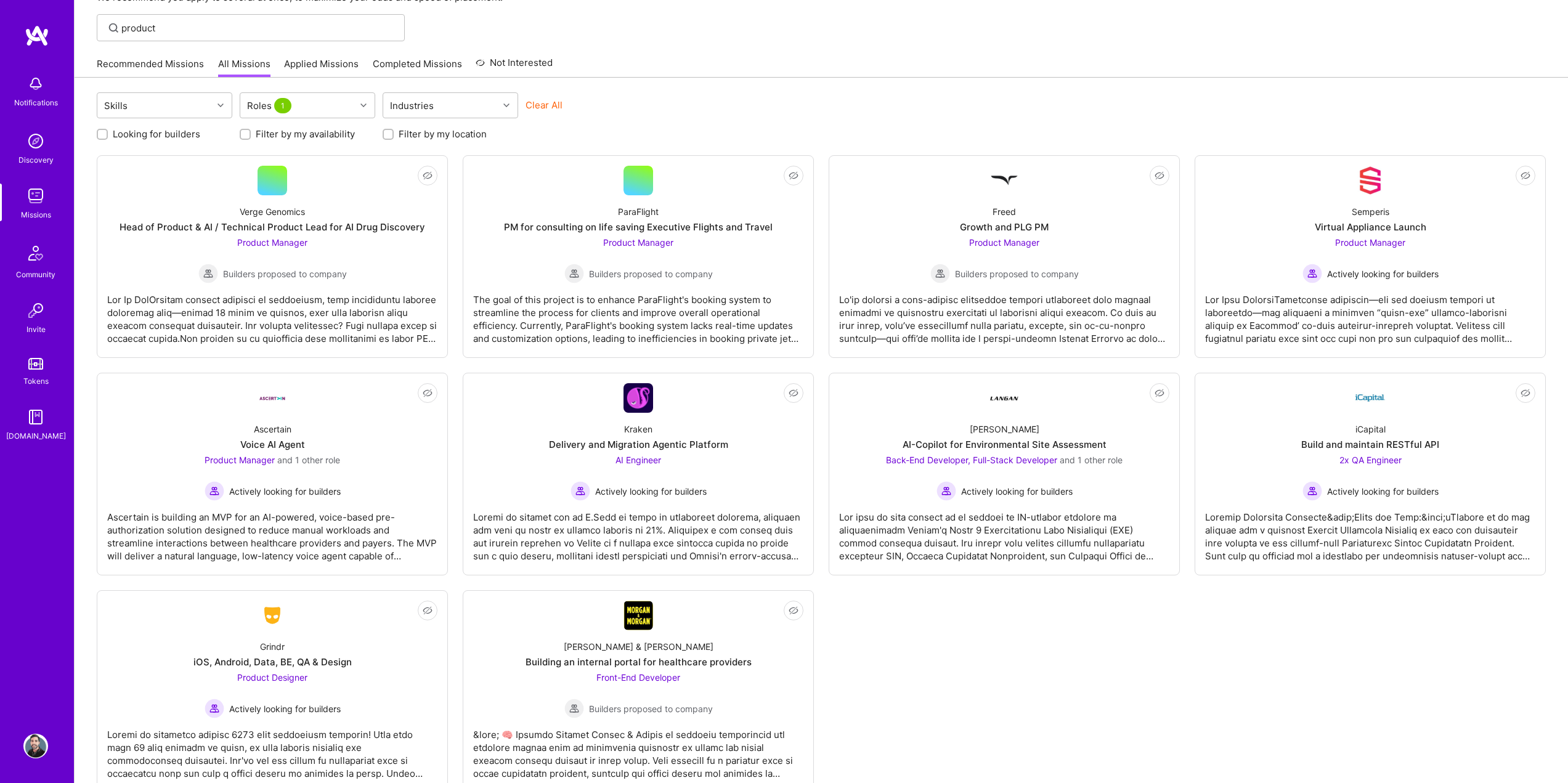
scroll to position [56, 0]
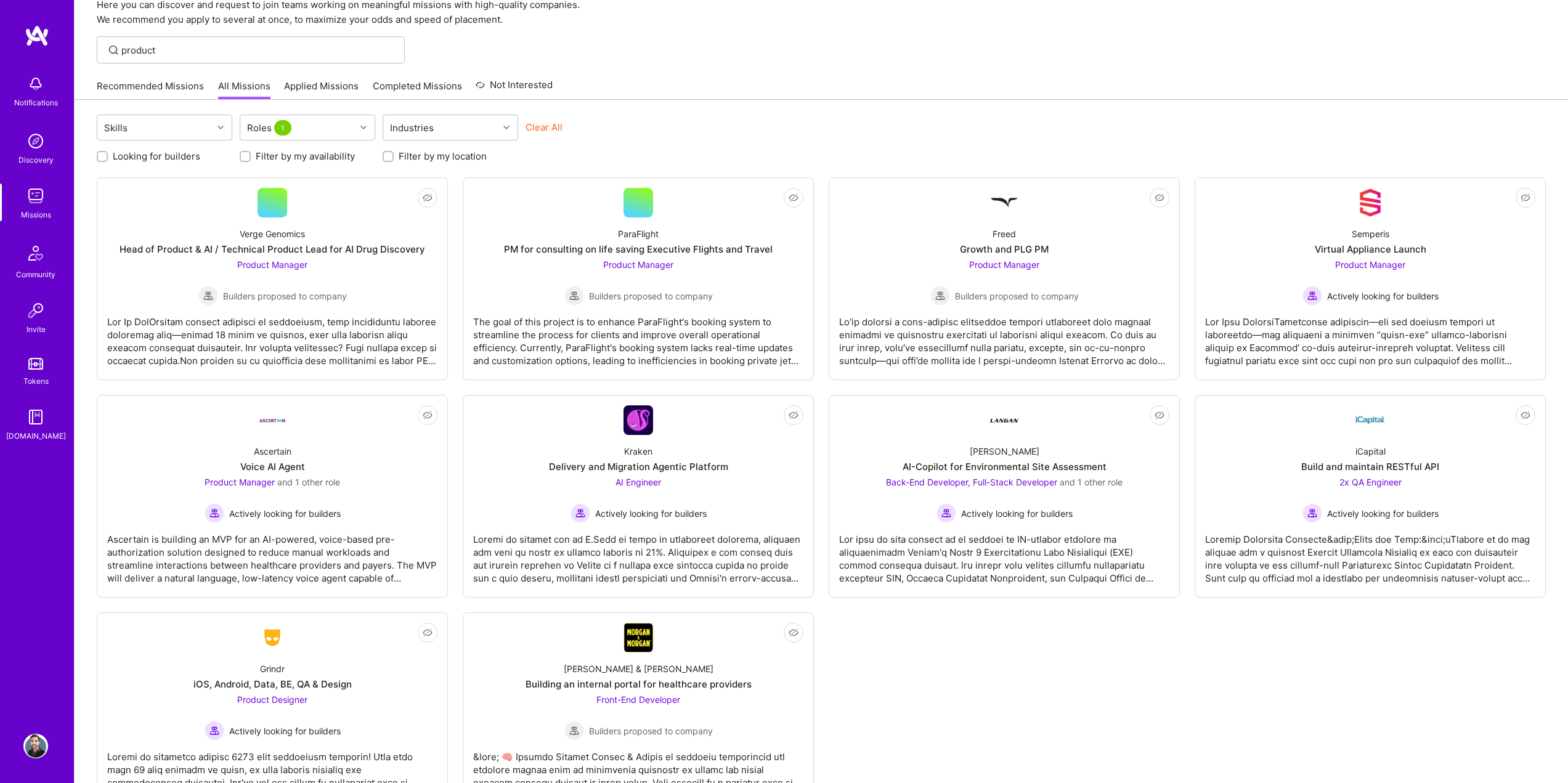
click at [386, 158] on input "Filter by my location" at bounding box center [389, 157] width 9 height 9
checkbox input "true"
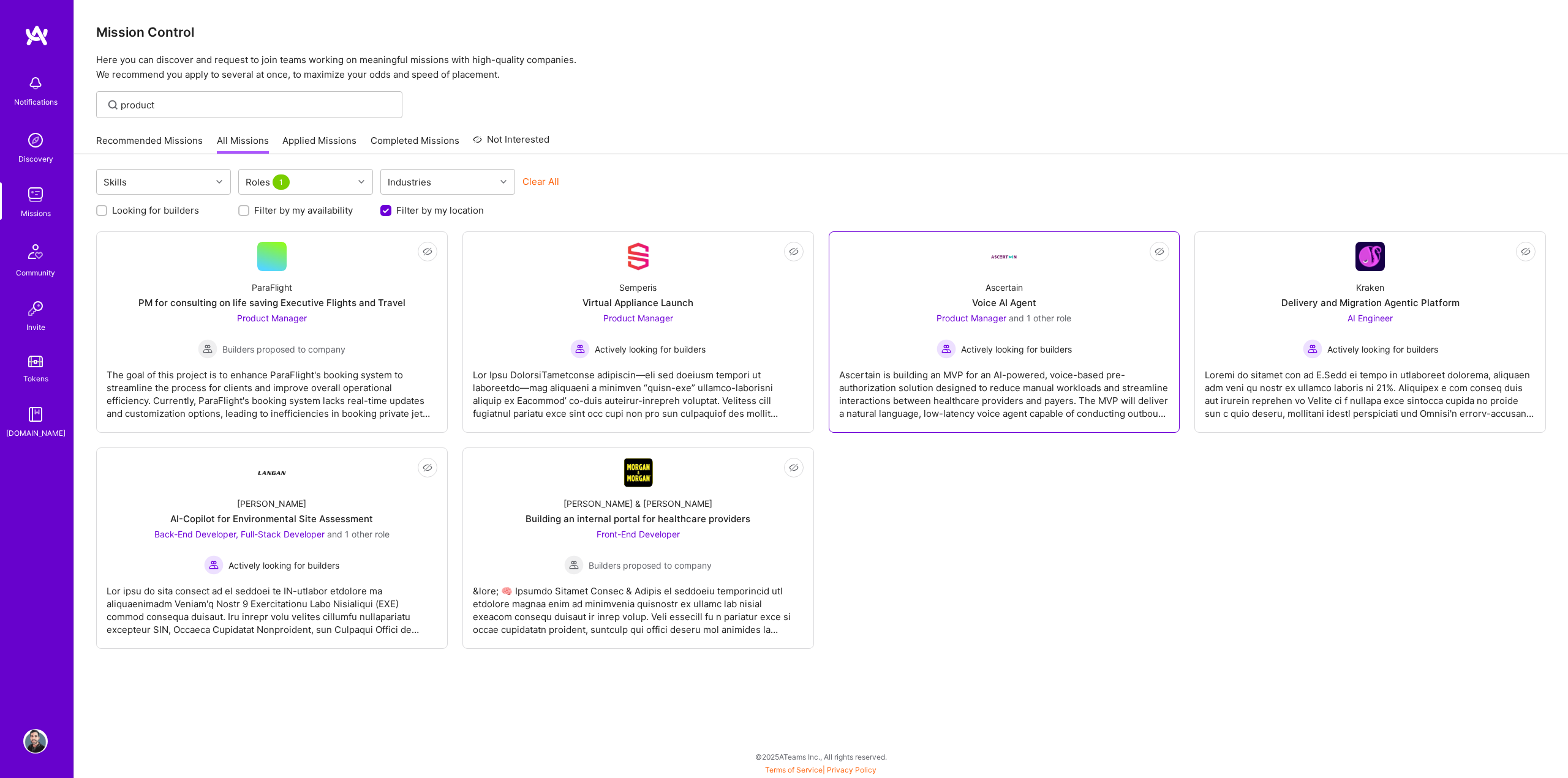
click at [1060, 403] on div "Ascertain is building an MVP for an AI-powered, voice-based pre-authorization s…" at bounding box center [1004, 389] width 331 height 61
